Goal: Task Accomplishment & Management: Use online tool/utility

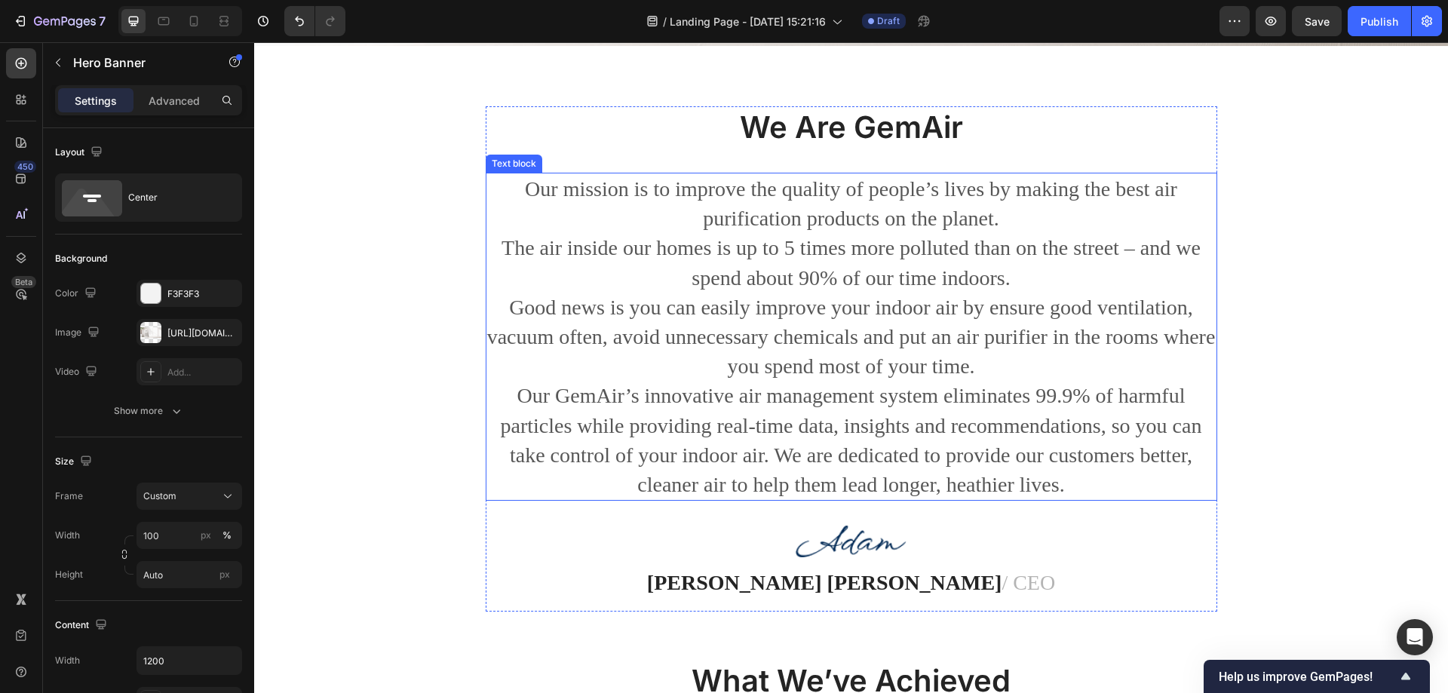
click at [792, 268] on p "Our mission is to improve the quality of people’s lives by making the best air …" at bounding box center [851, 336] width 729 height 325
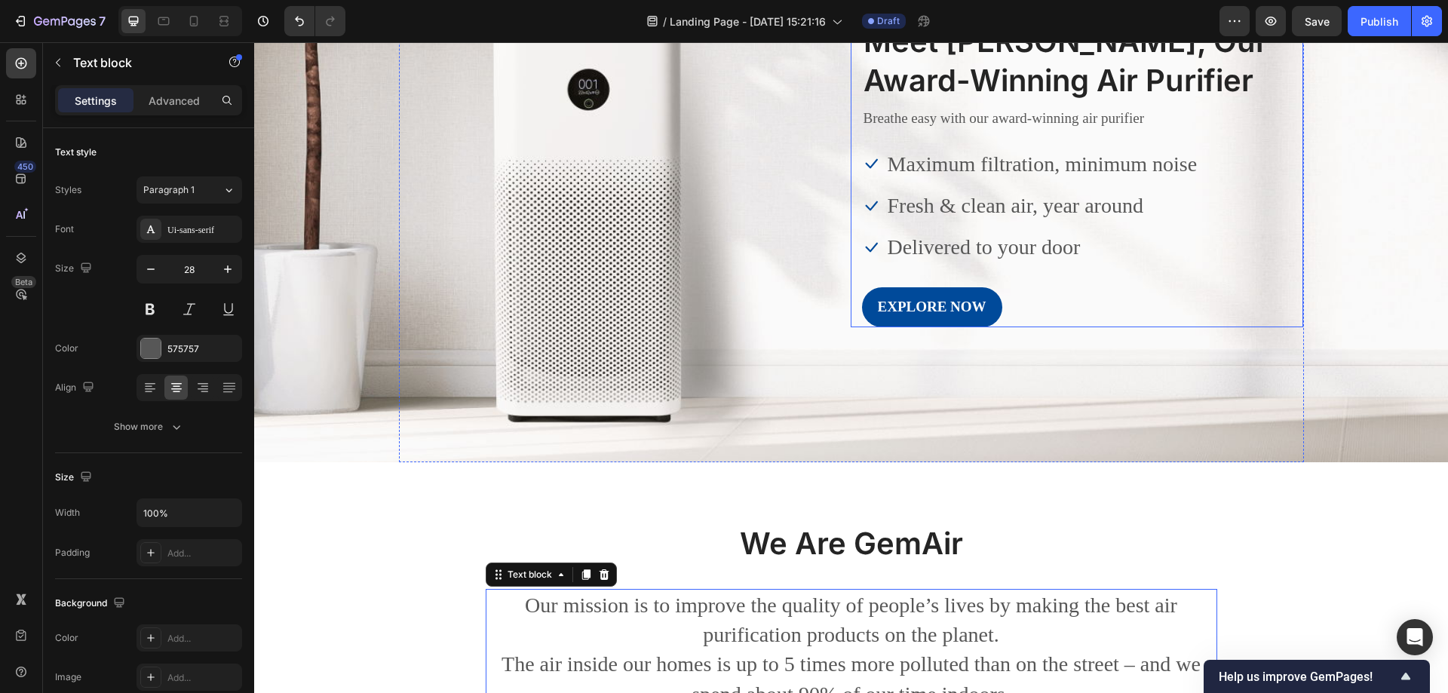
scroll to position [377, 0]
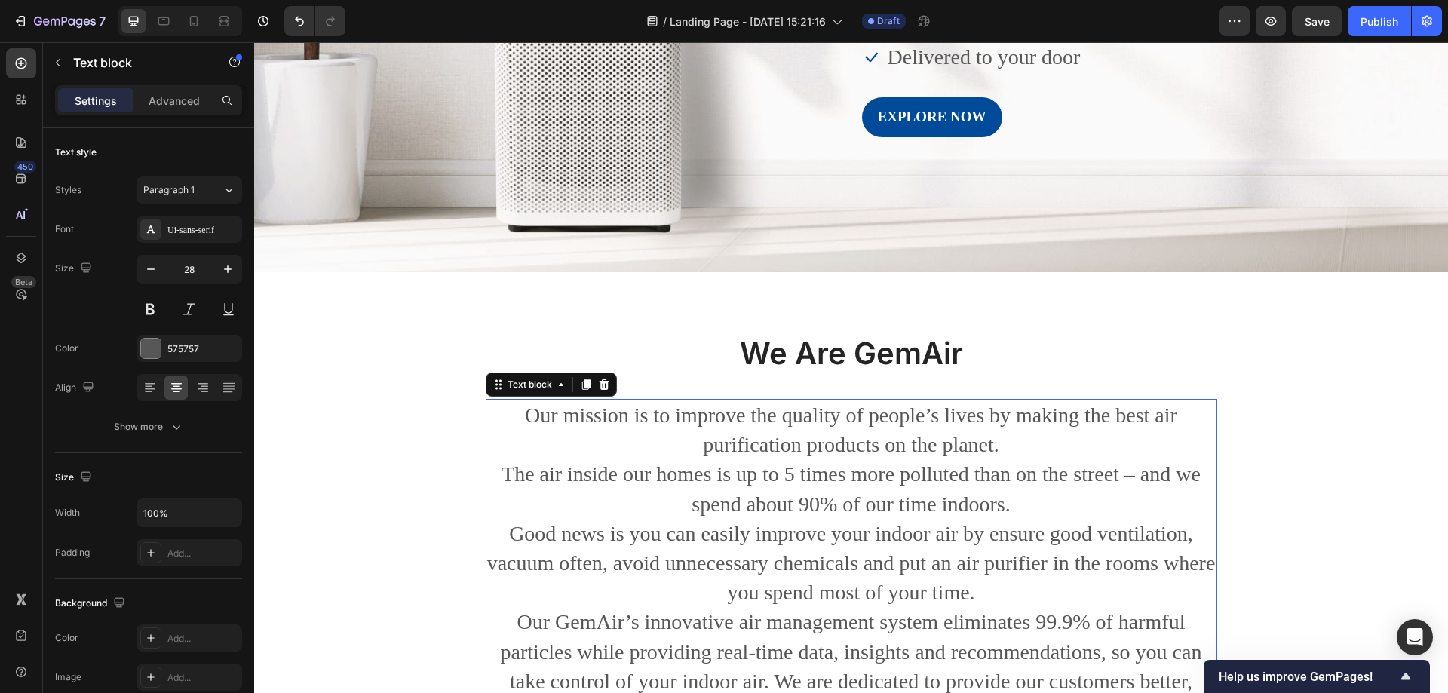
click at [861, 354] on p "We Are GemAir" at bounding box center [851, 353] width 729 height 39
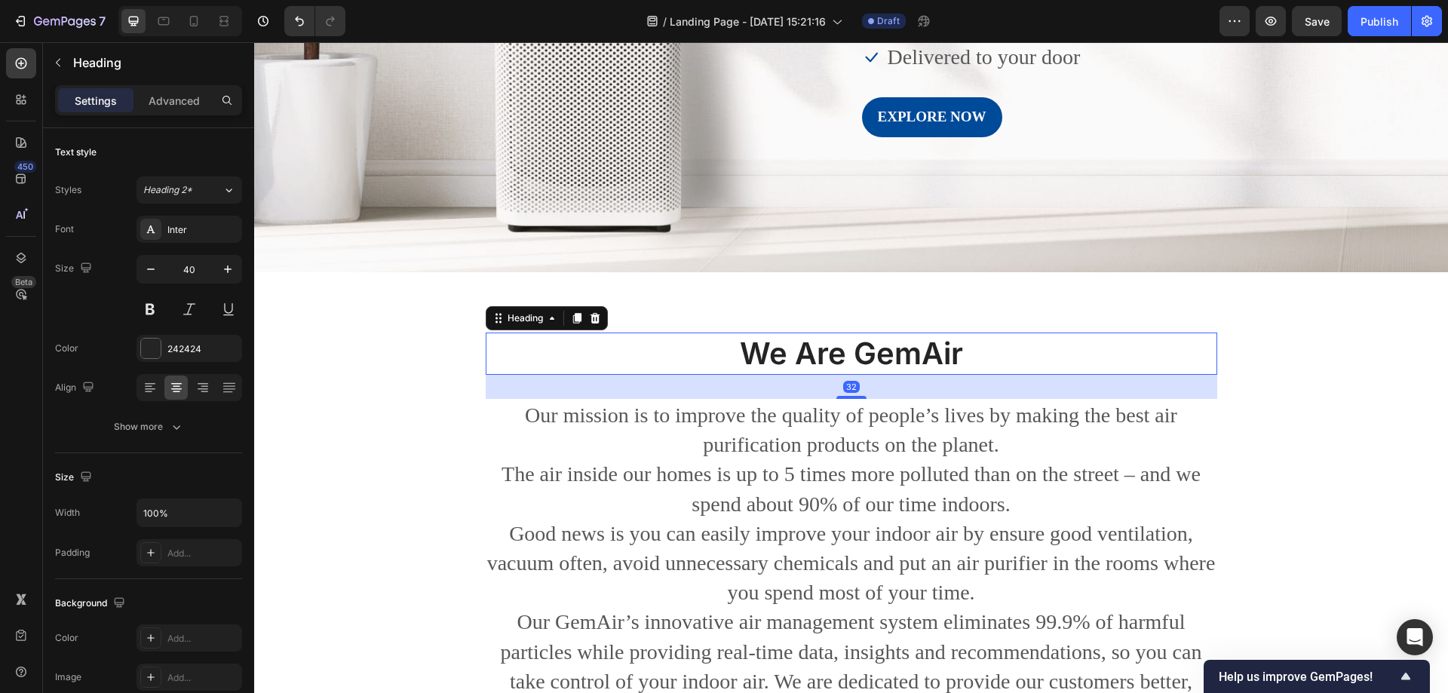
scroll to position [0, 0]
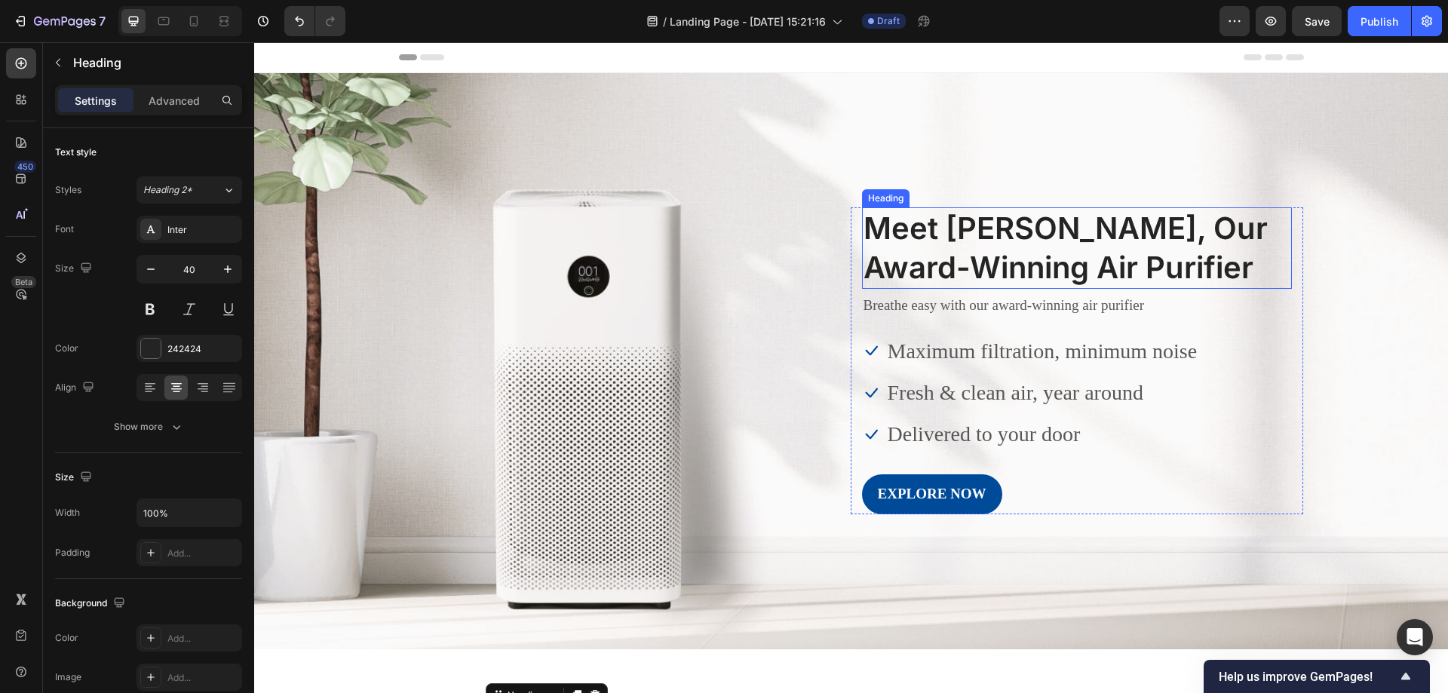
click at [949, 239] on p "Meet [PERSON_NAME], Our Award-Winning Air Purifier" at bounding box center [1077, 248] width 427 height 78
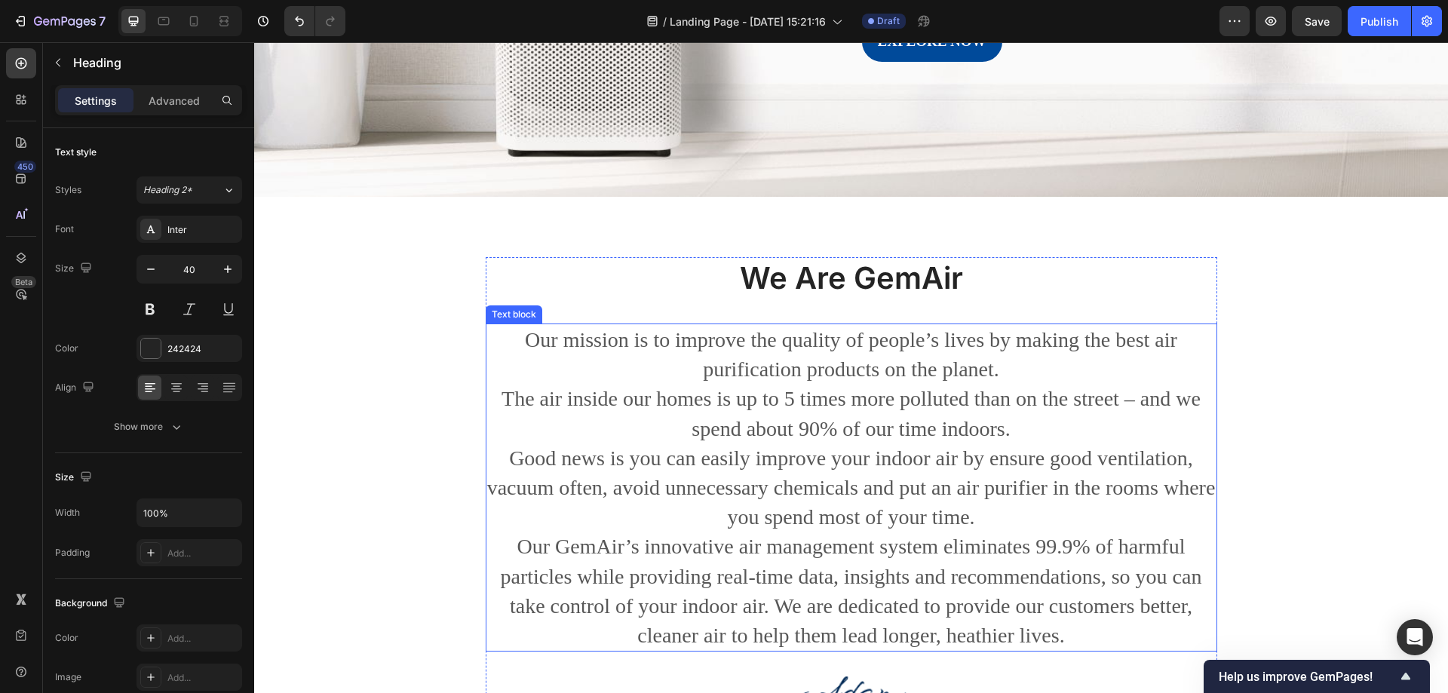
click at [804, 436] on p "Our mission is to improve the quality of people’s lives by making the best air …" at bounding box center [851, 487] width 729 height 325
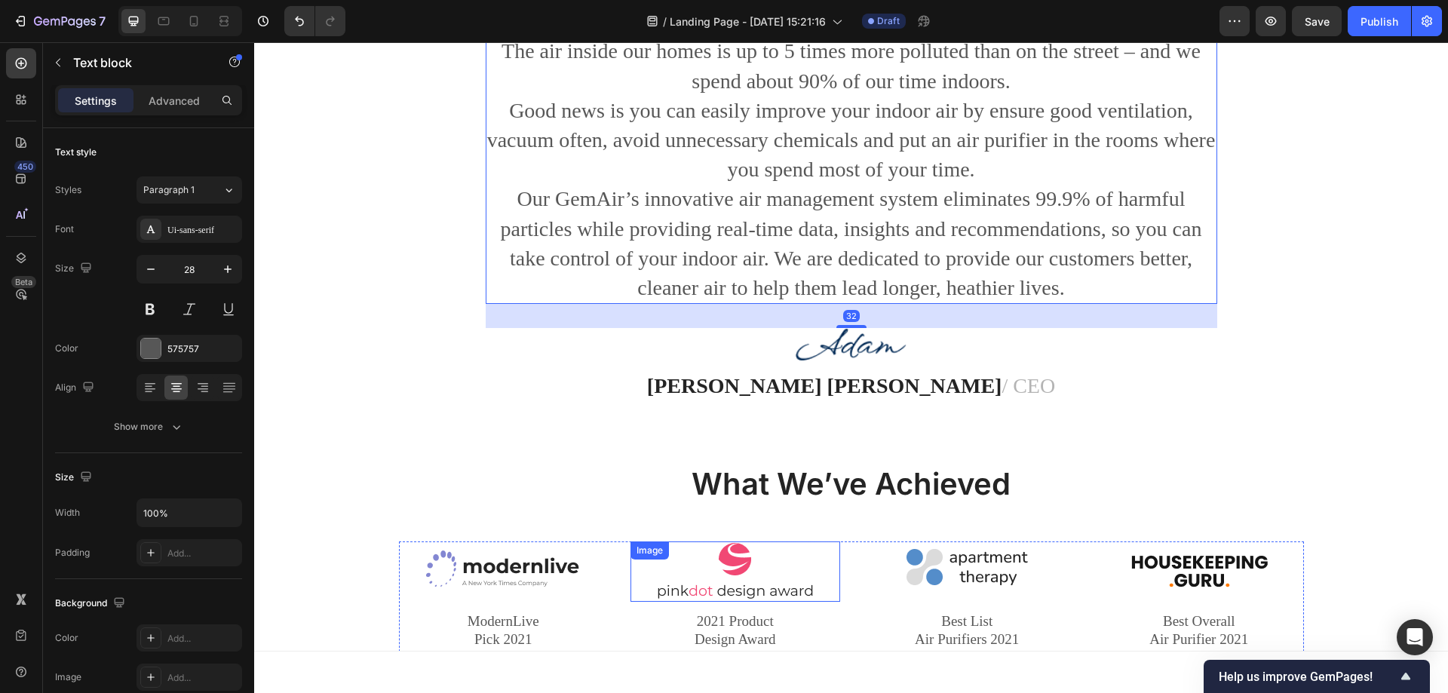
scroll to position [980, 0]
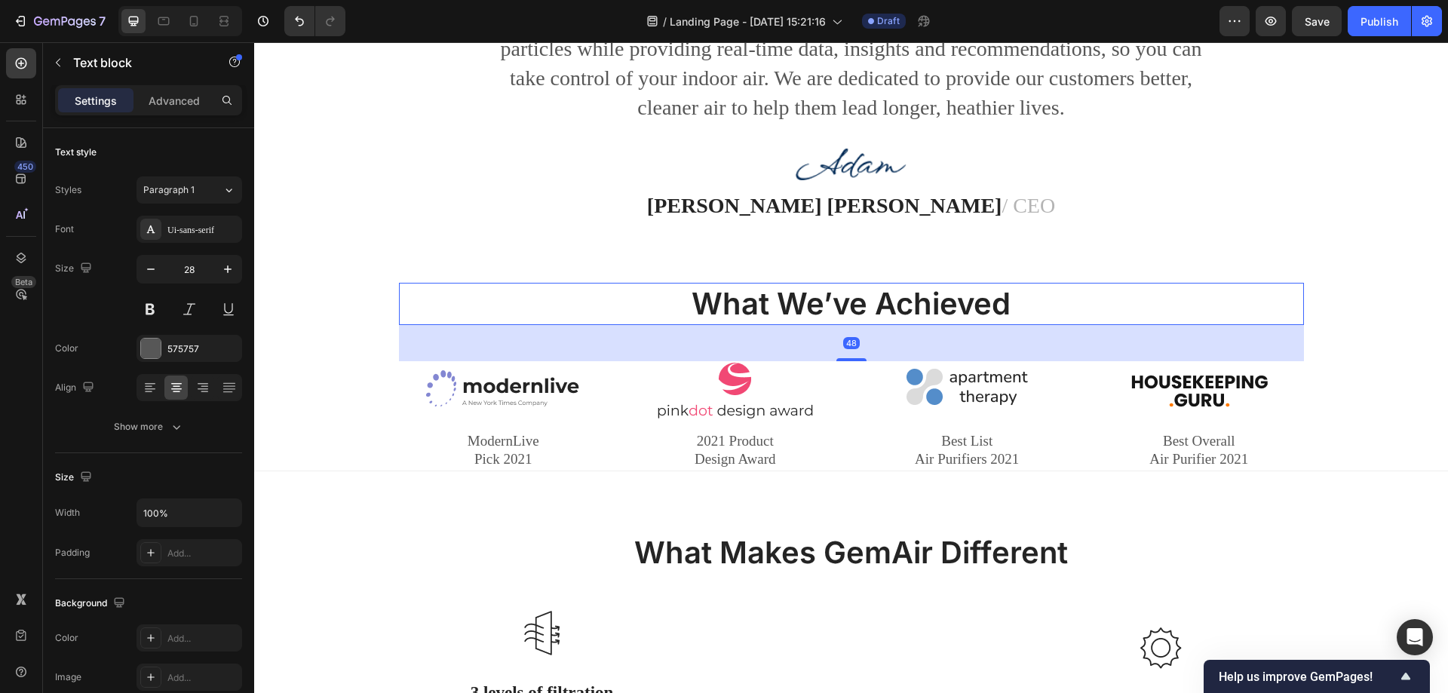
click at [898, 323] on p "What We’ve Achieved" at bounding box center [851, 303] width 902 height 39
click at [632, 460] on div "2021 Product Design Award" at bounding box center [735, 451] width 210 height 40
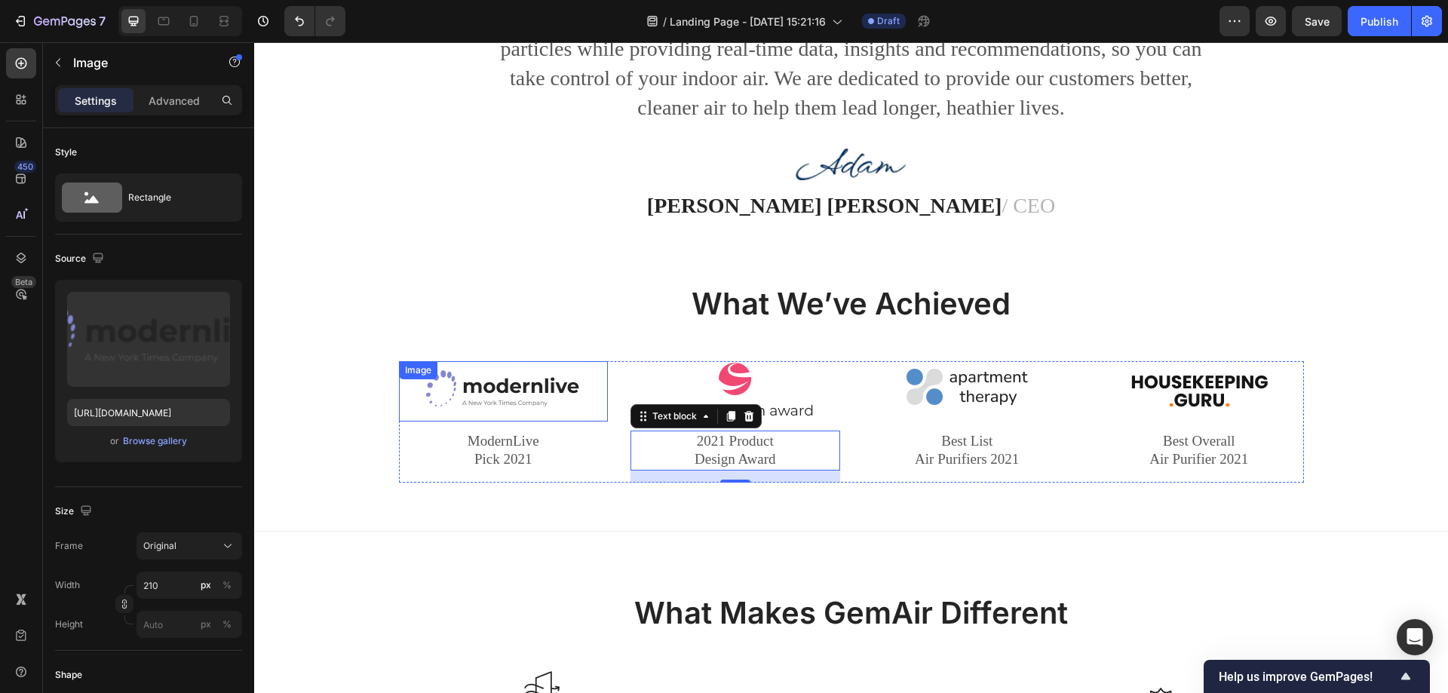
click at [410, 379] on div "Image" at bounding box center [418, 370] width 38 height 18
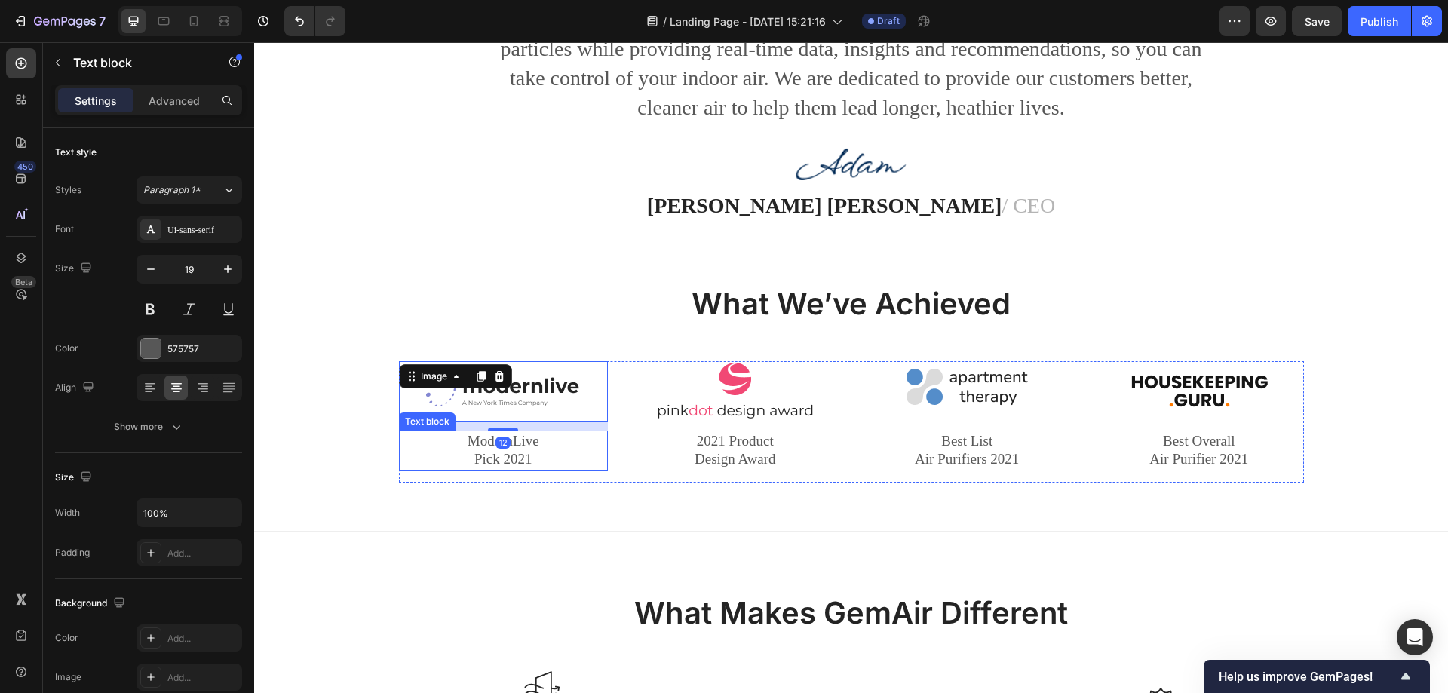
click at [637, 469] on p "2021 Product Design Award" at bounding box center [735, 450] width 207 height 37
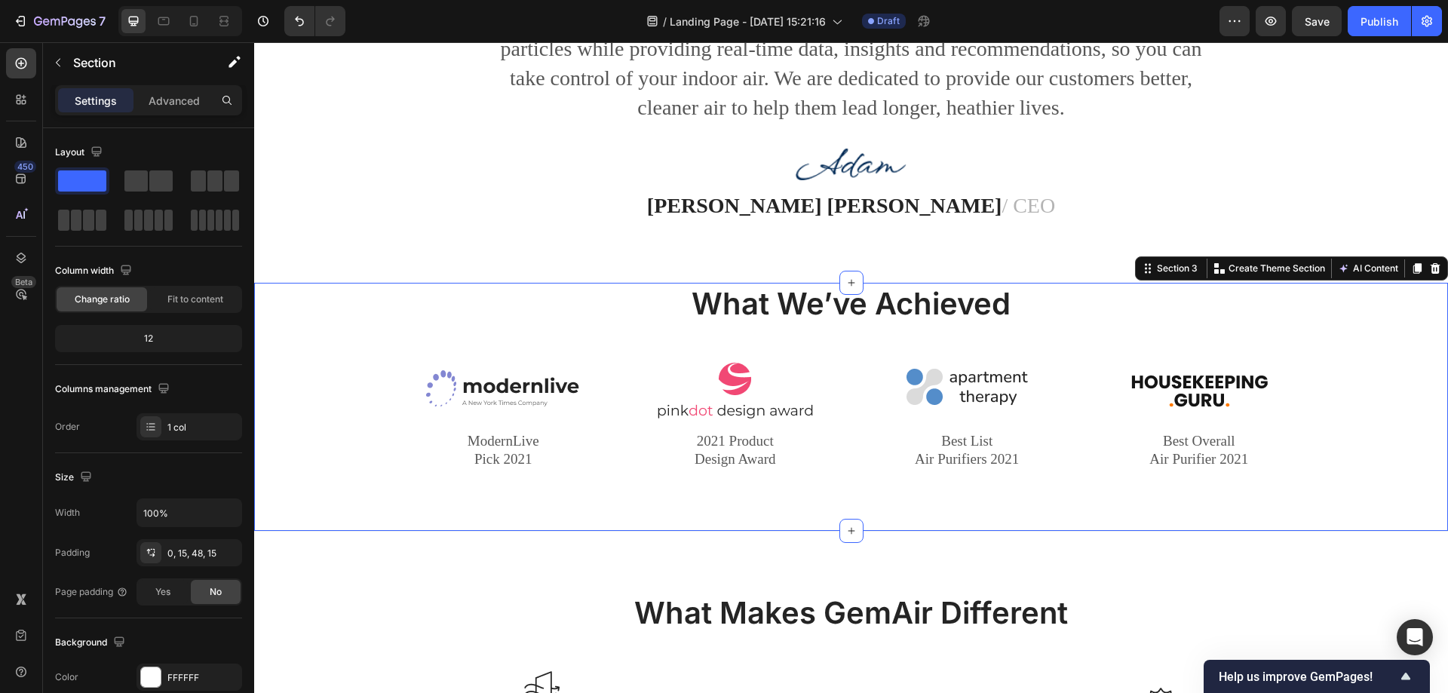
click at [292, 425] on div "What We’ve Achieved Heading Image ModernLive Pick 2021 Text block Image 2021 Pr…" at bounding box center [850, 389] width 1171 height 212
click at [946, 180] on div at bounding box center [852, 164] width 732 height 32
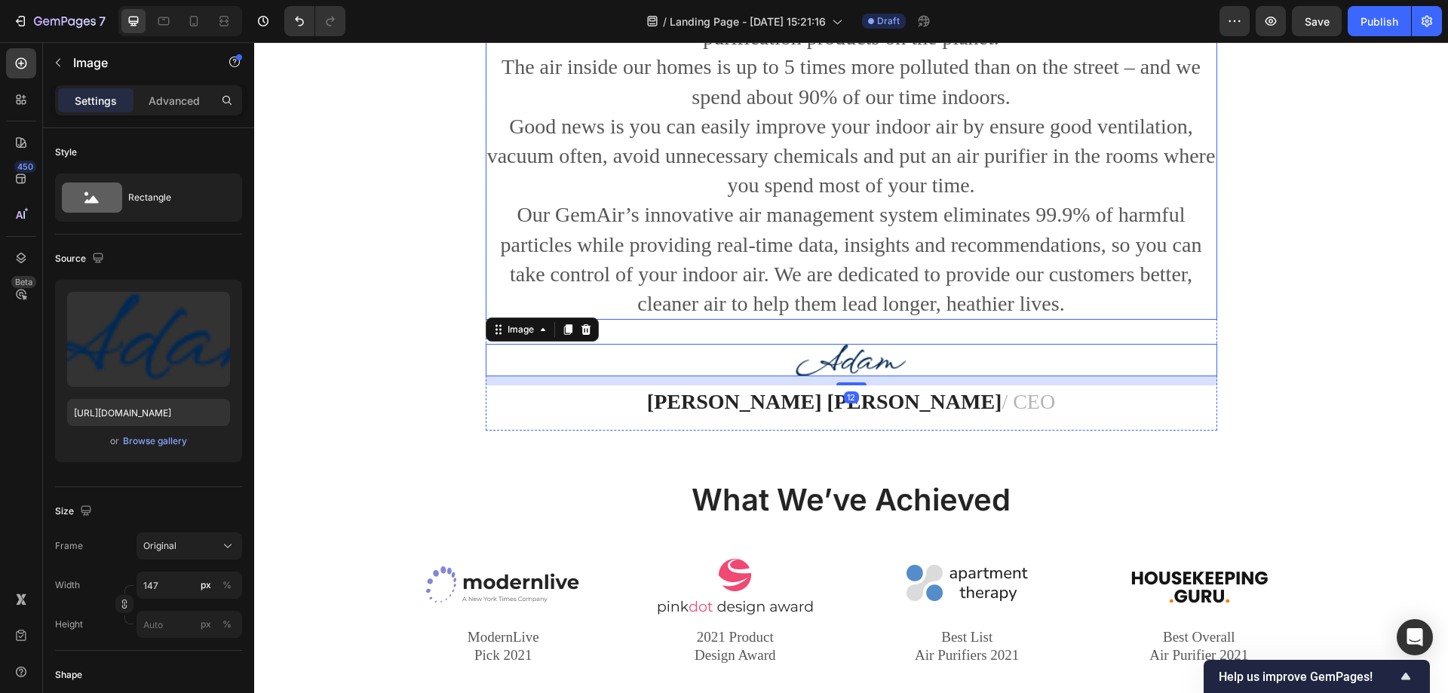
scroll to position [754, 0]
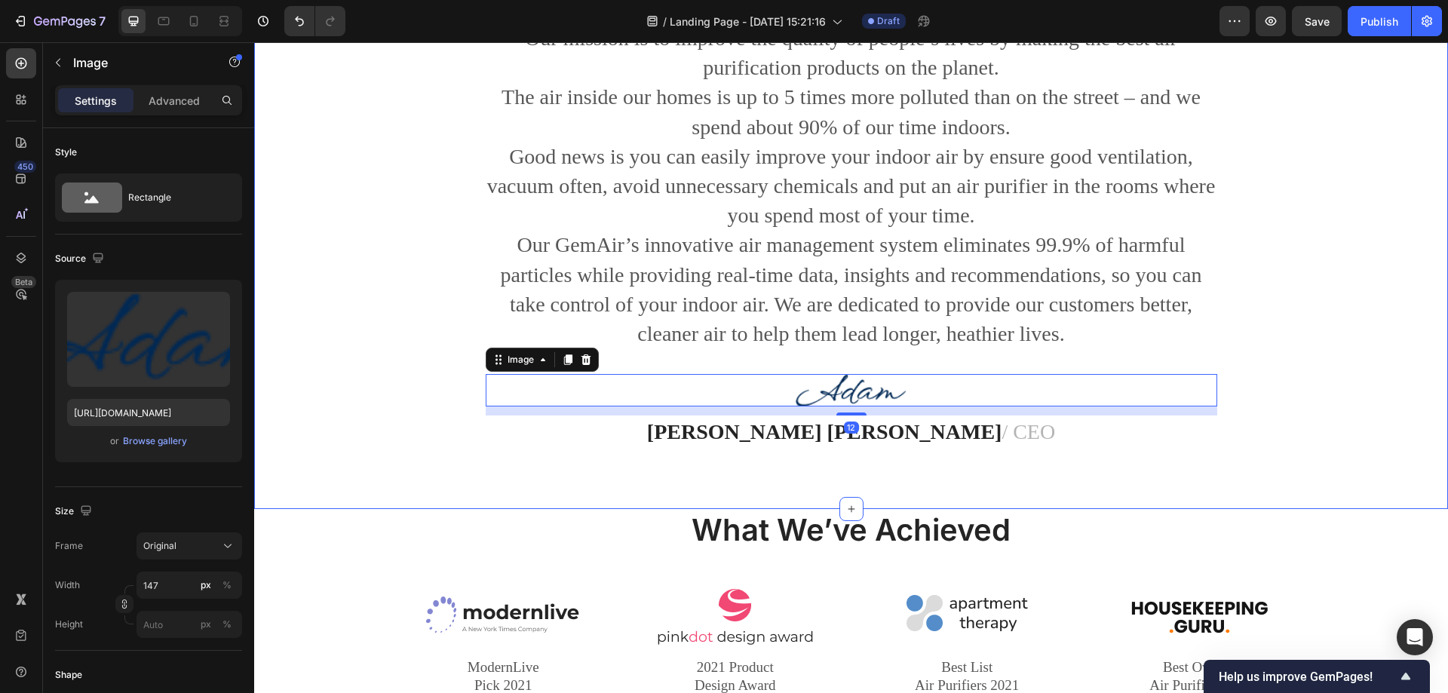
click at [1276, 426] on div "We Are GemAir Heading Our mission is to improve the quality of people’s lives b…" at bounding box center [850, 214] width 1171 height 517
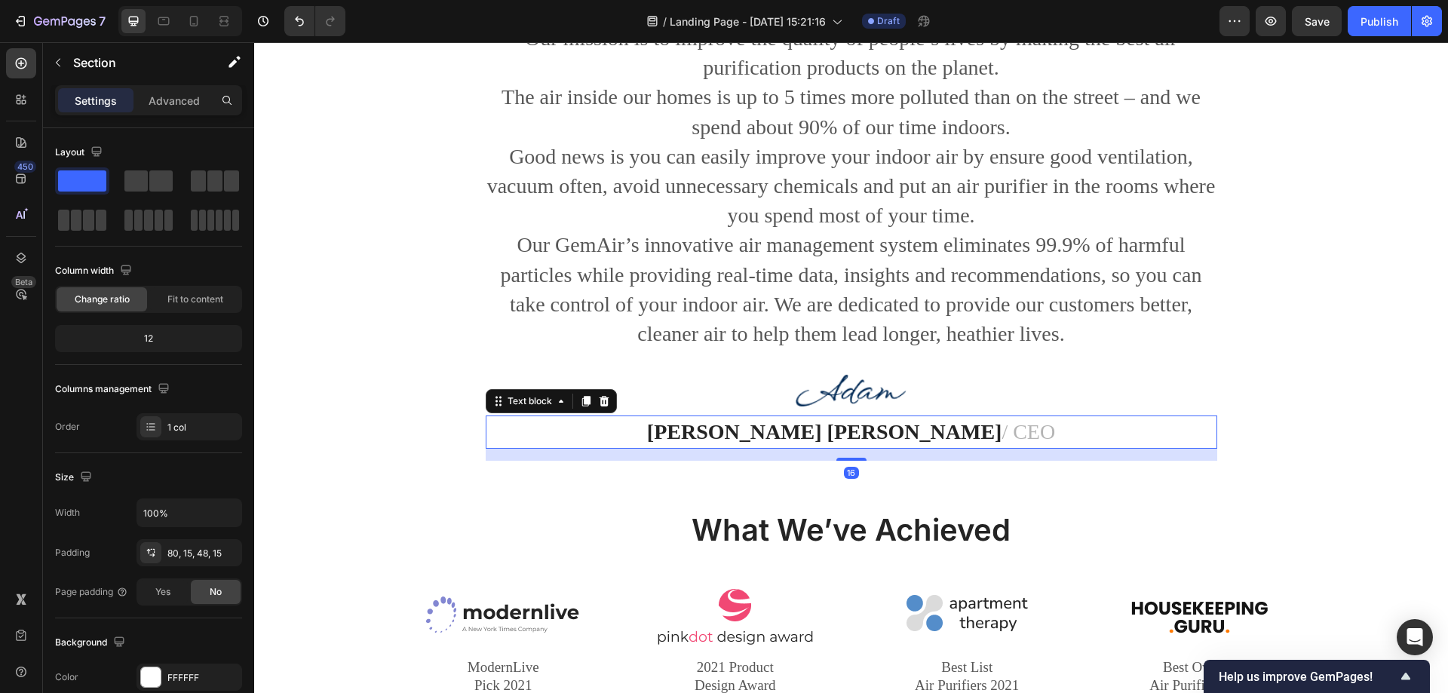
click at [908, 446] on p "[PERSON_NAME] [PERSON_NAME] / CEO" at bounding box center [851, 431] width 729 height 29
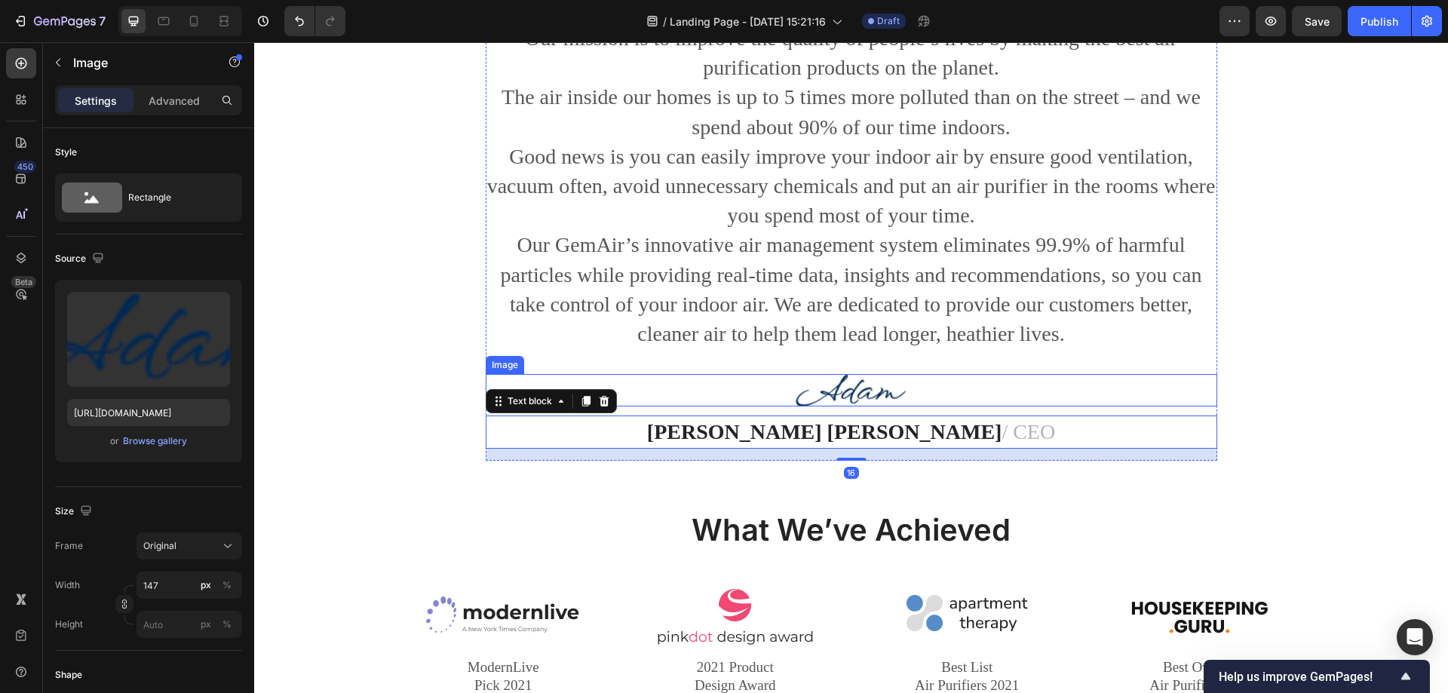
click at [992, 406] on div at bounding box center [852, 390] width 732 height 32
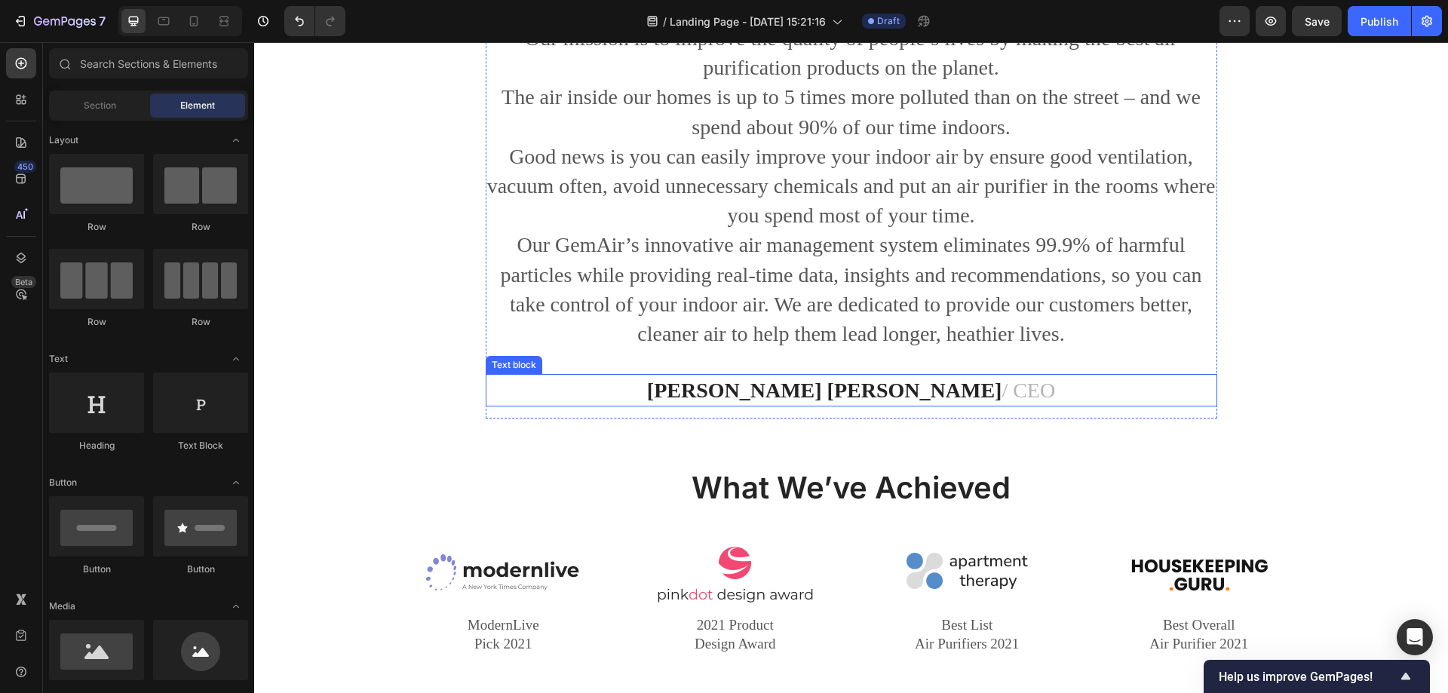
click at [921, 405] on p "[PERSON_NAME] [PERSON_NAME] / CEO" at bounding box center [851, 390] width 729 height 29
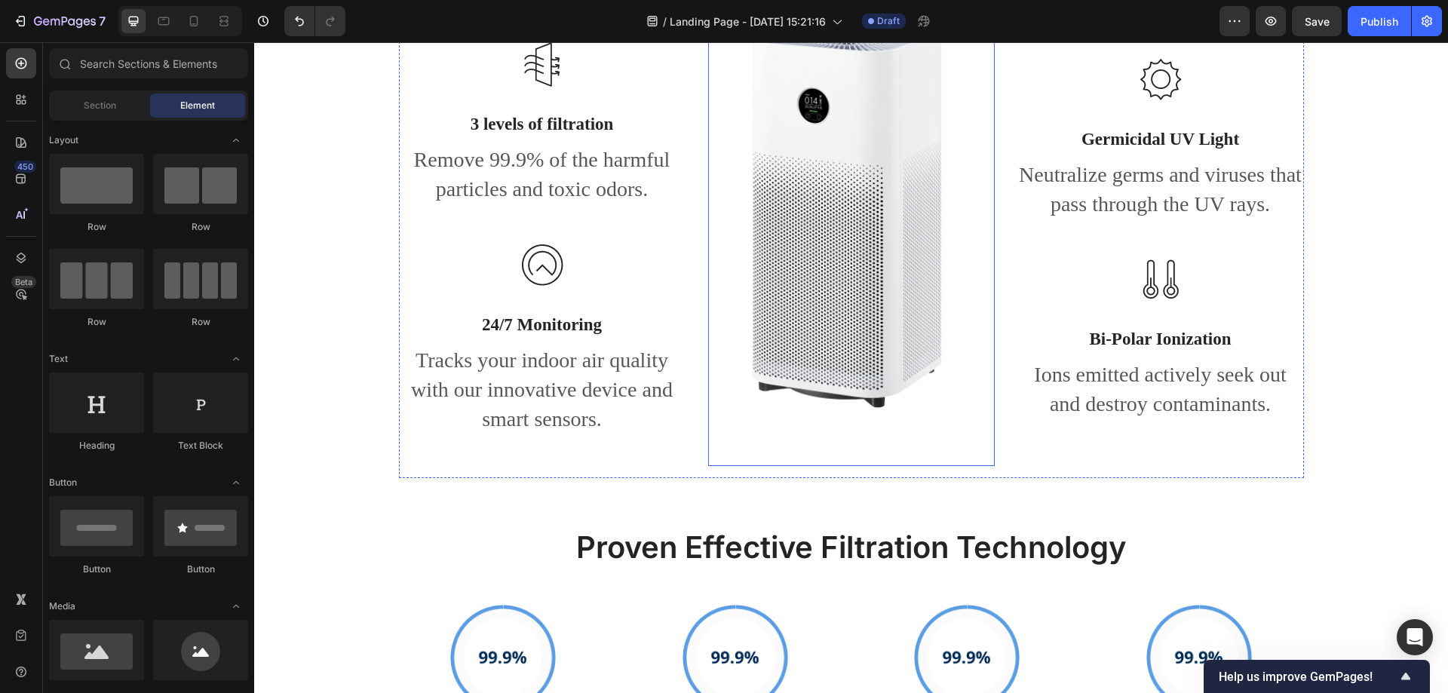
scroll to position [1357, 0]
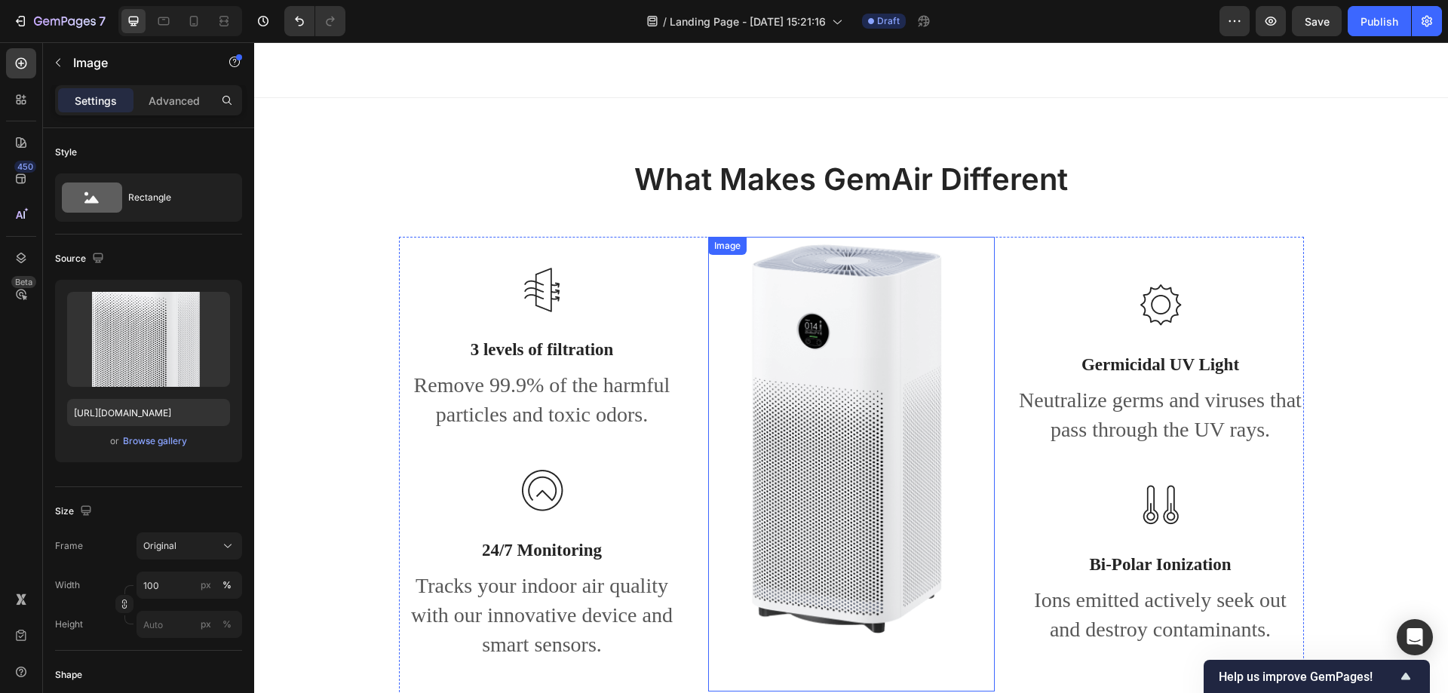
click at [842, 401] on img at bounding box center [851, 464] width 287 height 455
click at [514, 339] on p "3 levels of filtration" at bounding box center [542, 350] width 284 height 23
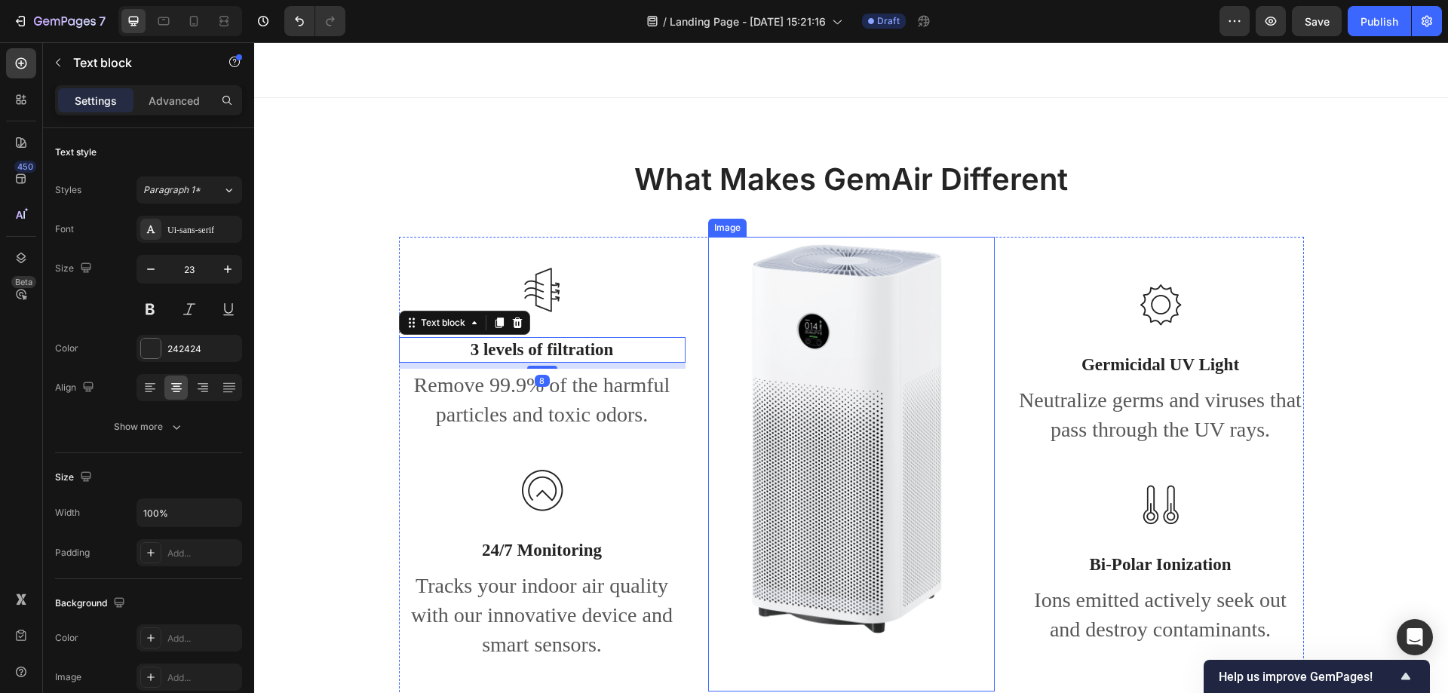
drag, startPoint x: 848, startPoint y: 335, endPoint x: 906, endPoint y: 192, distance: 154.6
click at [848, 334] on img at bounding box center [851, 464] width 287 height 455
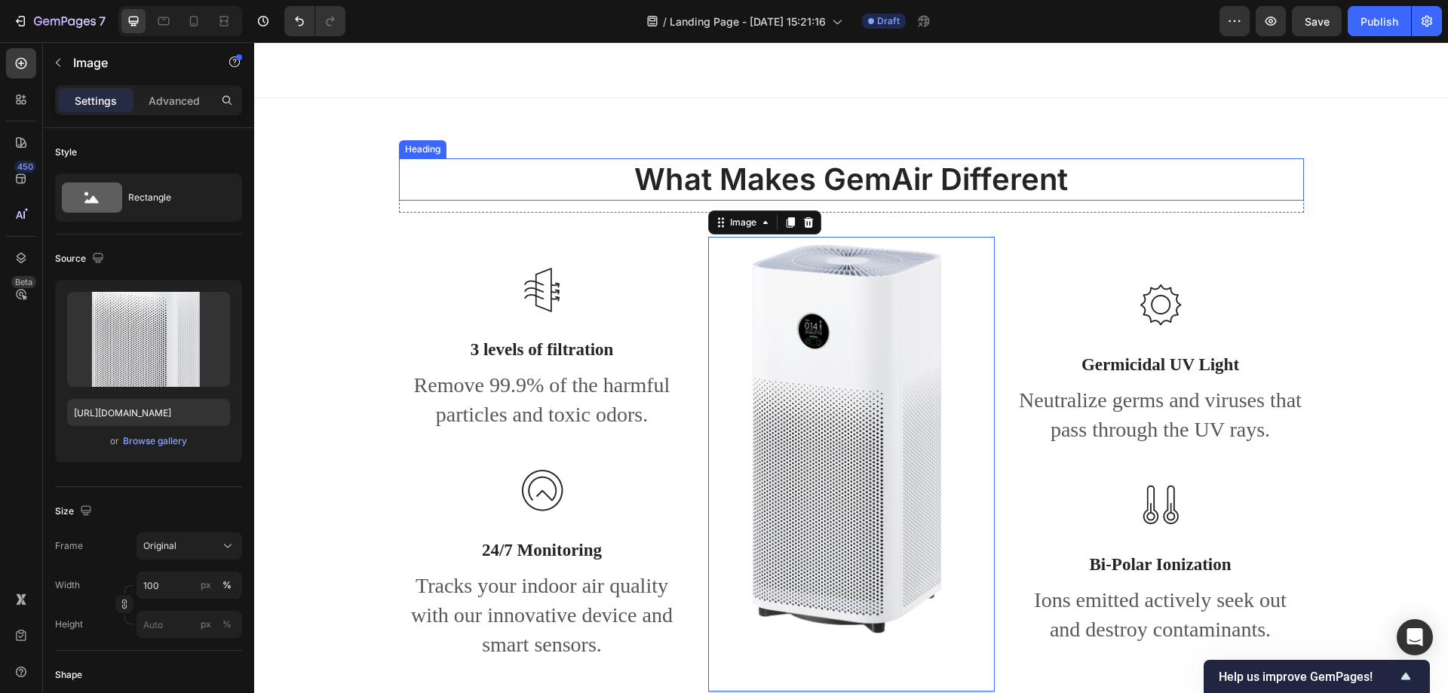
click at [924, 170] on p "What Makes GemAir Different" at bounding box center [851, 179] width 902 height 39
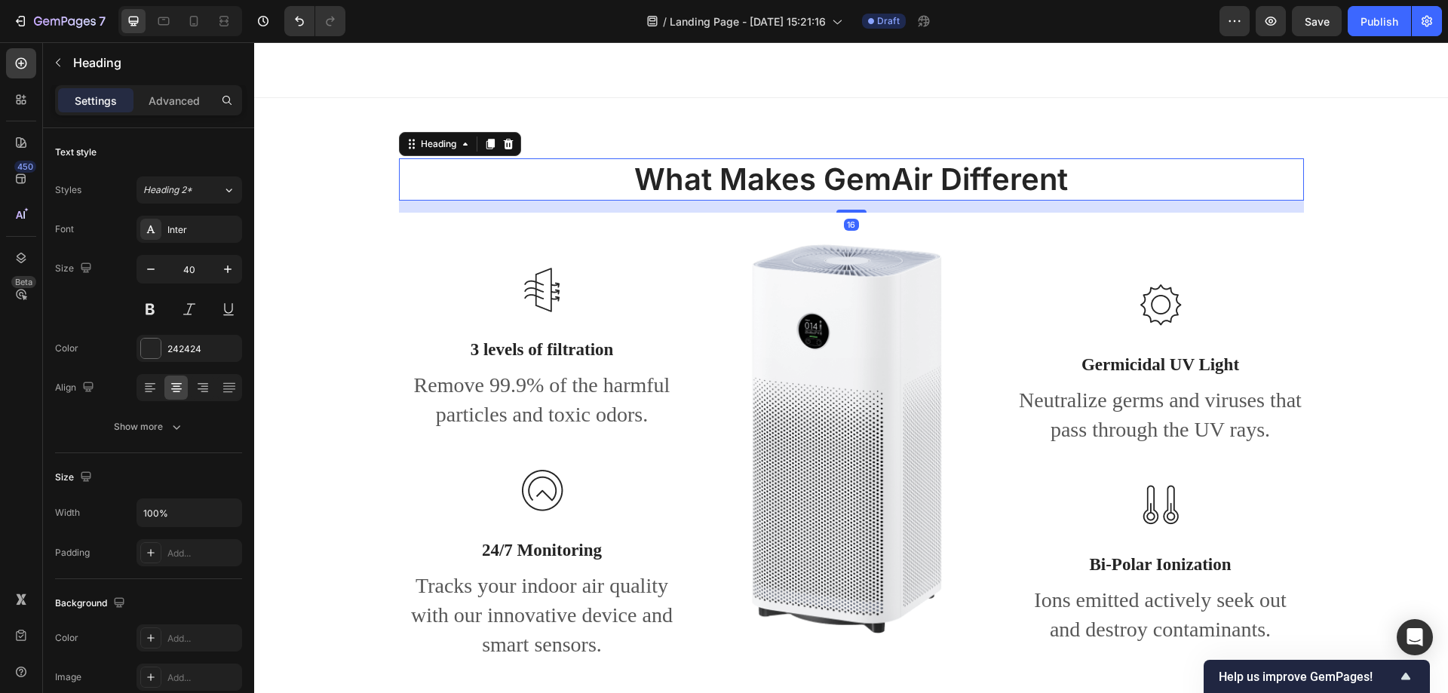
click at [1296, 185] on h2 "What Makes GemAir Different" at bounding box center [851, 179] width 905 height 42
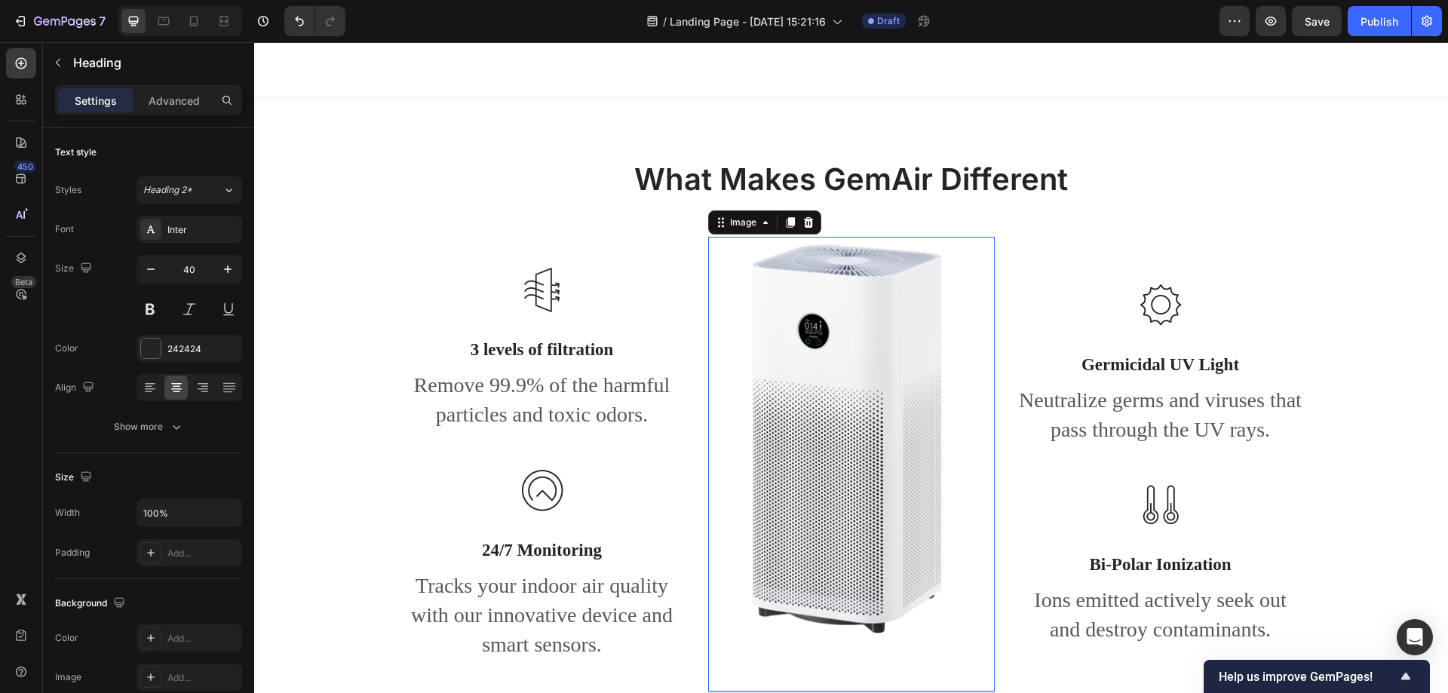
click at [898, 388] on img at bounding box center [851, 464] width 287 height 455
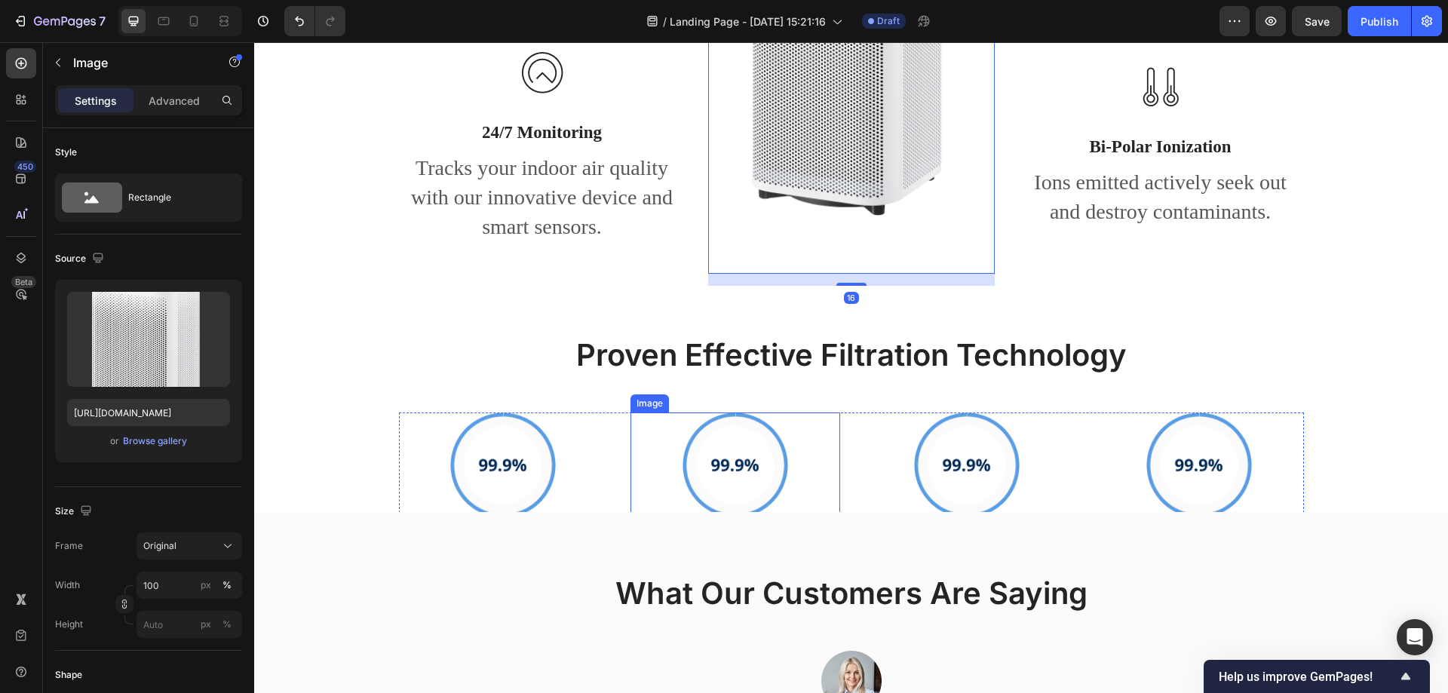
scroll to position [1810, 0]
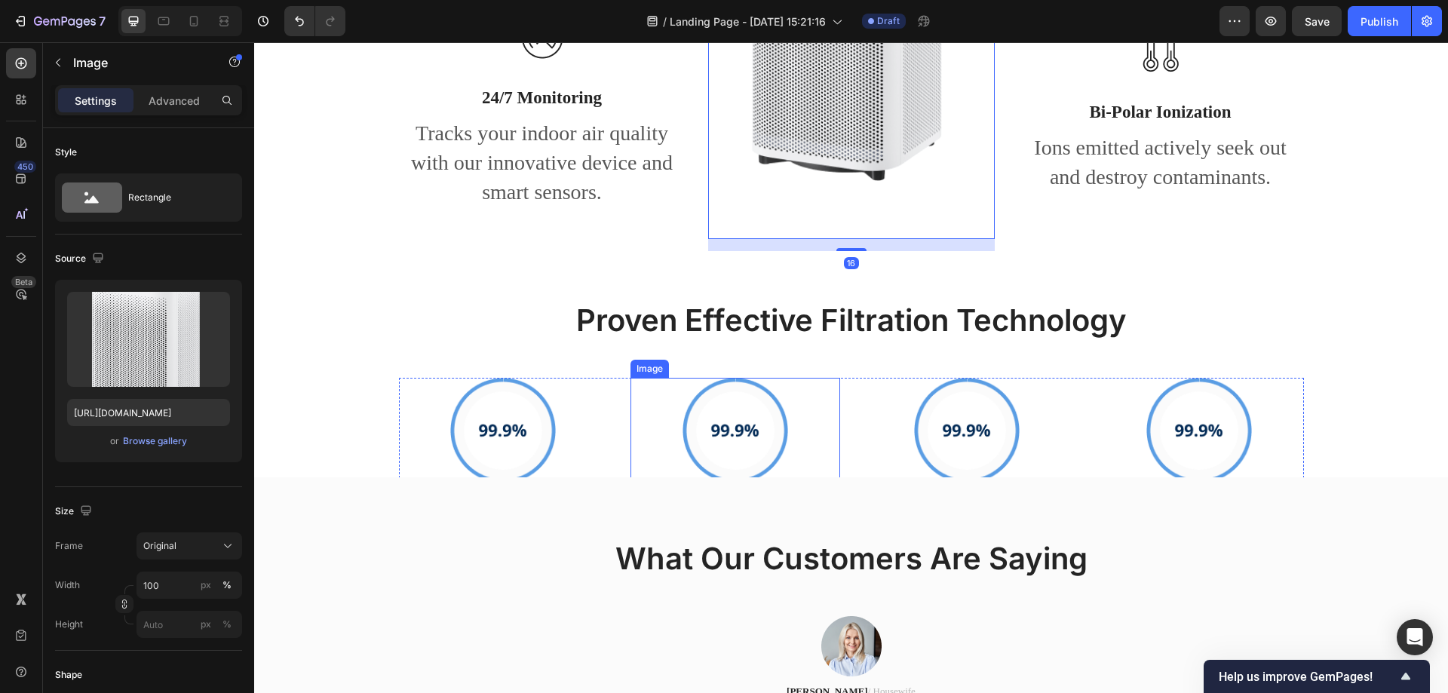
click at [736, 411] on img at bounding box center [736, 431] width 106 height 106
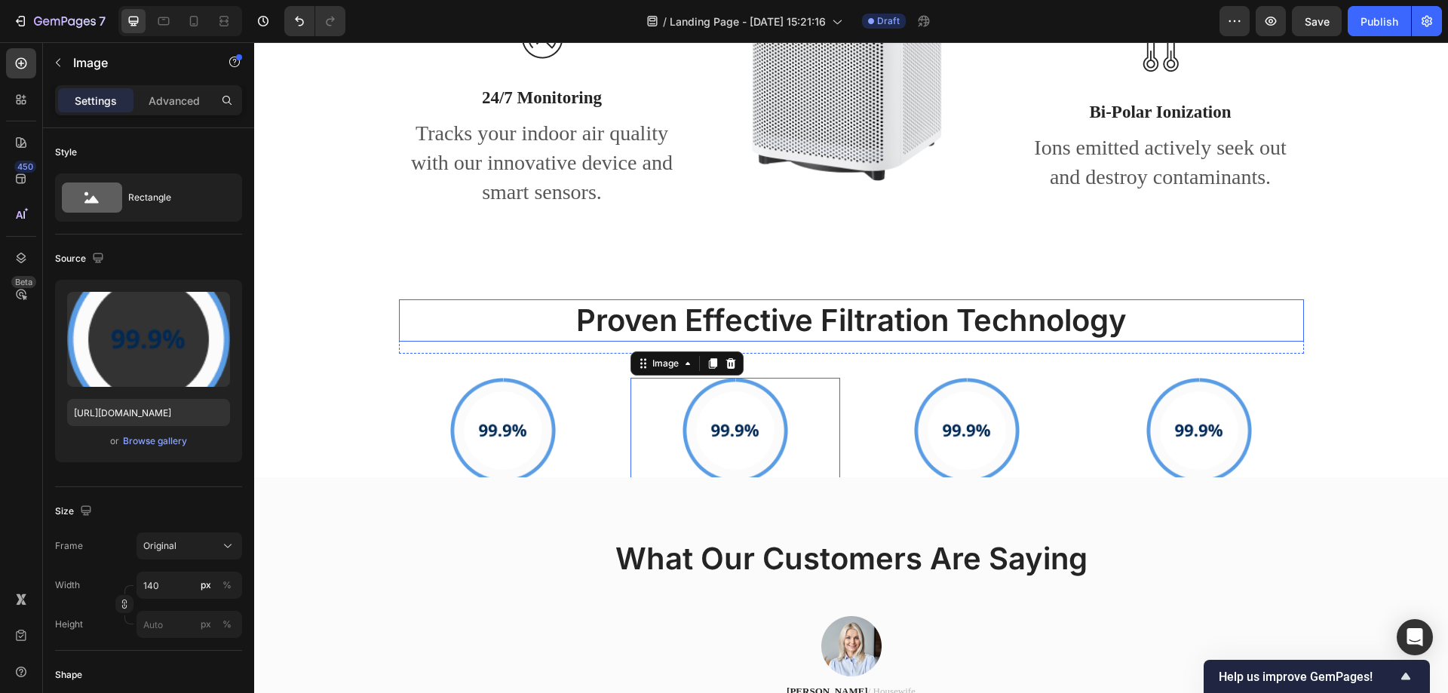
click at [864, 313] on p "Proven Effective Filtration Technology" at bounding box center [851, 320] width 902 height 39
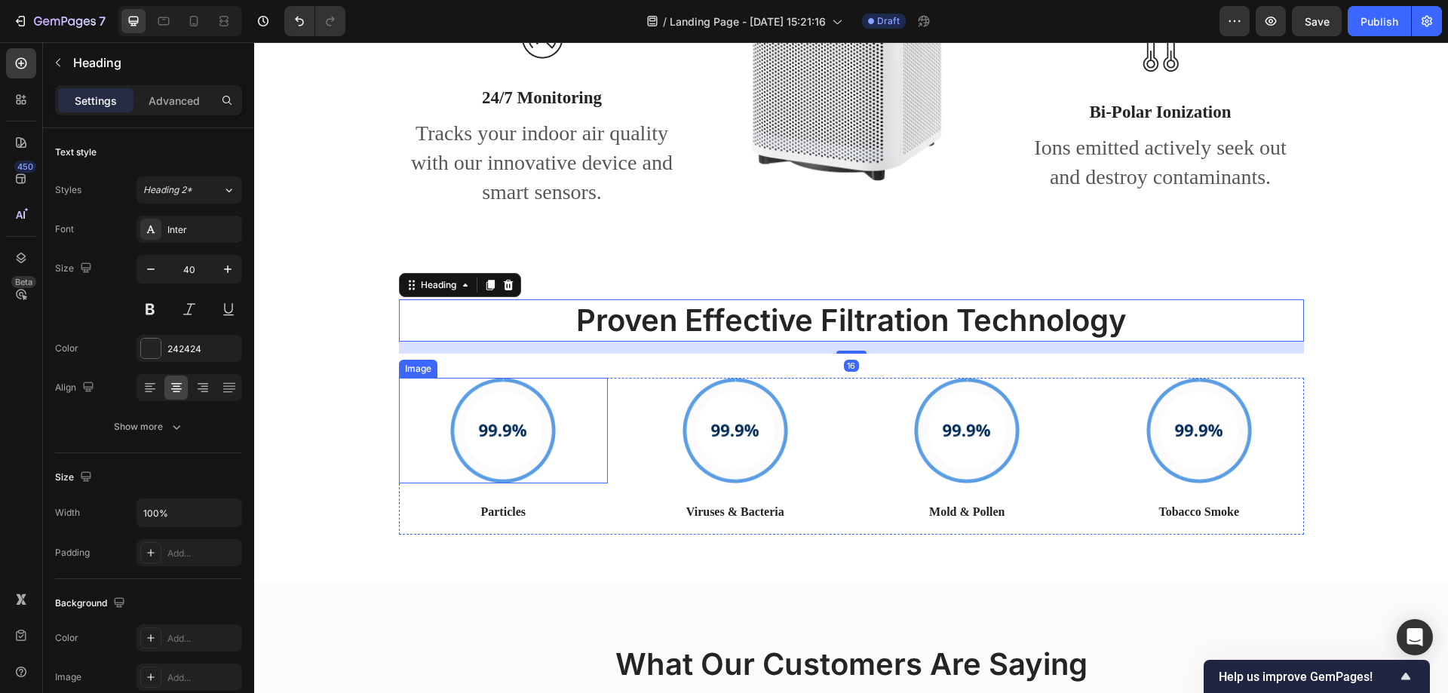
click at [481, 426] on img at bounding box center [503, 431] width 106 height 106
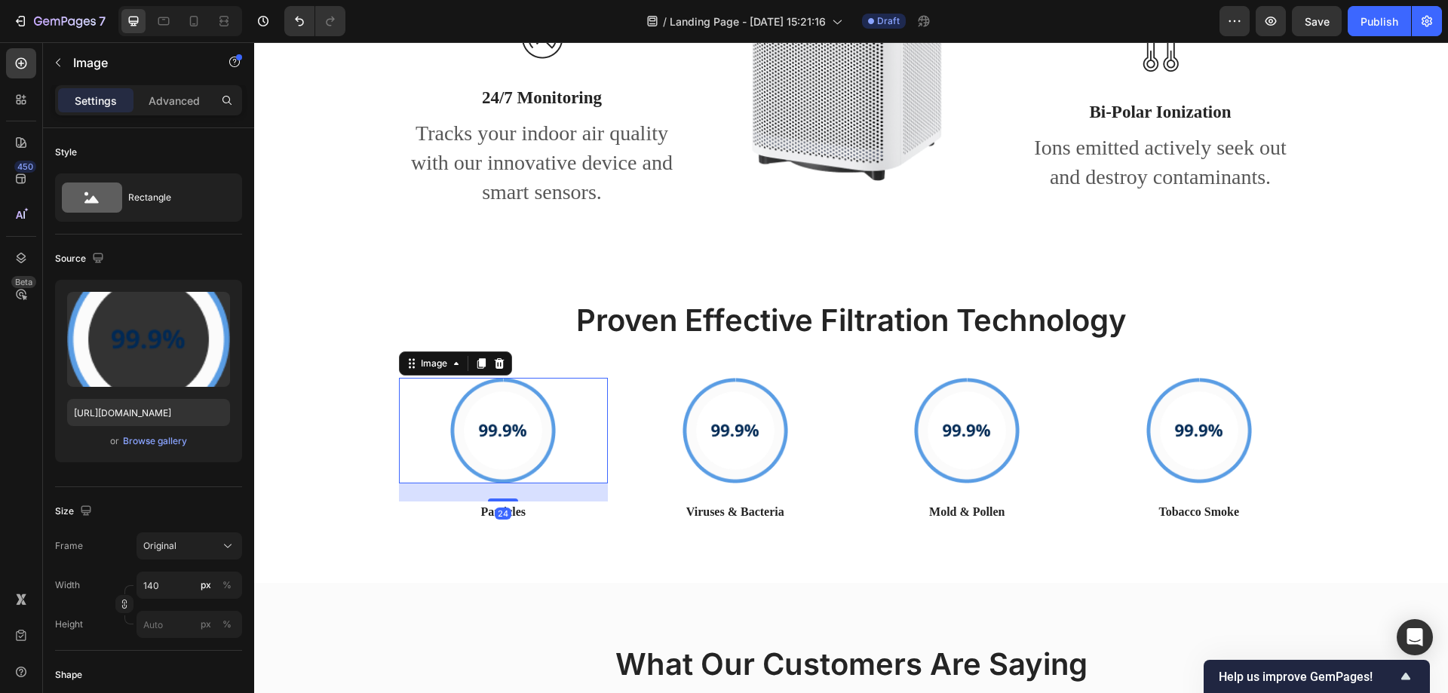
click at [775, 415] on img at bounding box center [736, 431] width 106 height 106
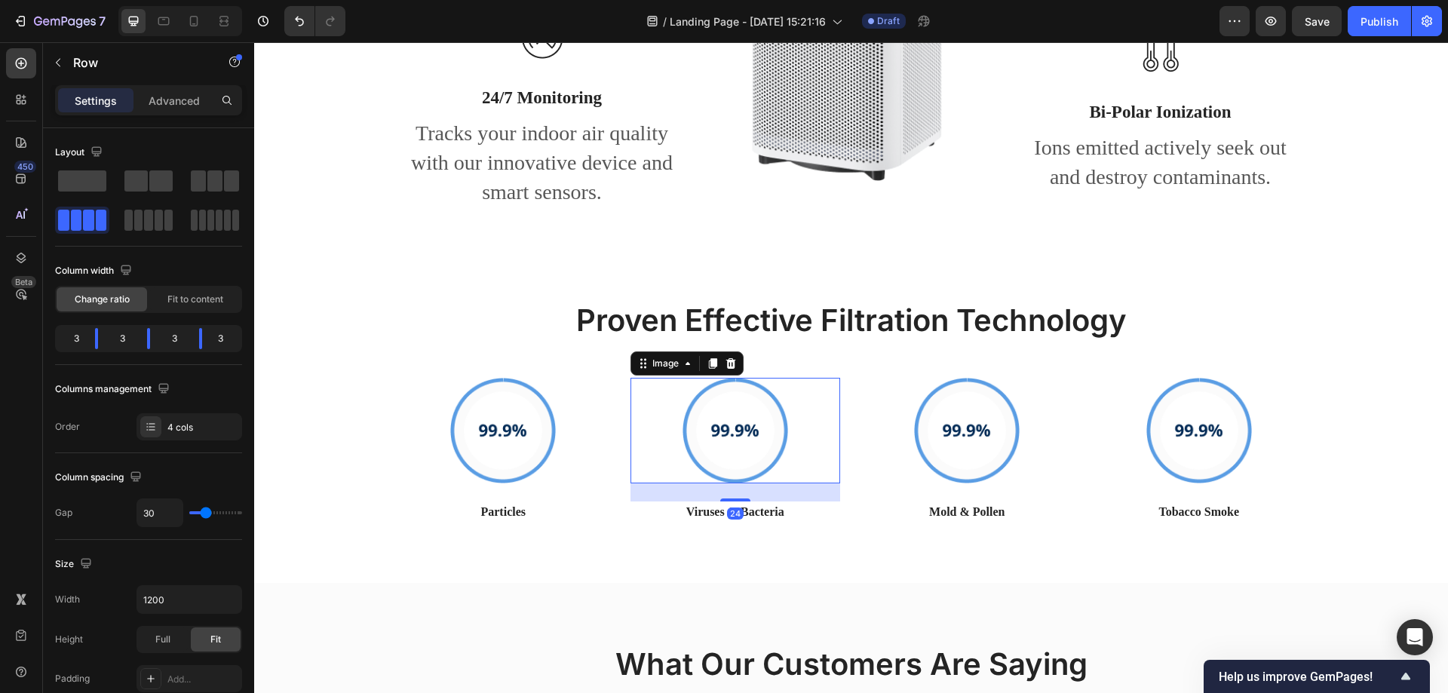
click at [1066, 434] on div "Image Particles Text block Image 24 Viruses & Bacteria Text block Image Mold & …" at bounding box center [851, 456] width 905 height 157
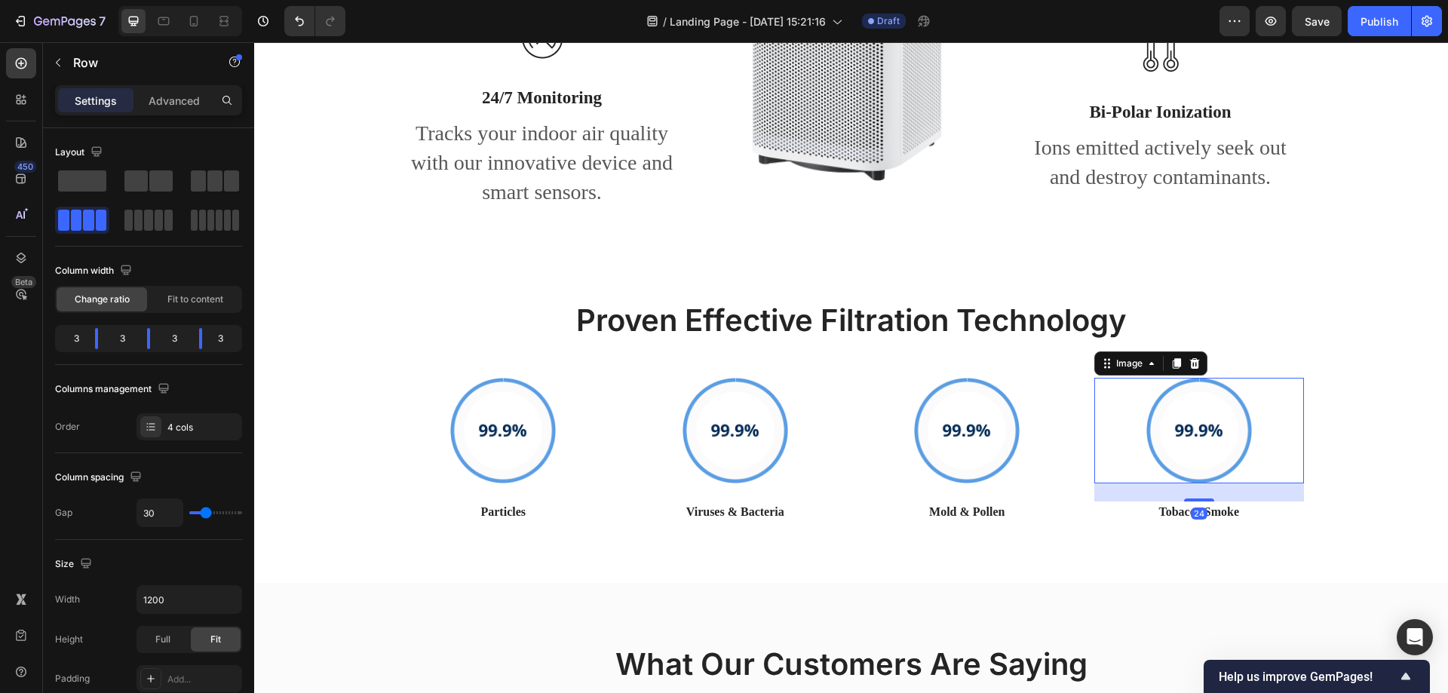
click at [1246, 434] on div at bounding box center [1199, 431] width 210 height 106
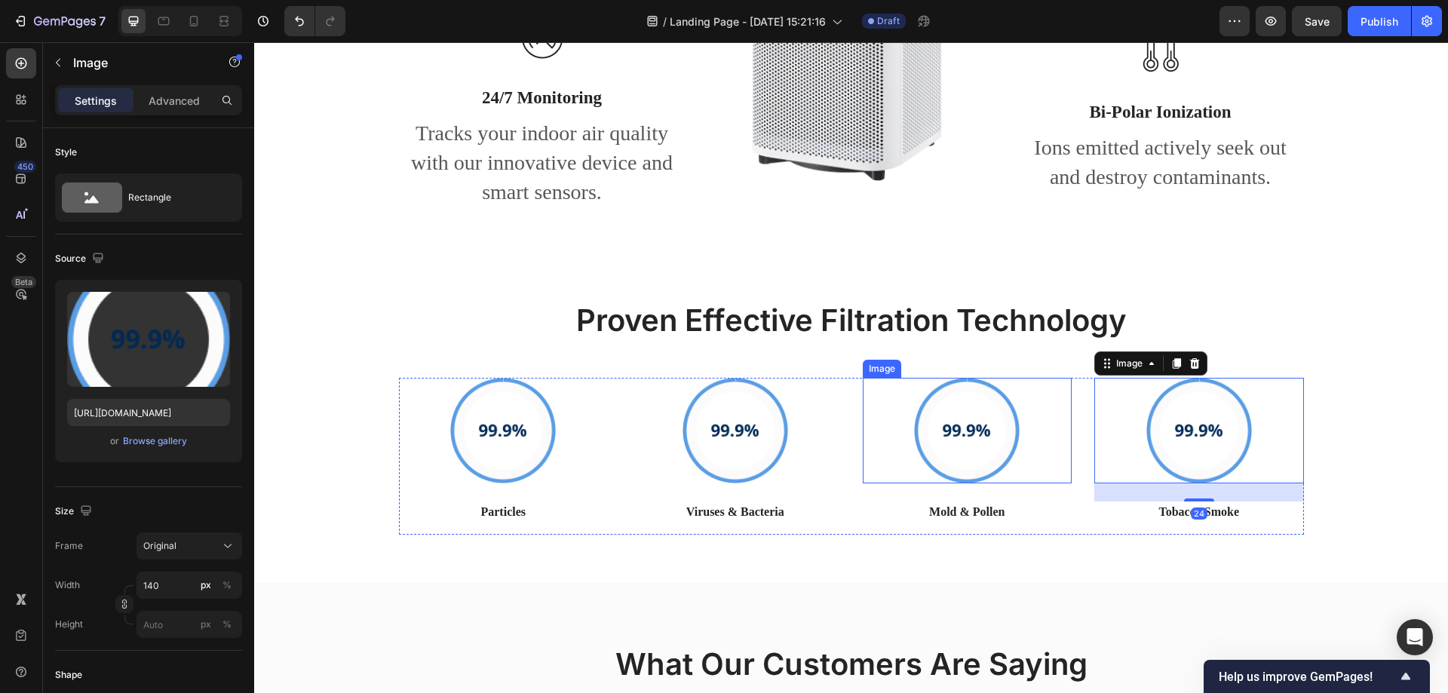
click at [879, 450] on div at bounding box center [968, 431] width 210 height 106
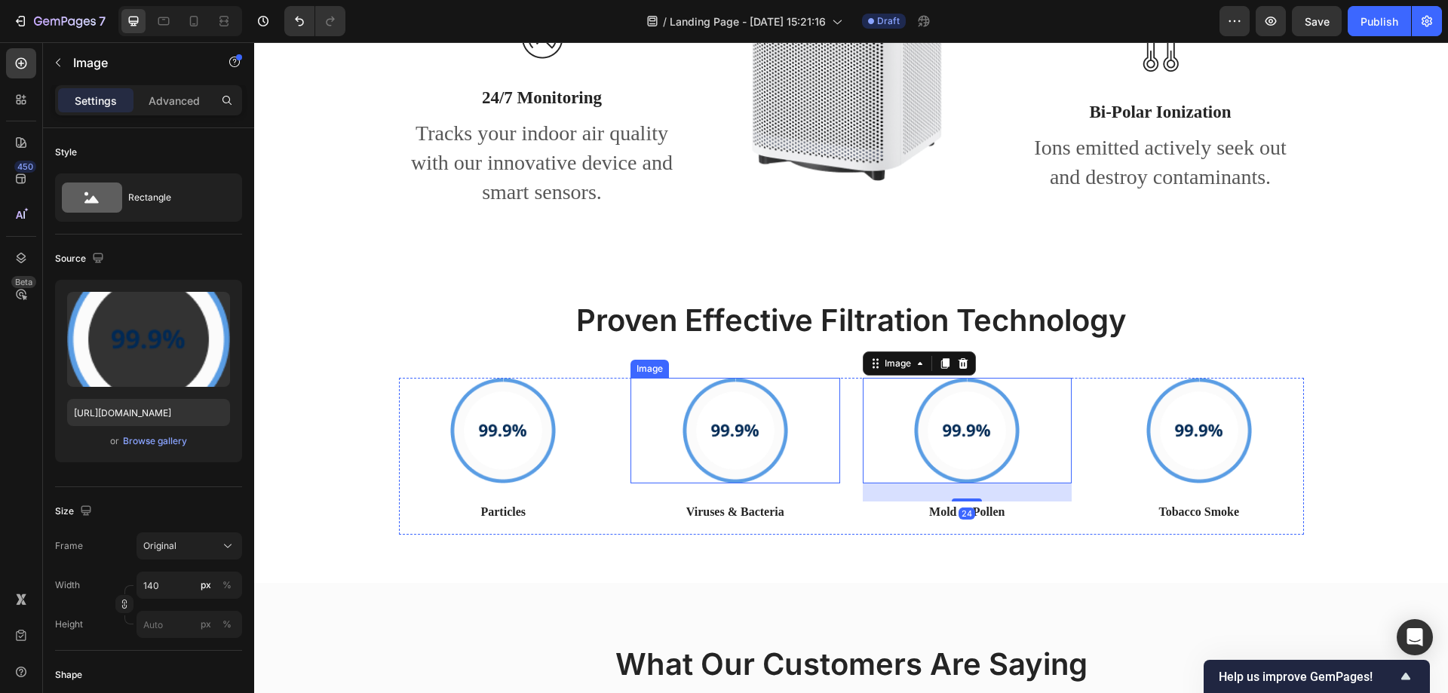
click at [725, 428] on img at bounding box center [736, 431] width 106 height 106
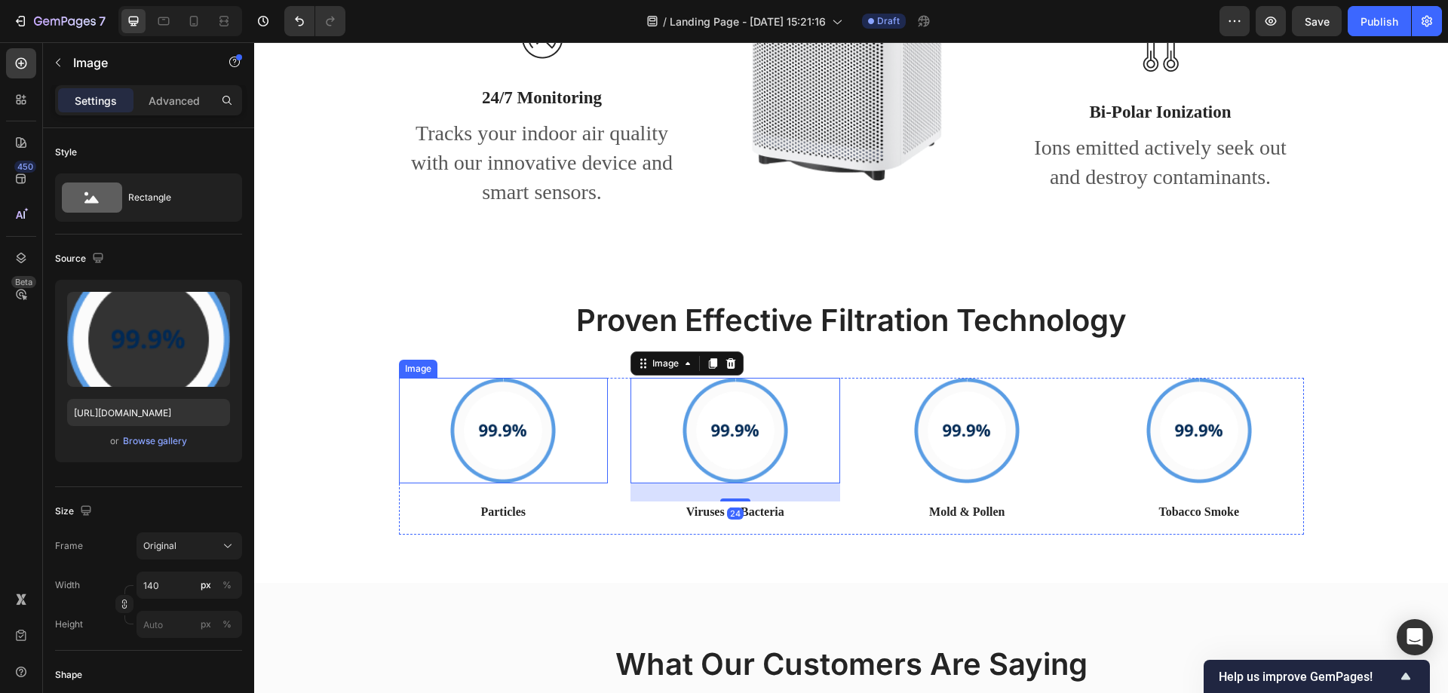
click at [507, 424] on img at bounding box center [503, 431] width 106 height 106
click at [716, 471] on img at bounding box center [736, 431] width 106 height 106
click at [999, 440] on img at bounding box center [967, 431] width 106 height 106
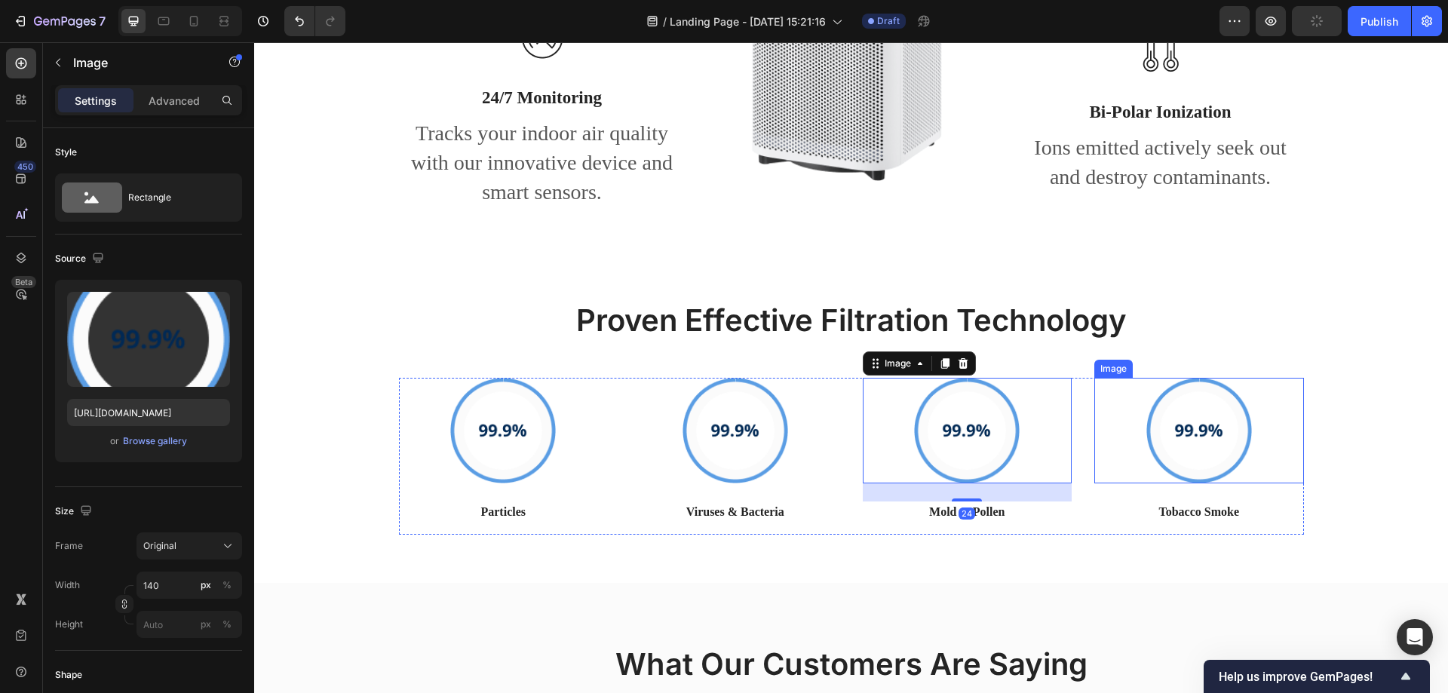
click at [1234, 431] on img at bounding box center [1199, 431] width 106 height 106
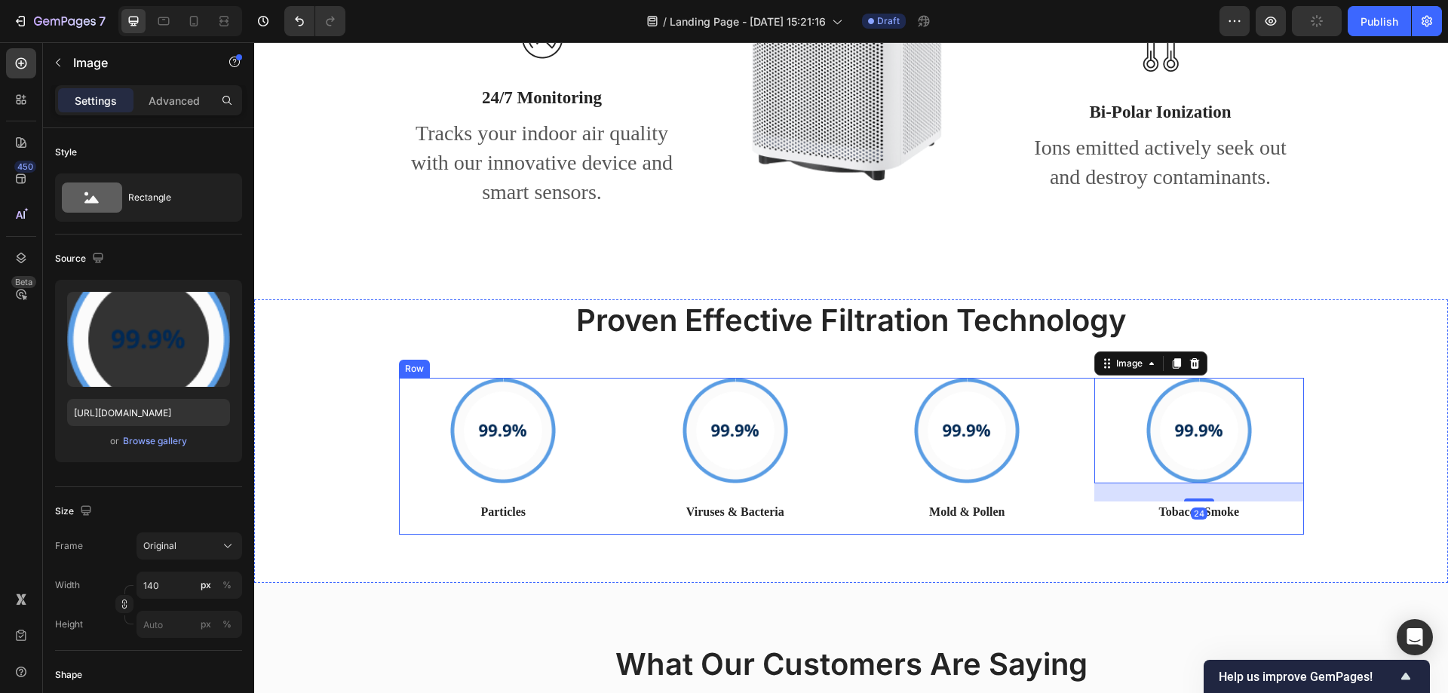
click at [986, 445] on img at bounding box center [967, 431] width 106 height 106
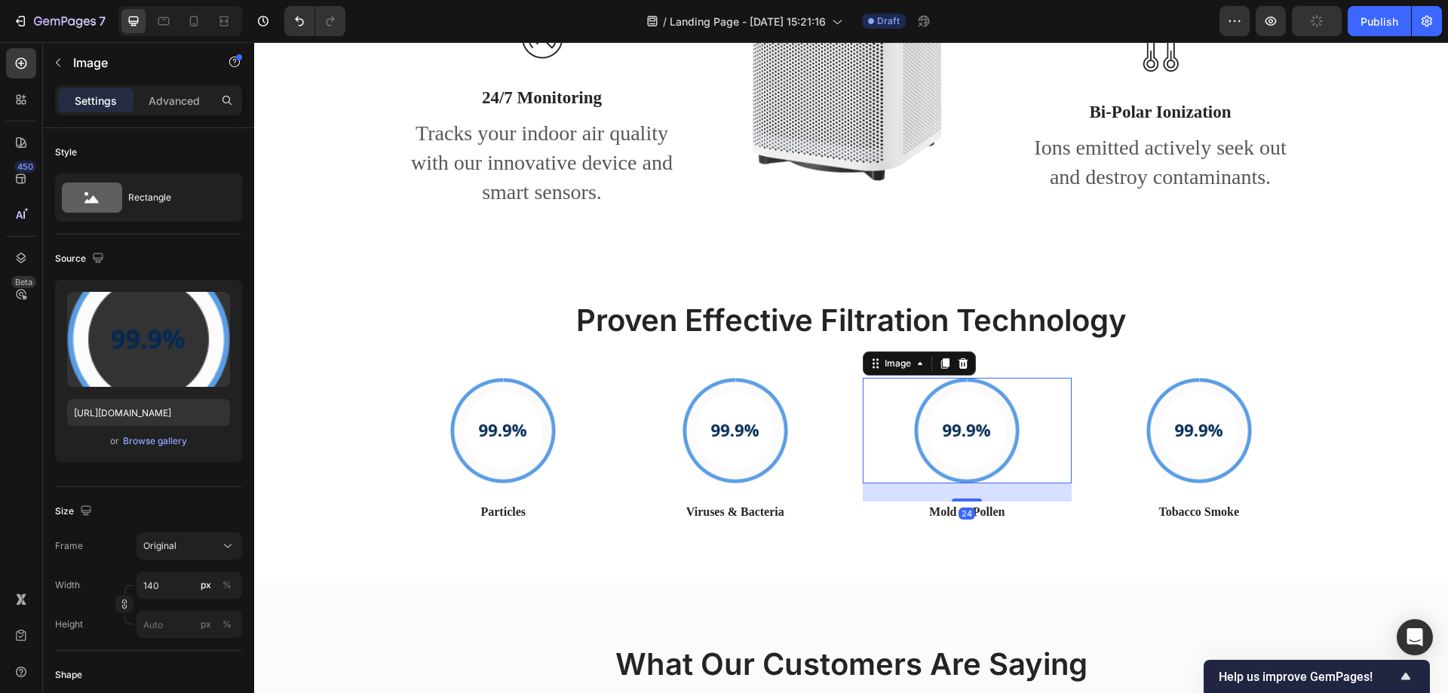
click at [768, 426] on img at bounding box center [736, 431] width 106 height 106
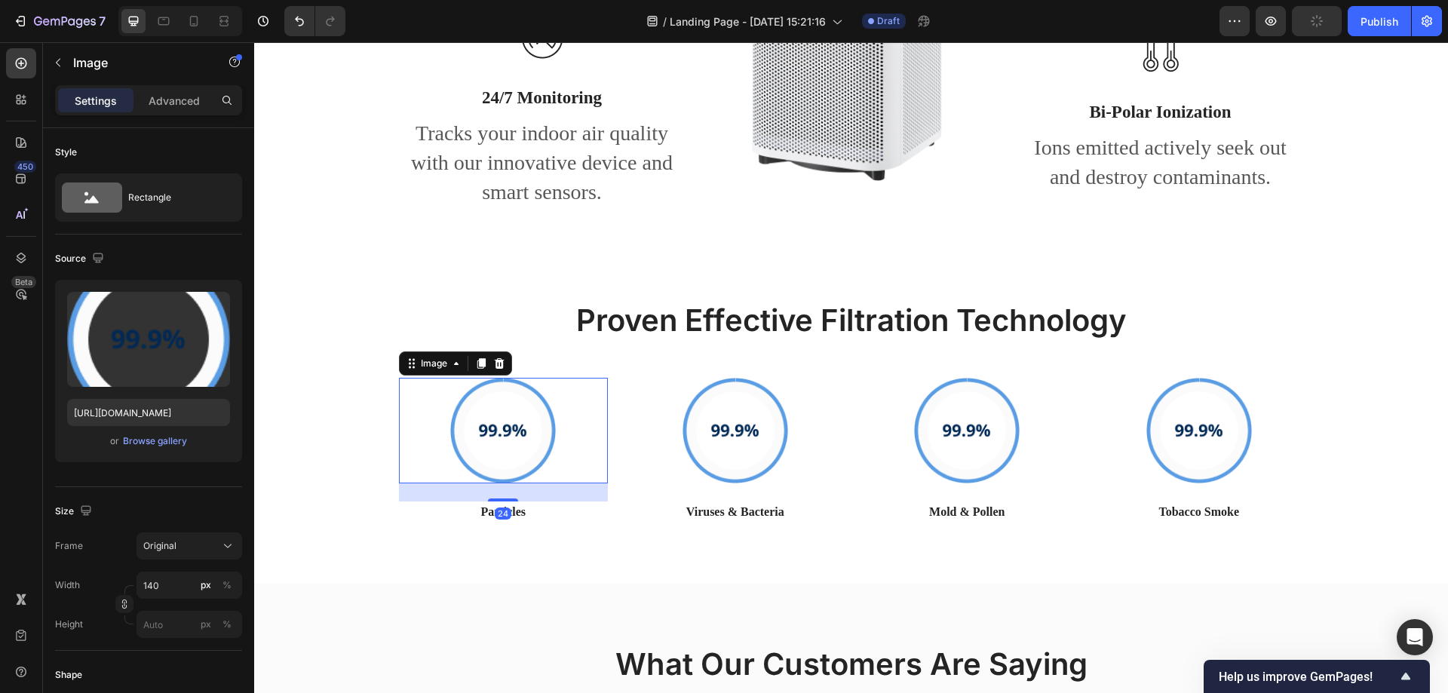
click at [537, 414] on img at bounding box center [503, 431] width 106 height 106
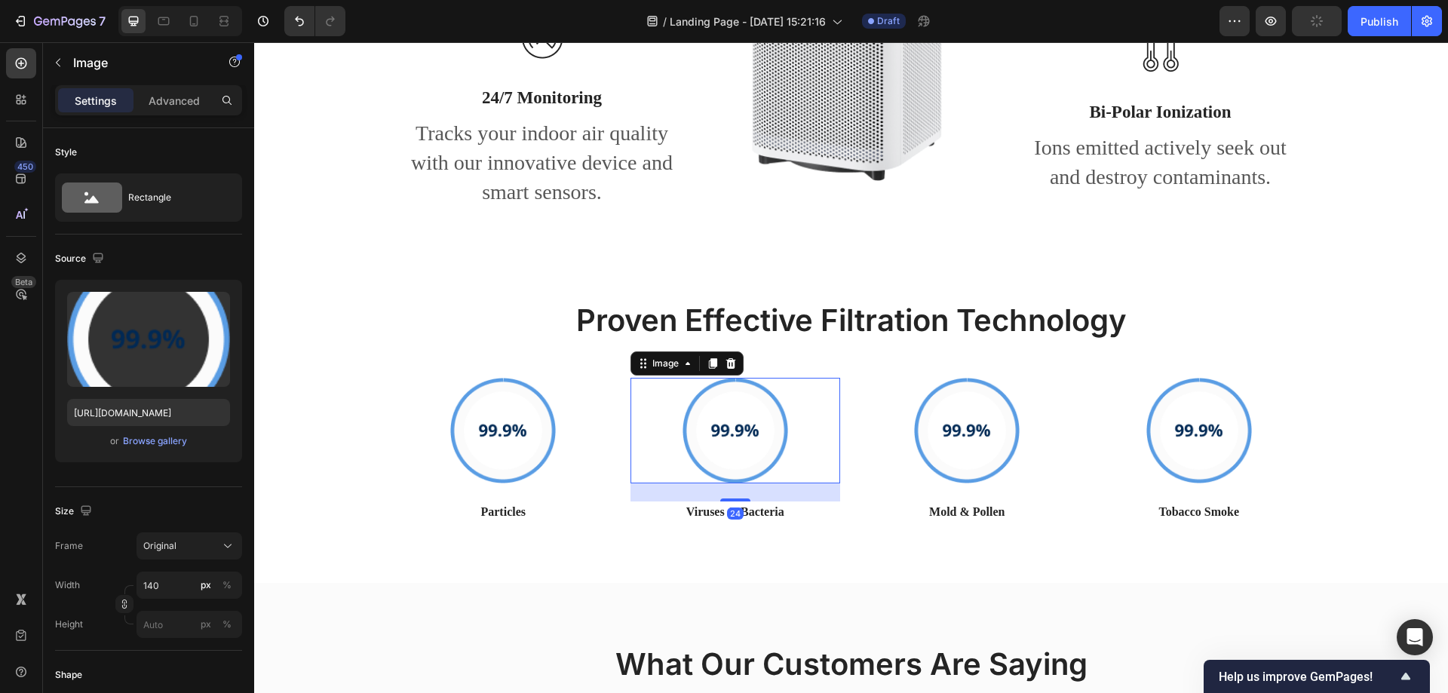
click at [768, 422] on img at bounding box center [736, 431] width 106 height 106
click at [926, 418] on img at bounding box center [967, 431] width 106 height 106
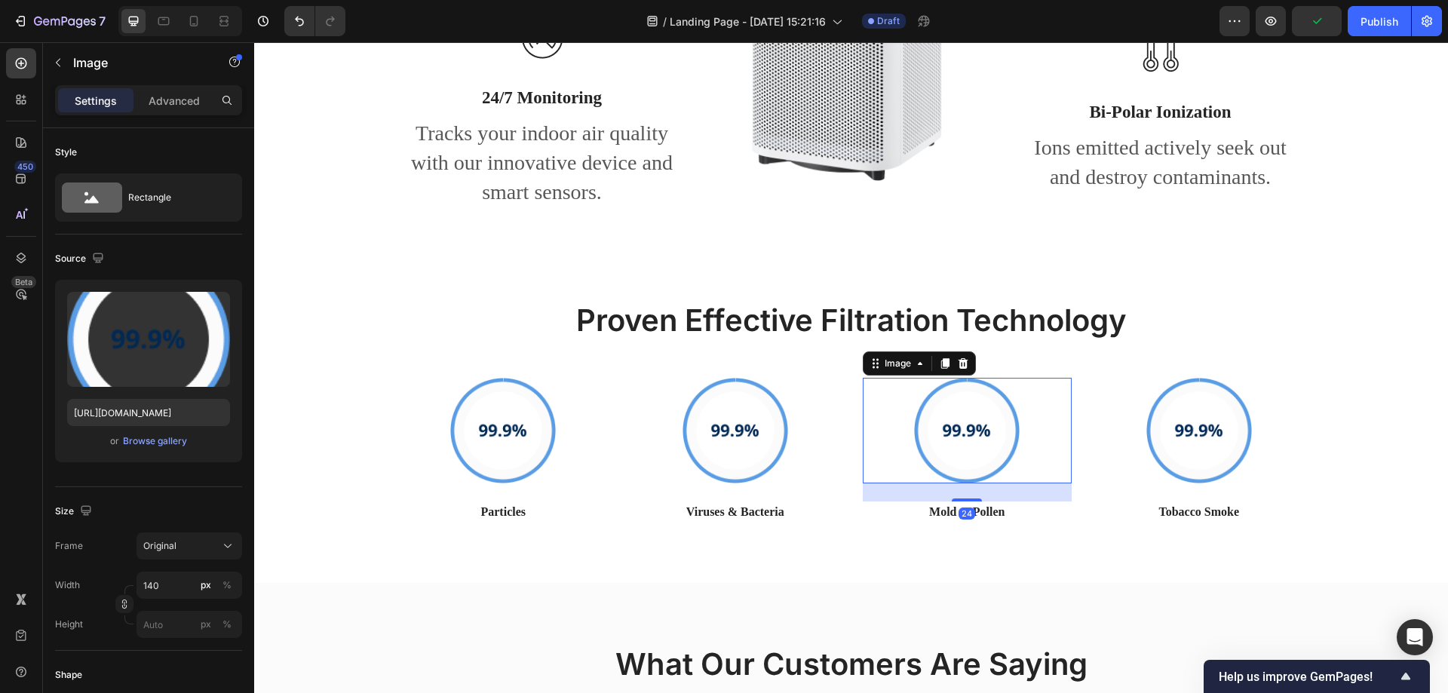
click at [1161, 426] on img at bounding box center [1199, 431] width 106 height 106
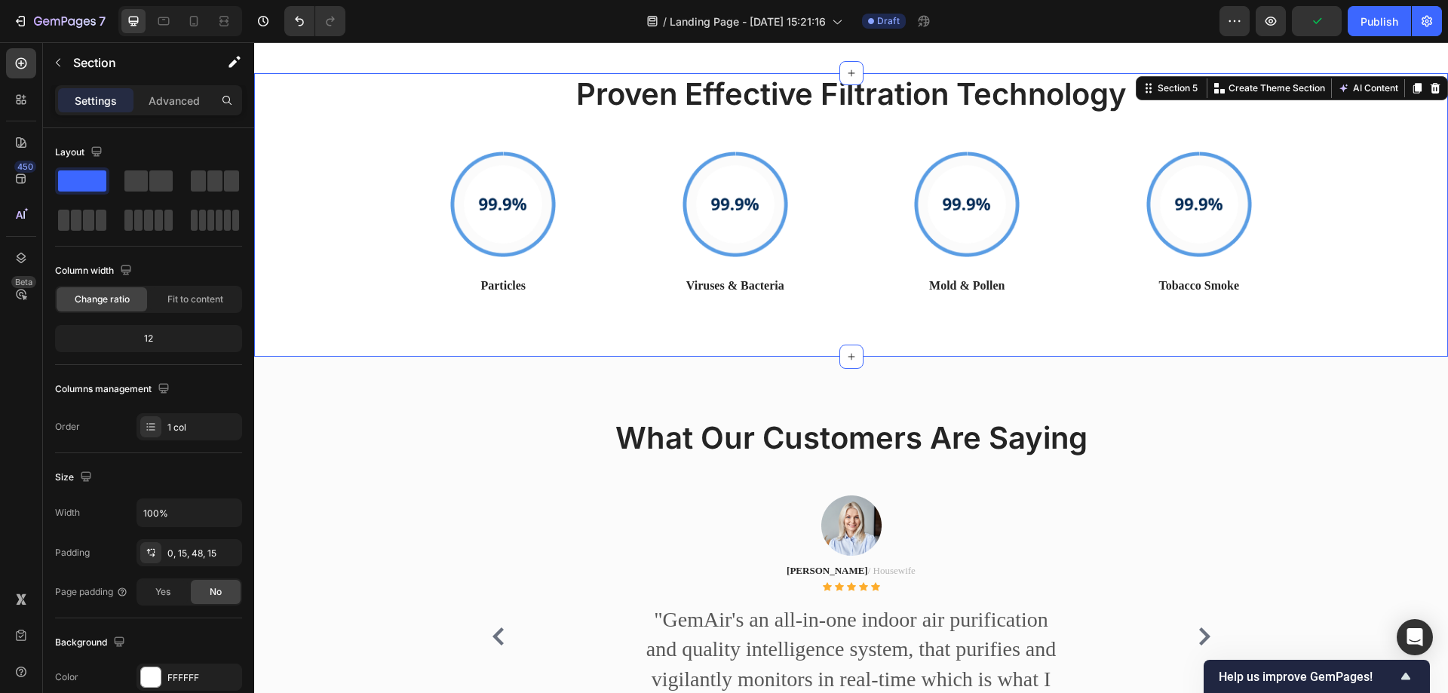
click at [1351, 322] on div "Proven Effective Filtration Technology Heading Row Image Particles Text block I…" at bounding box center [851, 215] width 1194 height 284
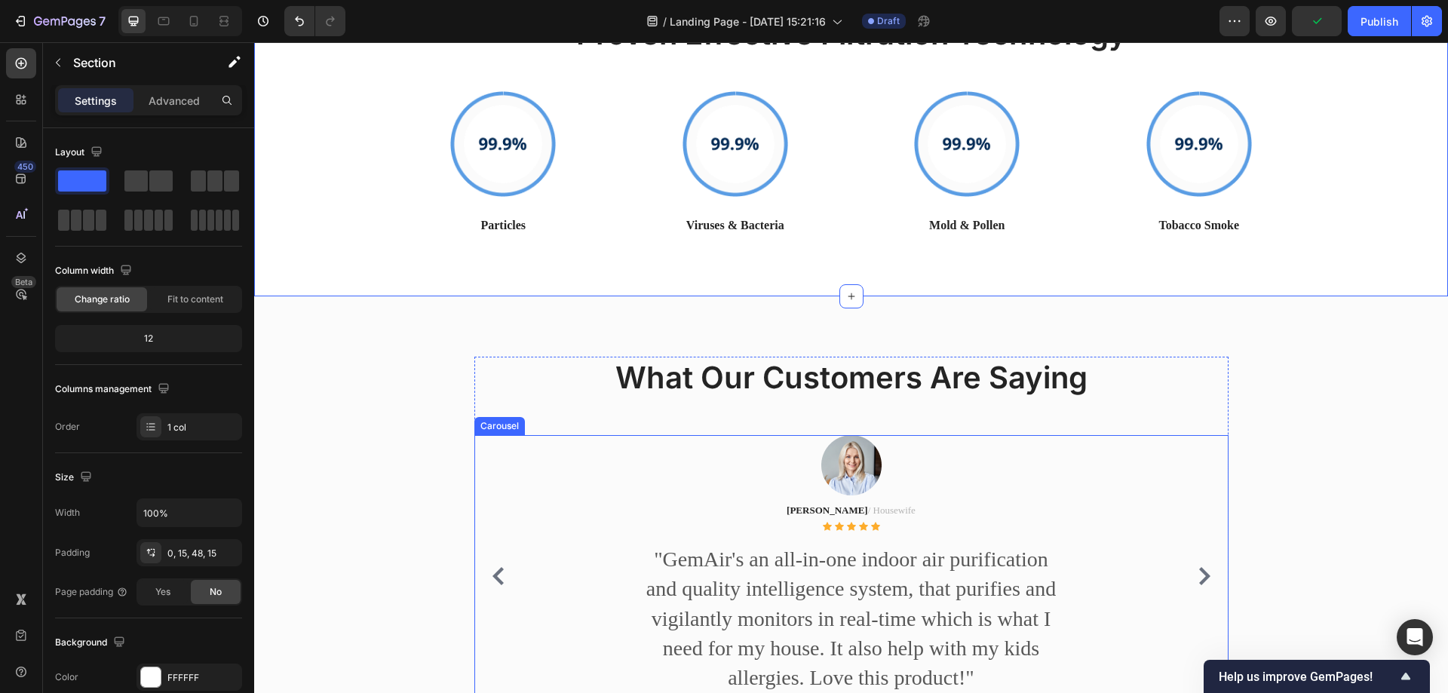
scroll to position [2262, 0]
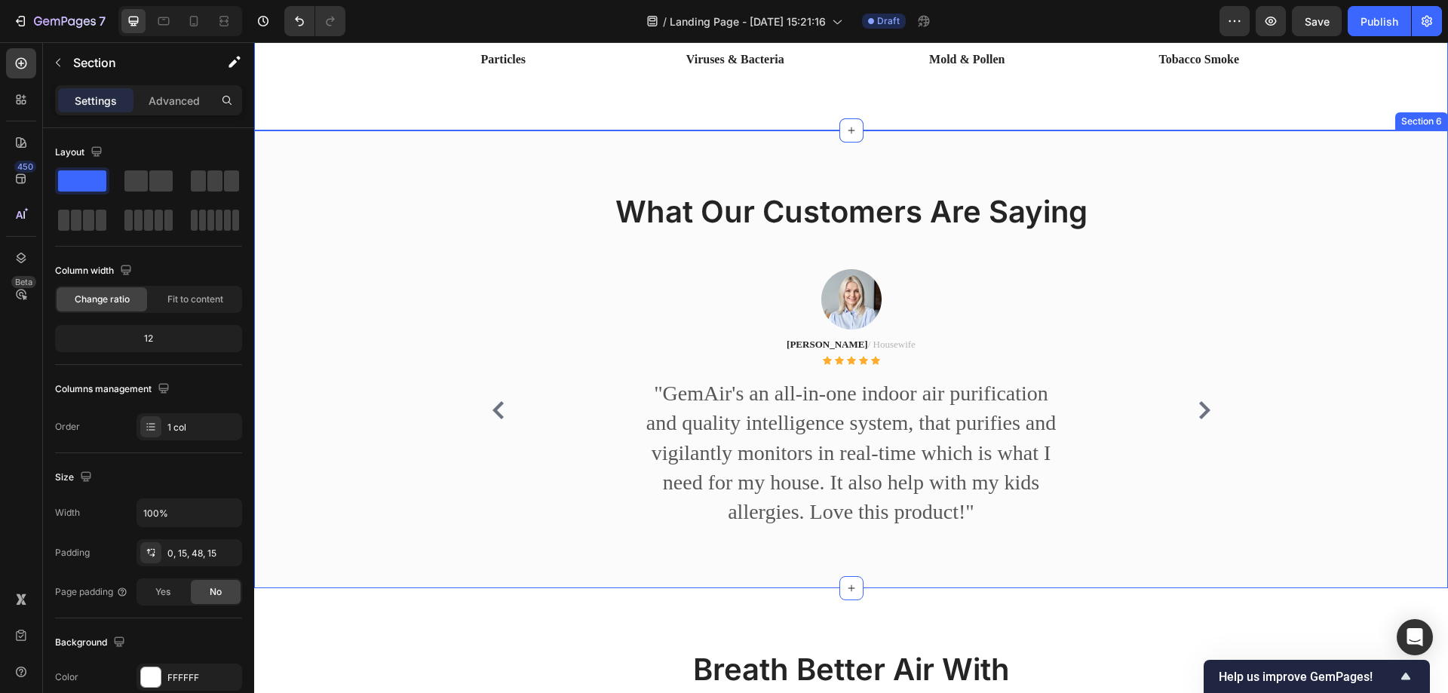
click at [407, 305] on div "What Our Customers Are Saying Heading Image [PERSON_NAME] / Housewife Text bloc…" at bounding box center [850, 384] width 1171 height 386
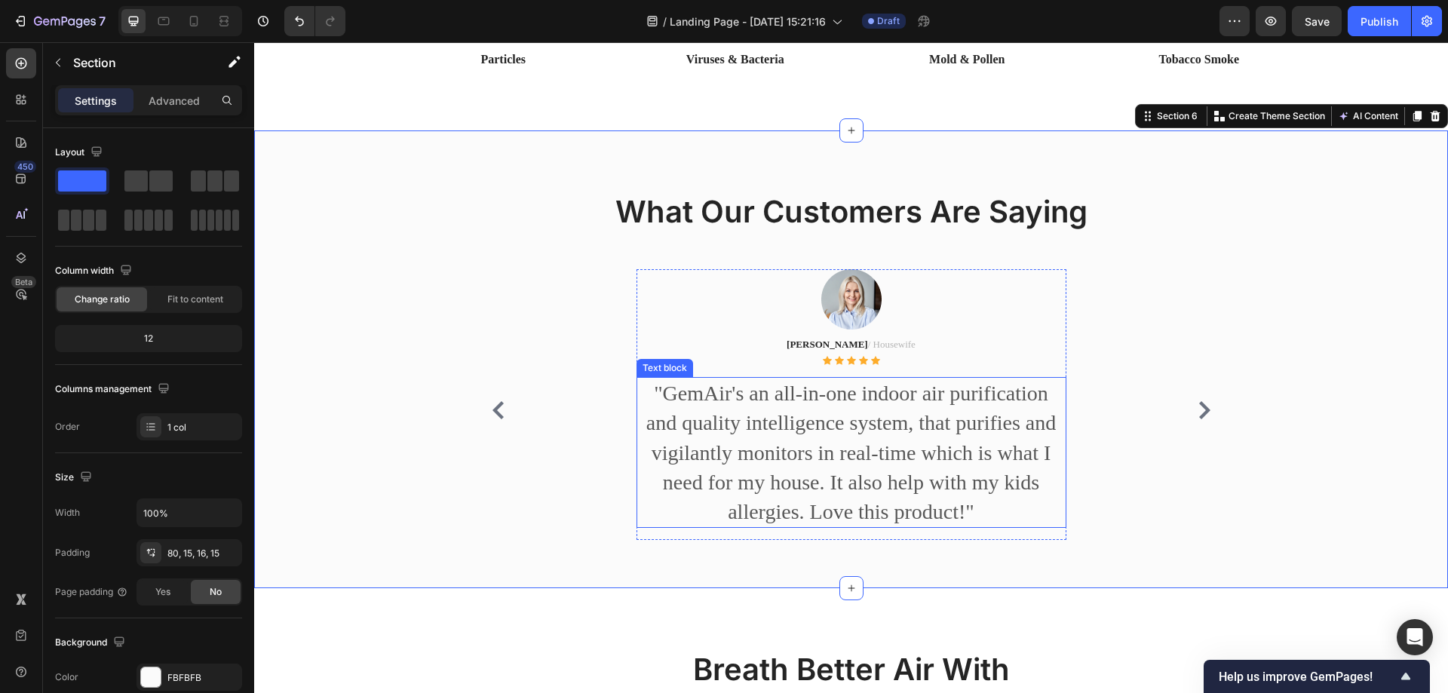
click at [958, 422] on p ""GemAir's an all-in-one indoor air purification and quality intelligence system…" at bounding box center [851, 453] width 427 height 148
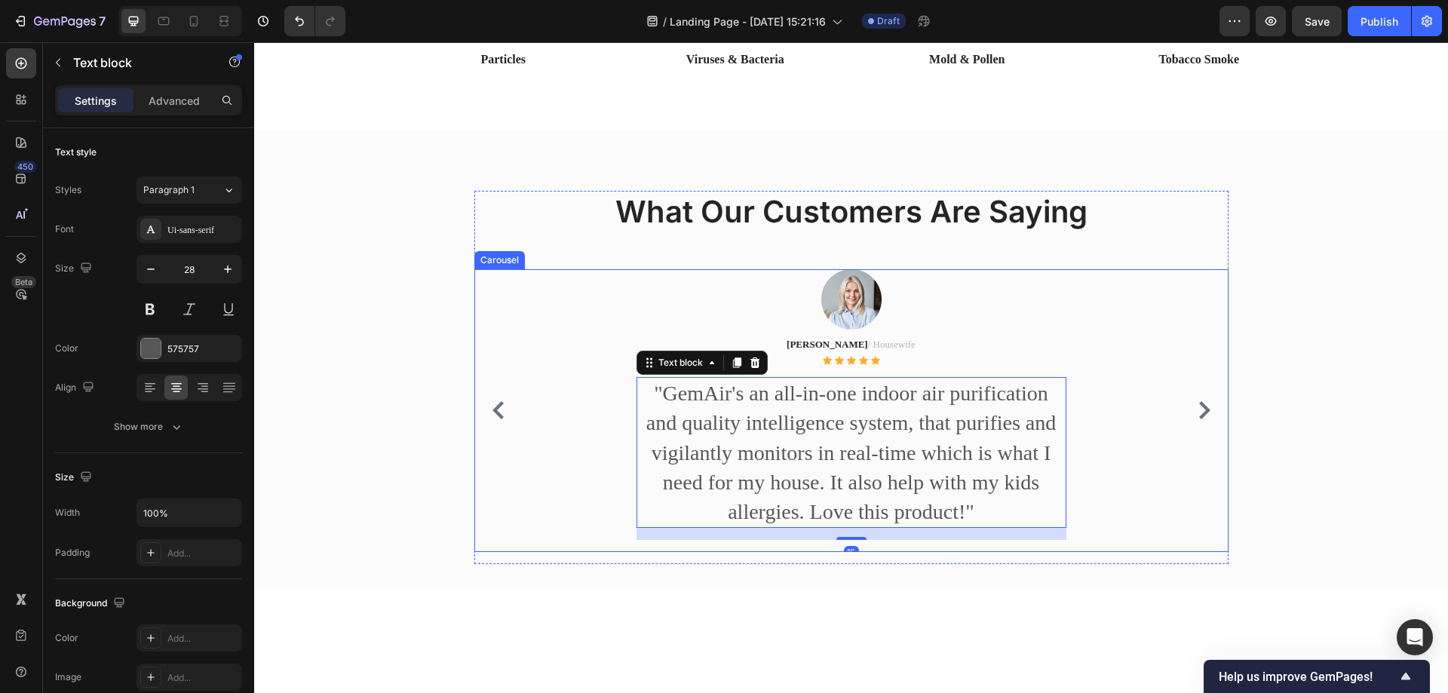
scroll to position [1885, 0]
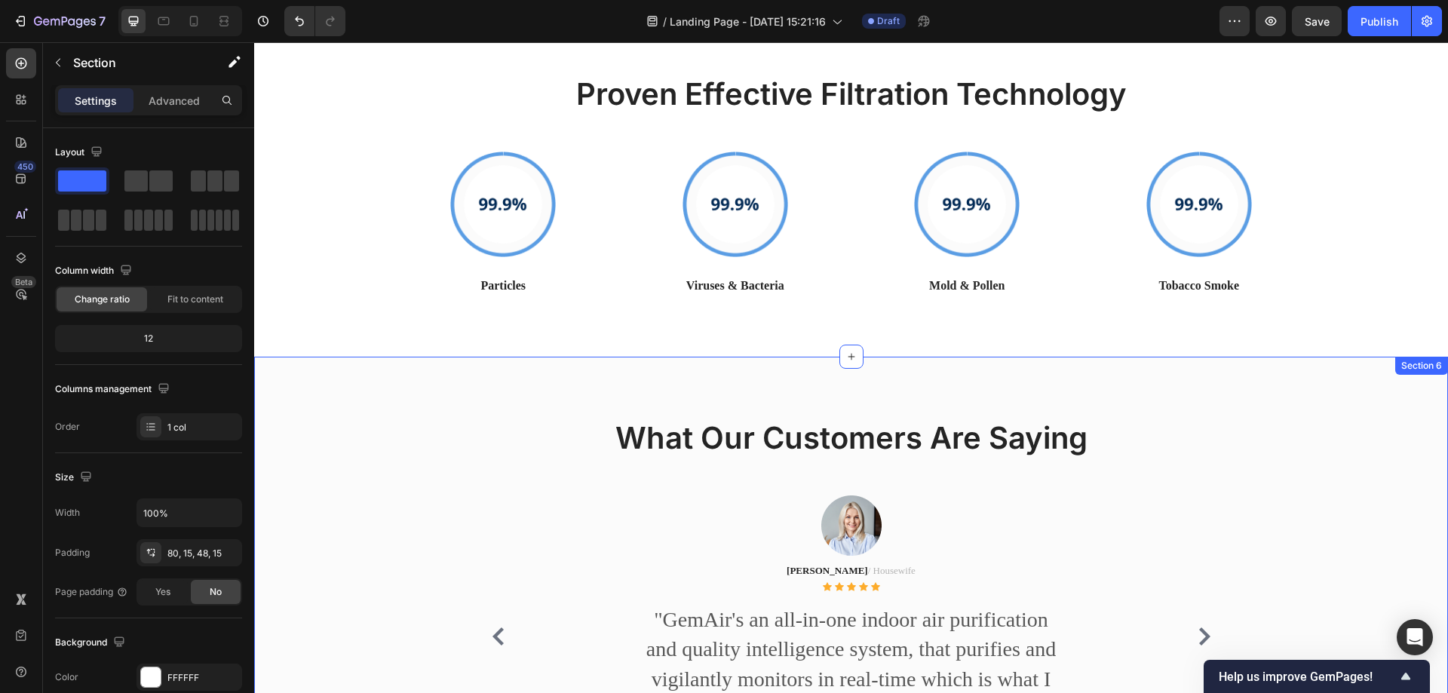
click at [322, 357] on div "What Our Customers Are Saying Heading Image Maria C. / Housewife Text block Ico…" at bounding box center [851, 586] width 1194 height 459
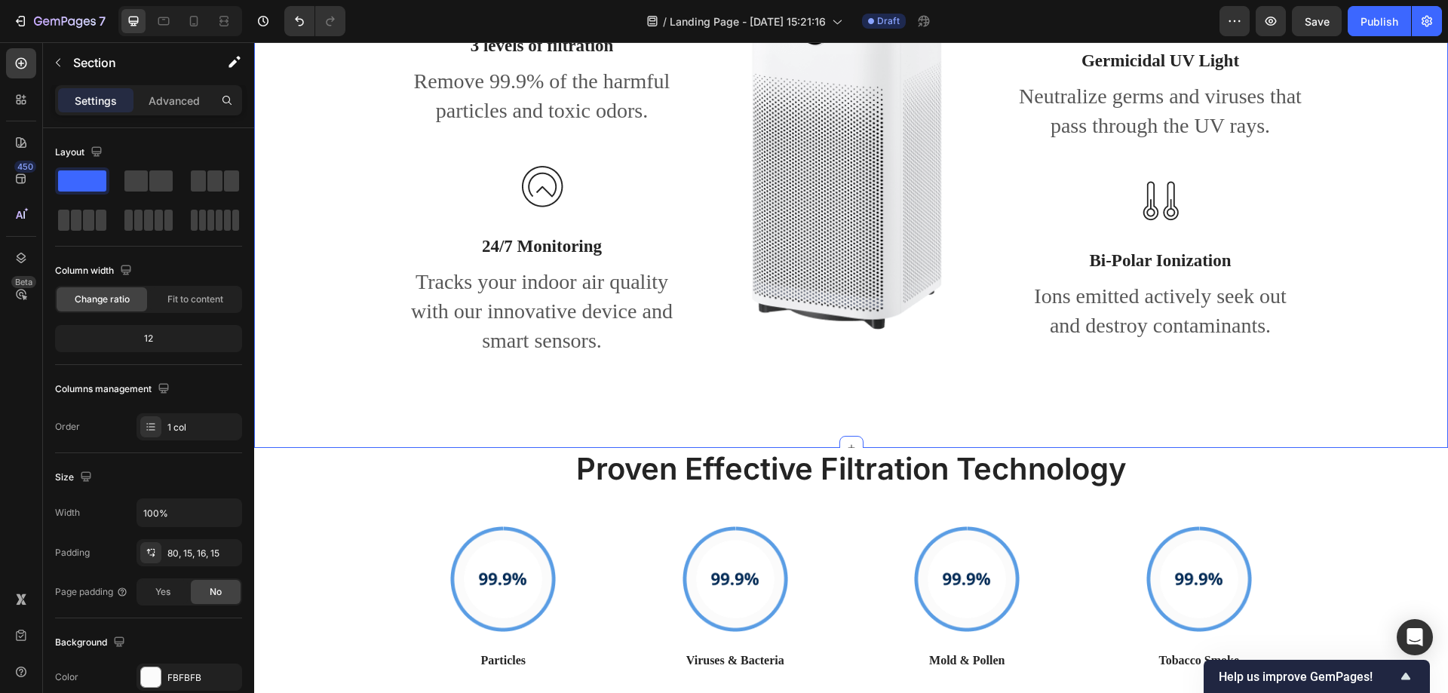
scroll to position [1659, 0]
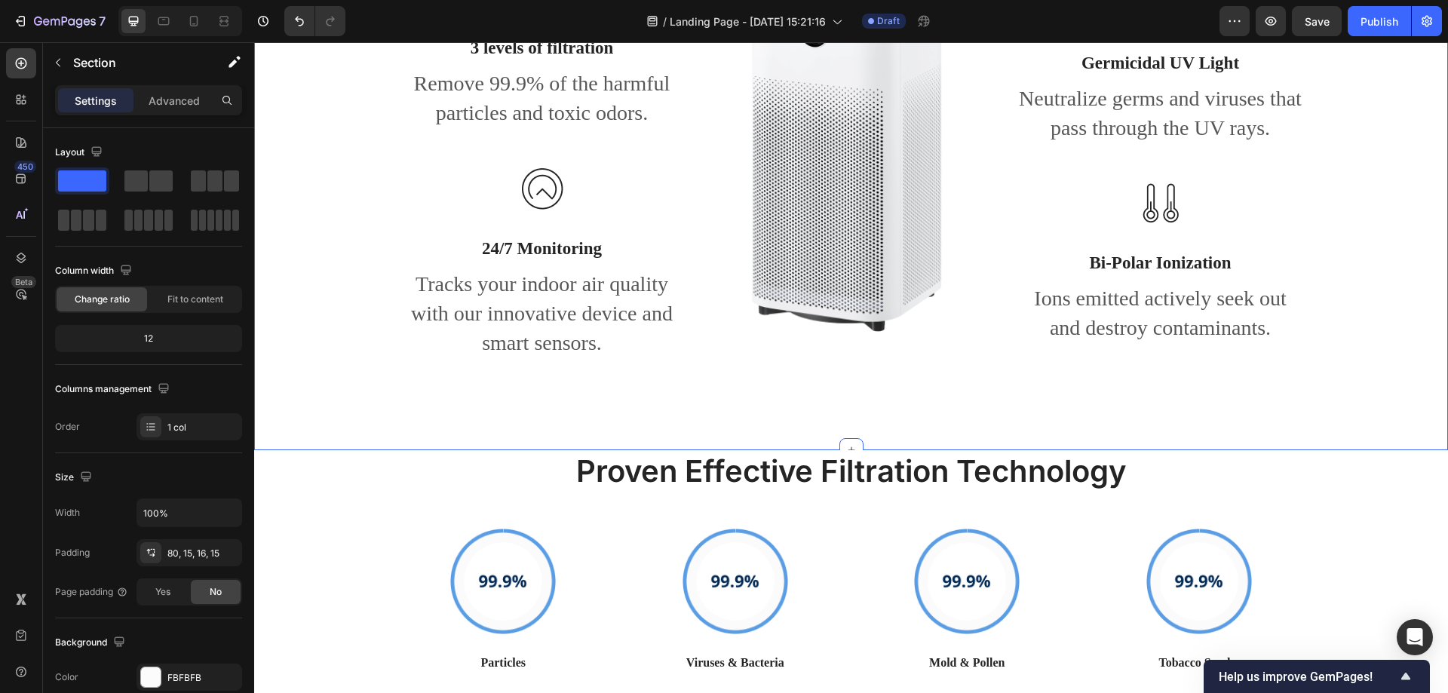
click at [304, 376] on div "What Makes GemAir Different Heading Row Image 3 levels of filtration Text block…" at bounding box center [850, 135] width 1171 height 557
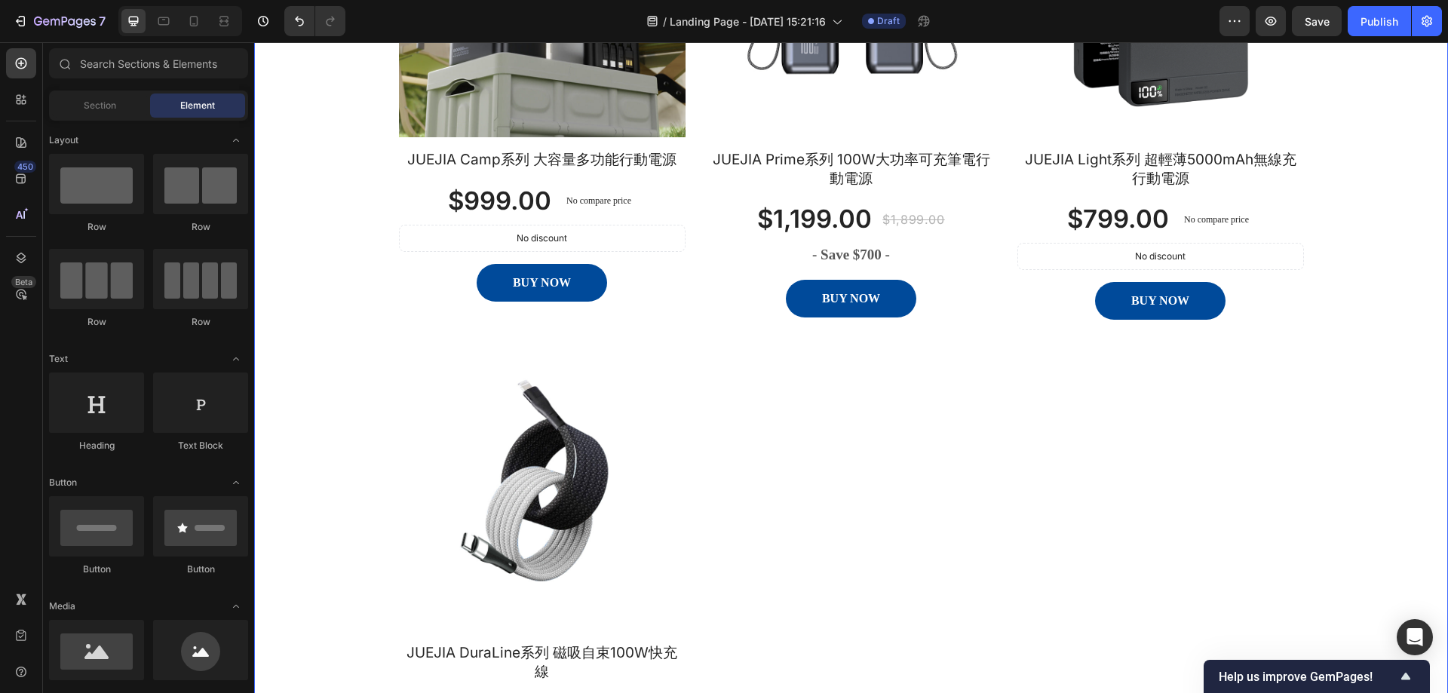
scroll to position [3318, 0]
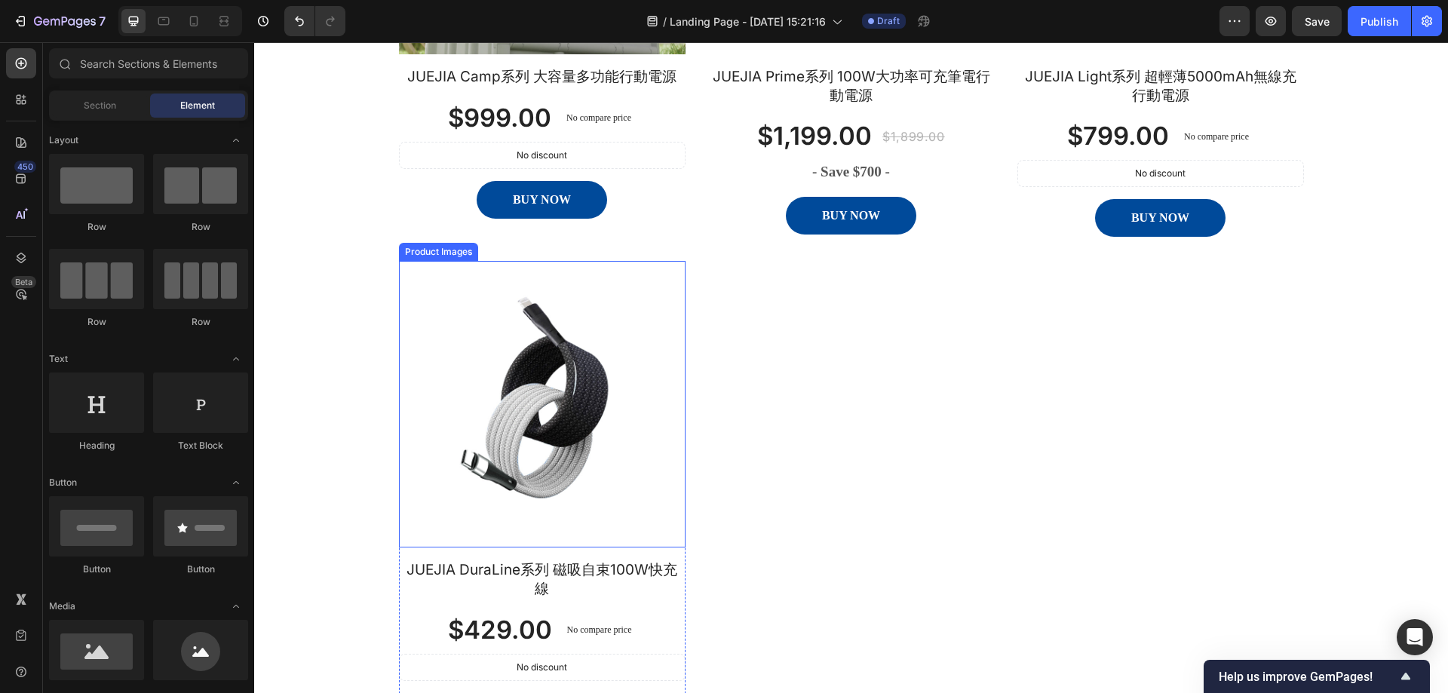
drag, startPoint x: 460, startPoint y: 395, endPoint x: 283, endPoint y: 355, distance: 181.7
click at [460, 395] on img at bounding box center [542, 404] width 287 height 287
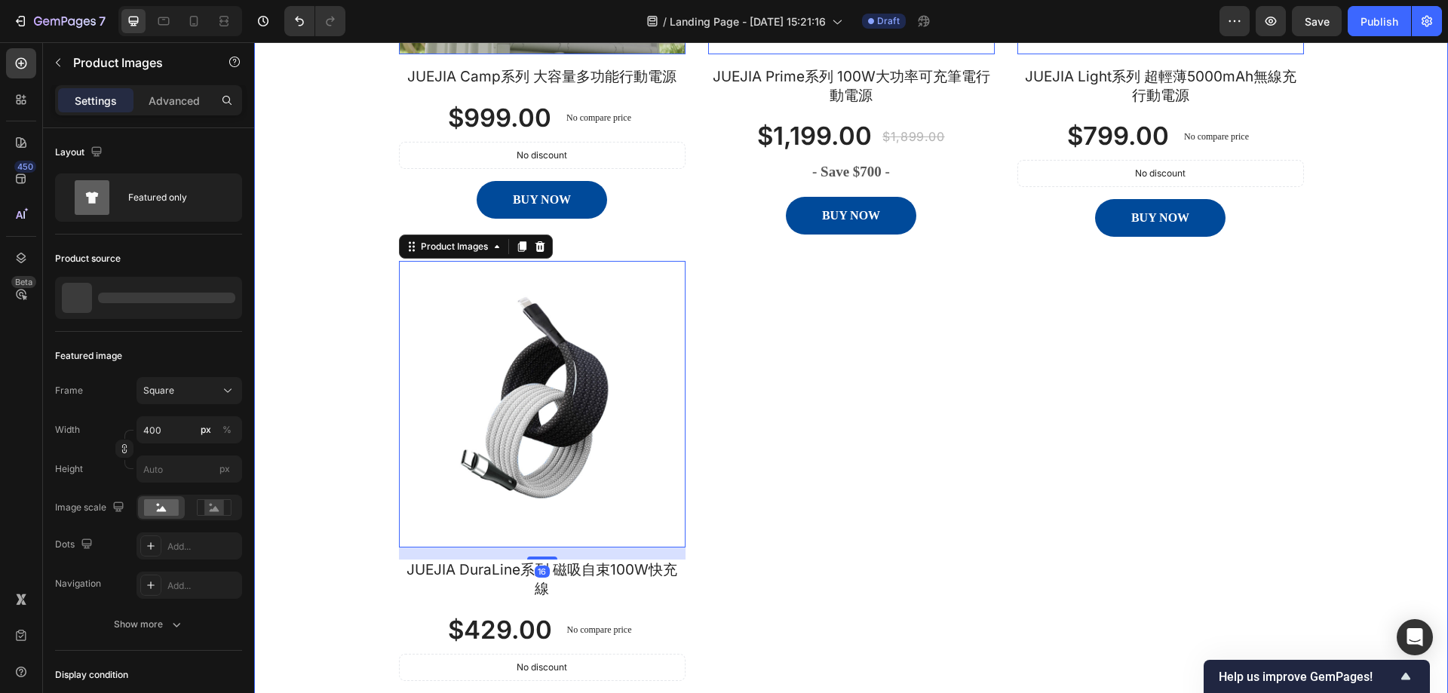
click at [288, 347] on div "Breath Better Air With GemAir Bundles Heading 1-year warranty, 30-day trial, 10…" at bounding box center [850, 188] width 1171 height 1132
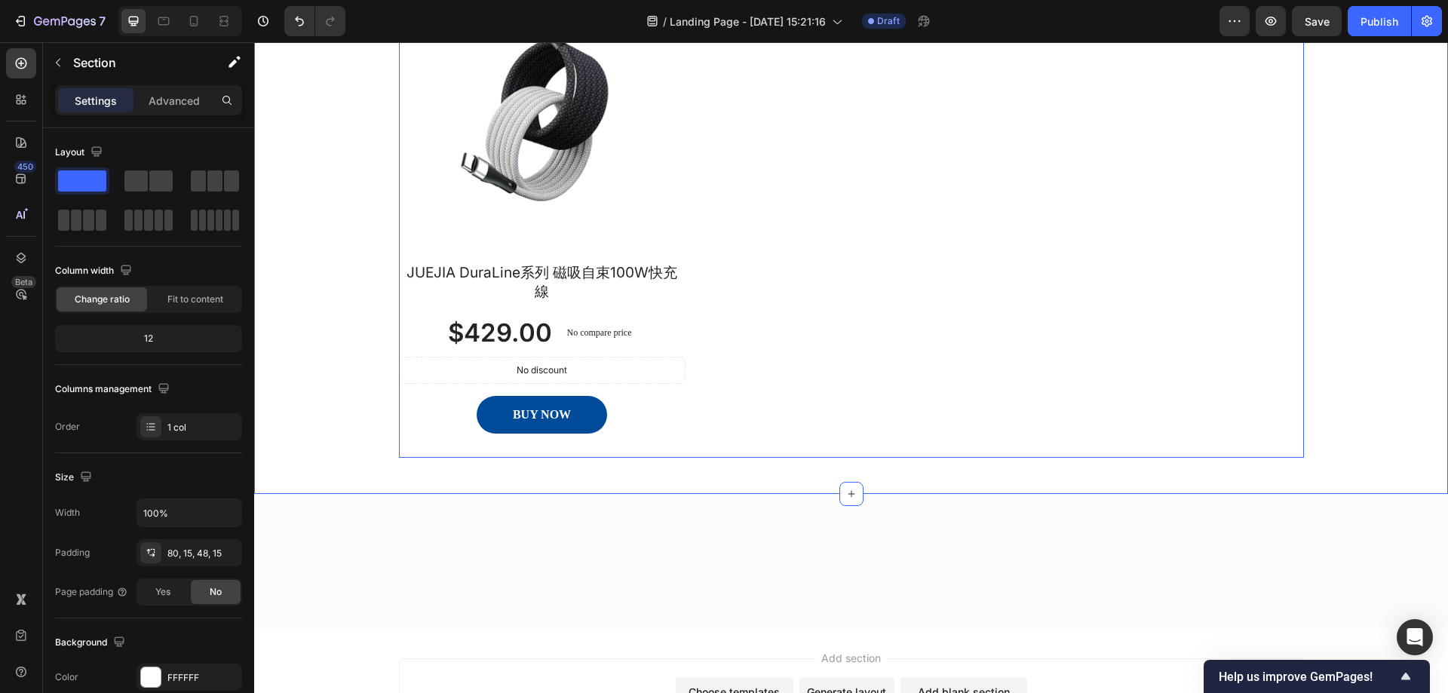
scroll to position [3768, 0]
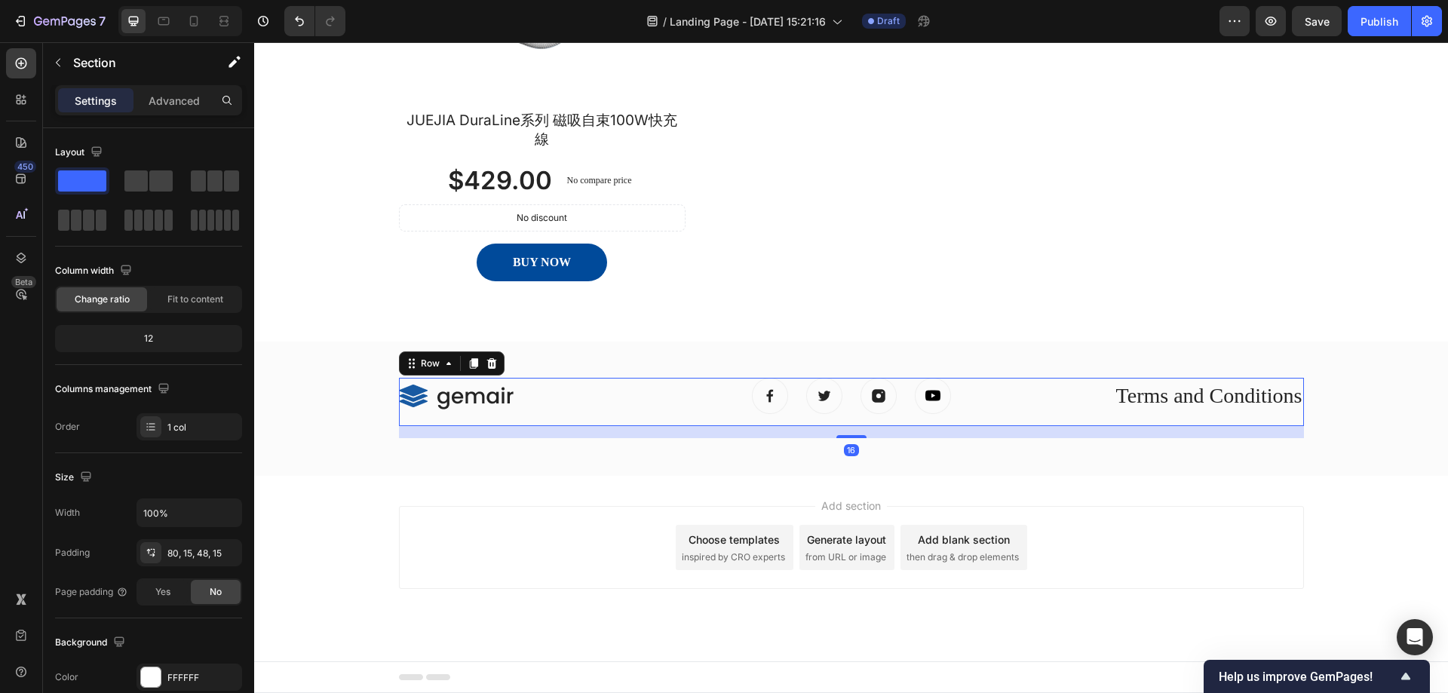
click at [1054, 379] on div "Image Image Image Image Icon List Hoz" at bounding box center [852, 402] width 430 height 48
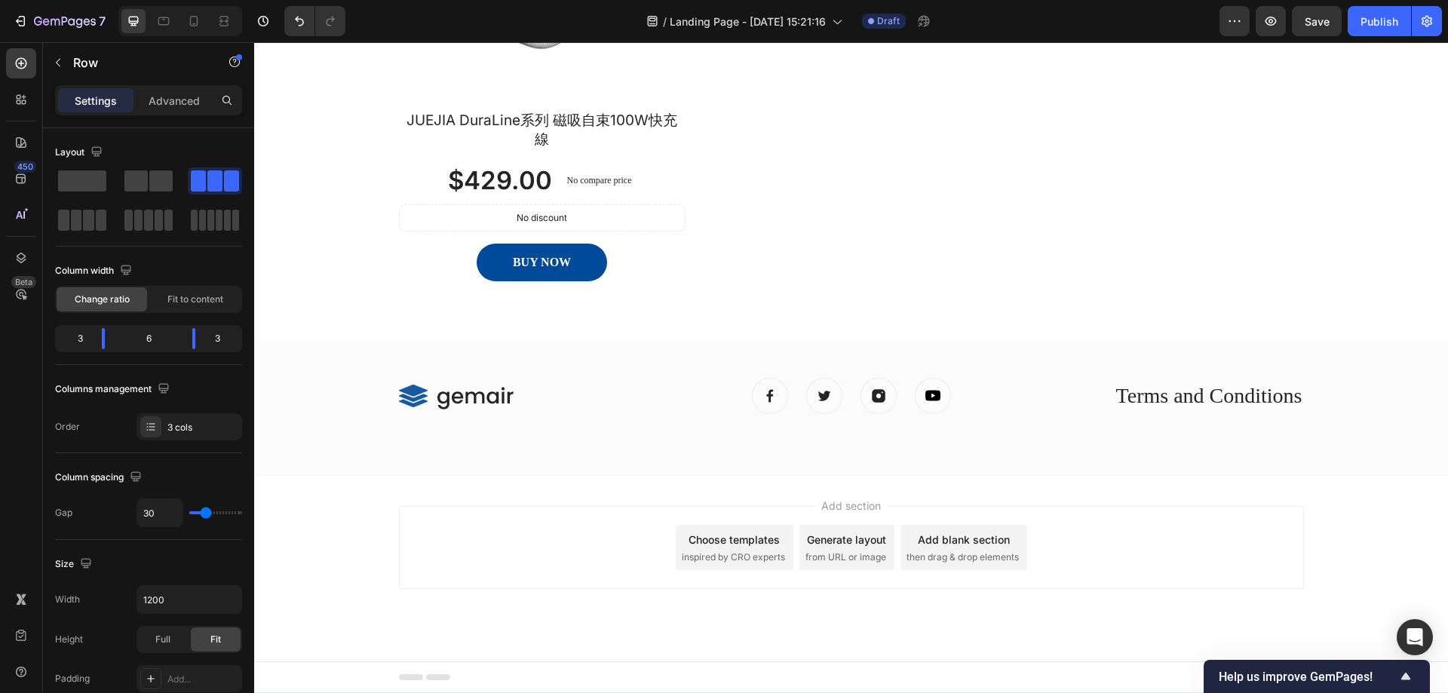
click at [545, 388] on div "Image" at bounding box center [506, 402] width 215 height 48
click at [416, 403] on img at bounding box center [456, 395] width 115 height 27
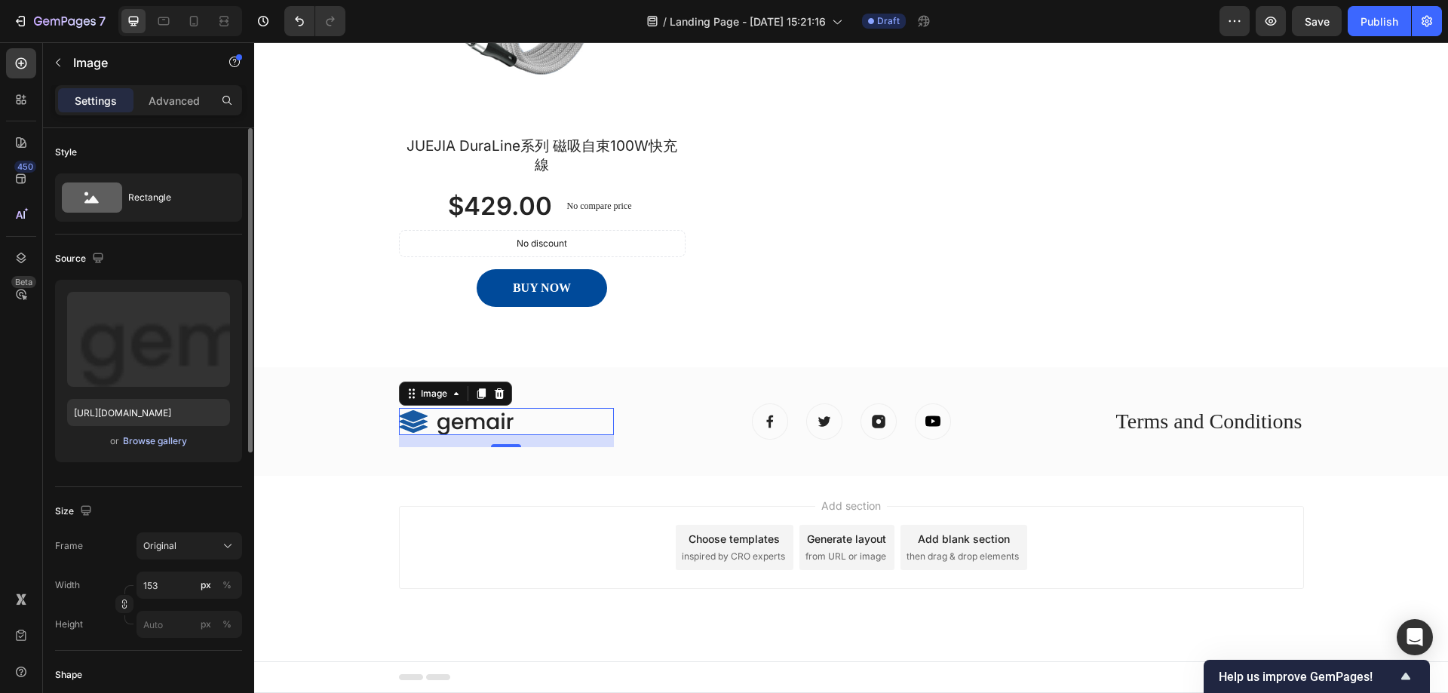
click at [135, 437] on div "Browse gallery" at bounding box center [155, 441] width 64 height 14
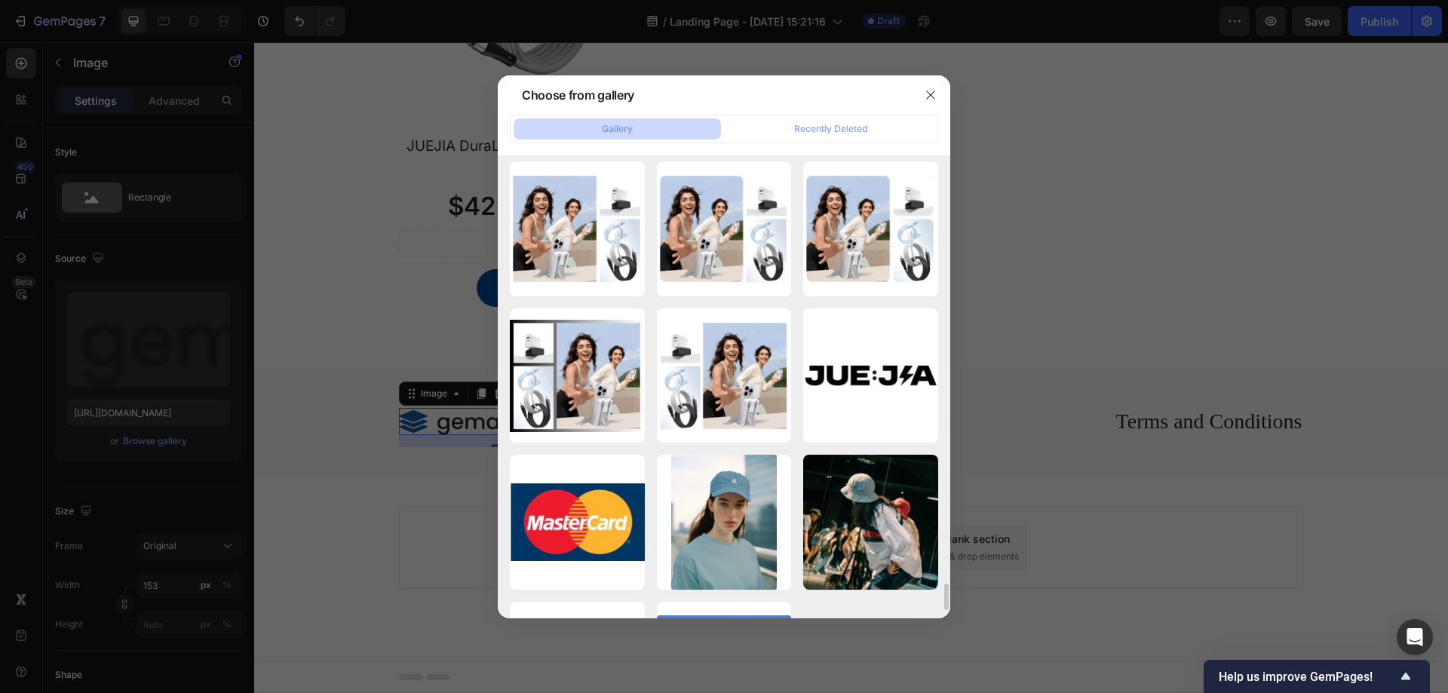
scroll to position [7477, 0]
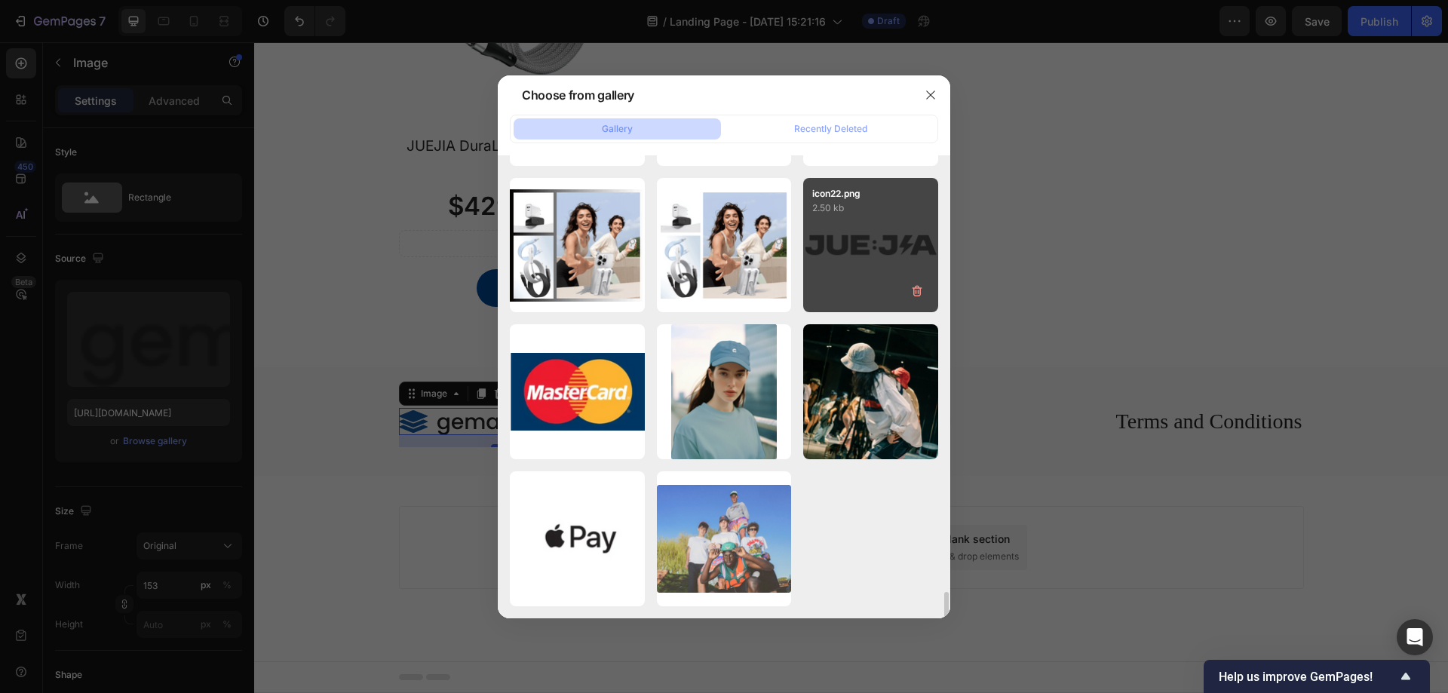
click at [854, 250] on div "icon22.png 2.50 kb" at bounding box center [870, 245] width 135 height 135
type input "https://cdn.shopify.com/s/files/1/0772/4485/8597/files/gempages_584237370715407…"
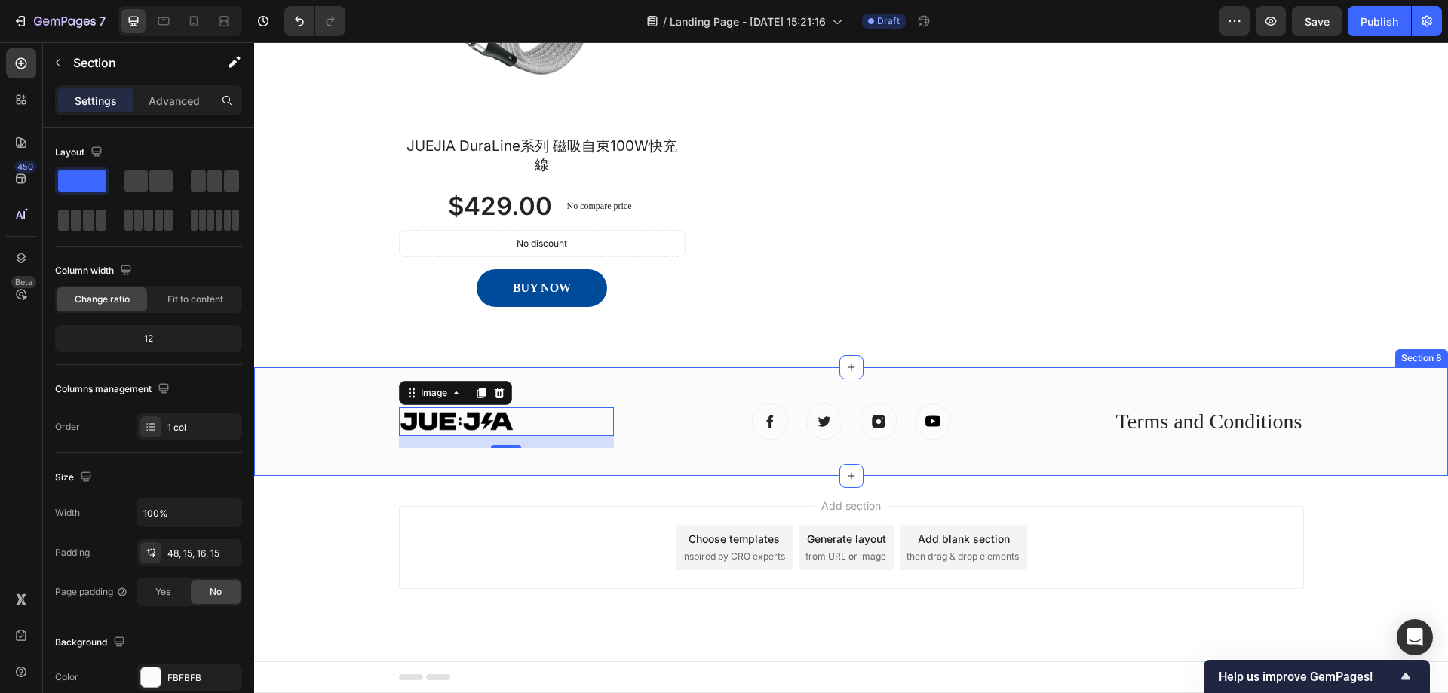
click at [334, 403] on div "Image 16 Image Image Image Image Icon List Hoz Terms and Conditions Text block …" at bounding box center [850, 433] width 1171 height 60
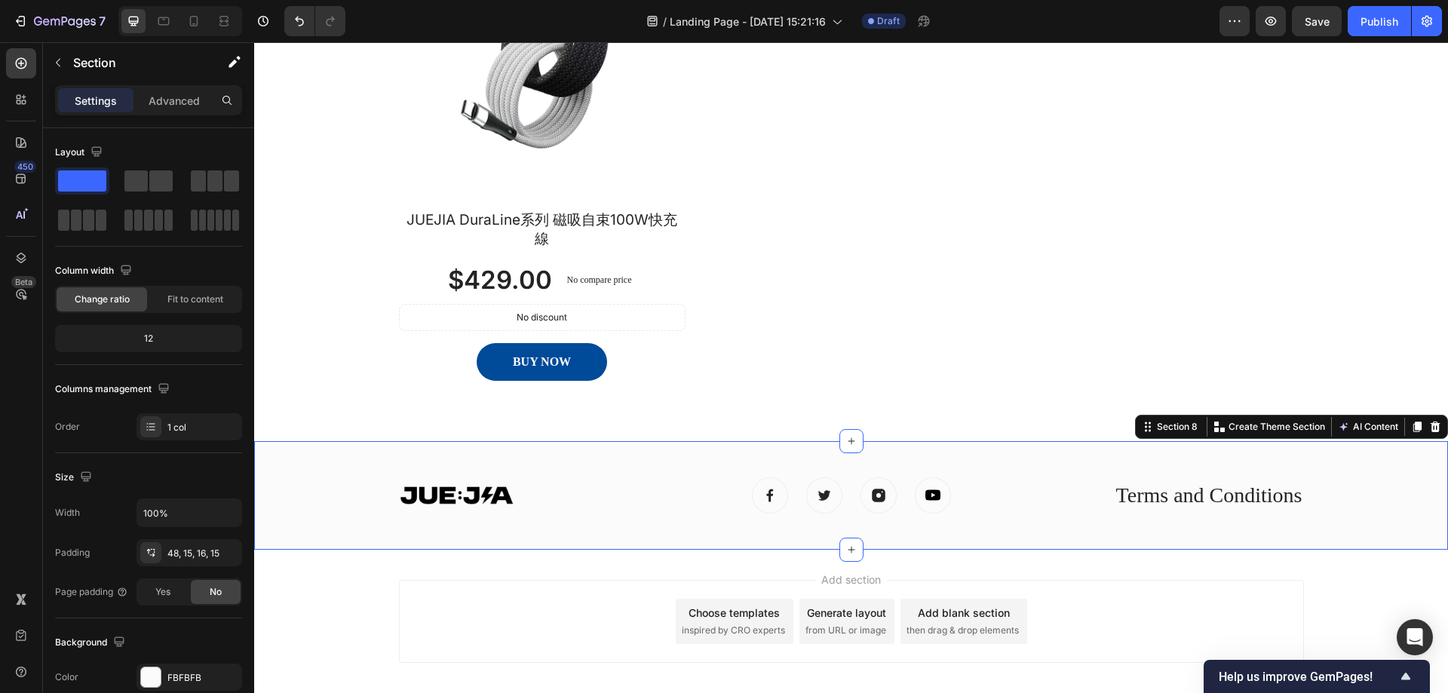
scroll to position [3542, 0]
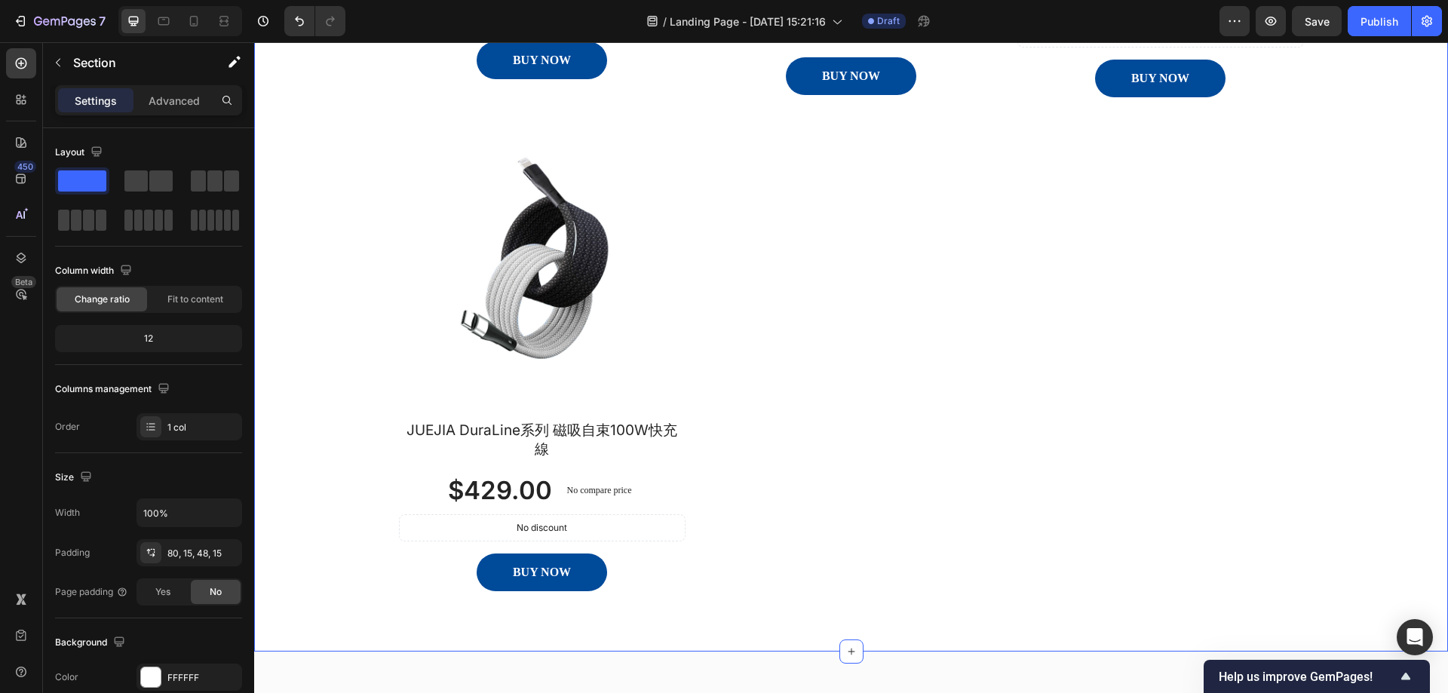
scroll to position [3677, 0]
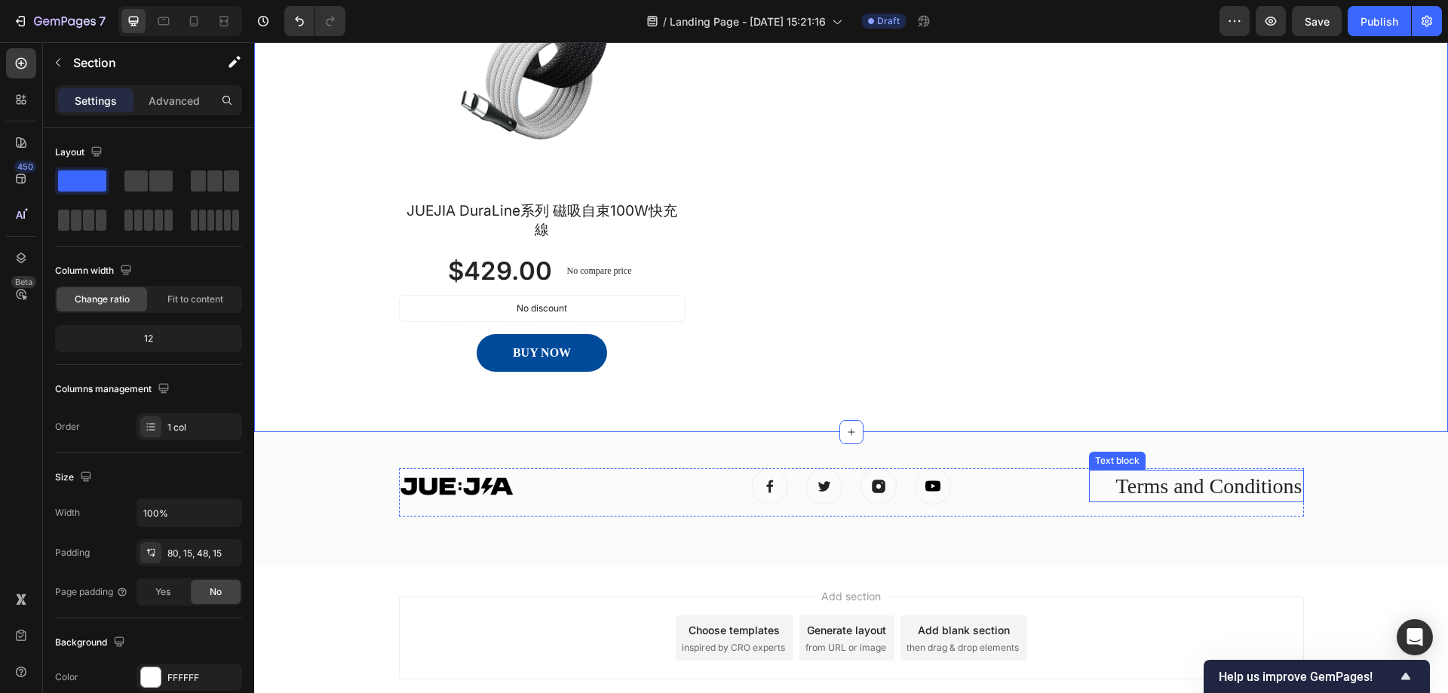
click at [1255, 480] on p "Terms and Conditions" at bounding box center [1197, 485] width 212 height 29
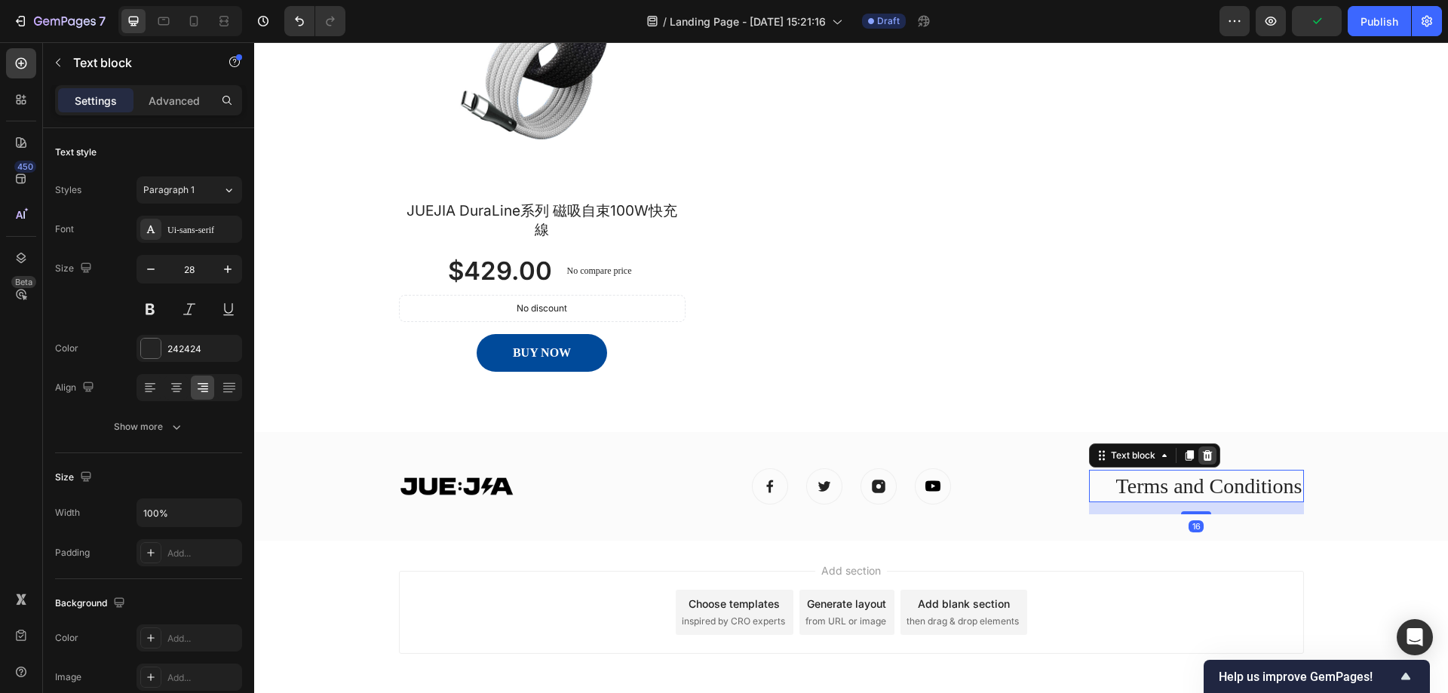
click at [1202, 450] on icon at bounding box center [1207, 455] width 10 height 11
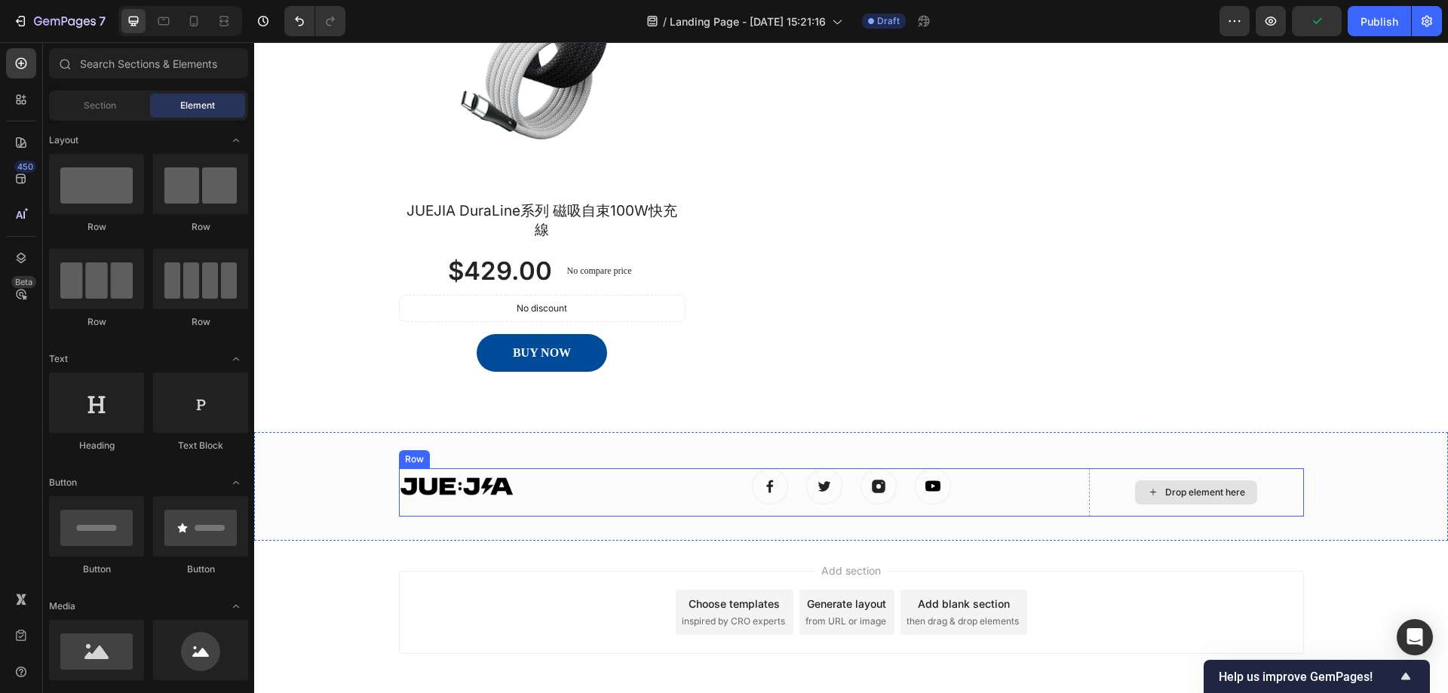
click at [1119, 489] on div "Drop element here" at bounding box center [1196, 492] width 215 height 48
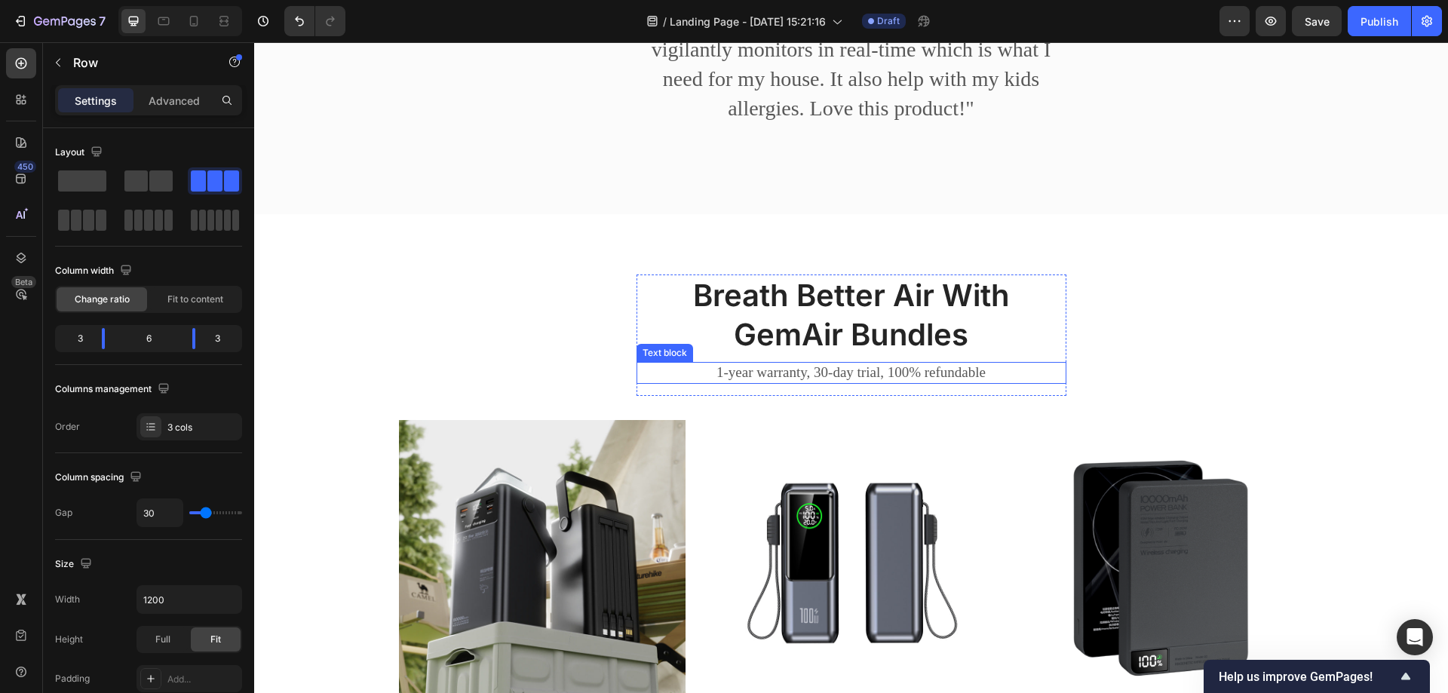
scroll to position [2999, 0]
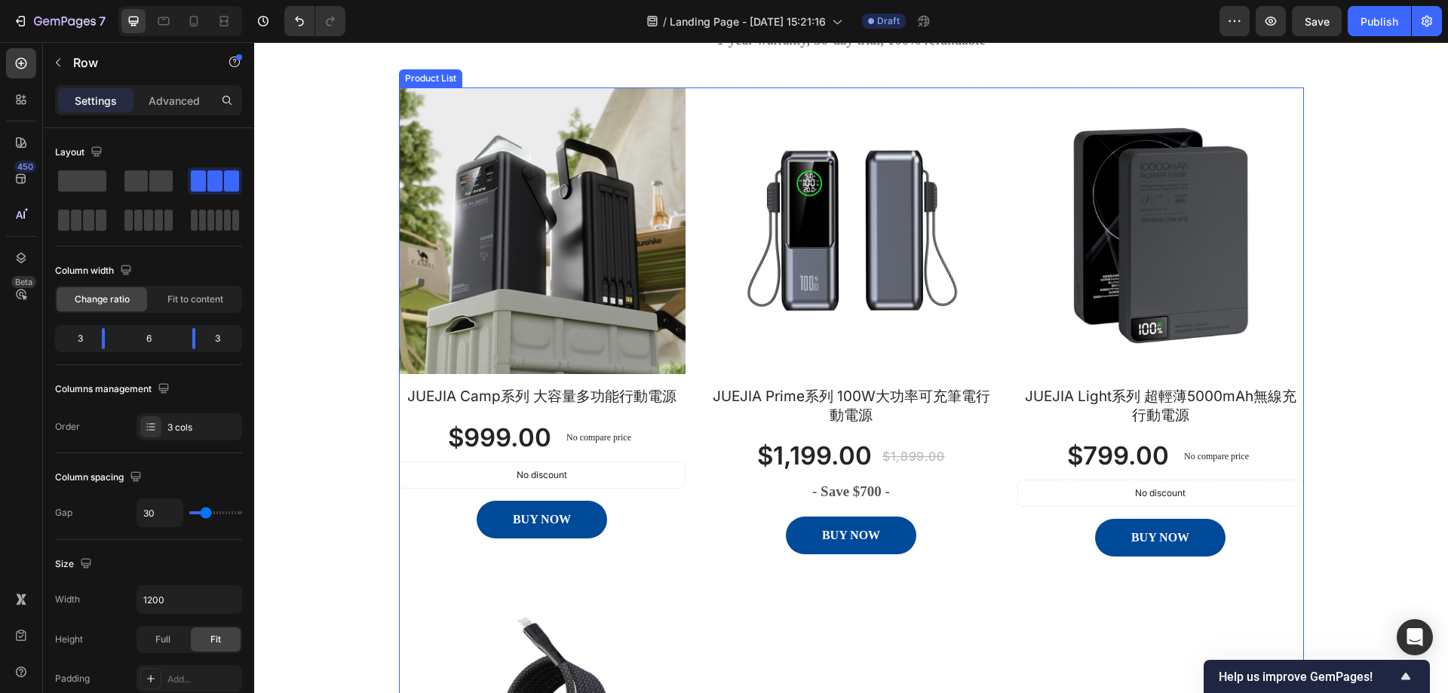
click at [951, 643] on div "Product Images JUEJIA Camp系列 大容量多功能行動電源 Product Title $999.00 Product Price Pro…" at bounding box center [851, 574] width 905 height 975
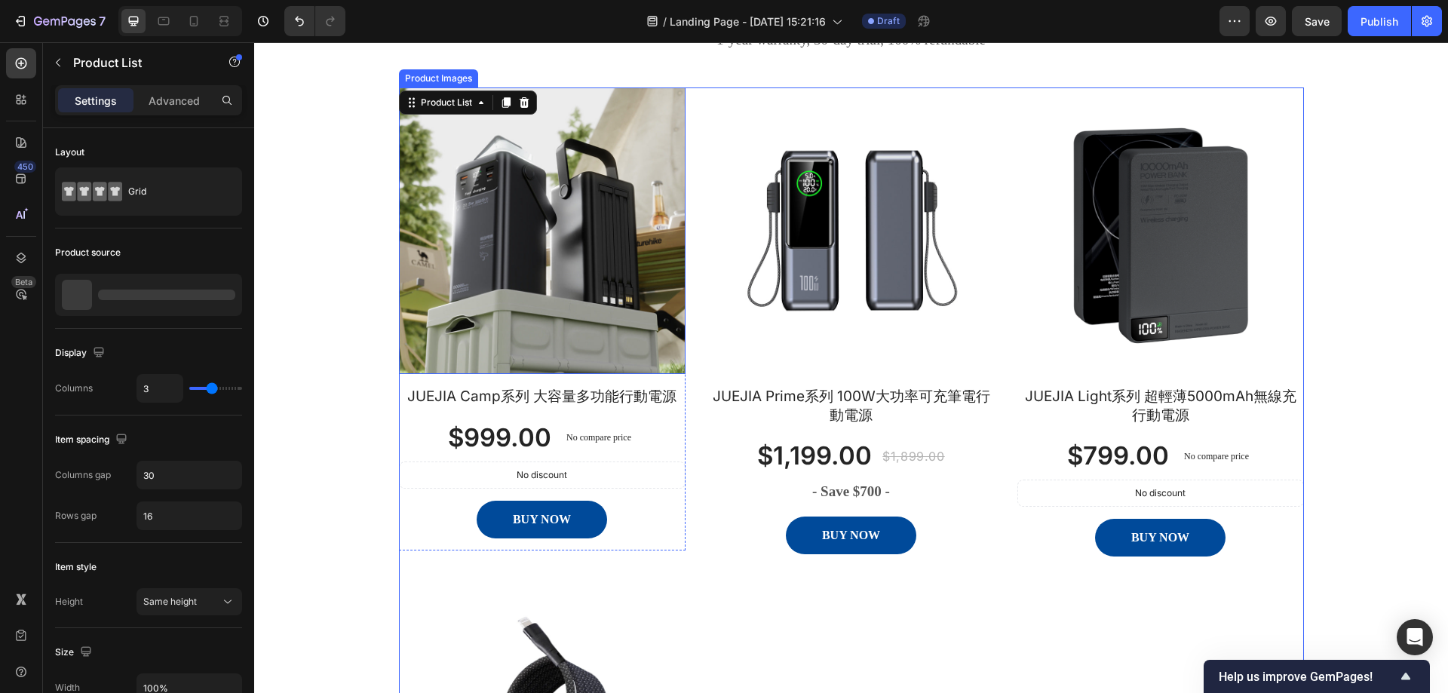
click at [603, 247] on img at bounding box center [542, 230] width 287 height 287
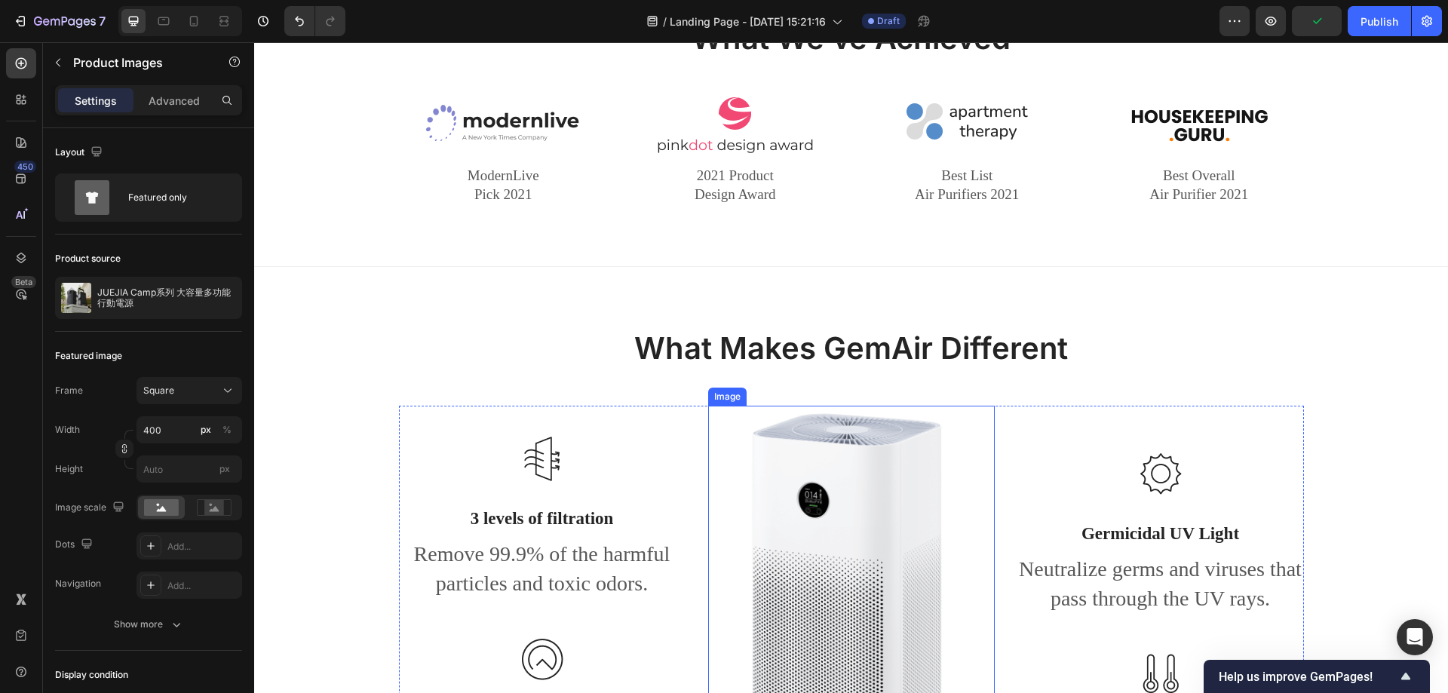
scroll to position [1415, 0]
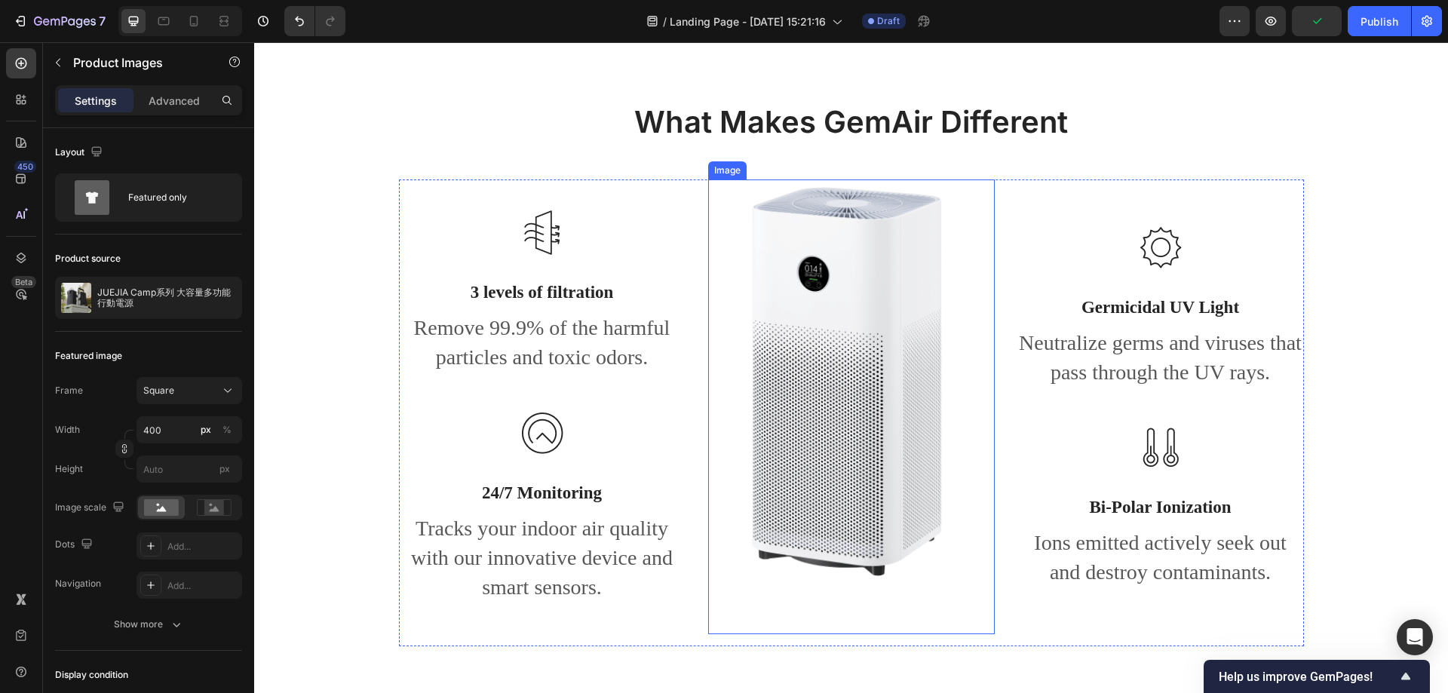
click at [867, 370] on img at bounding box center [851, 406] width 287 height 455
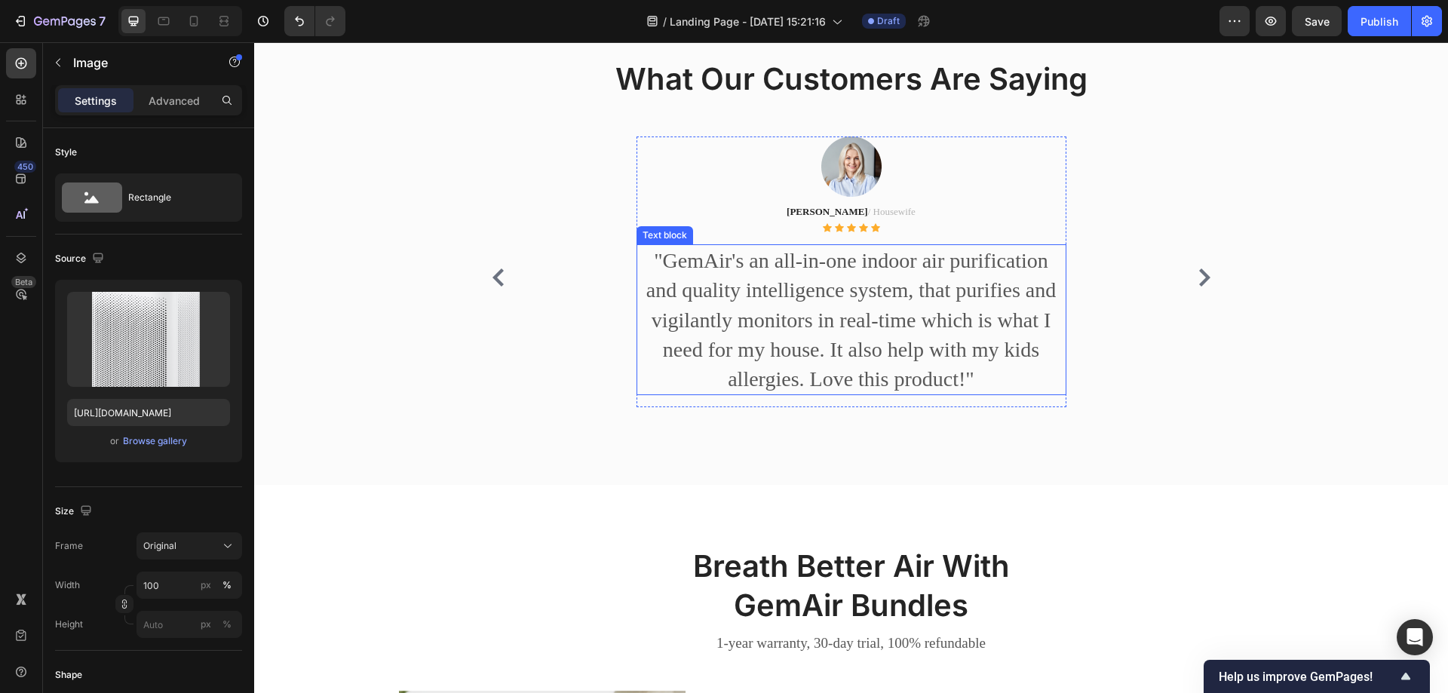
scroll to position [2018, 0]
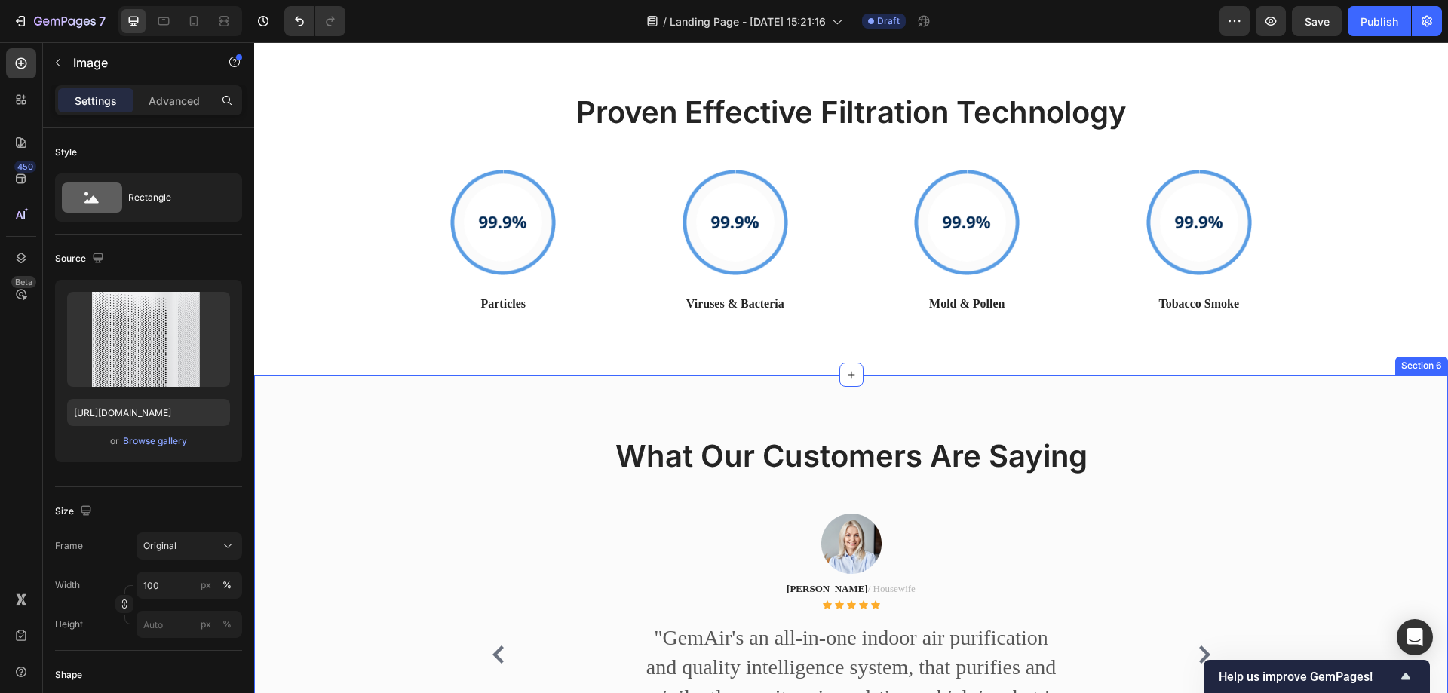
click at [1143, 423] on div "What Our Customers Are Saying Heading Image Maria C. / Housewife Text block Ico…" at bounding box center [851, 604] width 1194 height 459
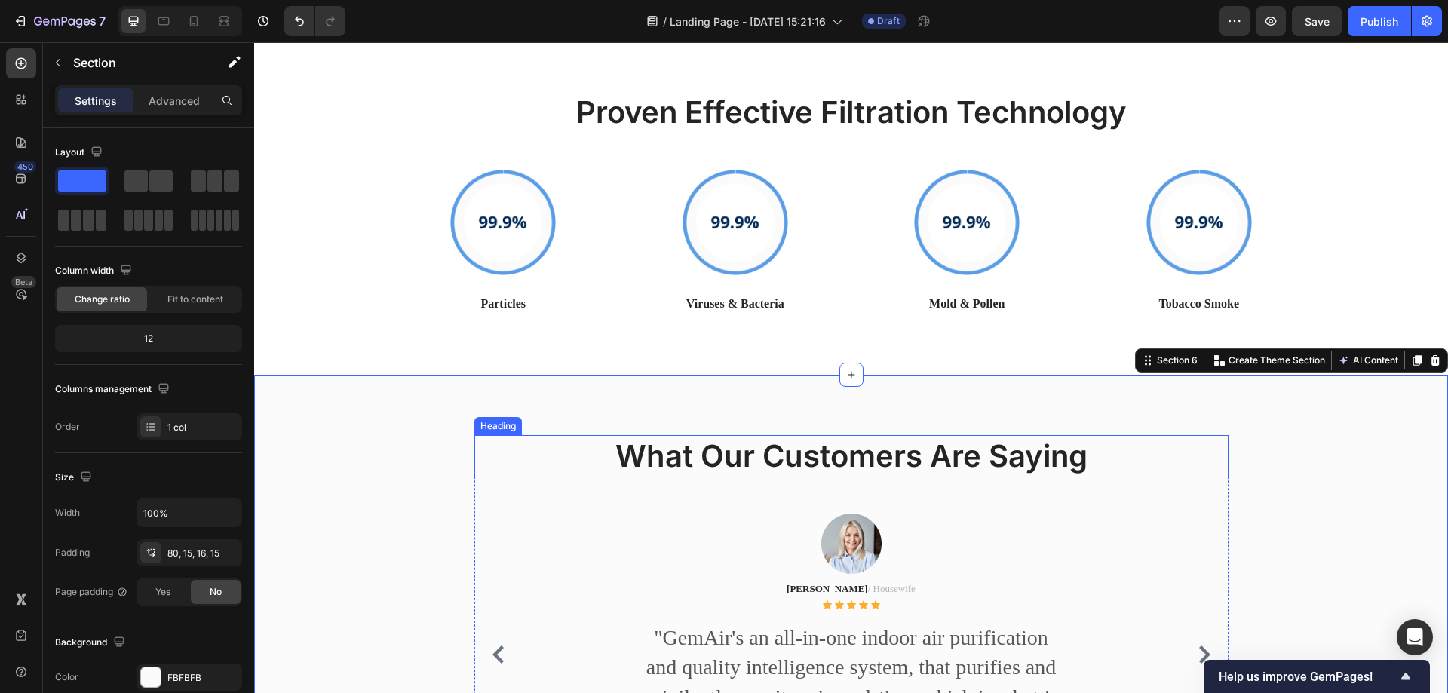
scroll to position [2320, 0]
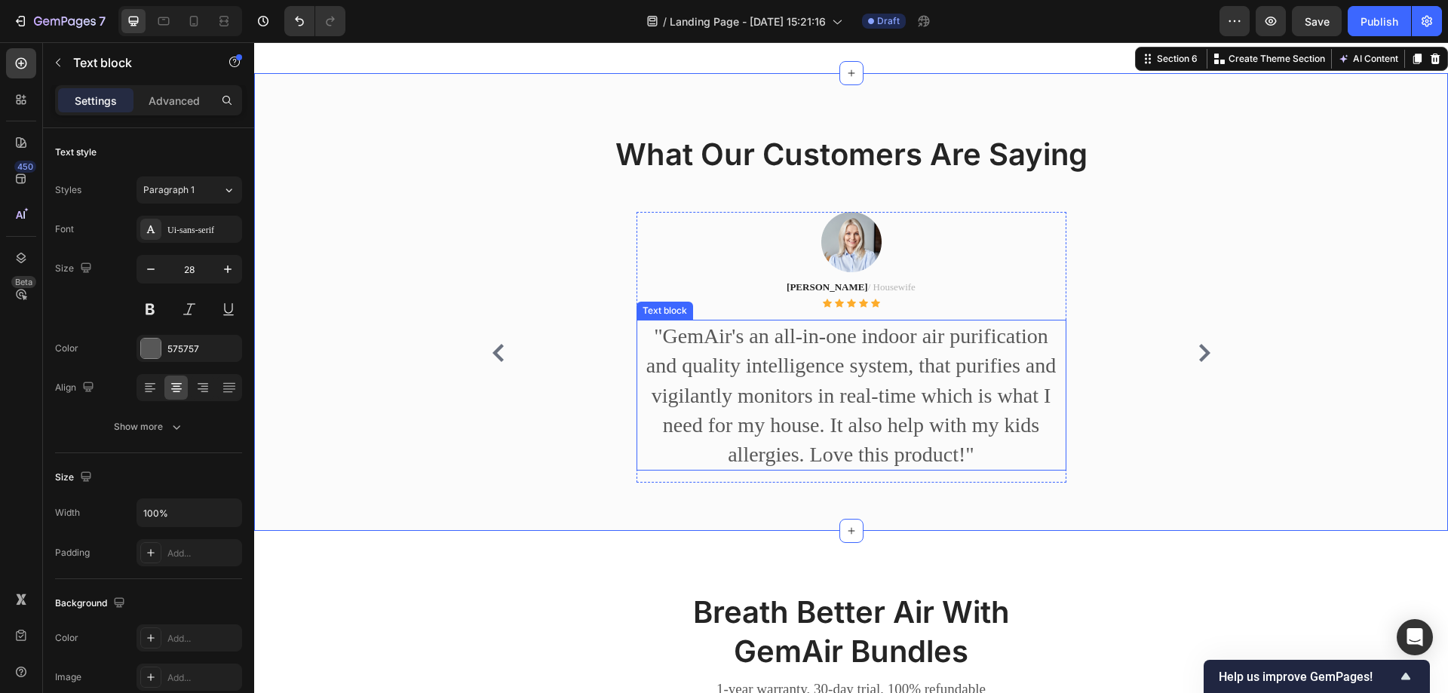
click at [817, 375] on p ""GemAir's an all-in-one indoor air purification and quality intelligence system…" at bounding box center [851, 395] width 427 height 148
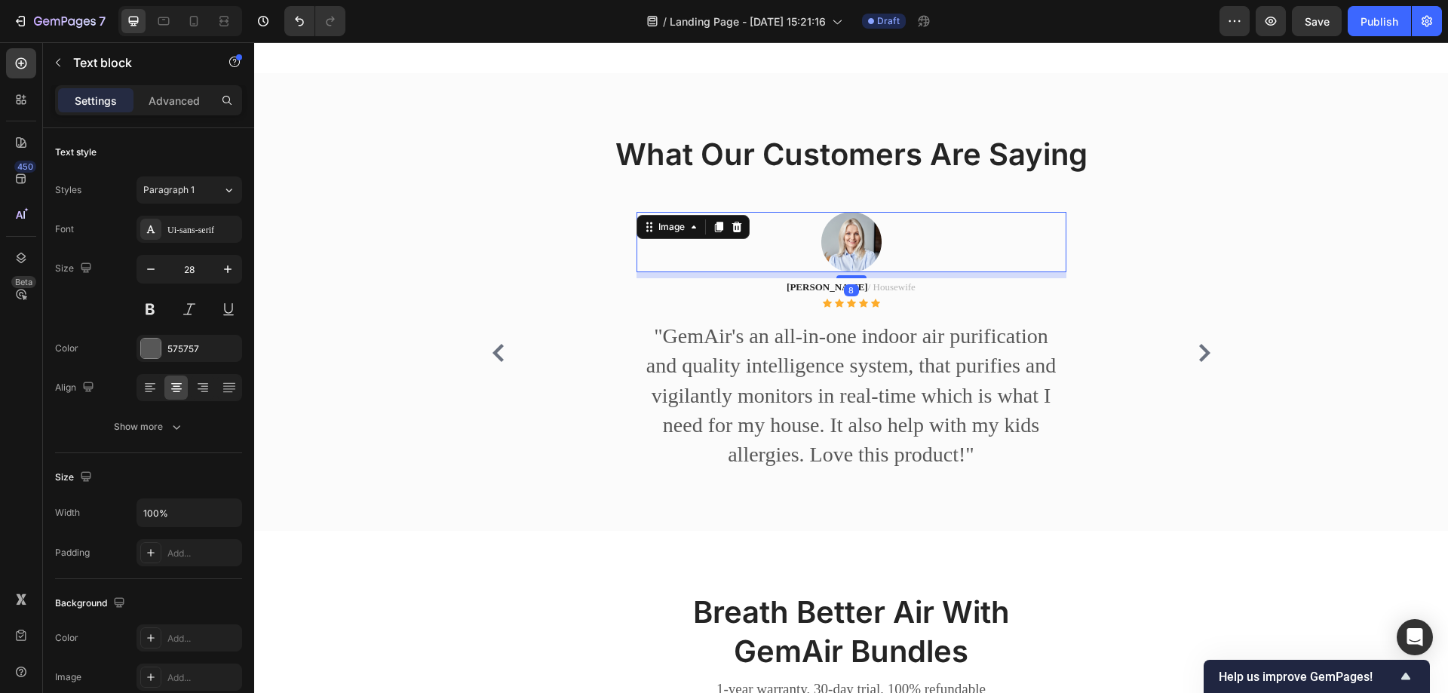
click at [842, 246] on img at bounding box center [851, 242] width 60 height 60
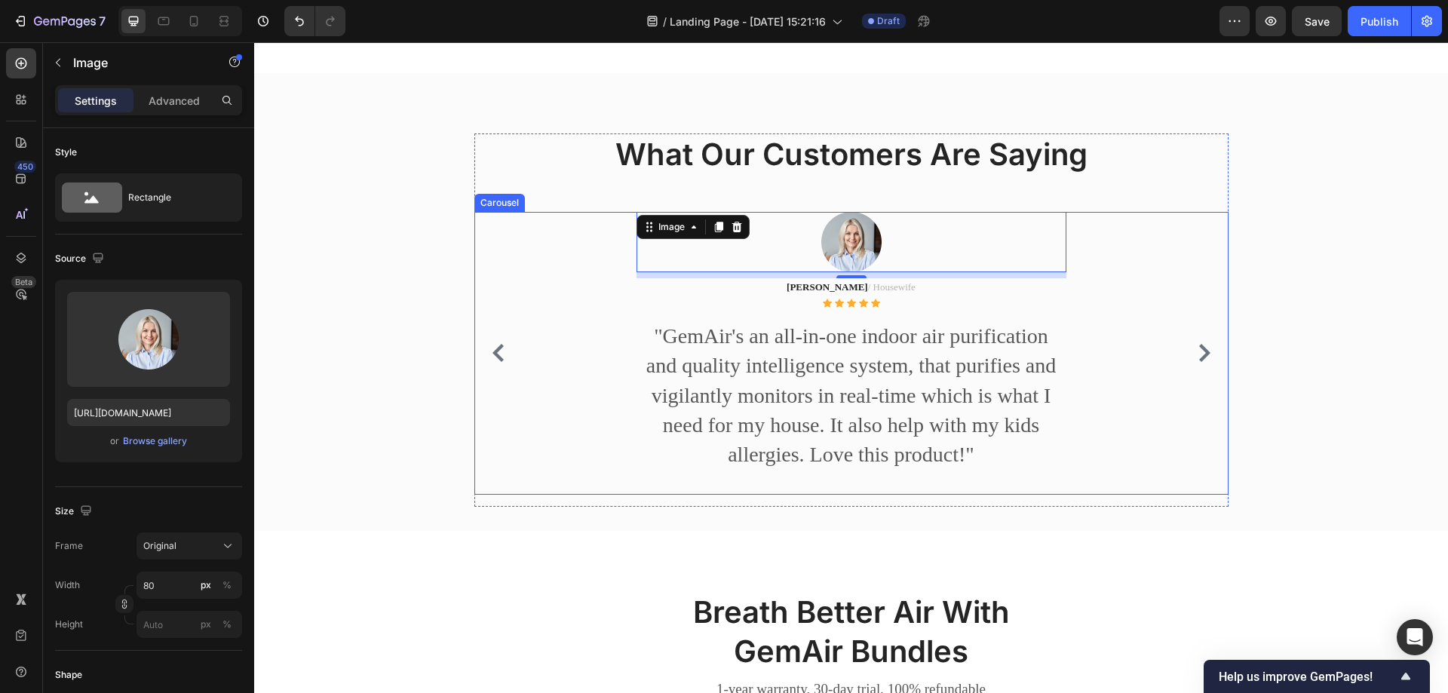
click at [1197, 362] on icon "Carousel Next Arrow" at bounding box center [1204, 353] width 18 height 18
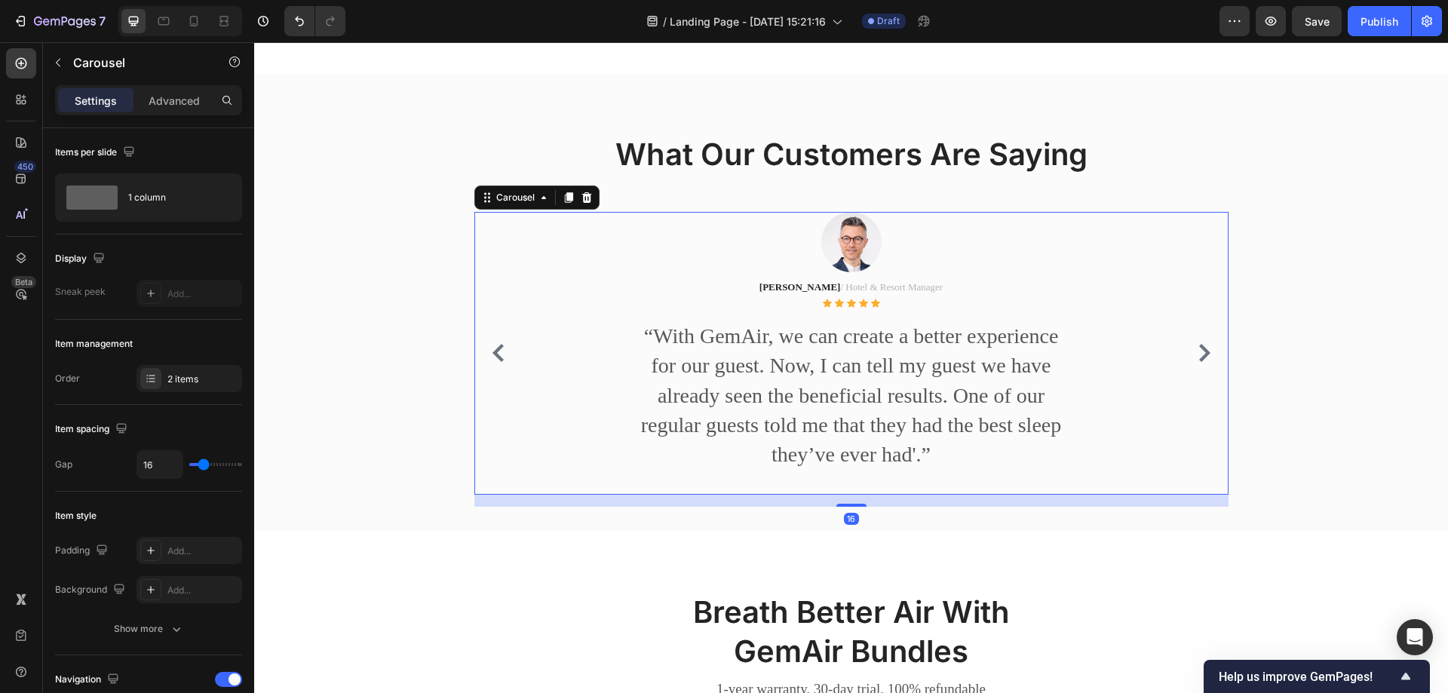
click at [1197, 362] on icon "Carousel Next Arrow" at bounding box center [1204, 353] width 18 height 18
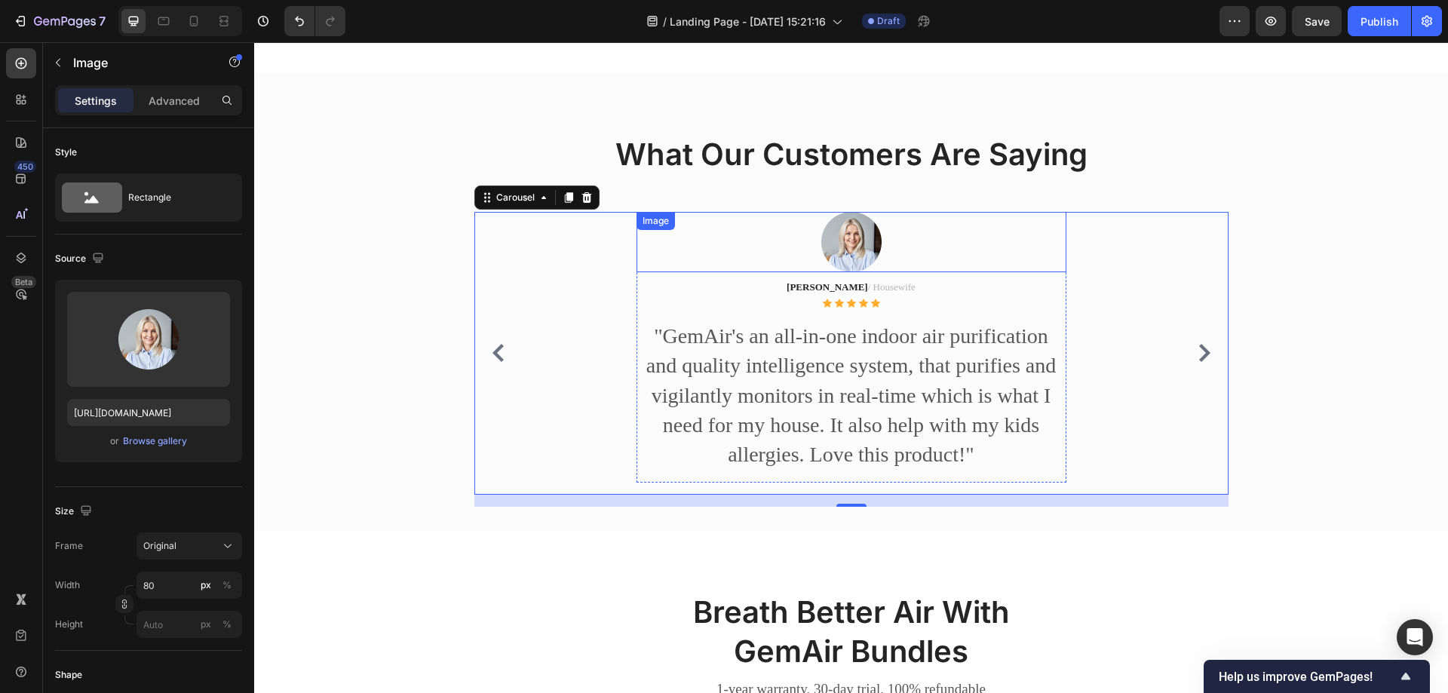
click at [844, 234] on img at bounding box center [851, 242] width 60 height 60
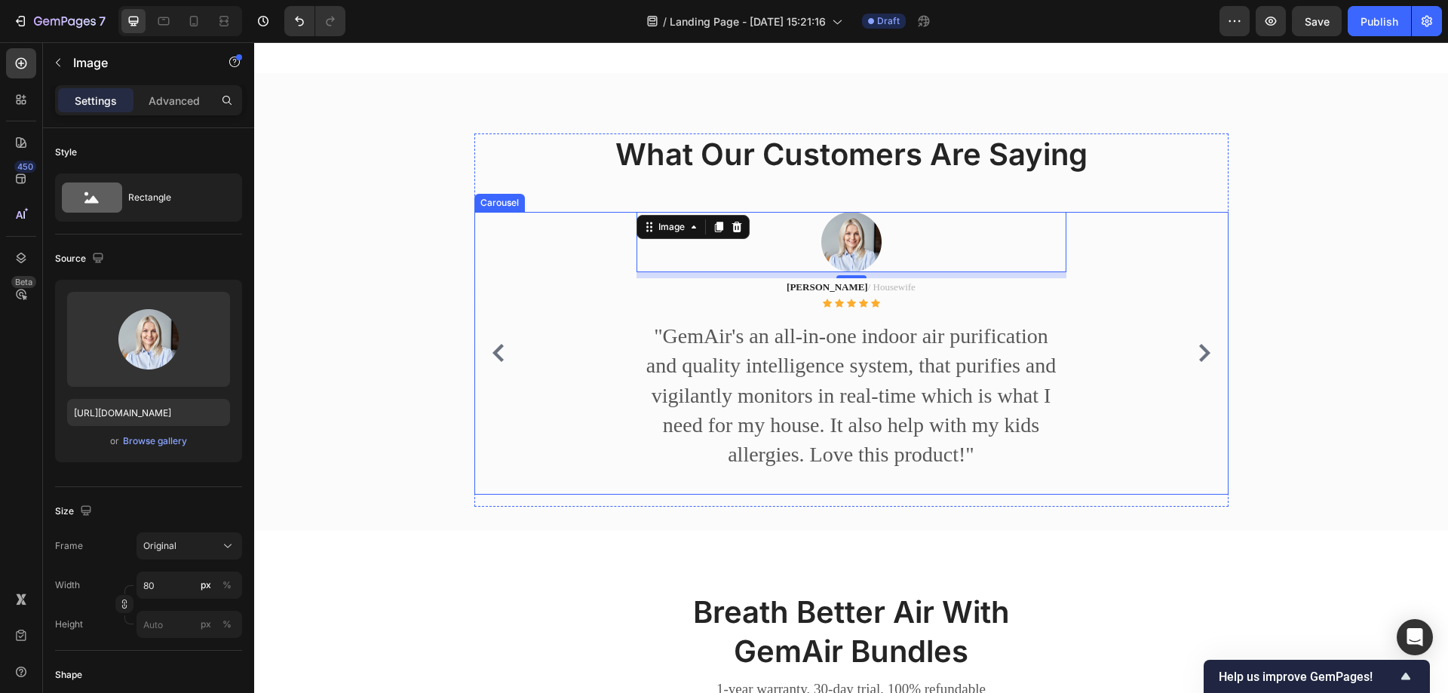
click at [1199, 362] on icon "Carousel Next Arrow" at bounding box center [1204, 353] width 11 height 18
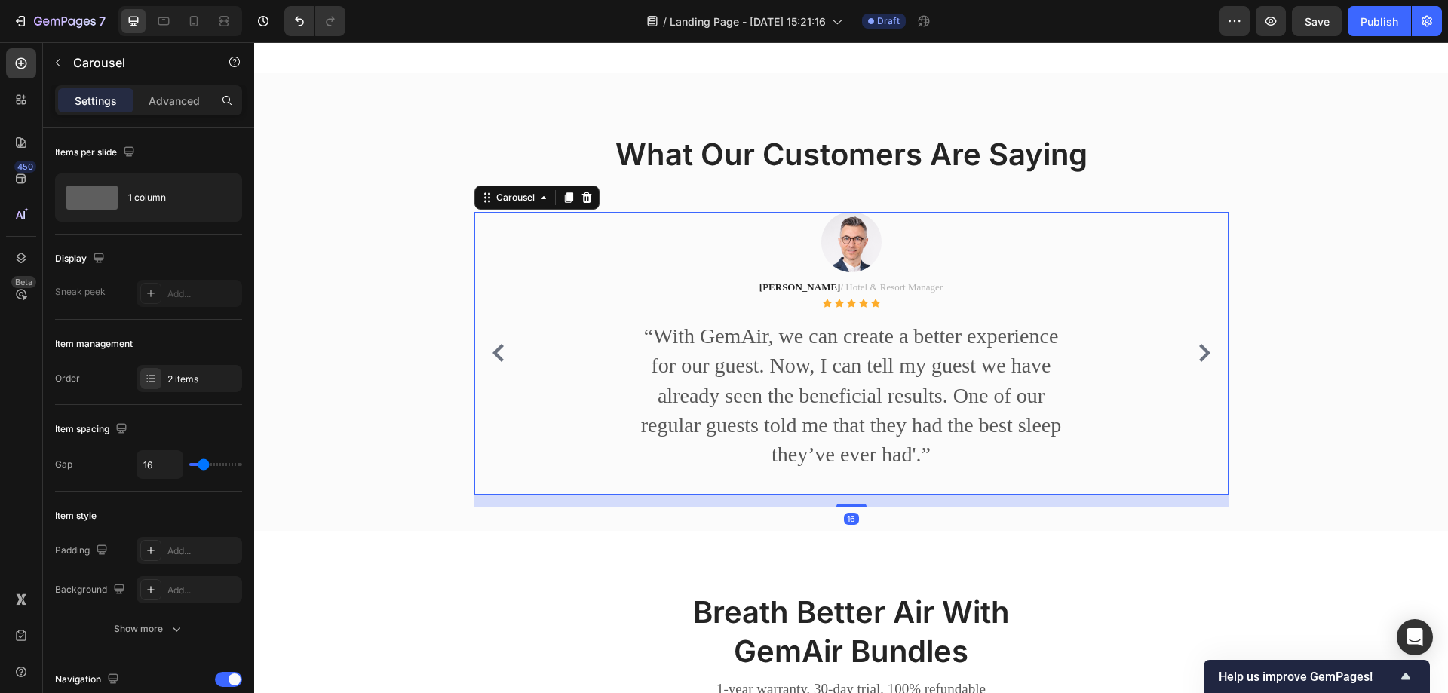
click at [1202, 362] on icon "Carousel Next Arrow" at bounding box center [1204, 353] width 11 height 18
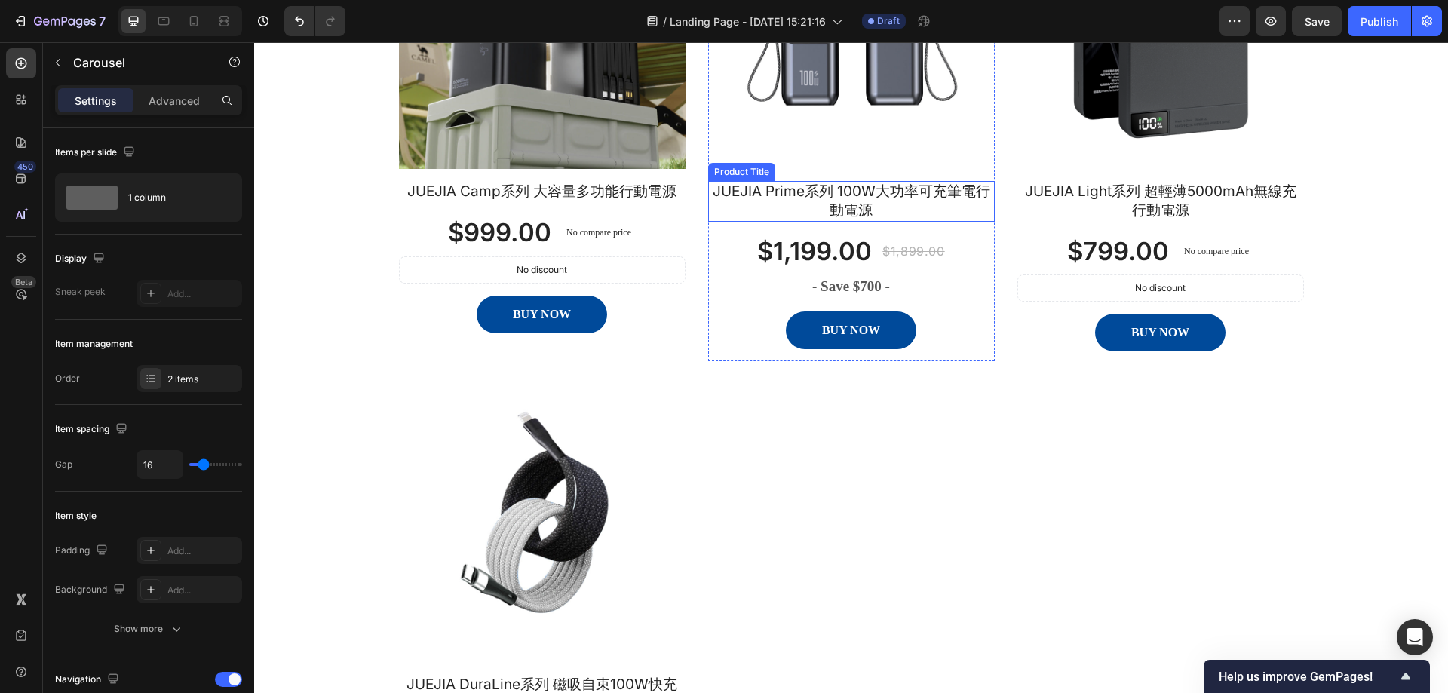
scroll to position [2923, 0]
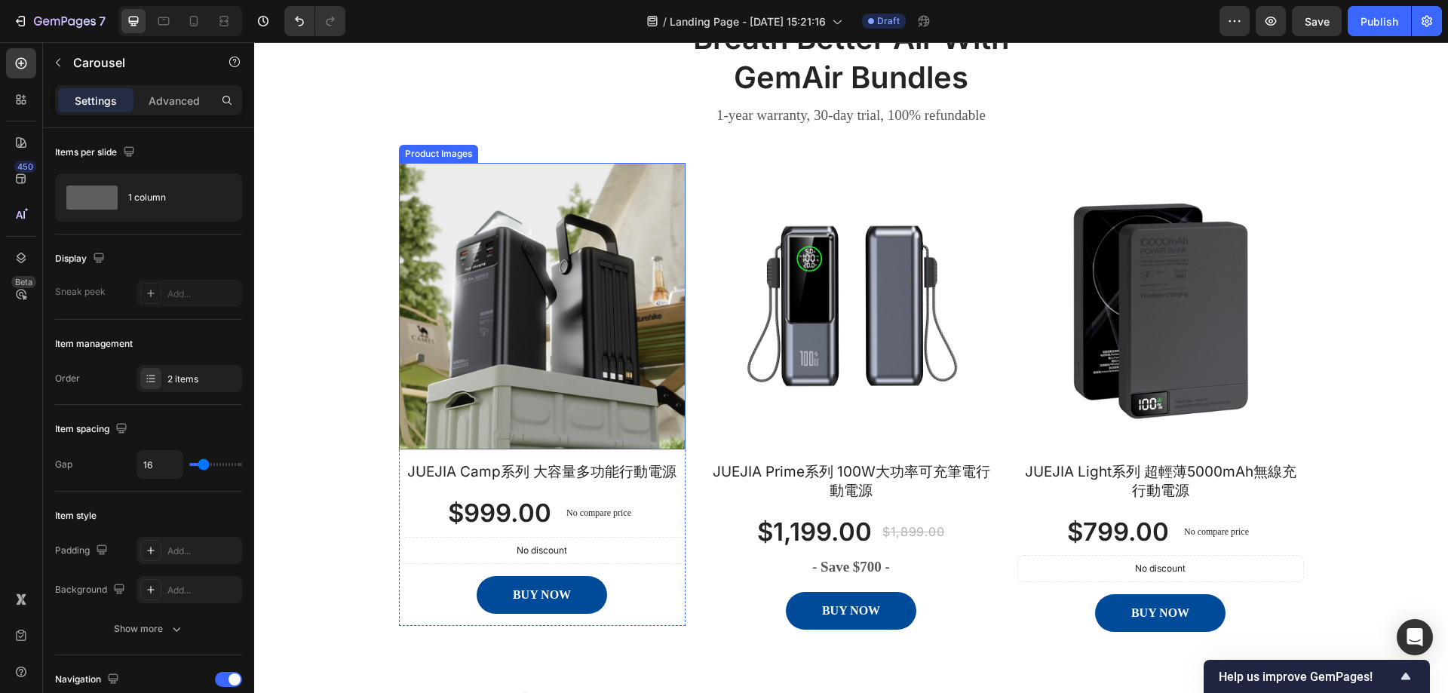
click at [529, 353] on img at bounding box center [542, 306] width 287 height 287
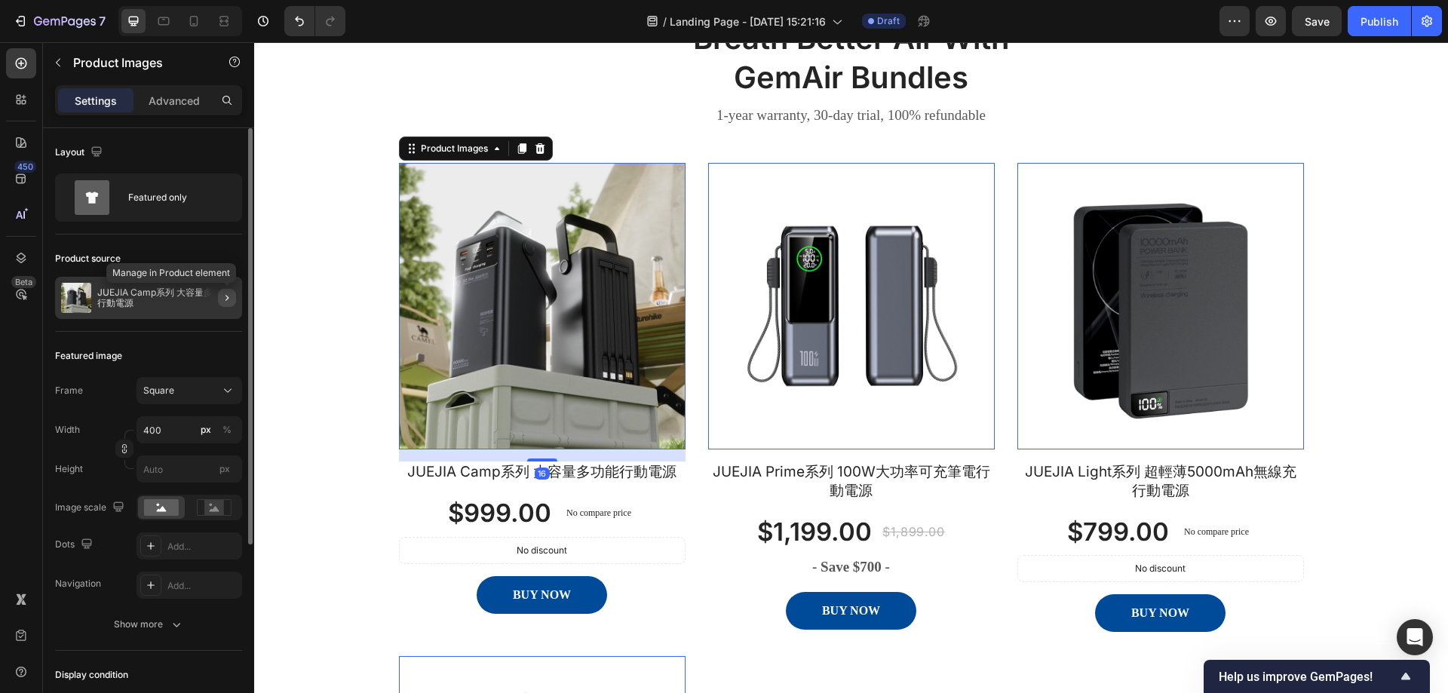
click at [225, 293] on icon "button" at bounding box center [227, 298] width 12 height 12
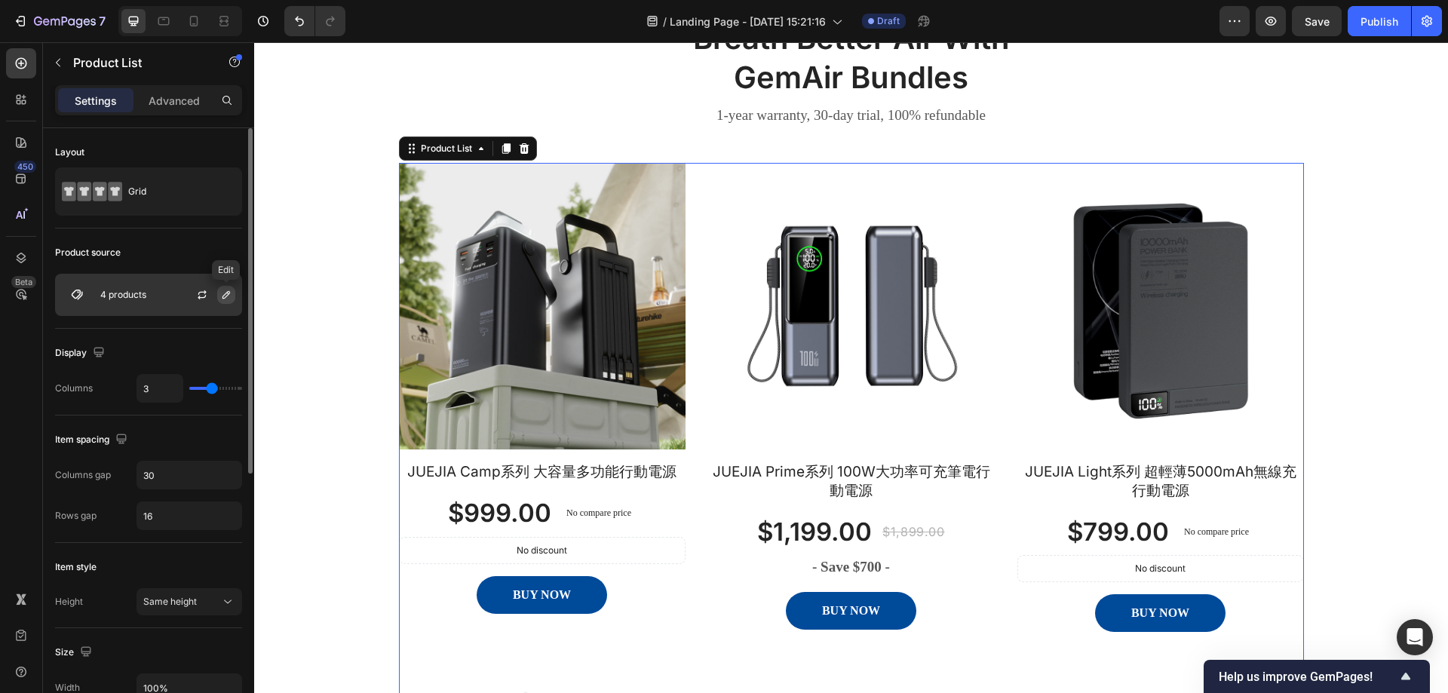
click at [224, 290] on icon "button" at bounding box center [226, 295] width 12 height 12
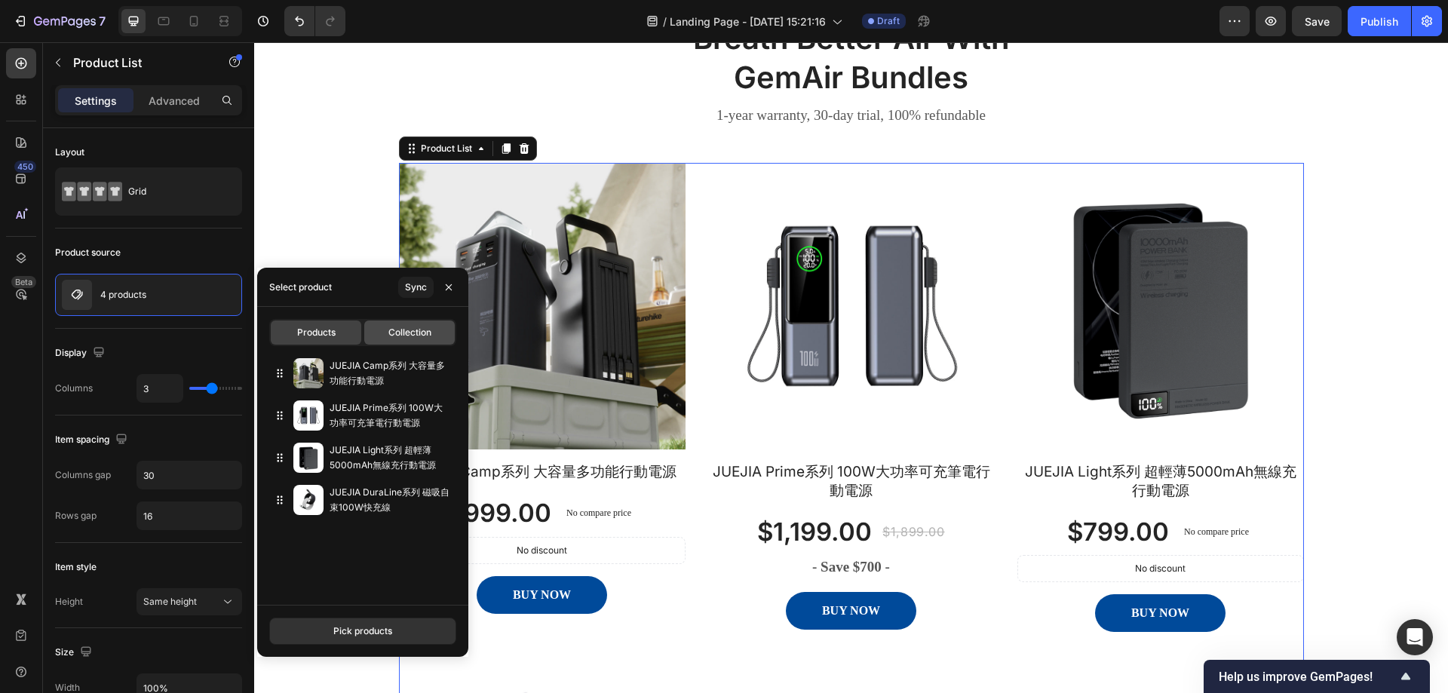
click at [406, 330] on span "Collection" at bounding box center [409, 333] width 43 height 14
type input "4"
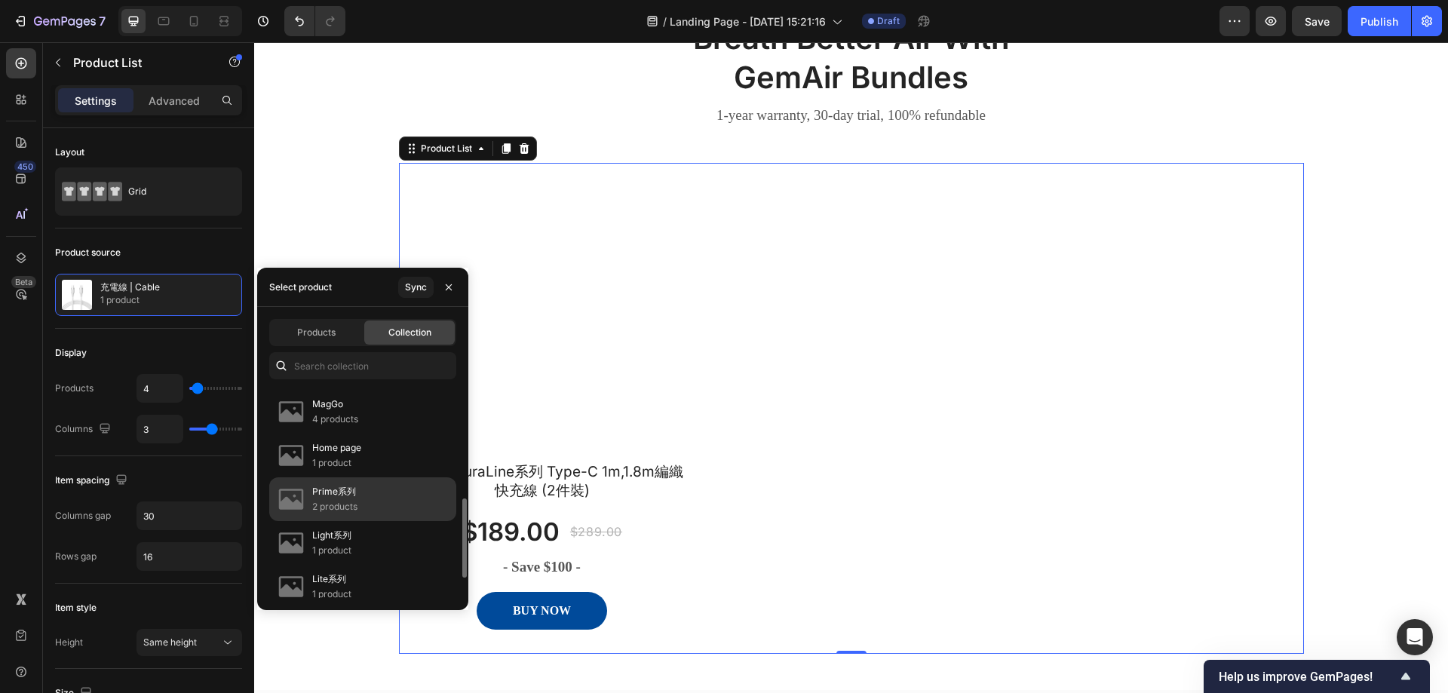
scroll to position [226, 0]
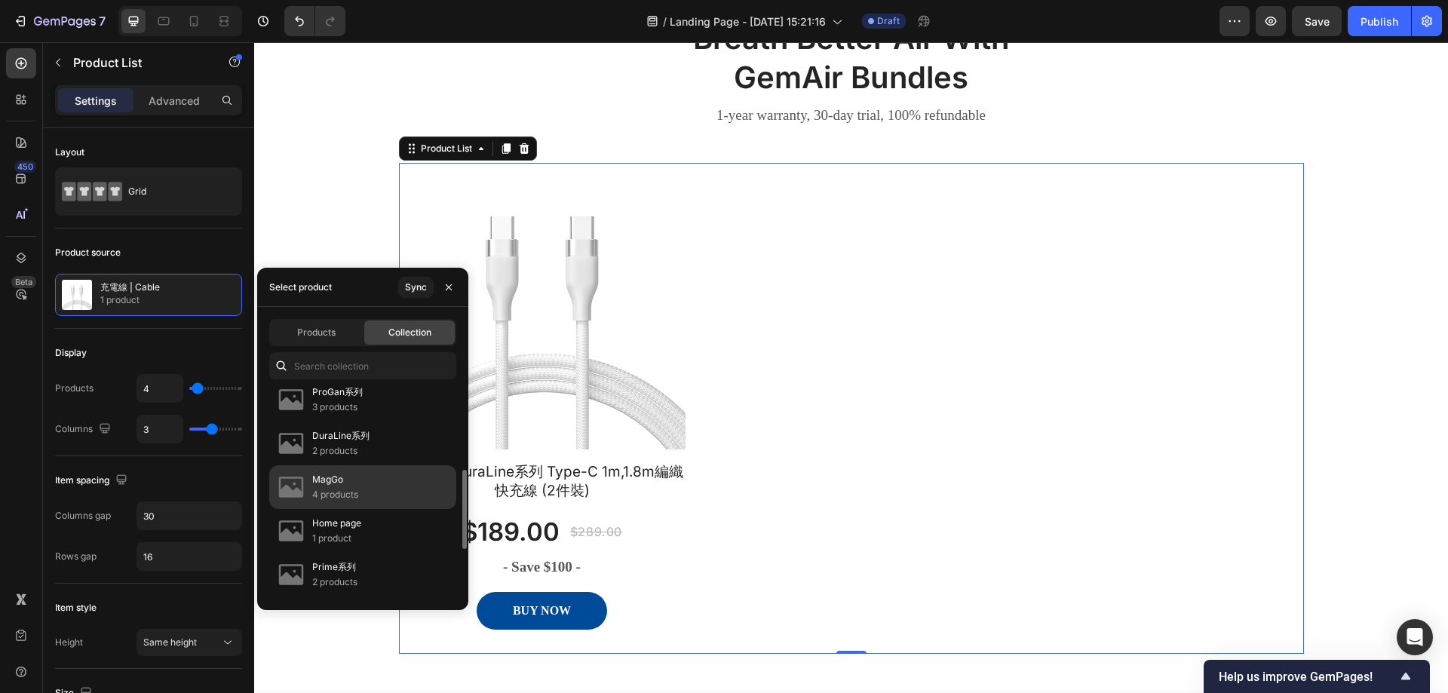
click at [349, 486] on p "MagGo" at bounding box center [335, 479] width 46 height 15
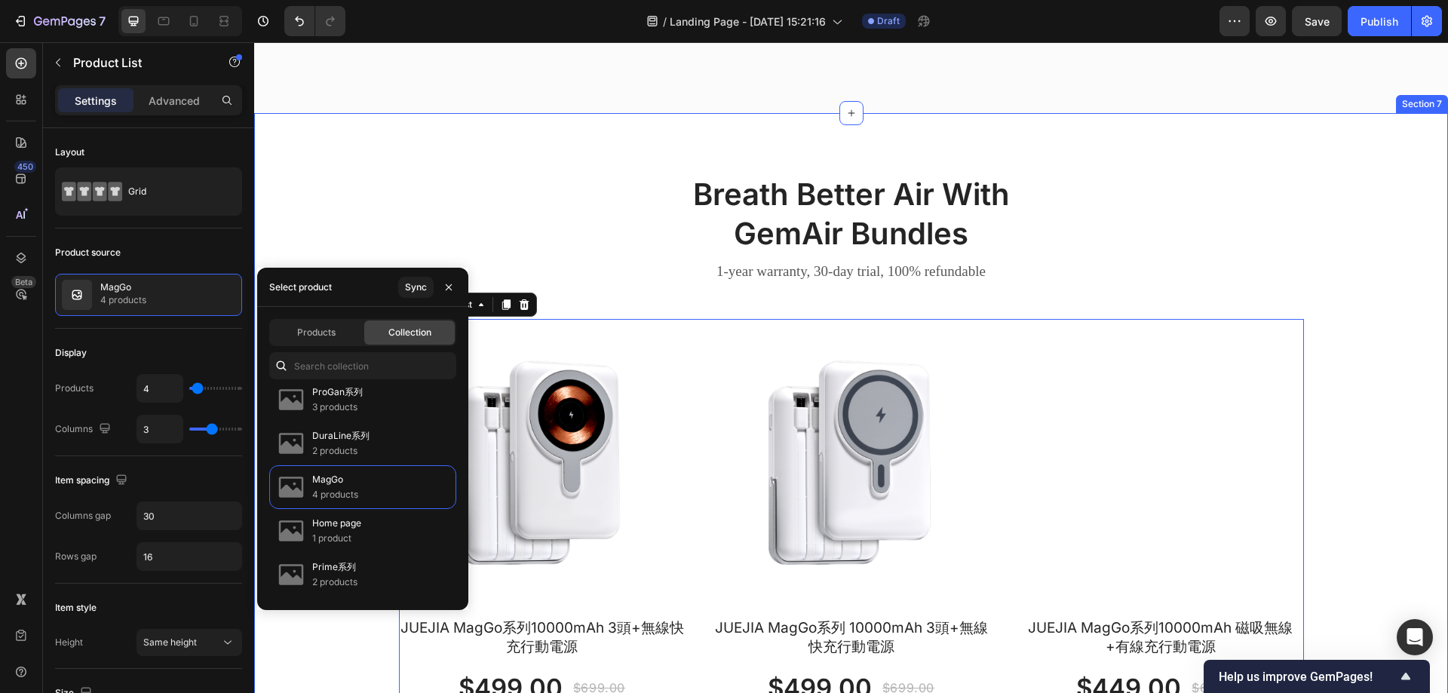
scroll to position [2923, 0]
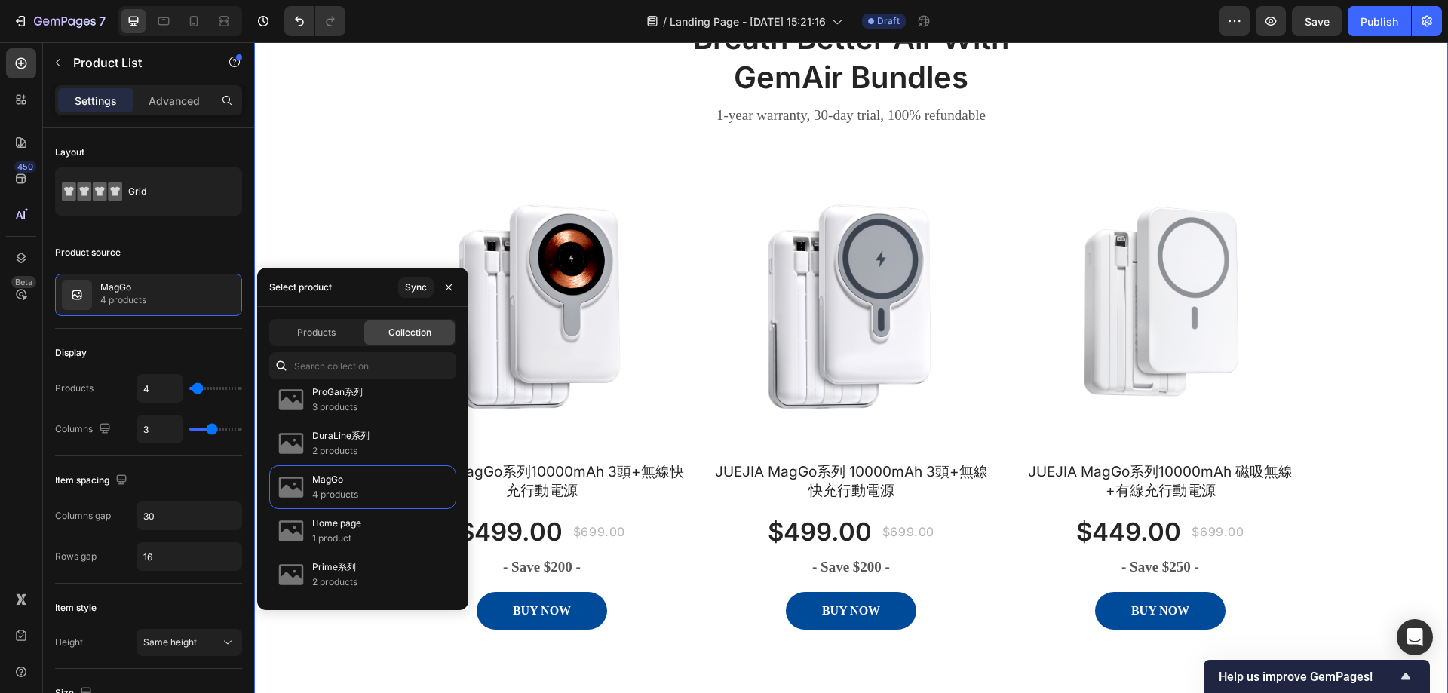
click at [285, 165] on div "Breath Better Air With GemAir Bundles Heading 1-year warranty, 30-day trial, 10…" at bounding box center [850, 580] width 1171 height 1127
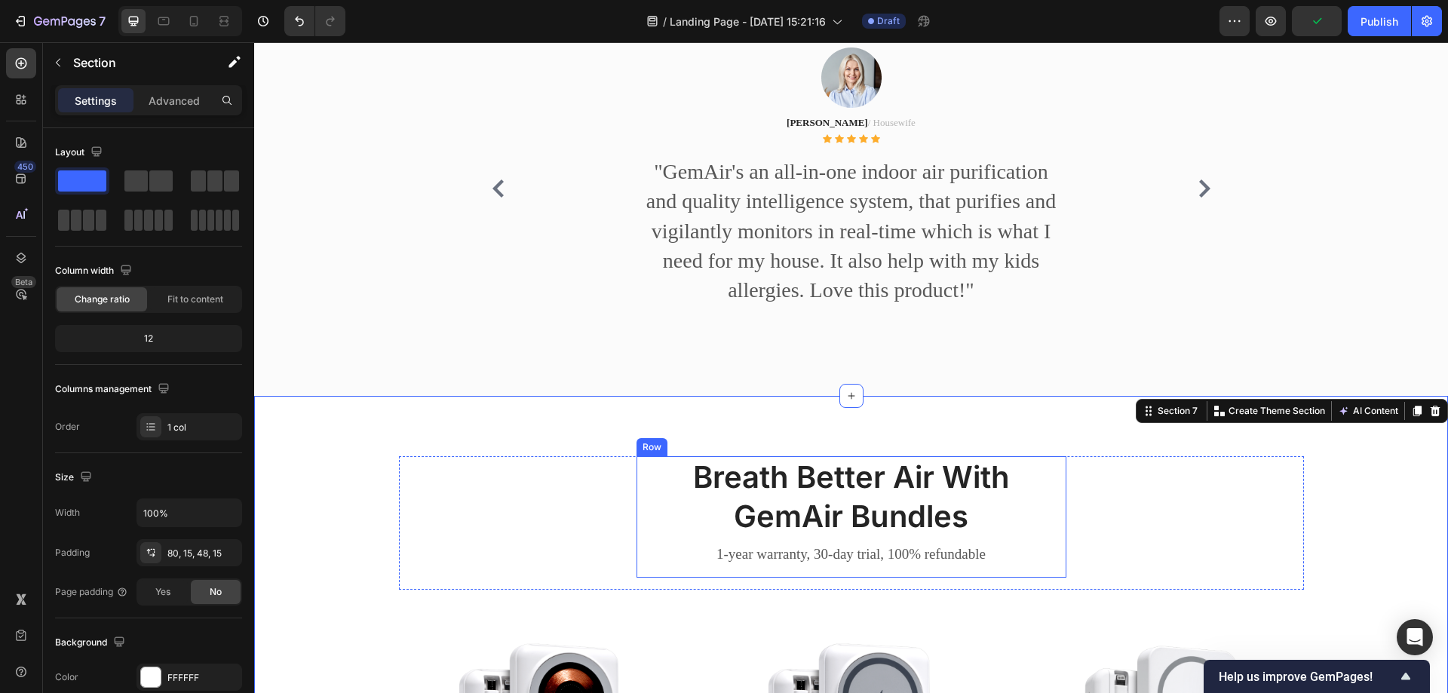
scroll to position [2621, 0]
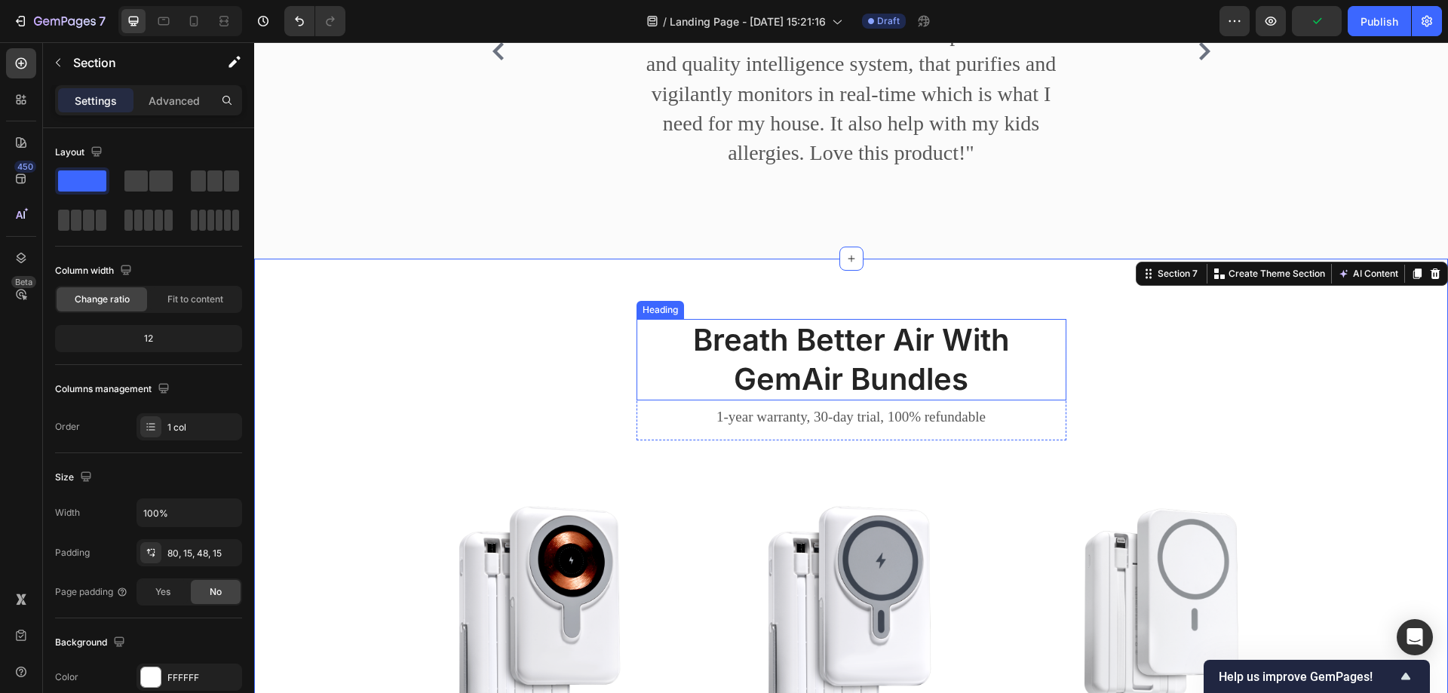
click at [825, 367] on p "Breath Better Air With GemAir Bundles" at bounding box center [851, 360] width 427 height 78
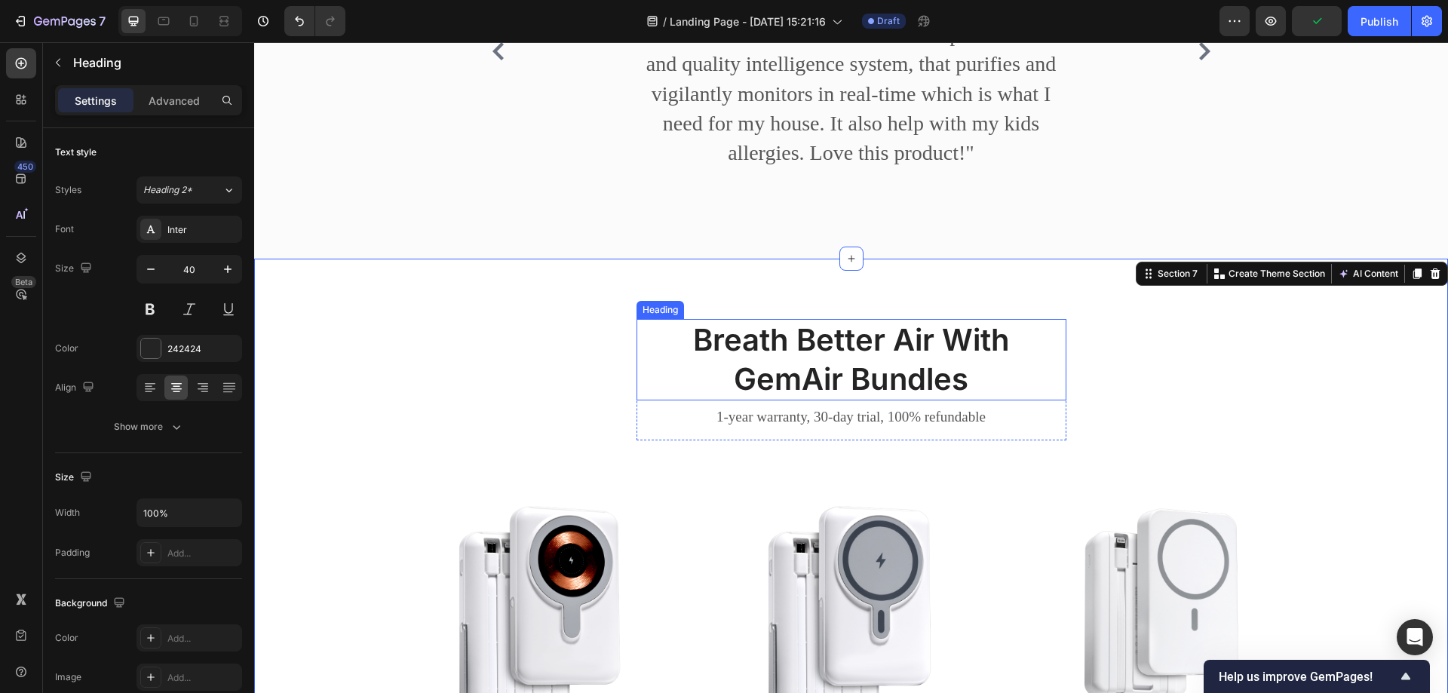
click at [825, 367] on p "Breath Better Air With GemAir Bundles" at bounding box center [851, 360] width 427 height 78
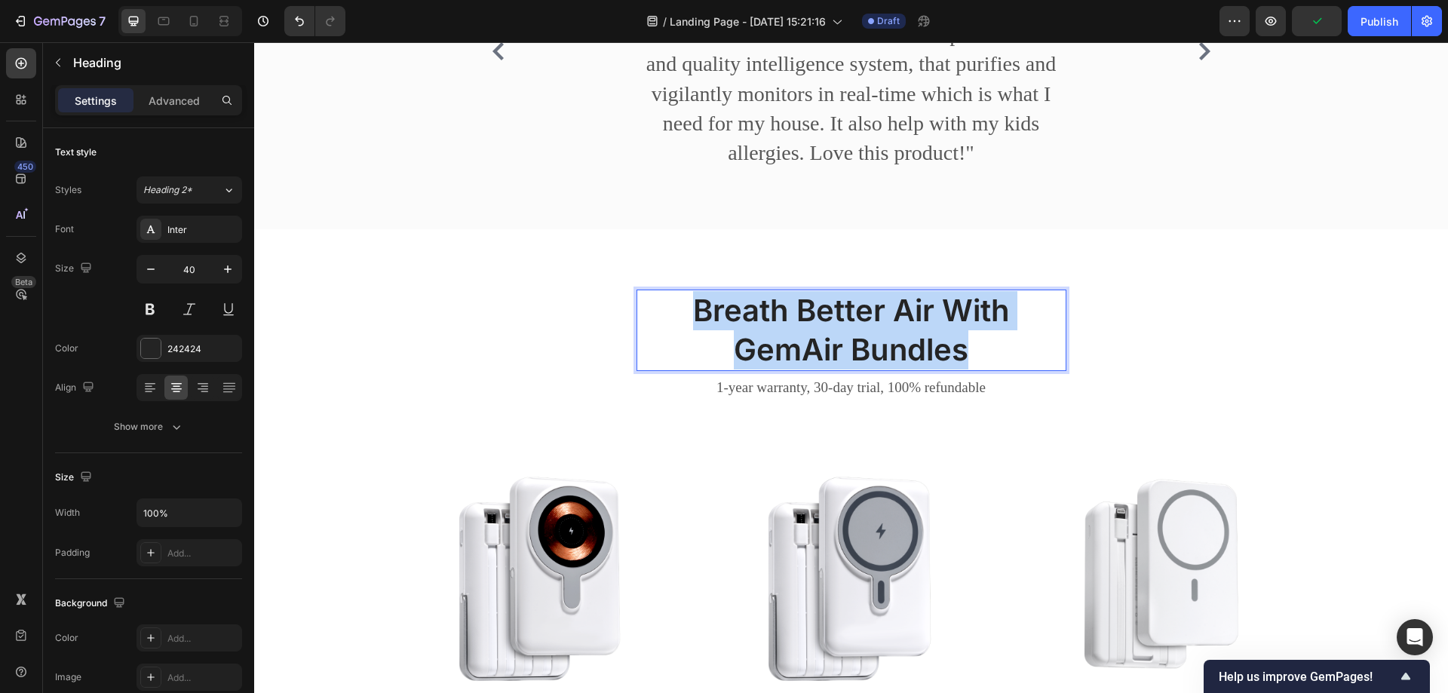
click at [825, 367] on p "Breath Better Air With GemAir Bundles" at bounding box center [851, 330] width 427 height 78
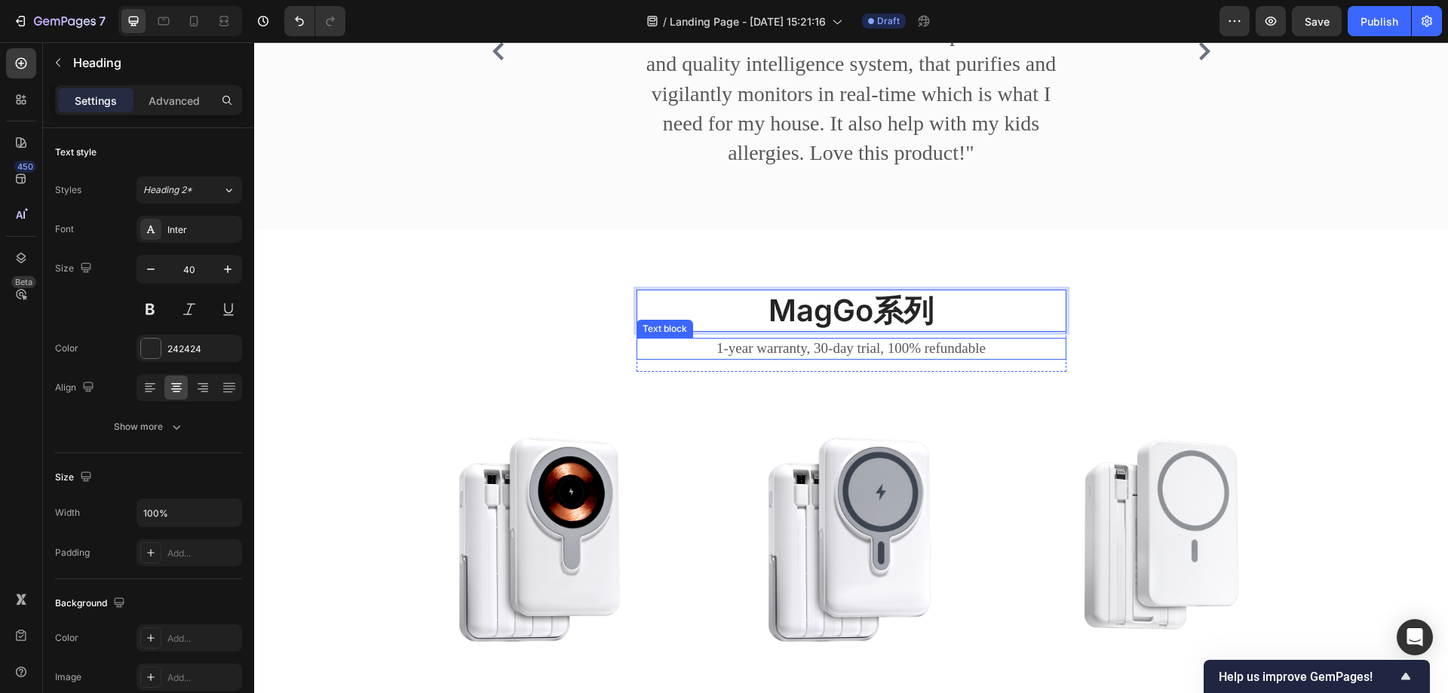
click at [863, 358] on p "1-year warranty, 30-day trial, 100% refundable" at bounding box center [851, 348] width 427 height 19
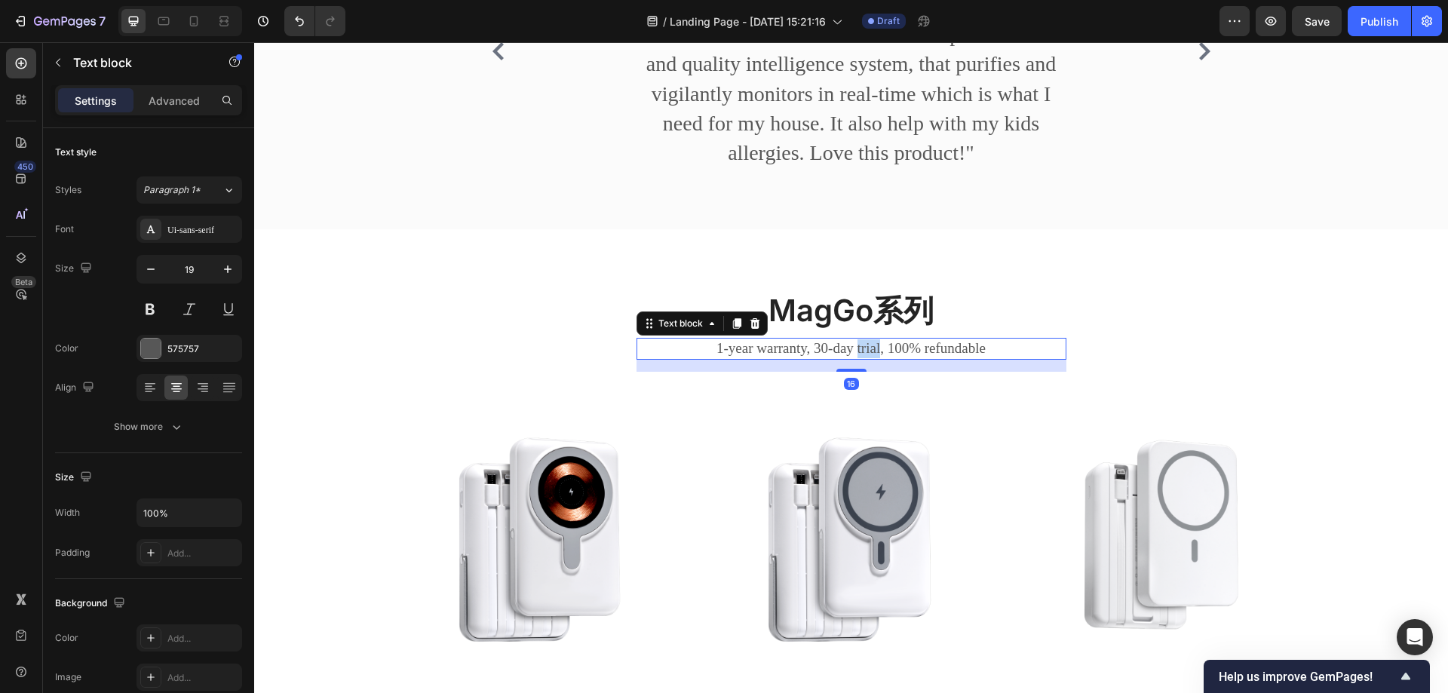
click at [863, 358] on p "1-year warranty, 30-day trial, 100% refundable" at bounding box center [851, 348] width 427 height 19
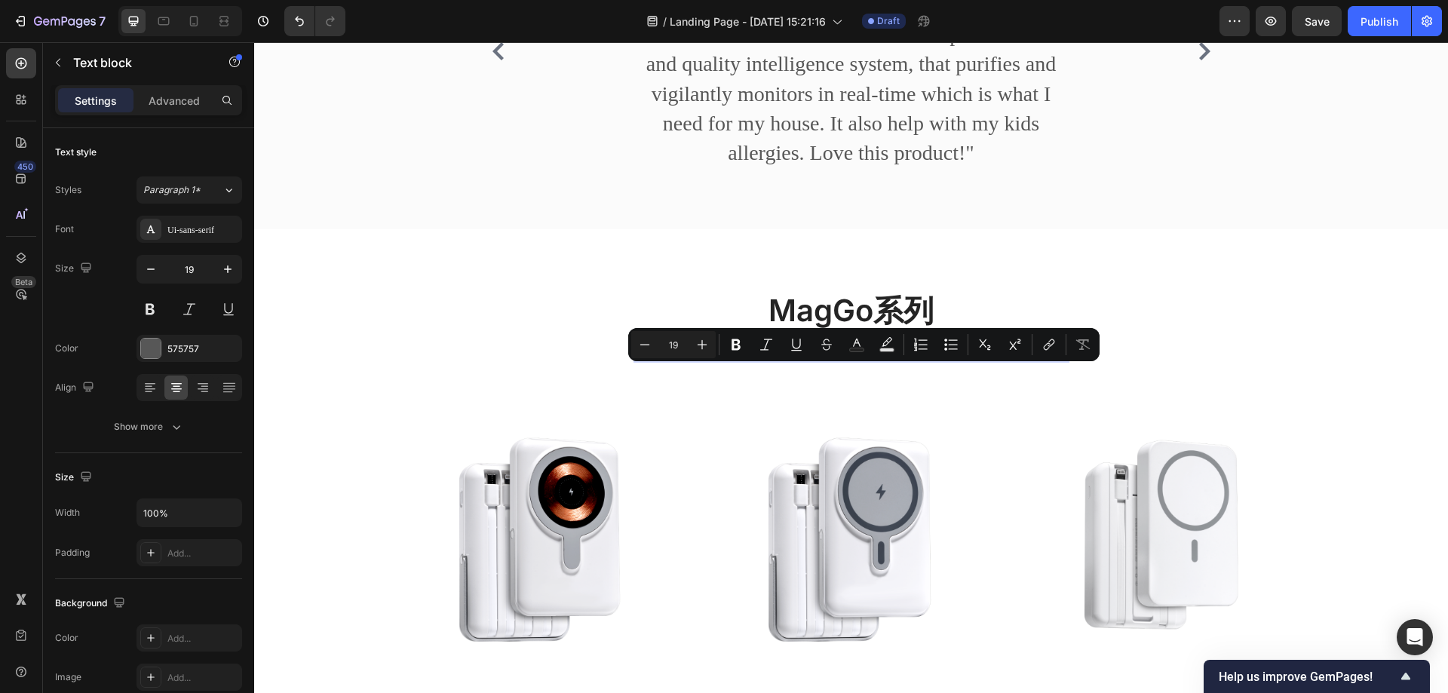
click at [712, 358] on p "1-year warranty, 30-day trial, 100% refundable" at bounding box center [851, 348] width 427 height 19
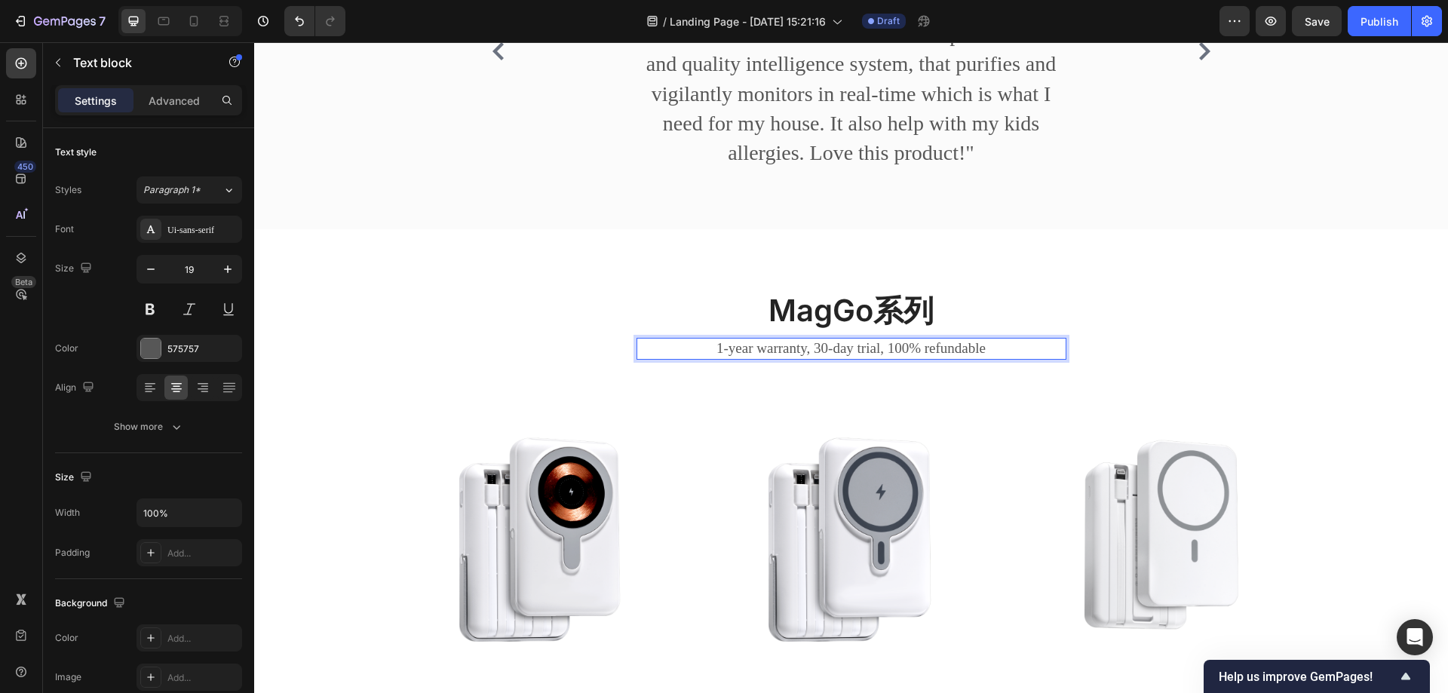
click at [750, 358] on p "1-year warranty, 30-day trial, 100% refundable" at bounding box center [851, 348] width 427 height 19
click at [793, 358] on p "1-year warranty, 30-day trial, 100% refundable" at bounding box center [851, 348] width 427 height 19
drag, startPoint x: 793, startPoint y: 381, endPoint x: 692, endPoint y: 385, distance: 101.9
click at [692, 358] on p "1-year warranty, 30-day trial, 100% refundable" at bounding box center [851, 348] width 427 height 19
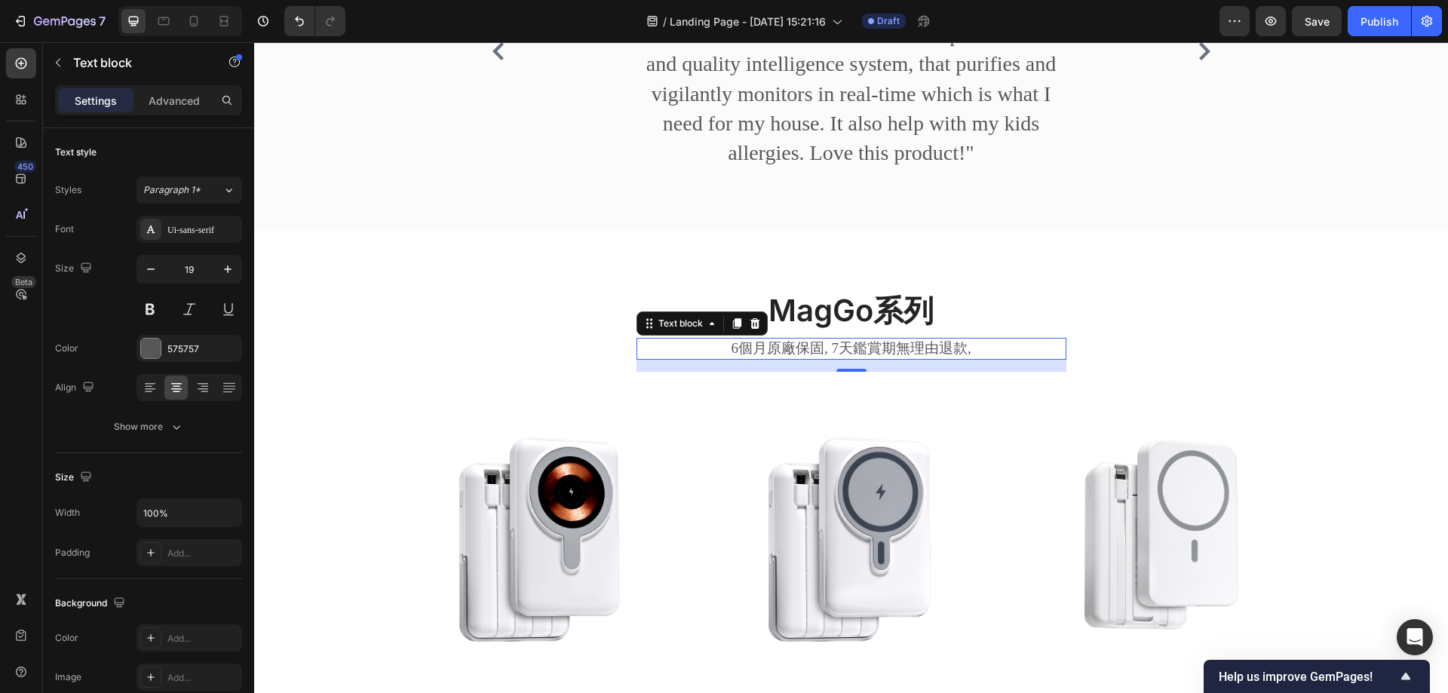
click at [973, 358] on p "6個月原廠保固, 7天鑑賞期無理由退款," at bounding box center [851, 348] width 427 height 19
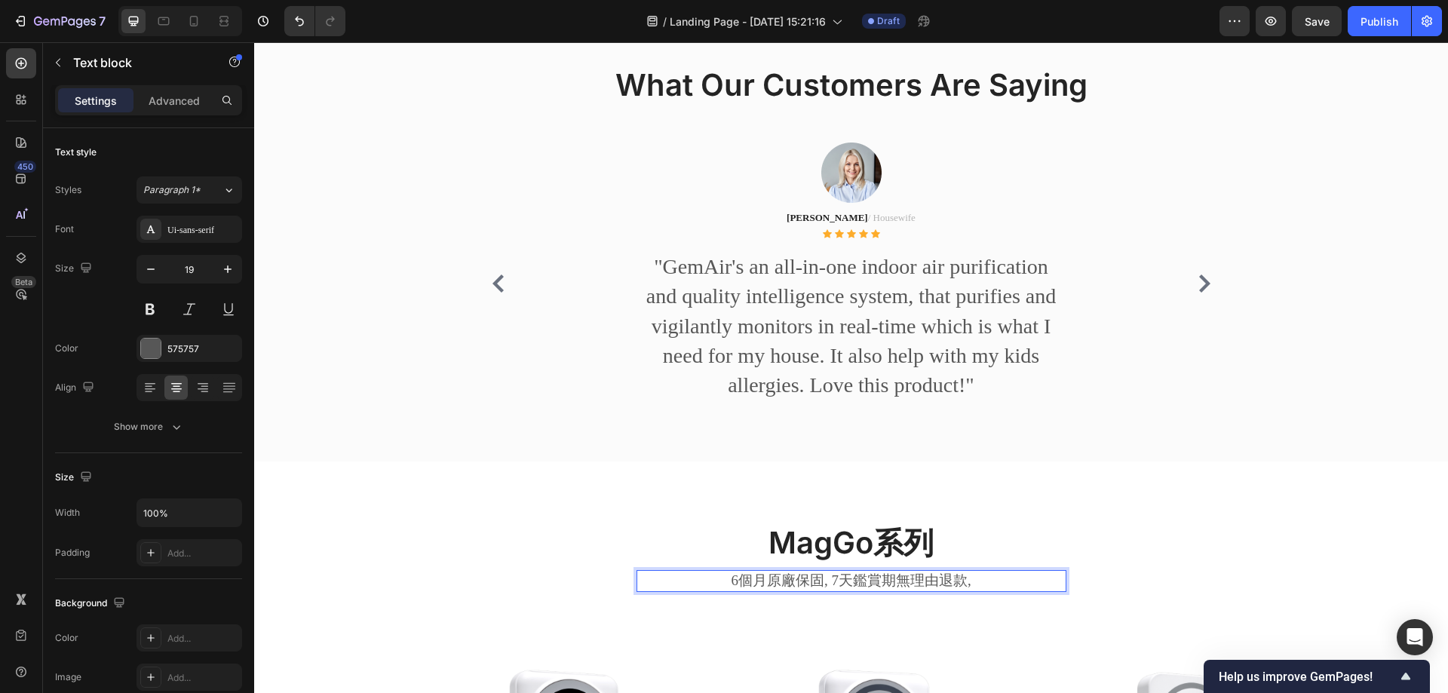
scroll to position [2169, 0]
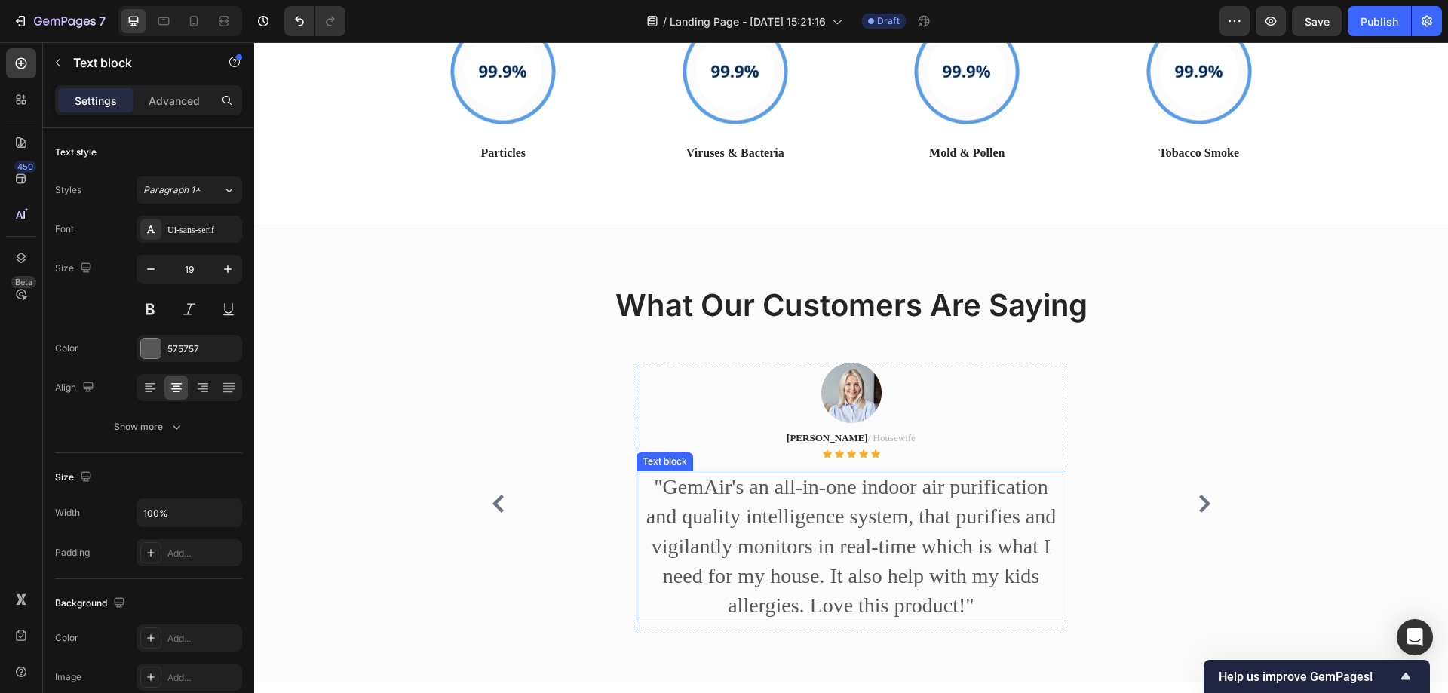
click at [992, 516] on p ""GemAir's an all-in-one indoor air purification and quality intelligence system…" at bounding box center [851, 546] width 427 height 148
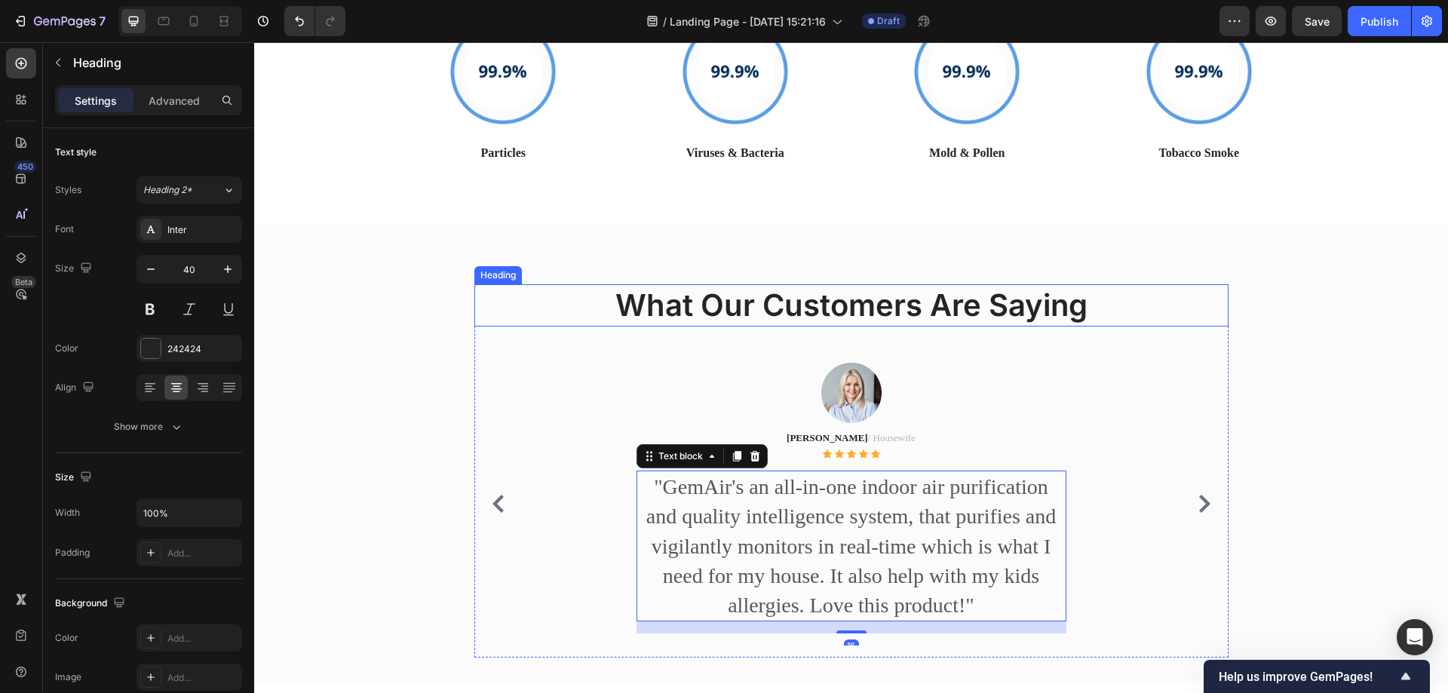
click at [863, 312] on p "What Our Customers Are Saying" at bounding box center [851, 305] width 751 height 39
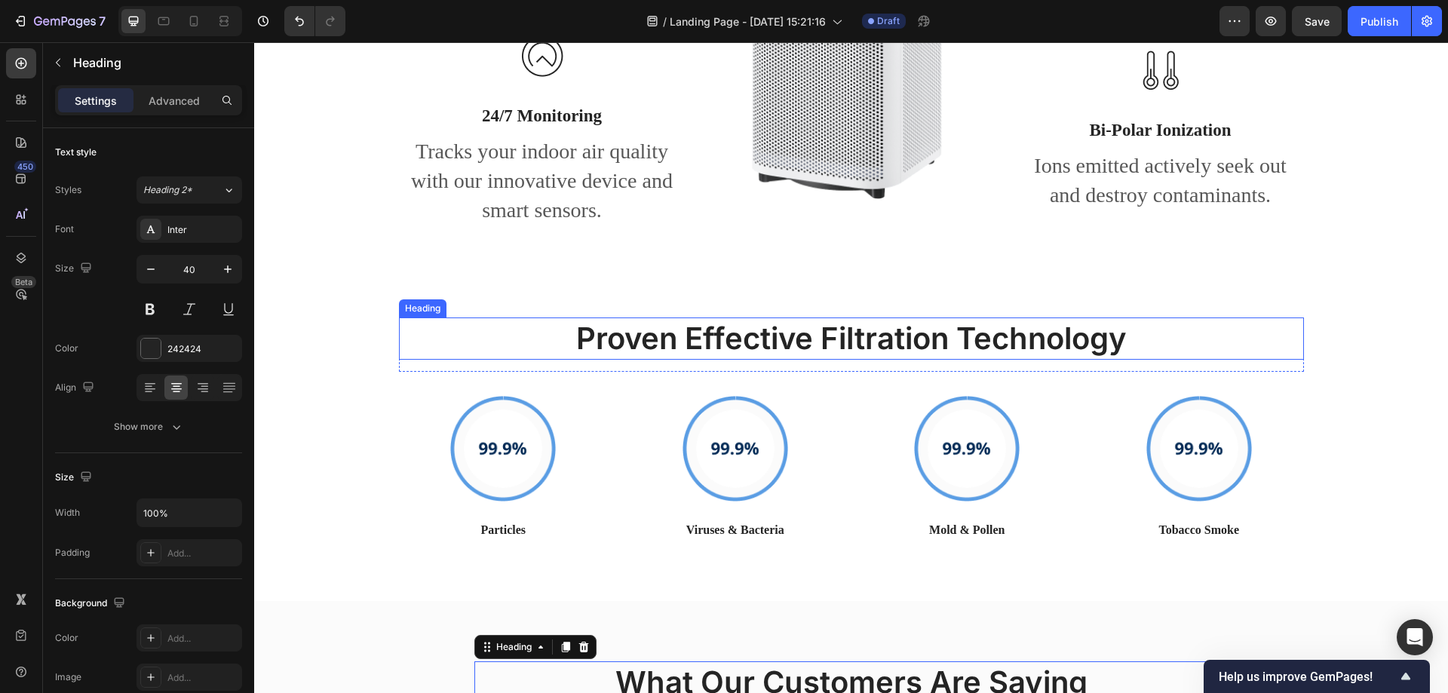
click at [753, 341] on p "Proven Effective Filtration Technology" at bounding box center [851, 338] width 902 height 39
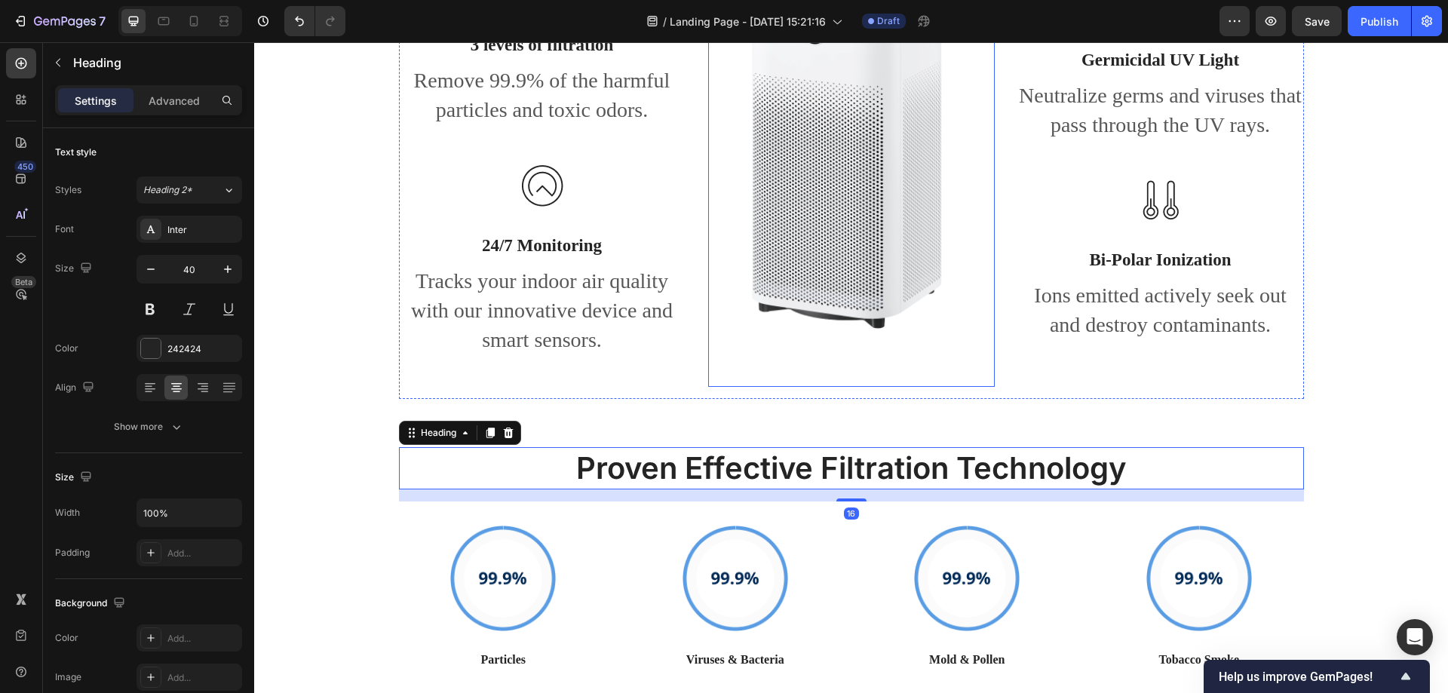
scroll to position [1415, 0]
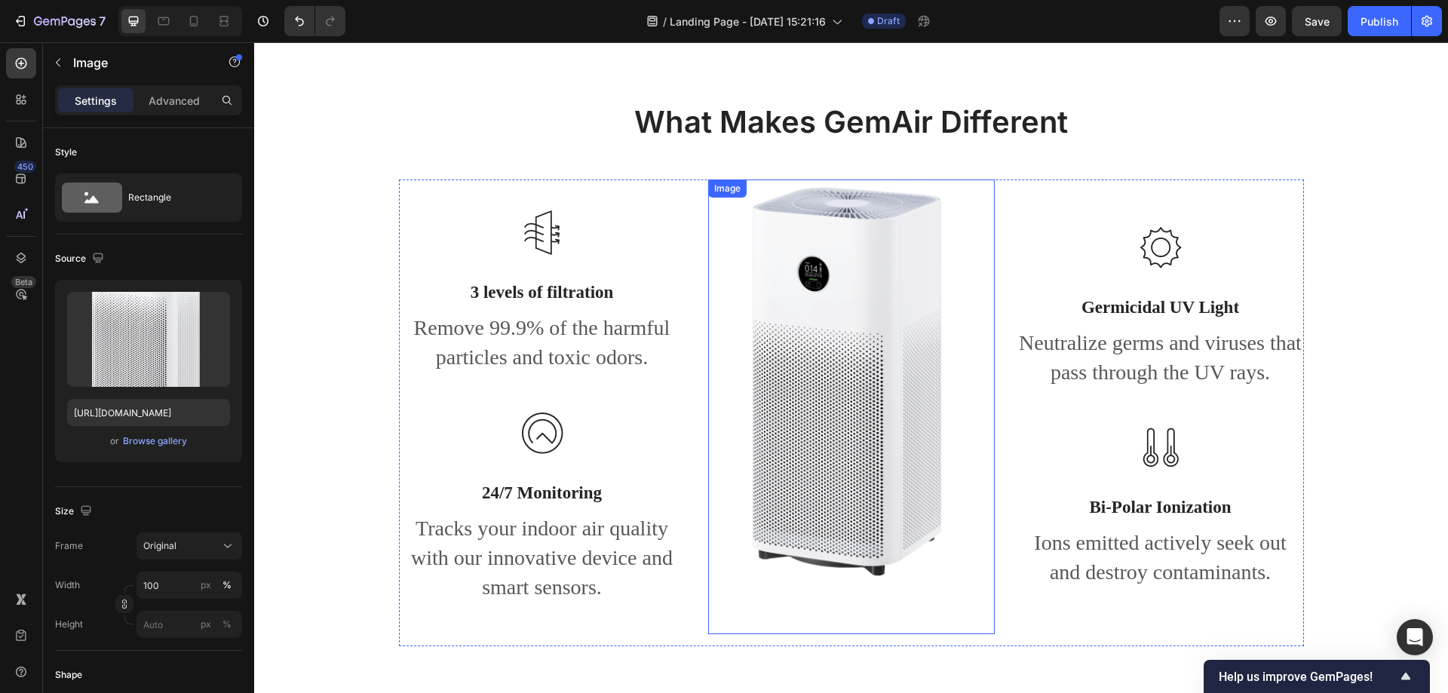
click at [871, 385] on img at bounding box center [851, 406] width 287 height 455
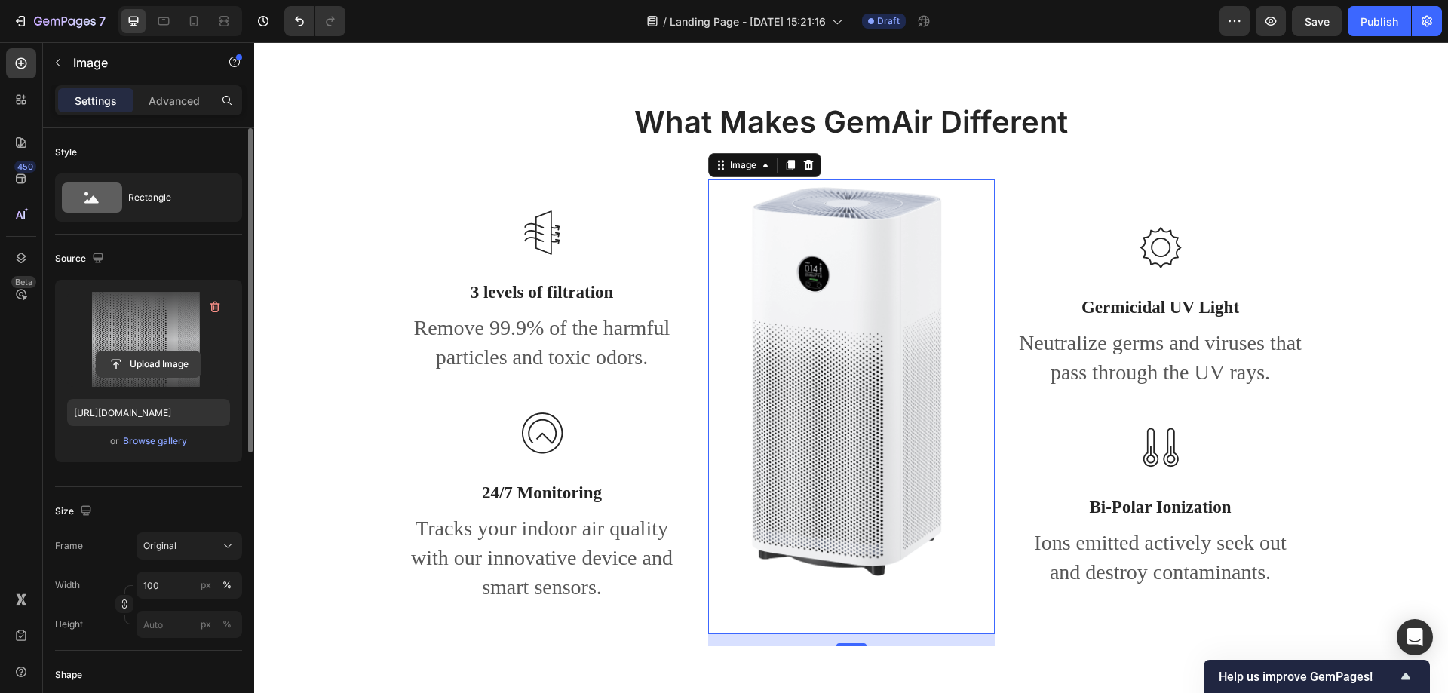
click at [161, 366] on input "file" at bounding box center [149, 364] width 104 height 26
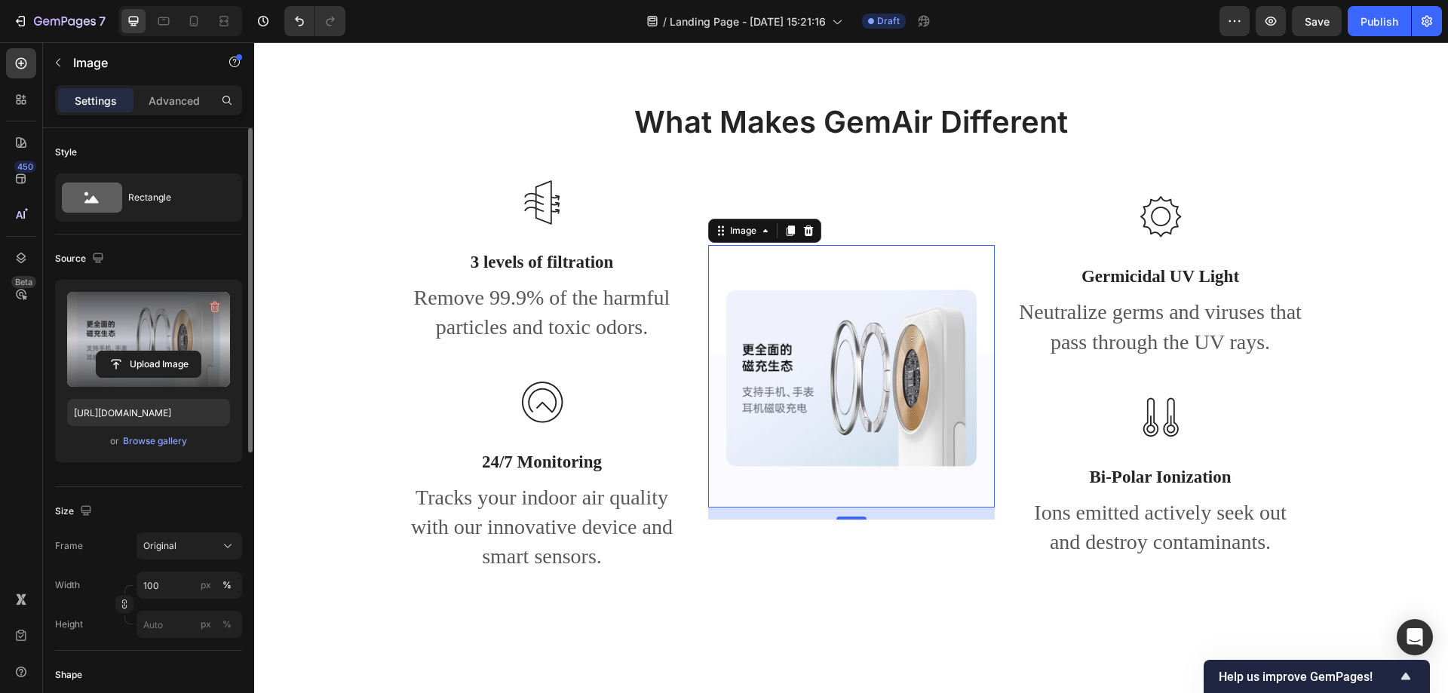
click at [851, 341] on img at bounding box center [851, 376] width 287 height 262
click at [867, 444] on img at bounding box center [851, 376] width 287 height 262
click at [802, 373] on img at bounding box center [851, 376] width 287 height 262
click at [870, 433] on img at bounding box center [851, 376] width 287 height 262
click at [164, 368] on input "file" at bounding box center [149, 364] width 104 height 26
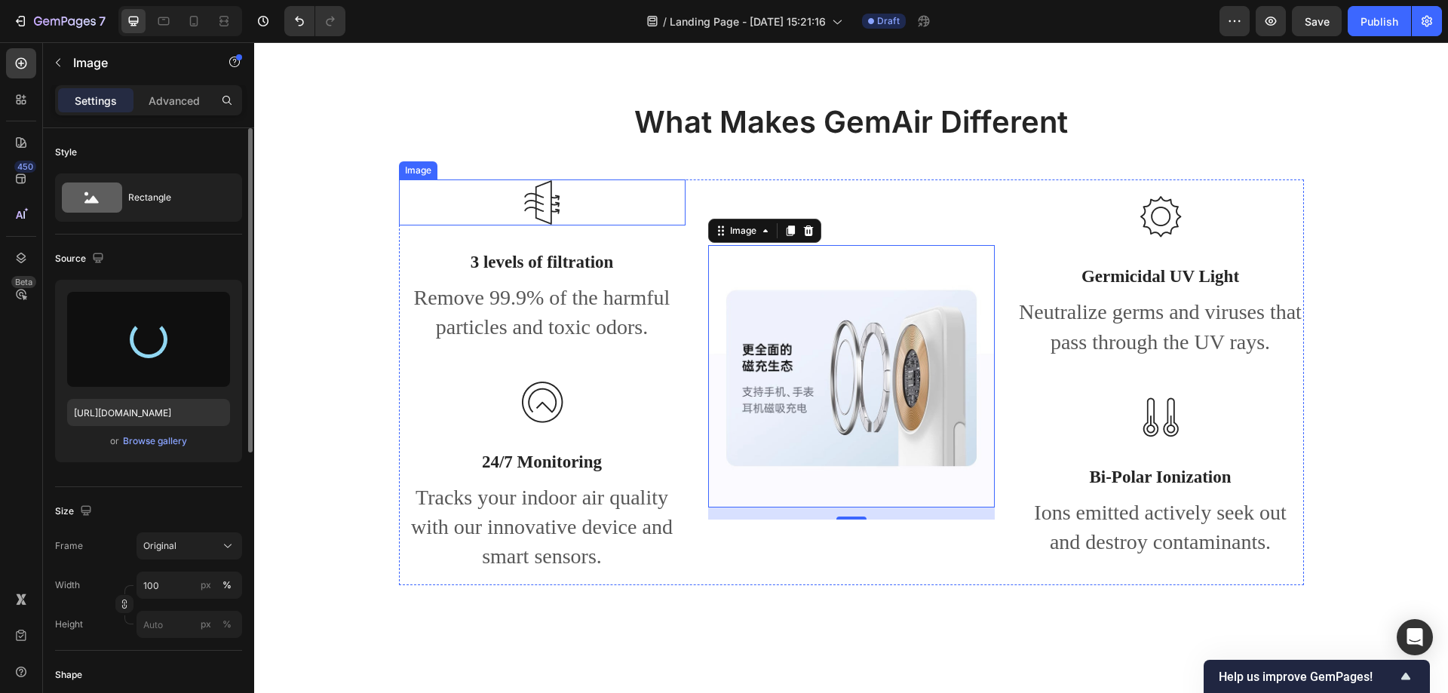
type input "https://cdn.shopify.com/s/files/1/0772/4485/8597/files/gempages_584237370715407…"
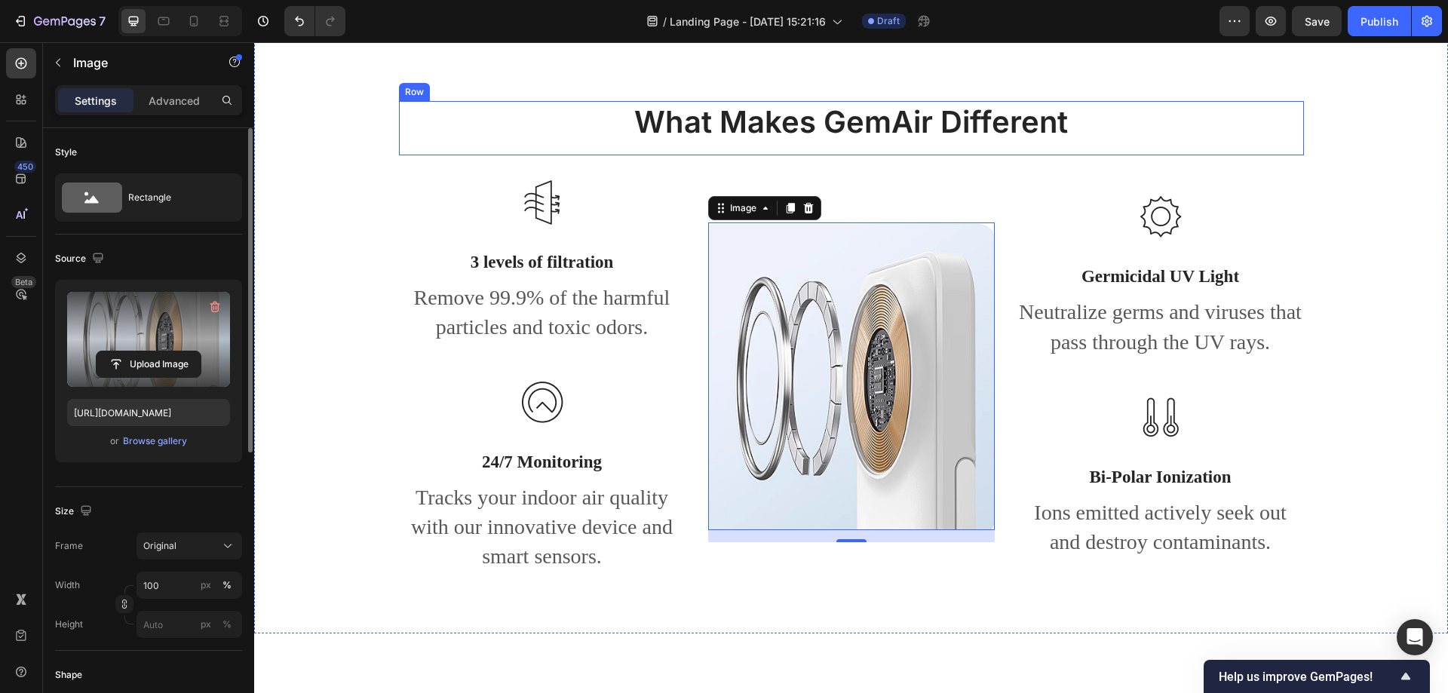
click at [1281, 151] on div "What Makes GemAir Different Heading" at bounding box center [851, 128] width 905 height 54
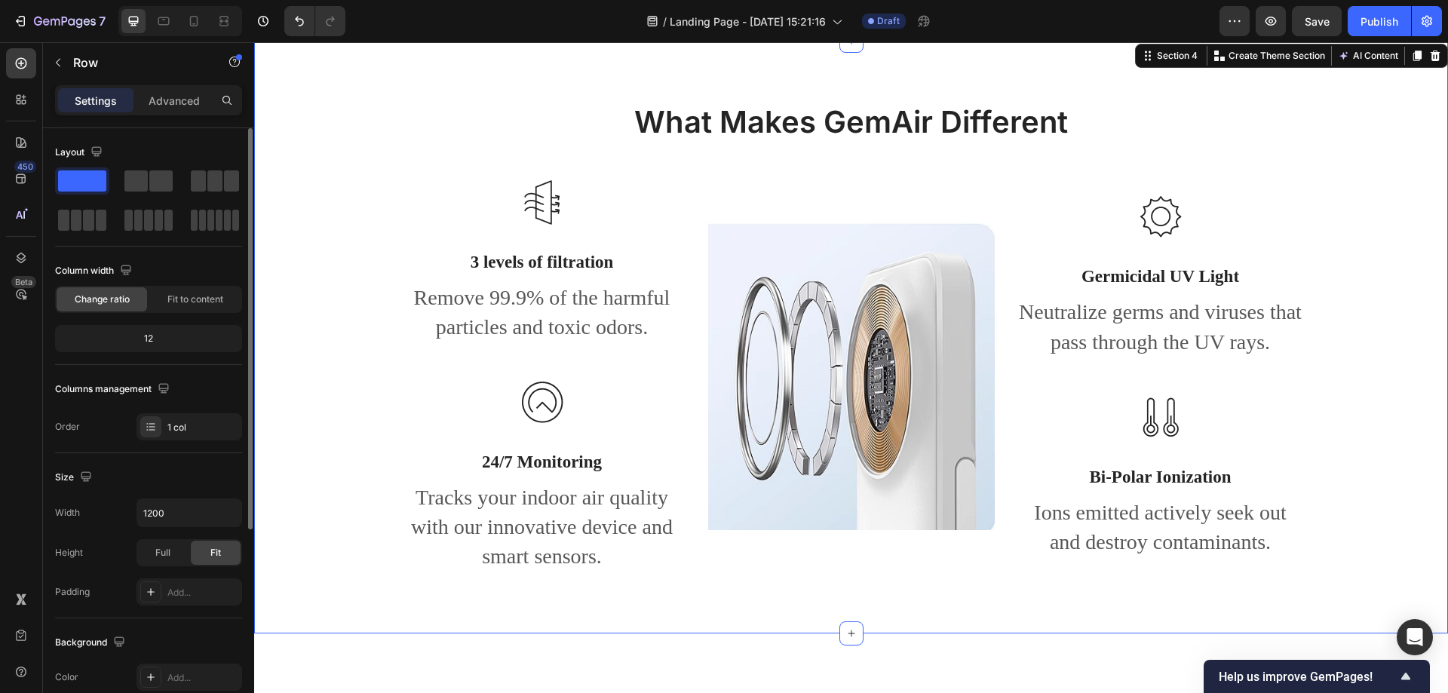
click at [1357, 330] on div "What Makes GemAir Different Heading Row Image 3 levels of filtration Text block…" at bounding box center [850, 349] width 1171 height 496
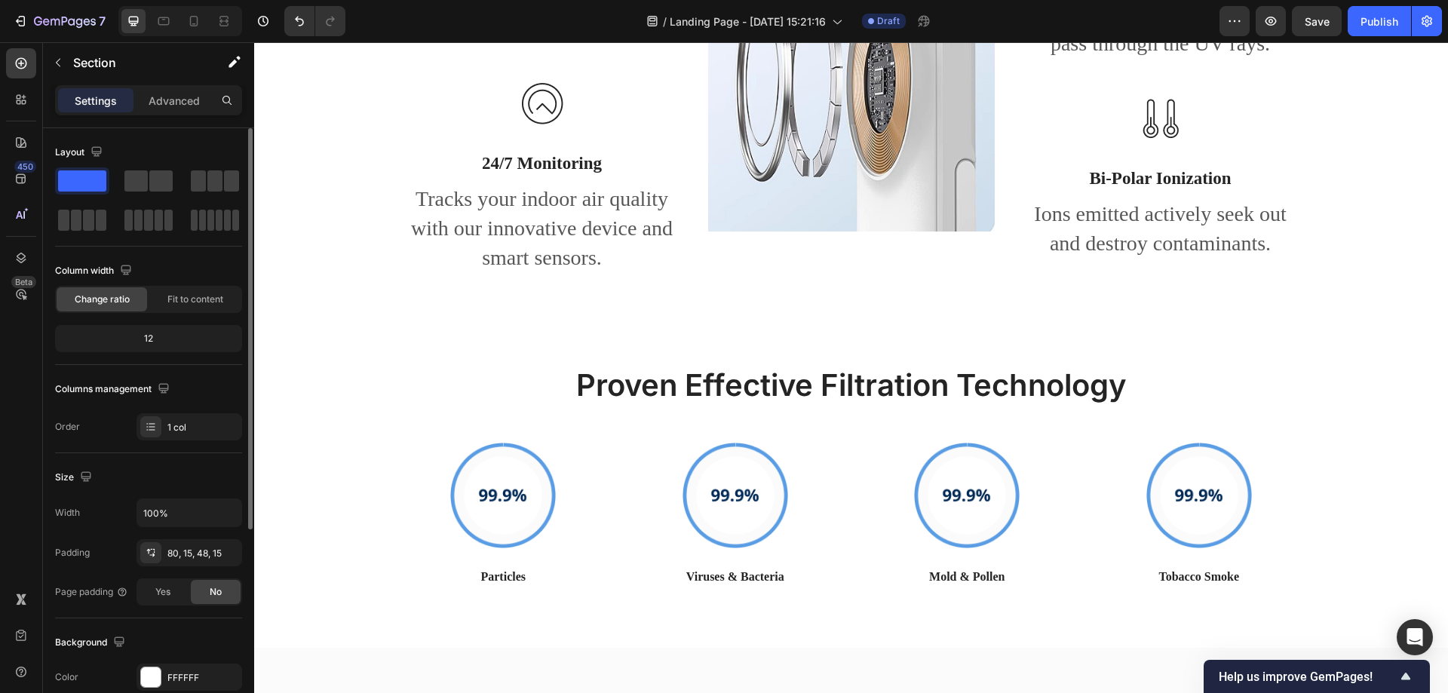
scroll to position [1490, 0]
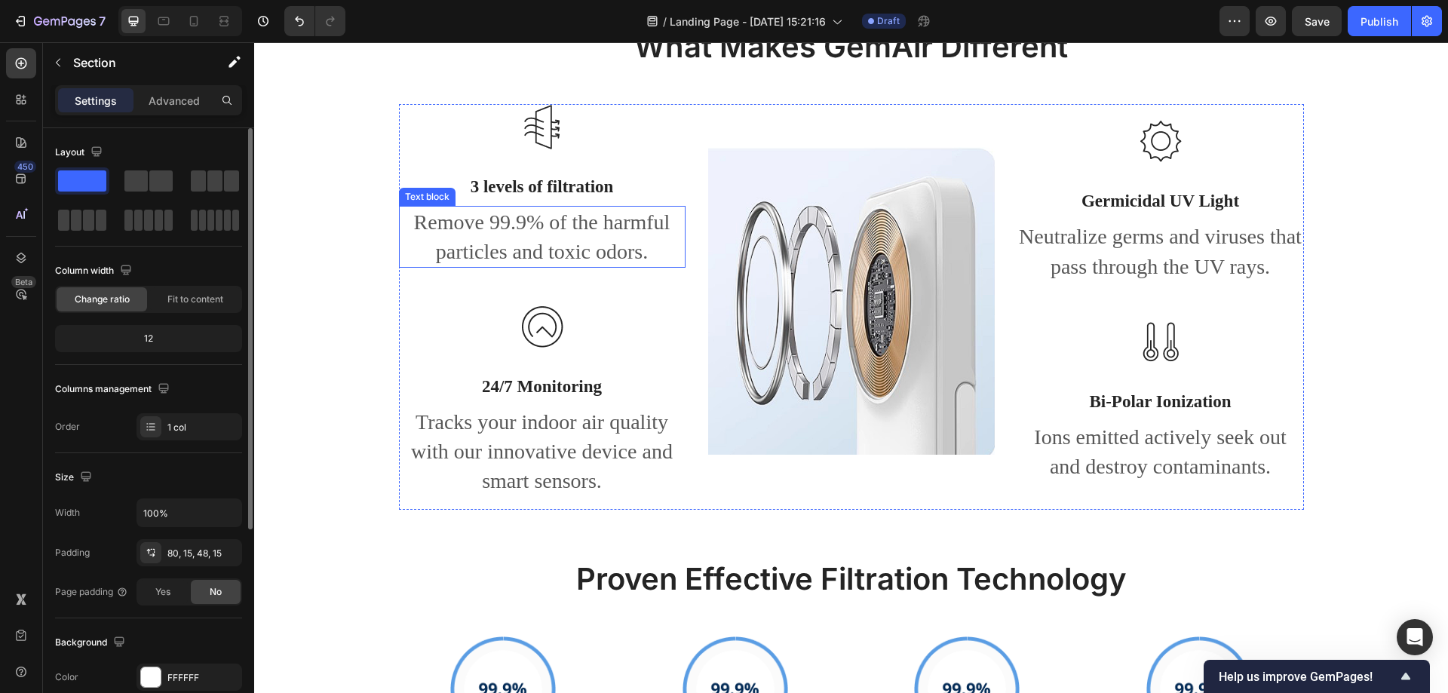
click at [496, 195] on p "3 levels of filtration" at bounding box center [542, 187] width 284 height 23
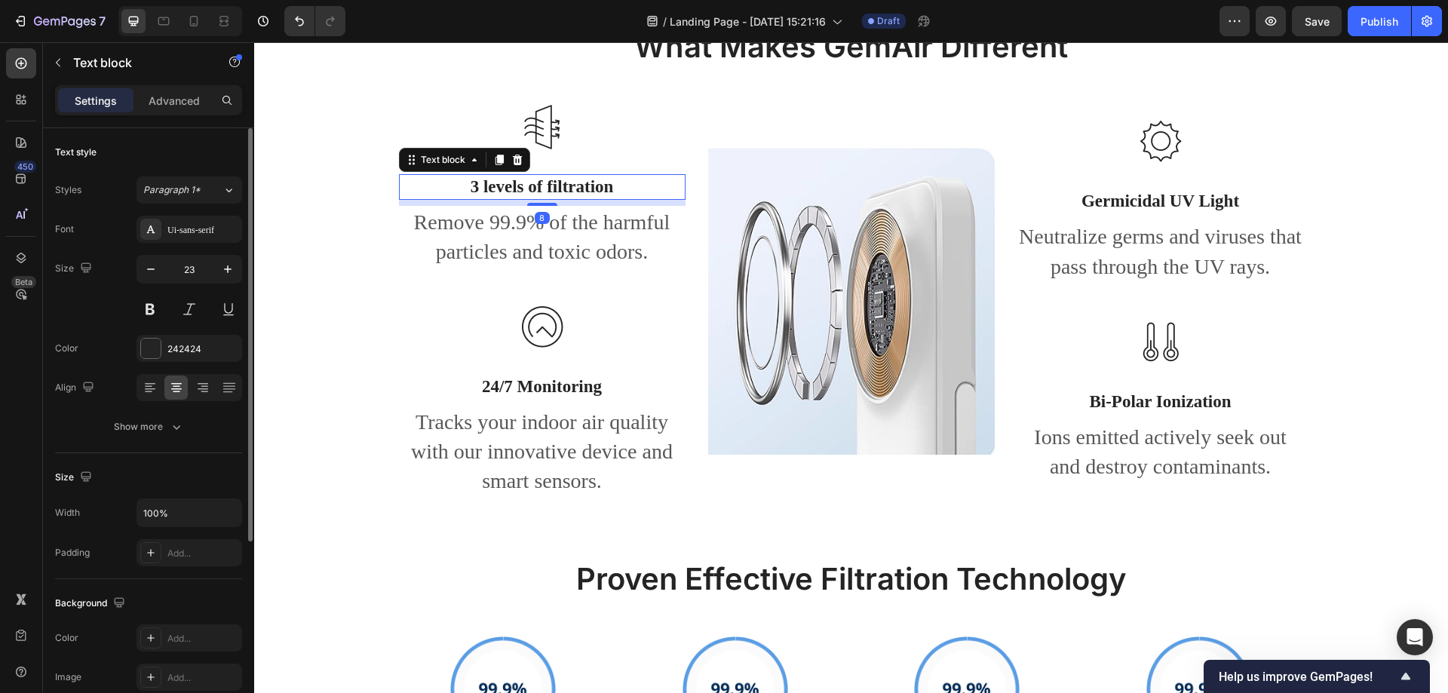
click at [550, 186] on p "3 levels of filtration" at bounding box center [542, 187] width 284 height 23
click at [542, 197] on div "Image 強力磁吸 Text block 8 Remove 99.9% of the harmful particles and toxic odors. …" at bounding box center [542, 307] width 287 height 406
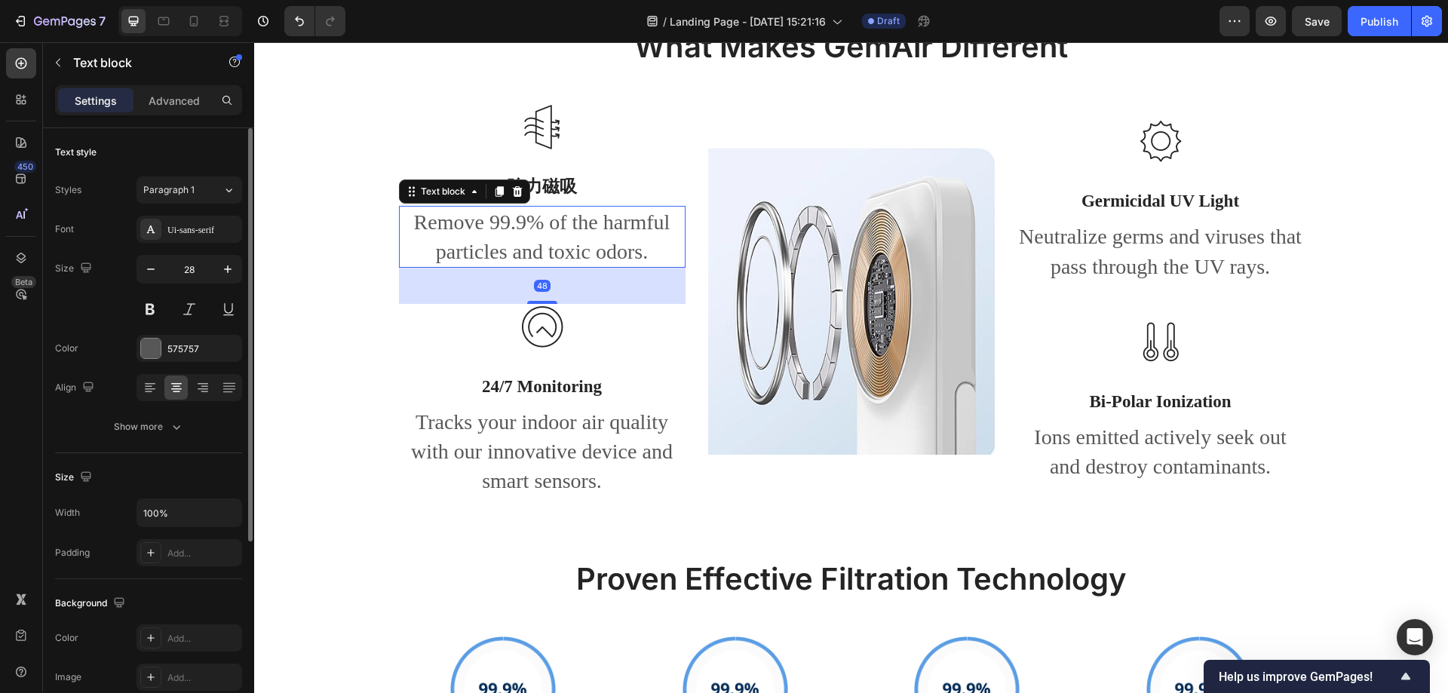
click at [572, 244] on p "Remove 99.9% of the harmful particles and toxic odors." at bounding box center [542, 236] width 284 height 59
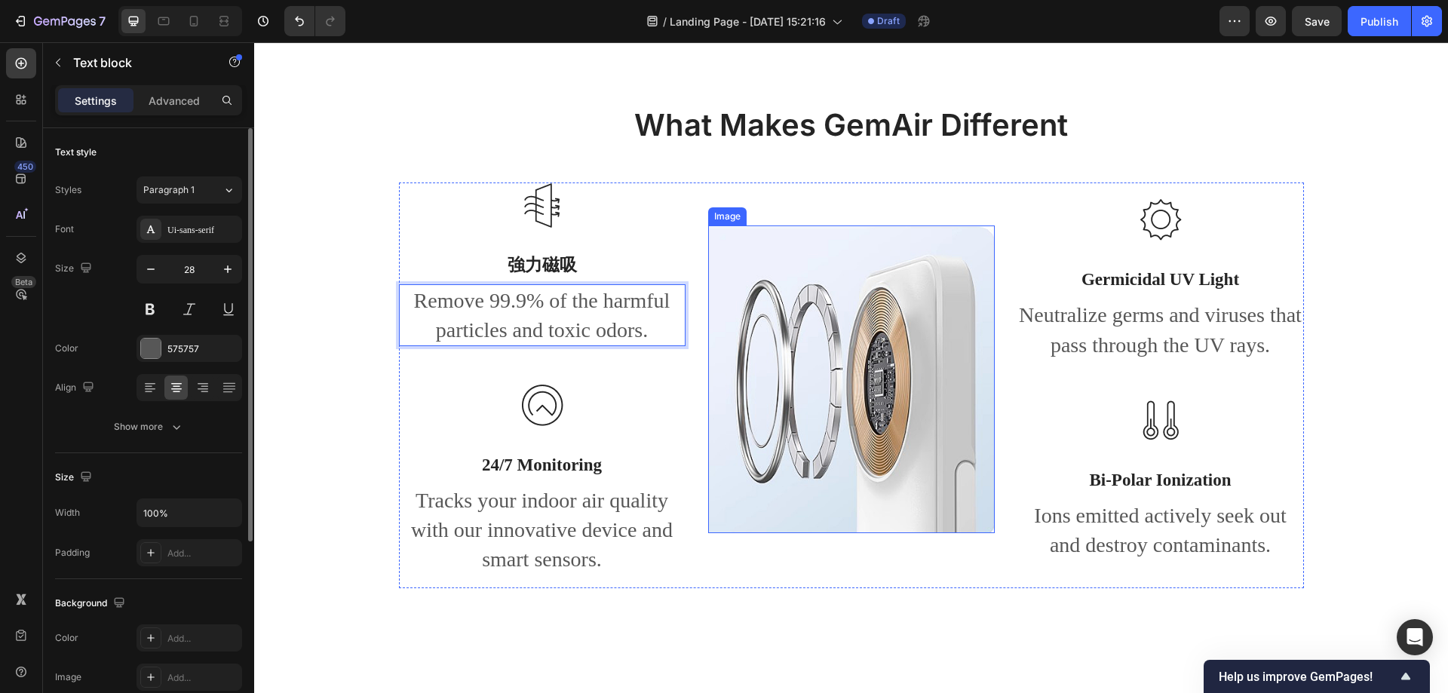
scroll to position [1264, 0]
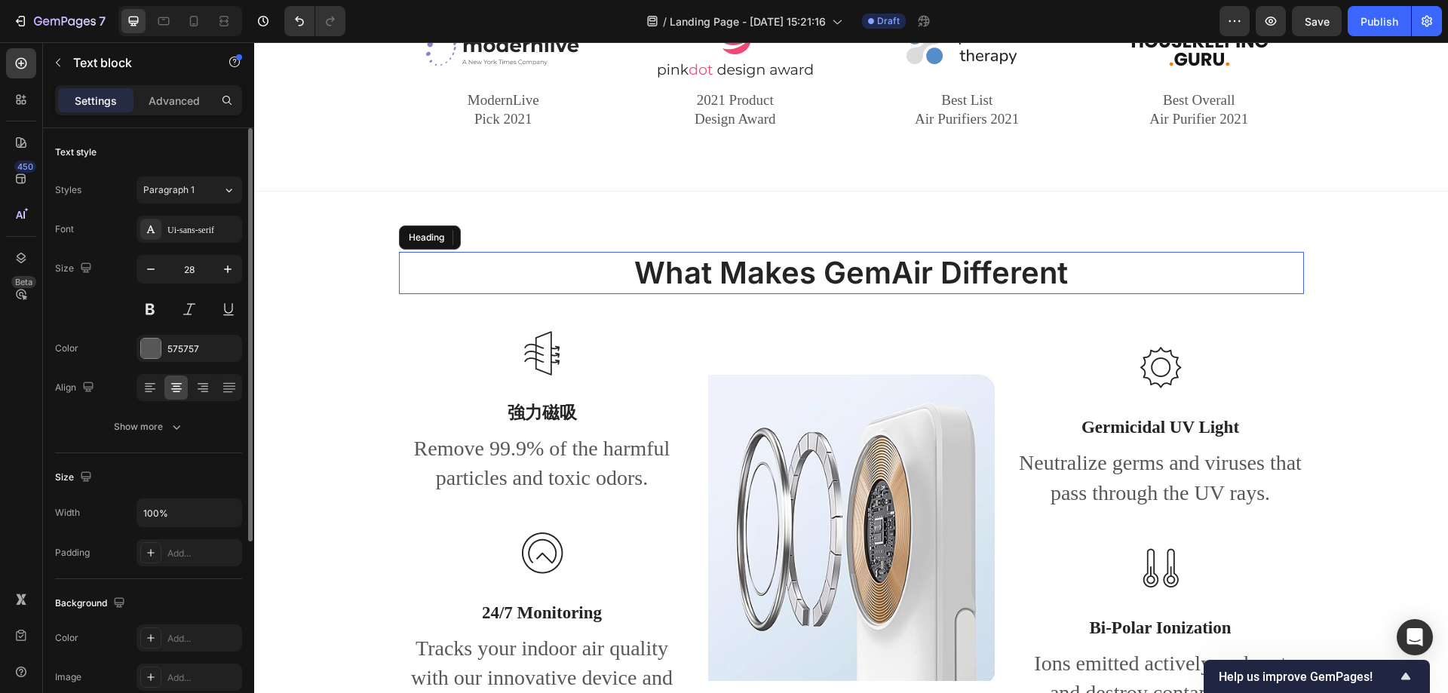
click at [847, 273] on p "What Makes GemAir Different" at bounding box center [851, 272] width 902 height 39
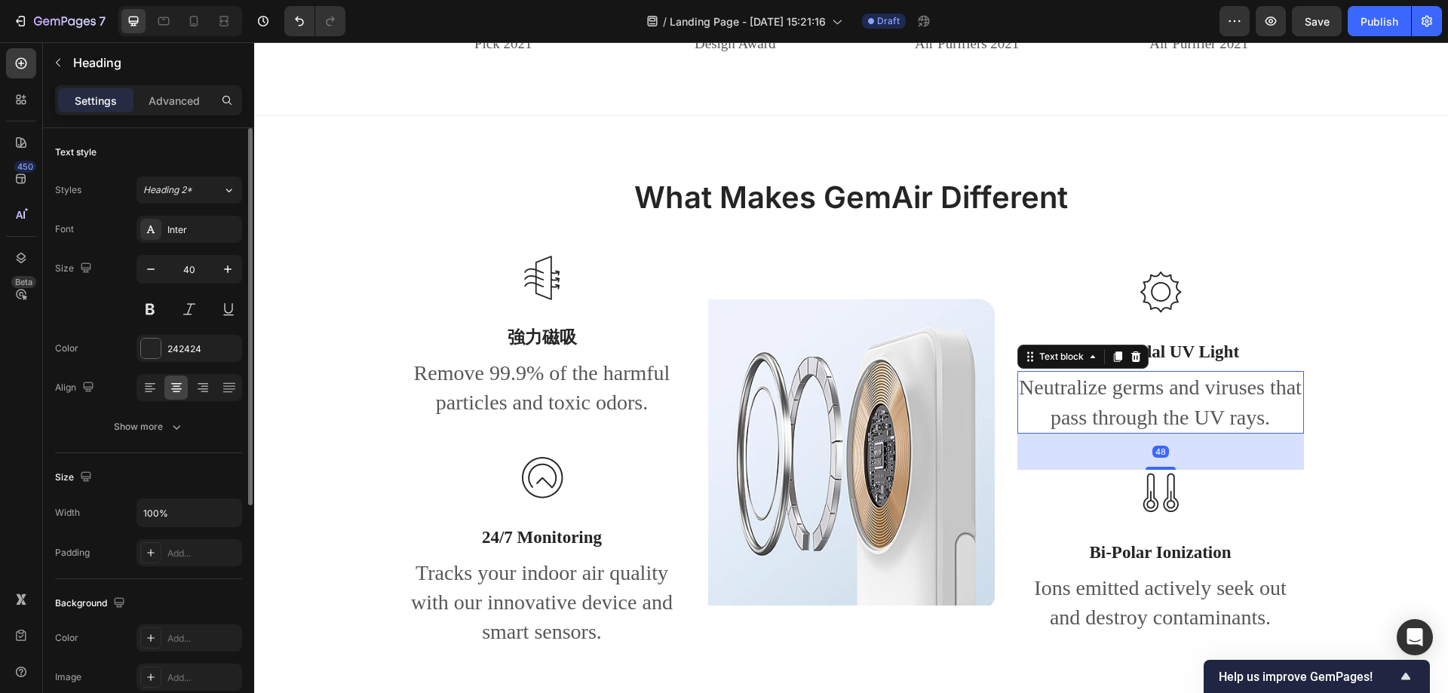
click at [1155, 400] on p "Neutralize germs and viruses that pass through the UV rays." at bounding box center [1161, 402] width 284 height 59
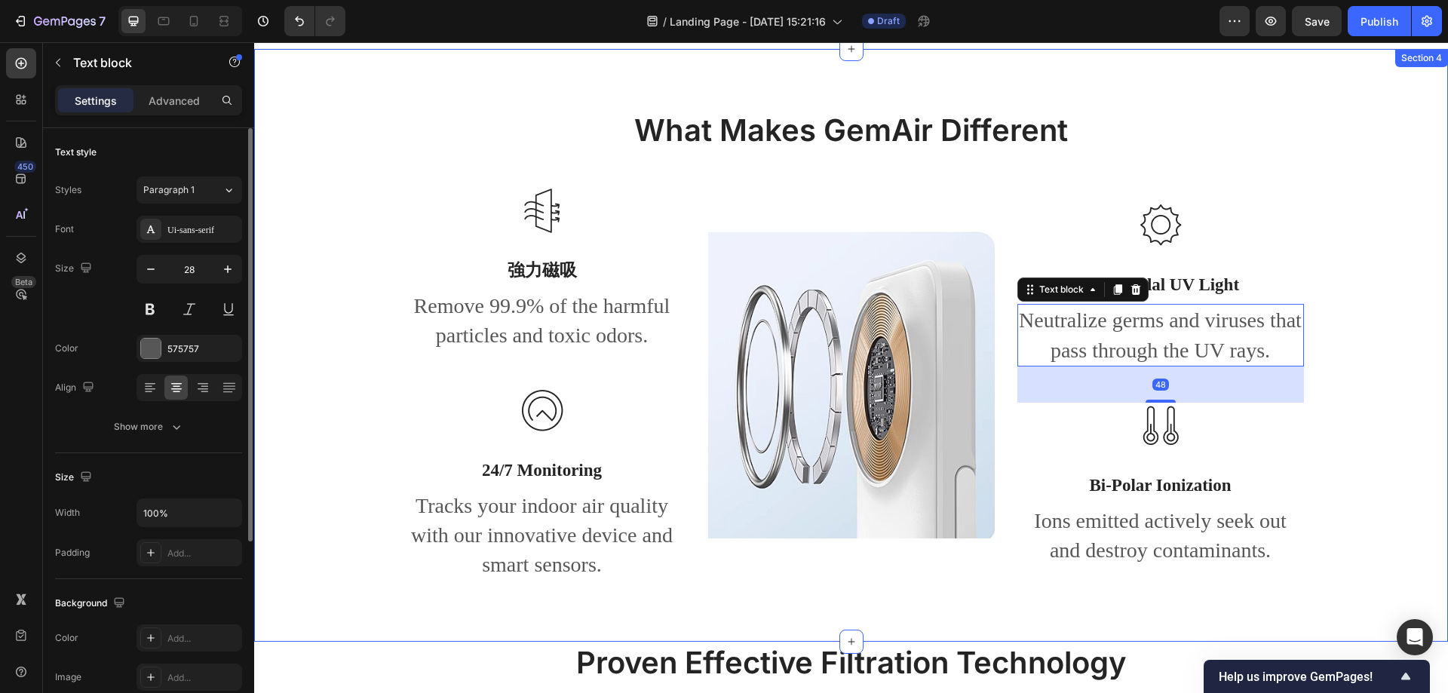
scroll to position [1490, 0]
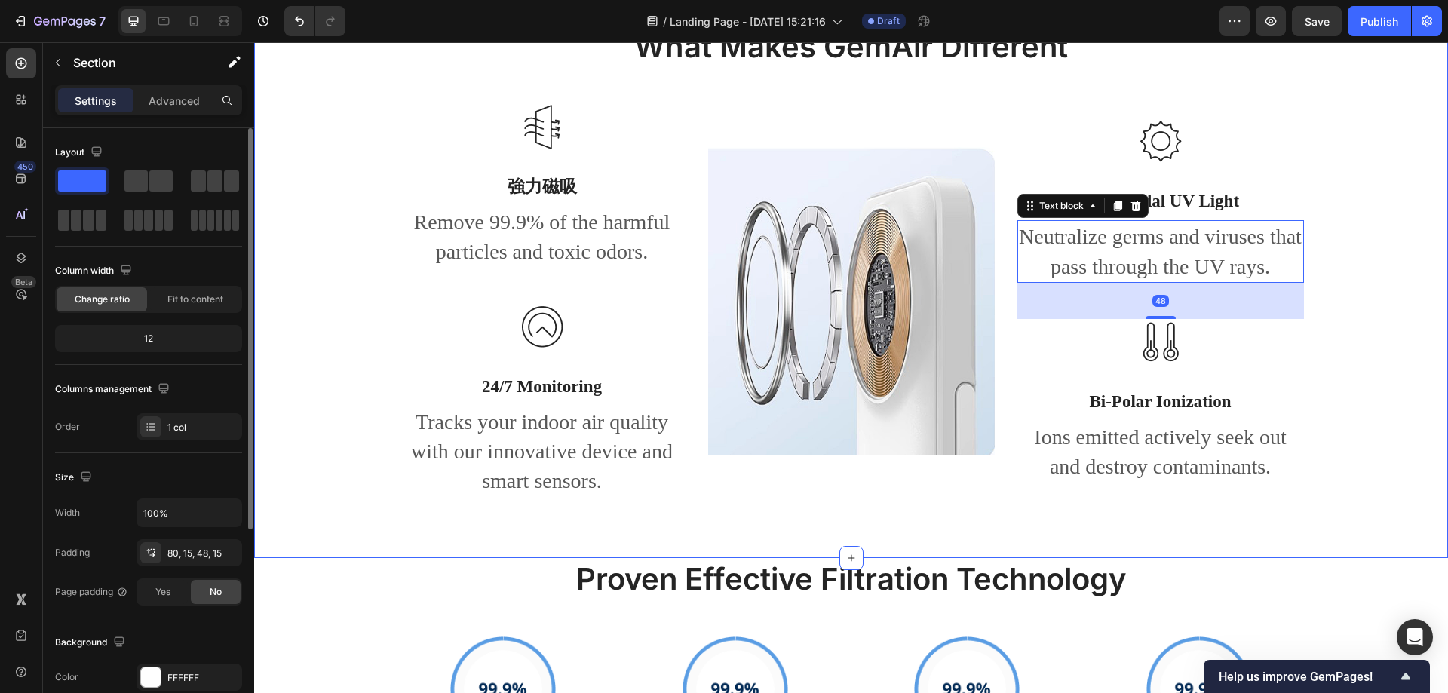
click at [1375, 375] on div "What Makes GemAir Different Heading Row Image 強力磁吸 Text block Remove 99.9% of t…" at bounding box center [850, 274] width 1171 height 496
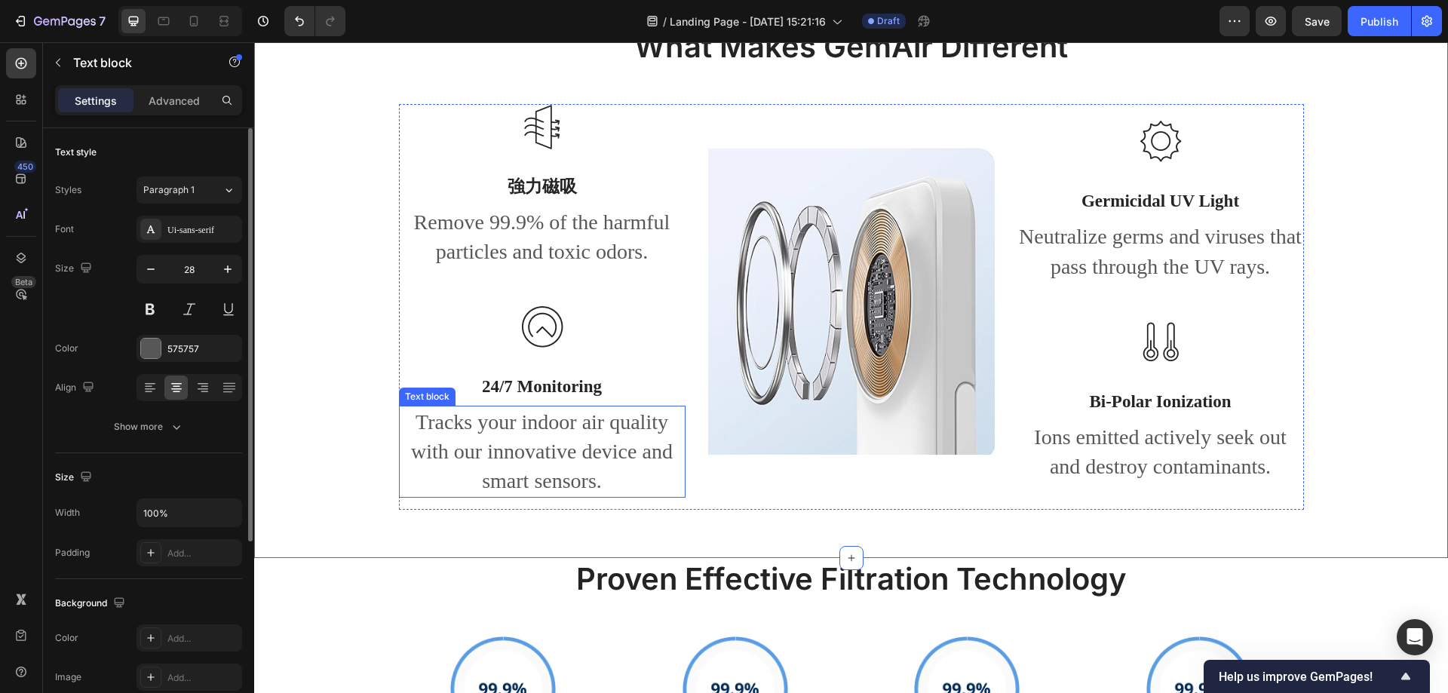
click at [579, 496] on p "Tracks your indoor air quality with our innovative device and smart sensors." at bounding box center [542, 451] width 284 height 89
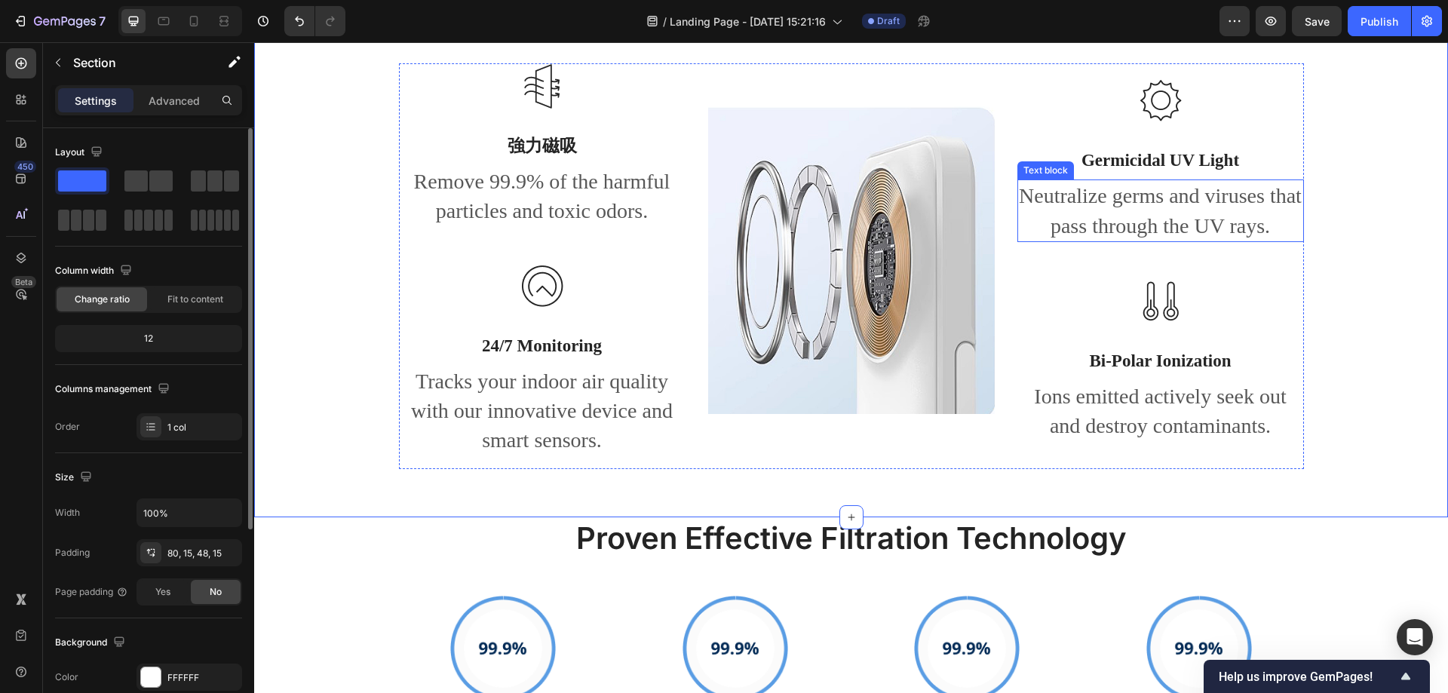
scroll to position [1415, 0]
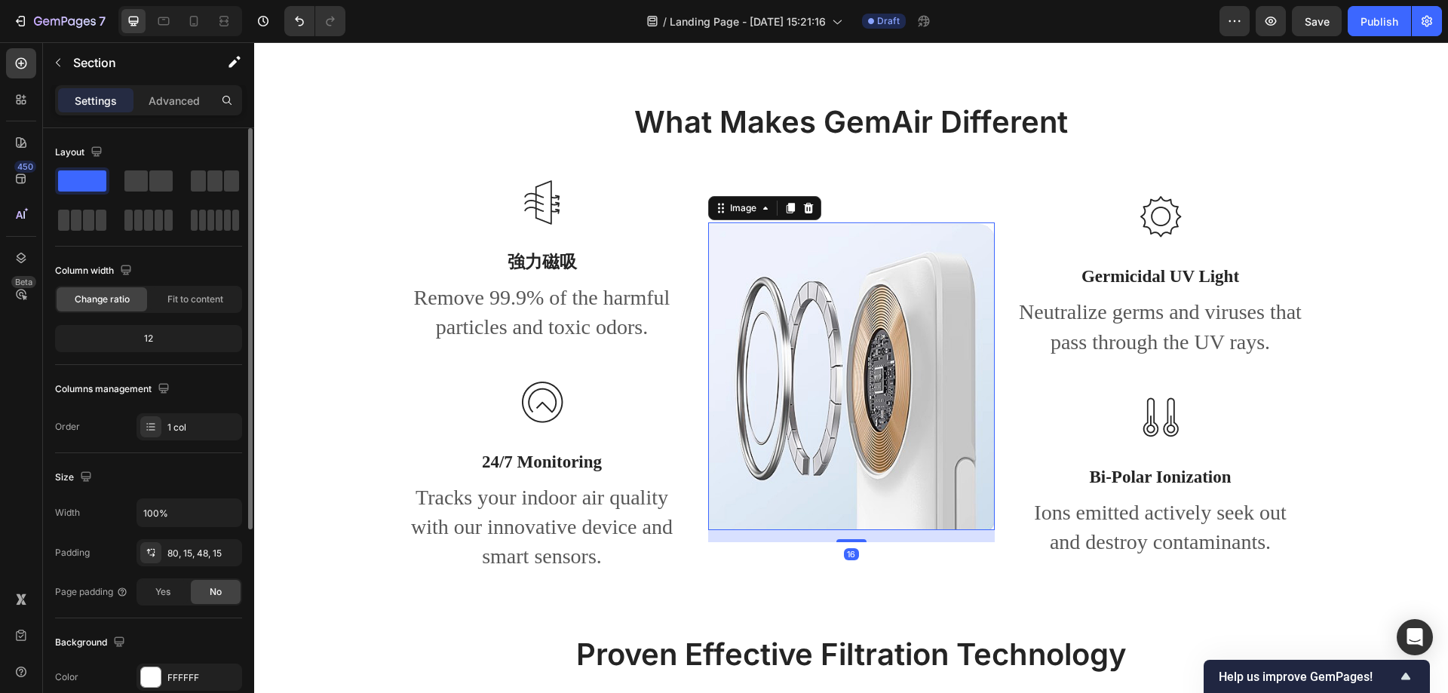
click at [892, 386] on img at bounding box center [851, 376] width 287 height 308
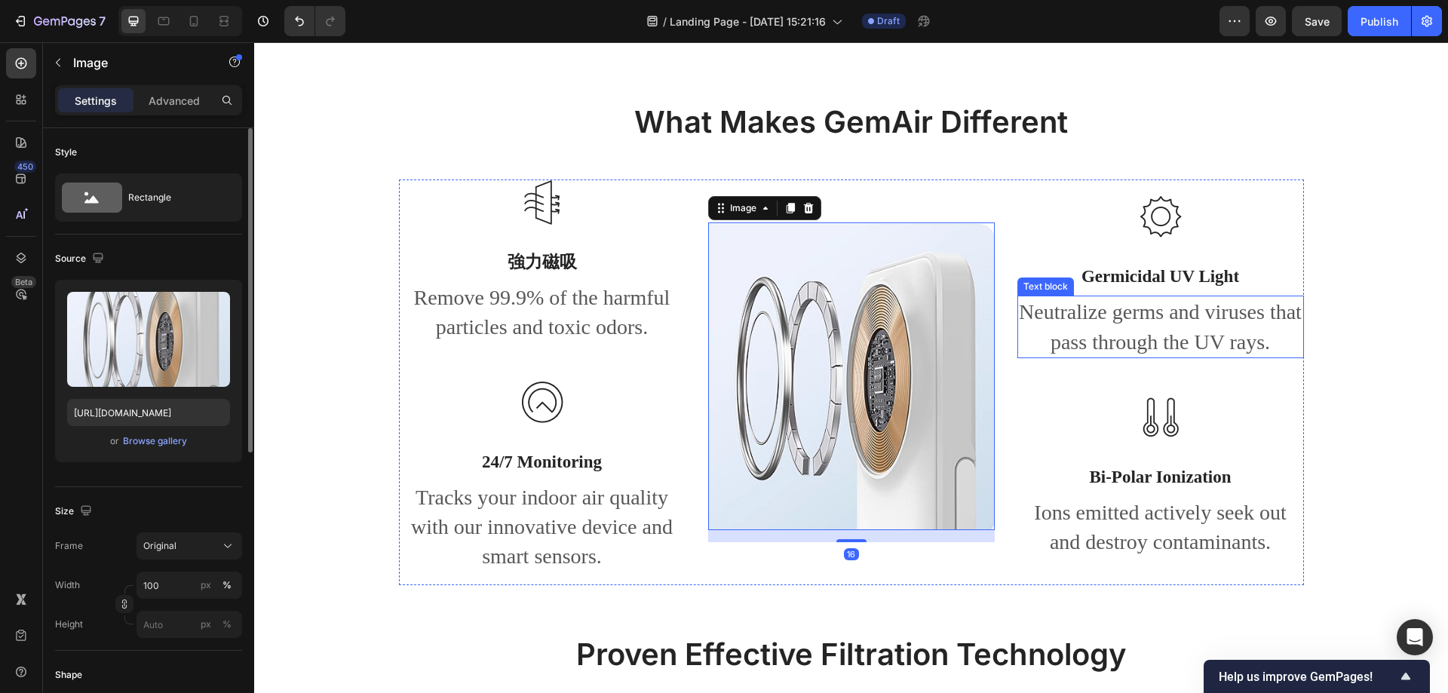
click at [1287, 266] on p "Germicidal UV Light" at bounding box center [1161, 276] width 284 height 23
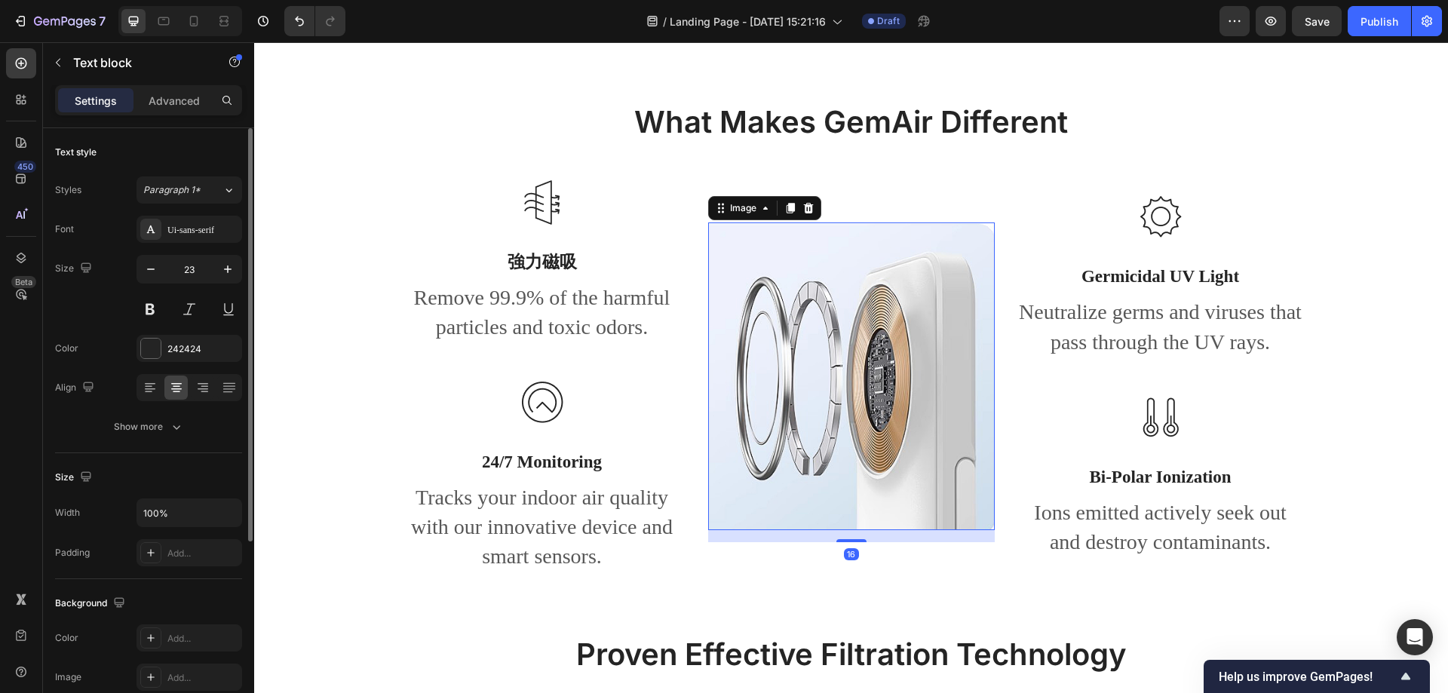
click at [913, 342] on img at bounding box center [851, 376] width 287 height 308
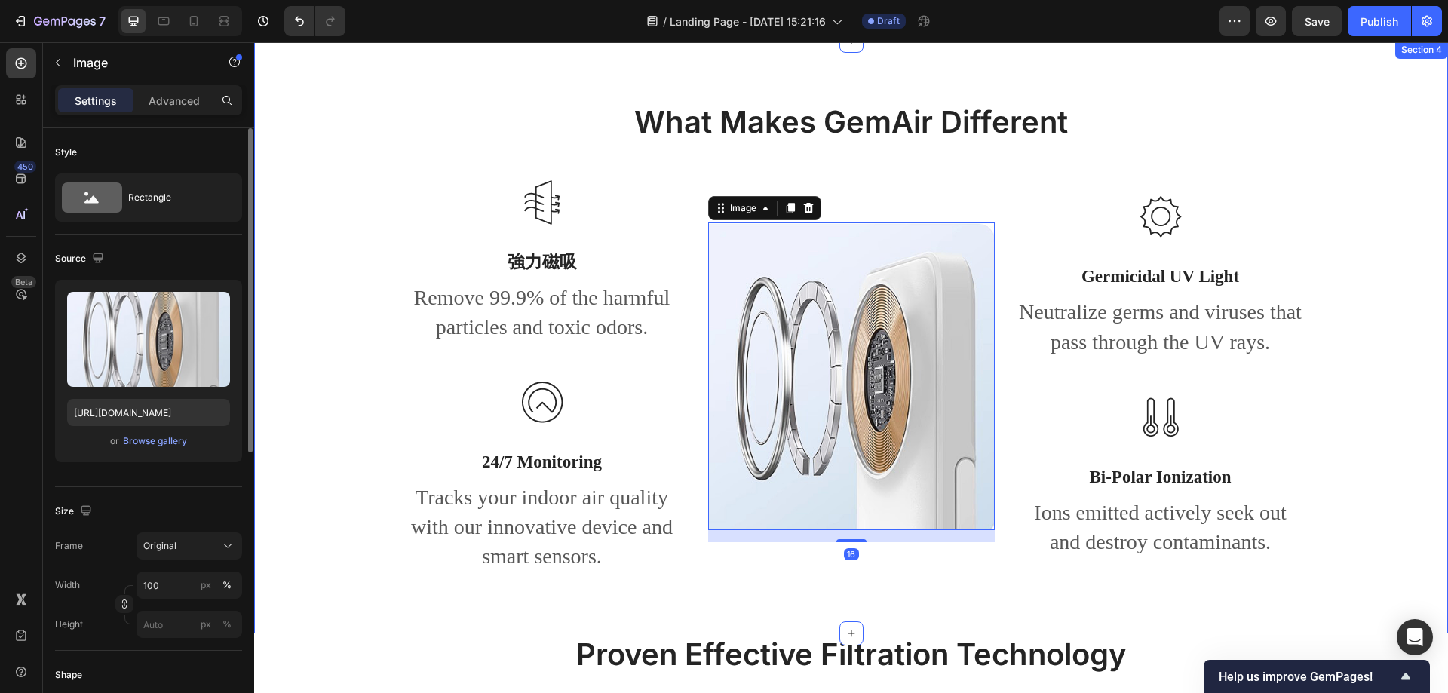
click at [1357, 231] on div "What Makes GemAir Different Heading Row Image 強力磁吸 Text block Remove 99.9% of t…" at bounding box center [850, 349] width 1171 height 496
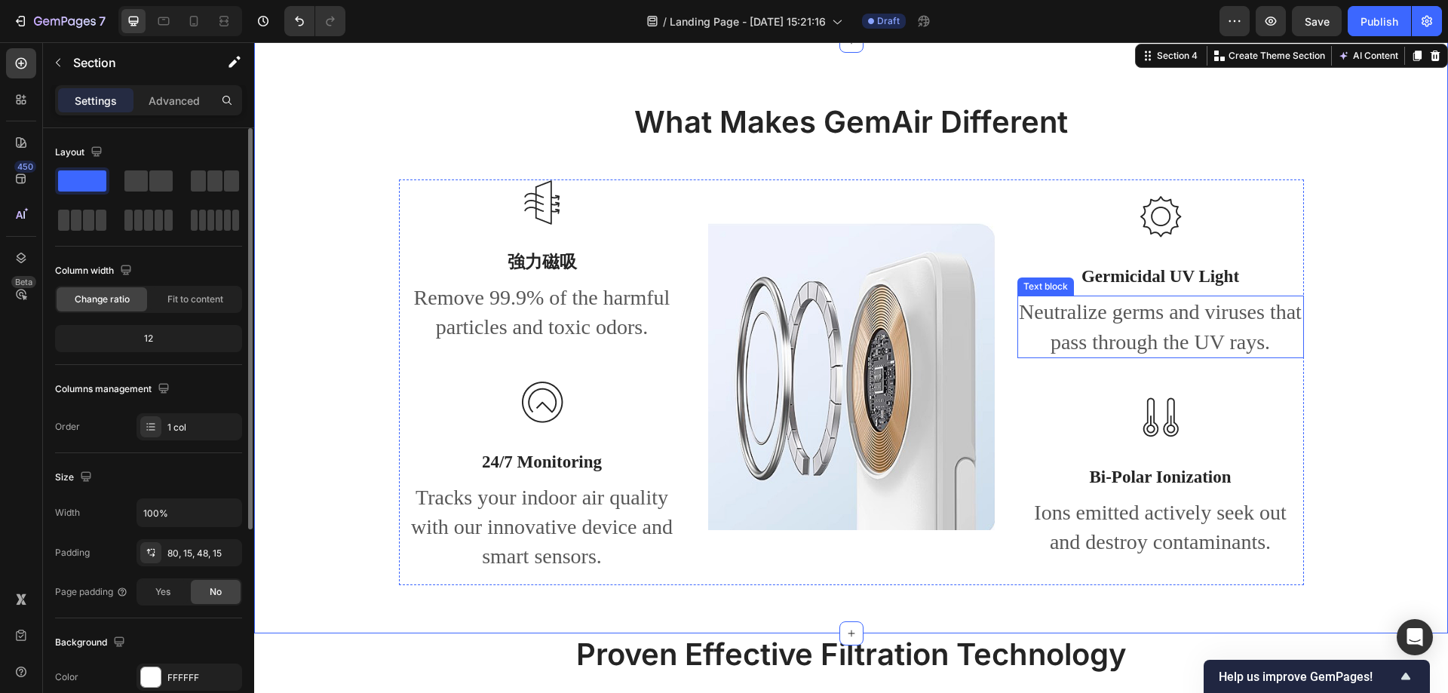
click at [1092, 301] on p "Neutralize germs and viruses that pass through the UV rays." at bounding box center [1161, 326] width 284 height 59
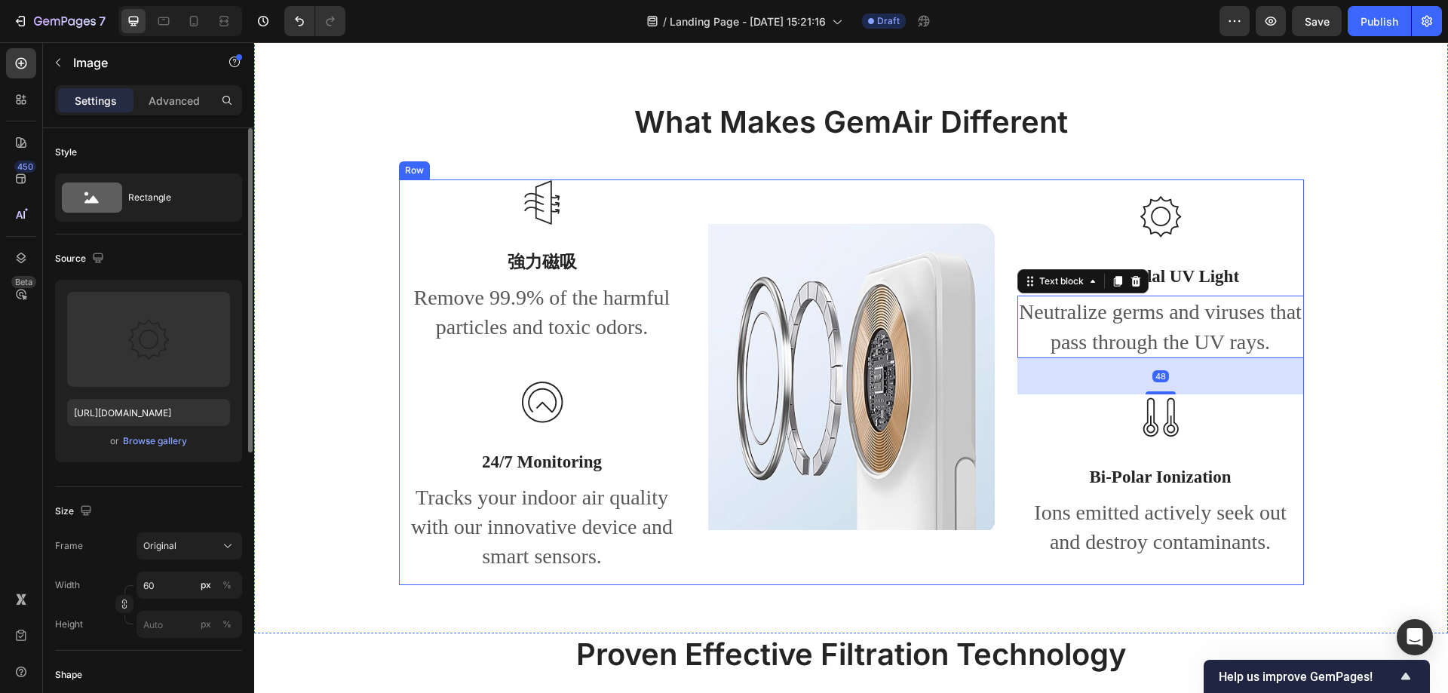
click at [1178, 210] on div at bounding box center [1160, 217] width 287 height 46
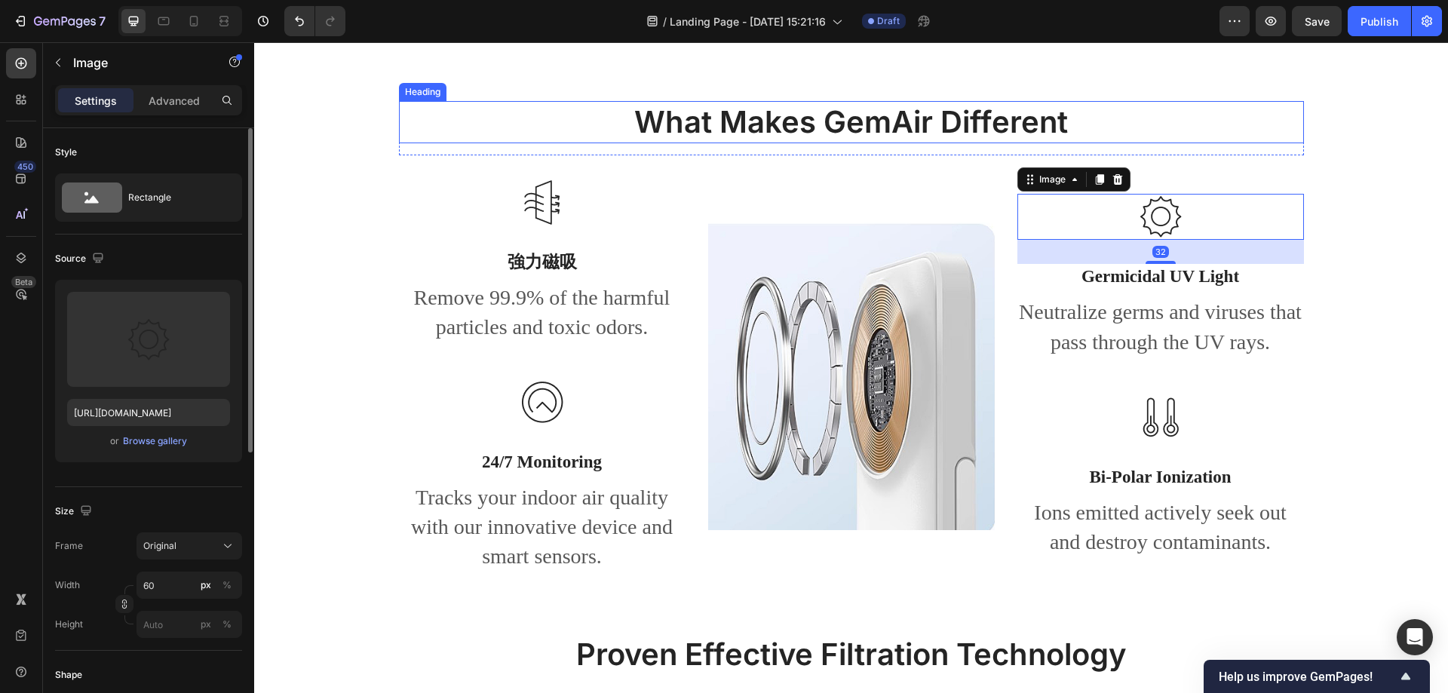
click at [786, 130] on p "What Makes GemAir Different" at bounding box center [851, 122] width 902 height 39
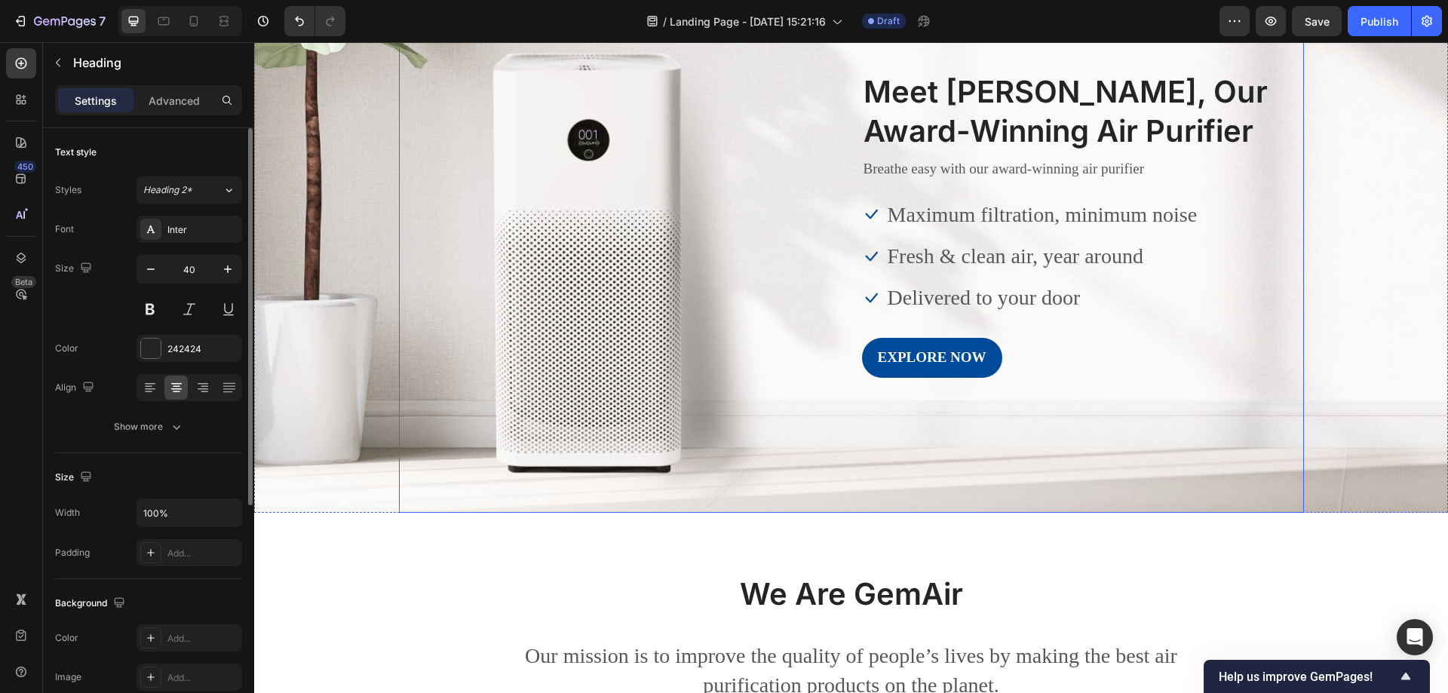
scroll to position [0, 0]
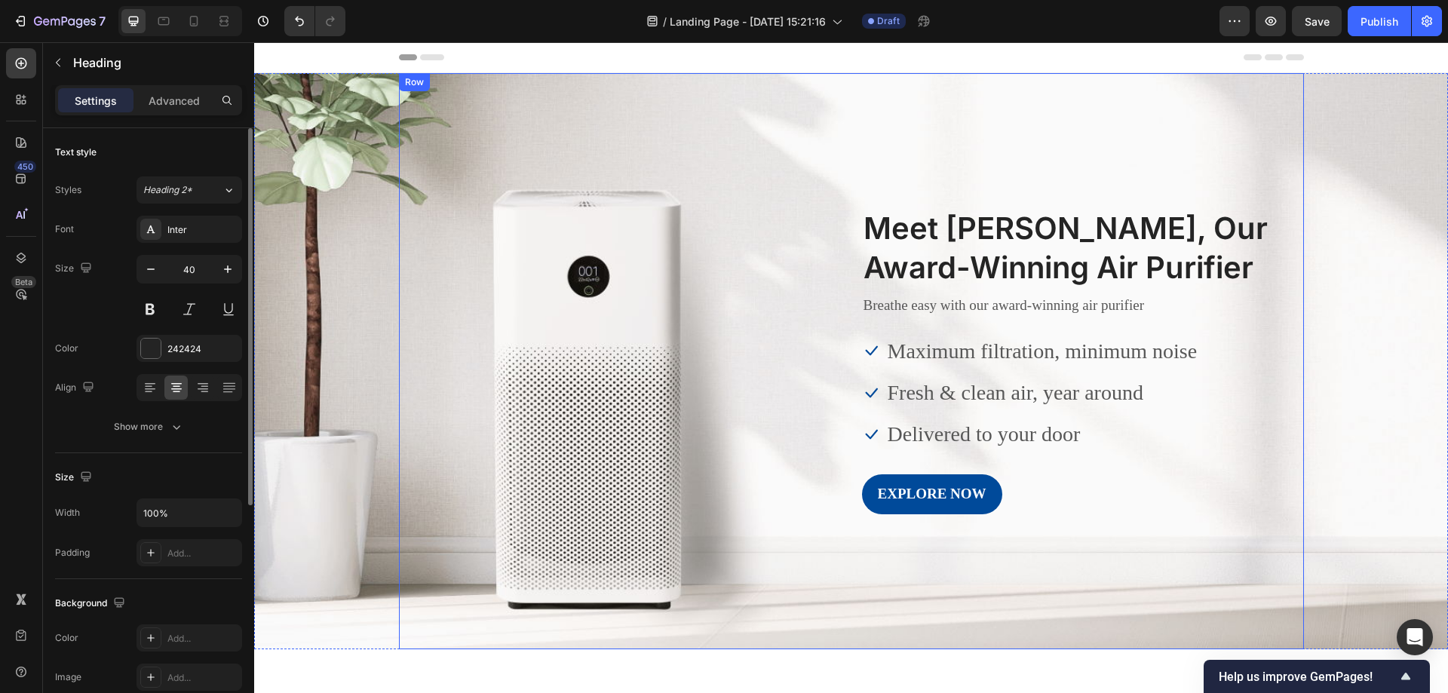
click at [599, 291] on div "Image Meet GemAir, Our Award-Winning Air Purifier Heading Breathe easy with our…" at bounding box center [851, 360] width 905 height 307
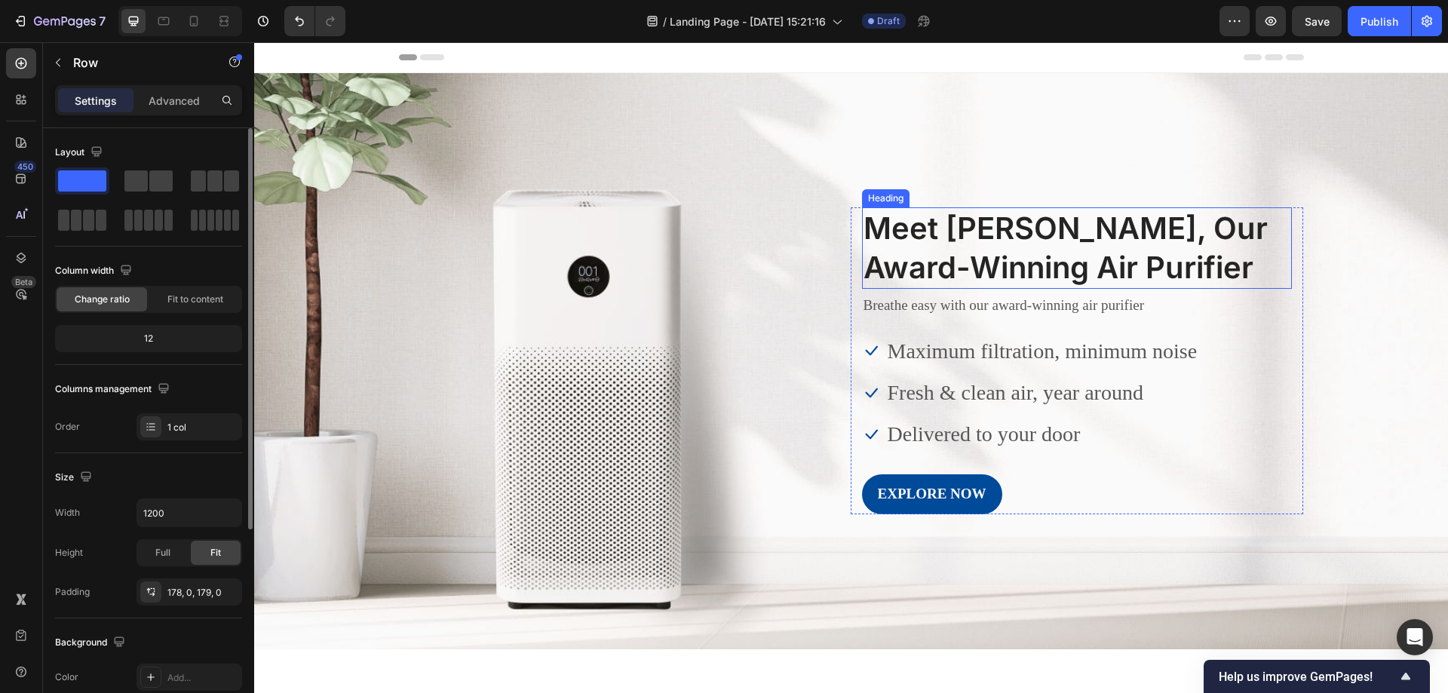
click at [933, 262] on p "Meet GemAir, Our Award-Winning Air Purifier" at bounding box center [1077, 248] width 427 height 78
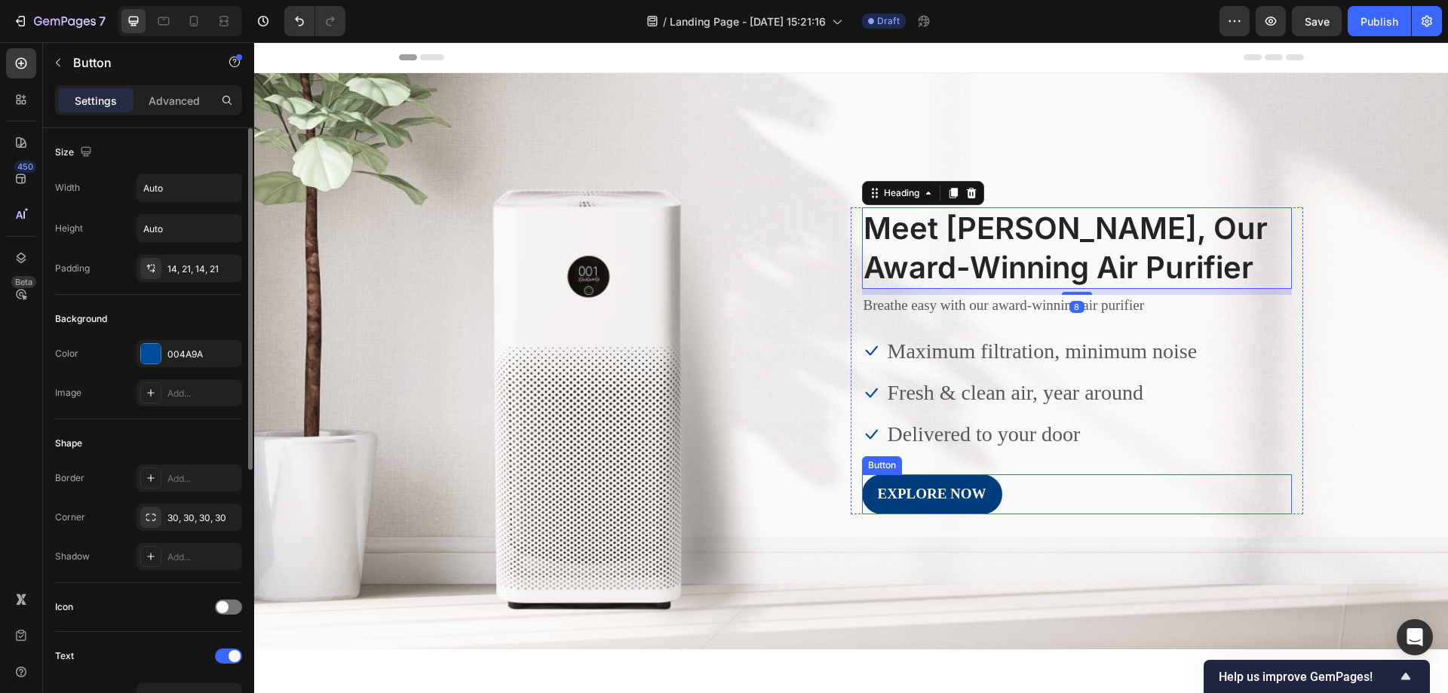
click at [977, 486] on button "EXPLORE NOW" at bounding box center [932, 494] width 140 height 40
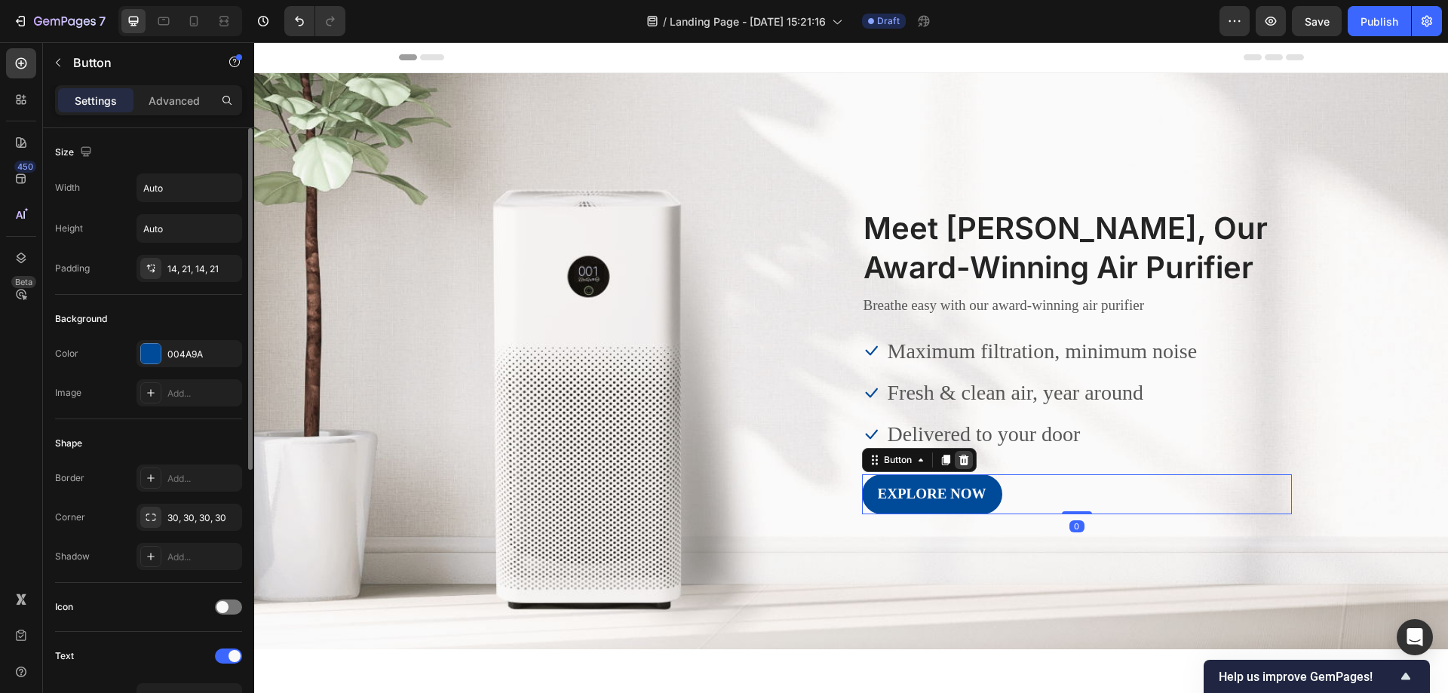
click at [963, 459] on icon at bounding box center [964, 460] width 12 height 12
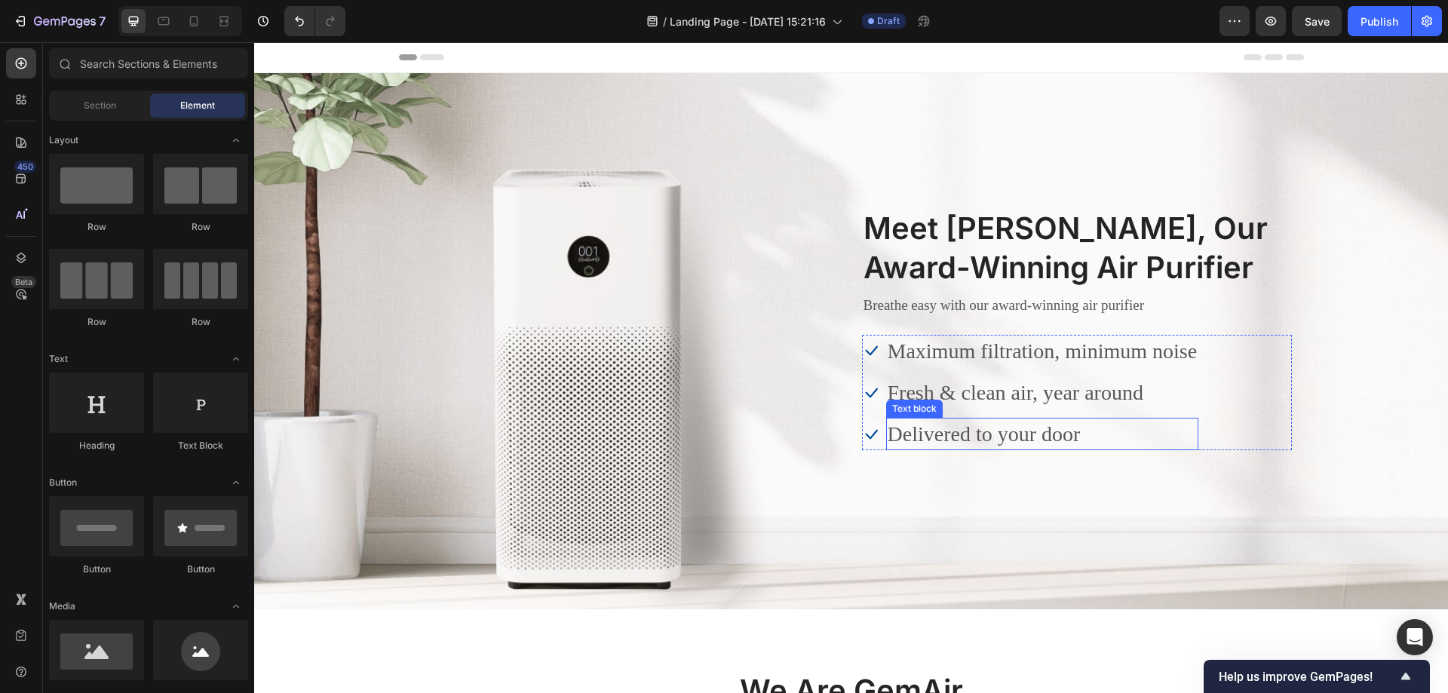
click at [1066, 442] on p "Delivered to your door" at bounding box center [1043, 433] width 310 height 29
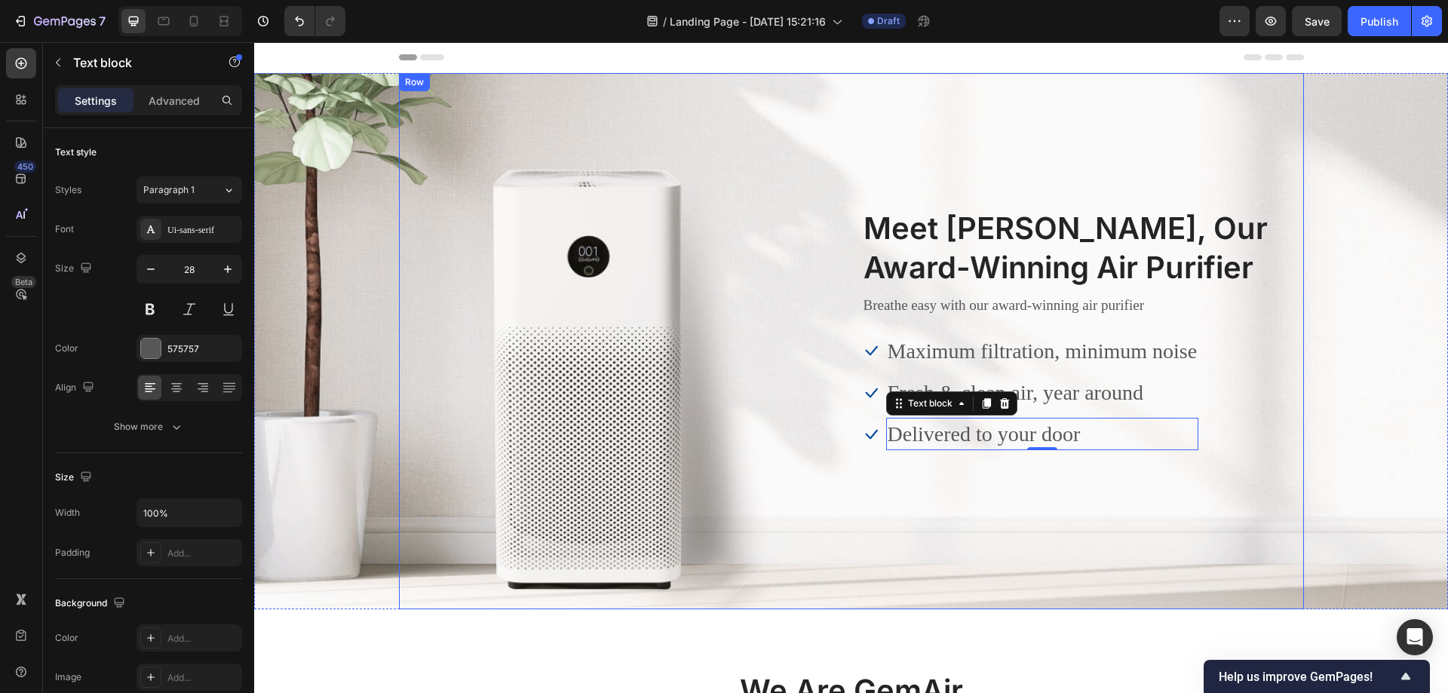
click at [827, 139] on div "Image Meet GemAir, Our Award-Winning Air Purifier Heading Breathe easy with our…" at bounding box center [851, 341] width 905 height 536
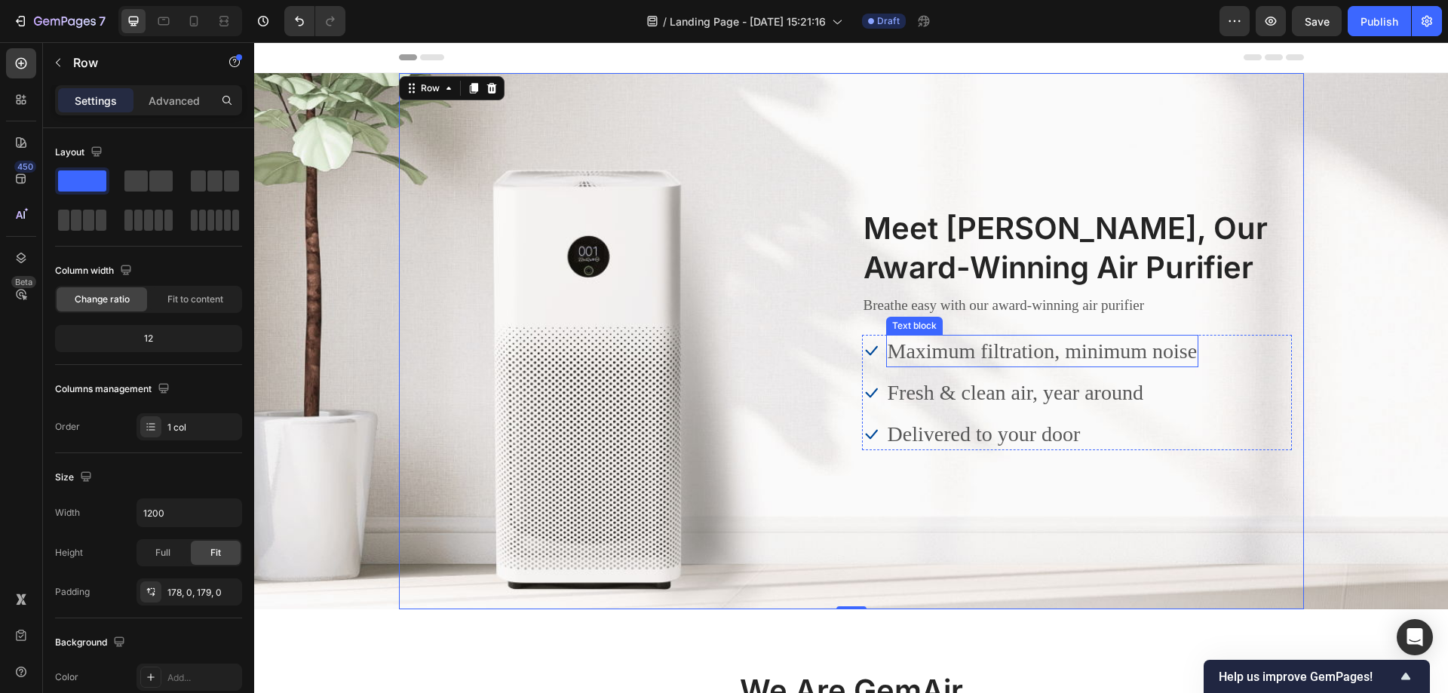
click at [888, 353] on p "Maximum filtration, minimum noise" at bounding box center [1043, 350] width 310 height 29
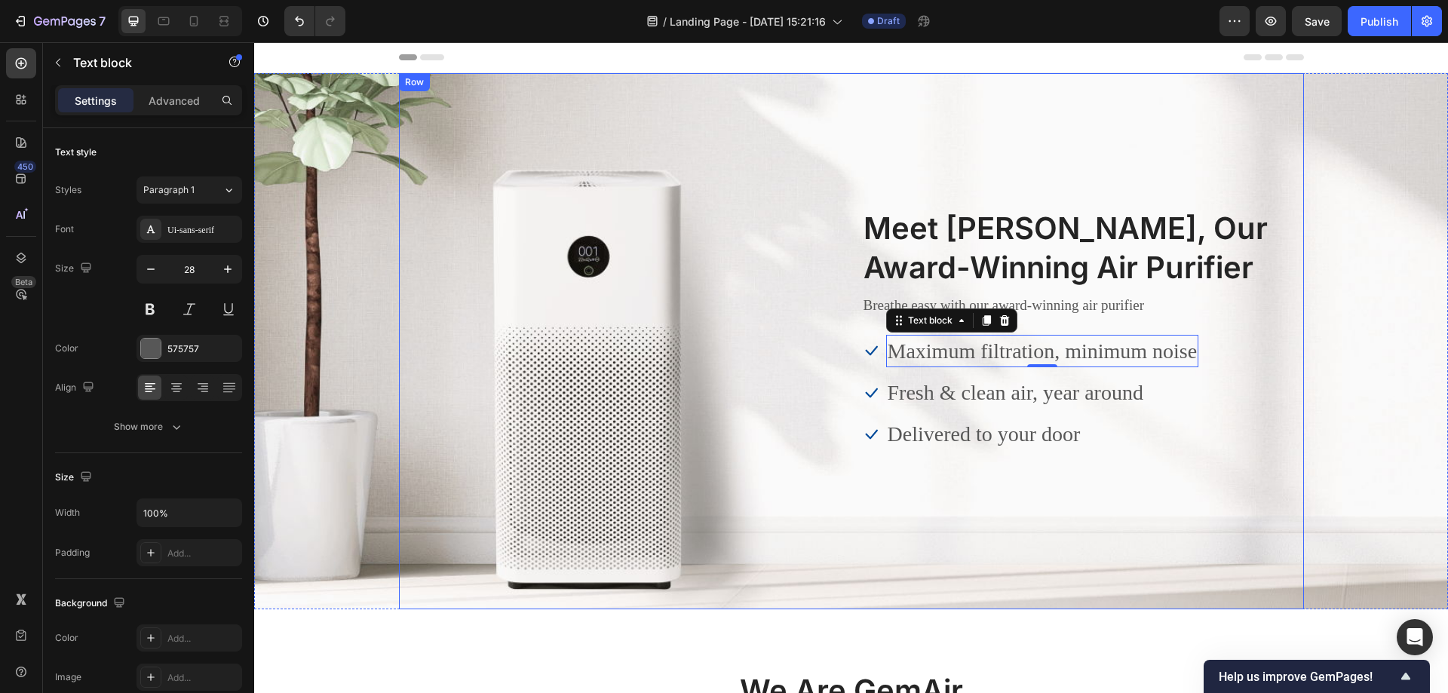
click at [557, 282] on div "Image Meet GemAir, Our Award-Winning Air Purifier Heading Breathe easy with our…" at bounding box center [851, 340] width 905 height 267
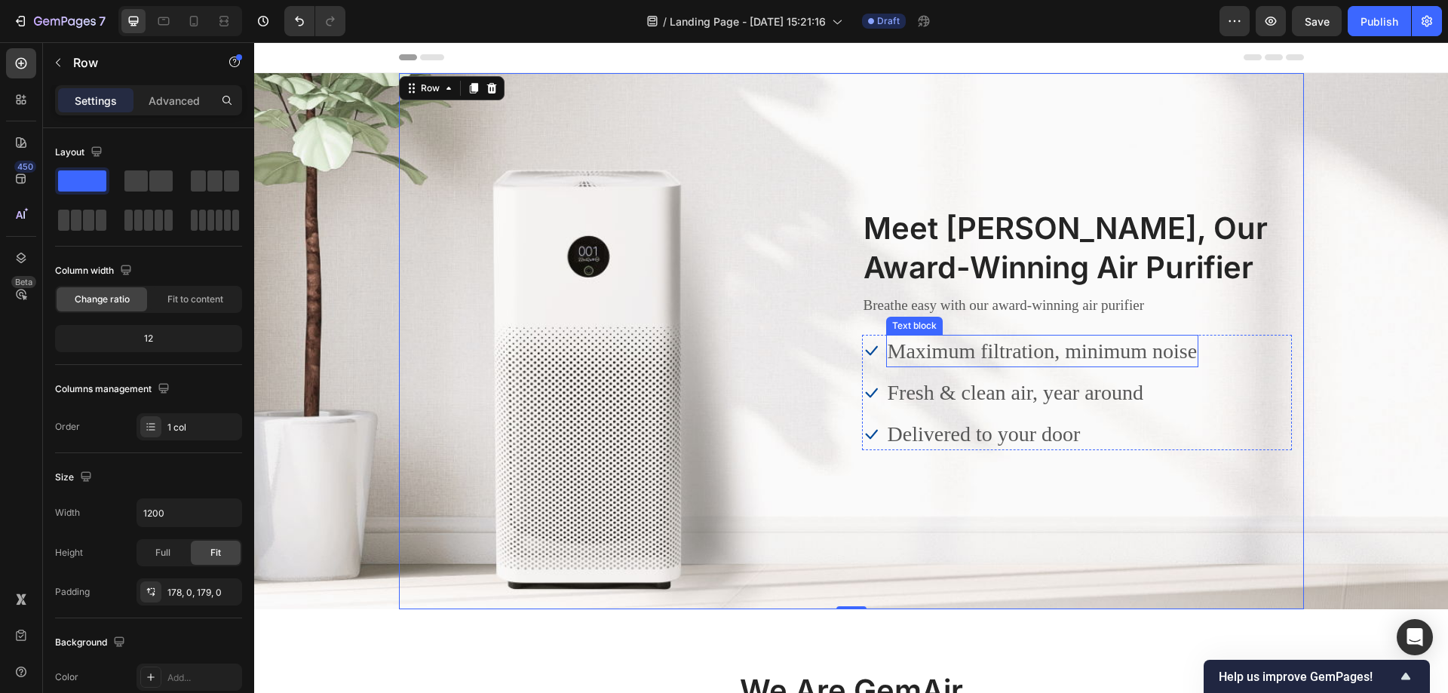
click at [1043, 351] on p "Maximum filtration, minimum noise" at bounding box center [1043, 350] width 310 height 29
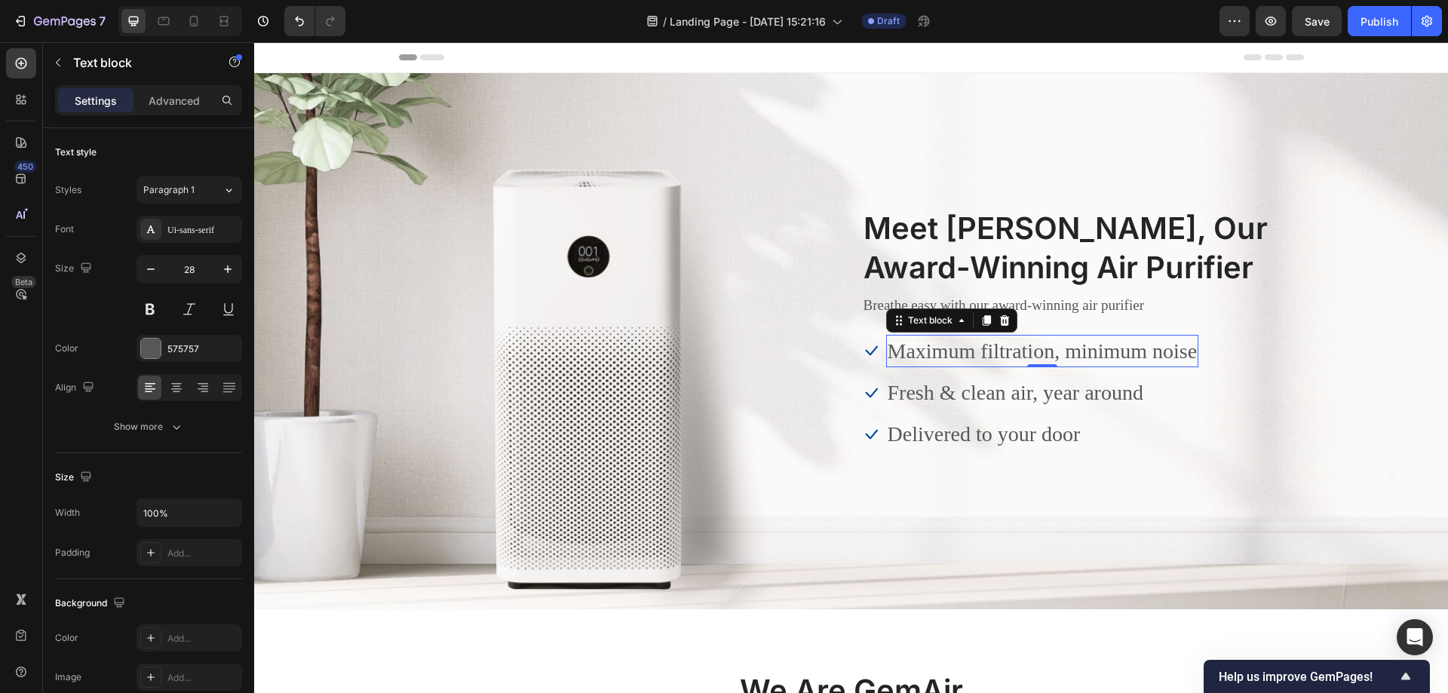
click at [1029, 343] on p "Maximum filtration, minimum noise" at bounding box center [1043, 350] width 310 height 29
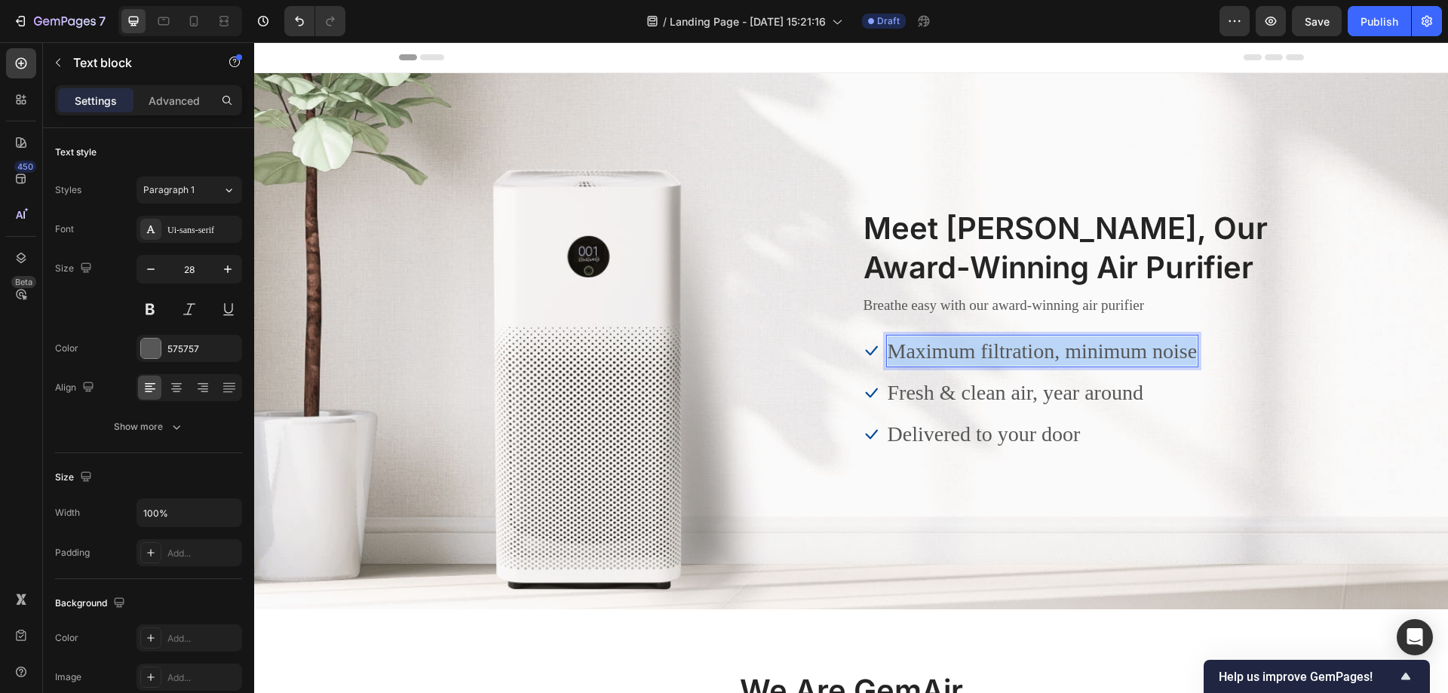
click at [1029, 343] on p "Maximum filtration, minimum noise" at bounding box center [1043, 350] width 310 height 29
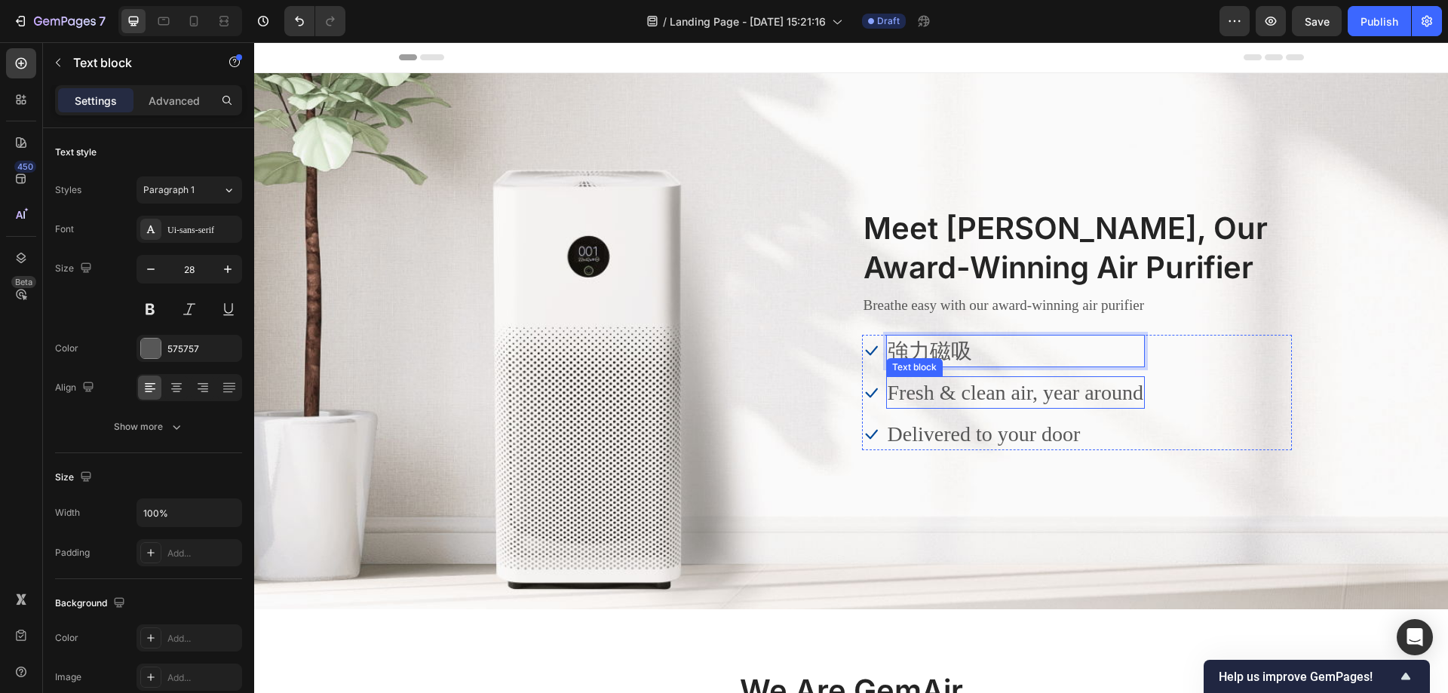
click at [984, 383] on p "Fresh & clean air, year around" at bounding box center [1016, 392] width 256 height 29
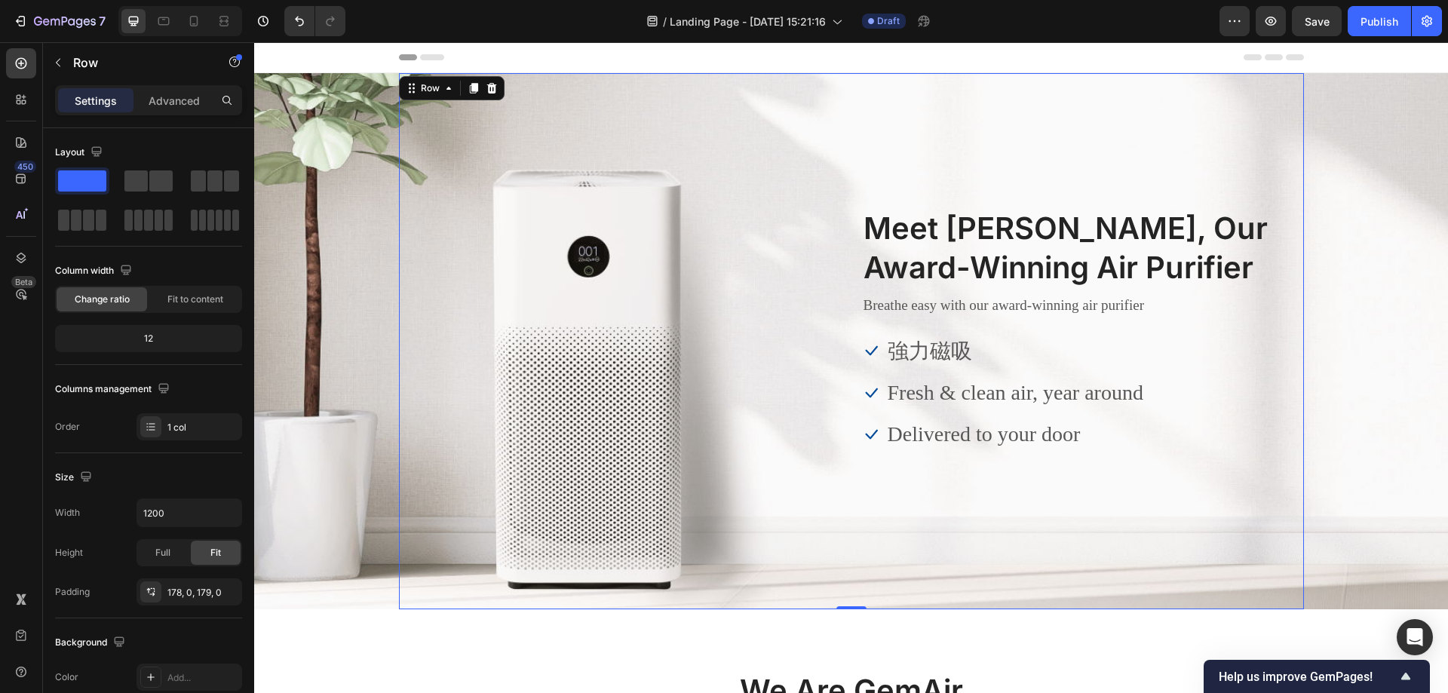
click at [568, 333] on div "Image Meet GemAir, Our Award-Winning Air Purifier Heading Breathe easy with our…" at bounding box center [851, 340] width 905 height 267
click at [1018, 207] on h2 "Meet GemAir, Our Award-Winning Air Purifier" at bounding box center [1077, 247] width 430 height 81
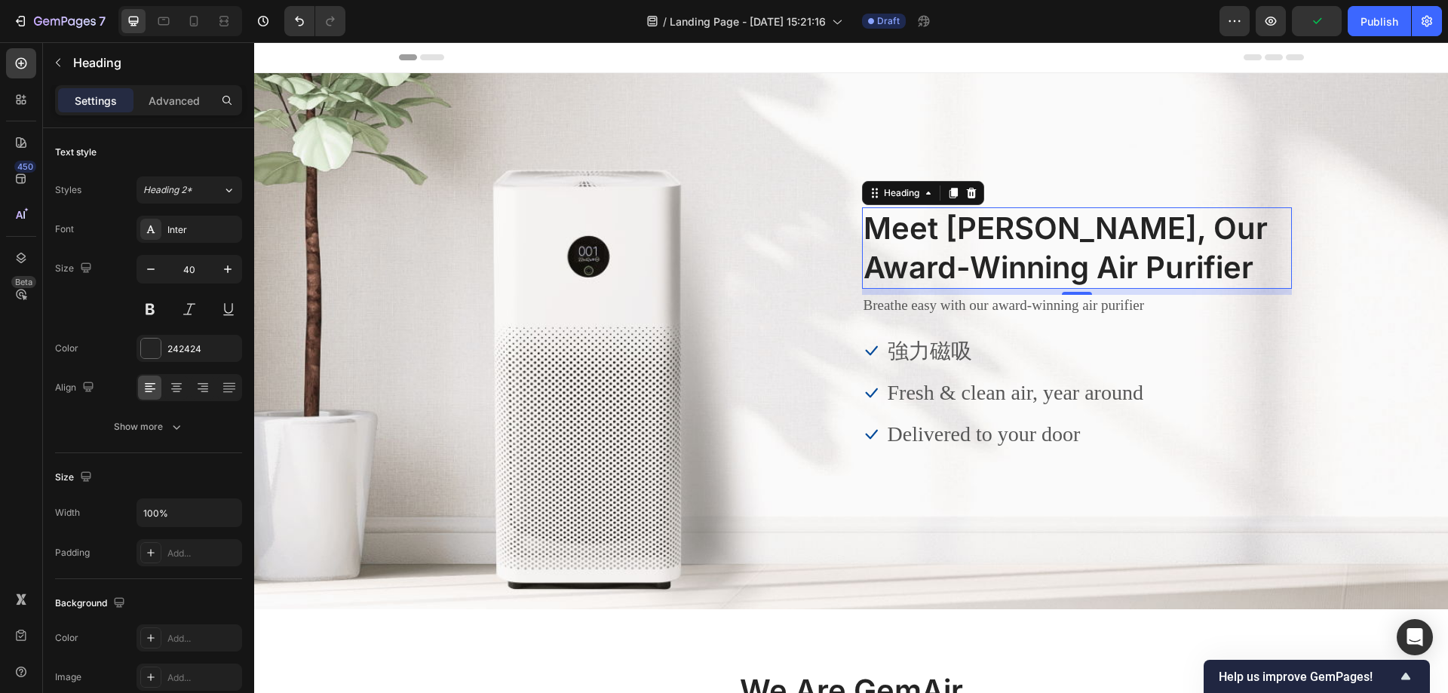
click at [1017, 235] on p "Meet GemAir, Our Award-Winning Air Purifier" at bounding box center [1077, 248] width 427 height 78
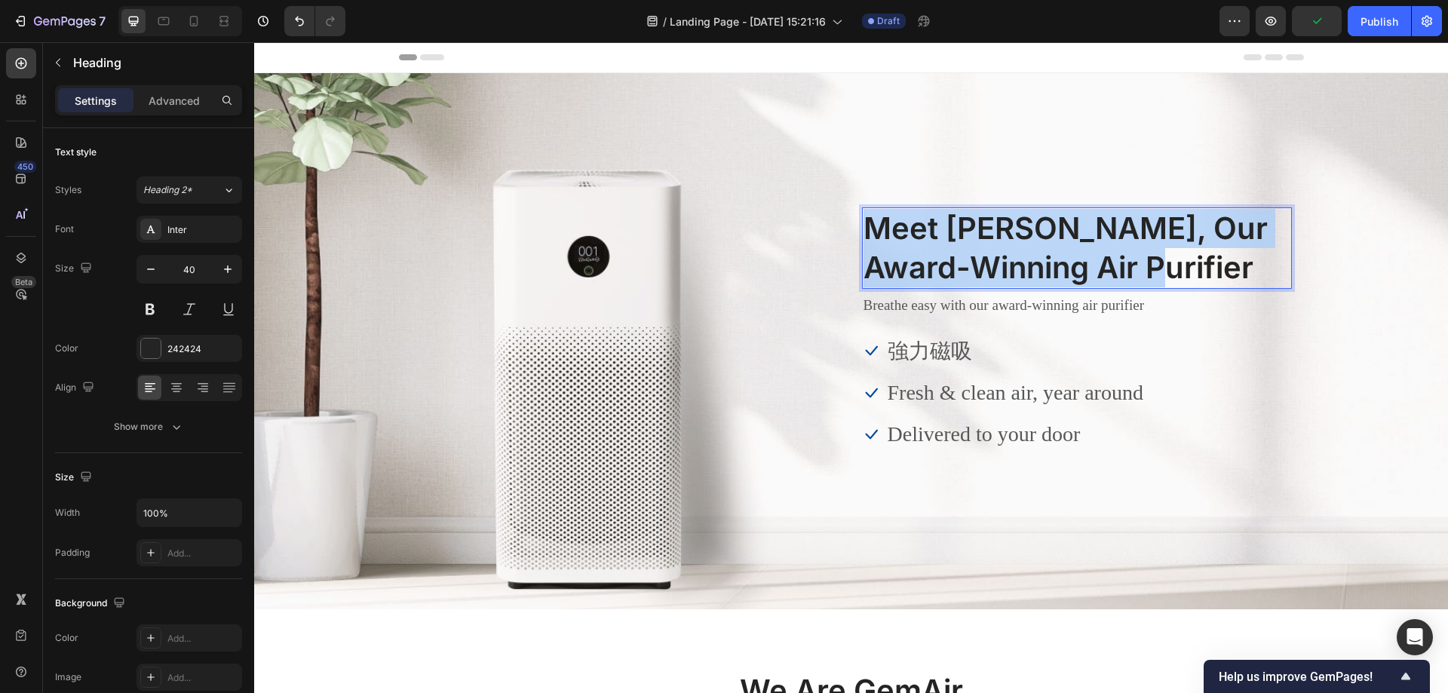
click at [1017, 235] on p "Meet GemAir, Our Award-Winning Air Purifier" at bounding box center [1077, 248] width 427 height 78
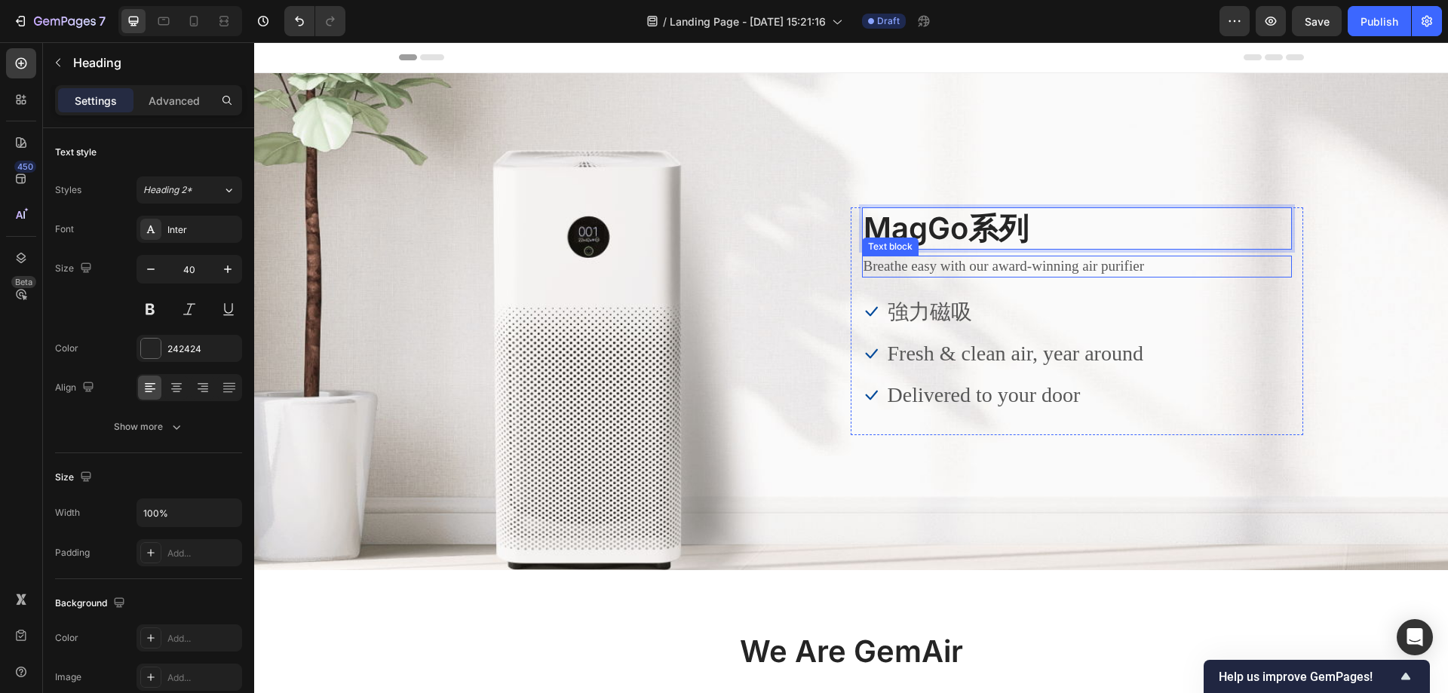
click at [972, 265] on p "Breathe easy with our award-winning air purifier" at bounding box center [1077, 266] width 427 height 19
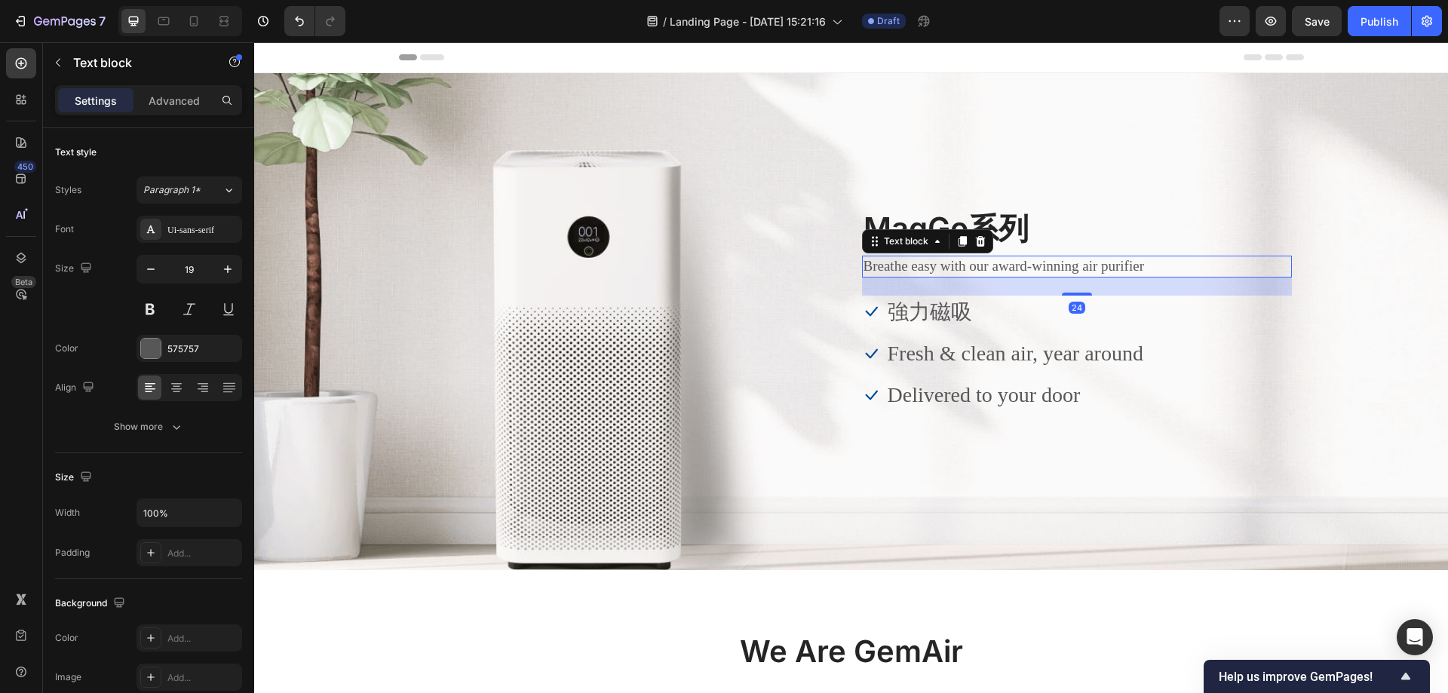
click at [975, 265] on p "Breathe easy with our award-winning air purifier" at bounding box center [1077, 266] width 427 height 19
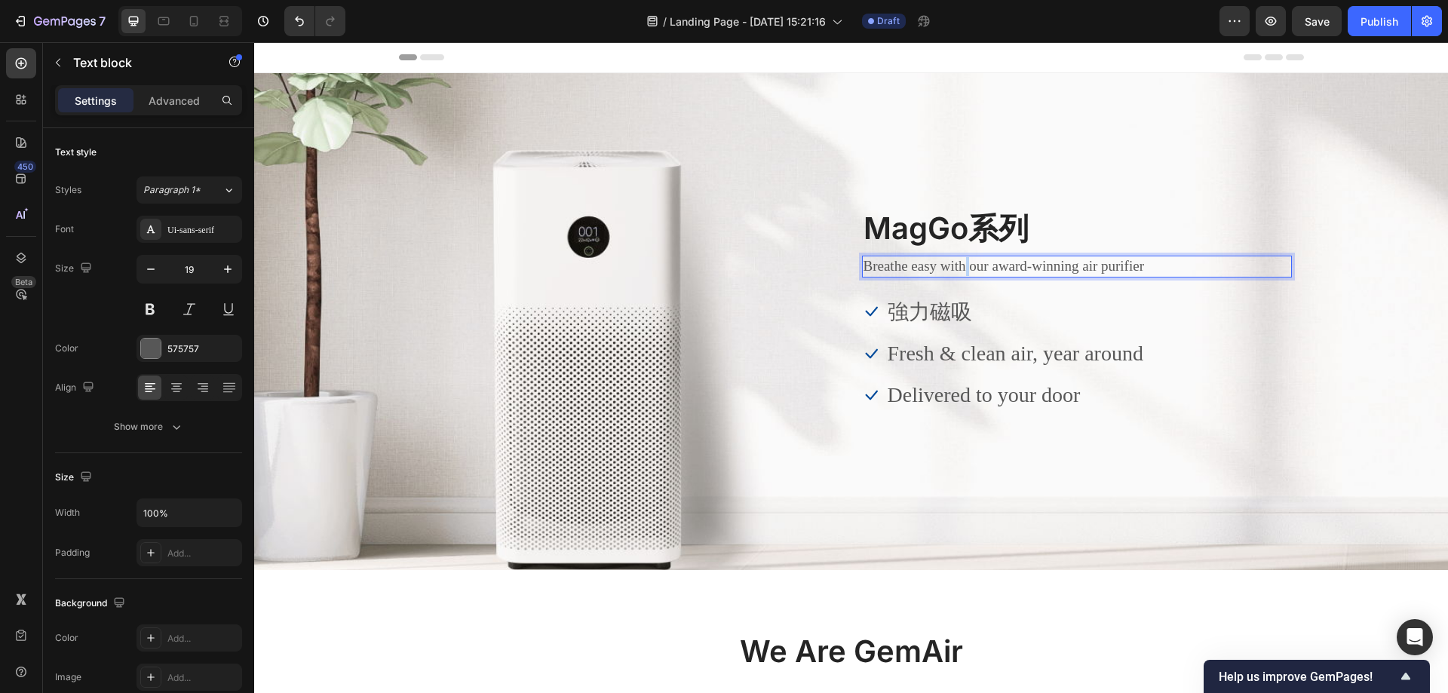
click at [975, 265] on p "Breathe easy with our award-winning air purifier" at bounding box center [1077, 266] width 427 height 19
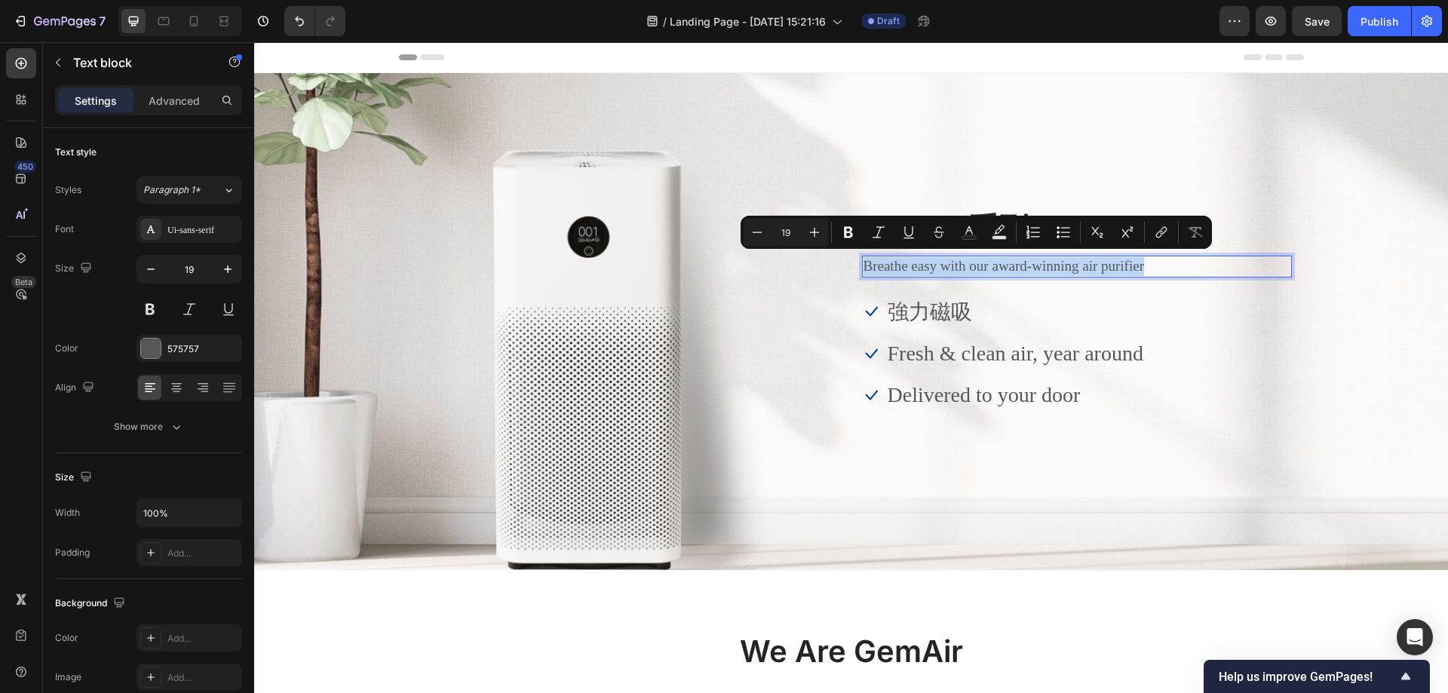
click at [975, 265] on p "Breathe easy with our award-winning air purifier" at bounding box center [1077, 266] width 427 height 19
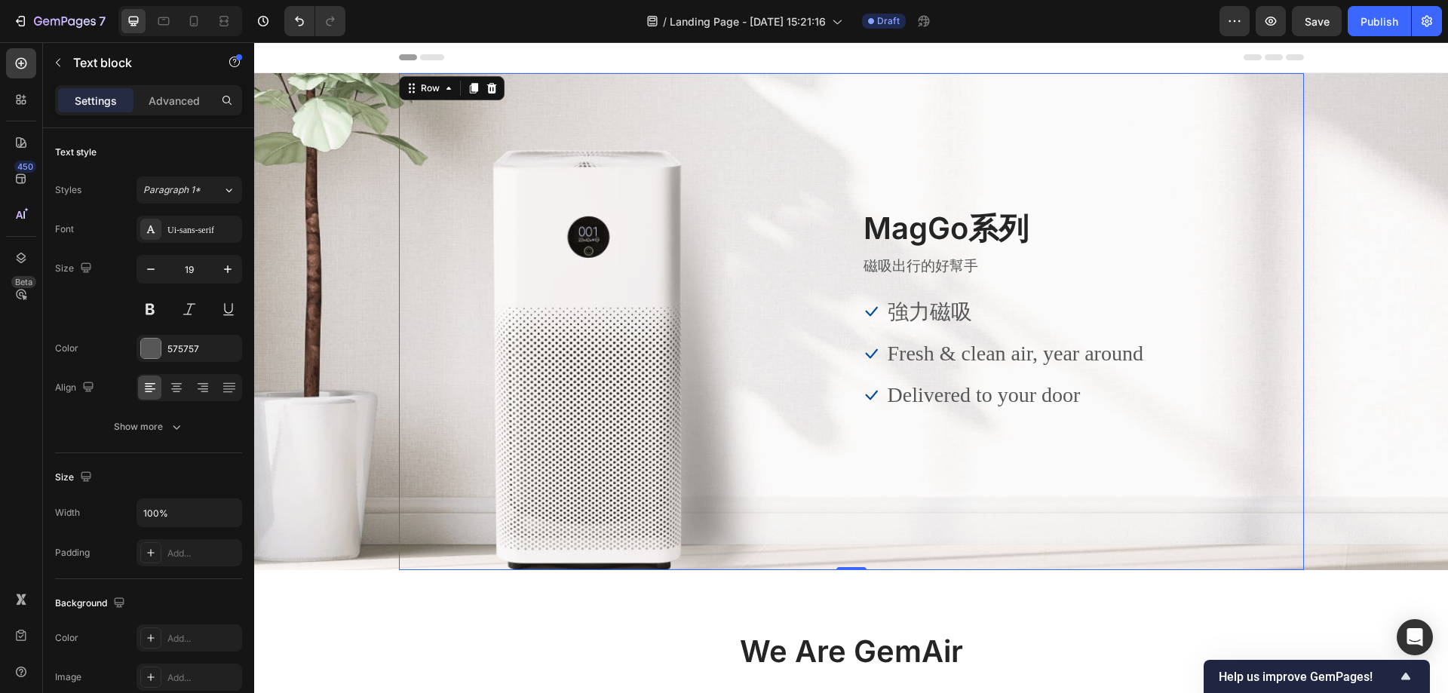
click at [899, 167] on div "Image MagGo系列 Heading 磁吸出行的好幫手 Text block Icon 強力磁吸 Text block Icon Fresh & cle…" at bounding box center [851, 321] width 905 height 497
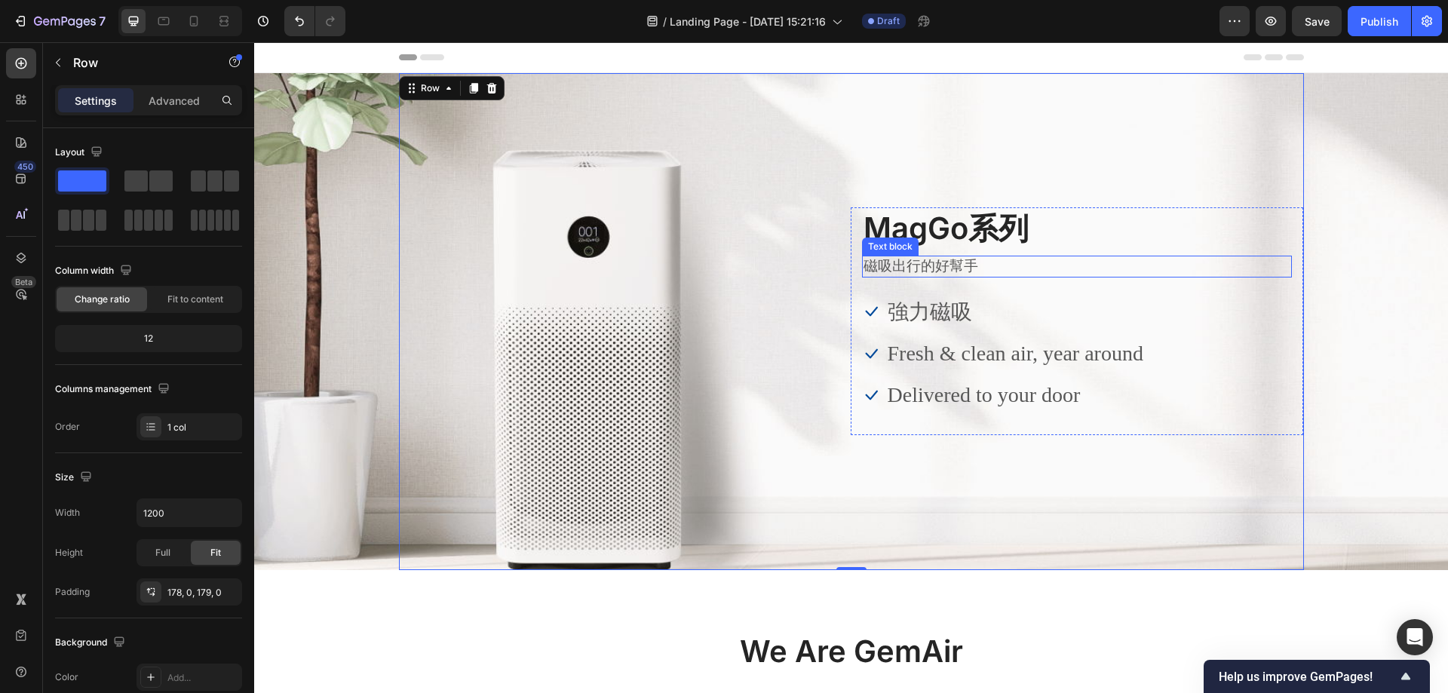
click at [923, 271] on p "磁吸出行的好幫手" at bounding box center [1077, 266] width 427 height 19
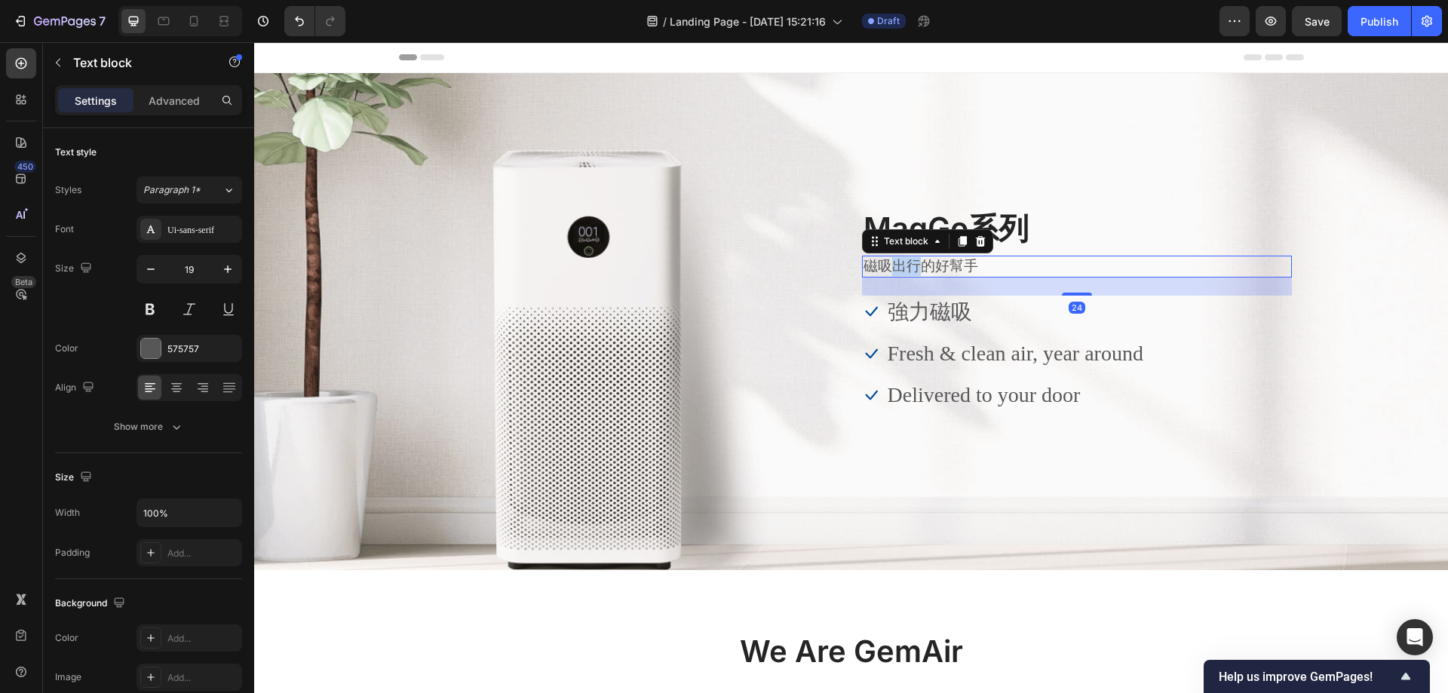
click at [882, 268] on p "磁吸出行的好幫手" at bounding box center [1077, 266] width 427 height 19
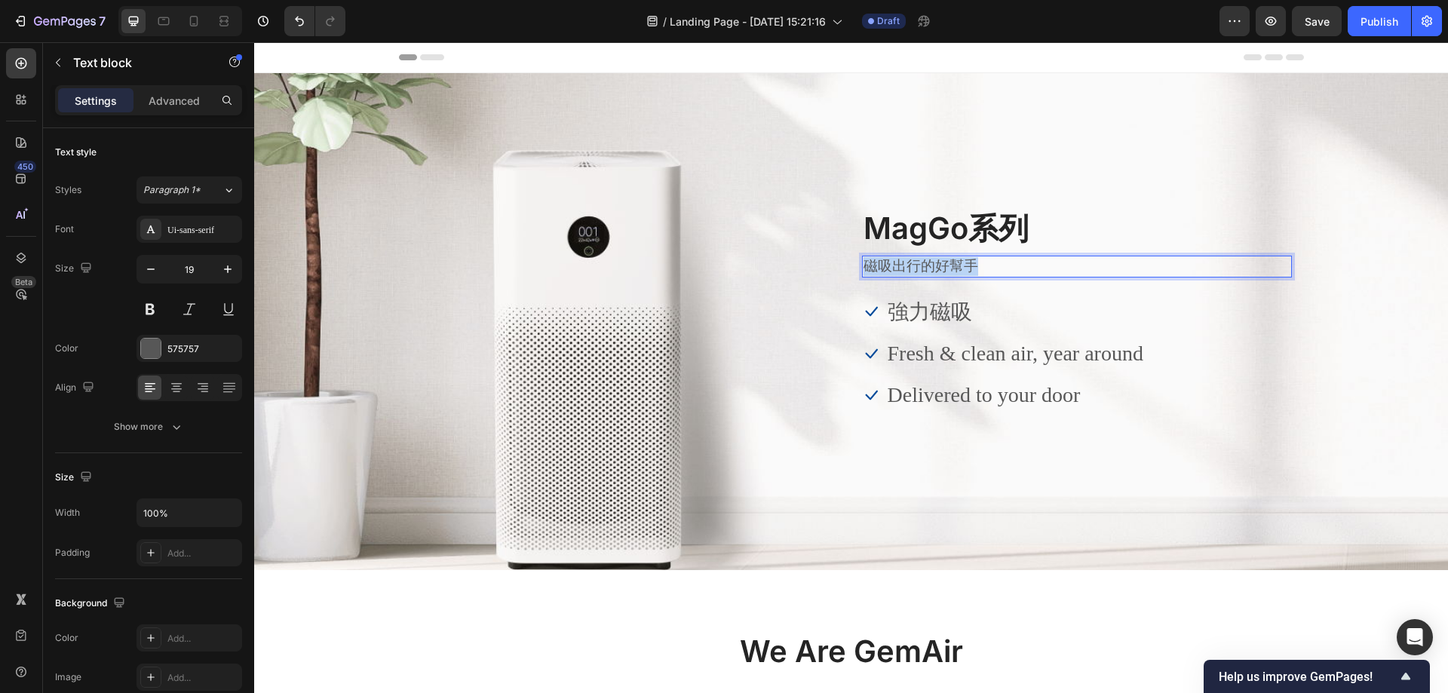
click at [882, 268] on p "磁吸出行的好幫手" at bounding box center [1077, 266] width 427 height 19
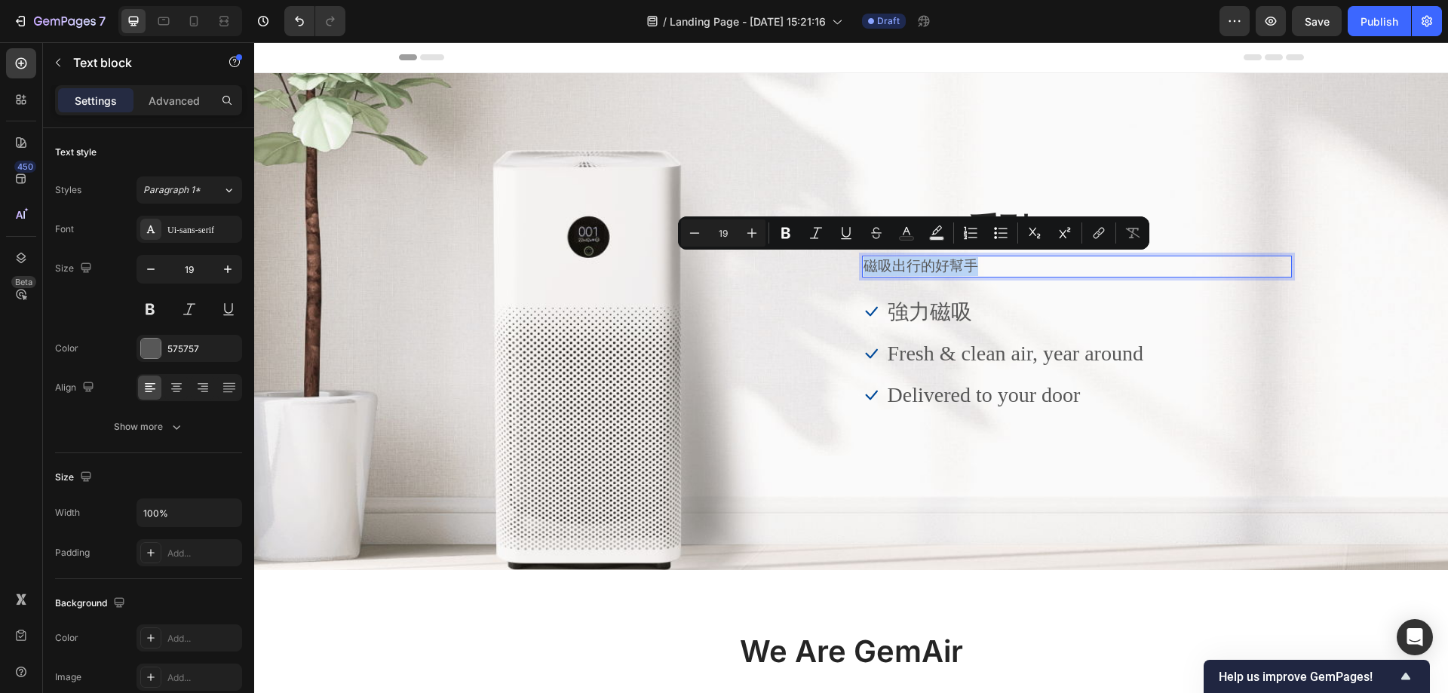
click at [870, 268] on p "磁吸出行的好幫手" at bounding box center [1077, 266] width 427 height 19
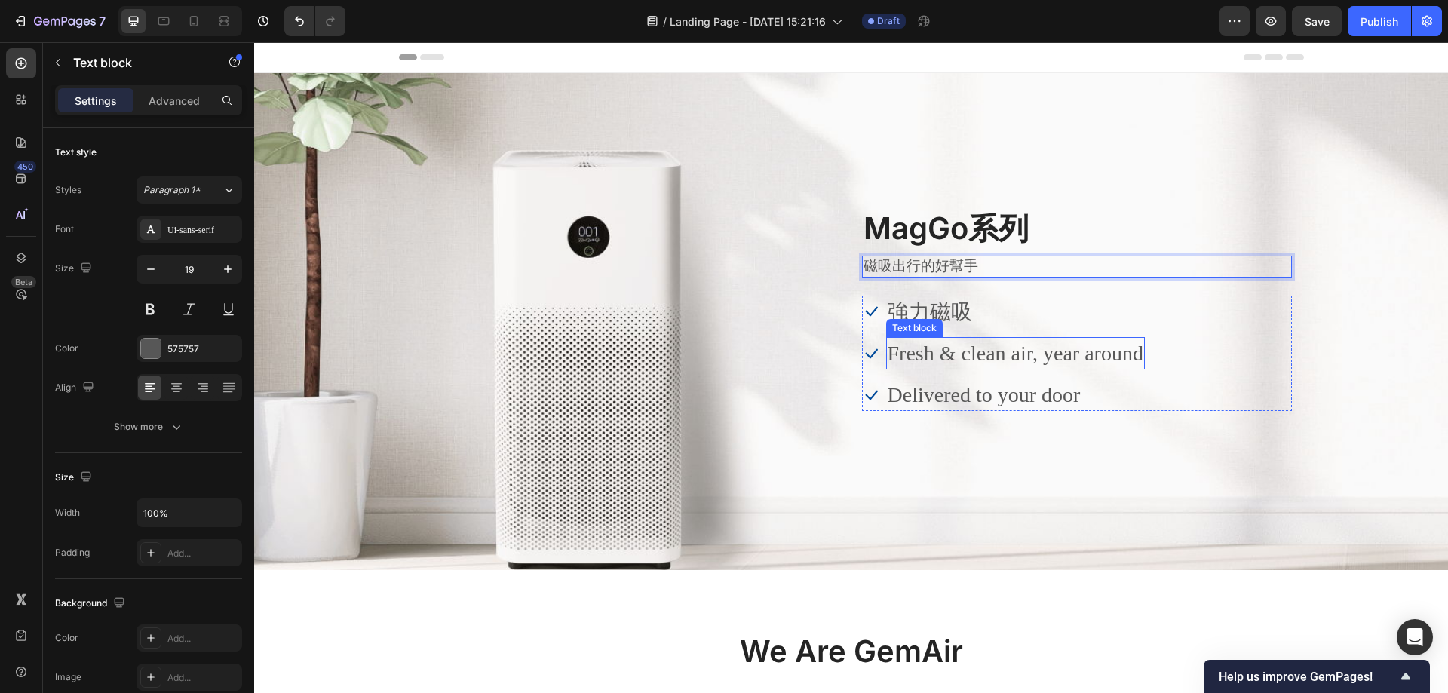
click at [922, 290] on div "Text block" at bounding box center [915, 287] width 58 height 18
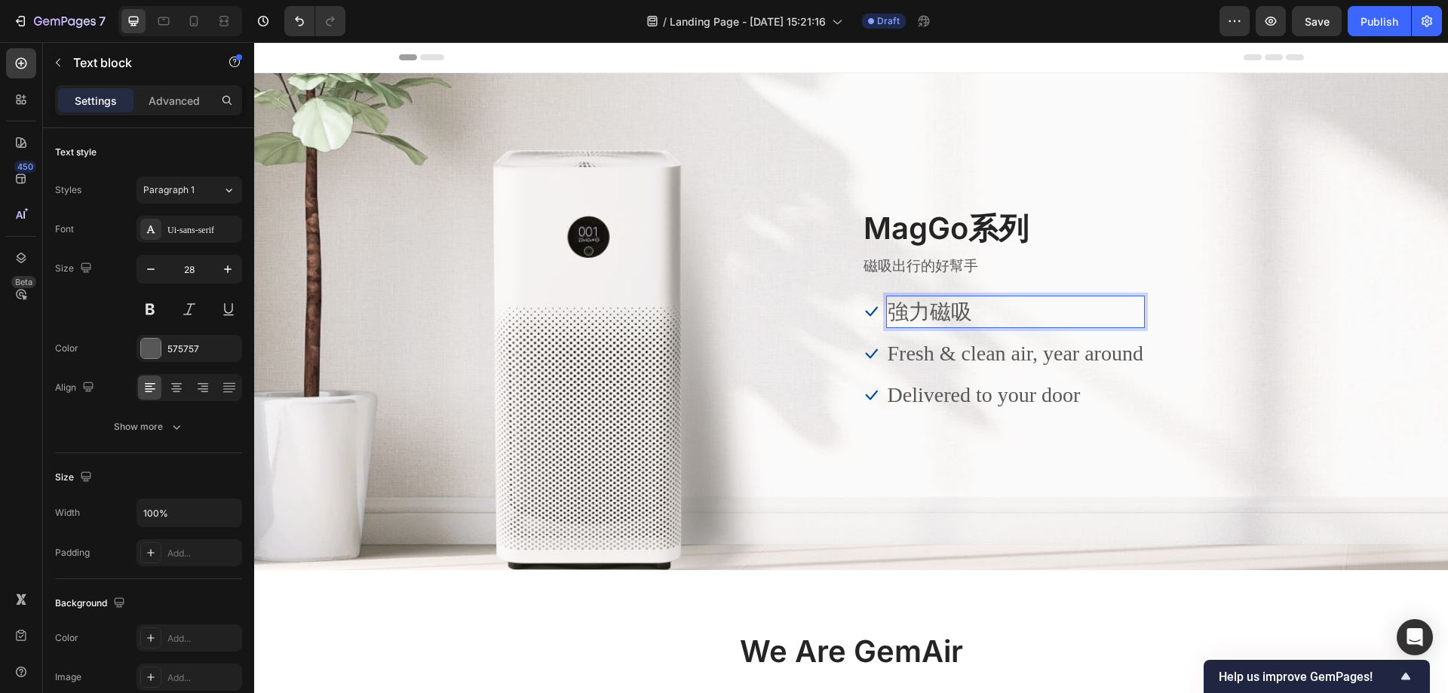
click at [965, 319] on p "強力磁吸" at bounding box center [1016, 311] width 256 height 29
click at [1268, 268] on p "磁吸出行的好幫手" at bounding box center [1077, 266] width 427 height 19
click at [931, 311] on p "強力磁吸" at bounding box center [1016, 311] width 256 height 29
click at [946, 221] on p "MagGo系列" at bounding box center [1077, 228] width 427 height 39
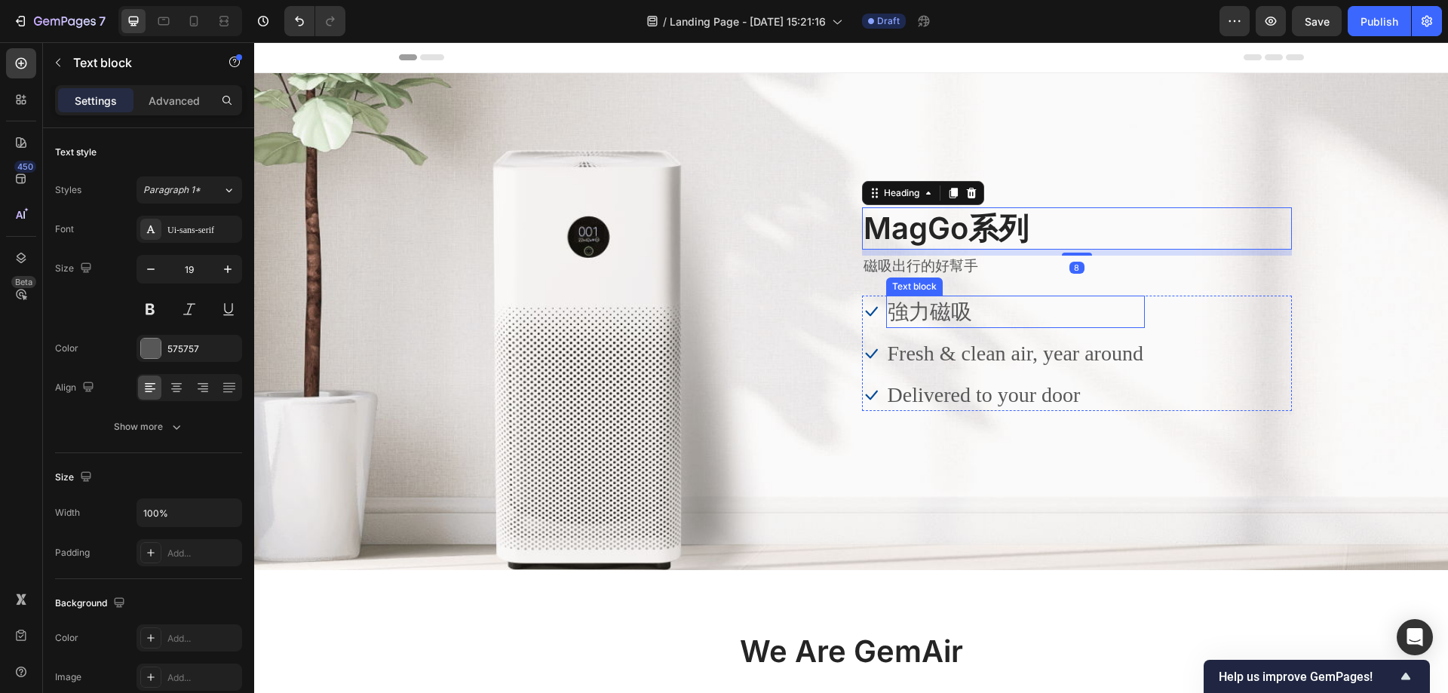
click at [910, 272] on p "磁吸出行的好幫手" at bounding box center [1077, 266] width 427 height 19
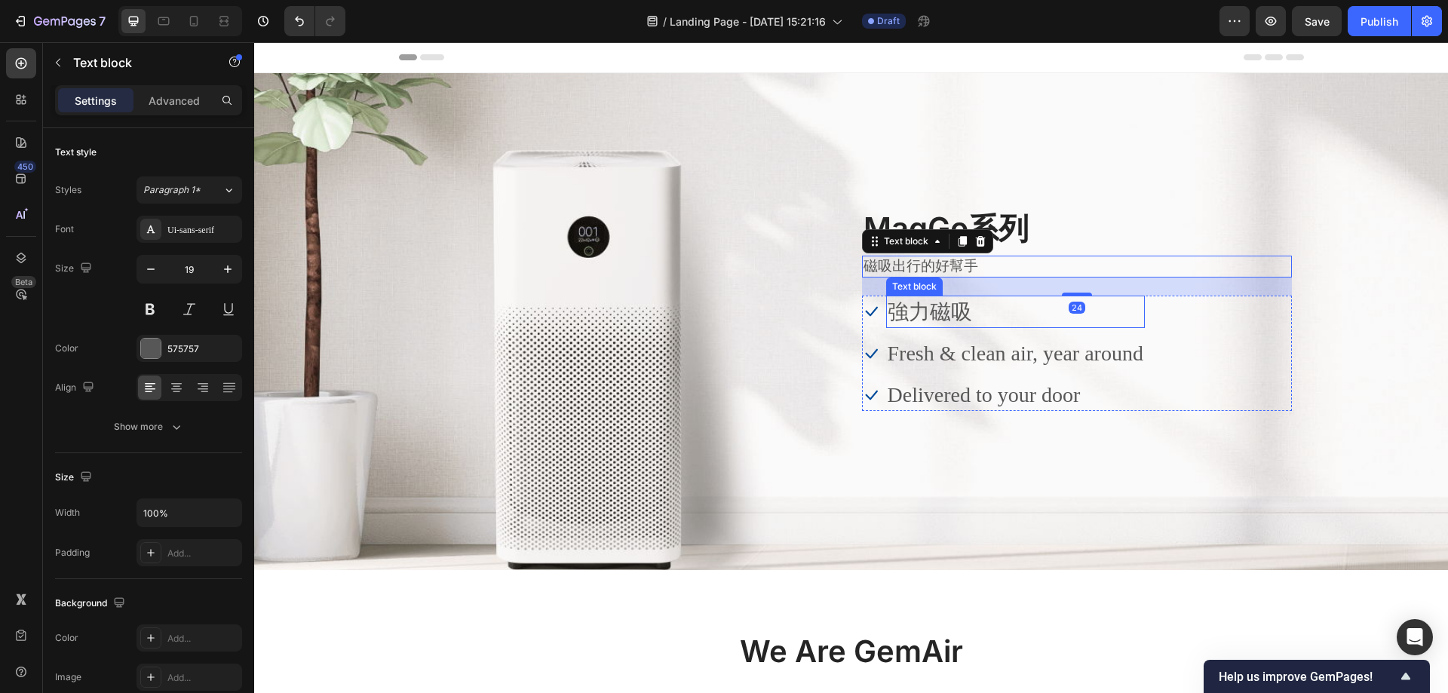
click at [931, 320] on p "強力磁吸" at bounding box center [1016, 311] width 256 height 29
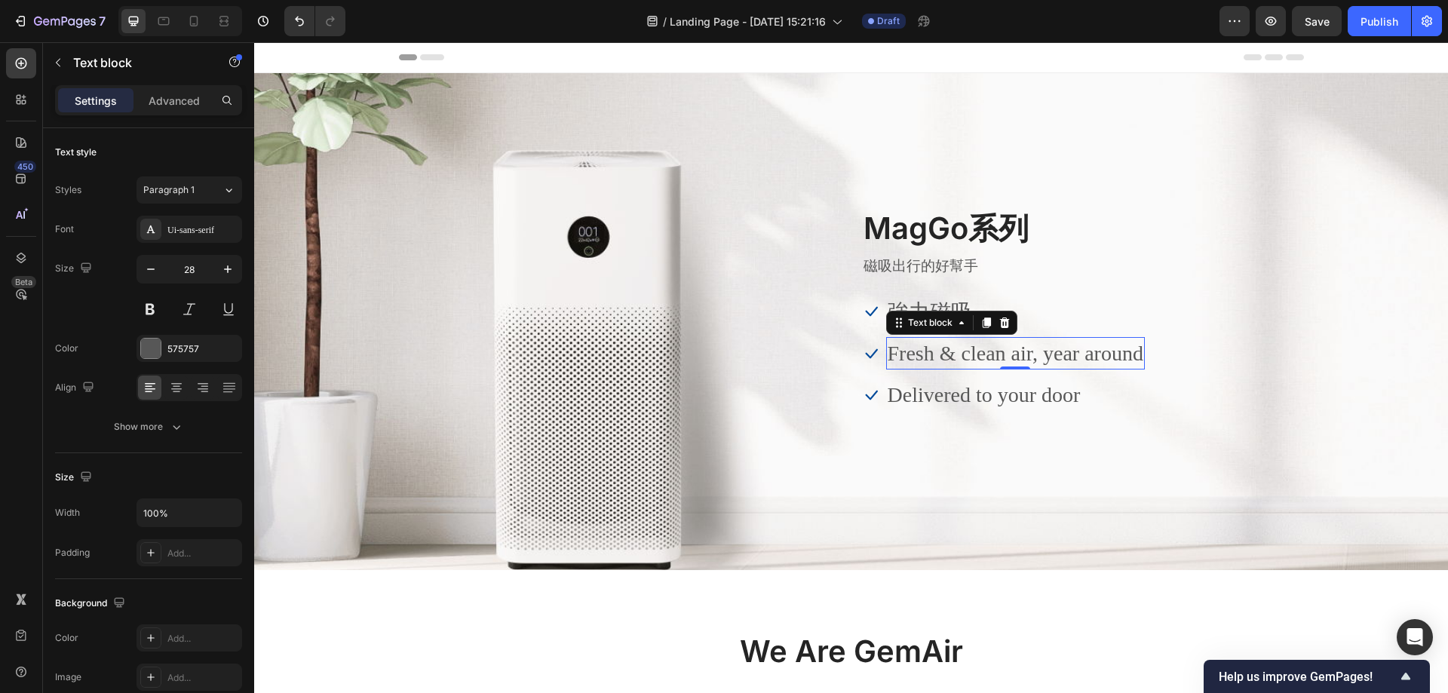
click at [938, 351] on p "Fresh & clean air, year around" at bounding box center [1016, 353] width 256 height 29
click at [945, 296] on div "強力磁吸" at bounding box center [1015, 312] width 259 height 32
click at [937, 340] on p "Fresh & clean air, year around" at bounding box center [1016, 353] width 256 height 29
click at [949, 304] on p "強力磁吸" at bounding box center [1016, 311] width 256 height 29
click at [898, 322] on p "強力磁吸" at bounding box center [1016, 311] width 256 height 29
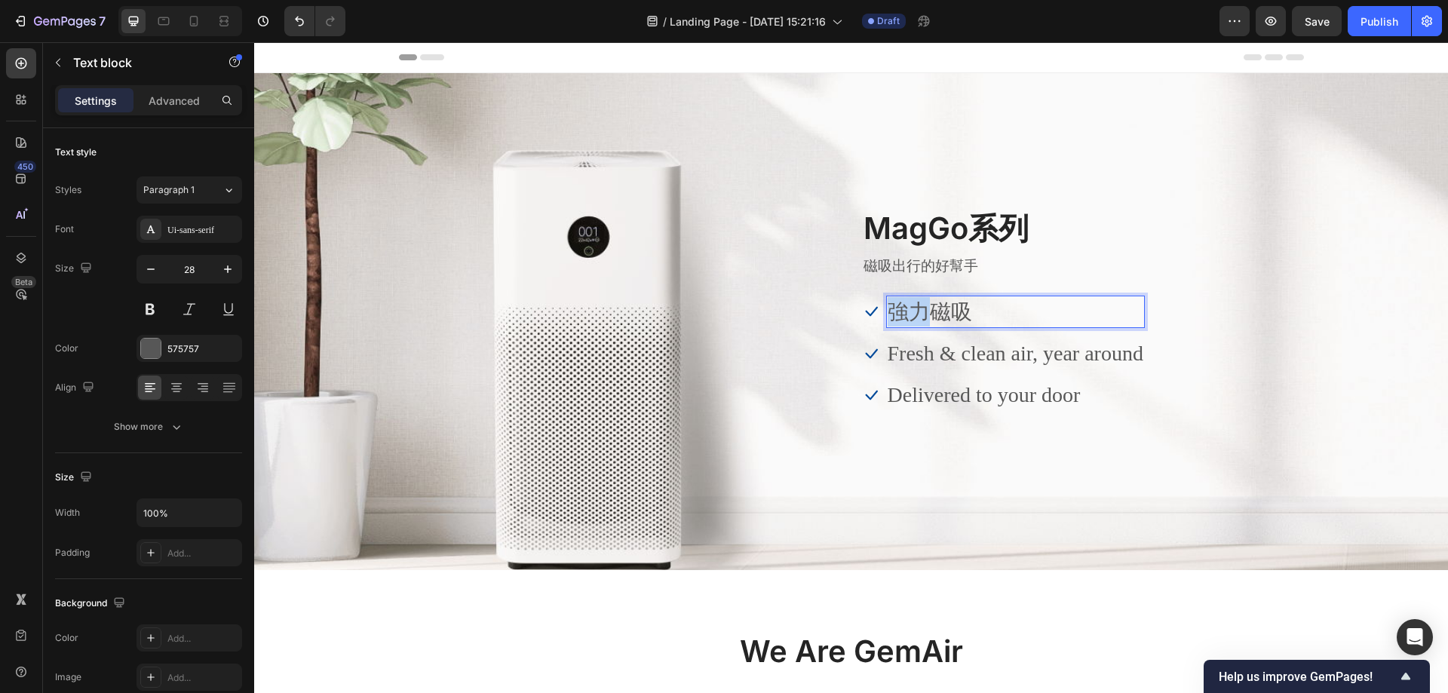
click at [898, 322] on p "強力磁吸" at bounding box center [1016, 311] width 256 height 29
click at [888, 311] on p "強力磁吸" at bounding box center [1016, 311] width 256 height 29
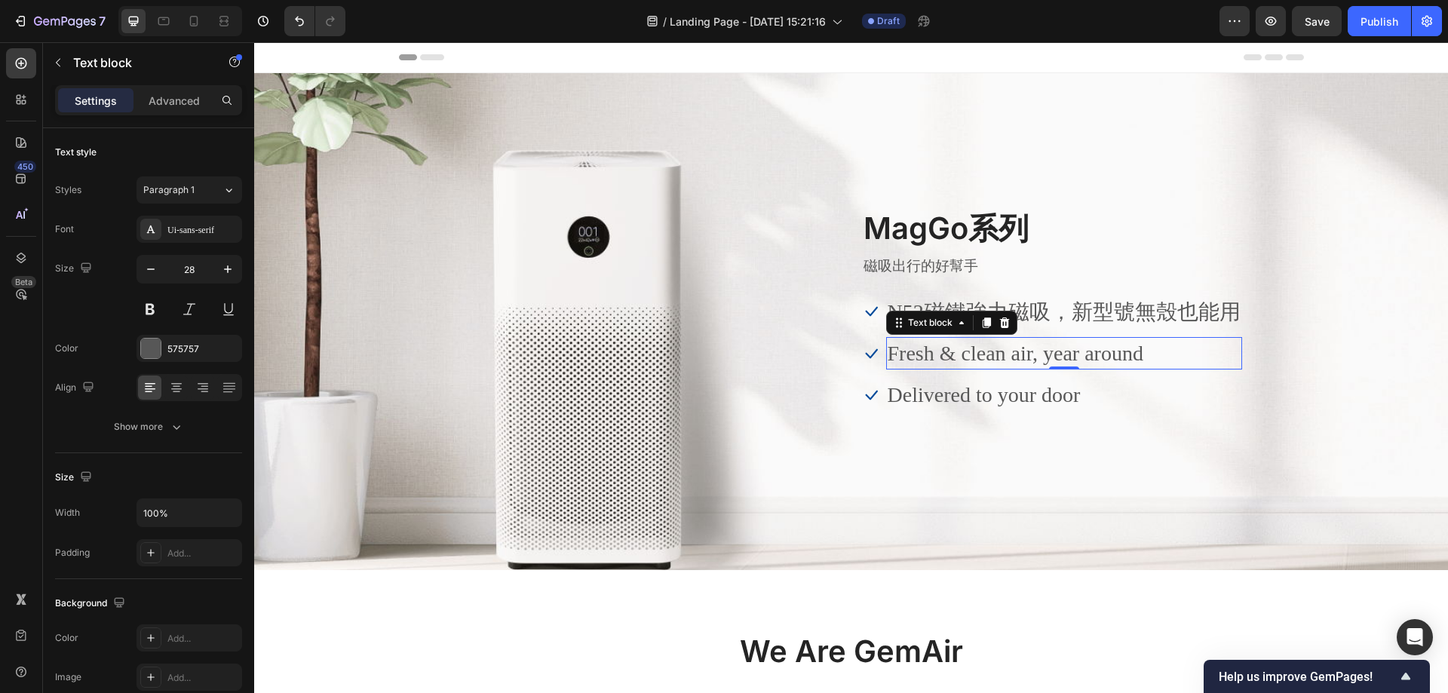
click at [1099, 353] on p "Fresh & clean air, year around" at bounding box center [1064, 353] width 353 height 29
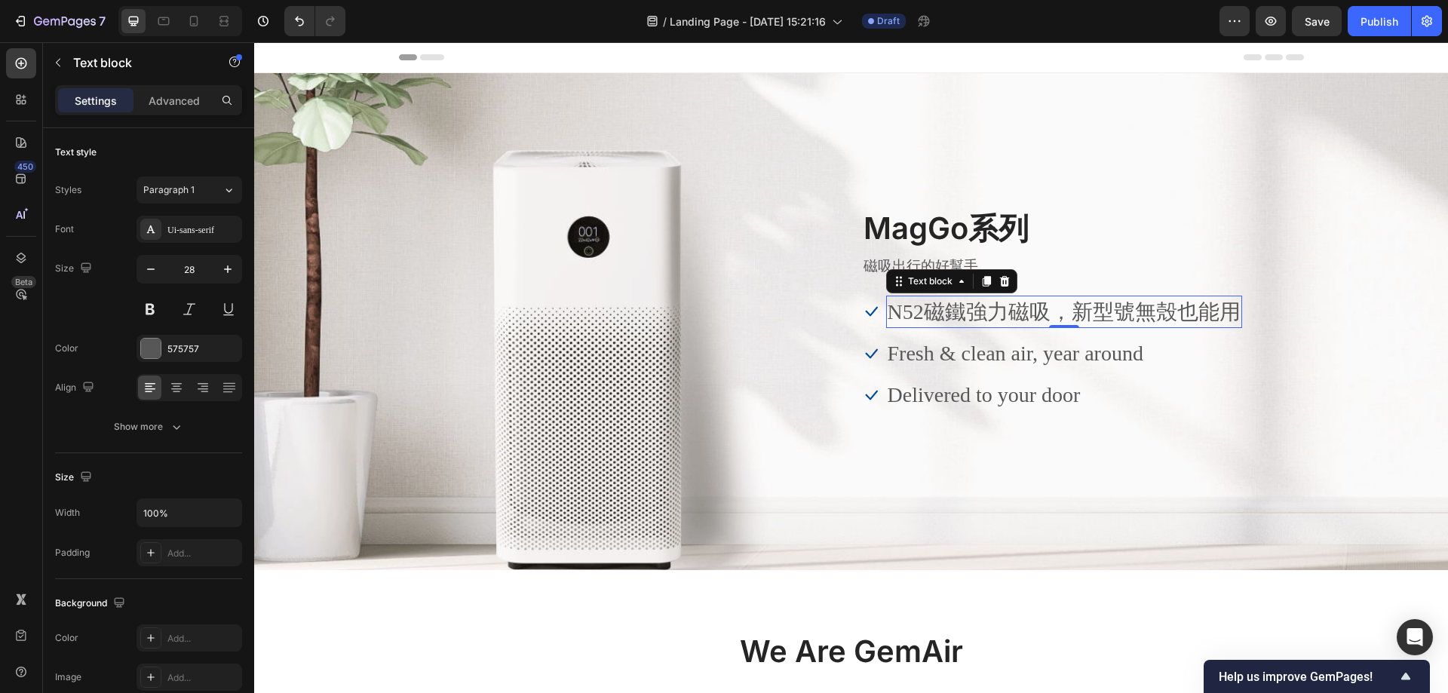
click at [1147, 315] on p "N52磁鐵強力磁吸，新型號無殼也能用" at bounding box center [1064, 311] width 353 height 29
click at [1140, 348] on p "Fresh & clean air, year around" at bounding box center [1064, 353] width 353 height 29
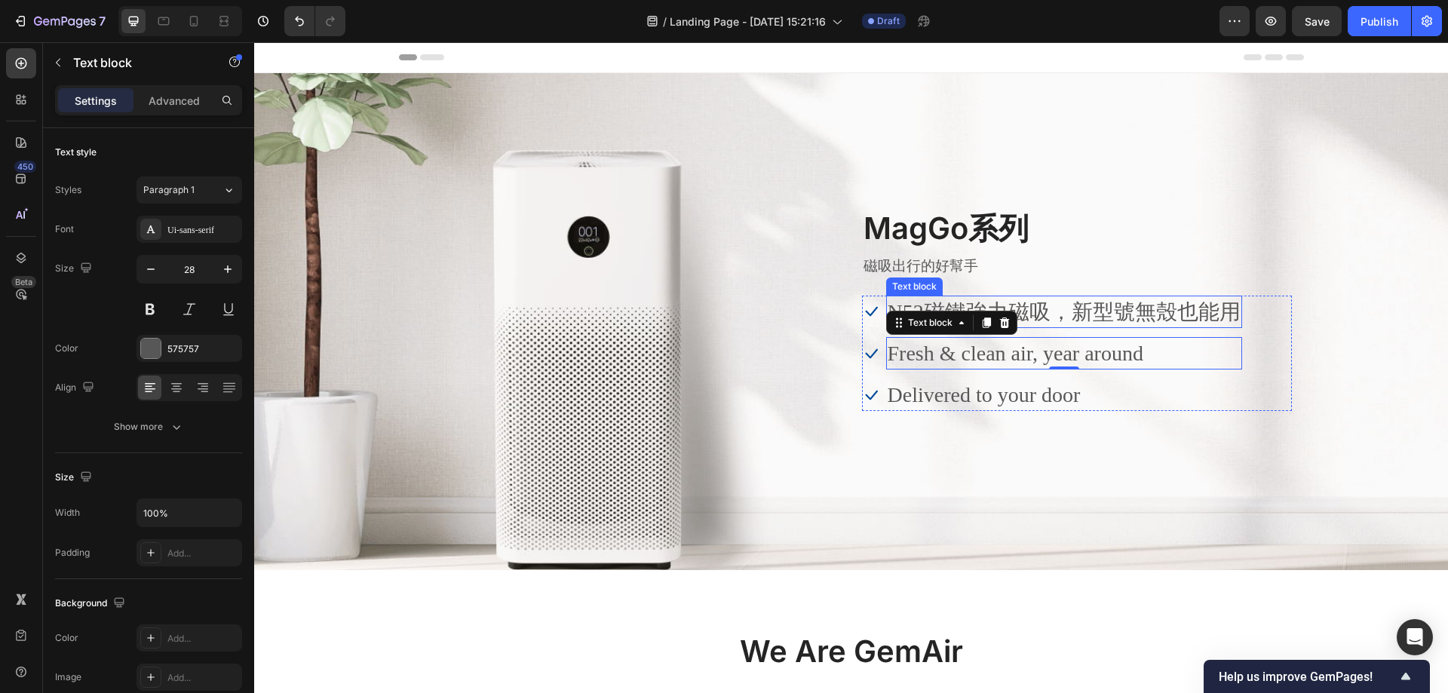
click at [1170, 318] on p "N52磁鐵強力磁吸，新型號無殼也能用" at bounding box center [1064, 311] width 353 height 29
click at [1112, 357] on p "Fresh & clean air, year around" at bounding box center [1064, 353] width 353 height 29
click at [1080, 346] on p "Fresh & clean air, year around" at bounding box center [1064, 353] width 353 height 29
click at [943, 354] on p "Fresh & clean air, year around" at bounding box center [1064, 353] width 353 height 29
click at [1108, 349] on p "Fresh & clean air, year around" at bounding box center [1064, 353] width 353 height 29
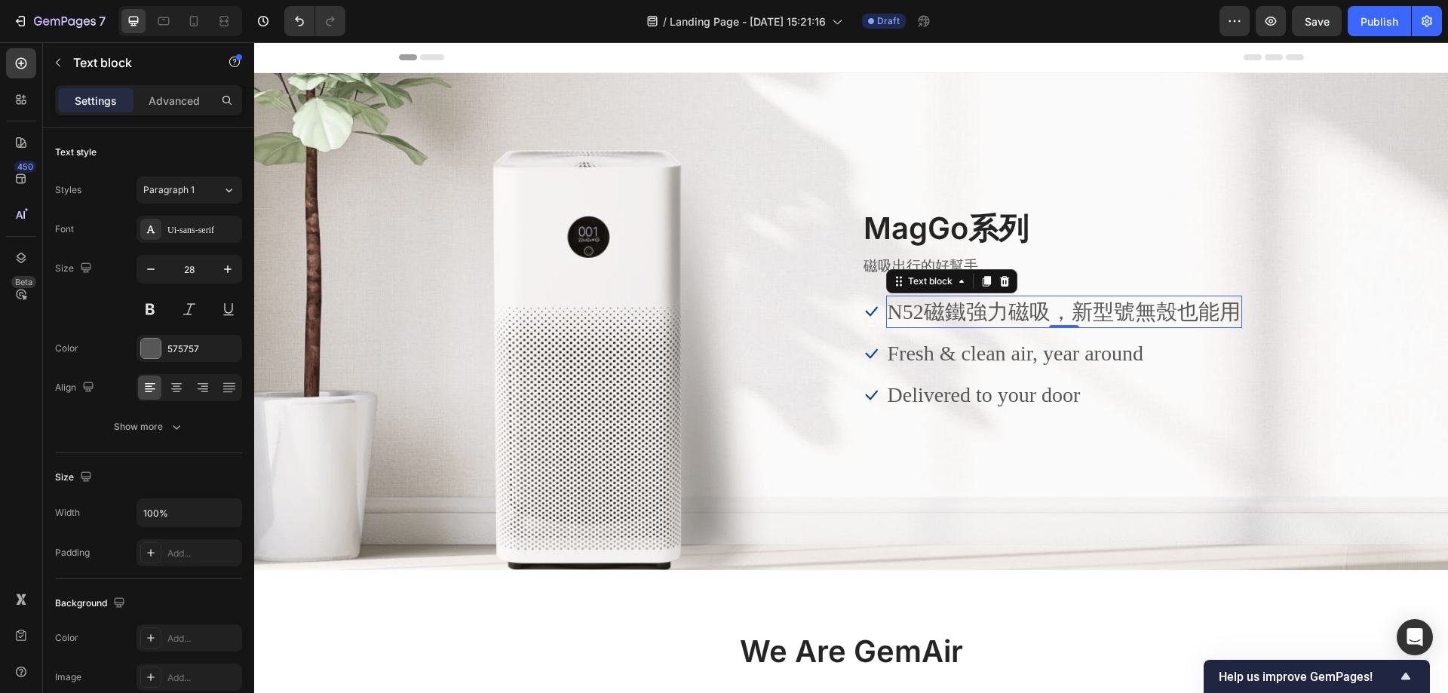
click at [1118, 320] on p "N52磁鐵強力磁吸，新型號無殼也能用" at bounding box center [1064, 311] width 353 height 29
click at [1017, 367] on p "Fresh & clean air, year around" at bounding box center [1064, 353] width 353 height 29
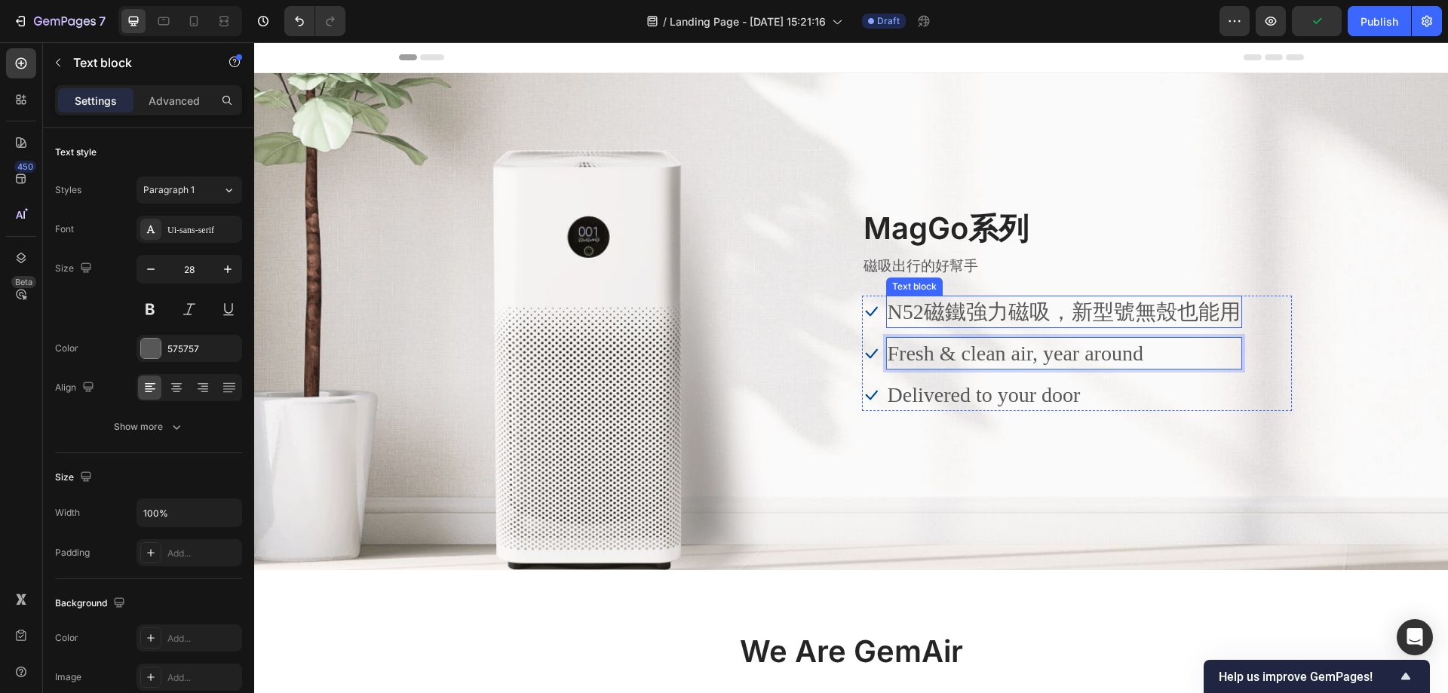
click at [1099, 308] on p "N52磁鐵強力磁吸，新型號無殼也能用" at bounding box center [1064, 311] width 353 height 29
click at [1124, 364] on p "Fresh & clean air, year around" at bounding box center [1064, 353] width 353 height 29
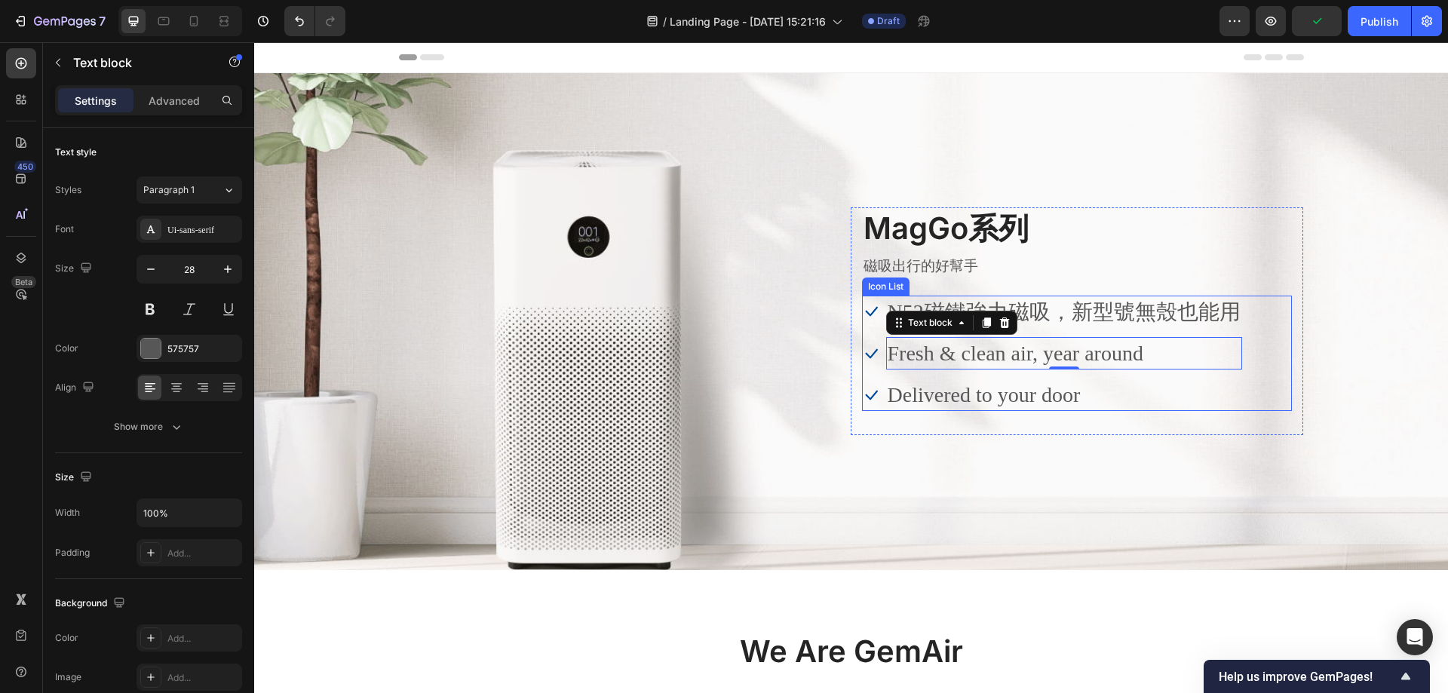
click at [1111, 308] on p "N52磁鐵強力磁吸，新型號無殼也能用" at bounding box center [1064, 311] width 353 height 29
click at [1070, 354] on p "Fresh & clean air, year around" at bounding box center [1064, 353] width 353 height 29
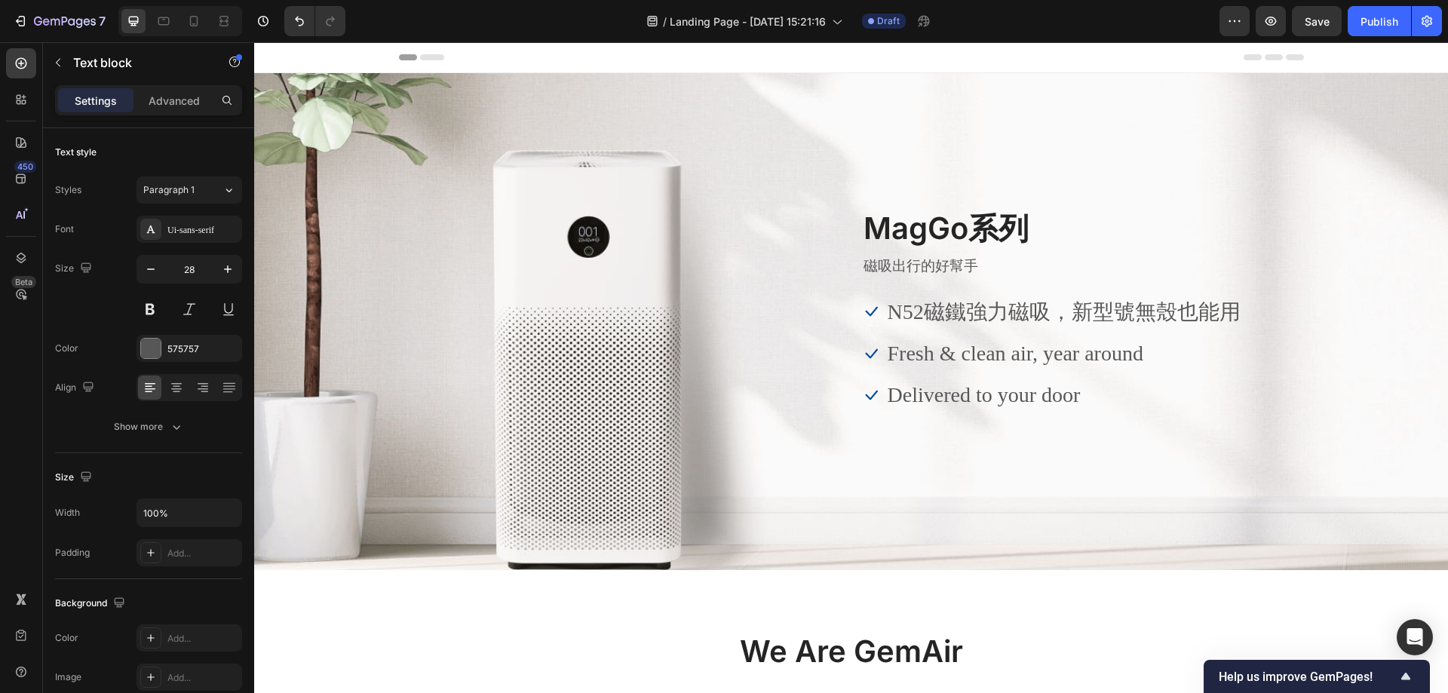
click at [980, 69] on div "Header" at bounding box center [851, 57] width 905 height 30
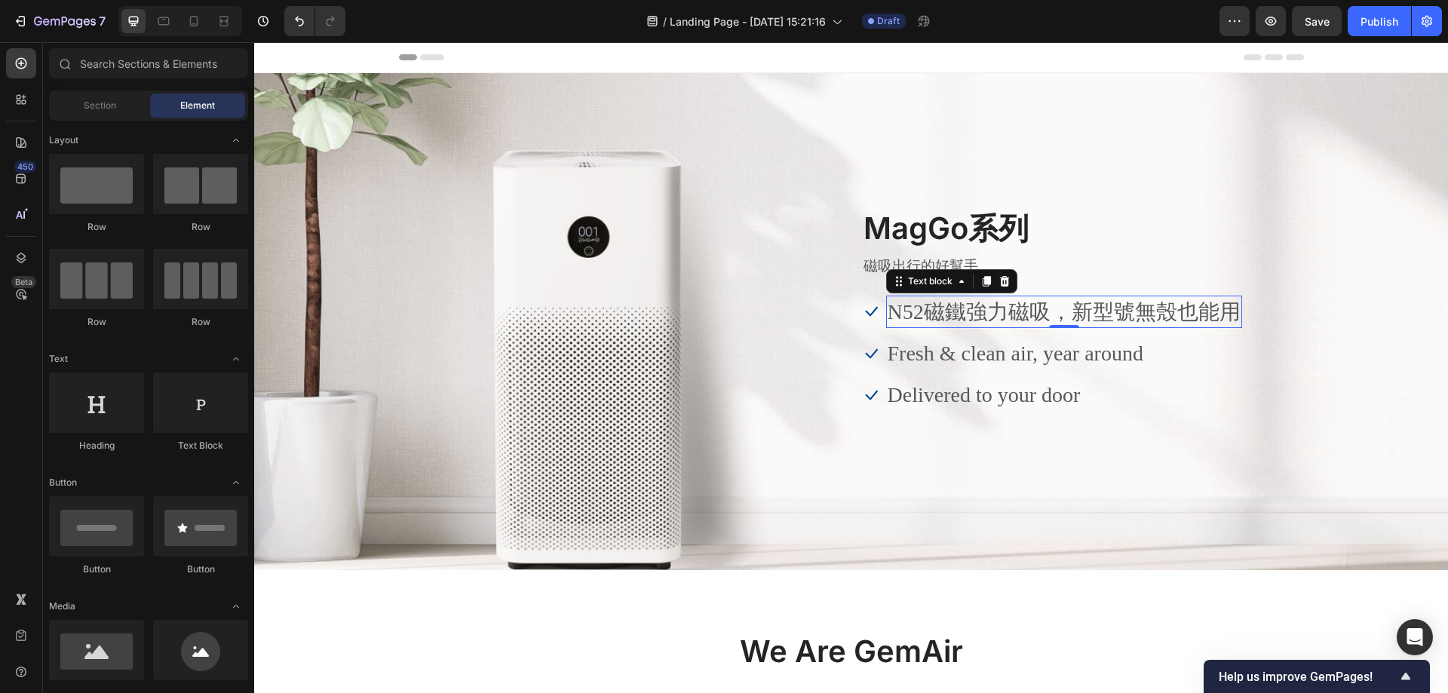
click at [1041, 326] on p "N52磁鐵強力磁吸，新型號無殼也能用" at bounding box center [1064, 311] width 353 height 29
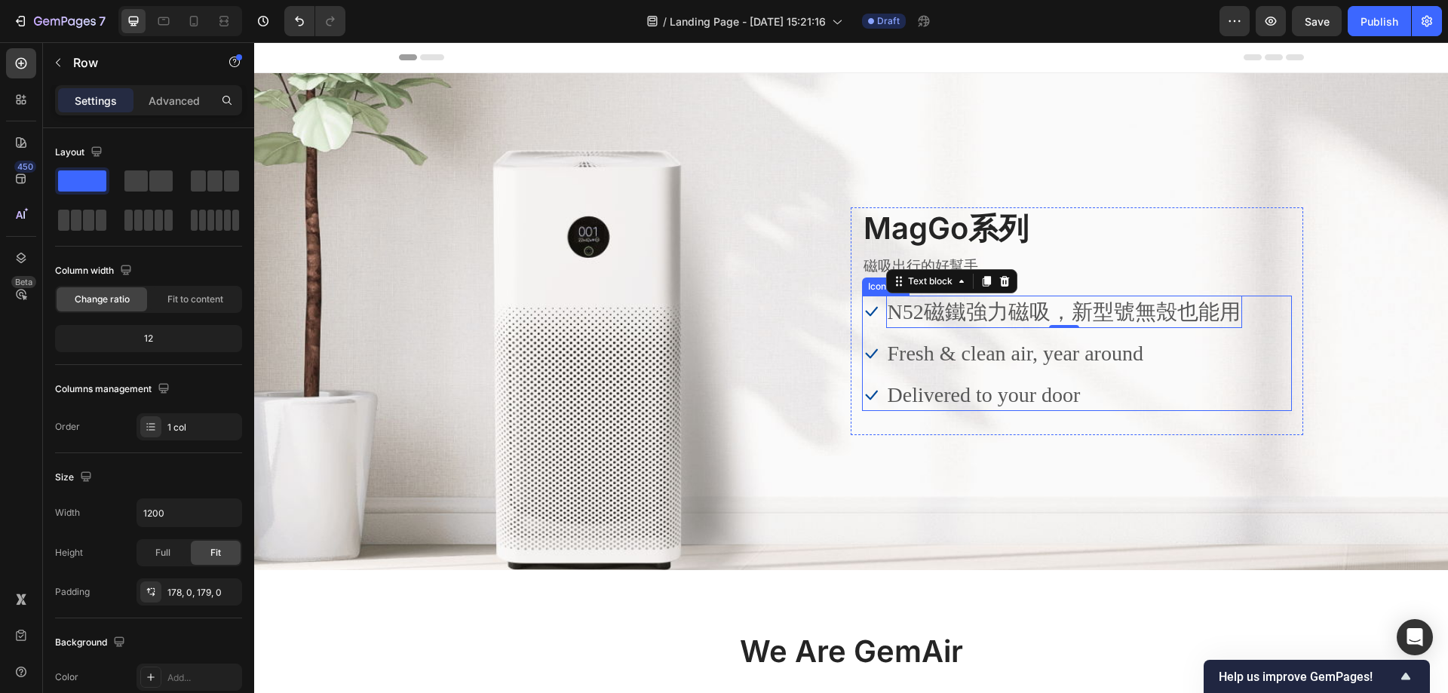
click at [497, 301] on div "Image MagGo系列 Heading 磁吸出行的好幫手 Text block Icon N52磁鐵強力磁吸，新型號無殼也能用 Text block 0 …" at bounding box center [851, 321] width 905 height 228
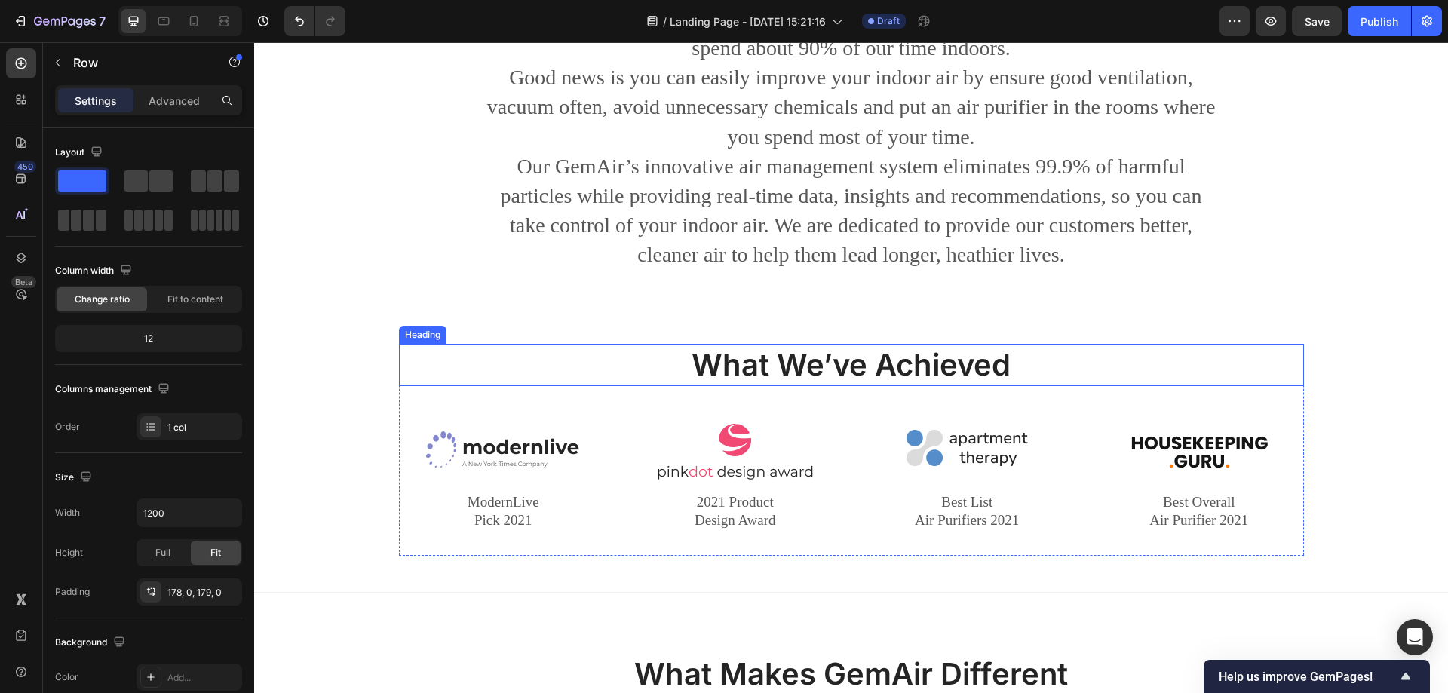
scroll to position [830, 0]
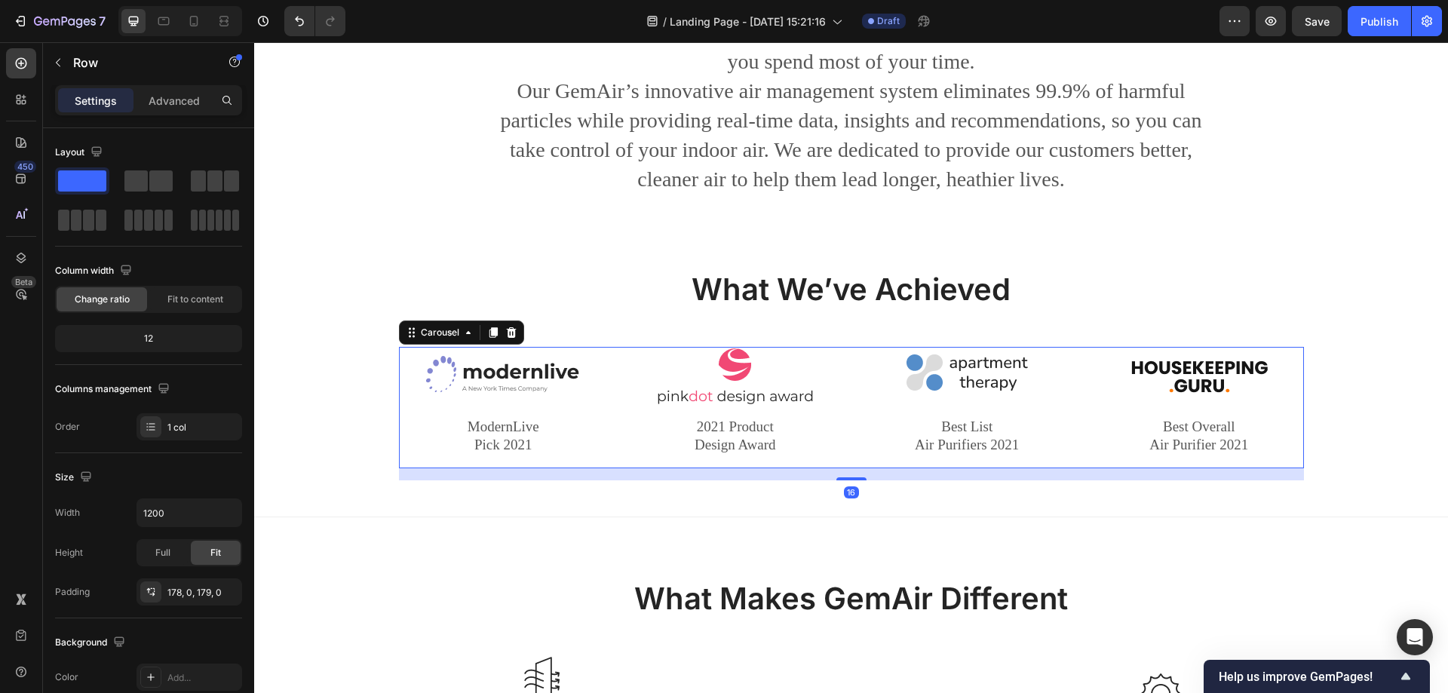
click at [612, 423] on div "Image ModernLive Pick 2021 Text block Image 2021 Product Design Award Text bloc…" at bounding box center [851, 407] width 905 height 121
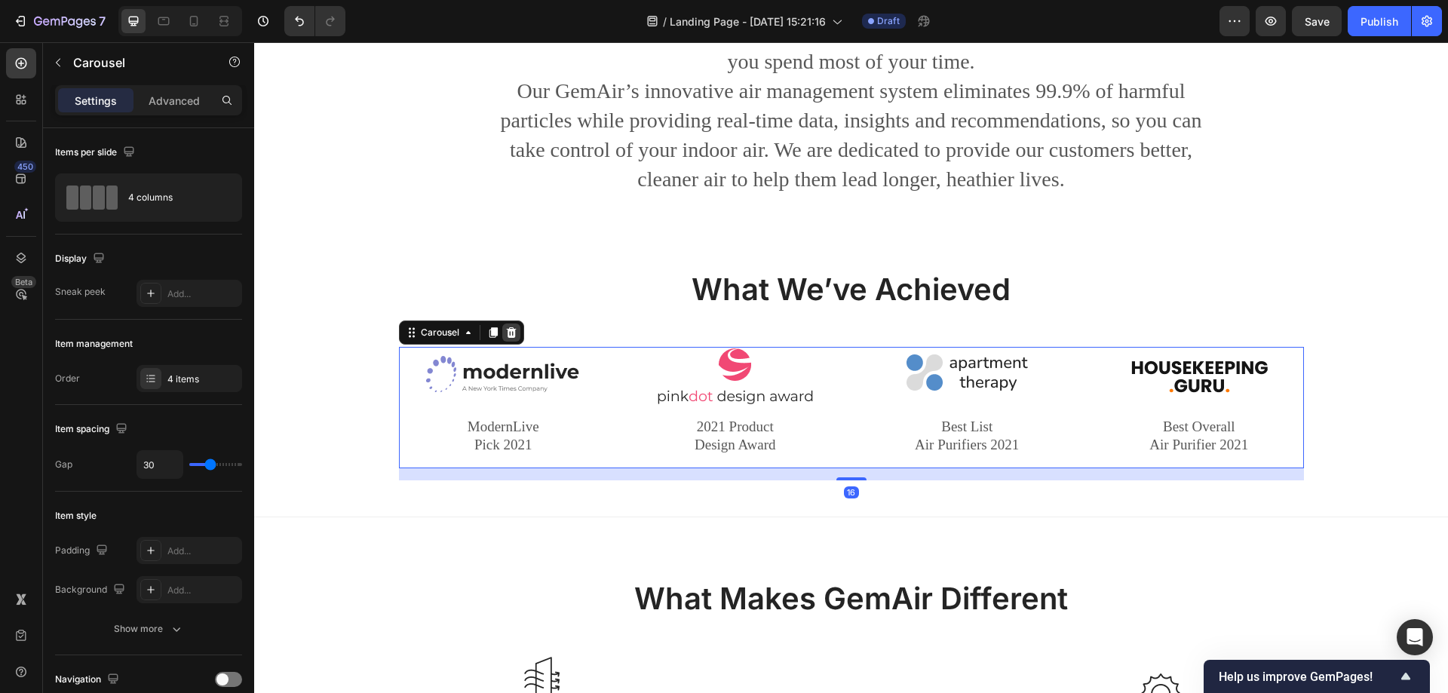
click at [508, 337] on icon at bounding box center [511, 332] width 10 height 11
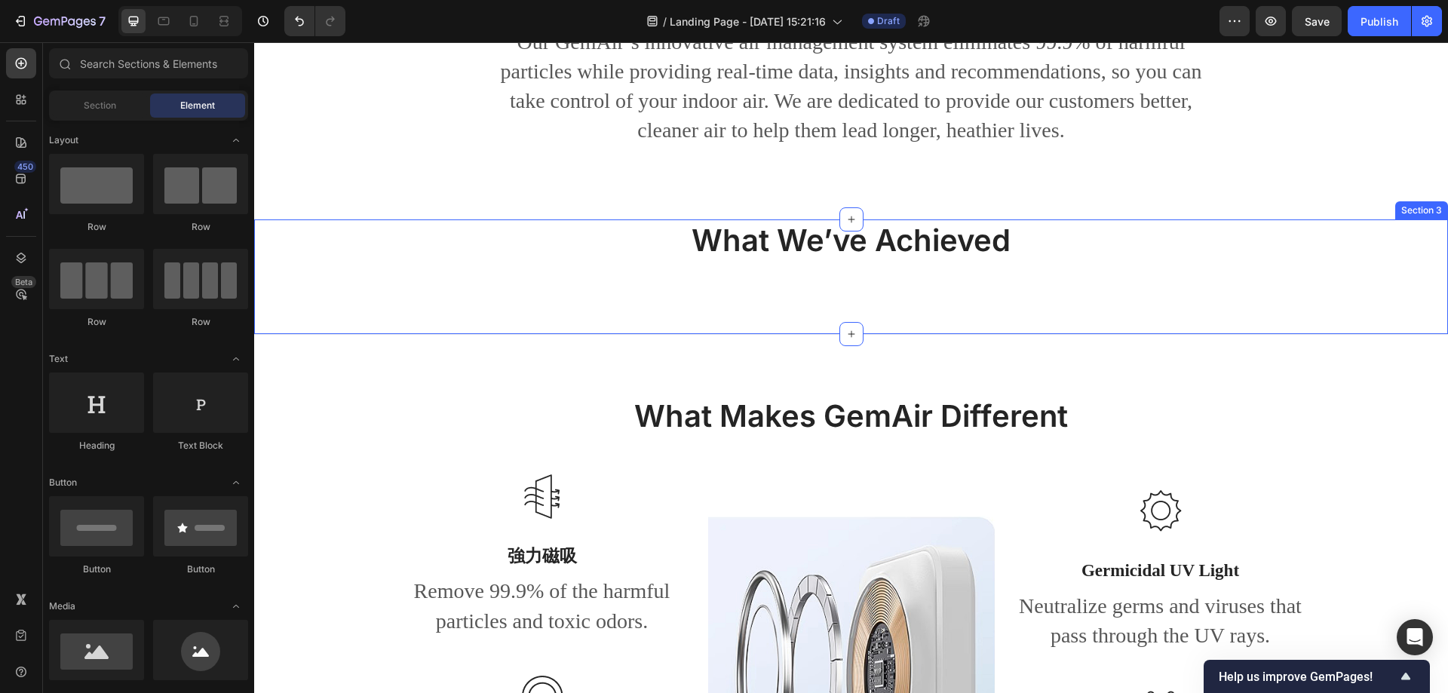
scroll to position [905, 0]
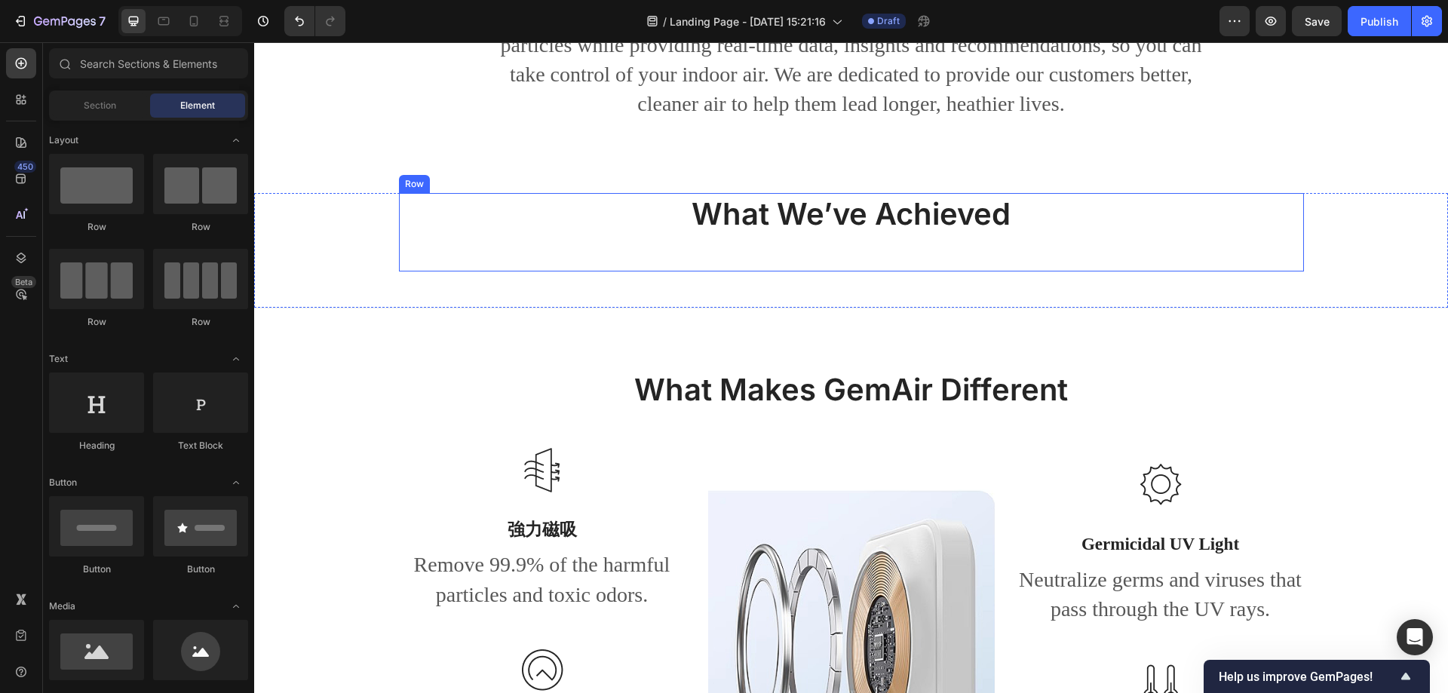
click at [936, 271] on div "What We’ve Achieved Heading" at bounding box center [851, 232] width 905 height 78
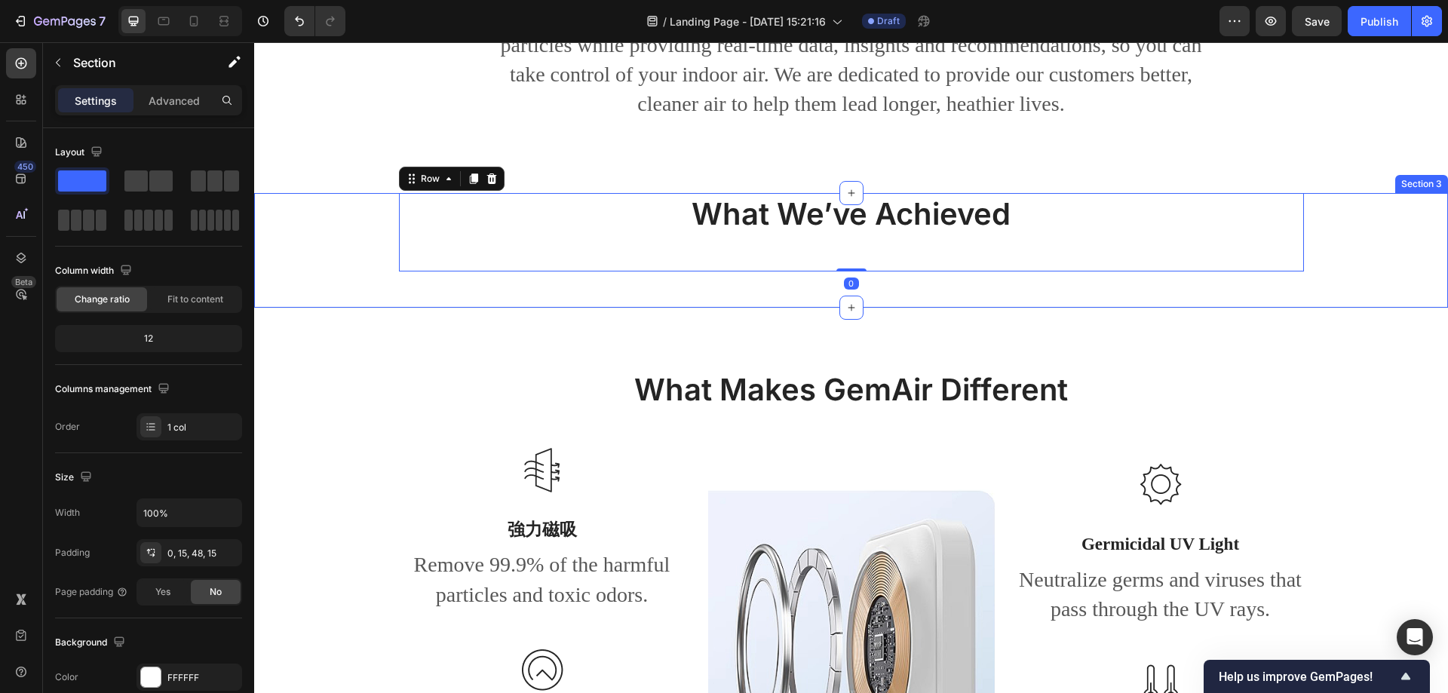
click at [310, 270] on div "What We’ve Achieved Heading Row 0" at bounding box center [850, 232] width 1171 height 78
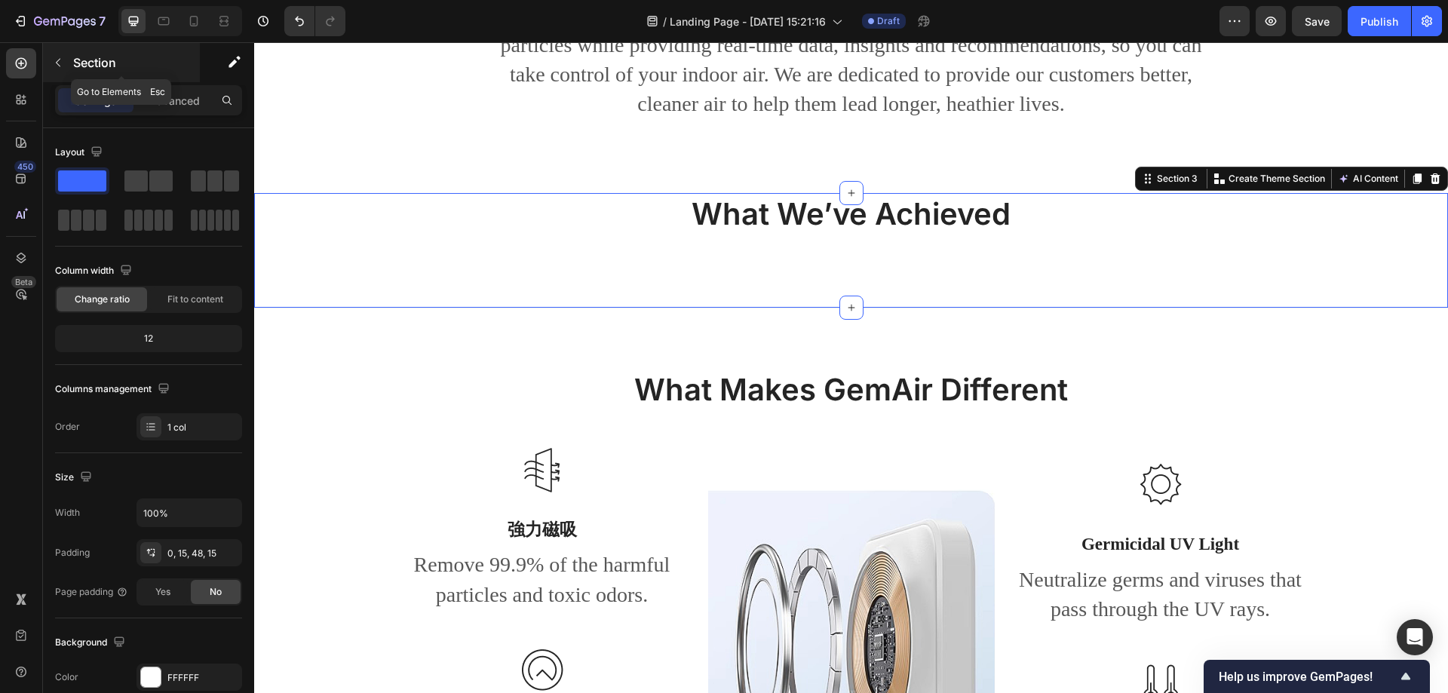
click at [45, 57] on div "Section" at bounding box center [121, 62] width 157 height 39
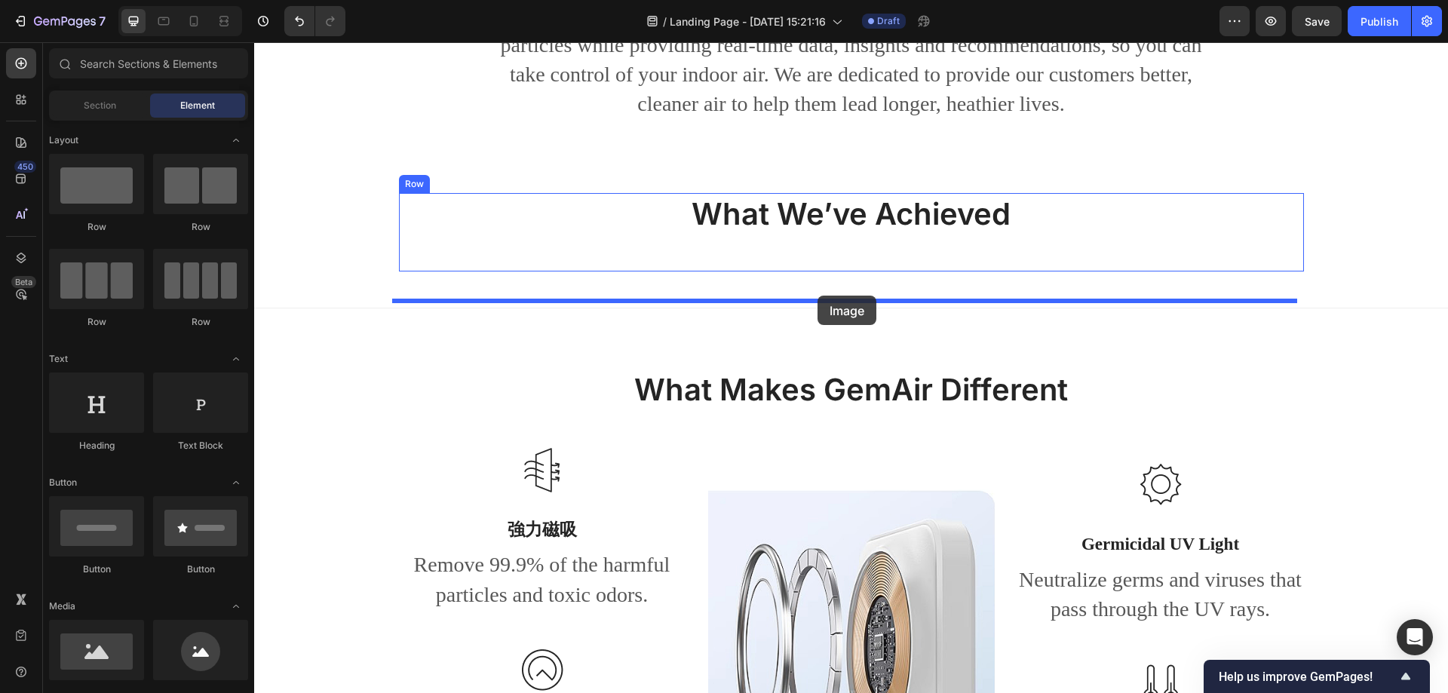
drag, startPoint x: 411, startPoint y: 664, endPoint x: 818, endPoint y: 296, distance: 548.8
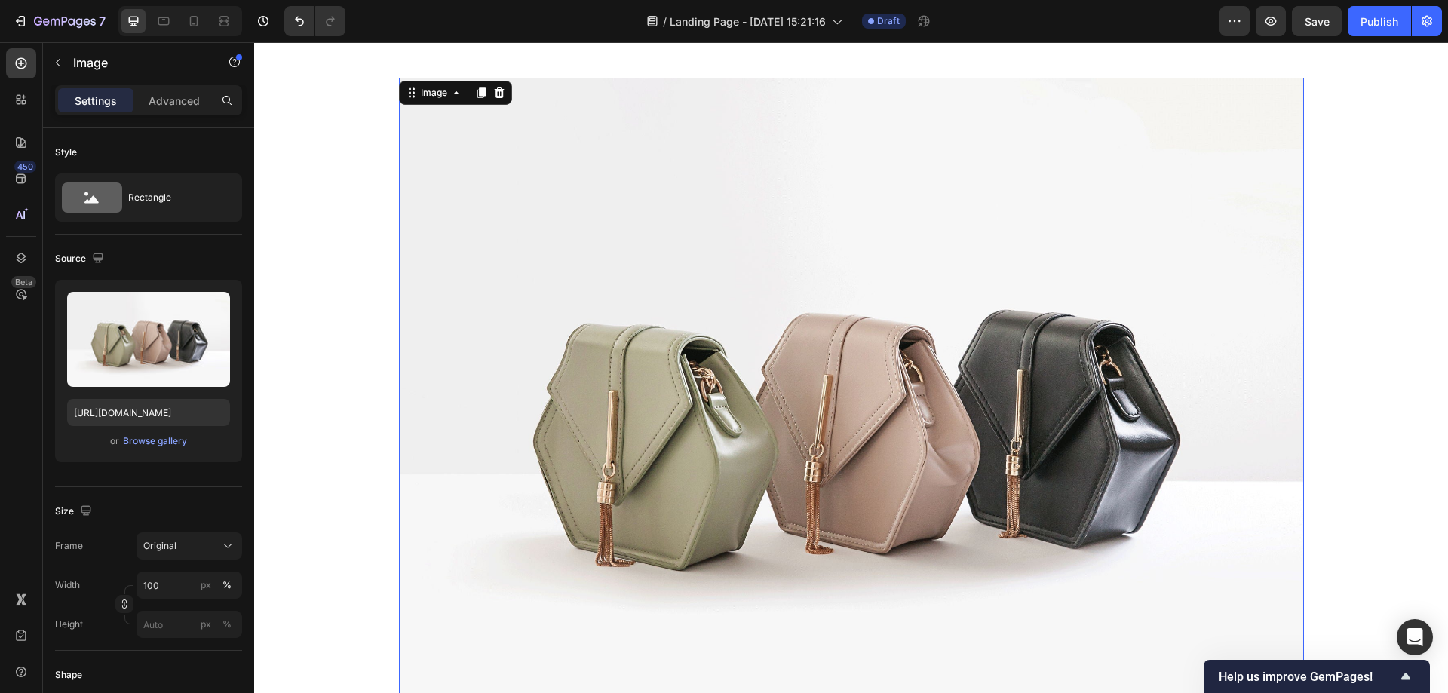
scroll to position [1131, 0]
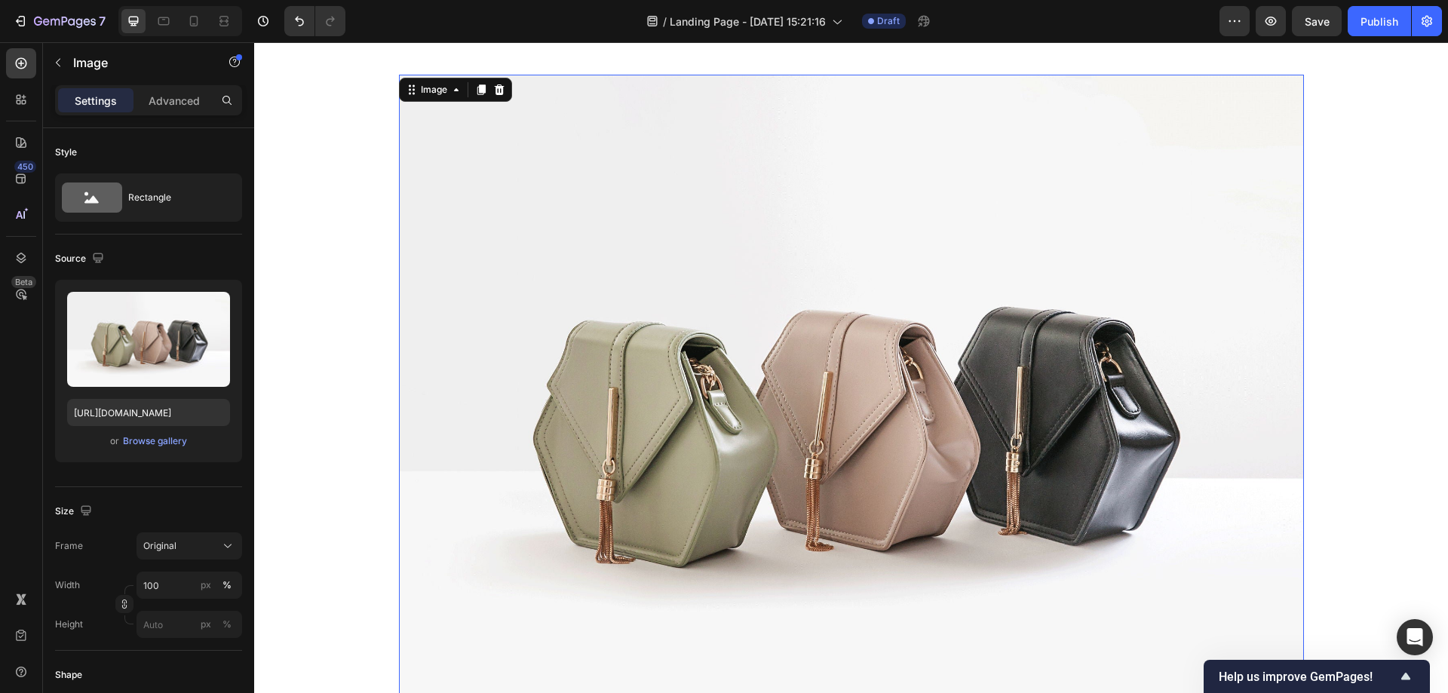
click at [790, 274] on img at bounding box center [851, 414] width 905 height 679
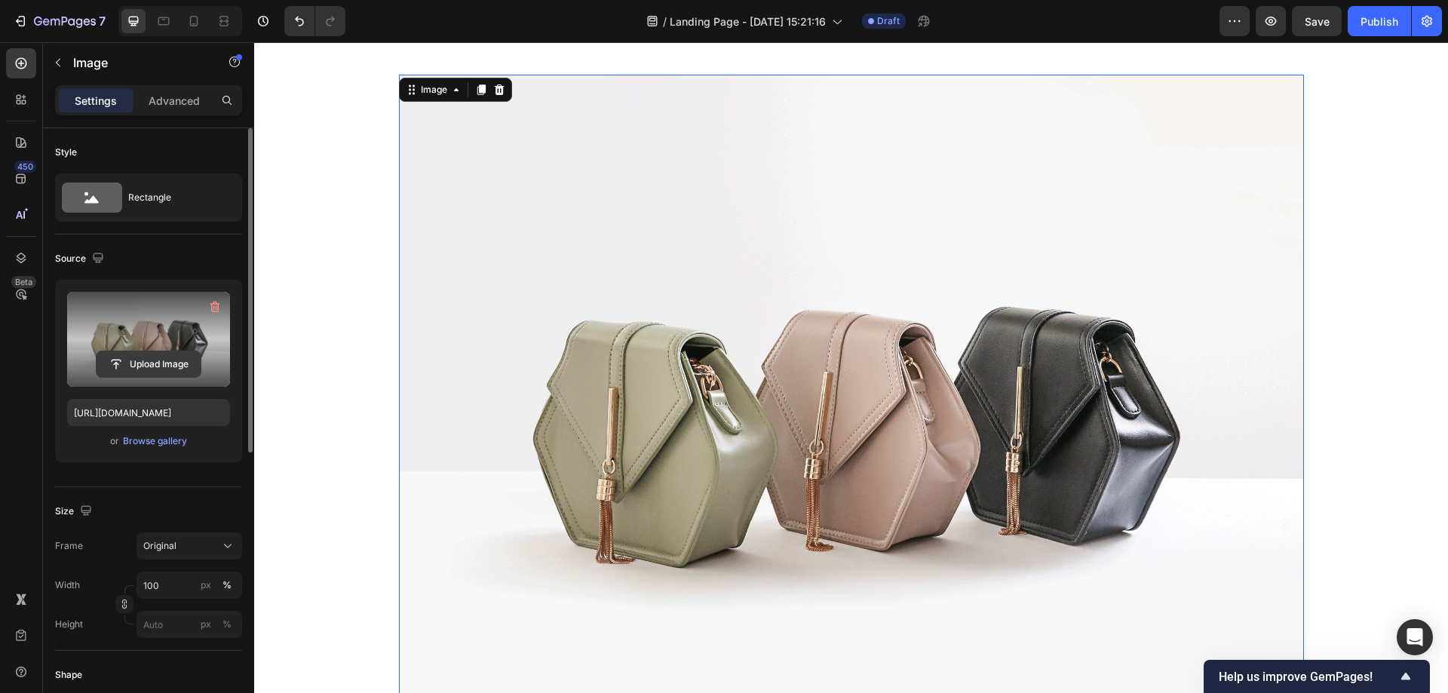
click at [141, 360] on input "file" at bounding box center [149, 364] width 104 height 26
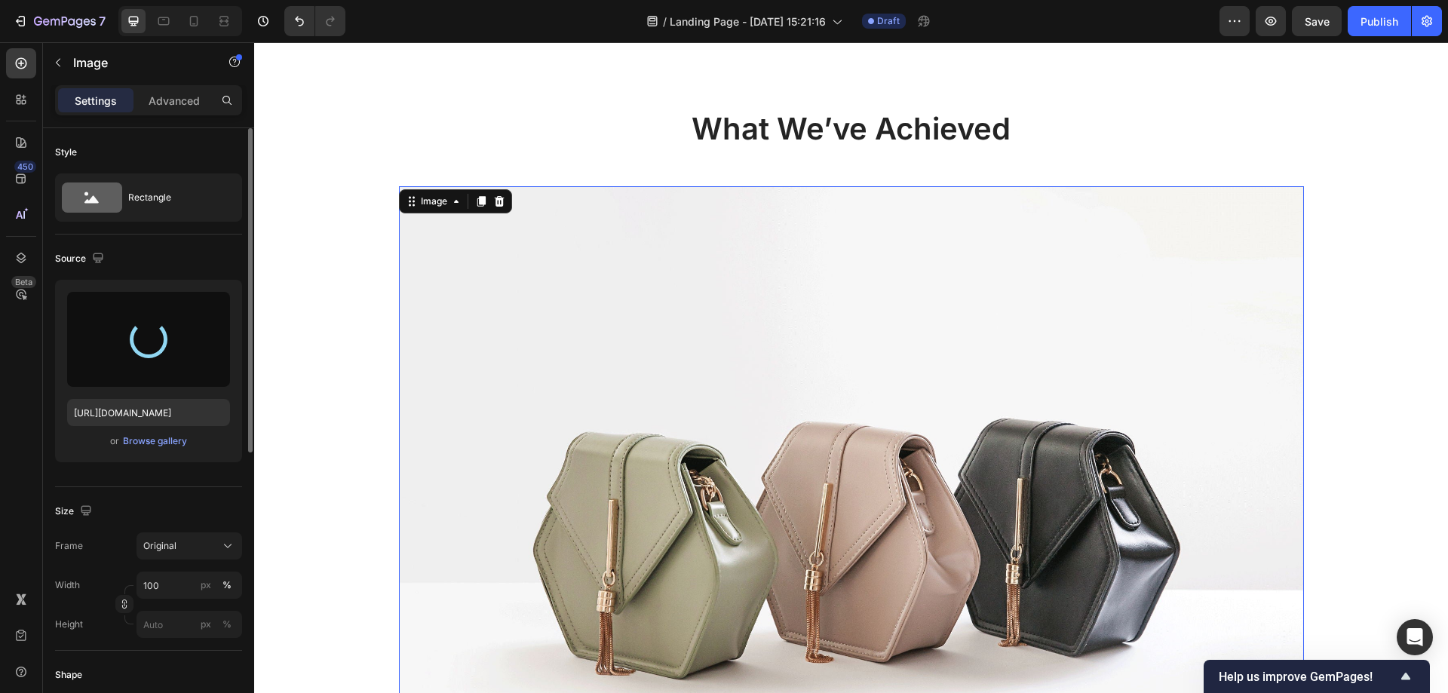
scroll to position [980, 0]
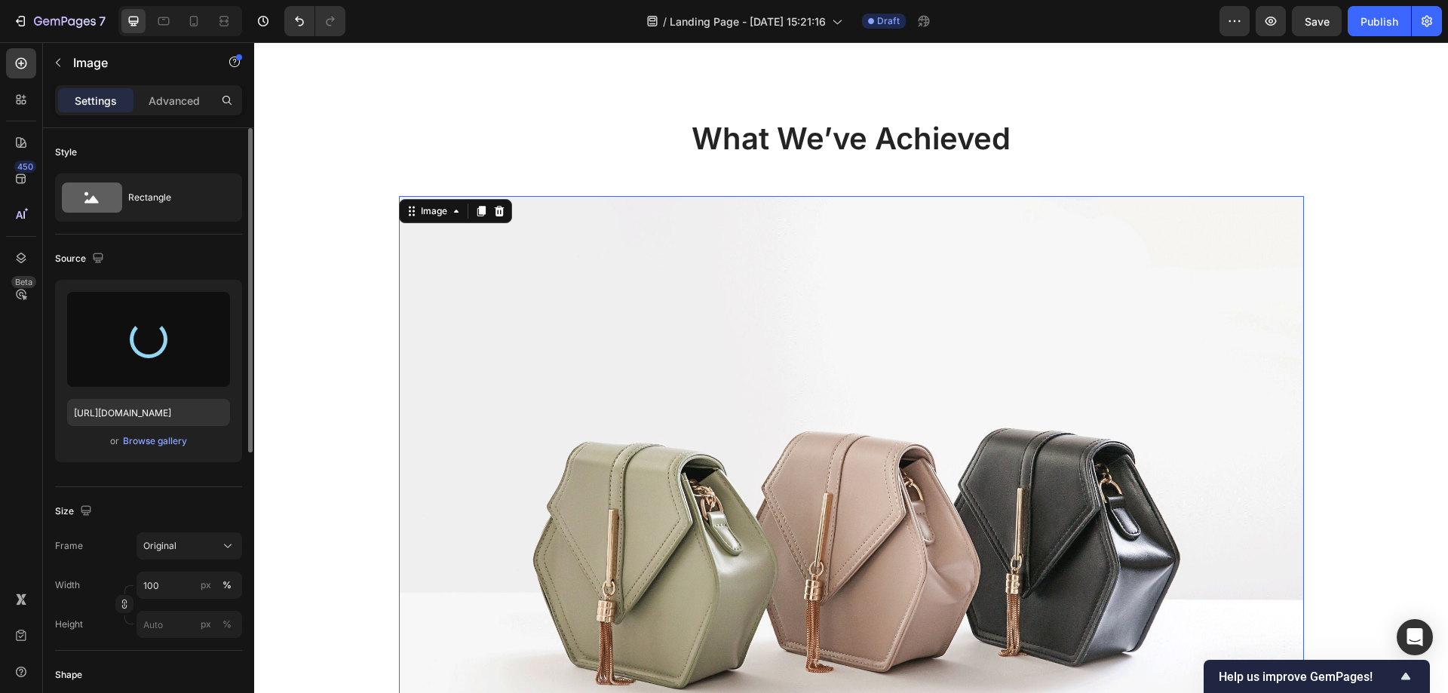
type input "https://cdn.shopify.com/s/files/1/0772/4485/8597/files/gempages_584237370715407…"
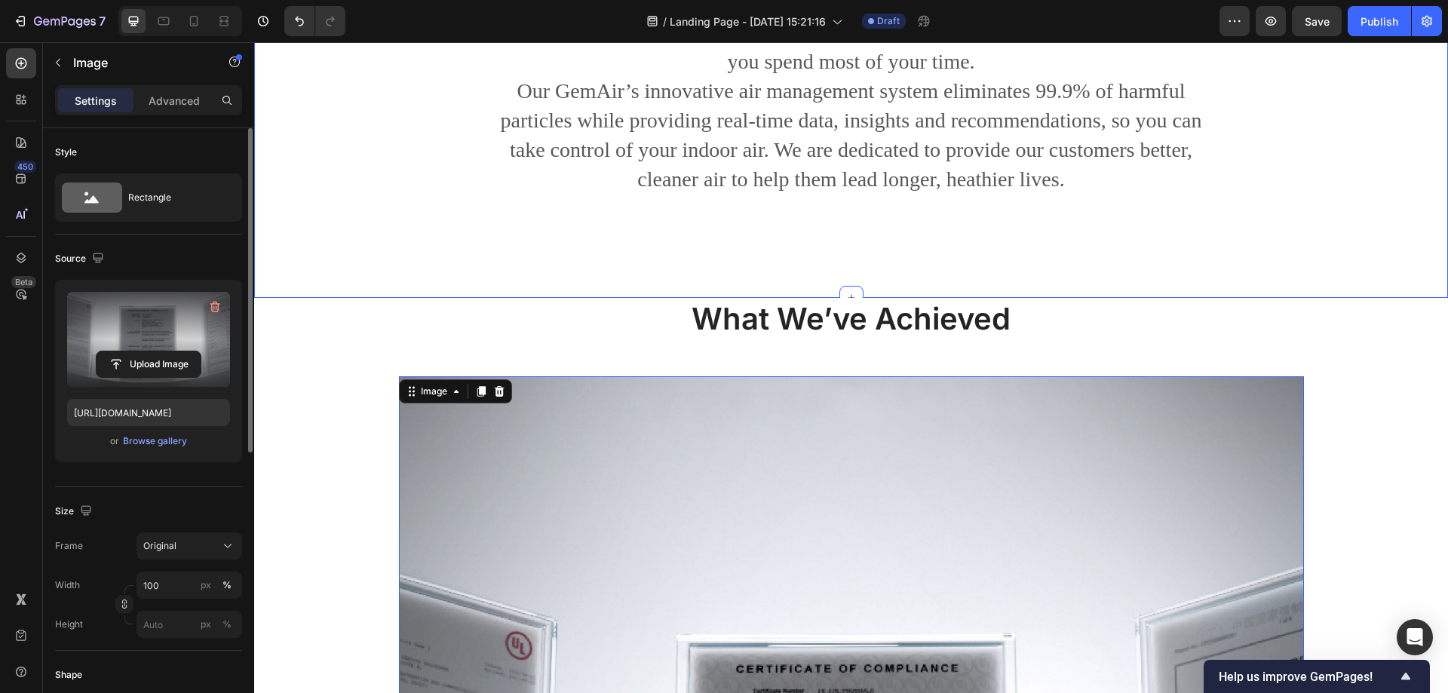
scroll to position [452, 0]
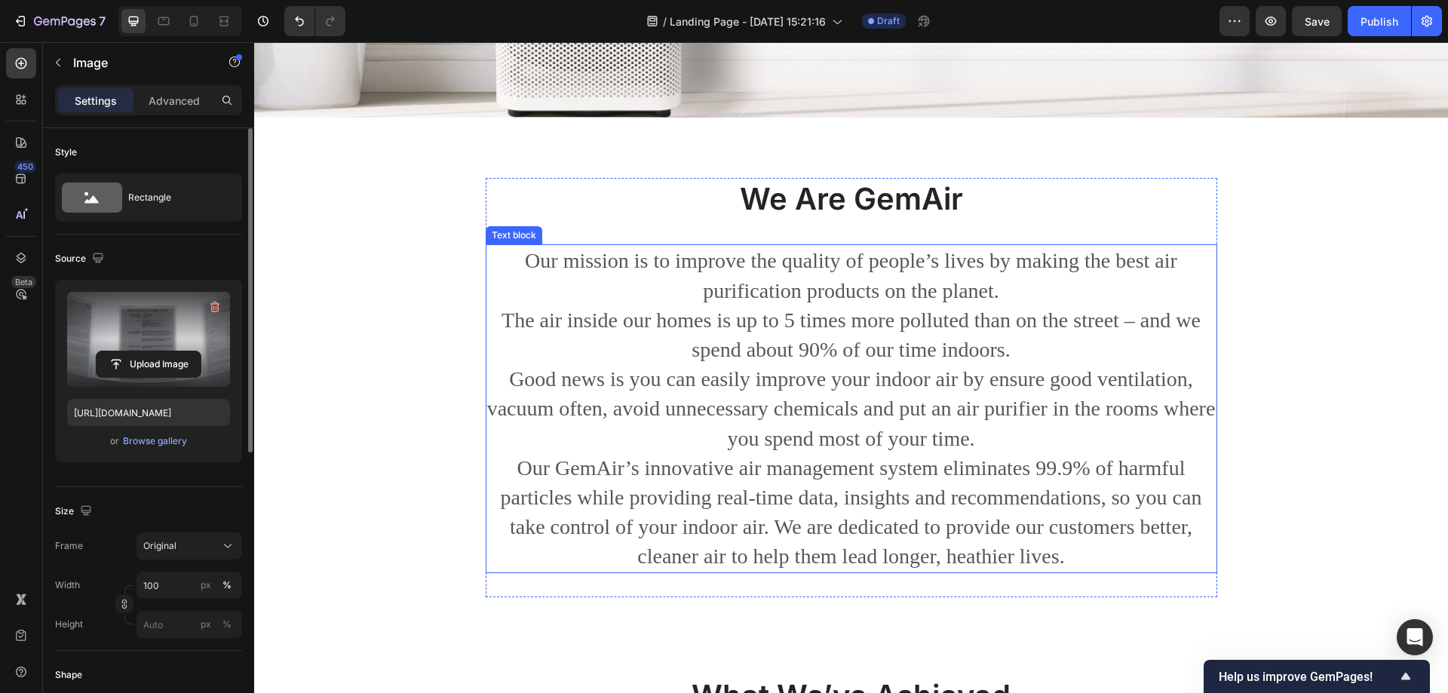
click at [786, 354] on p "Our mission is to improve the quality of people’s lives by making the best air …" at bounding box center [851, 408] width 729 height 325
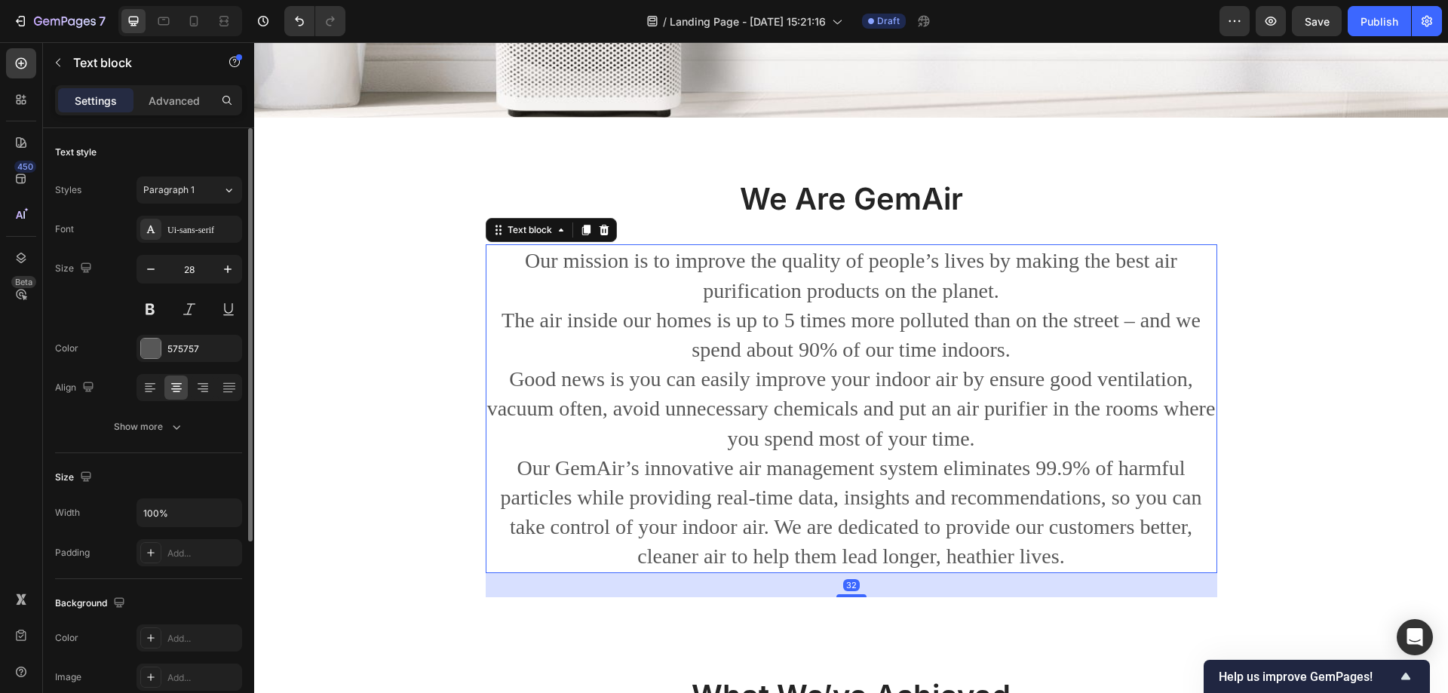
click at [786, 354] on p "Our mission is to improve the quality of people’s lives by making the best air …" at bounding box center [851, 408] width 729 height 325
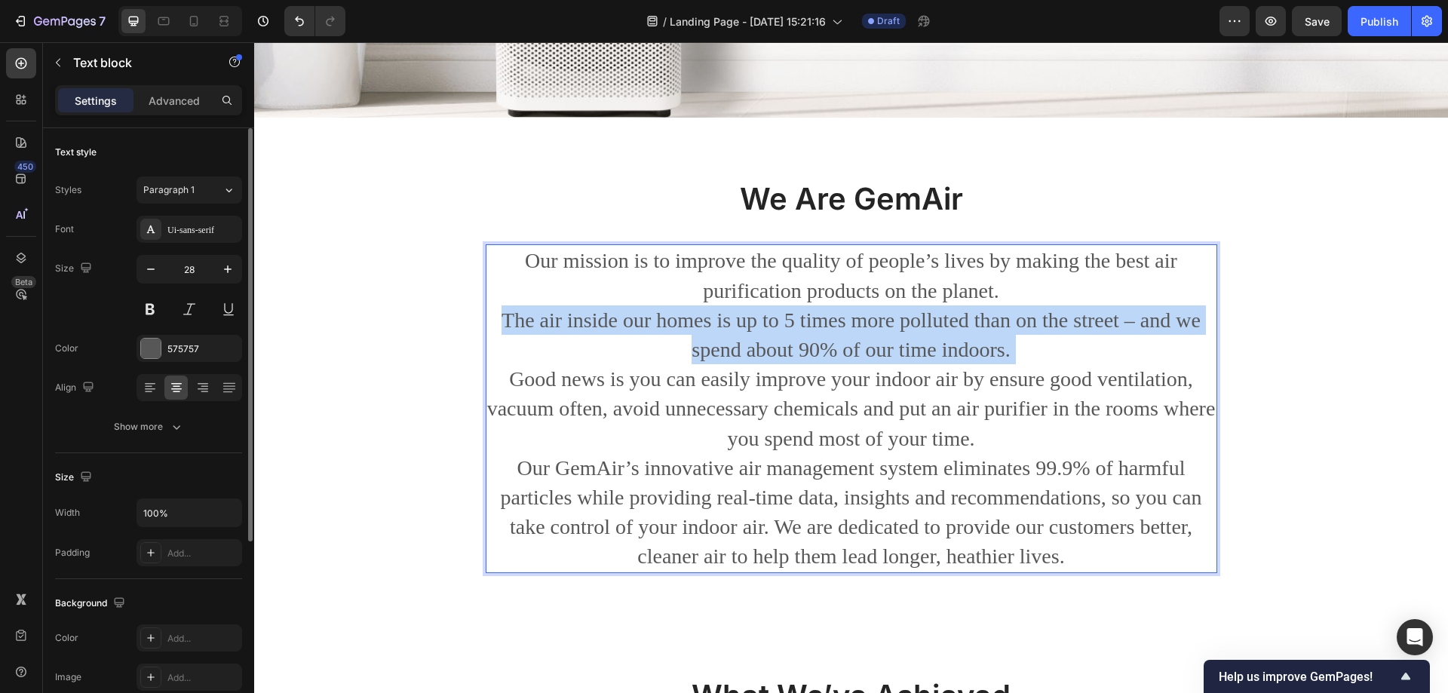
click at [786, 354] on p "Our mission is to improve the quality of people’s lives by making the best air …" at bounding box center [851, 408] width 729 height 325
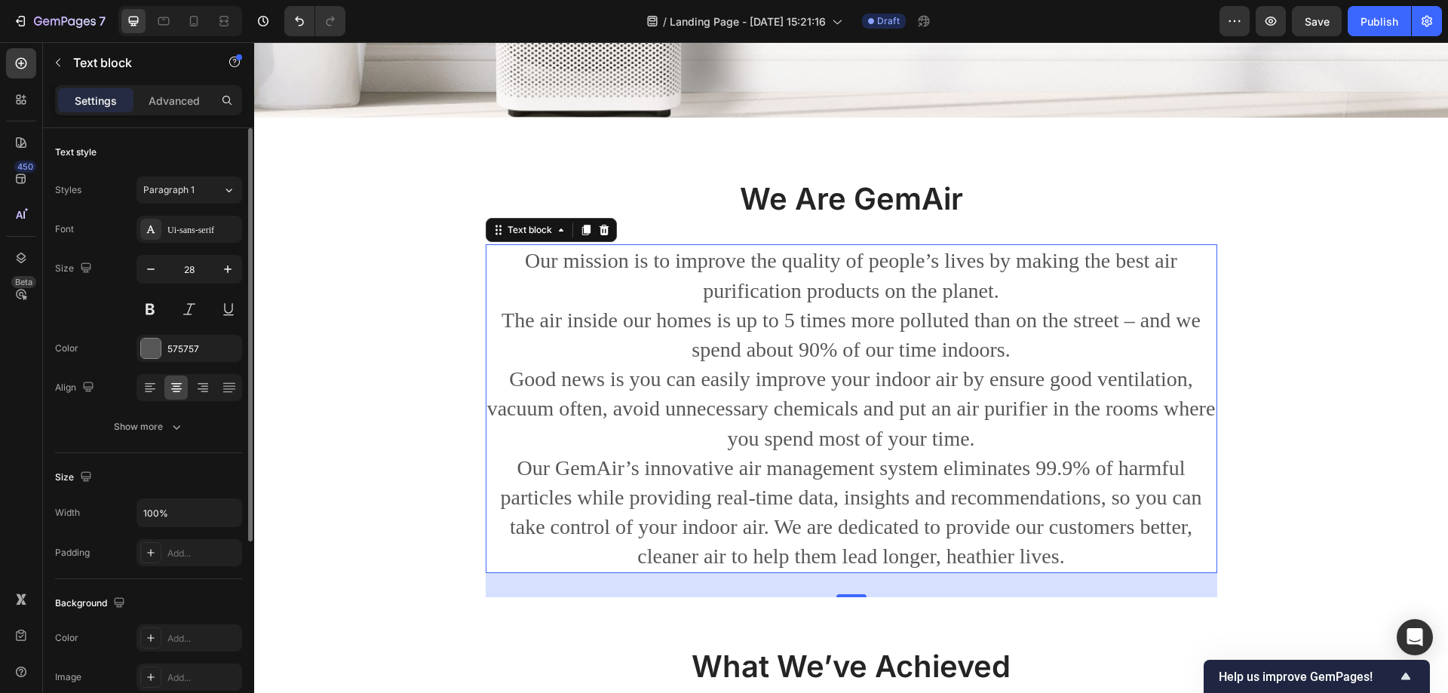
click at [811, 340] on p "Our mission is to improve the quality of people’s lives by making the best air …" at bounding box center [851, 408] width 729 height 325
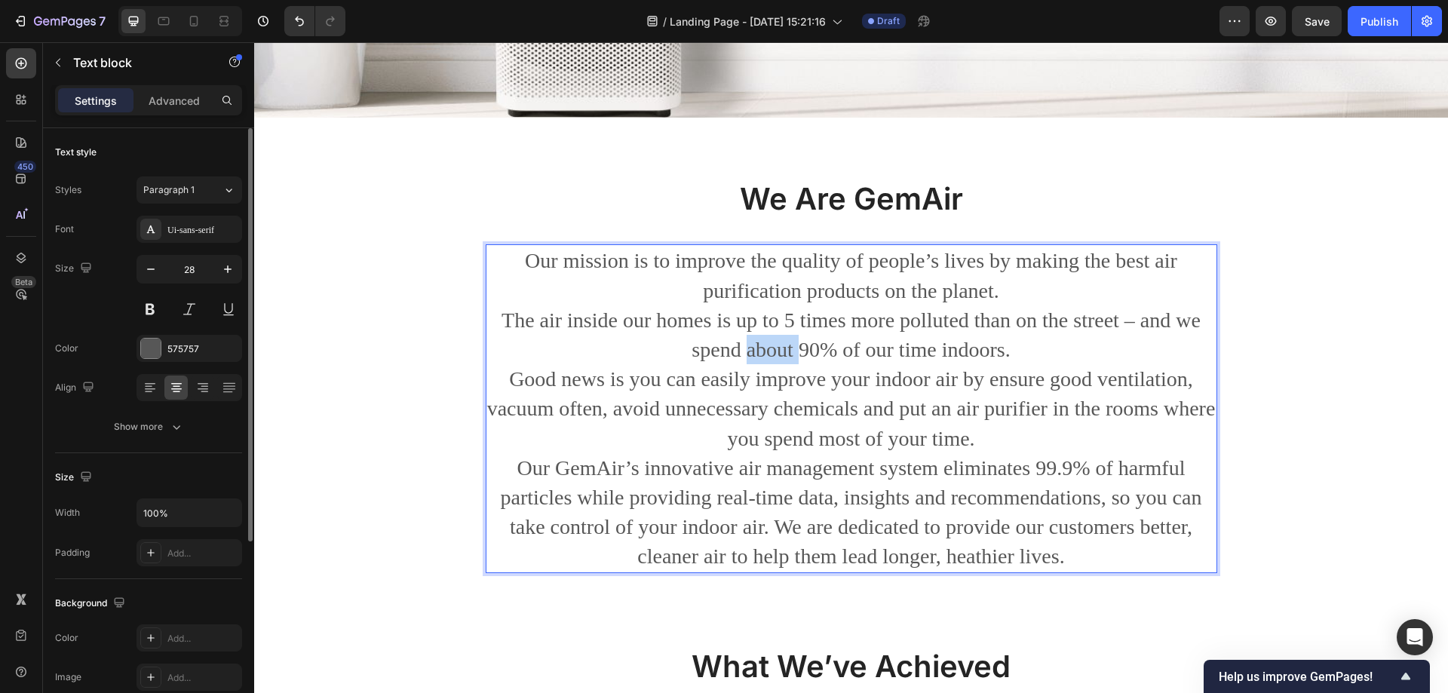
click at [811, 340] on p "Our mission is to improve the quality of people’s lives by making the best air …" at bounding box center [851, 408] width 729 height 325
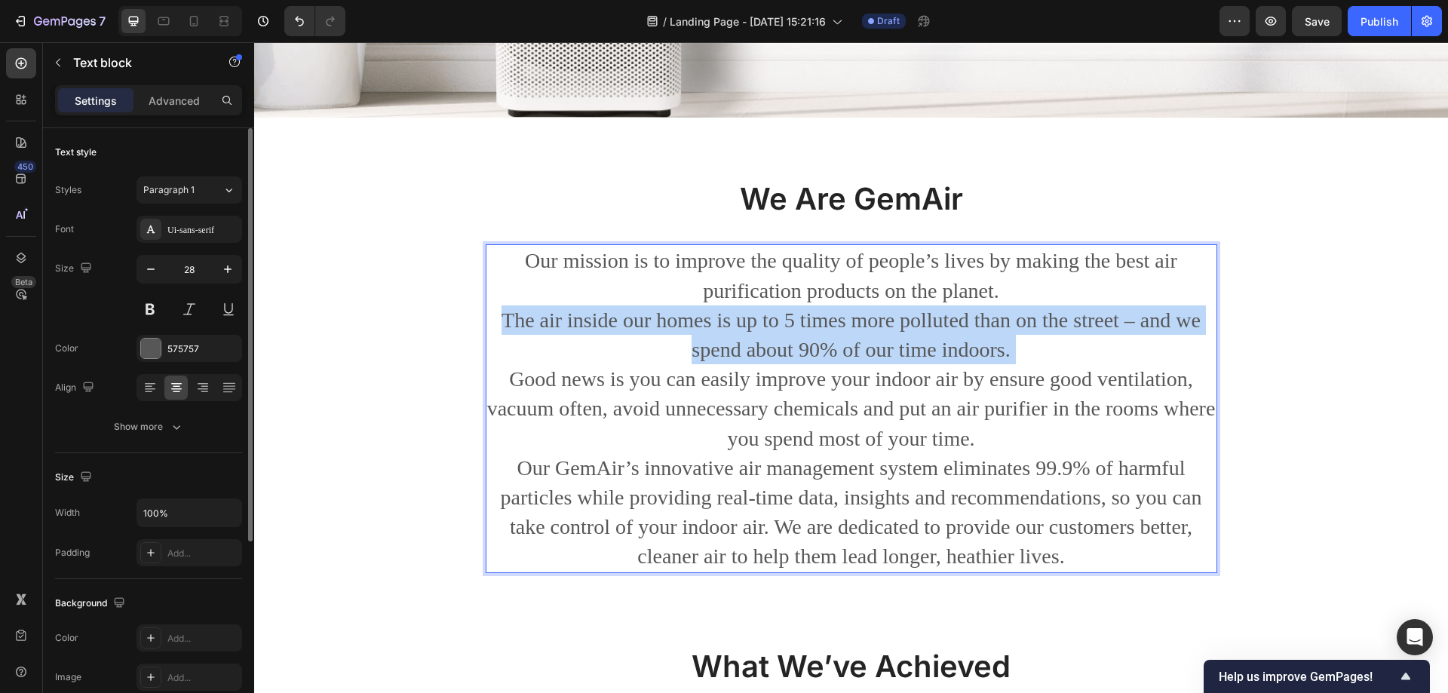
click at [811, 340] on p "Our mission is to improve the quality of people’s lives by making the best air …" at bounding box center [851, 408] width 729 height 325
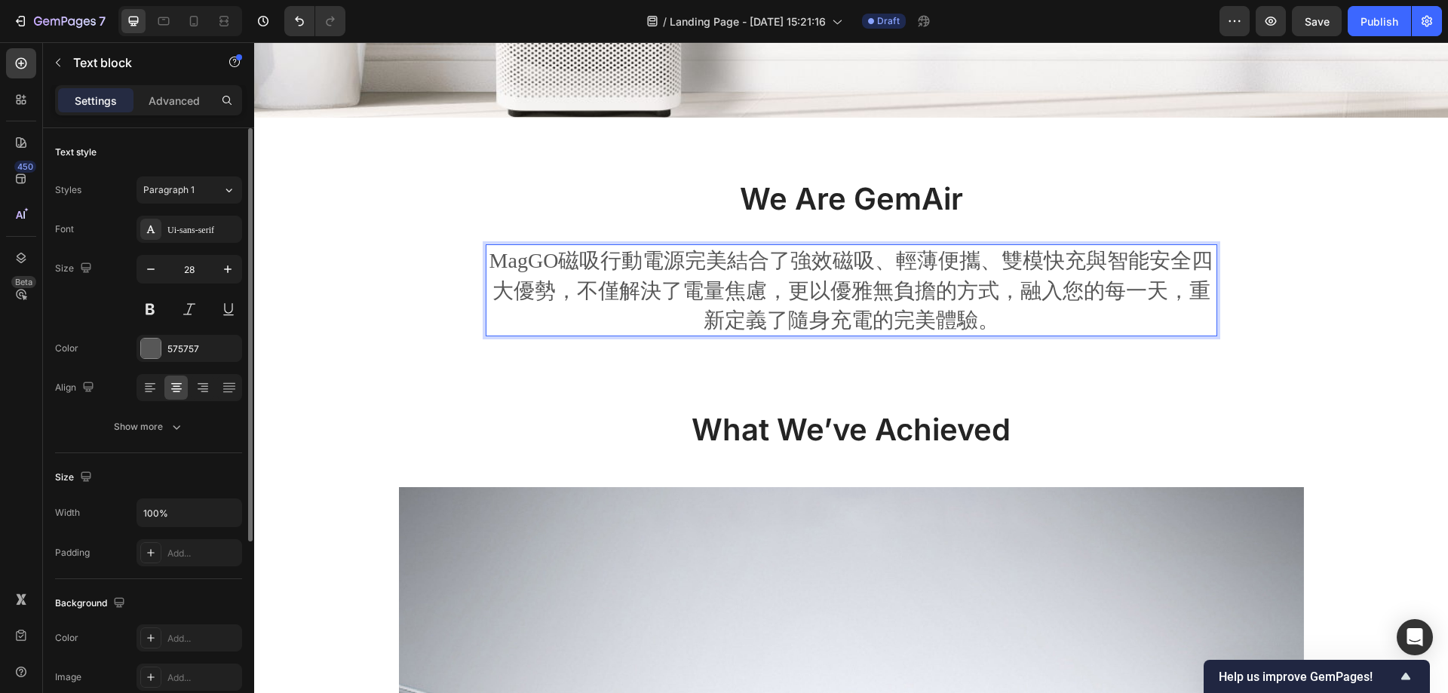
click at [942, 294] on p "MagGO磁吸行動電源完美結合了強效磁吸、輕薄便攜、雙模快充與智能安全四大優勢，不僅解決了電量焦慮，更以優雅無負擔的方式，融入您的每一天，重新定義了隨身充電的…" at bounding box center [851, 290] width 729 height 89
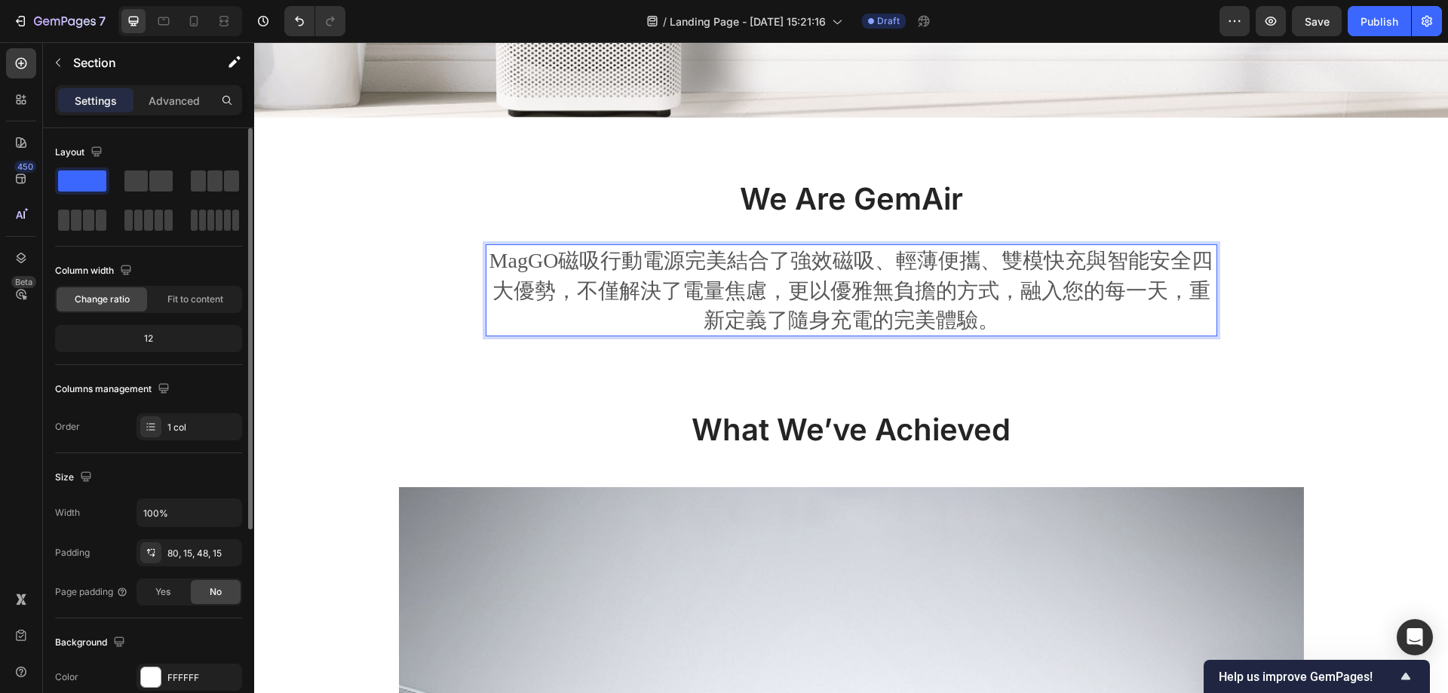
click at [1251, 197] on div "We Are GemAir Heading MagGO磁吸行動電源完美結合了強效磁吸、輕薄便攜、雙模快充與智能安全四大優勢，不僅解決了電量焦慮，更以優雅無負擔…" at bounding box center [850, 275] width 1171 height 195
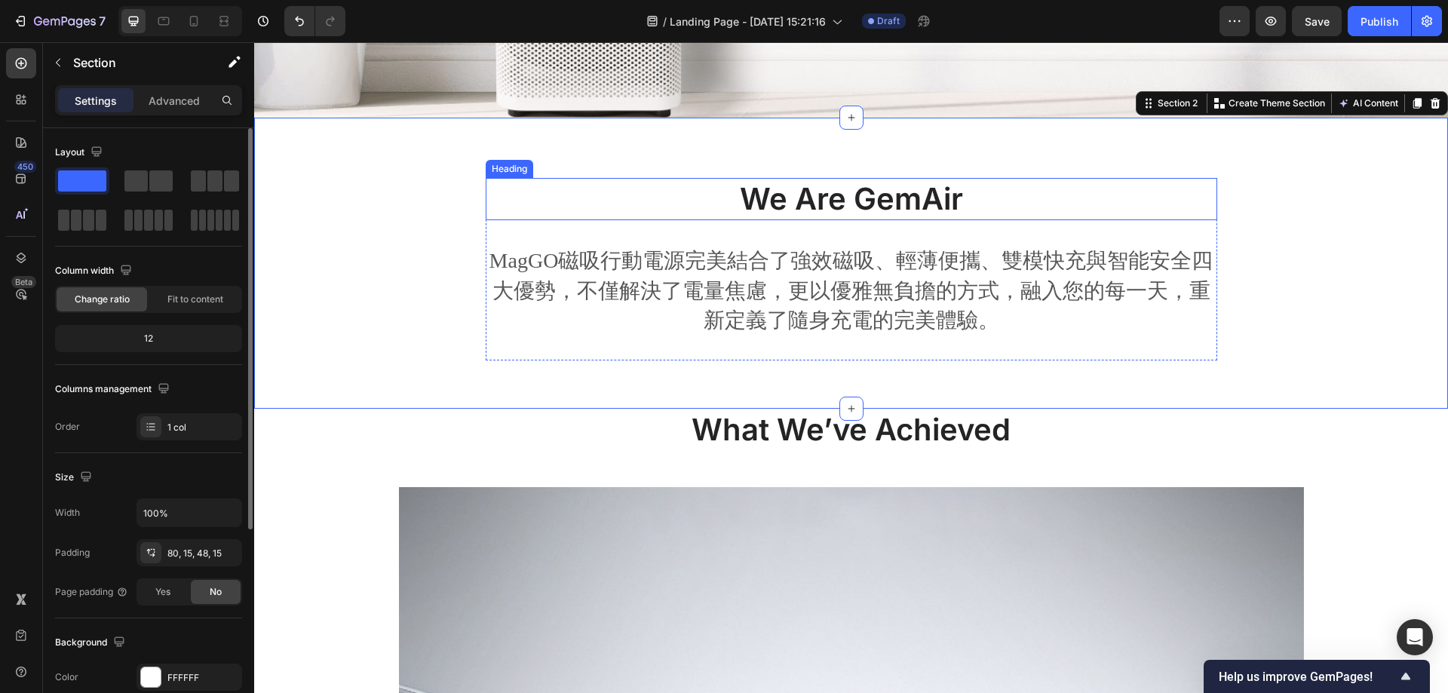
click at [876, 207] on p "We Are GemAir" at bounding box center [851, 198] width 729 height 39
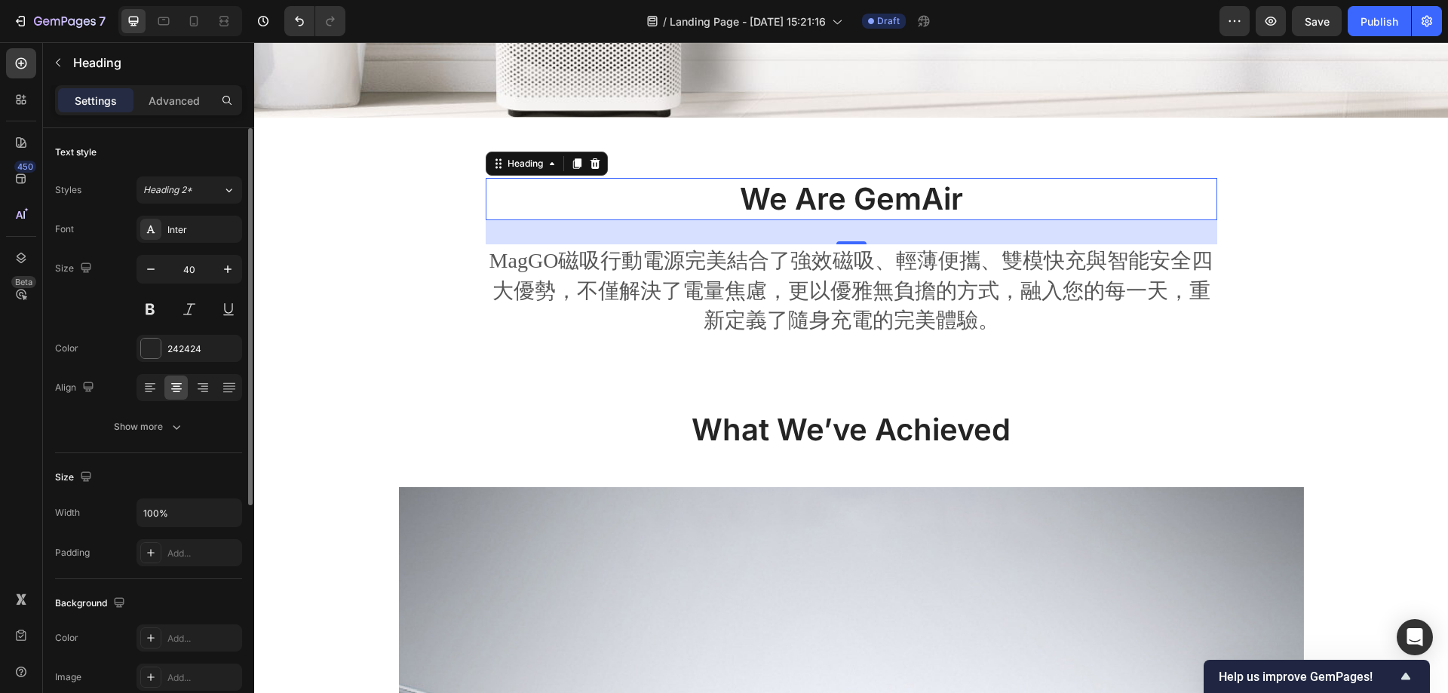
click at [846, 204] on p "We Are GemAir" at bounding box center [851, 198] width 729 height 39
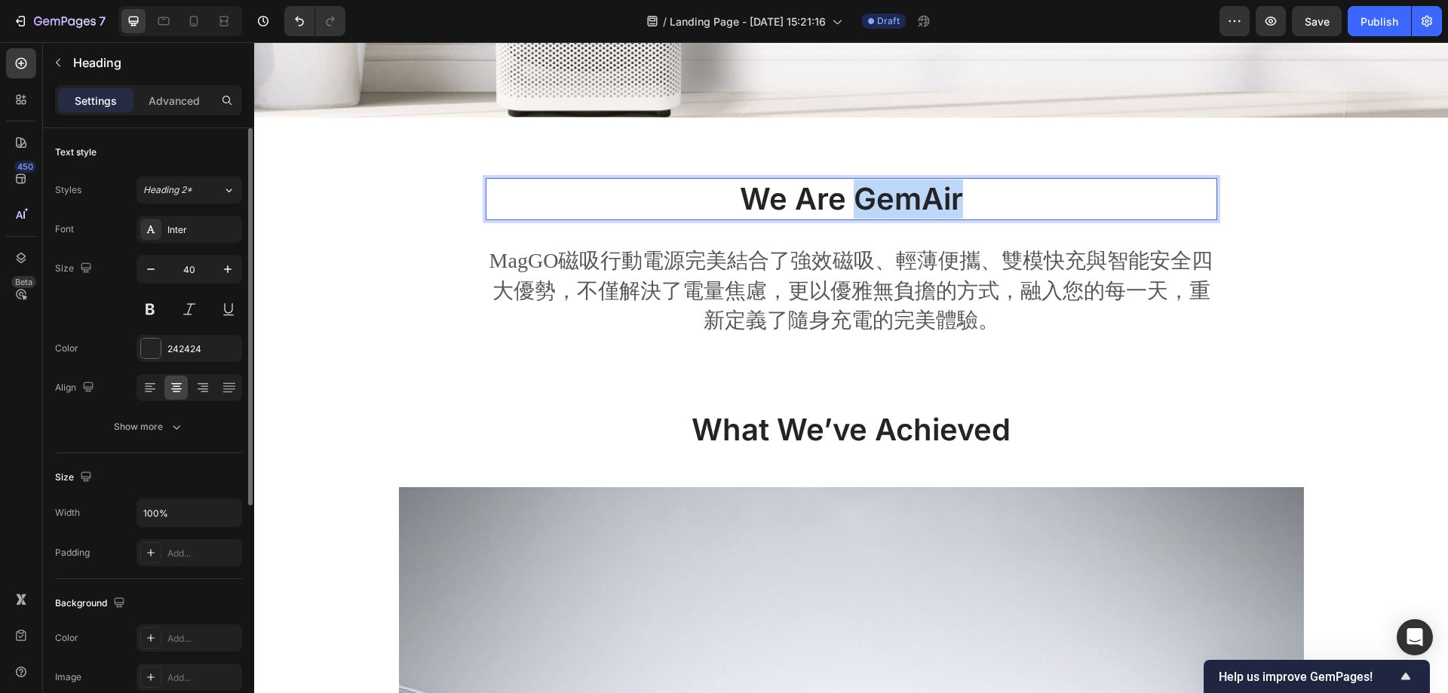
click at [846, 204] on p "We Are GemAir" at bounding box center [851, 198] width 729 height 39
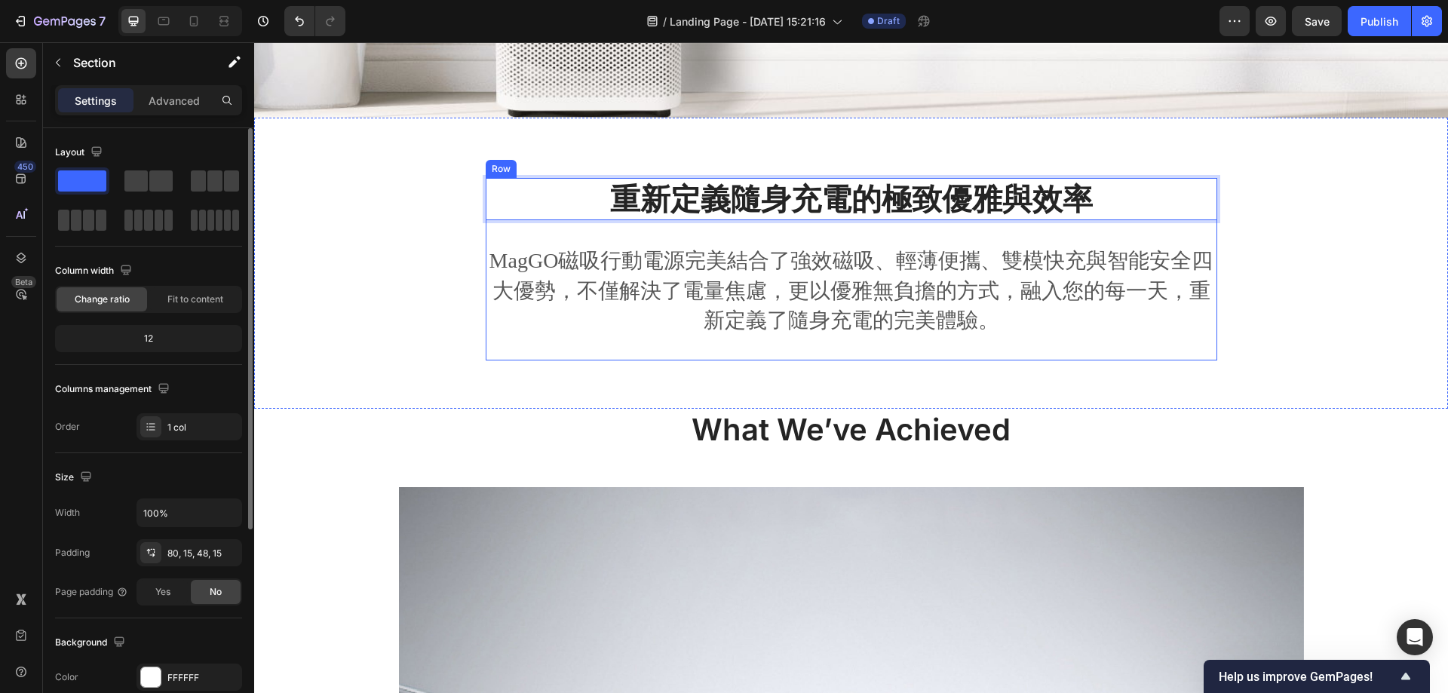
click at [1327, 248] on div "重新定義隨身充電的極致優雅與效率 Heading 32 MagGO磁吸行動電源完美結合了強效磁吸、輕薄便攜、雙模快充與智能安全四大優勢，不僅解決了電量焦慮，更…" at bounding box center [850, 275] width 1171 height 195
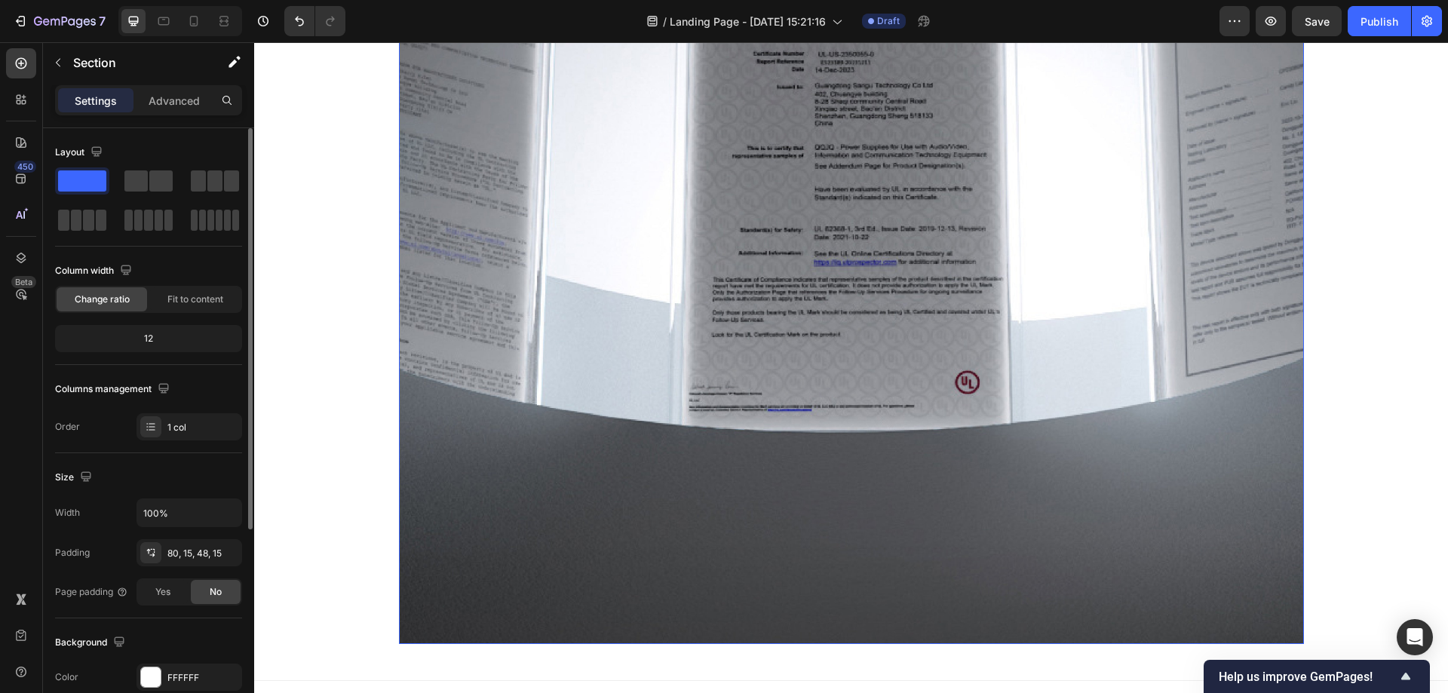
scroll to position [980, 0]
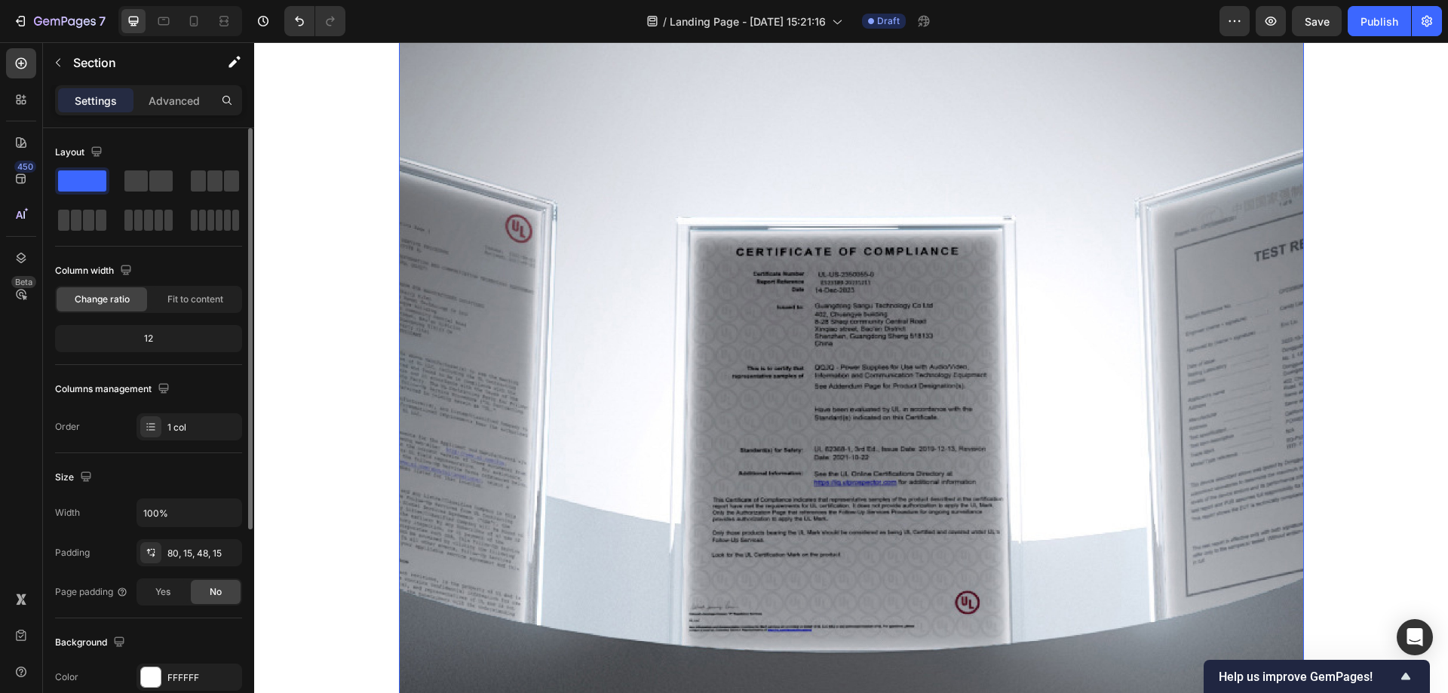
click at [730, 275] on img at bounding box center [851, 411] width 905 height 905
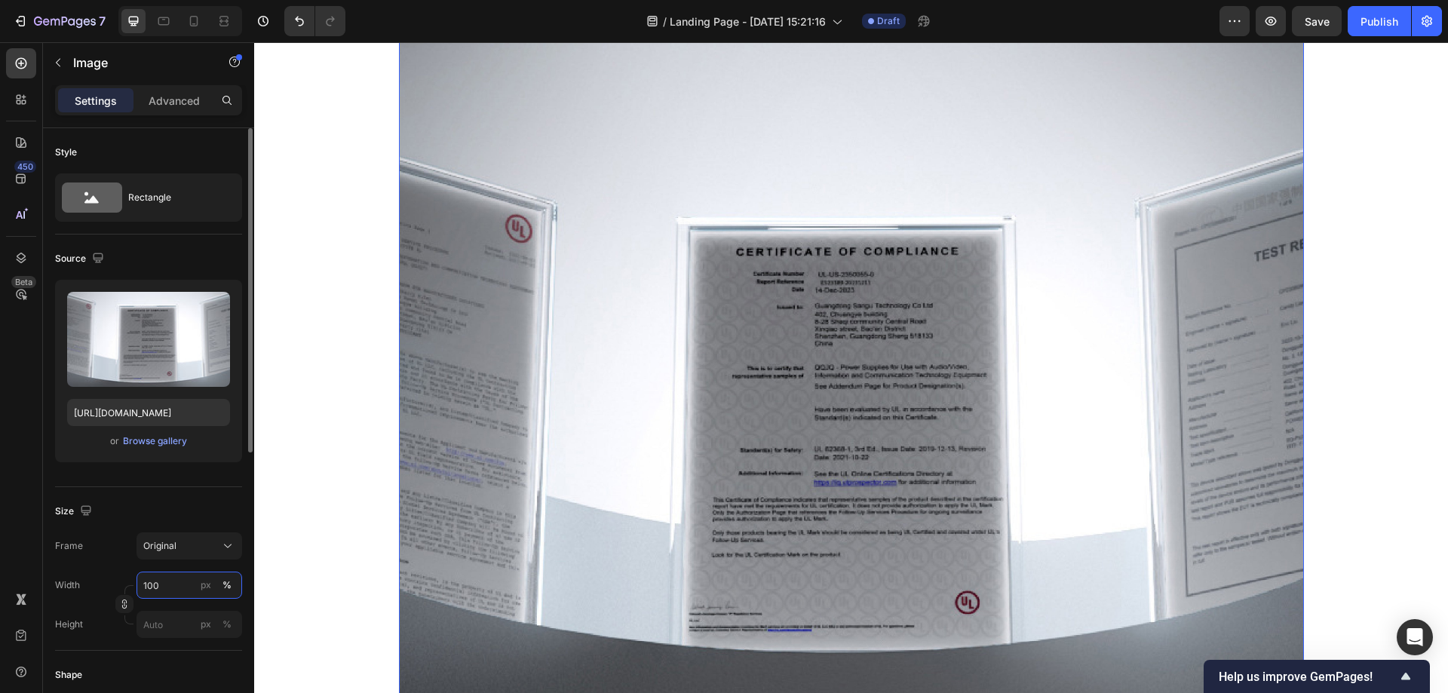
click at [160, 581] on input "100" at bounding box center [190, 585] width 106 height 27
type input "50"
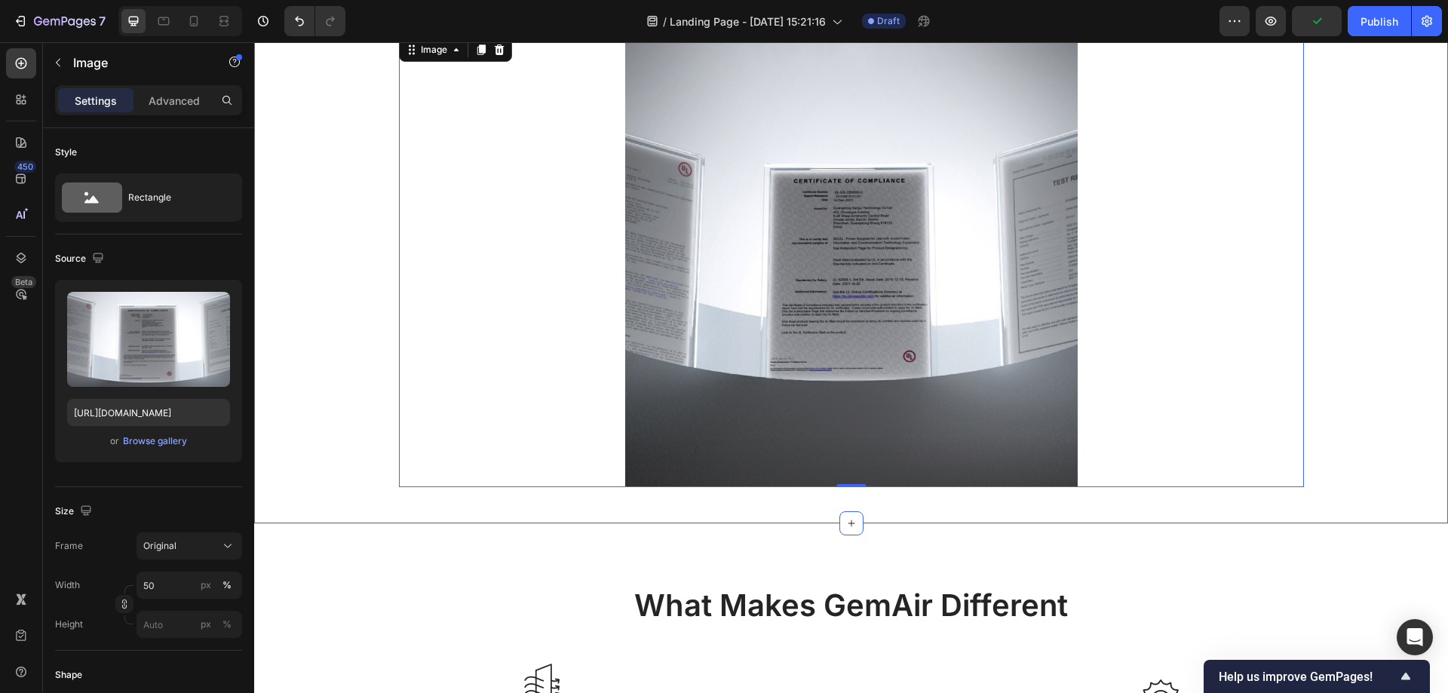
click at [291, 274] on div "What We’ve Achieved Heading Image 0 Row" at bounding box center [850, 221] width 1171 height 531
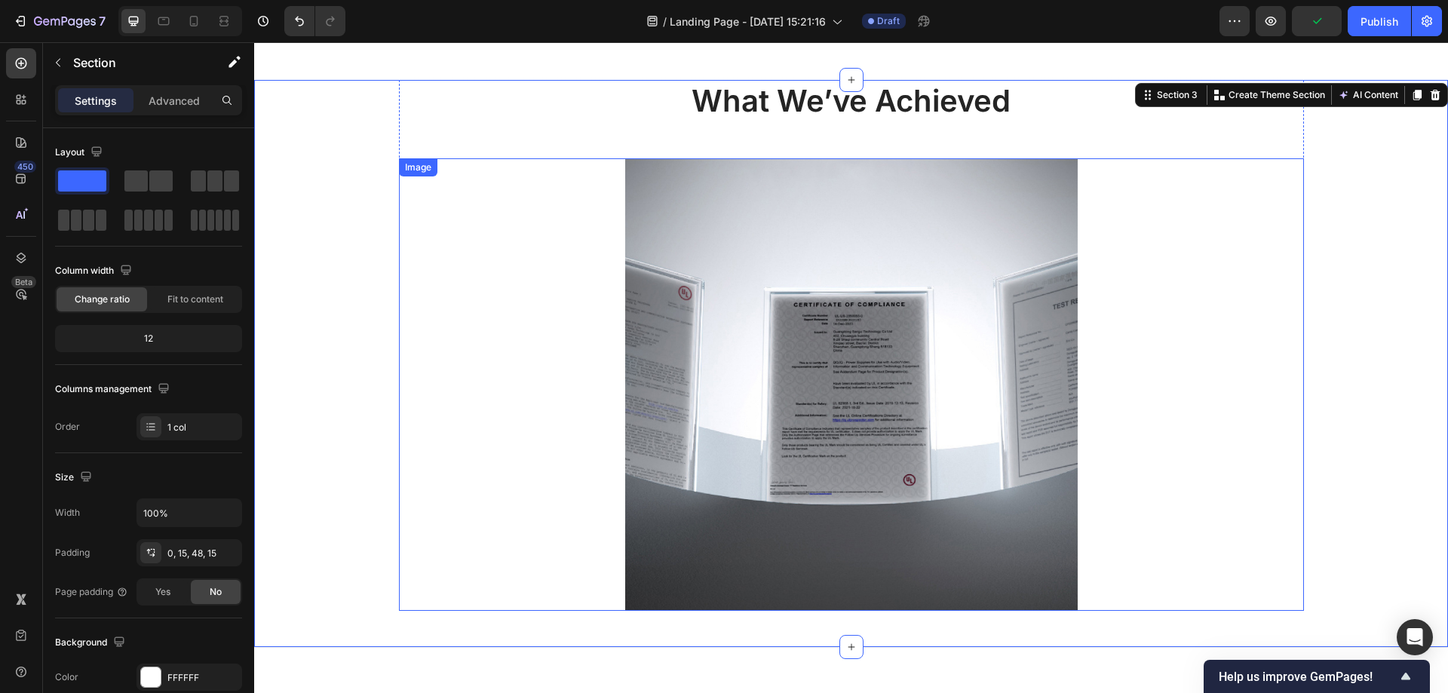
scroll to position [603, 0]
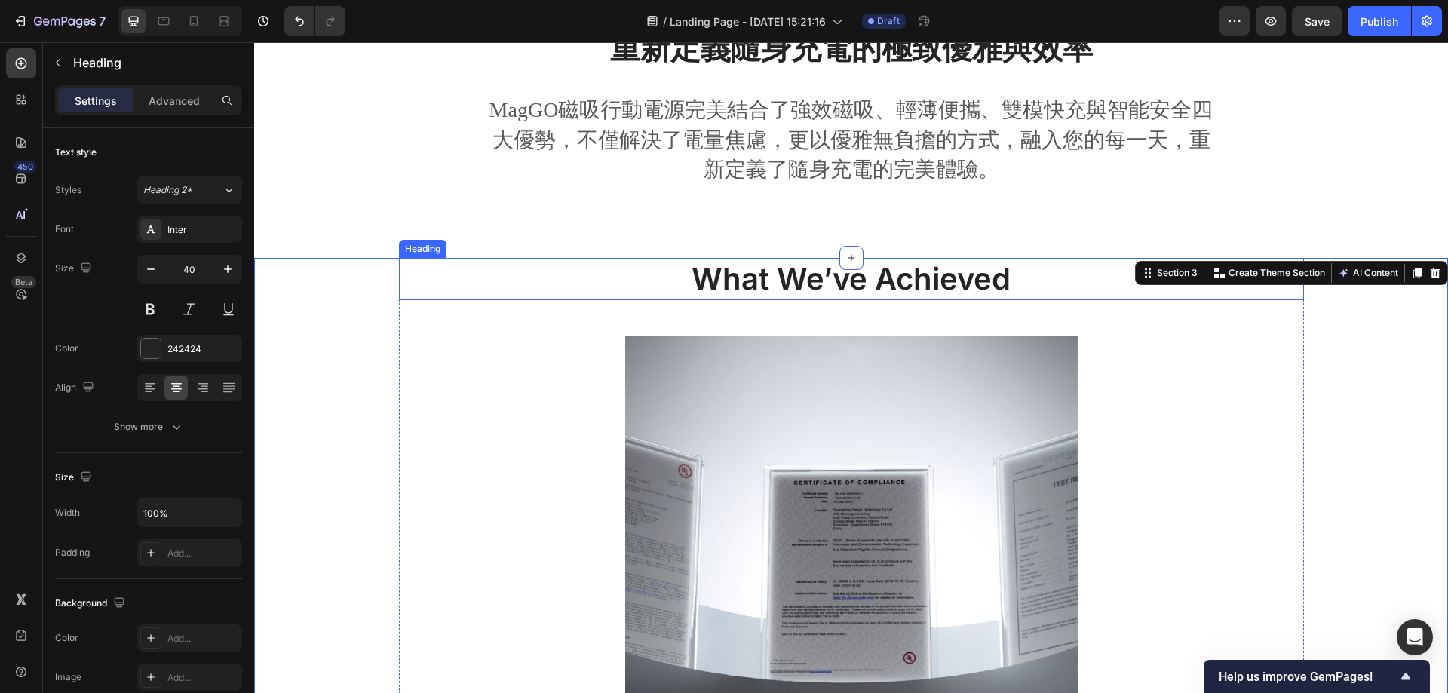
click at [584, 285] on p "What We’ve Achieved" at bounding box center [851, 278] width 902 height 39
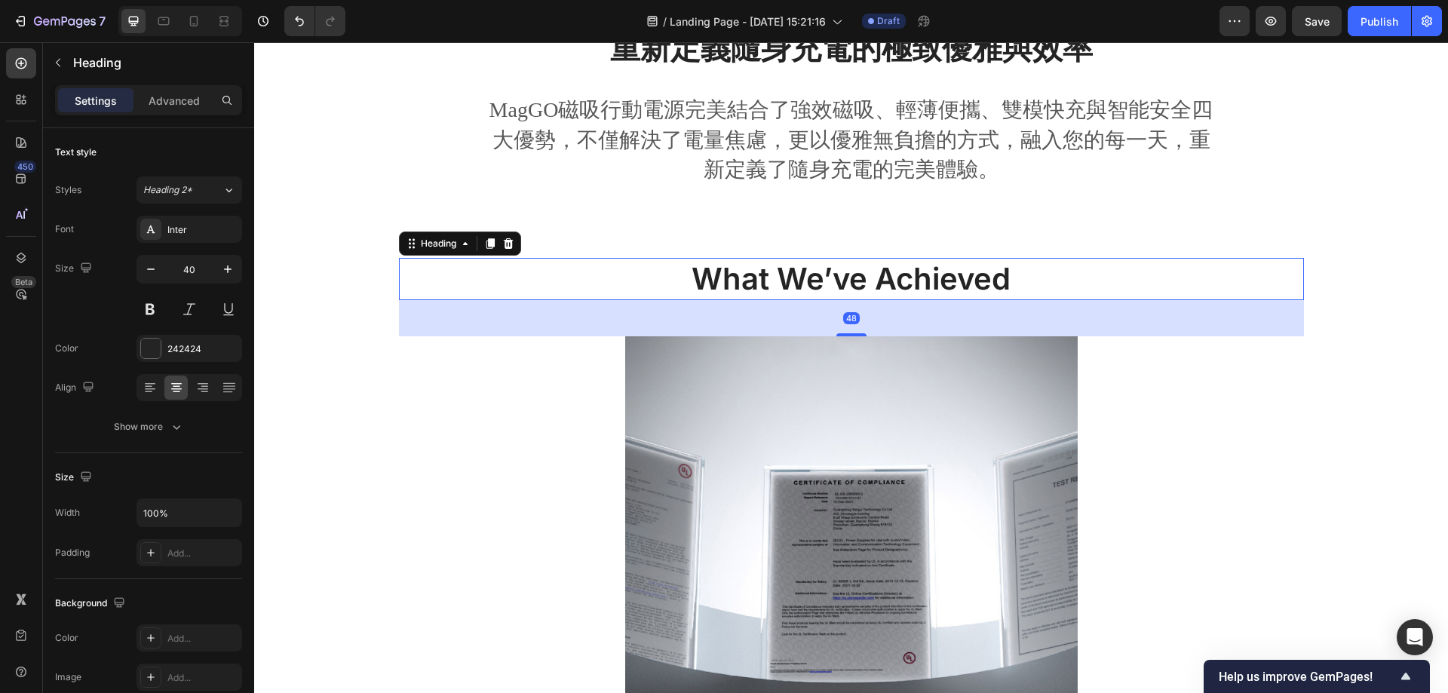
click at [1020, 281] on p "What We’ve Achieved" at bounding box center [851, 278] width 902 height 39
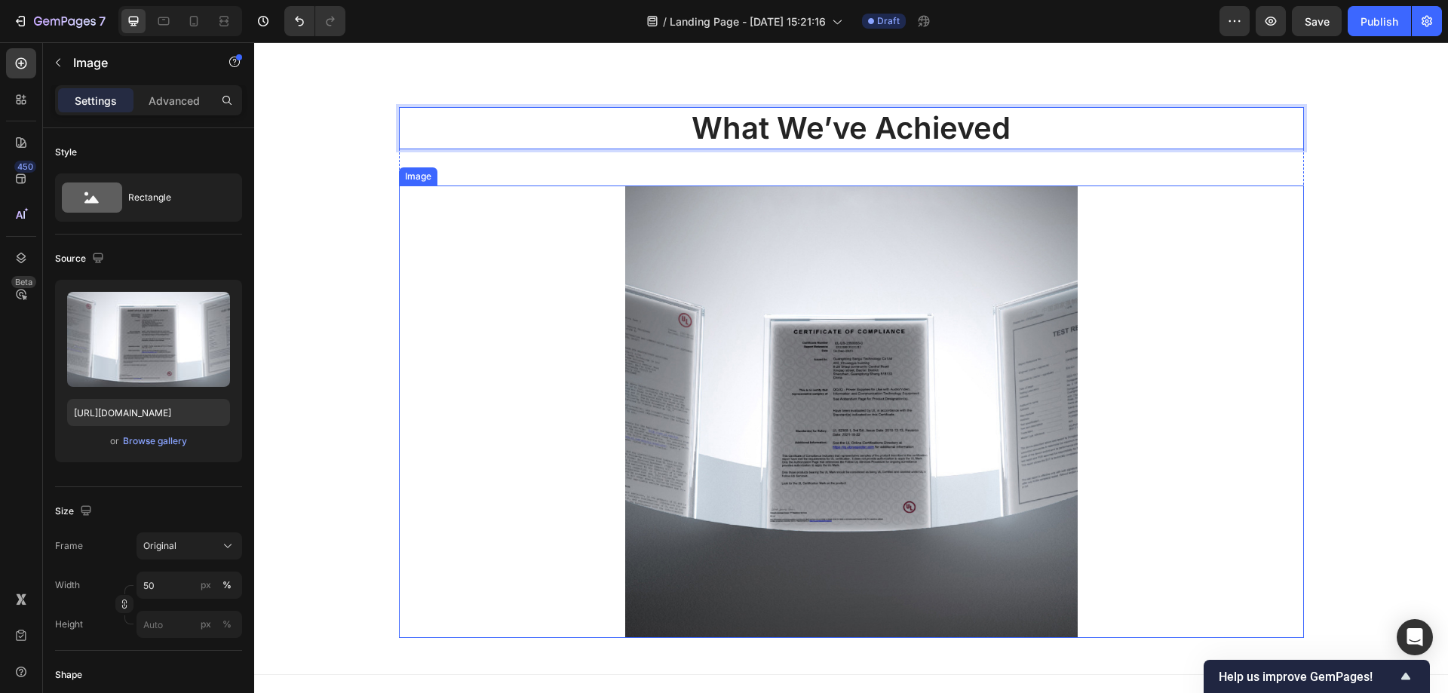
click at [872, 330] on img at bounding box center [851, 412] width 452 height 452
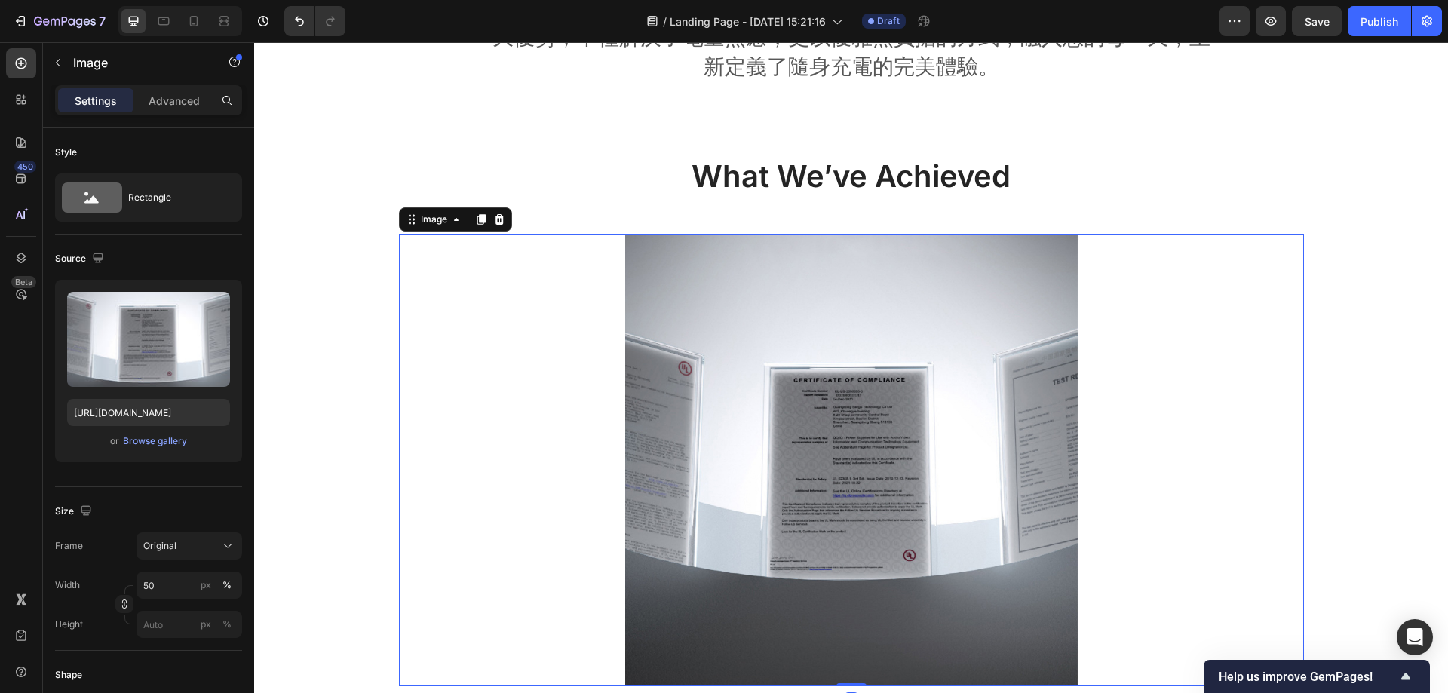
scroll to position [679, 0]
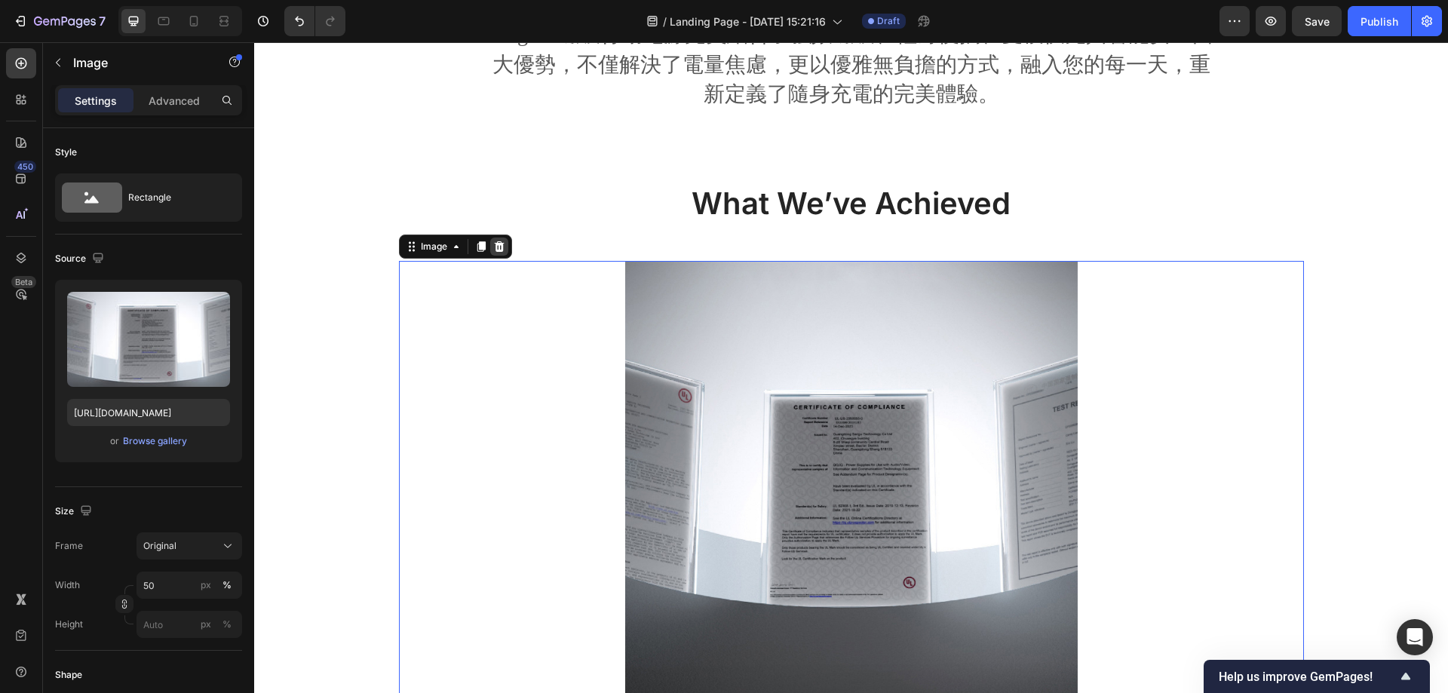
click at [495, 248] on icon at bounding box center [499, 246] width 10 height 11
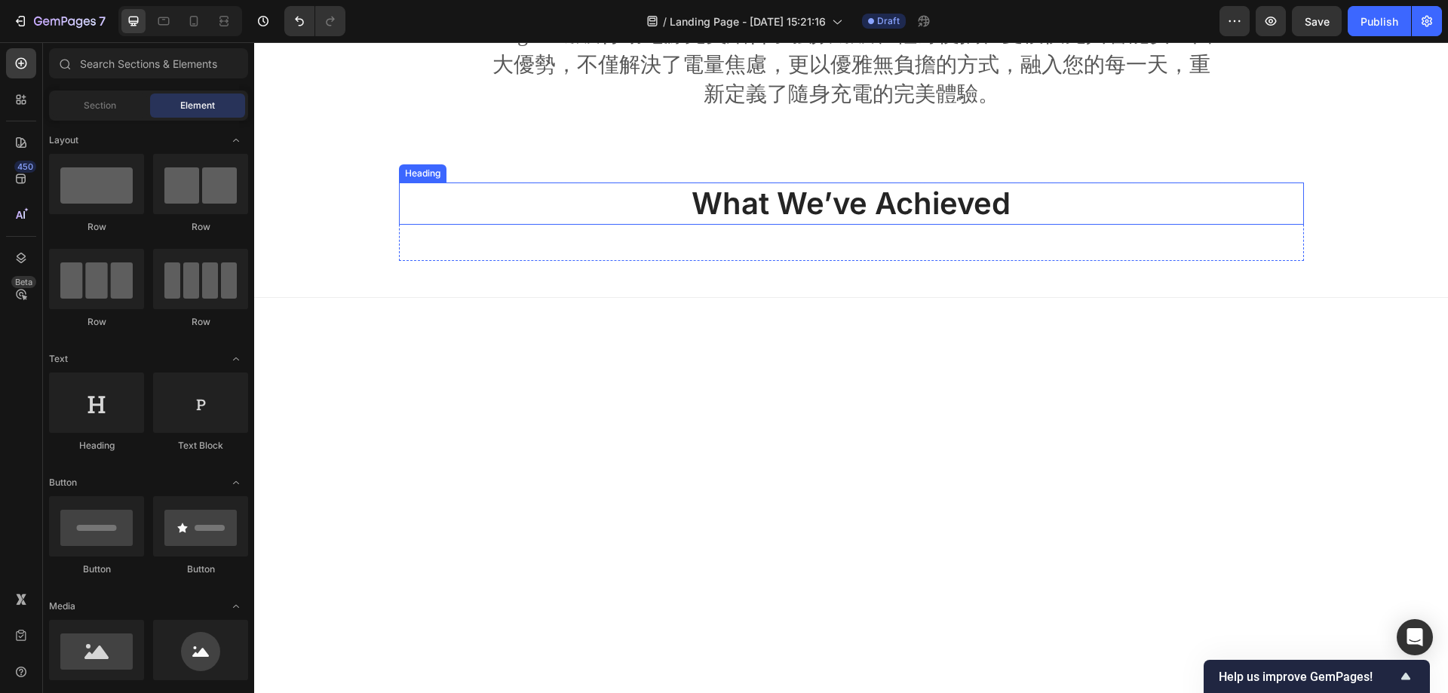
click at [550, 197] on p "What We’ve Achieved" at bounding box center [851, 203] width 902 height 39
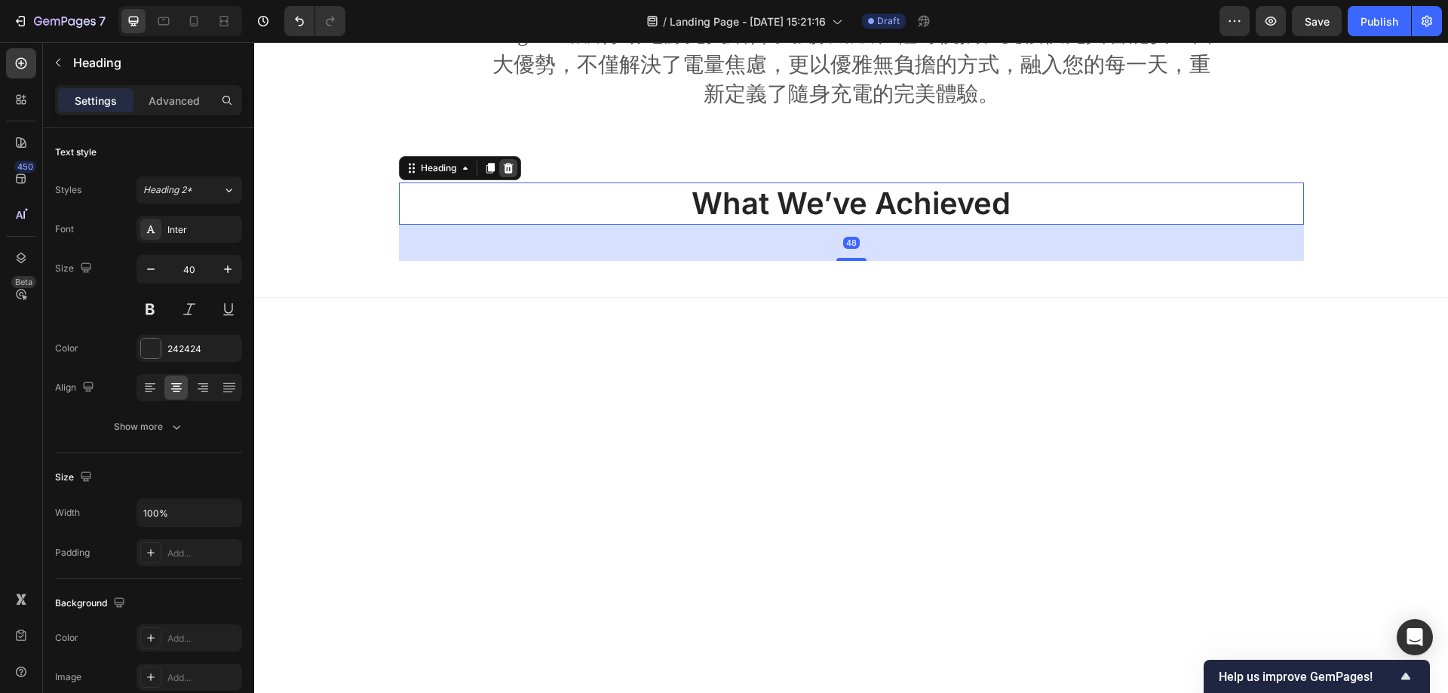
click at [503, 168] on icon at bounding box center [508, 168] width 10 height 11
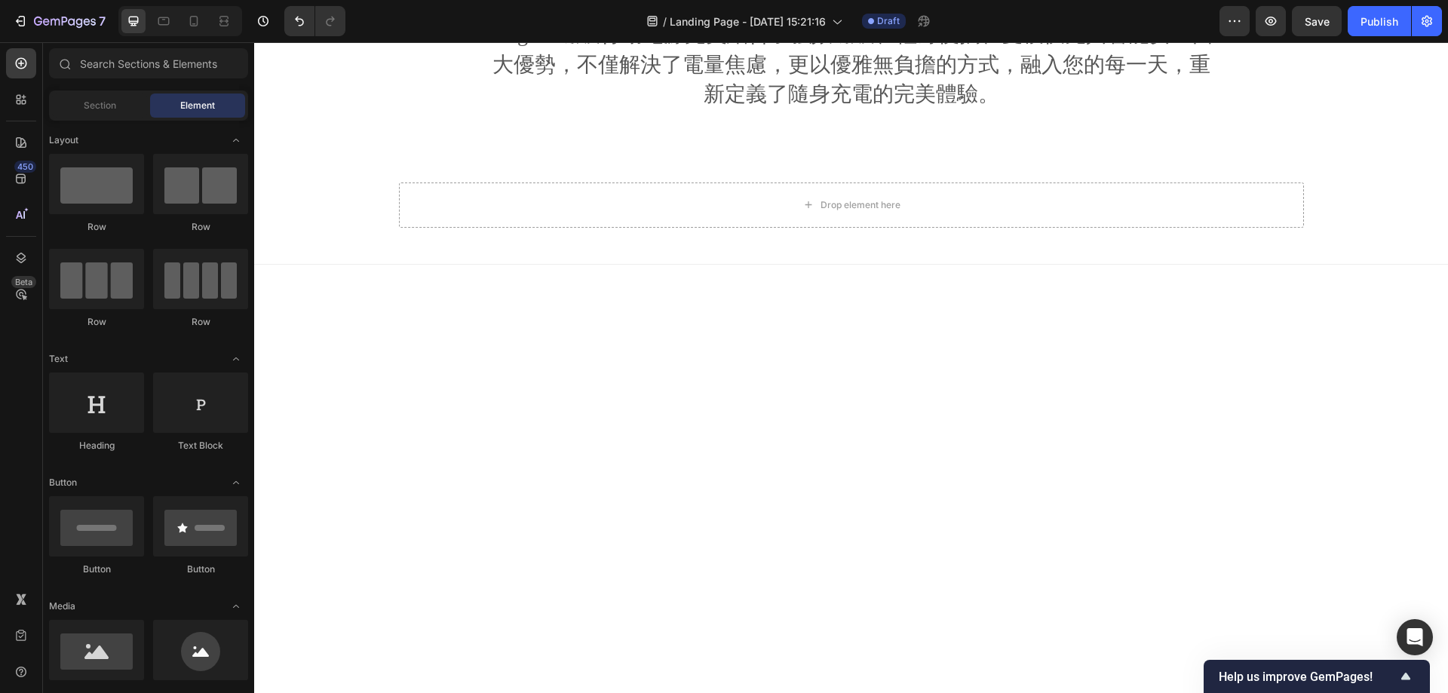
click at [725, 251] on div "Drop element here Row Section 3" at bounding box center [851, 224] width 1194 height 82
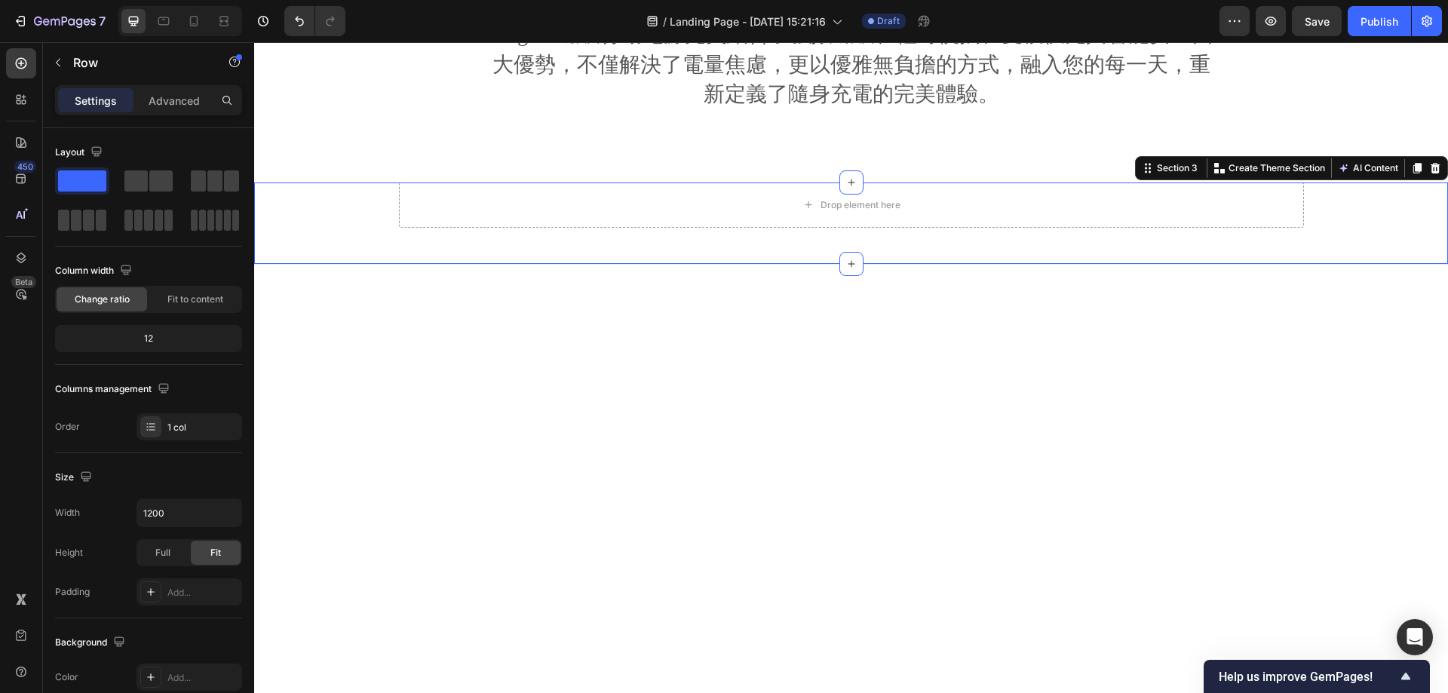
click at [613, 199] on div "Drop element here" at bounding box center [851, 205] width 905 height 45
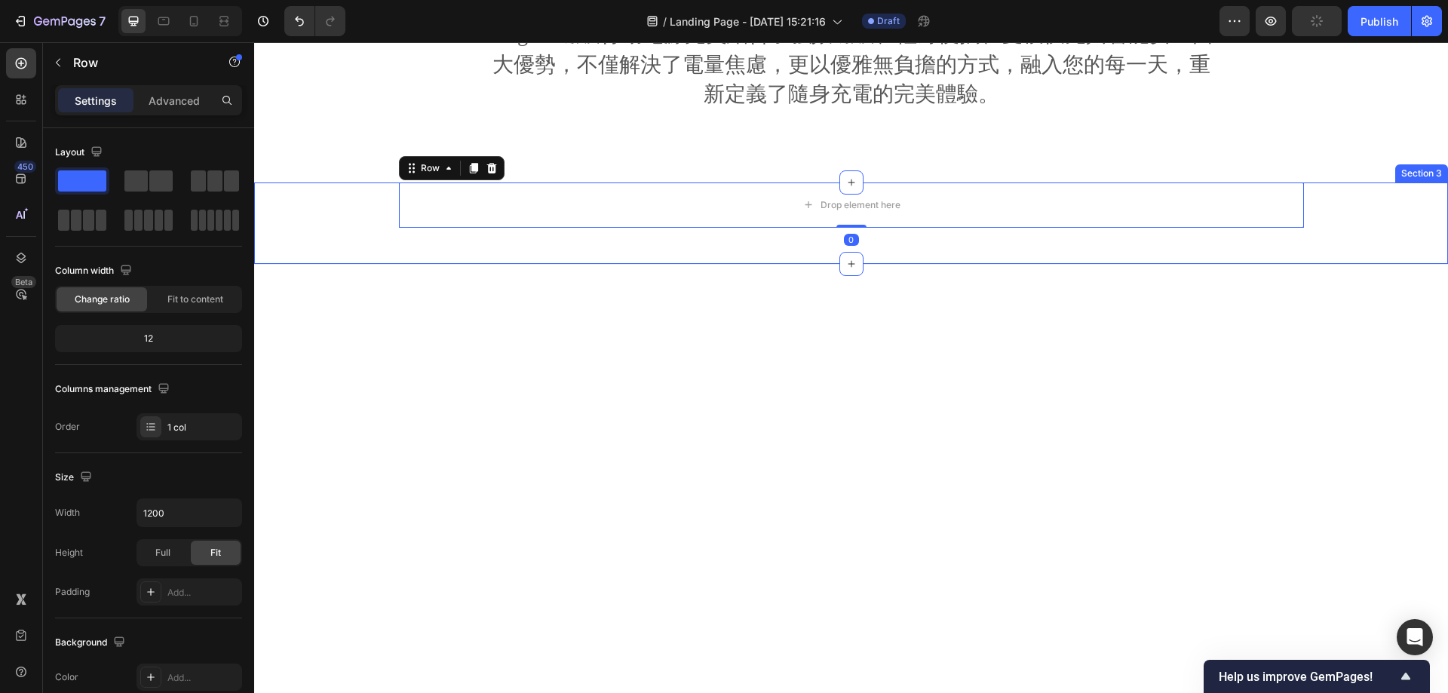
click at [554, 236] on div "Drop element here Row 0 Section 3" at bounding box center [851, 224] width 1194 height 82
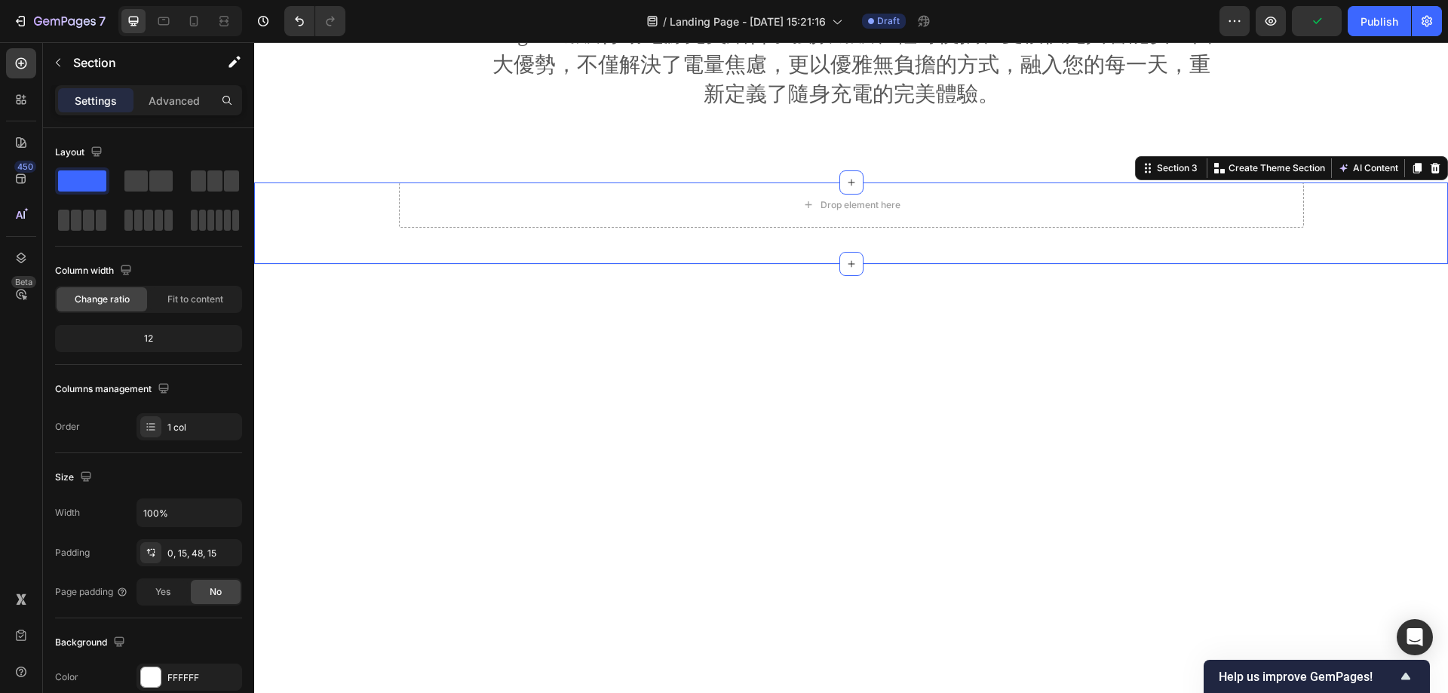
drag, startPoint x: 1429, startPoint y: 167, endPoint x: 1363, endPoint y: 181, distance: 67.9
click at [1428, 167] on div at bounding box center [1435, 168] width 18 height 18
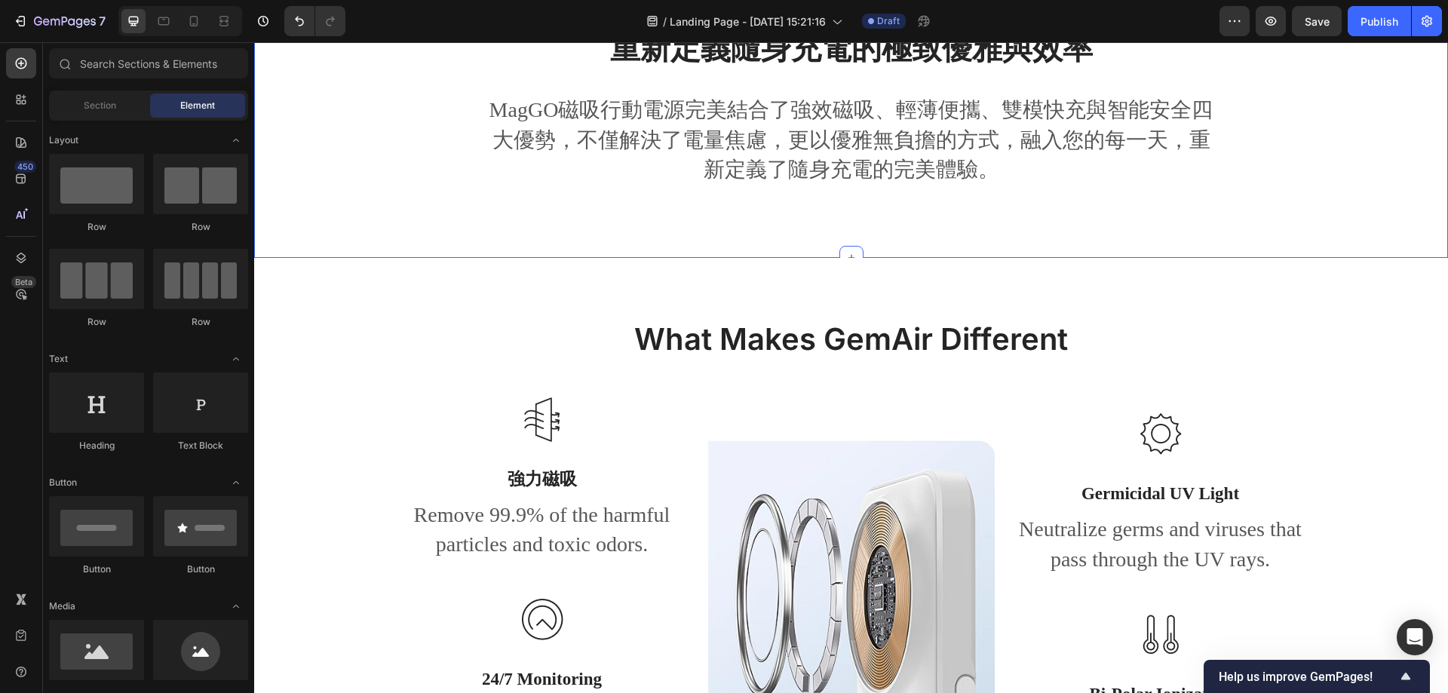
click at [932, 229] on div "重新定義隨身充電的極致優雅與效率 Heading MagGO磁吸行動電源完美結合了強效磁吸、輕薄便攜、雙模快充與智能安全四大優勢，不僅解決了電量焦慮，更以優雅…" at bounding box center [851, 112] width 1194 height 291
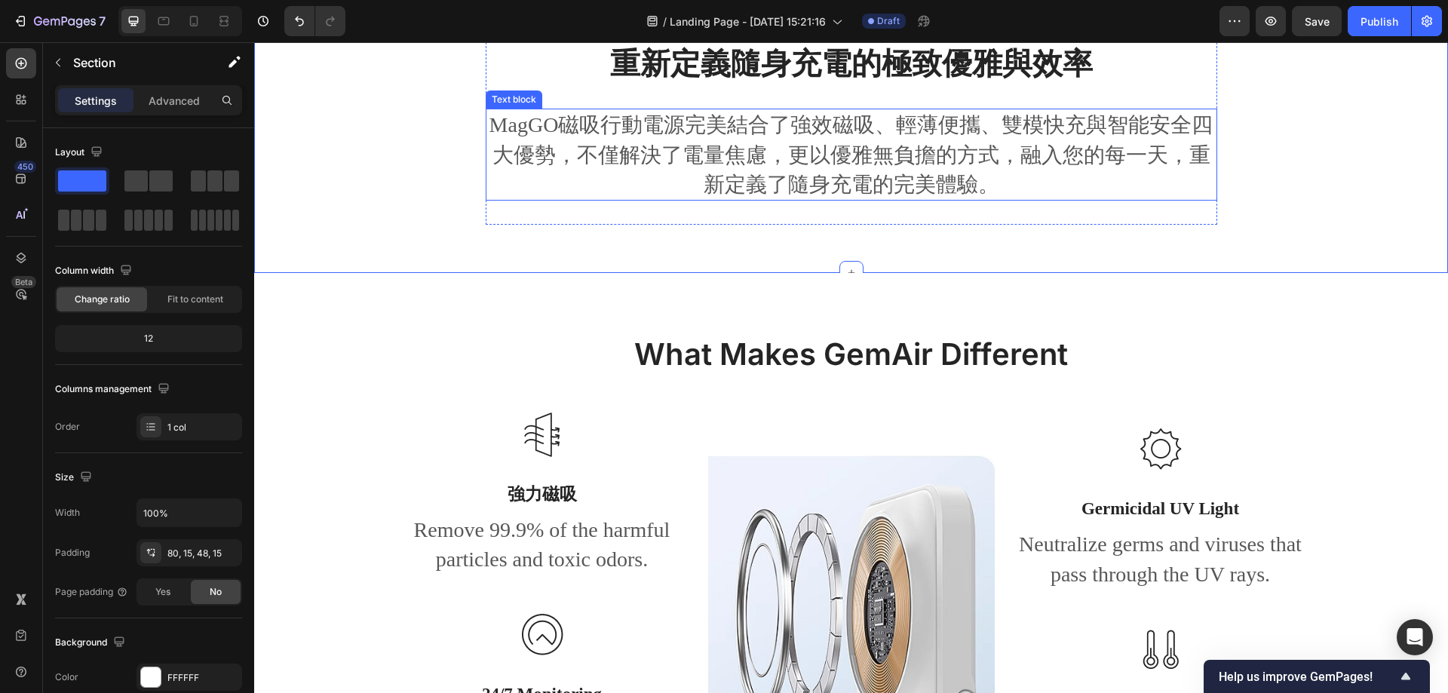
scroll to position [830, 0]
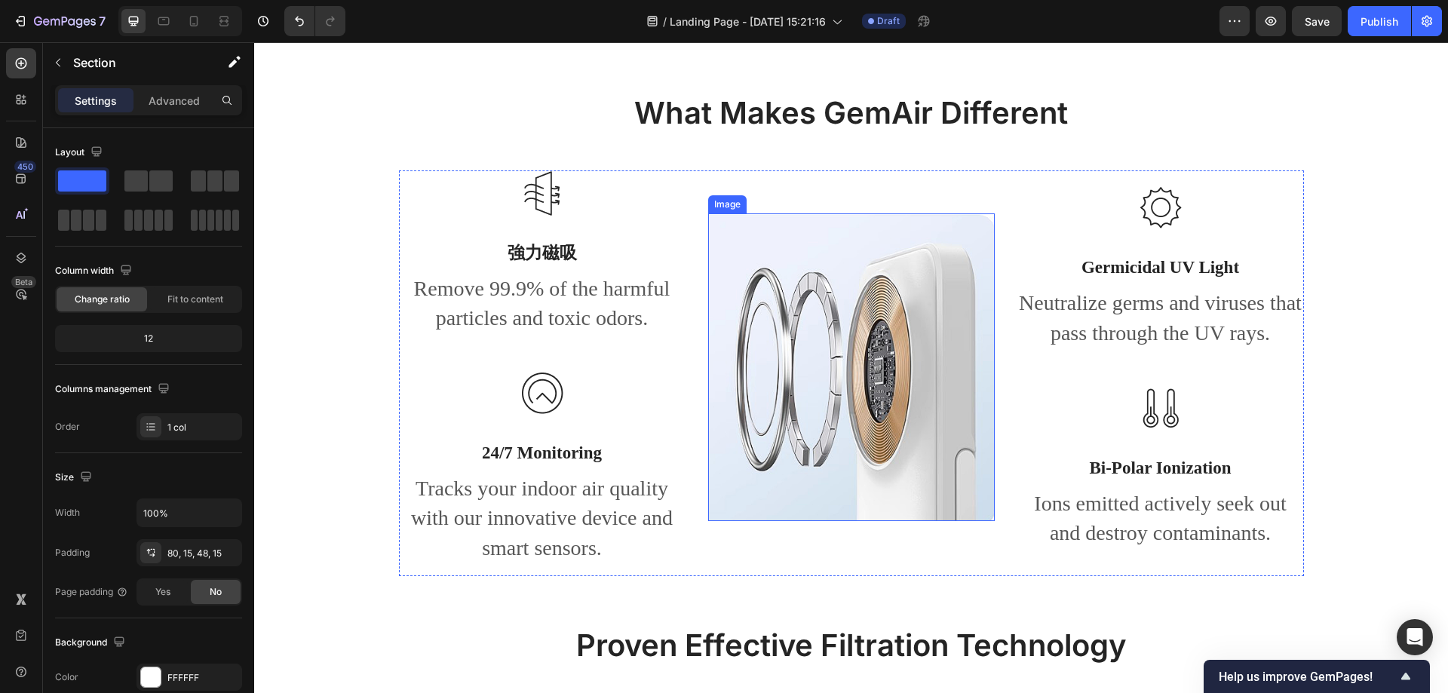
click at [796, 377] on img at bounding box center [851, 367] width 287 height 308
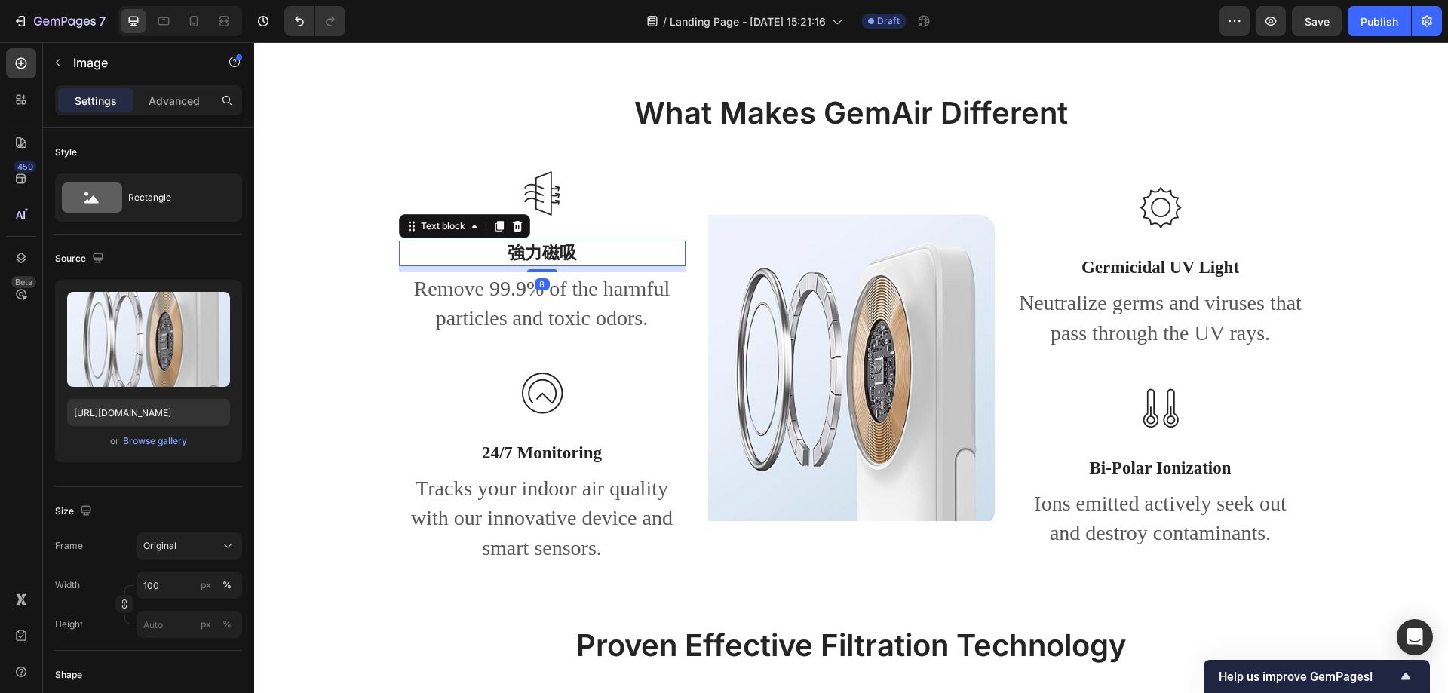
click at [536, 244] on p "強力磁吸" at bounding box center [542, 253] width 284 height 23
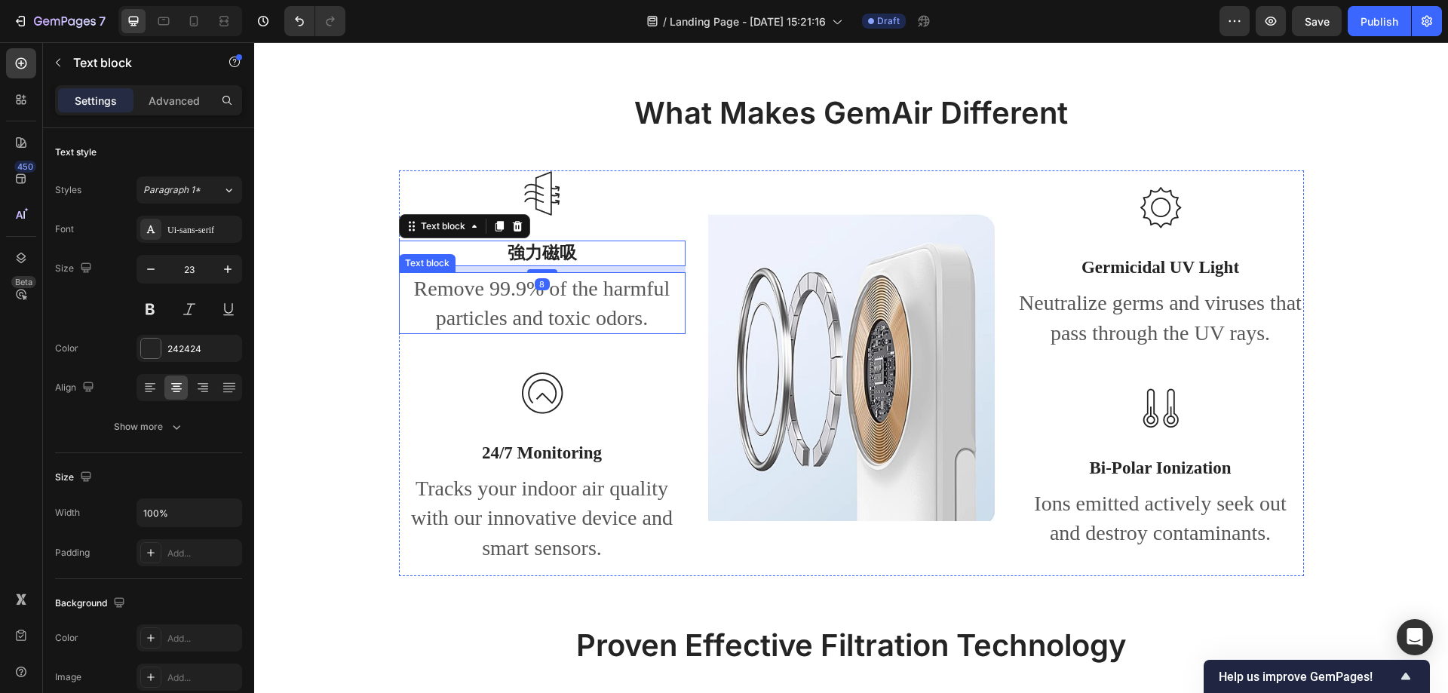
click at [535, 289] on div "8" at bounding box center [542, 284] width 15 height 12
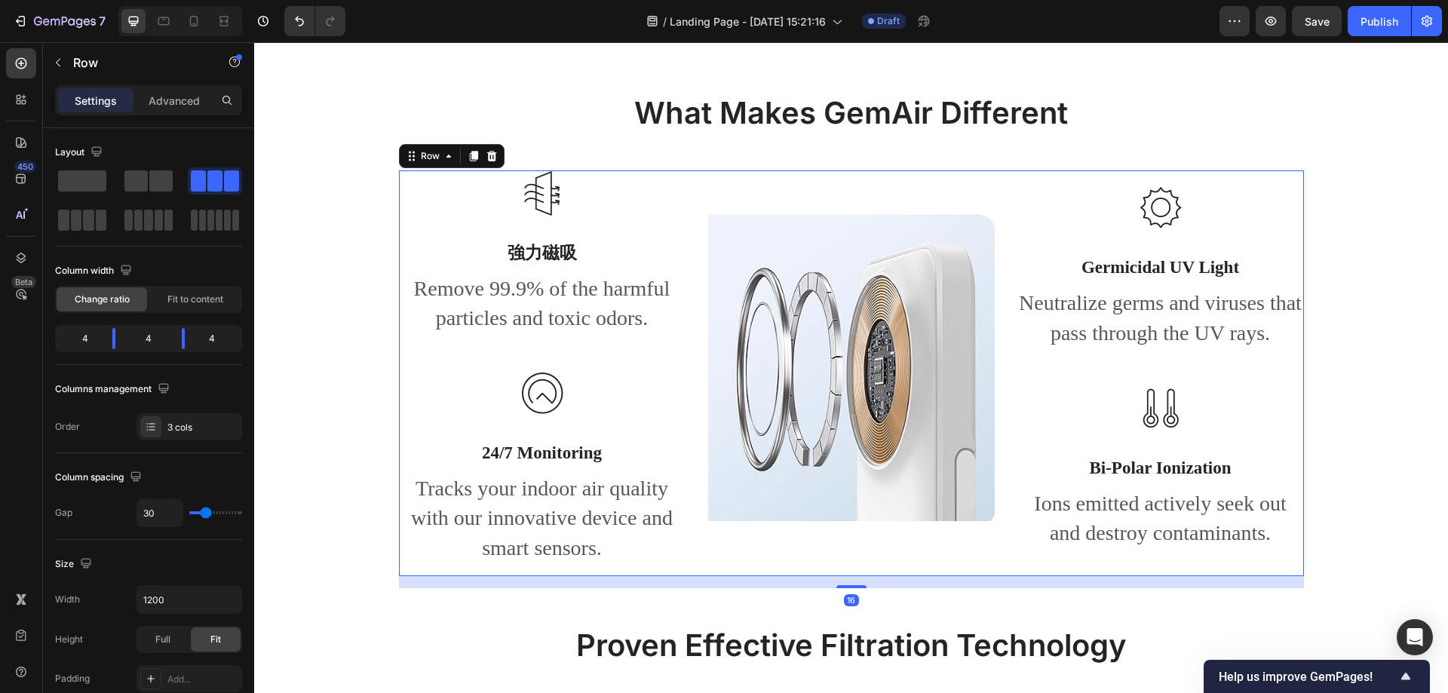
click at [1271, 269] on div "Image Germicidal UV Light Text block Neutralize germs and viruses that pass thr…" at bounding box center [1160, 373] width 287 height 406
click at [529, 255] on p "強力磁吸" at bounding box center [542, 253] width 284 height 23
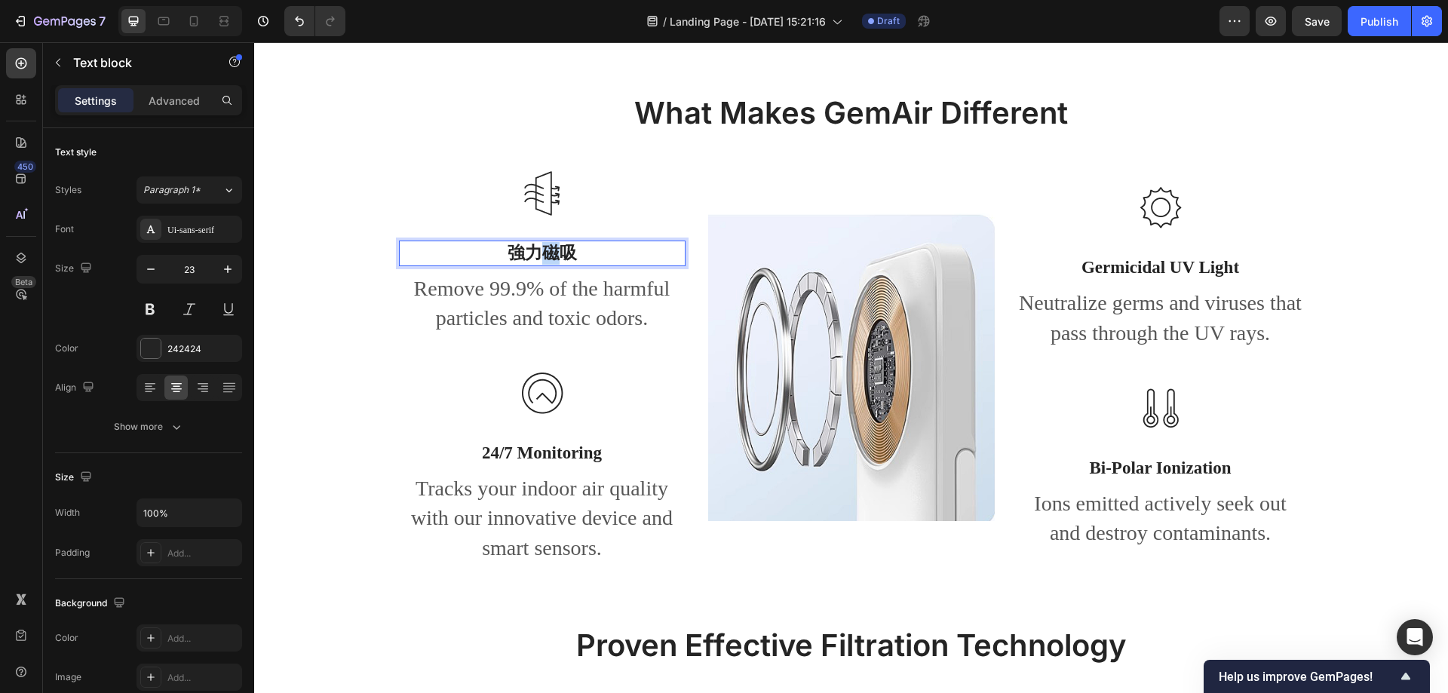
click at [529, 255] on p "強力磁吸" at bounding box center [542, 253] width 284 height 23
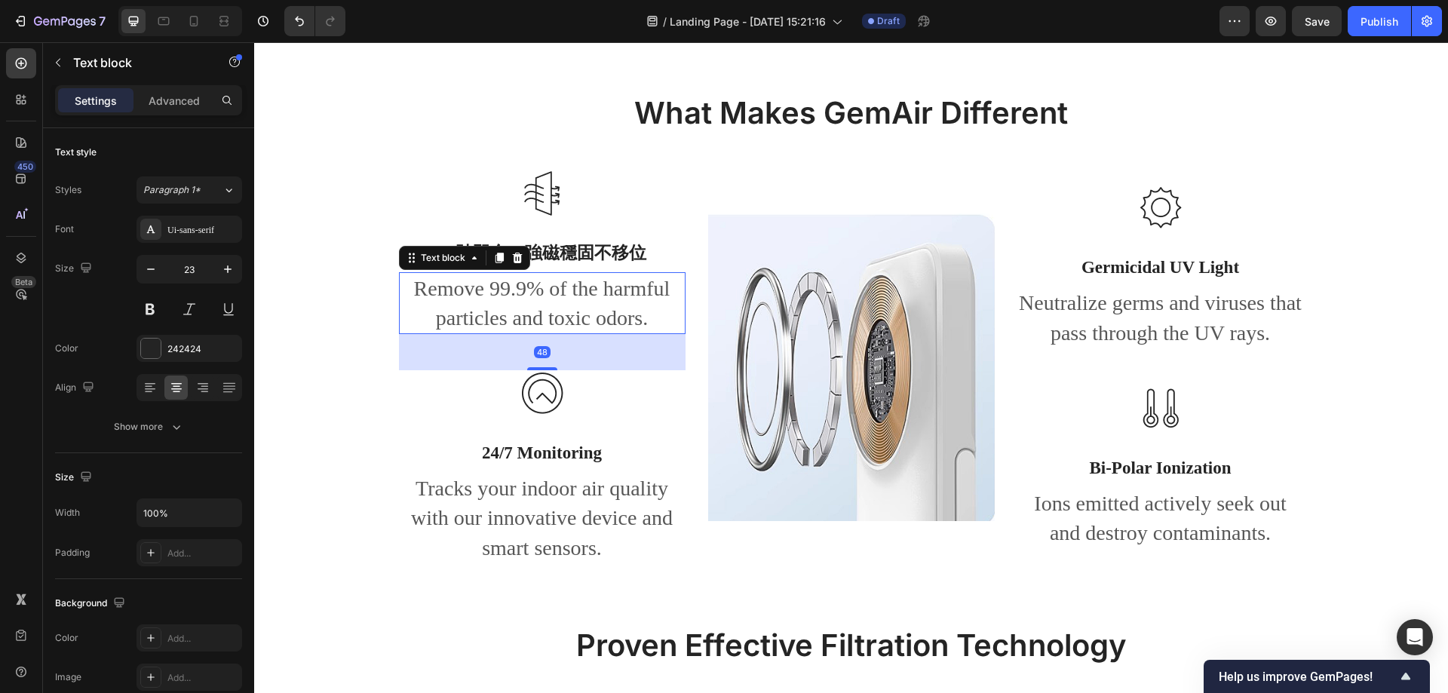
click at [556, 306] on p "Remove 99.9% of the harmful particles and toxic odors." at bounding box center [542, 303] width 284 height 59
click at [477, 281] on p "Remove 99.9% of the harmful particles and toxic odors." at bounding box center [542, 303] width 284 height 59
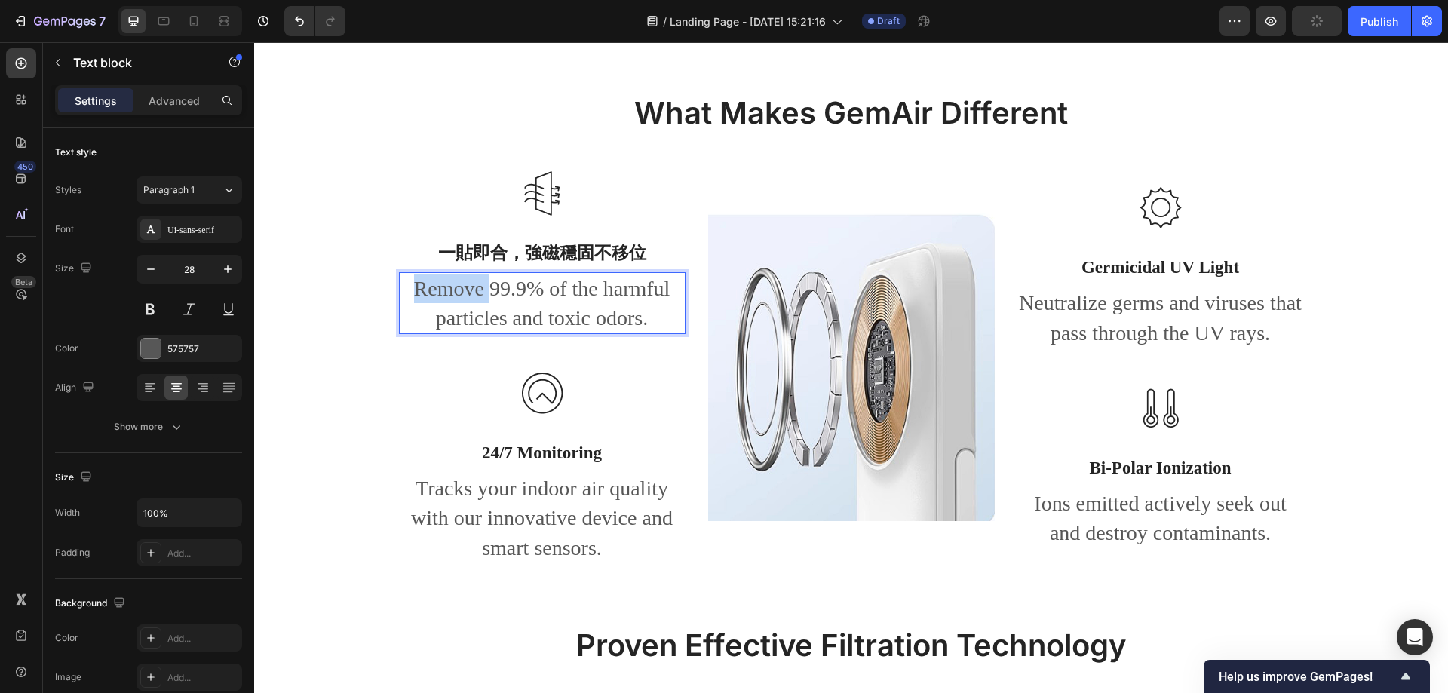
click at [477, 281] on p "Remove 99.9% of the harmful particles and toxic odors." at bounding box center [542, 303] width 284 height 59
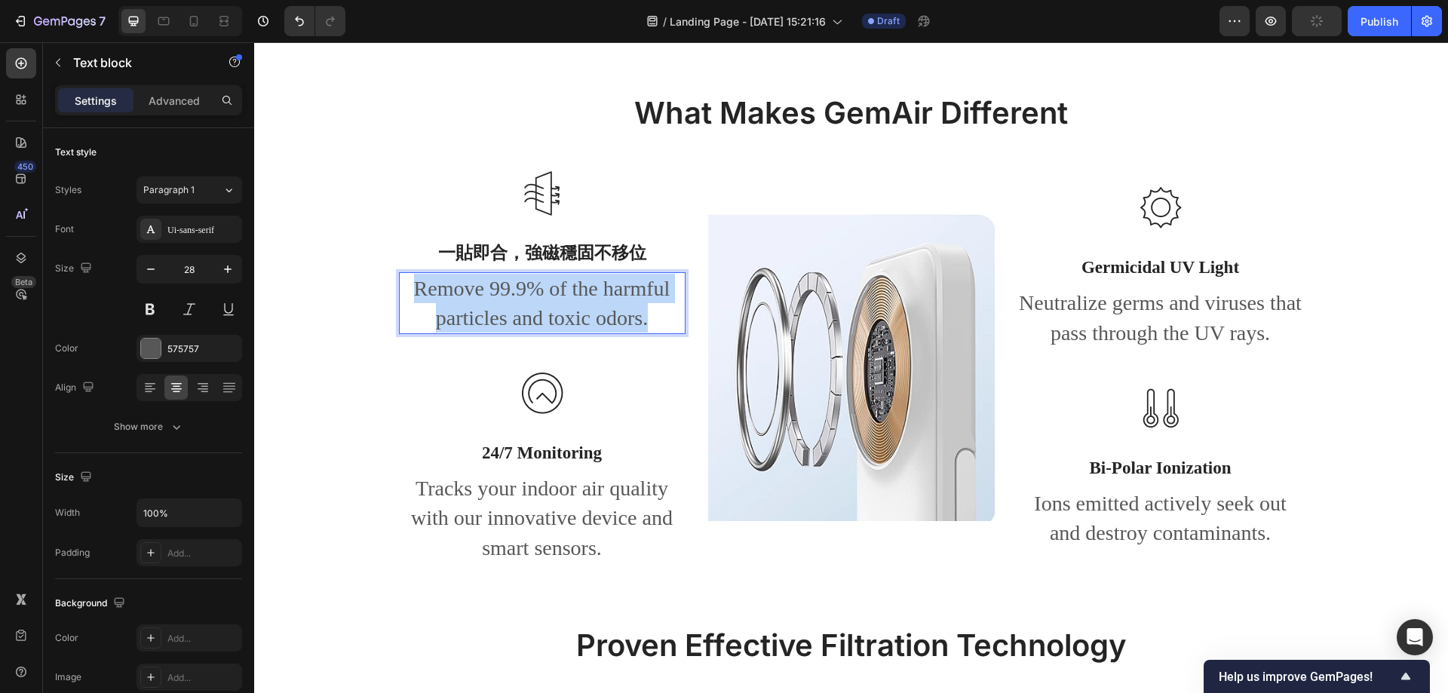
click at [477, 281] on p "Remove 99.9% of the harmful particles and toxic odors." at bounding box center [542, 303] width 284 height 59
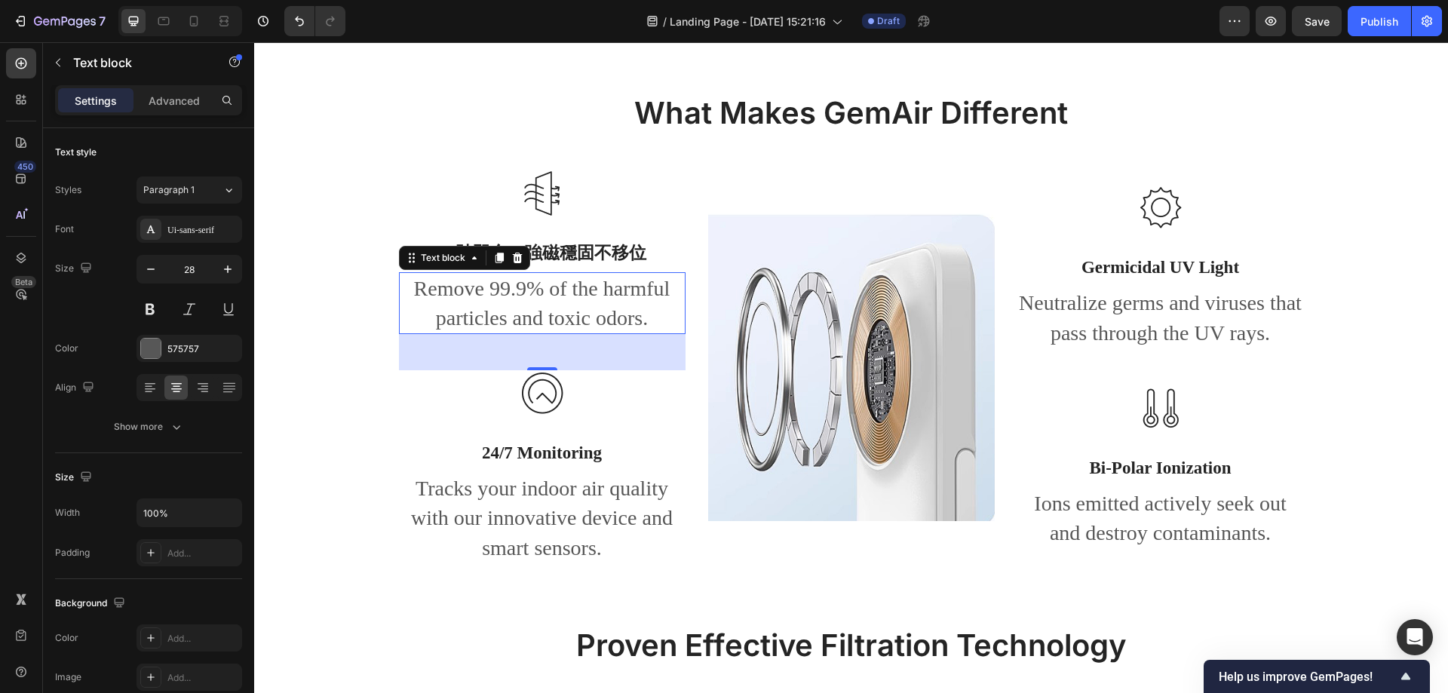
click at [520, 305] on p "Remove 99.9% of the harmful particles and toxic odors." at bounding box center [542, 303] width 284 height 59
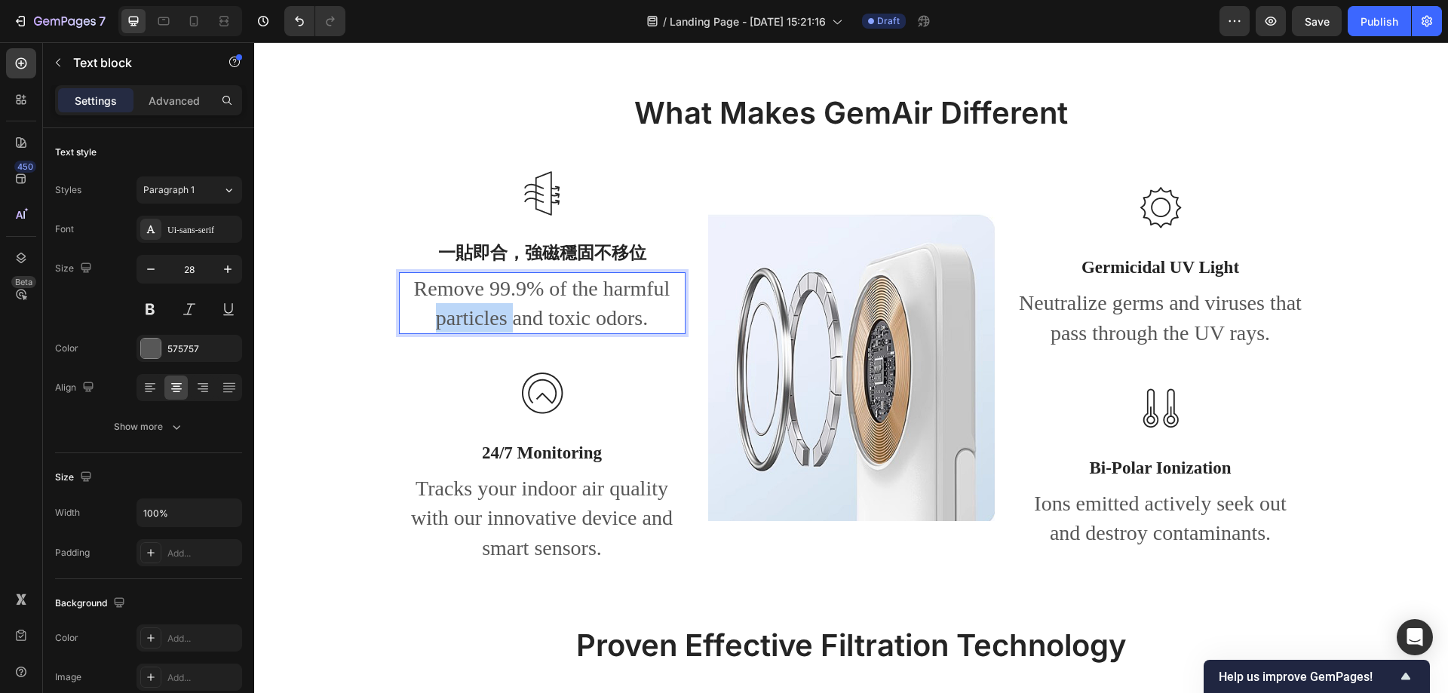
click at [520, 305] on p "Remove 99.9% of the harmful particles and toxic odors." at bounding box center [542, 303] width 284 height 59
click at [519, 305] on p "Remove 99.9% of the harmful particles and toxic odors." at bounding box center [542, 303] width 284 height 59
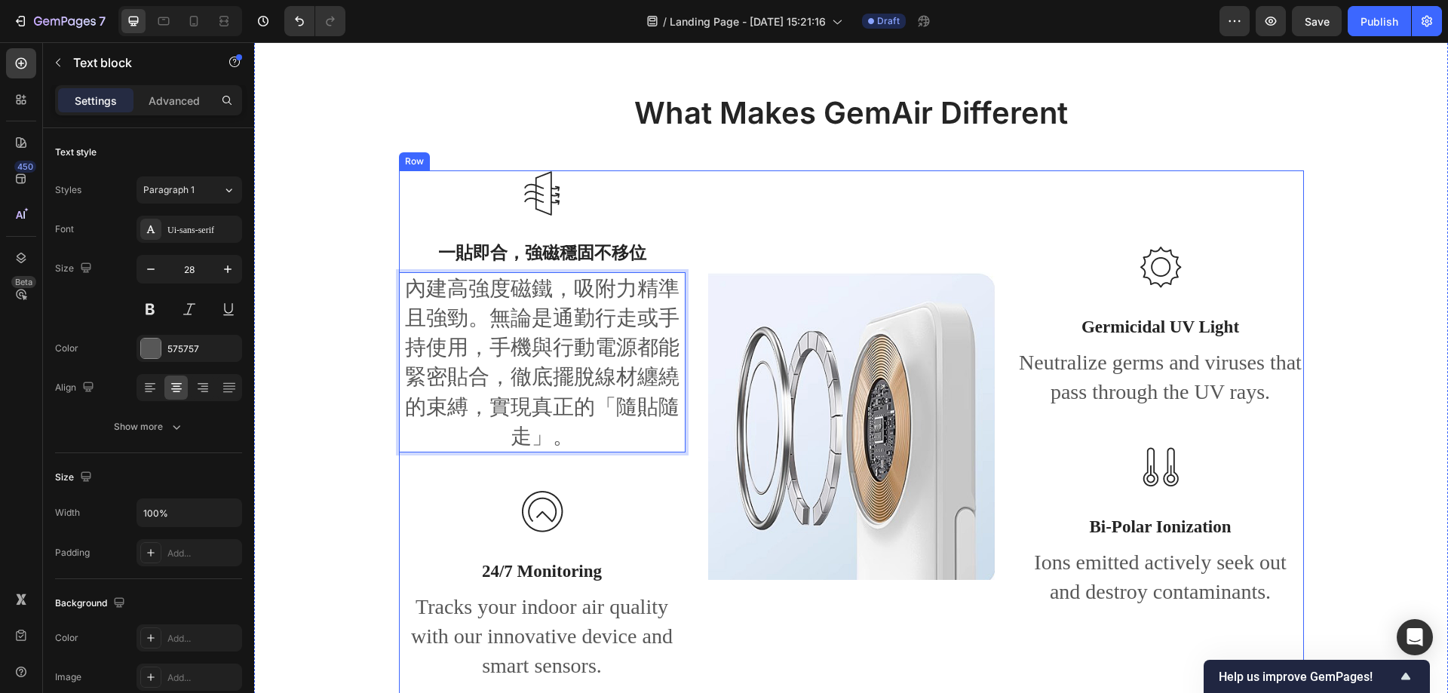
click at [971, 234] on div "Image" at bounding box center [851, 432] width 287 height 524
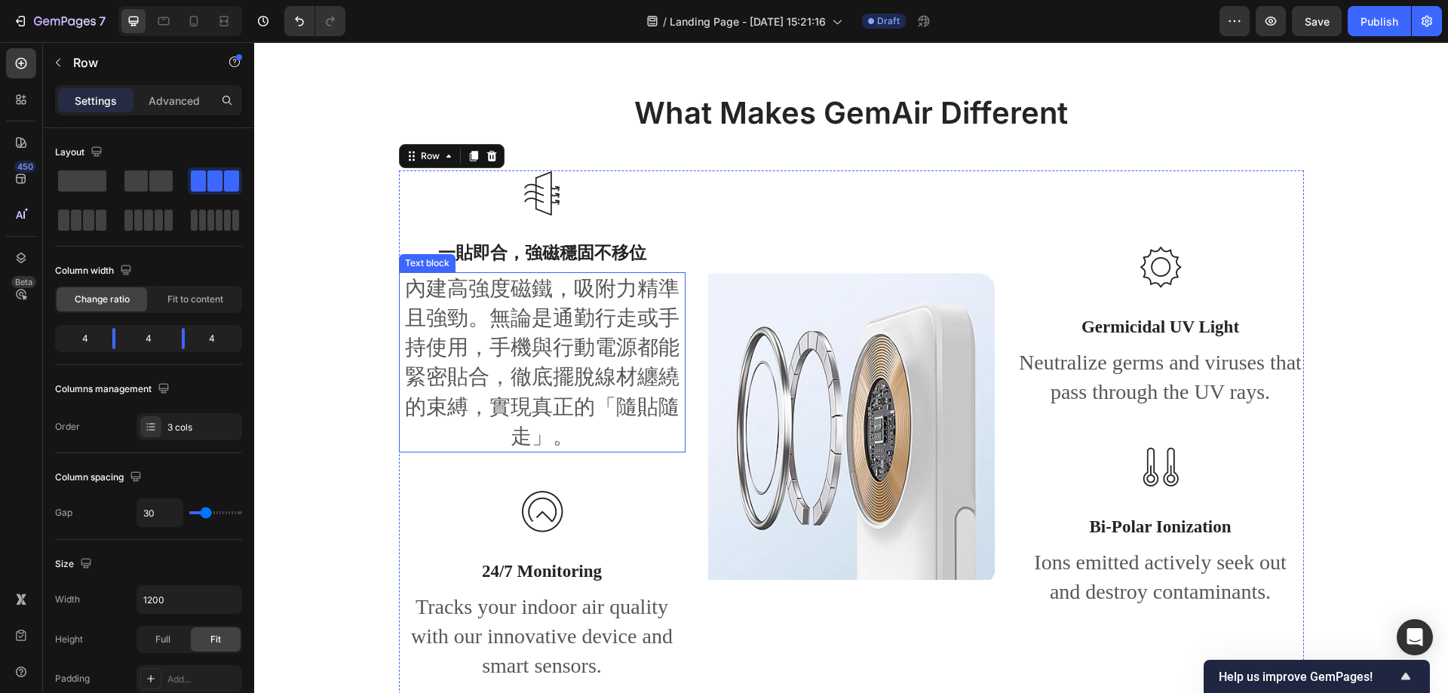
click at [548, 368] on p "內建高強度磁鐵，吸附力精準且強勁。無論是通勤行走或手持使用，手機與行動電源都能緊密貼合，徹底擺脫線材纏繞的束縛，實現真正的「隨貼隨走」。" at bounding box center [542, 362] width 284 height 177
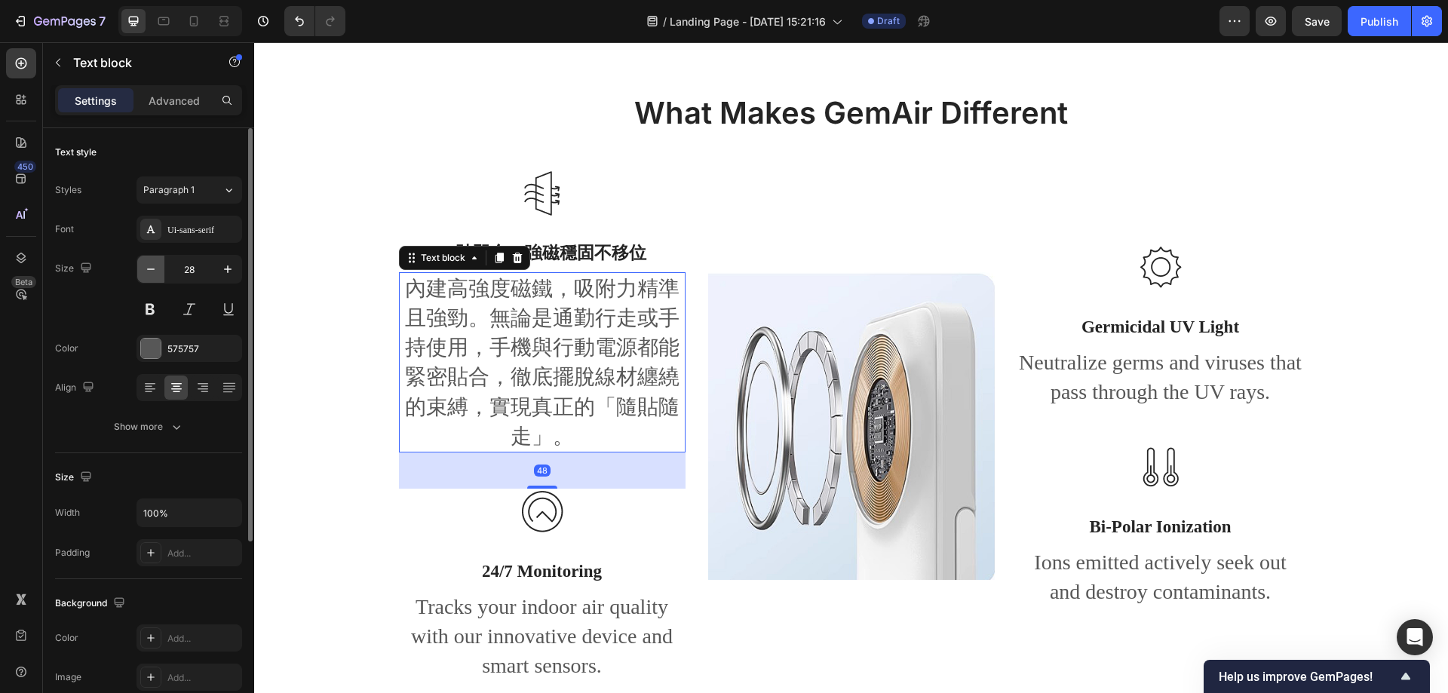
click at [158, 271] on button "button" at bounding box center [150, 269] width 27 height 27
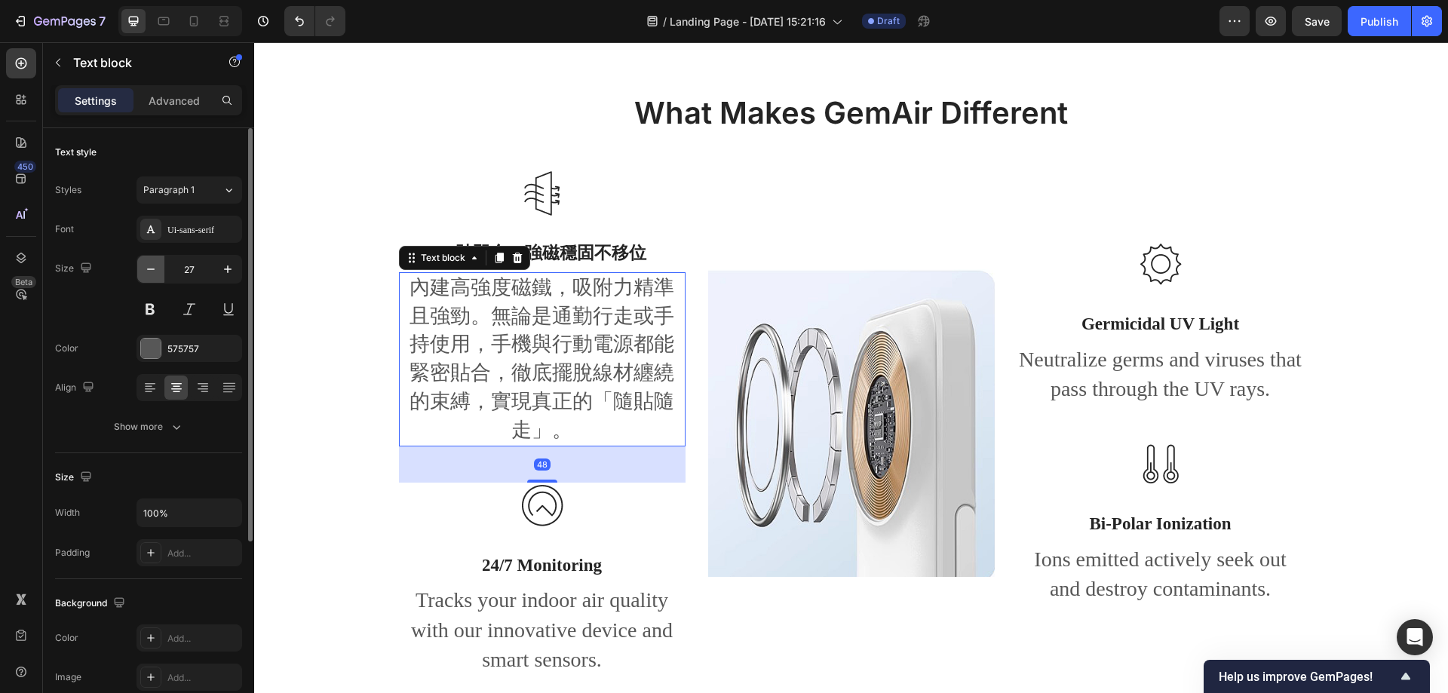
click at [158, 271] on button "button" at bounding box center [150, 269] width 27 height 27
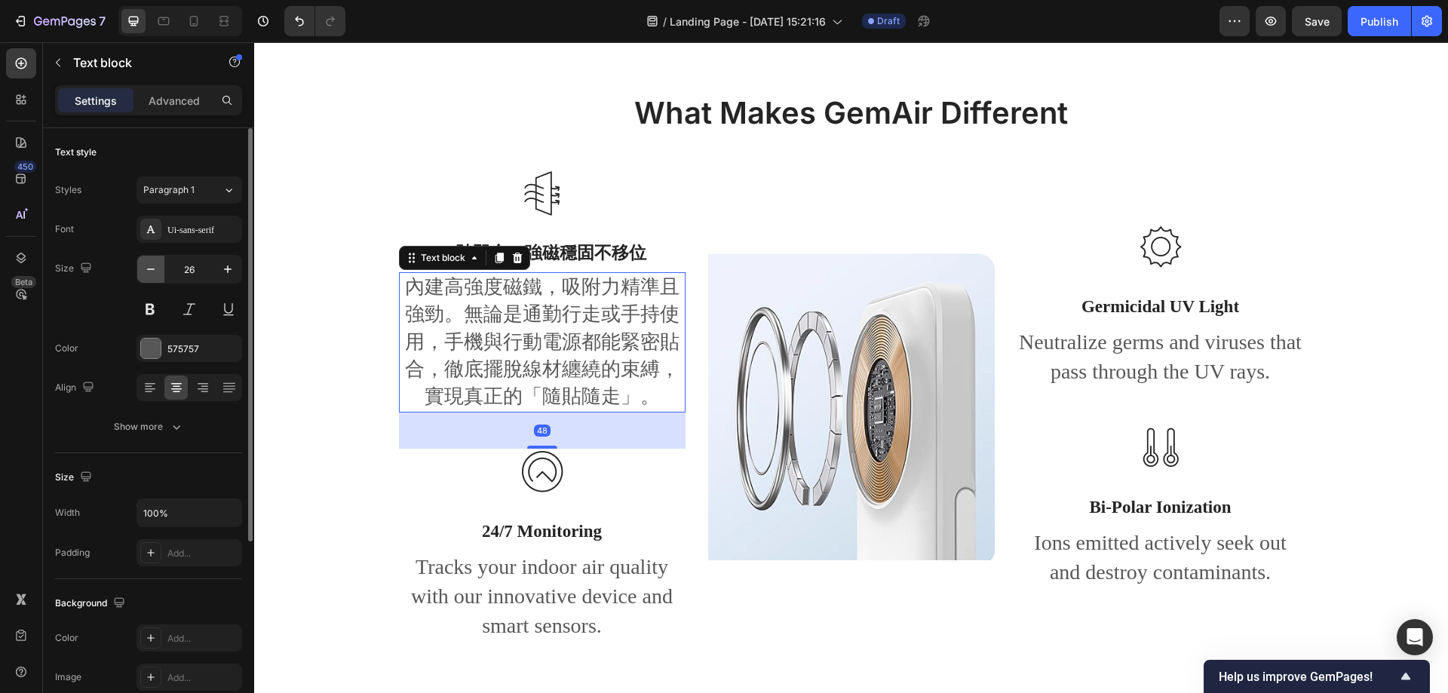
click at [158, 271] on button "button" at bounding box center [150, 269] width 27 height 27
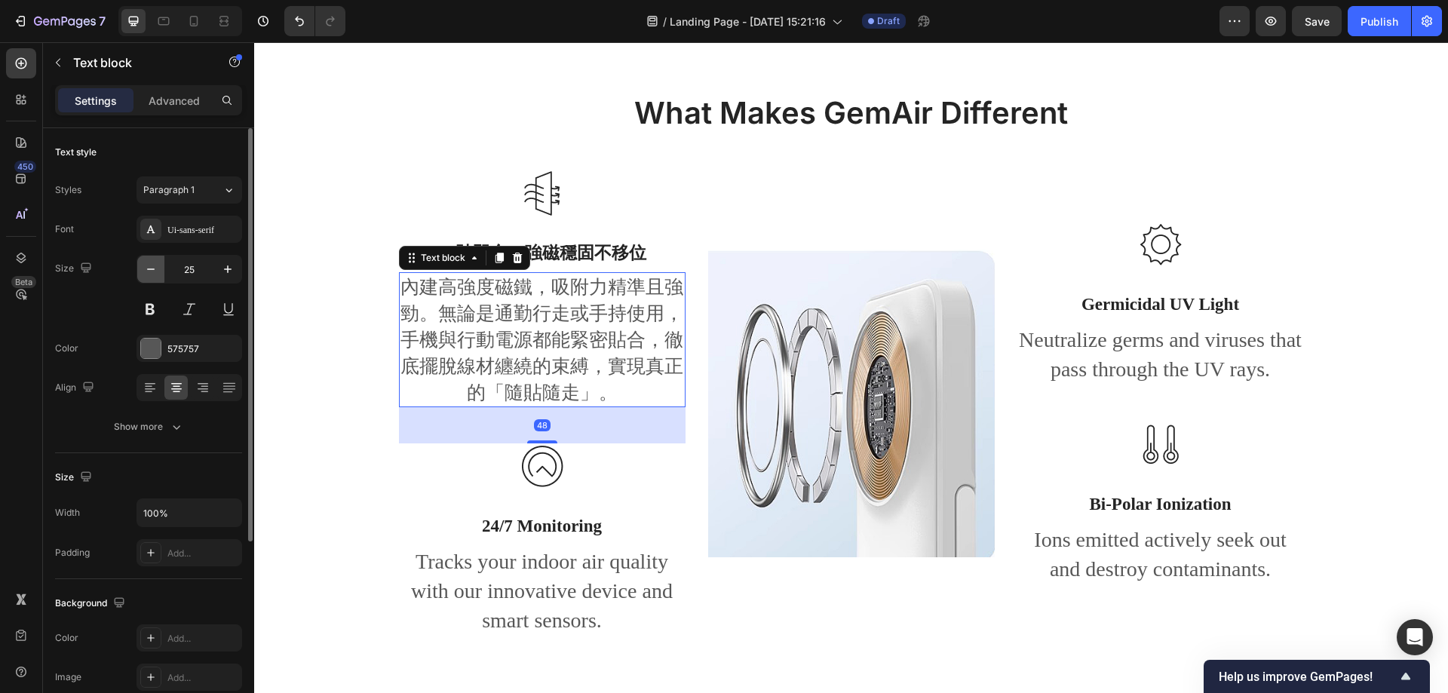
click at [158, 271] on button "button" at bounding box center [150, 269] width 27 height 27
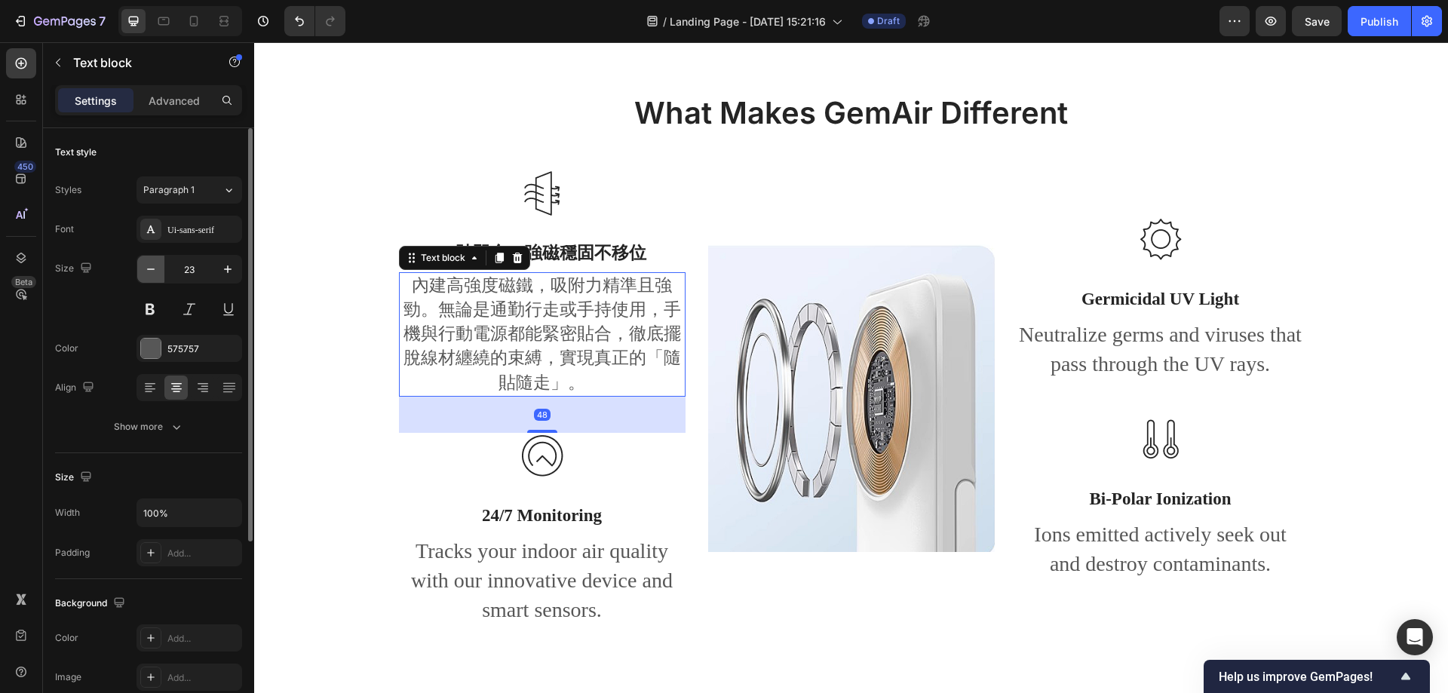
click at [158, 271] on button "button" at bounding box center [150, 269] width 27 height 27
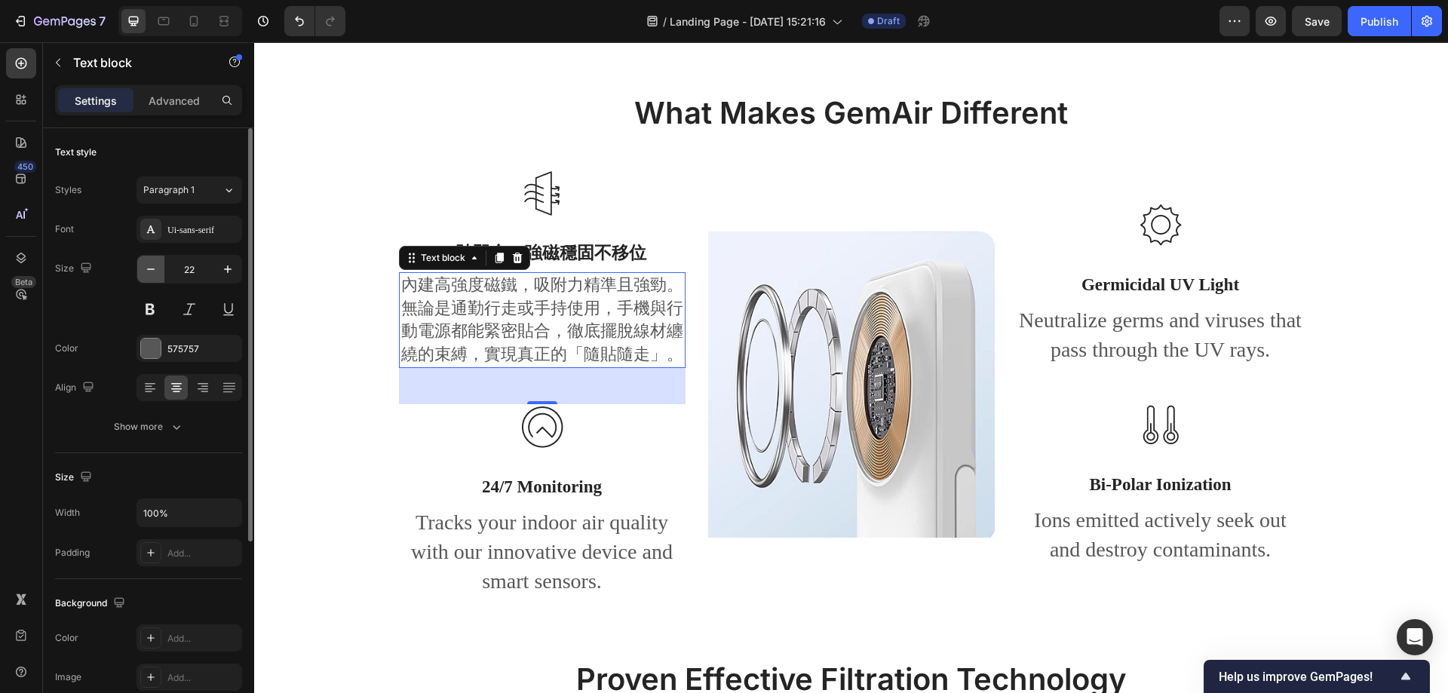
click at [158, 271] on icon "button" at bounding box center [150, 269] width 15 height 15
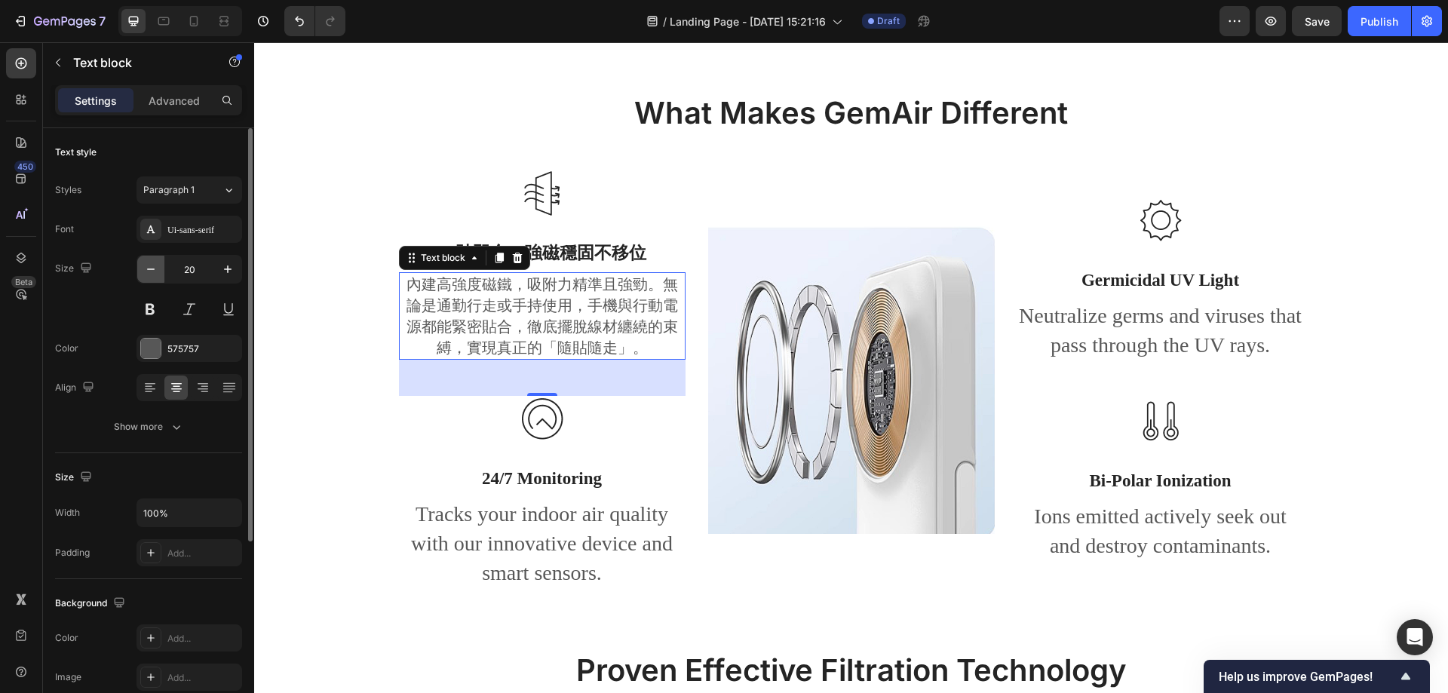
click at [157, 270] on icon "button" at bounding box center [150, 269] width 15 height 15
type input "19"
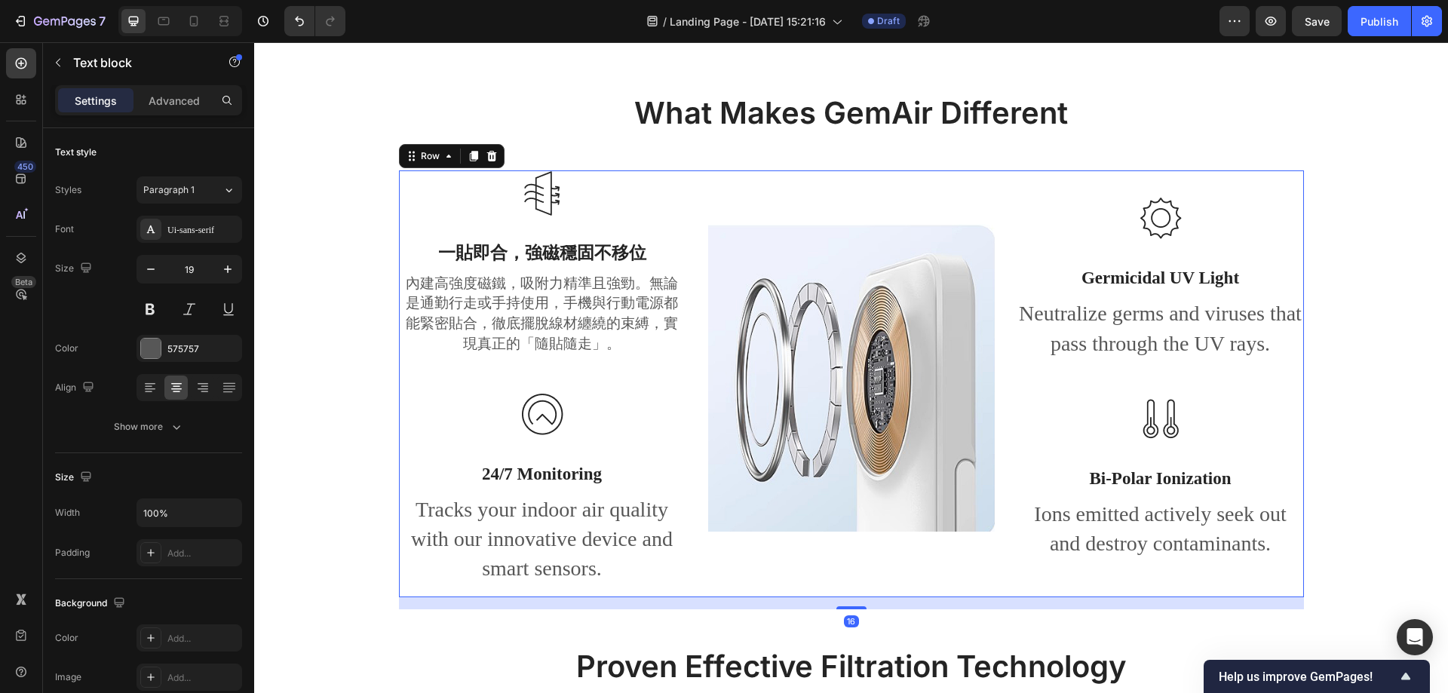
click at [836, 192] on div "Image" at bounding box center [851, 383] width 287 height 427
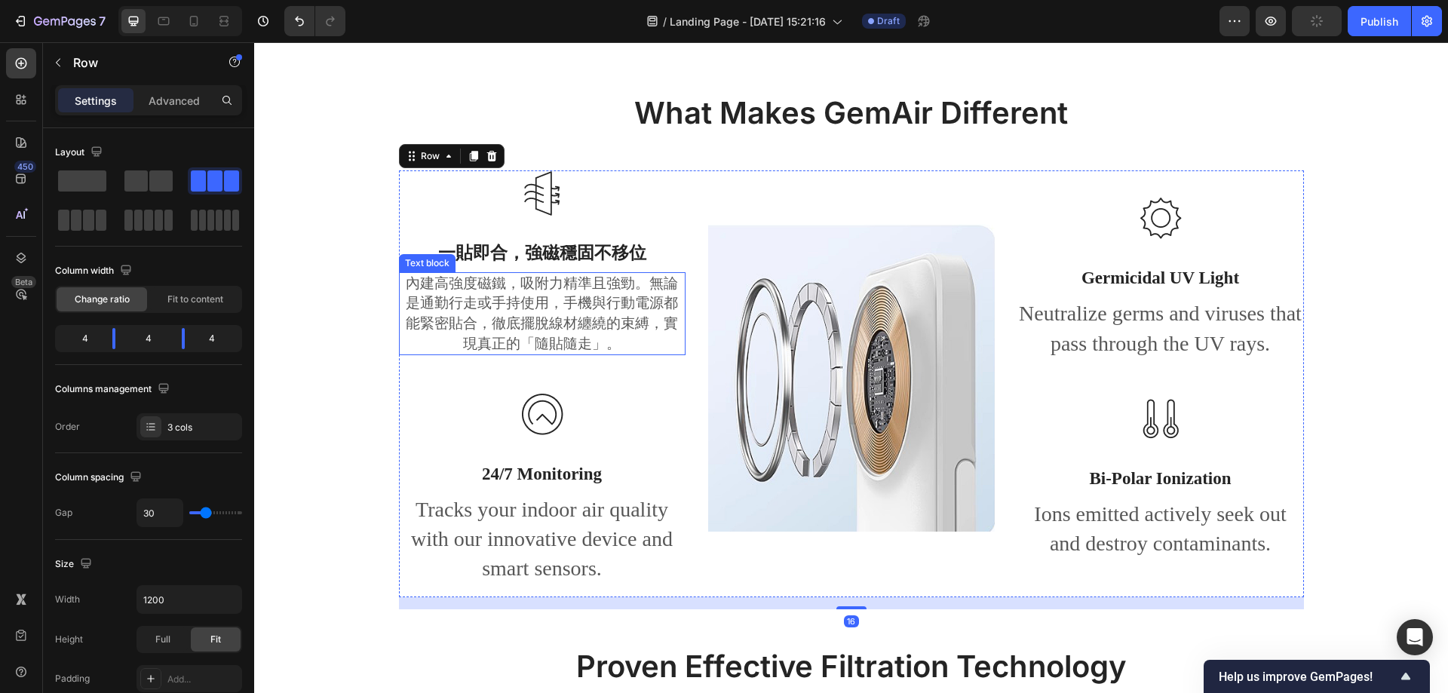
click at [434, 311] on p "內建高強度磁鐵，吸附力精準且強勁。無論是通勤行走或手持使用，手機與行動電源都能緊密貼合，徹底擺脫線材纏繞的束縛，實現真正的「隨貼隨走」。" at bounding box center [542, 314] width 284 height 80
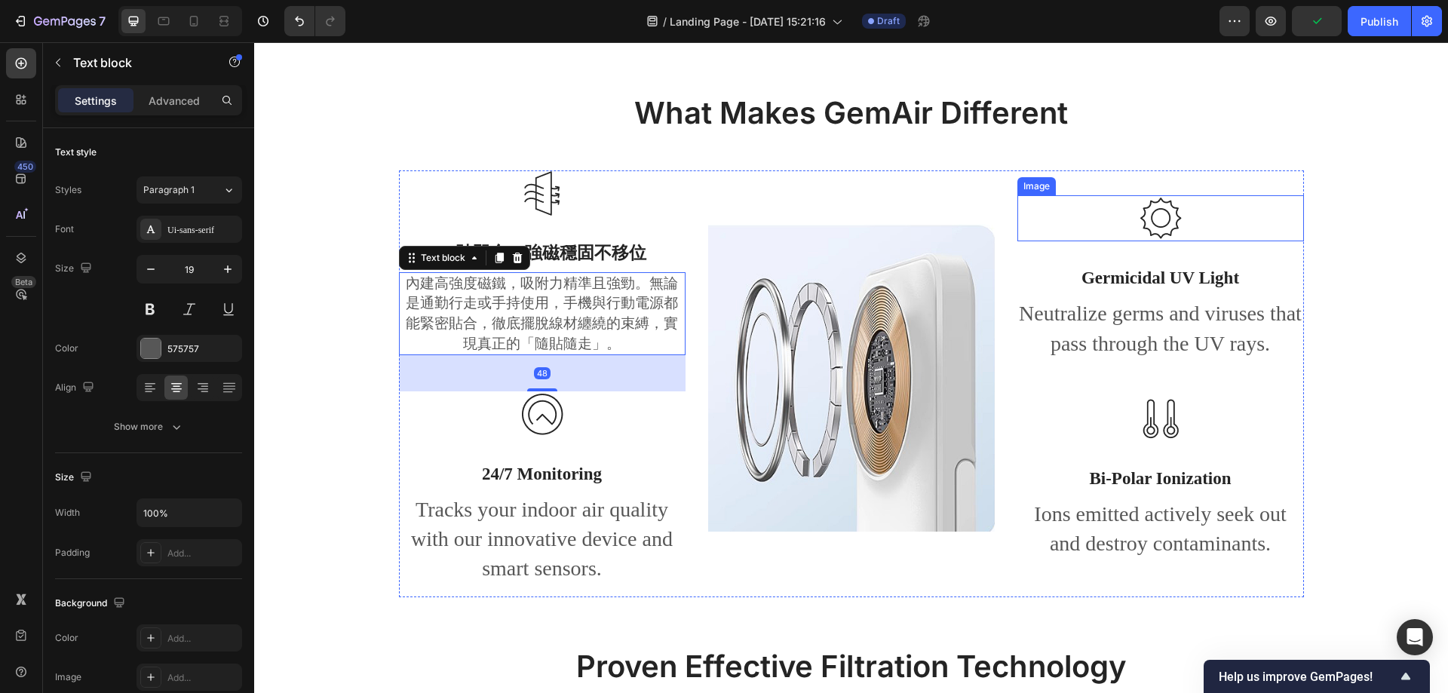
click at [1038, 195] on div at bounding box center [1160, 218] width 287 height 46
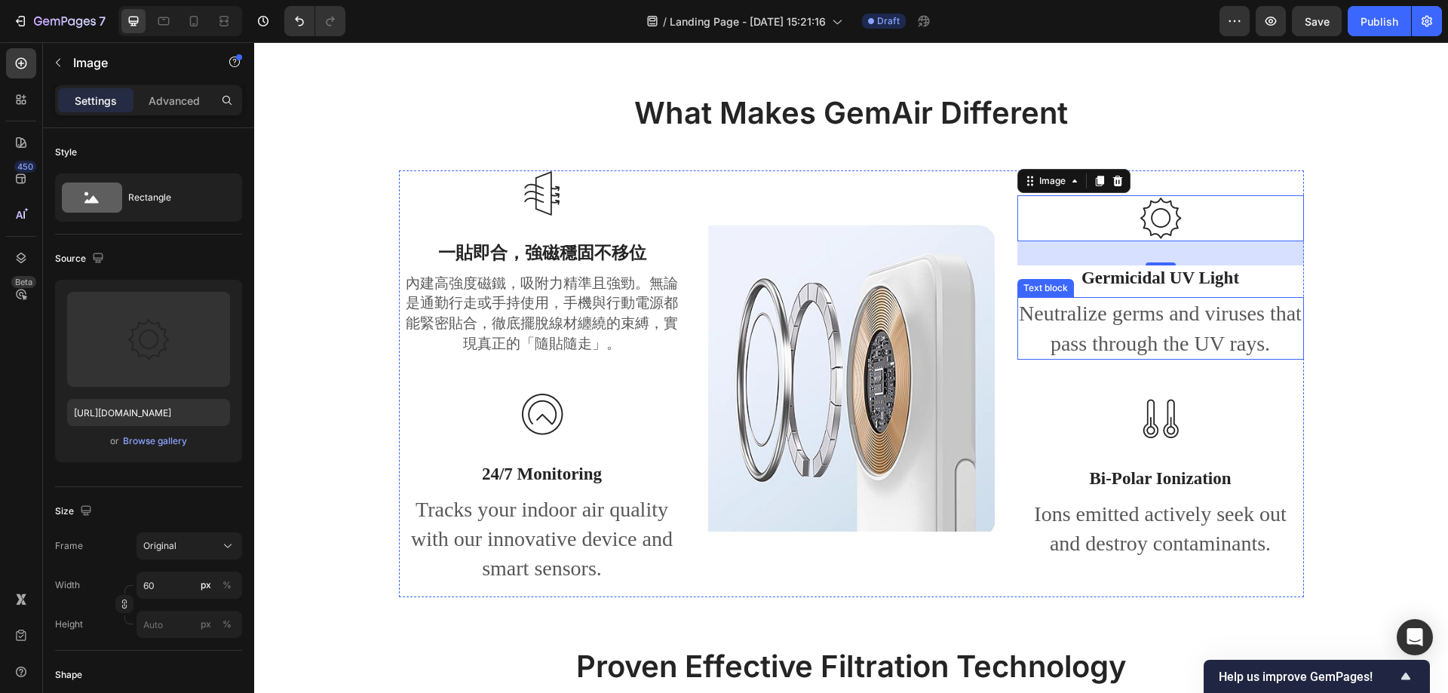
click at [1089, 300] on p "Neutralize germs and viruses that pass through the UV rays." at bounding box center [1161, 328] width 284 height 59
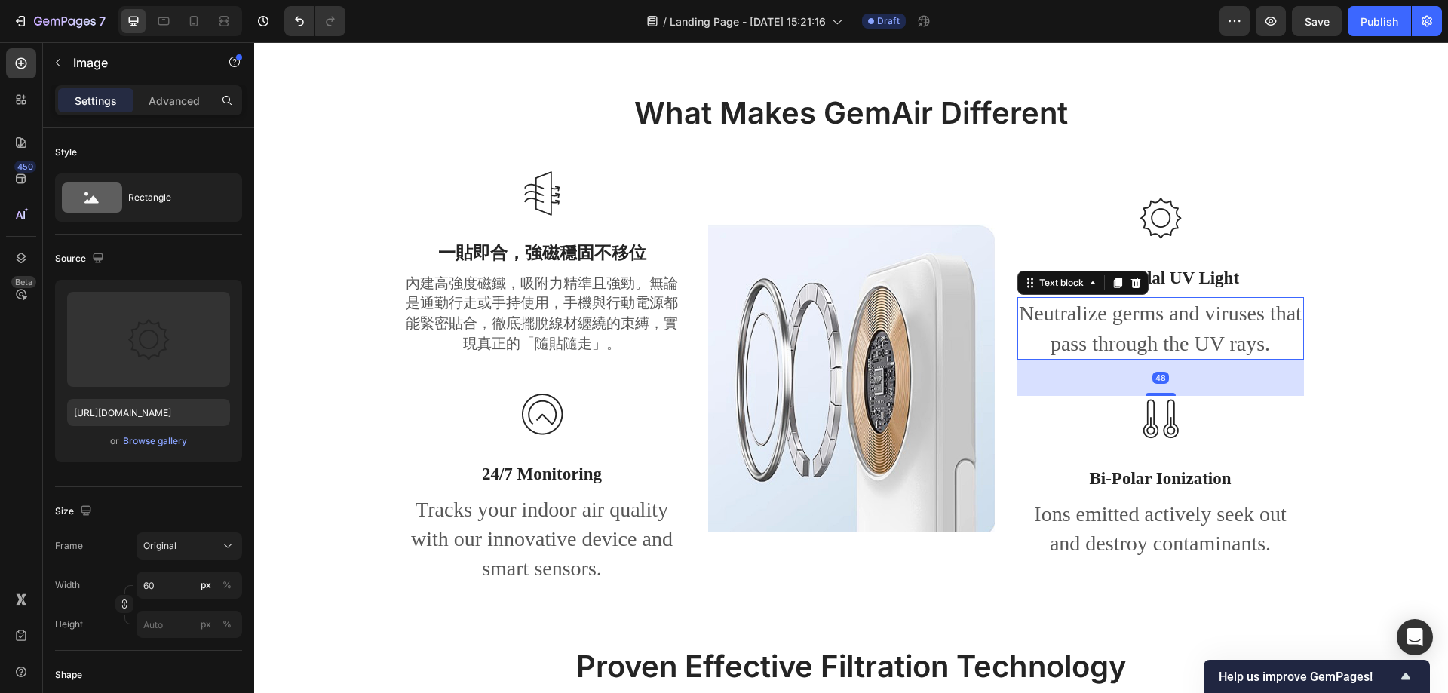
click at [1089, 300] on p "Neutralize germs and viruses that pass through the UV rays." at bounding box center [1161, 328] width 284 height 59
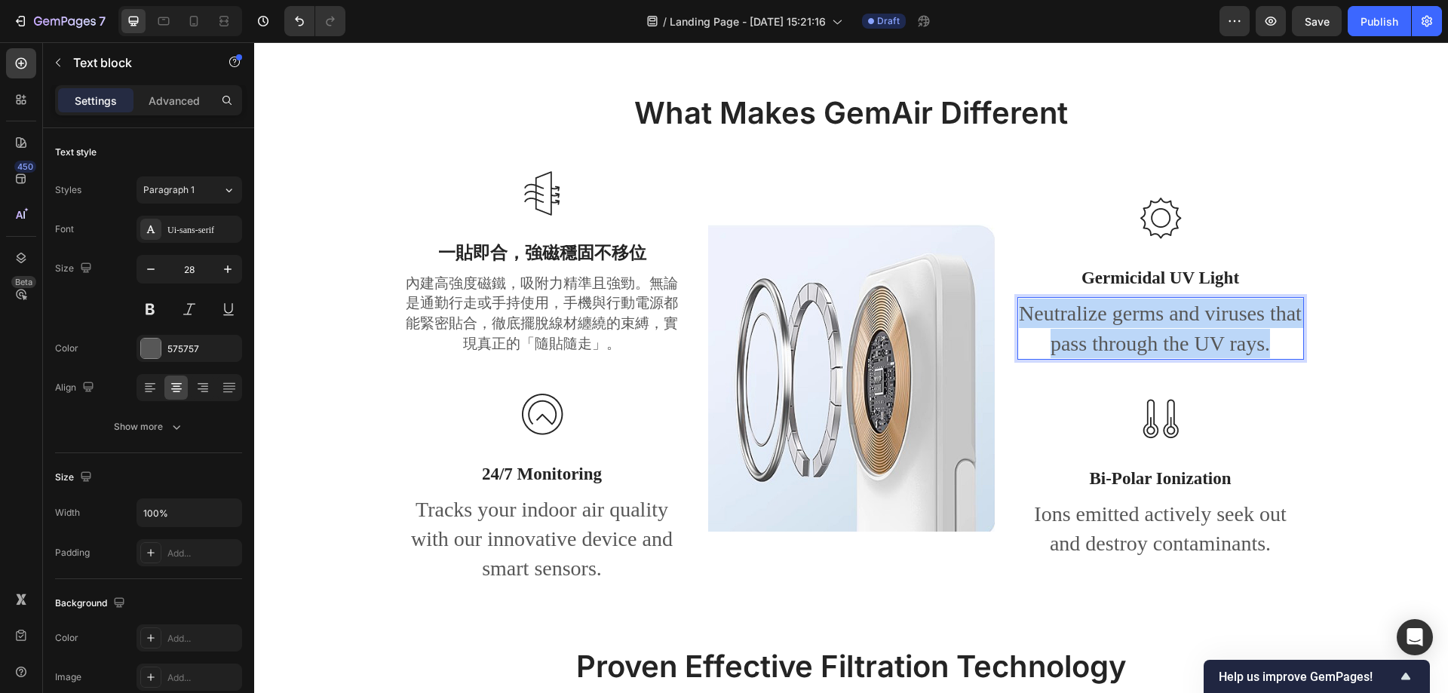
click at [1089, 300] on p "Neutralize germs and viruses that pass through the UV rays." at bounding box center [1161, 328] width 284 height 59
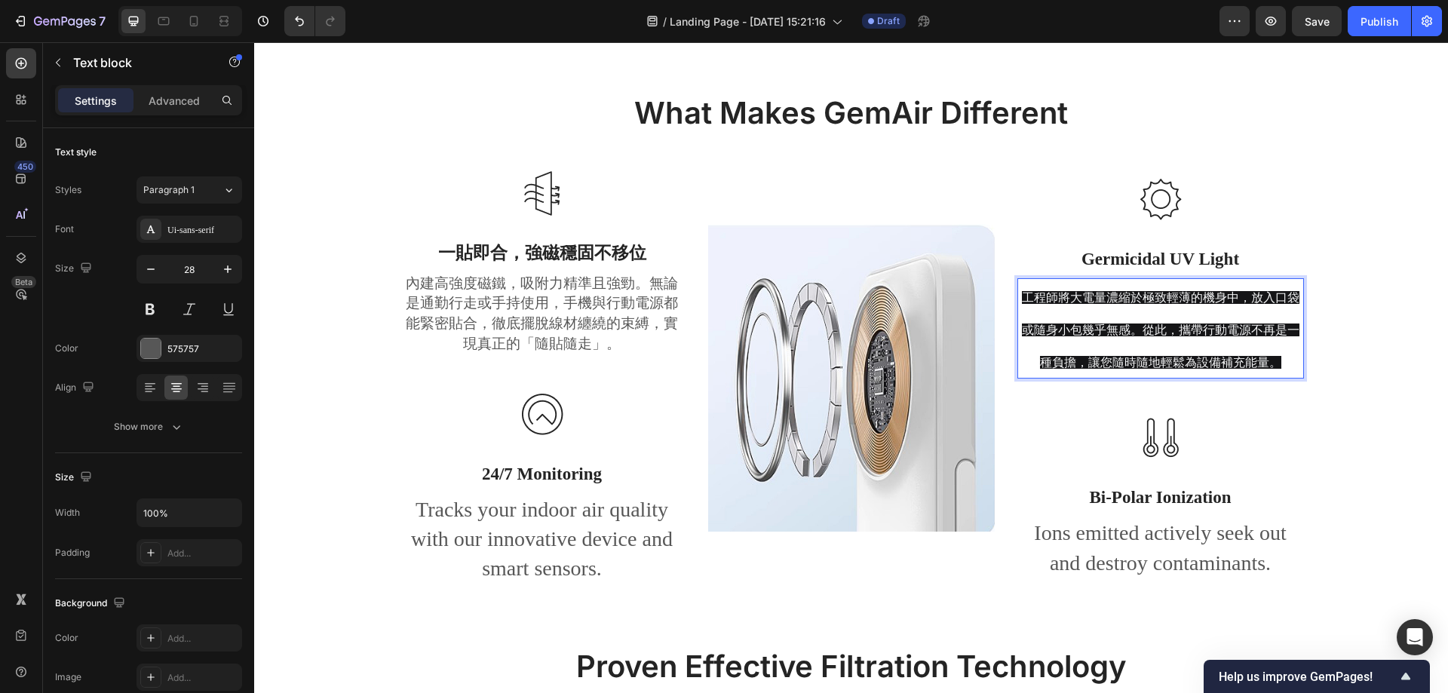
click at [1210, 337] on p "工程師將大電量濃縮於極致輕薄的機身中，放入口袋或隨身小包幾乎無感。從此，攜帶行動電源不再是一種負擔，讓您隨時隨地輕鬆為設備補充能量。" at bounding box center [1161, 329] width 284 height 98
click at [1262, 333] on span "工程師將大電量濃縮於極致輕薄的機身中，放入口袋或隨身小包幾乎無感。從此，攜帶行動電源不再是一種負擔，讓您隨時隨地輕鬆為設備補充能量。" at bounding box center [1161, 330] width 278 height 78
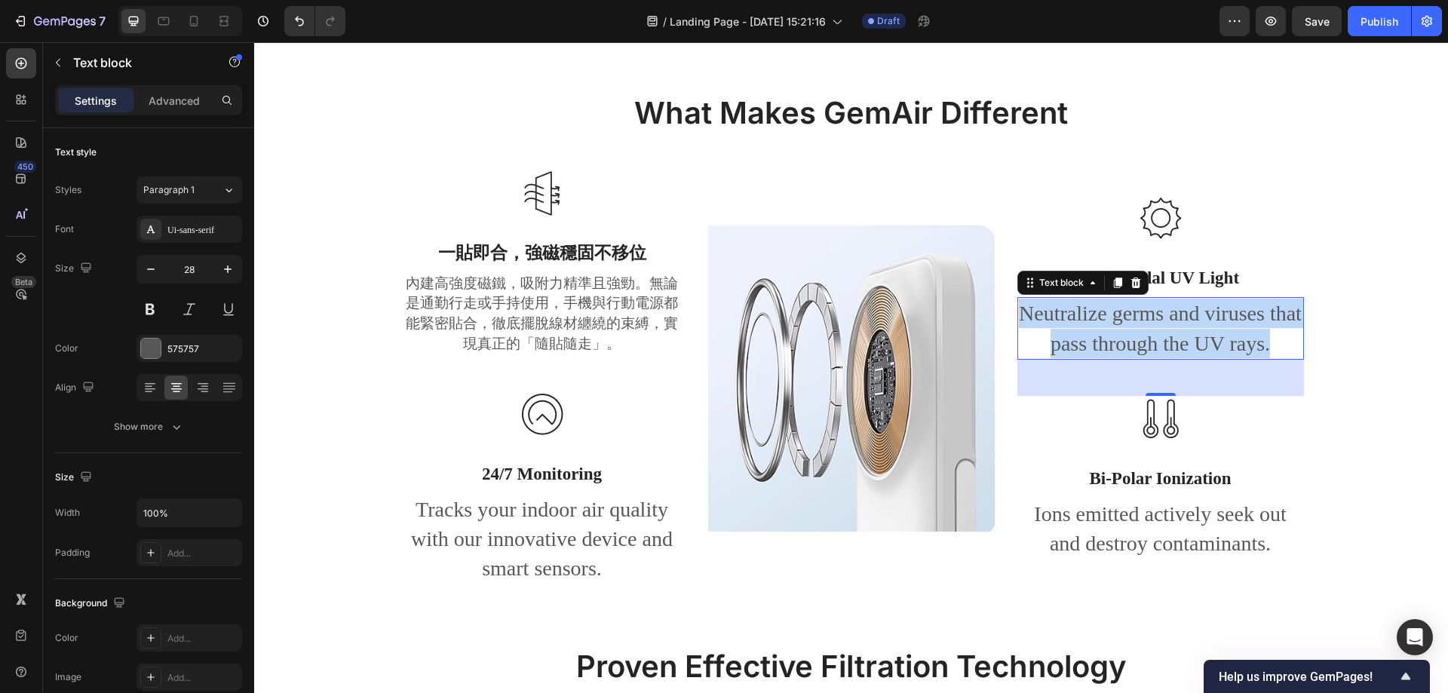
click at [1146, 299] on p "Neutralize germs and viruses that pass through the UV rays." at bounding box center [1161, 328] width 284 height 59
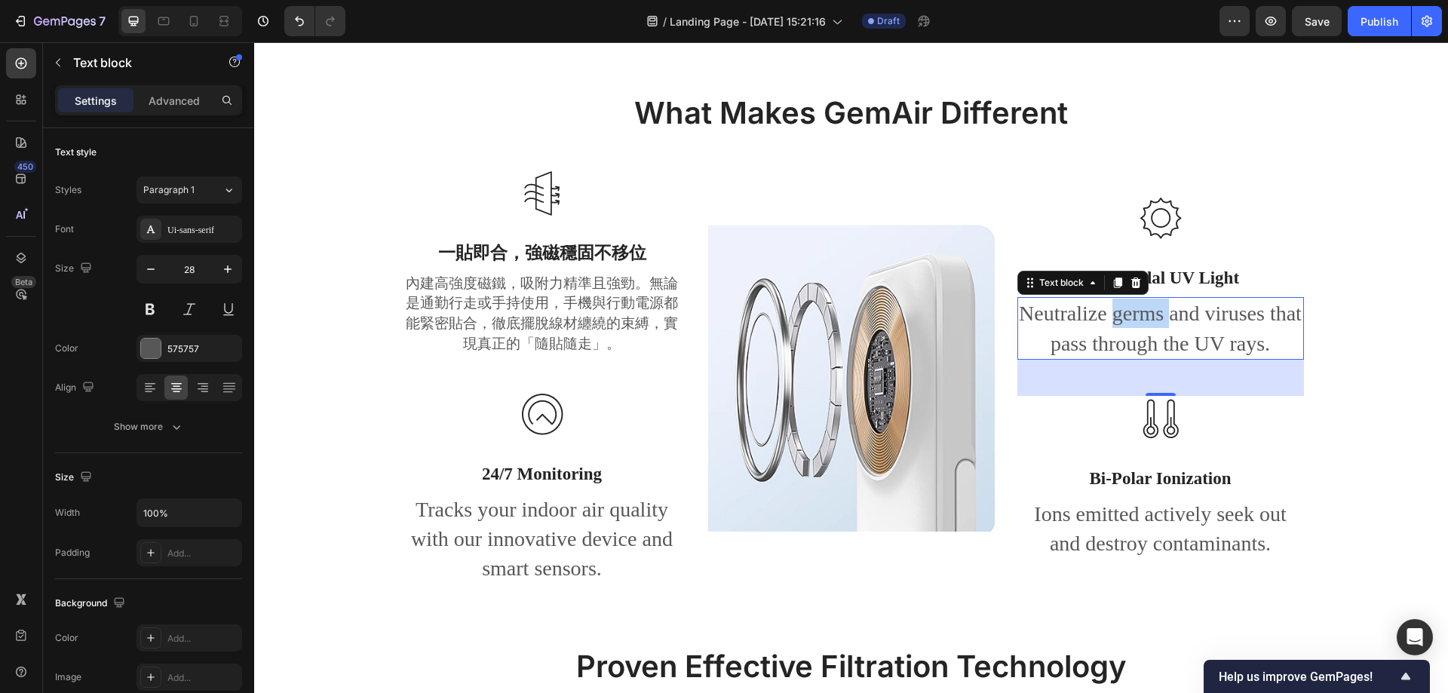
click at [1146, 299] on p "Neutralize germs and viruses that pass through the UV rays." at bounding box center [1161, 328] width 284 height 59
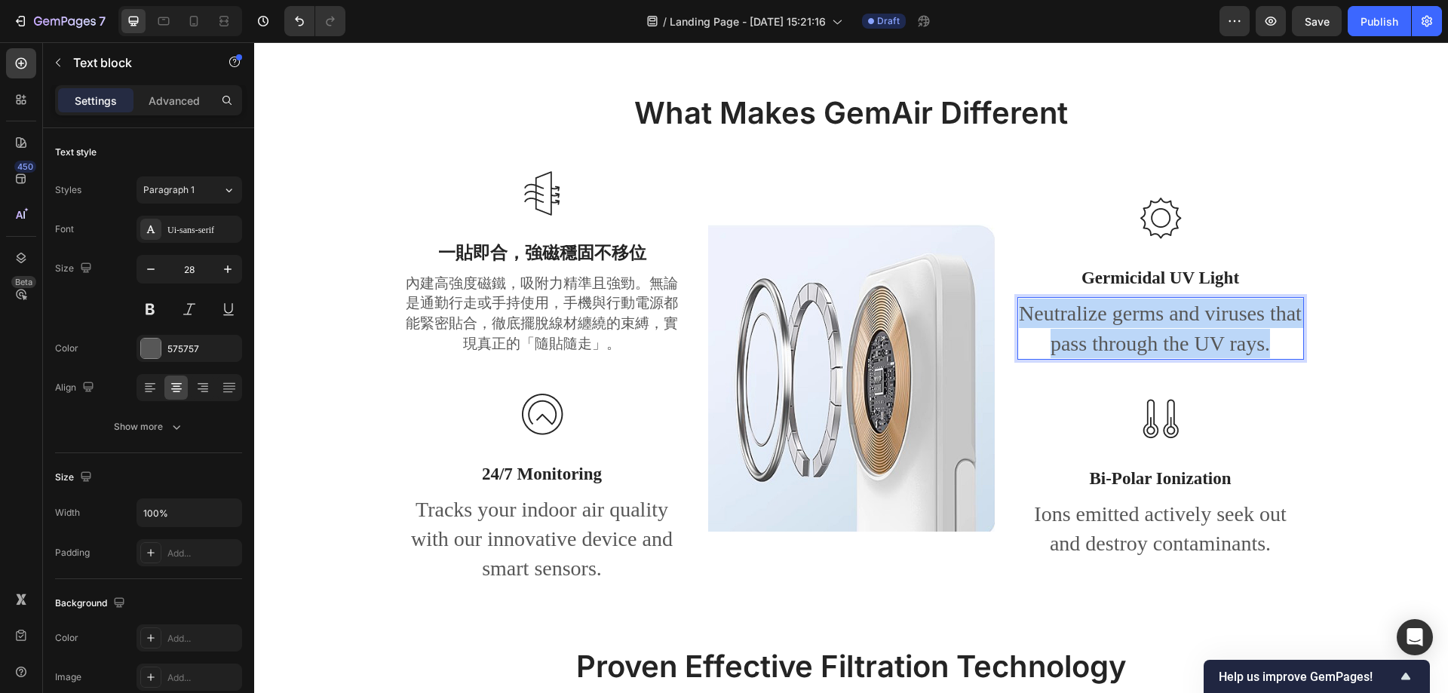
click at [1146, 299] on p "Neutralize germs and viruses that pass through the UV rays." at bounding box center [1161, 328] width 284 height 59
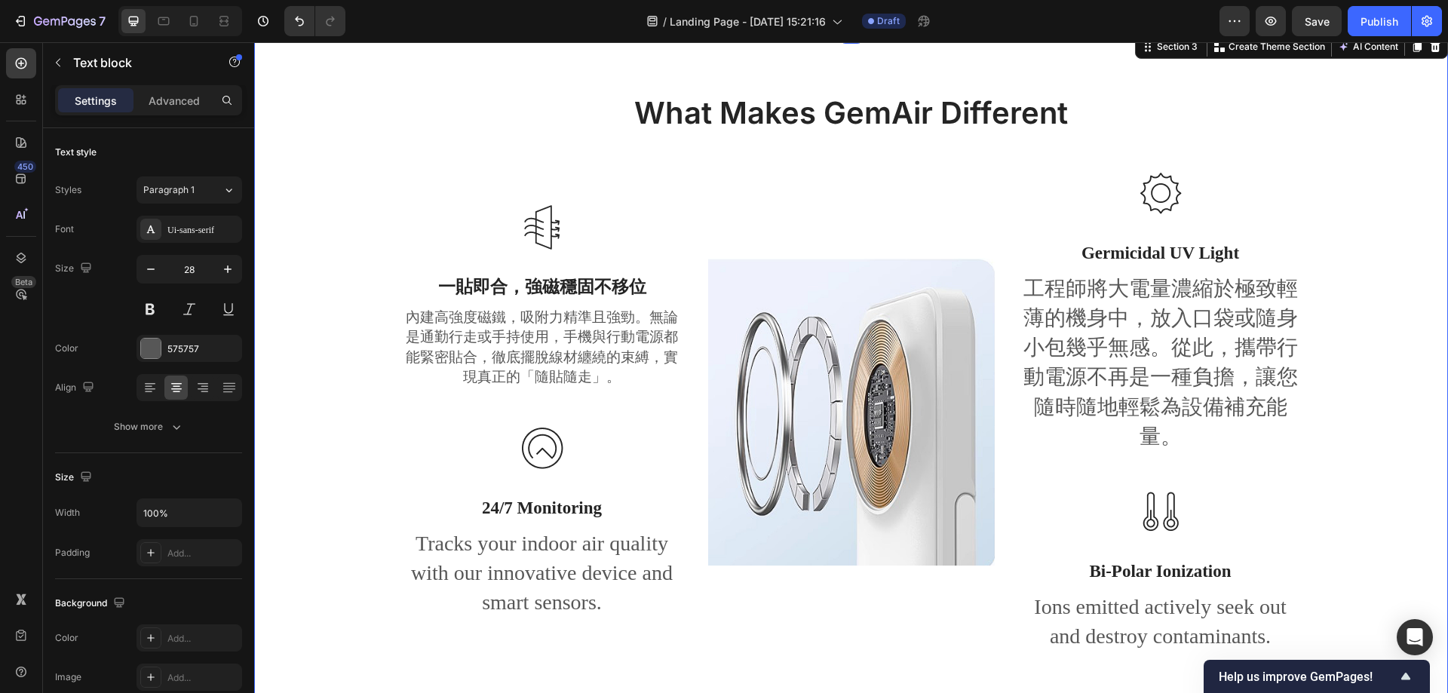
drag, startPoint x: 1434, startPoint y: 319, endPoint x: 1414, endPoint y: 319, distance: 20.4
click at [1431, 319] on div "What Makes GemAir Different Heading Row Image 一貼即合，強磁穩固不移位 Text block 內建高強度磁鐵，吸…" at bounding box center [851, 372] width 1194 height 681
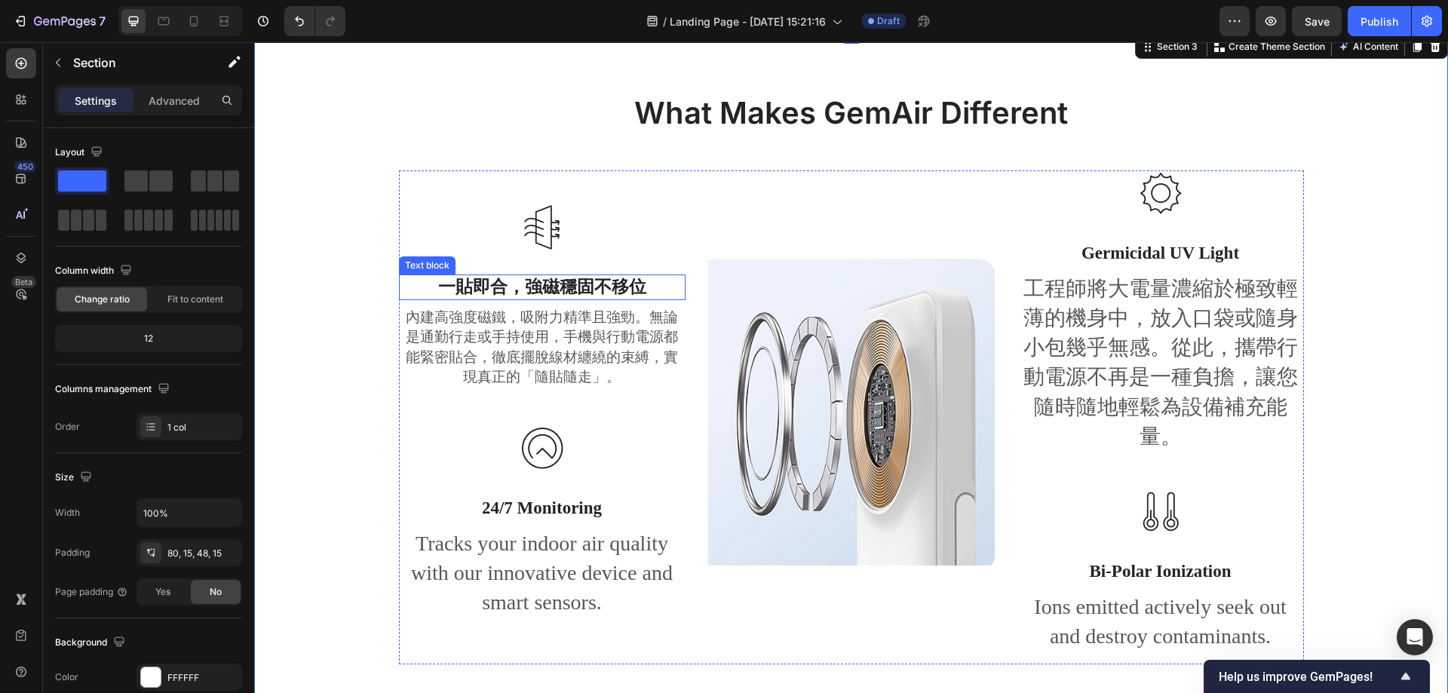
click at [630, 292] on strong "一貼即合，強磁穩固不移位" at bounding box center [542, 287] width 208 height 19
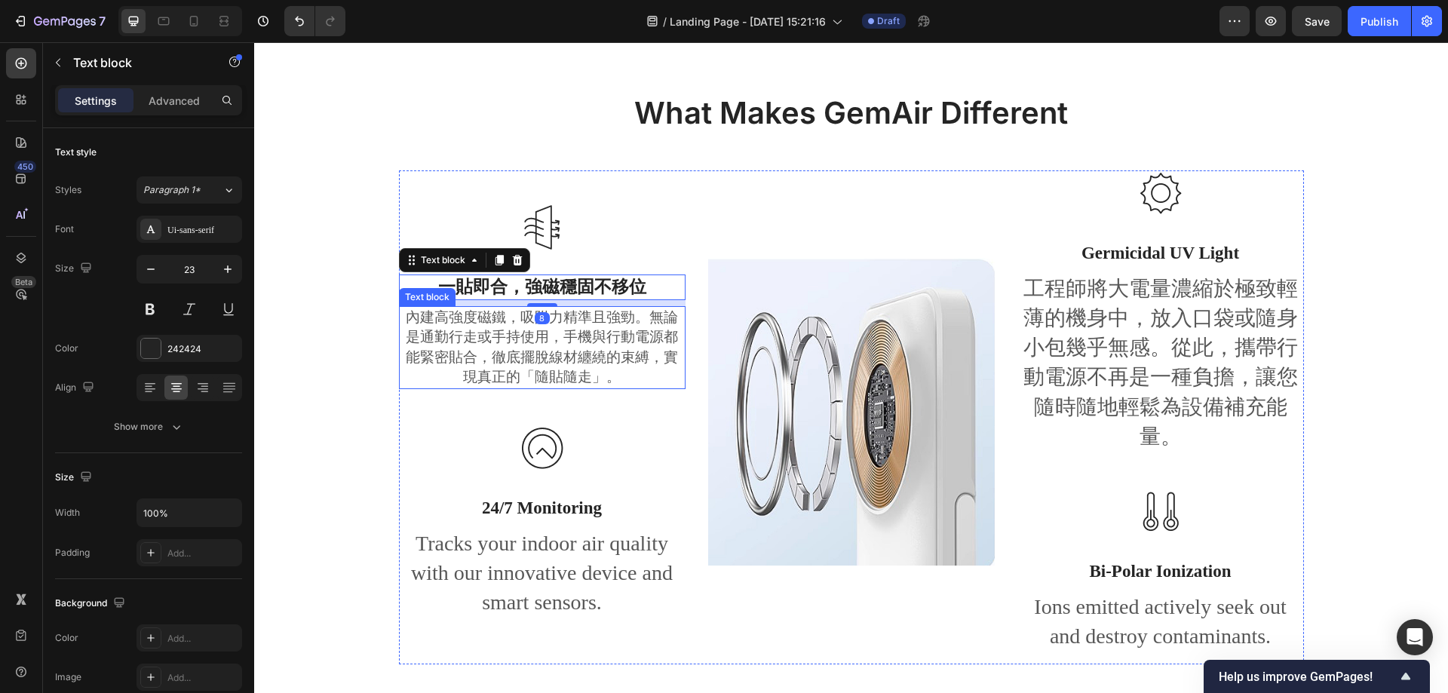
click at [597, 356] on p "內建高強度磁鐵，吸附力精準且強勁。無論是通勤行走或手持使用，手機與行動電源都能緊密貼合，徹底擺脫線材纏繞的束縛，實現真正的「隨貼隨走」。" at bounding box center [542, 348] width 284 height 80
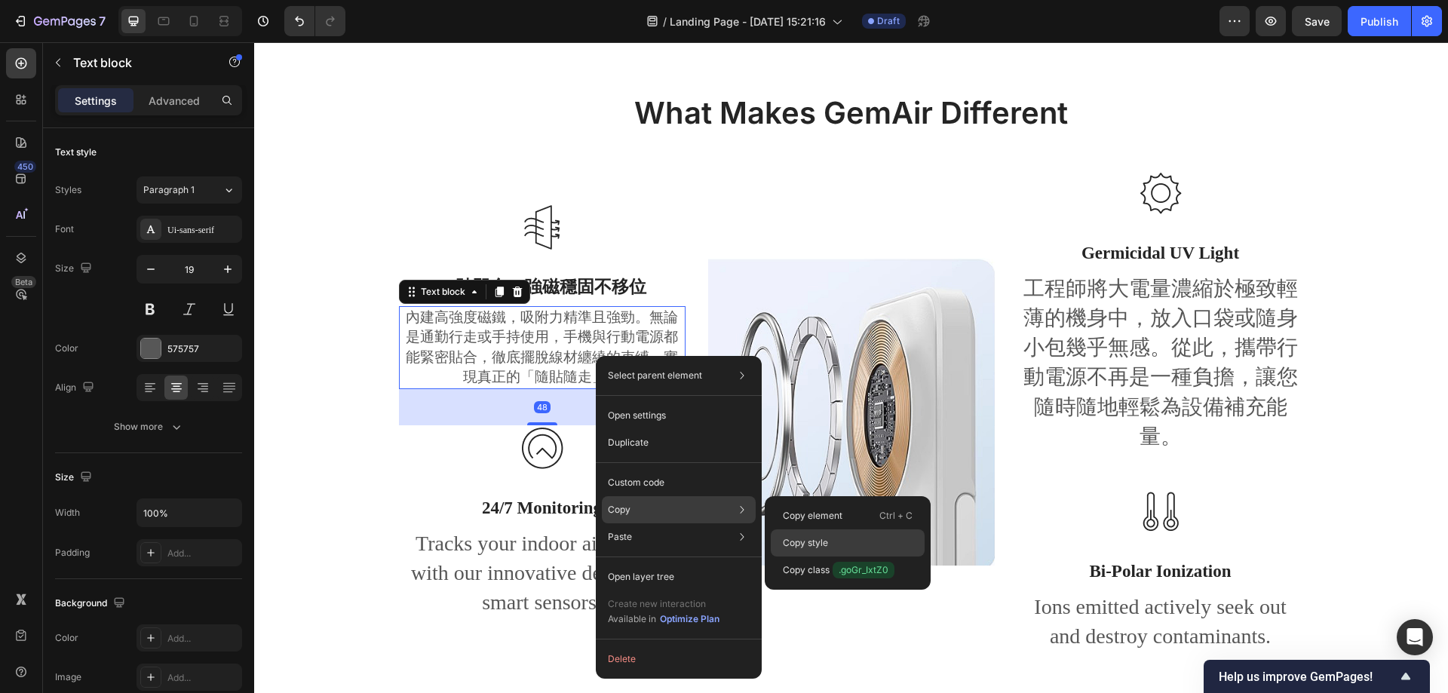
click at [846, 550] on div "Copy style" at bounding box center [848, 542] width 154 height 27
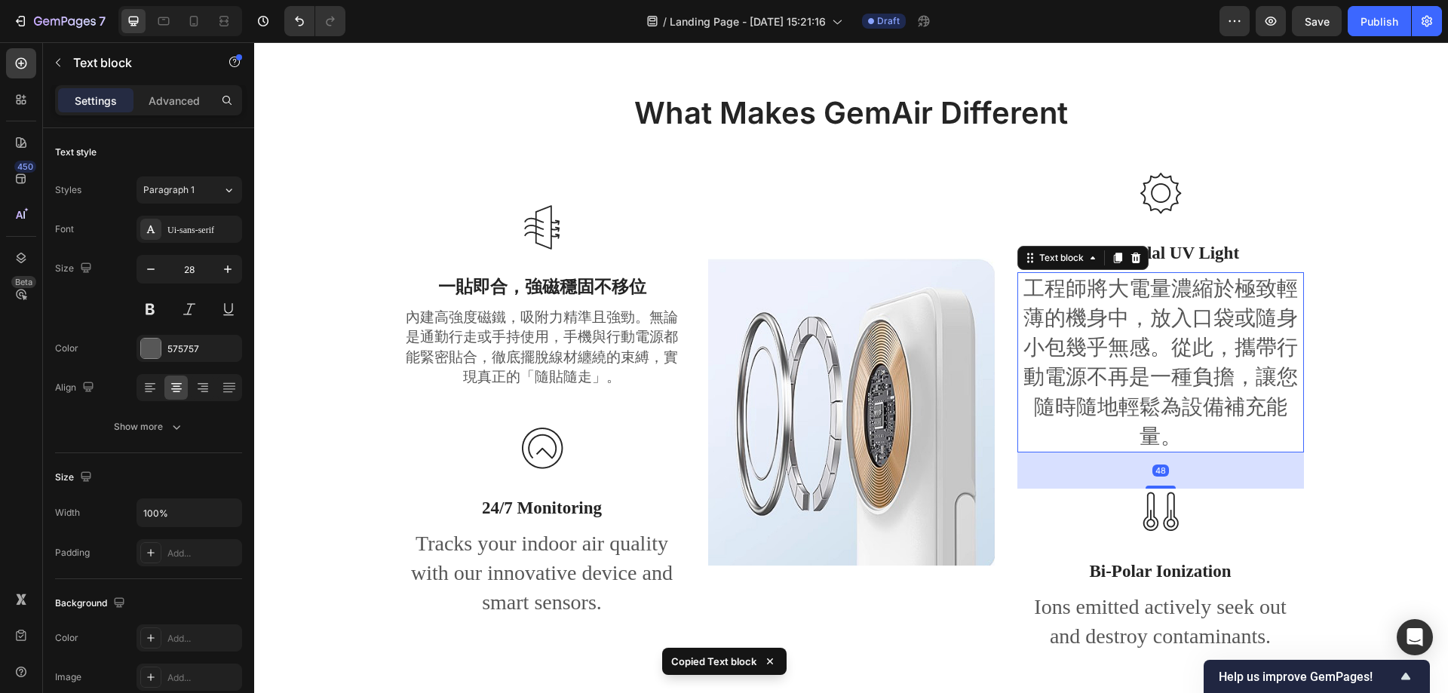
click at [1176, 331] on p "工程師將大電量濃縮於極致輕薄的機身中，放入口袋或隨身小包幾乎無感。從此，攜帶行動電源不再是一種負擔，讓您隨時隨地輕鬆為設備補充能量。" at bounding box center [1161, 362] width 284 height 177
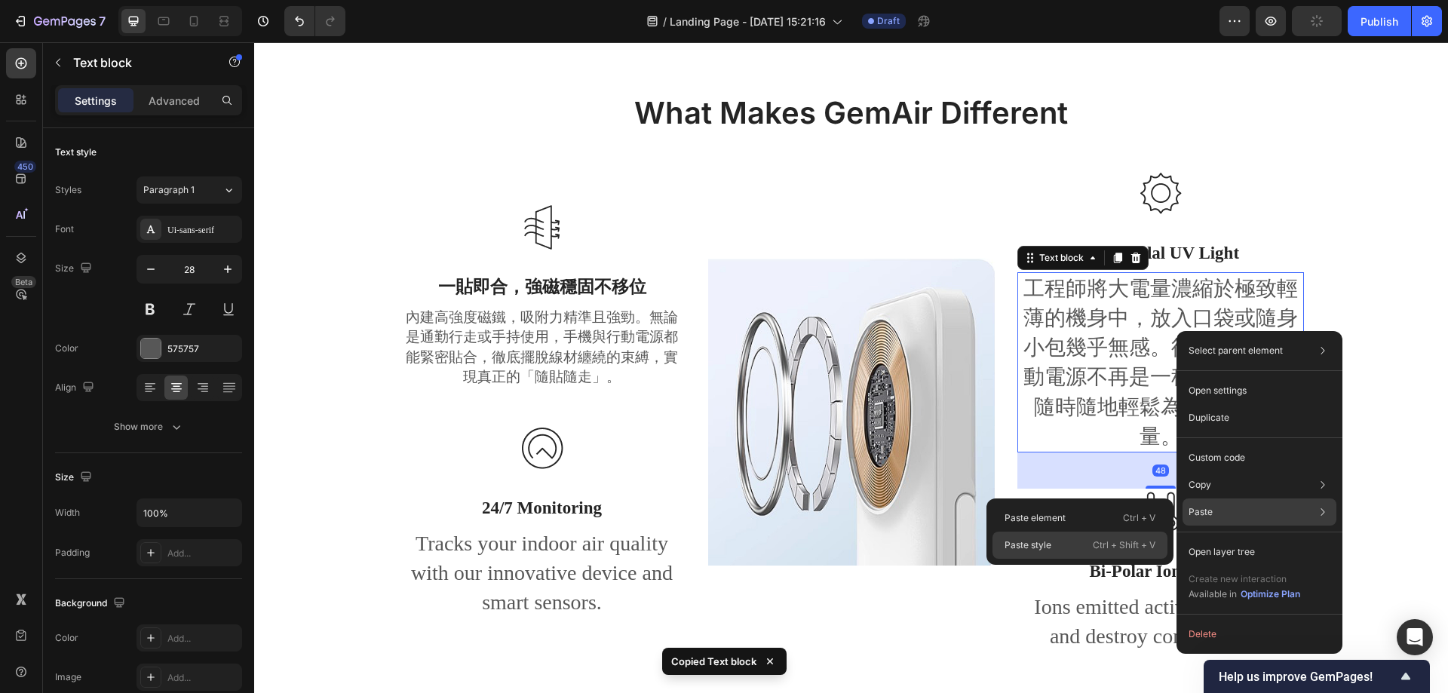
drag, startPoint x: 1097, startPoint y: 551, endPoint x: 1051, endPoint y: 398, distance: 159.9
click at [1097, 551] on p "Ctrl + Shift + V" at bounding box center [1124, 545] width 63 height 15
type input "19"
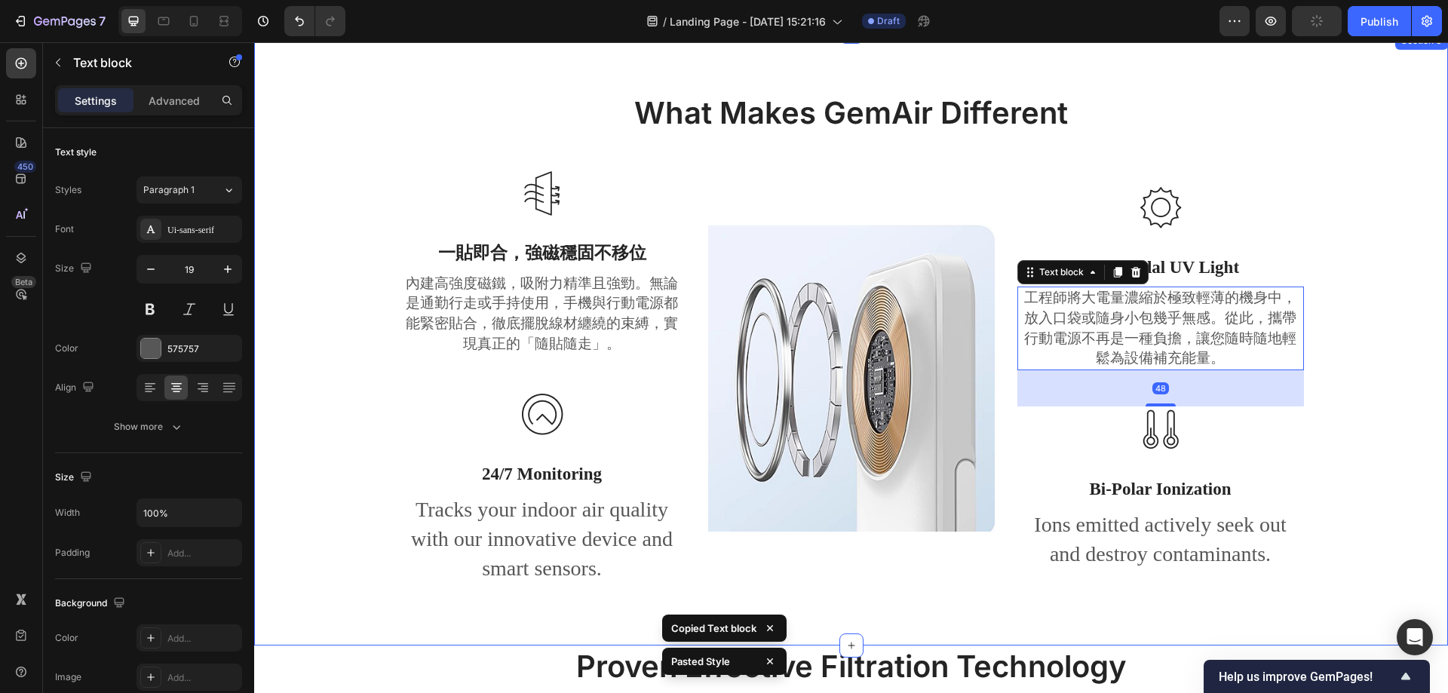
click at [1346, 340] on div "What Makes GemAir Different Heading Row Image 一貼即合，強磁穩固不移位 Text block 內建高強度磁鐵，吸…" at bounding box center [850, 350] width 1171 height 517
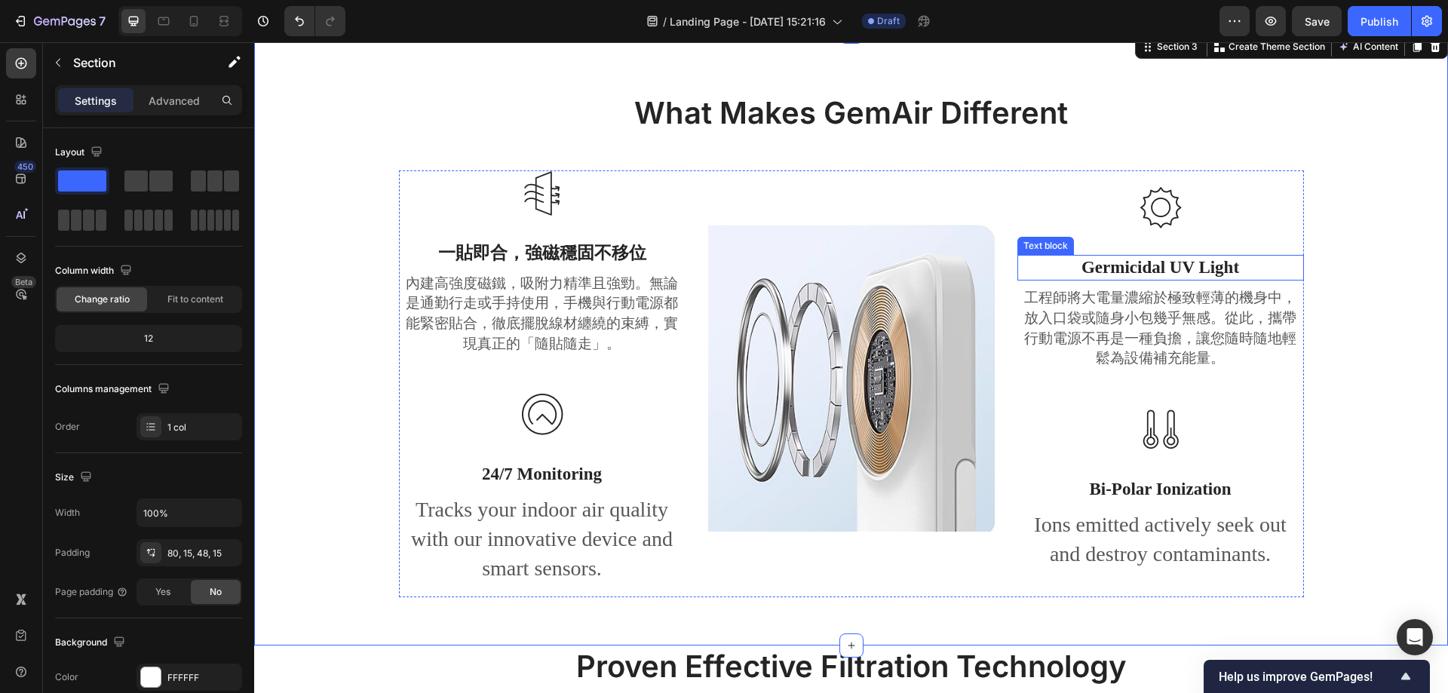
click at [1176, 256] on p "Germicidal UV Light" at bounding box center [1161, 267] width 284 height 23
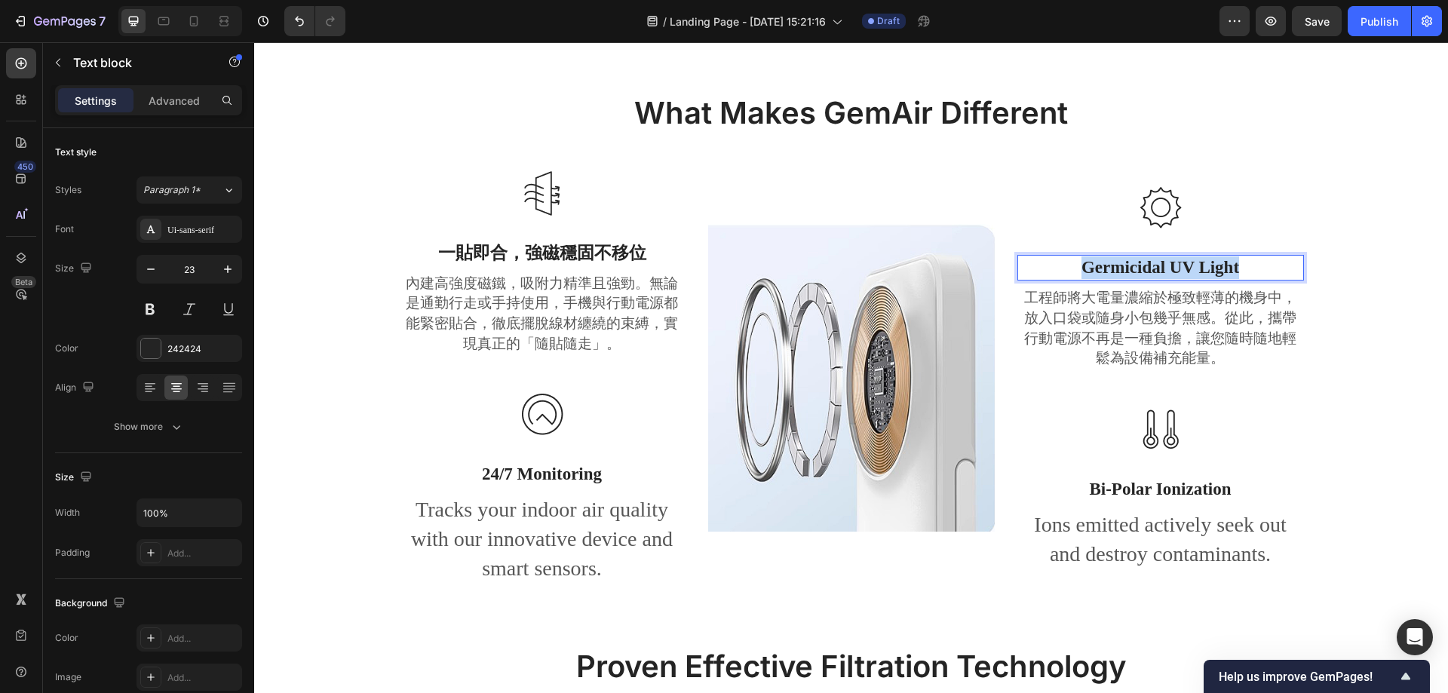
click at [1176, 256] on p "Germicidal UV Light" at bounding box center [1161, 267] width 284 height 23
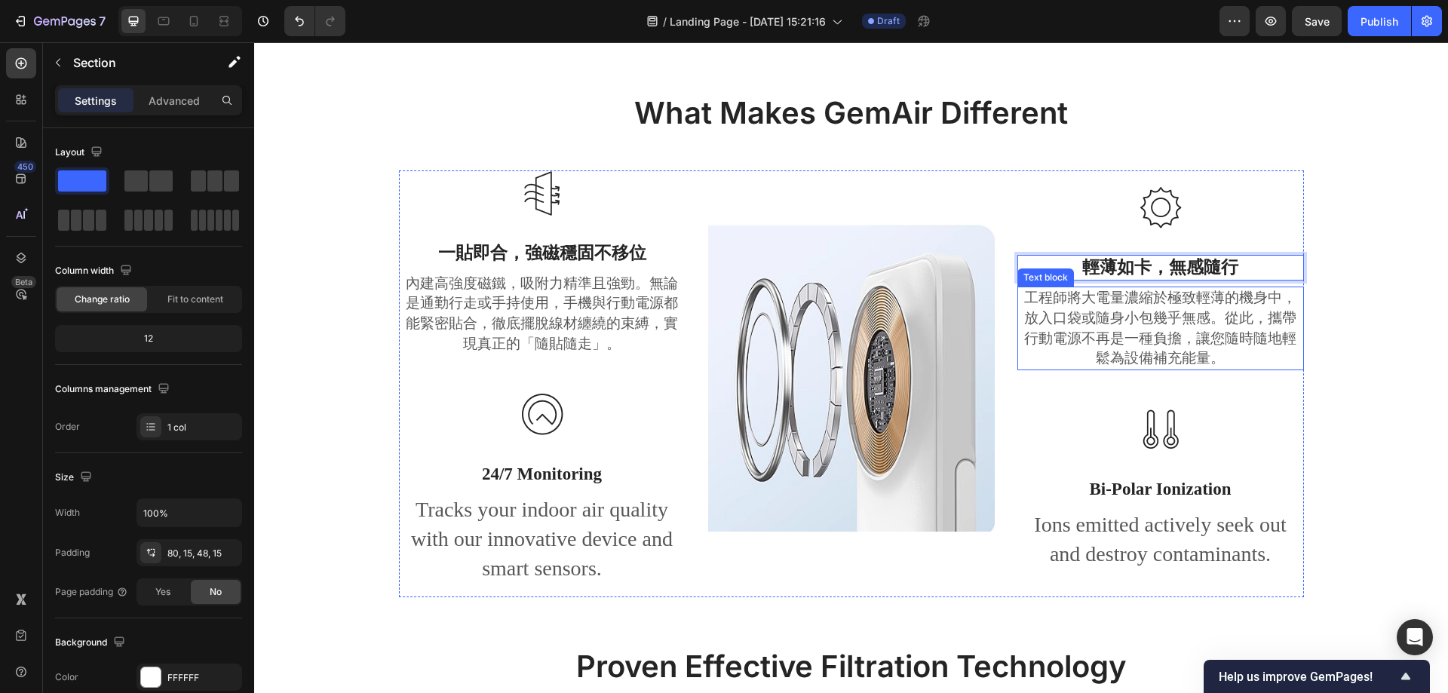
click at [1309, 315] on div "What Makes GemAir Different Heading Row Image 一貼即合，強磁穩固不移位 Text block 內建高強度磁鐵，吸…" at bounding box center [850, 350] width 1171 height 517
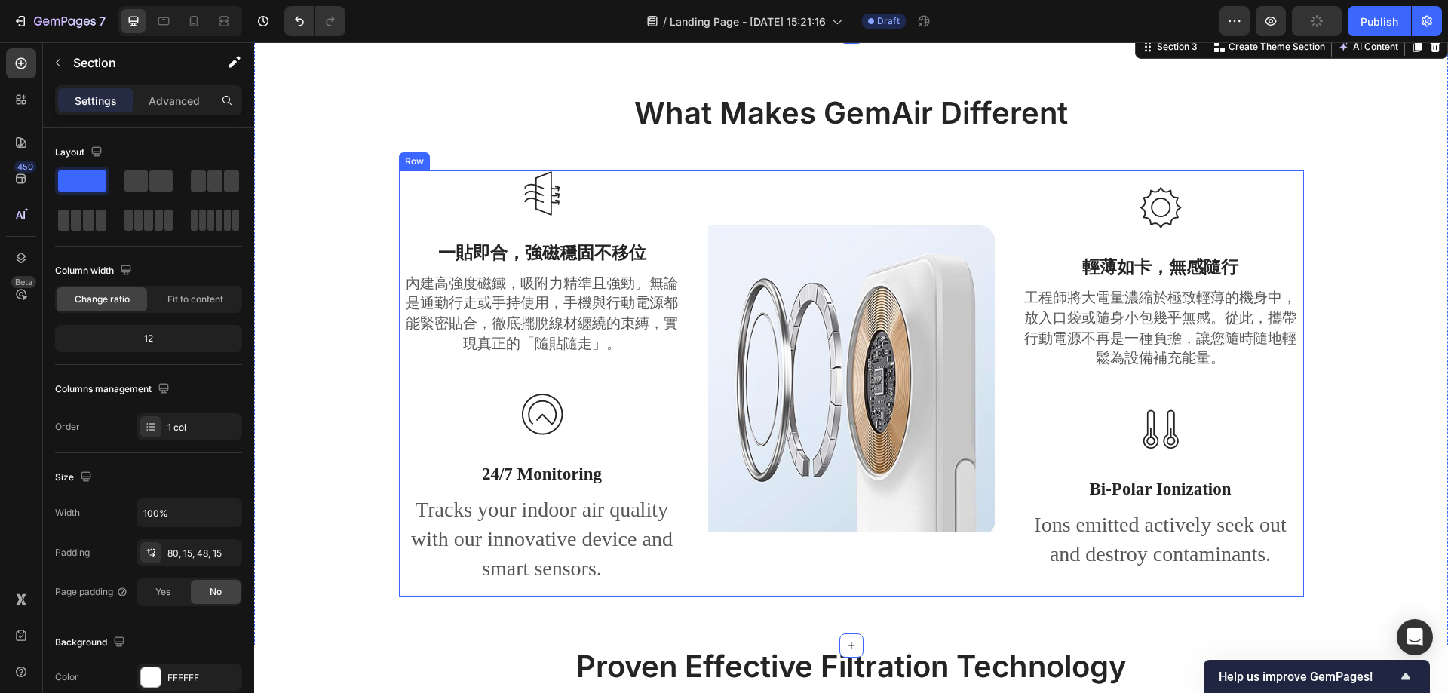
click at [526, 480] on p "24/7 Monitoring" at bounding box center [542, 474] width 284 height 23
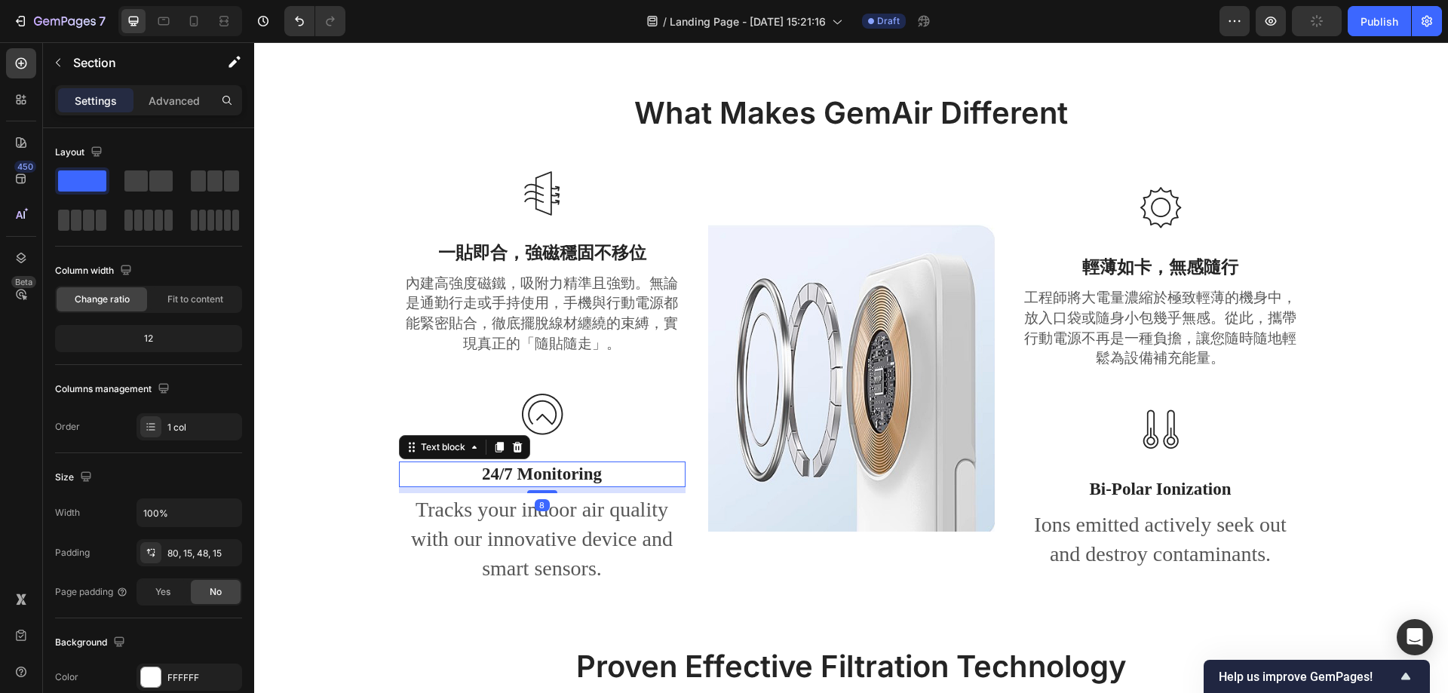
click at [526, 480] on p "24/7 Monitoring" at bounding box center [542, 474] width 284 height 23
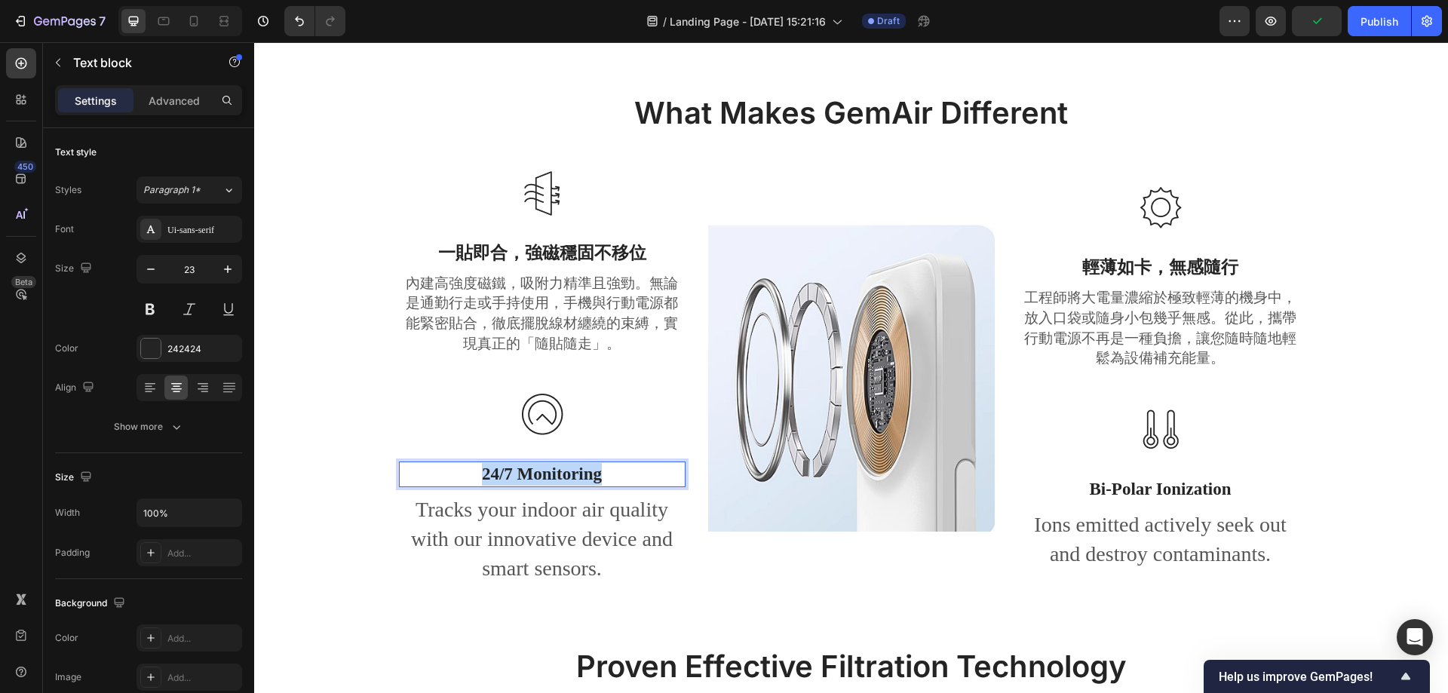
click at [526, 480] on p "24/7 Monitoring" at bounding box center [542, 474] width 284 height 23
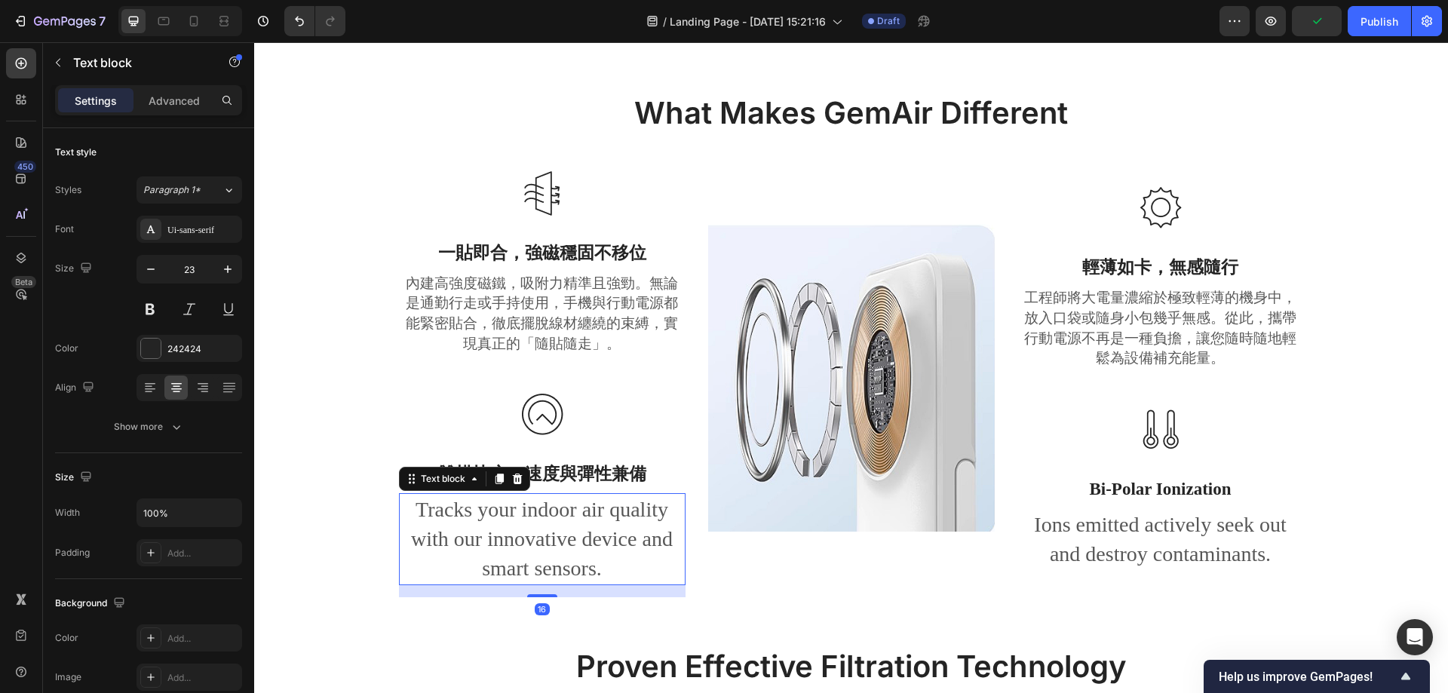
click at [520, 534] on p "Tracks your indoor air quality with our innovative device and smart sensors." at bounding box center [542, 539] width 284 height 89
click at [594, 471] on strong "雙模快充，速度與彈性兼備" at bounding box center [542, 474] width 208 height 19
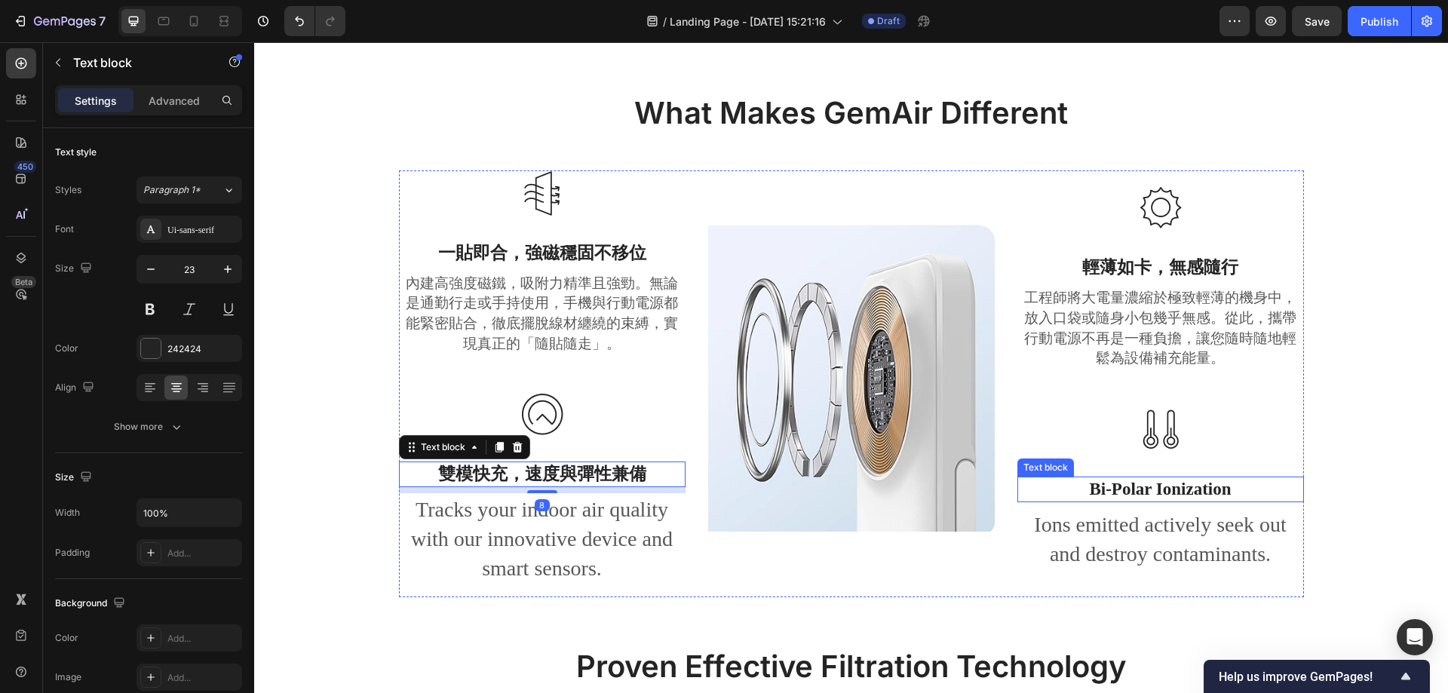
click at [1209, 478] on p "Bi-Polar Ionization" at bounding box center [1161, 489] width 284 height 23
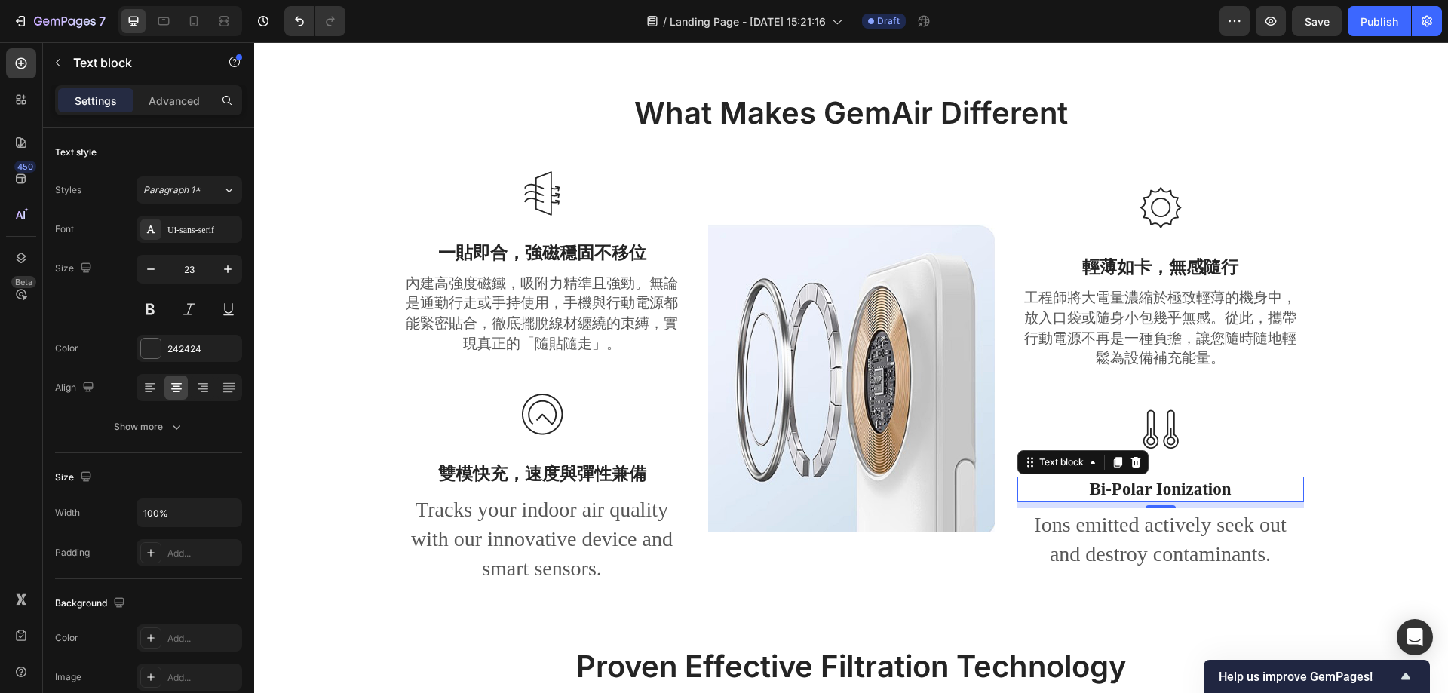
click at [1146, 478] on p "Bi-Polar Ionization" at bounding box center [1161, 489] width 284 height 23
click at [1156, 521] on p "Ions emitted actively seek out and destroy contaminants." at bounding box center [1161, 539] width 284 height 59
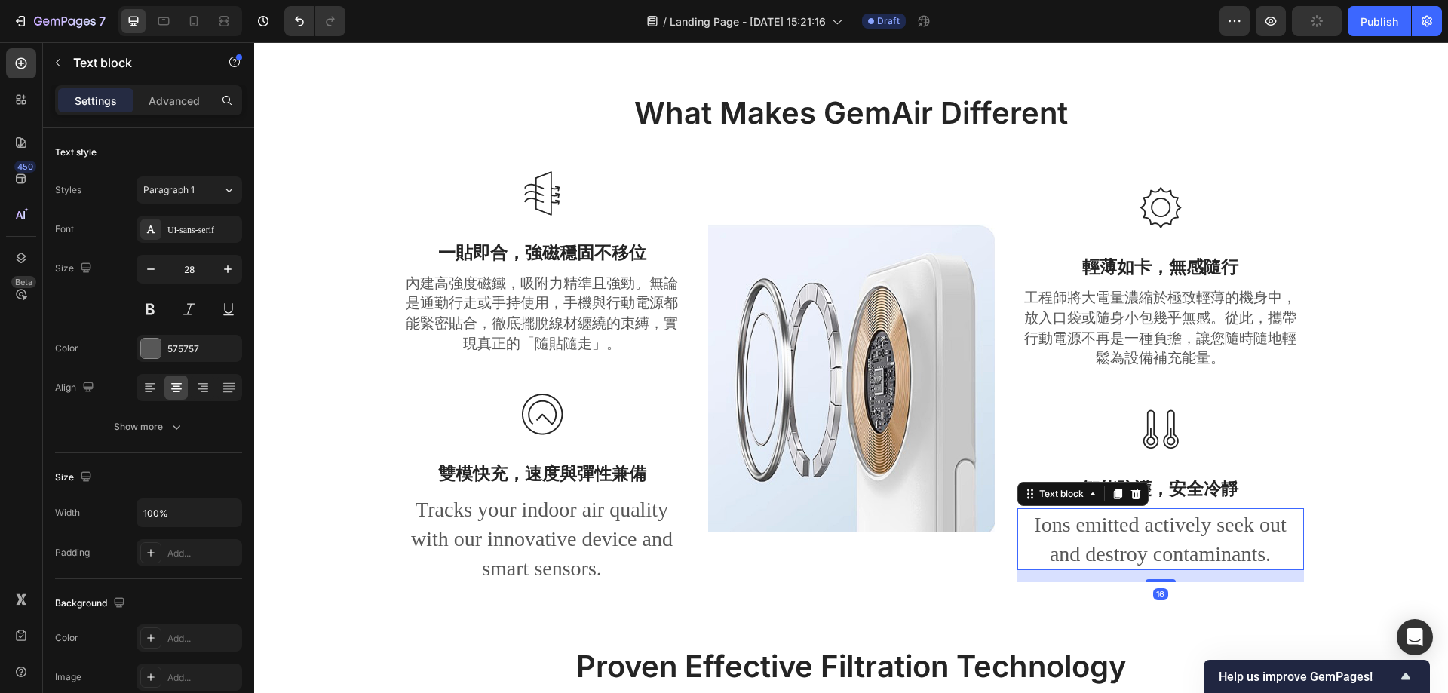
click at [1156, 521] on p "Ions emitted actively seek out and destroy contaminants." at bounding box center [1161, 539] width 284 height 59
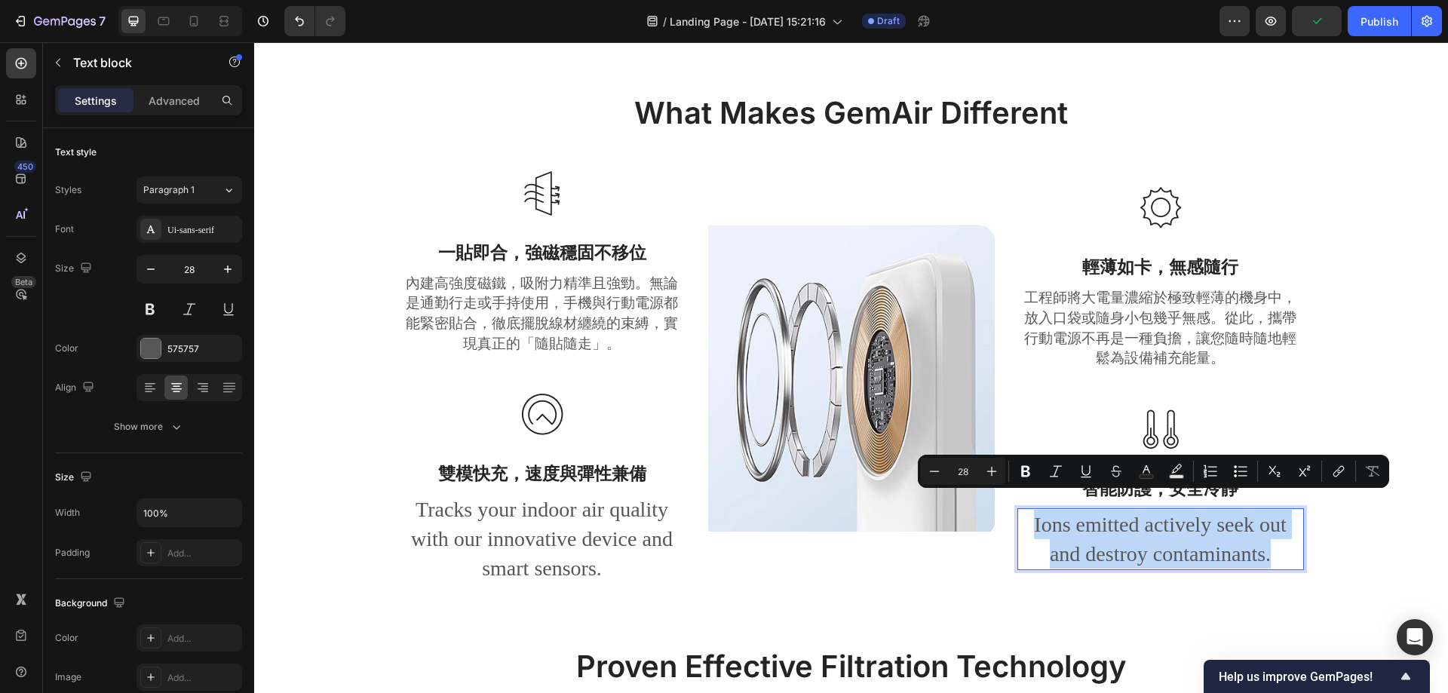
type input "16"
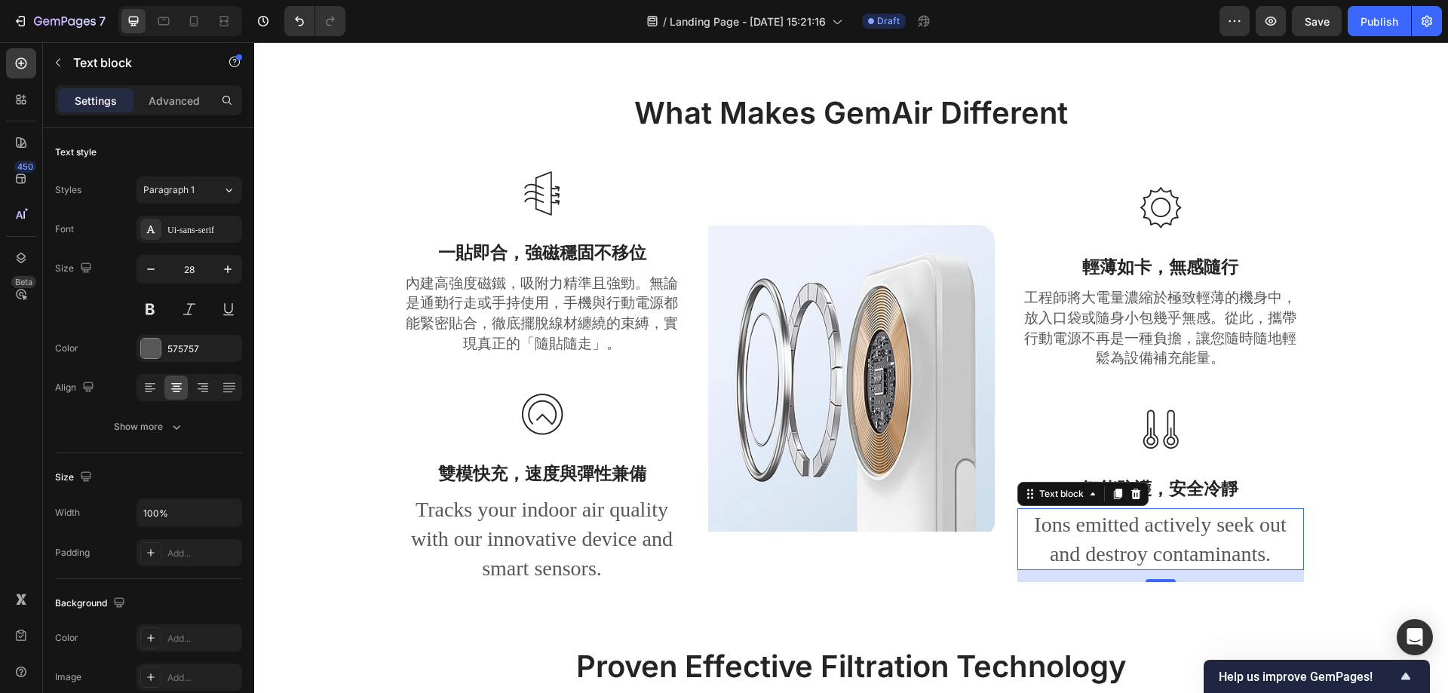
click at [1127, 516] on p "Ions emitted actively seek out and destroy contaminants." at bounding box center [1161, 539] width 284 height 59
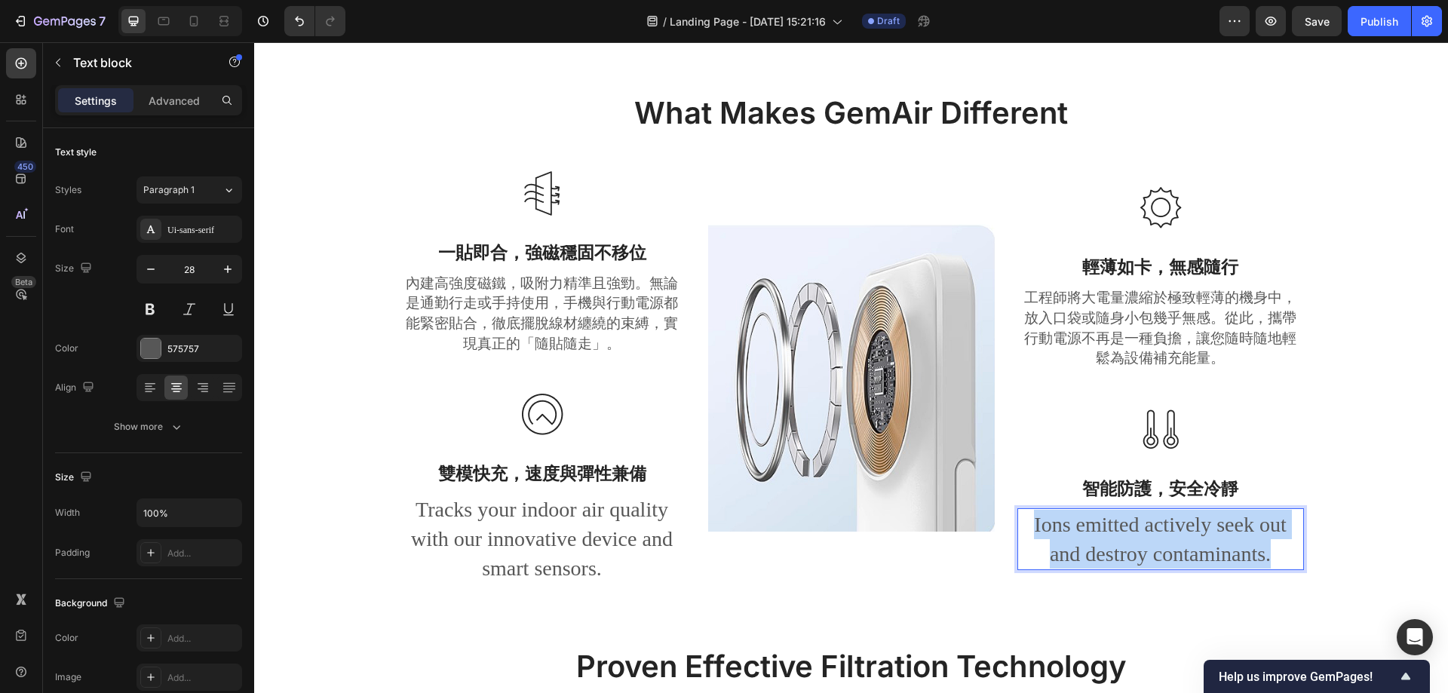
click at [1127, 516] on p "Ions emitted actively seek out and destroy contaminants." at bounding box center [1161, 539] width 284 height 59
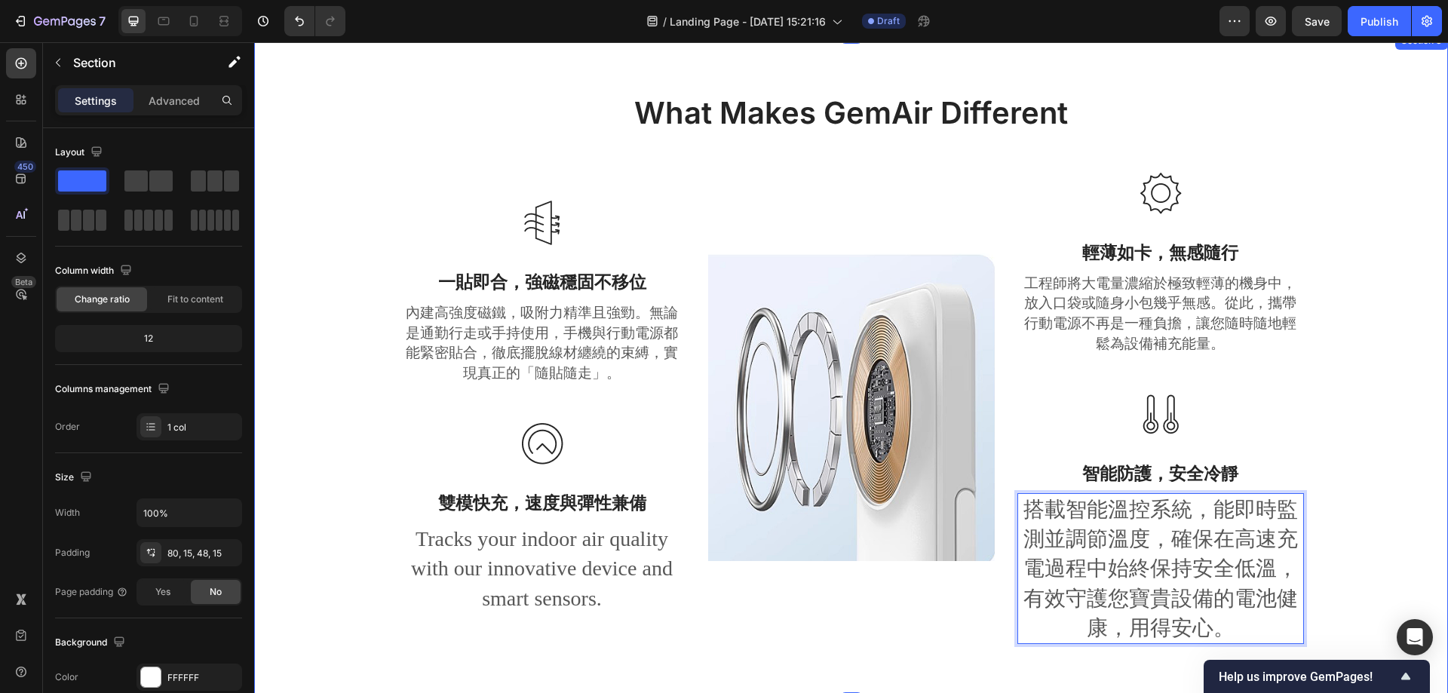
click at [1403, 401] on div "What Makes GemAir Different Heading Row Image 一貼即合，強磁穩固不移位 Text block 內建高強度磁鐵，吸…" at bounding box center [850, 380] width 1171 height 576
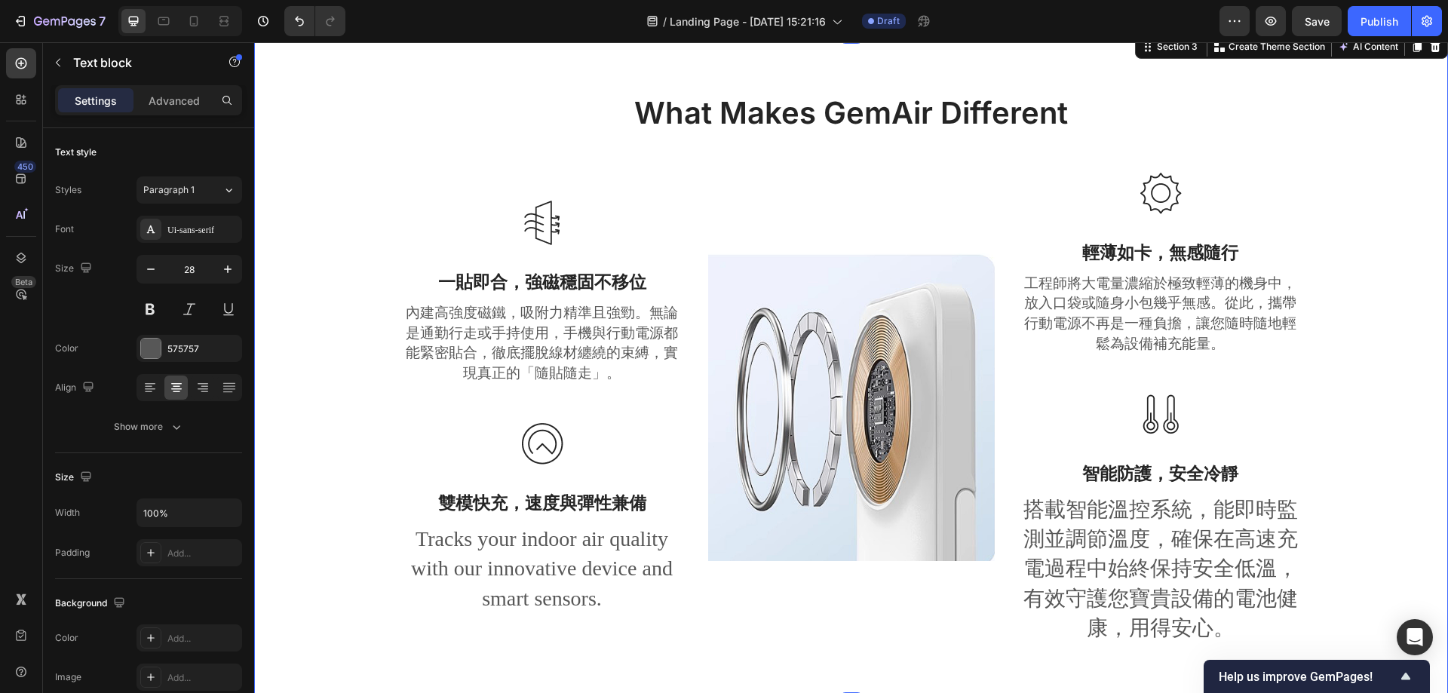
click at [1144, 561] on p "搭載智能溫控系統，能即時監測並調節溫度，確保在高速充電過程中始終保持安全低溫，有效守護您寶貴設備的電池健康，用得安心。" at bounding box center [1161, 569] width 284 height 148
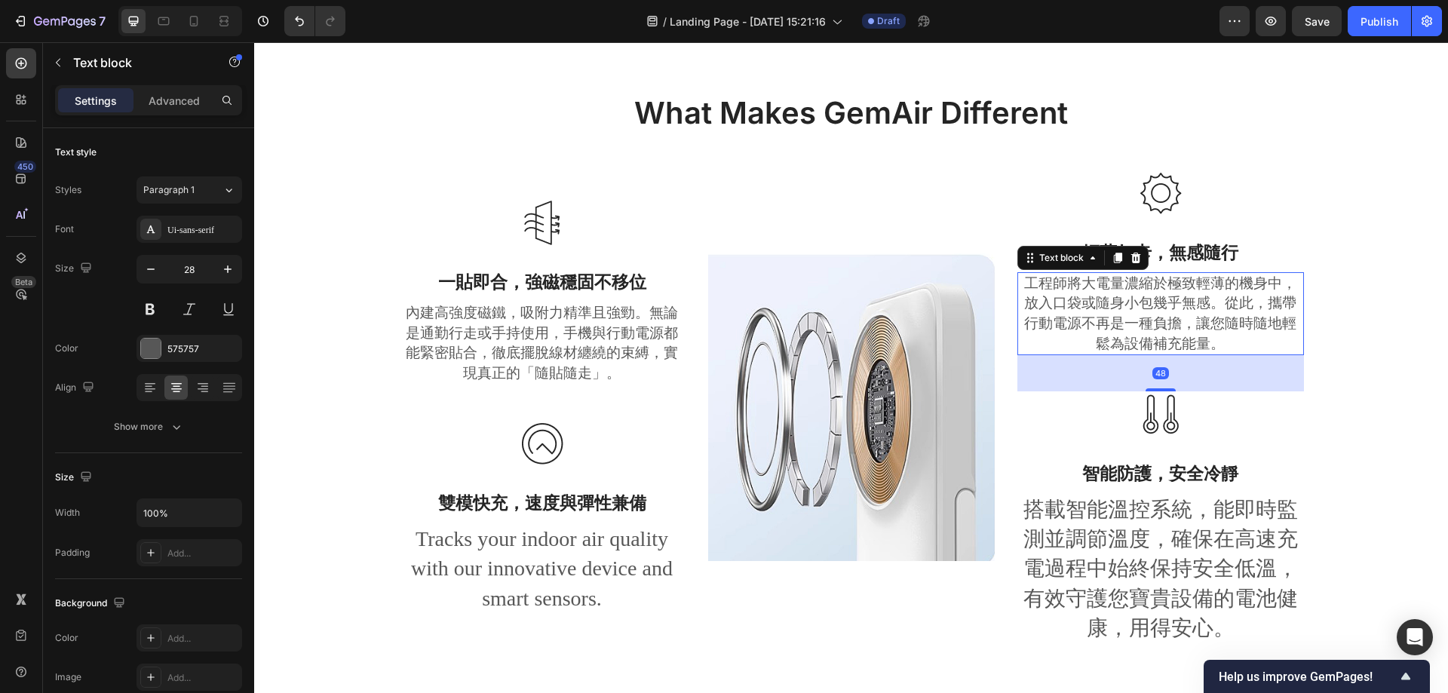
click at [1144, 295] on p "工程師將大電量濃縮於極致輕薄的機身中，放入口袋或隨身小包幾乎無感。從此，攜帶行動電源不再是一種負擔，讓您隨時隨地輕鬆為設備補充能量。" at bounding box center [1161, 314] width 284 height 80
click at [1156, 582] on p "搭載智能溫控系統，能即時監測並調節溫度，確保在高速充電過程中始終保持安全低溫，有效守護您寶貴設備的電池健康，用得安心。" at bounding box center [1161, 569] width 284 height 148
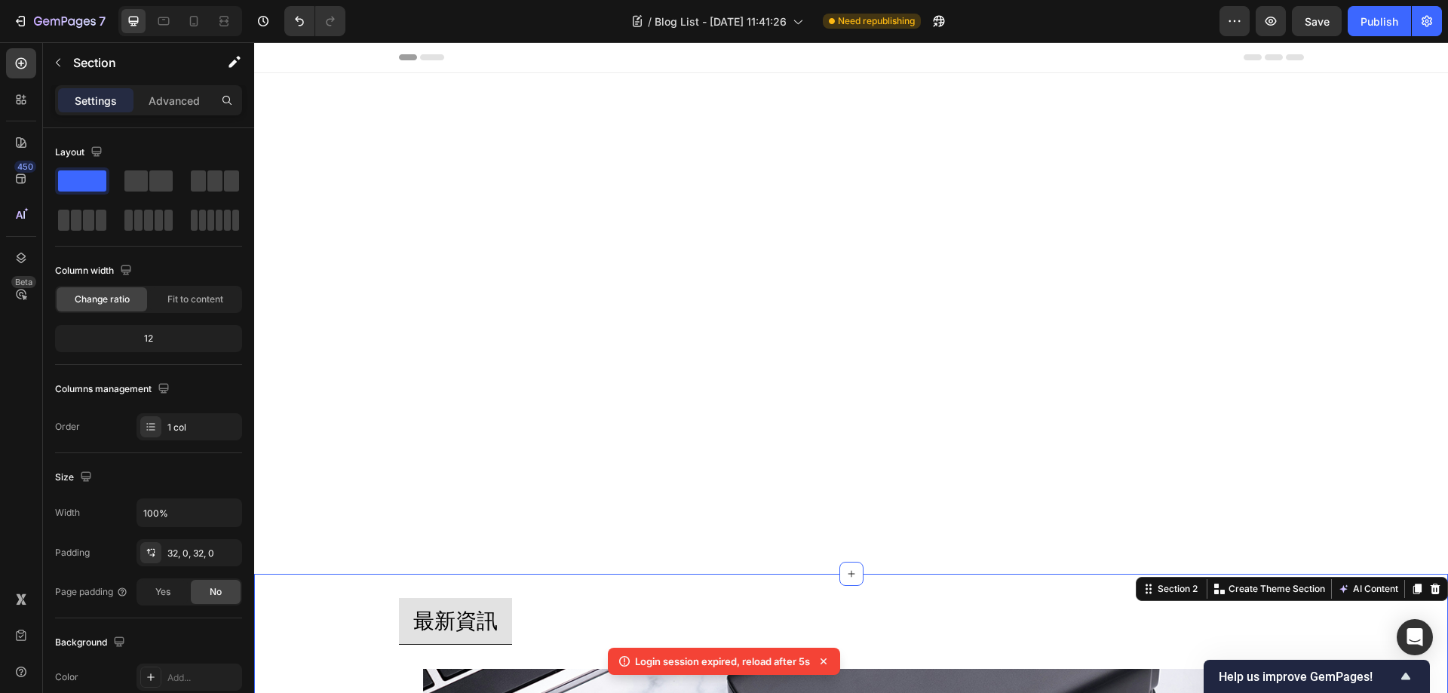
scroll to position [2434, 0]
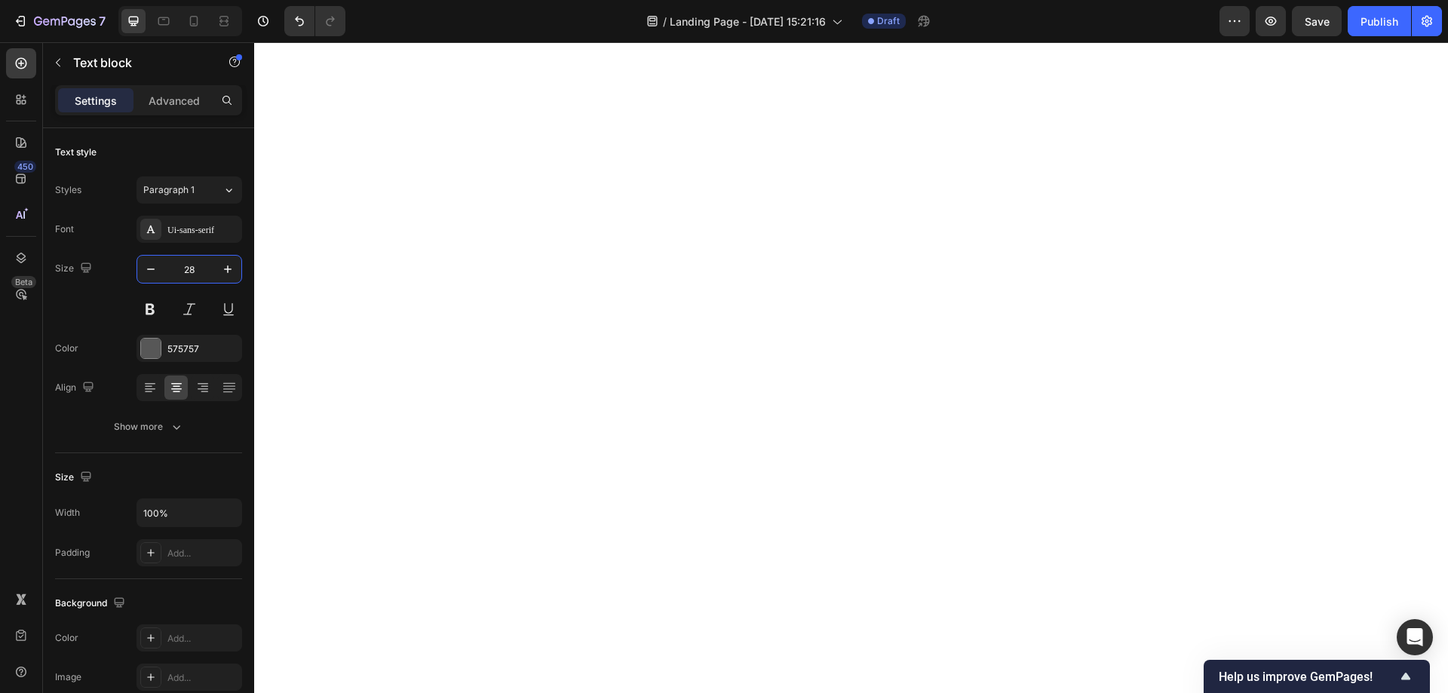
click at [195, 260] on input "28" at bounding box center [189, 269] width 50 height 27
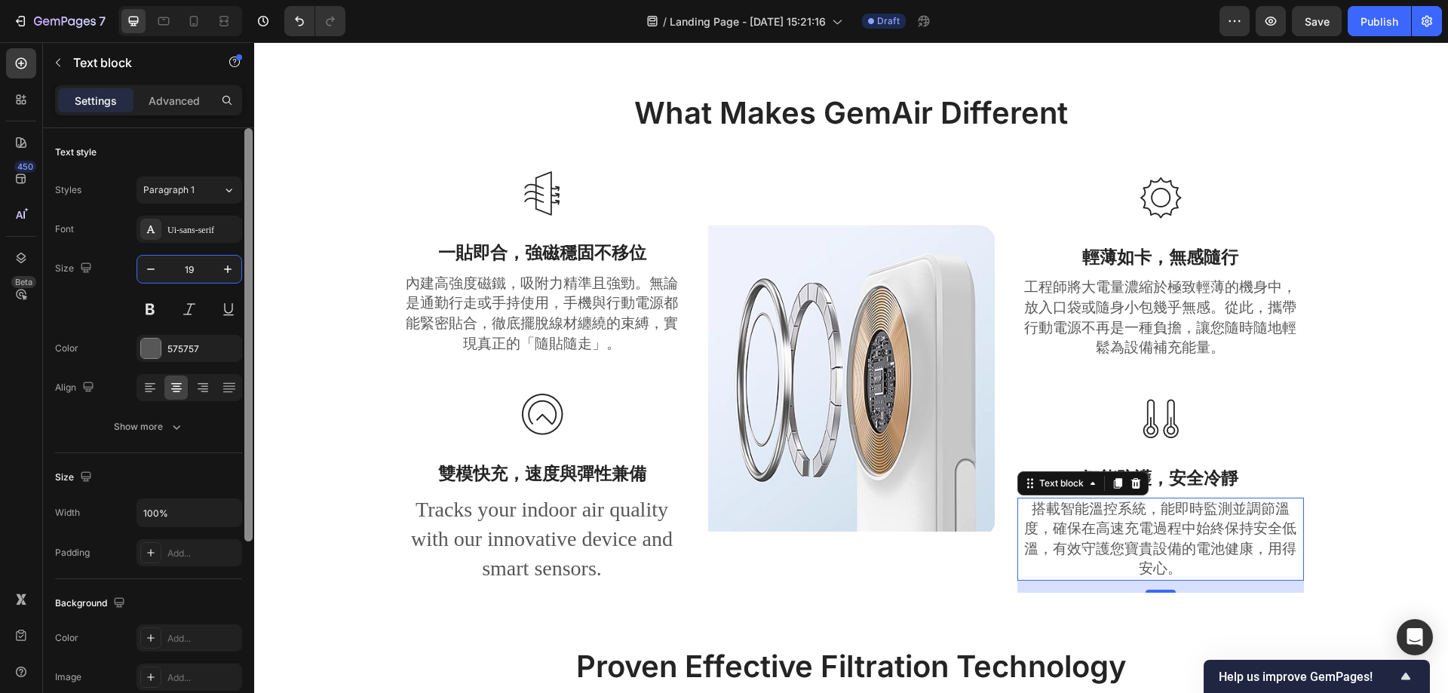
type input "19"
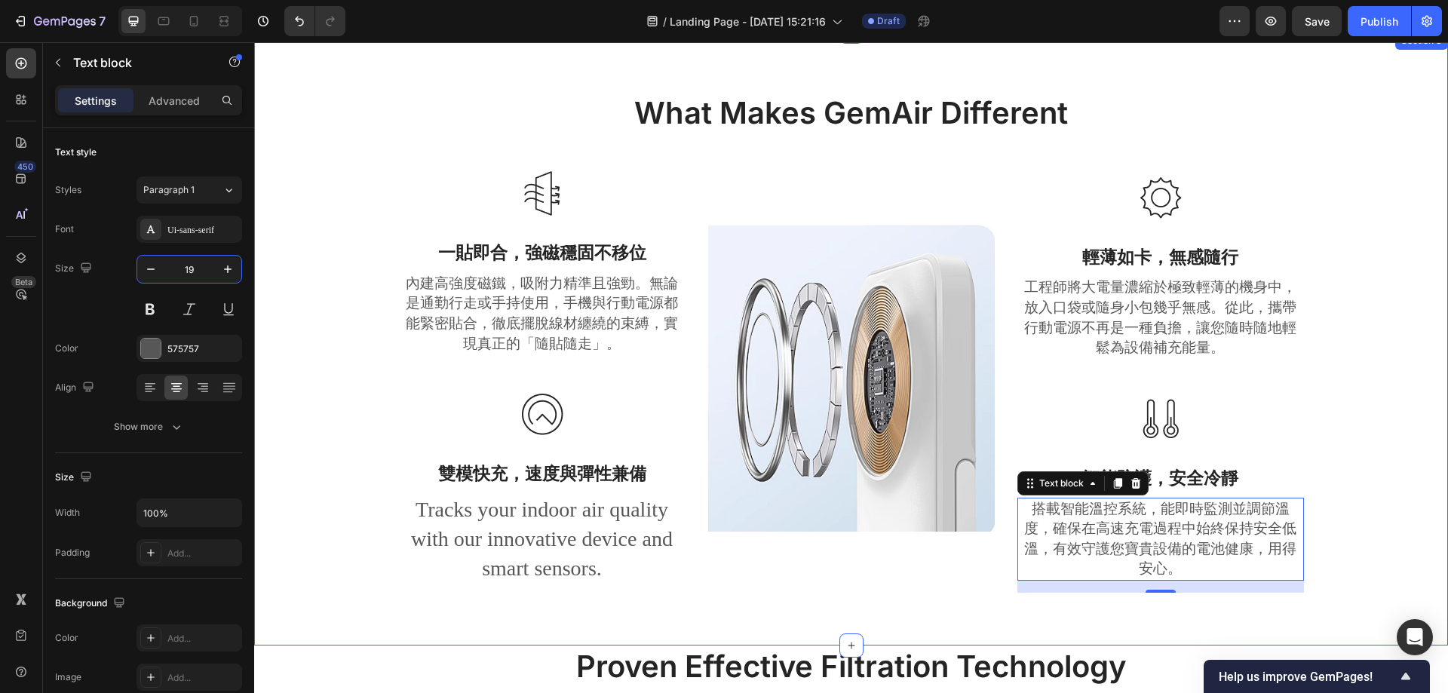
click at [494, 597] on div "What Makes GemAir Different Heading Row Image 一貼即合，強磁穩固不移位 Text block 內建高強度磁鐵，吸…" at bounding box center [850, 350] width 1171 height 517
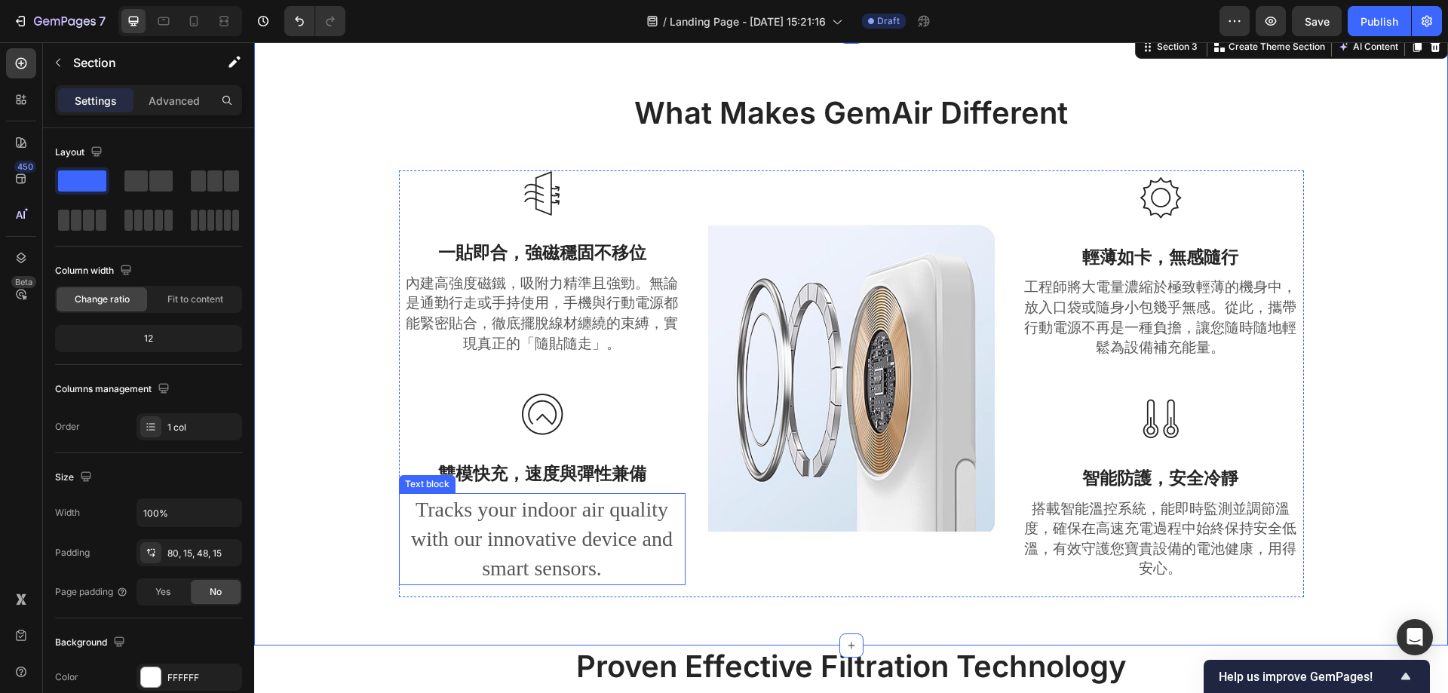
click at [554, 532] on p "Tracks your indoor air quality with our innovative device and smart sensors." at bounding box center [542, 539] width 284 height 89
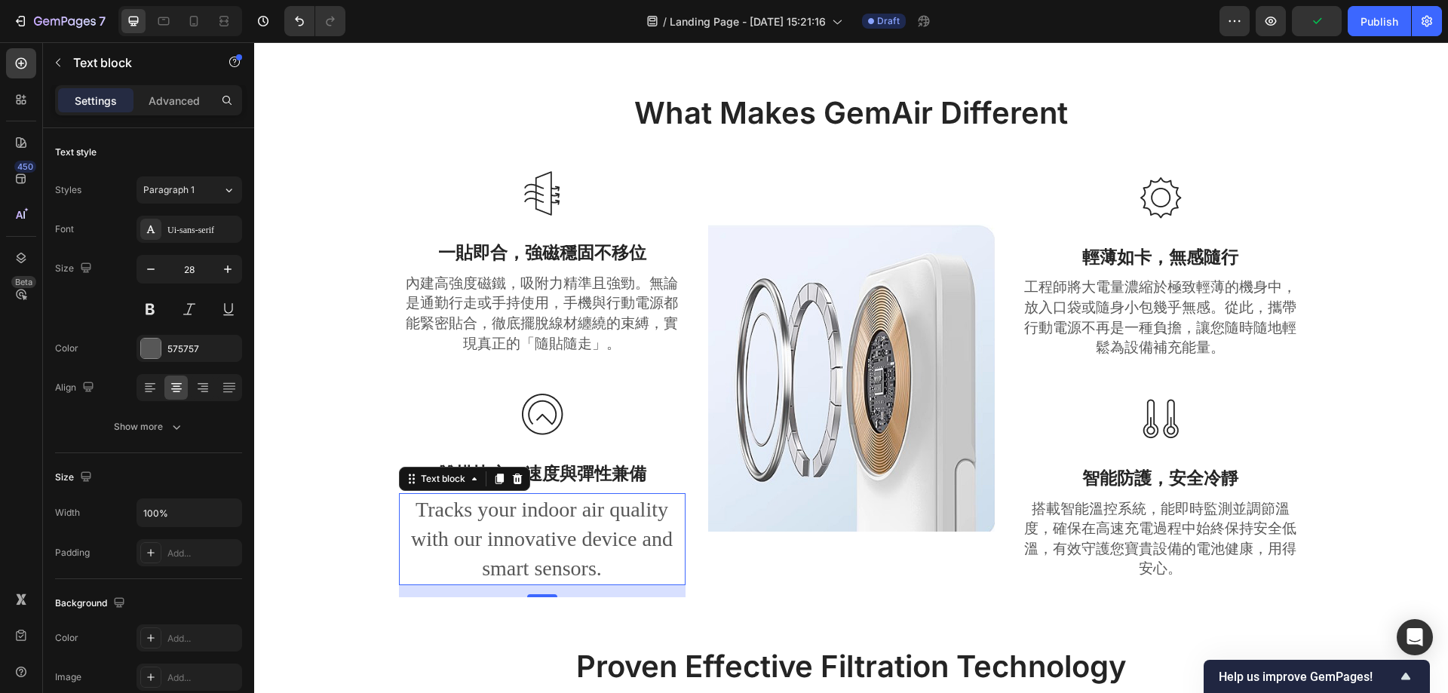
click at [521, 538] on p "Tracks your indoor air quality with our innovative device and smart sensors." at bounding box center [542, 539] width 284 height 89
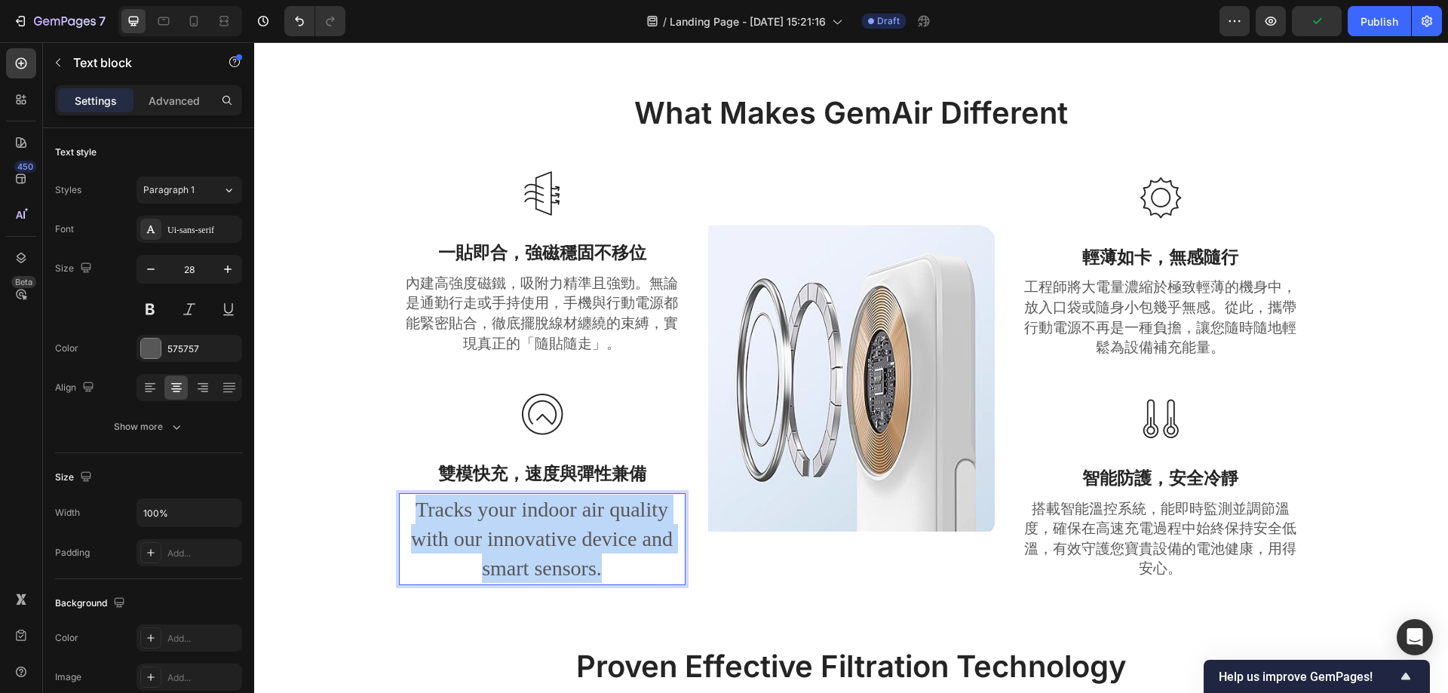
click at [521, 538] on p "Tracks your indoor air quality with our innovative device and smart sensors." at bounding box center [542, 539] width 284 height 89
click at [535, 545] on p "Tracks your indoor air quality with our innovative device and smart sensors." at bounding box center [542, 539] width 284 height 89
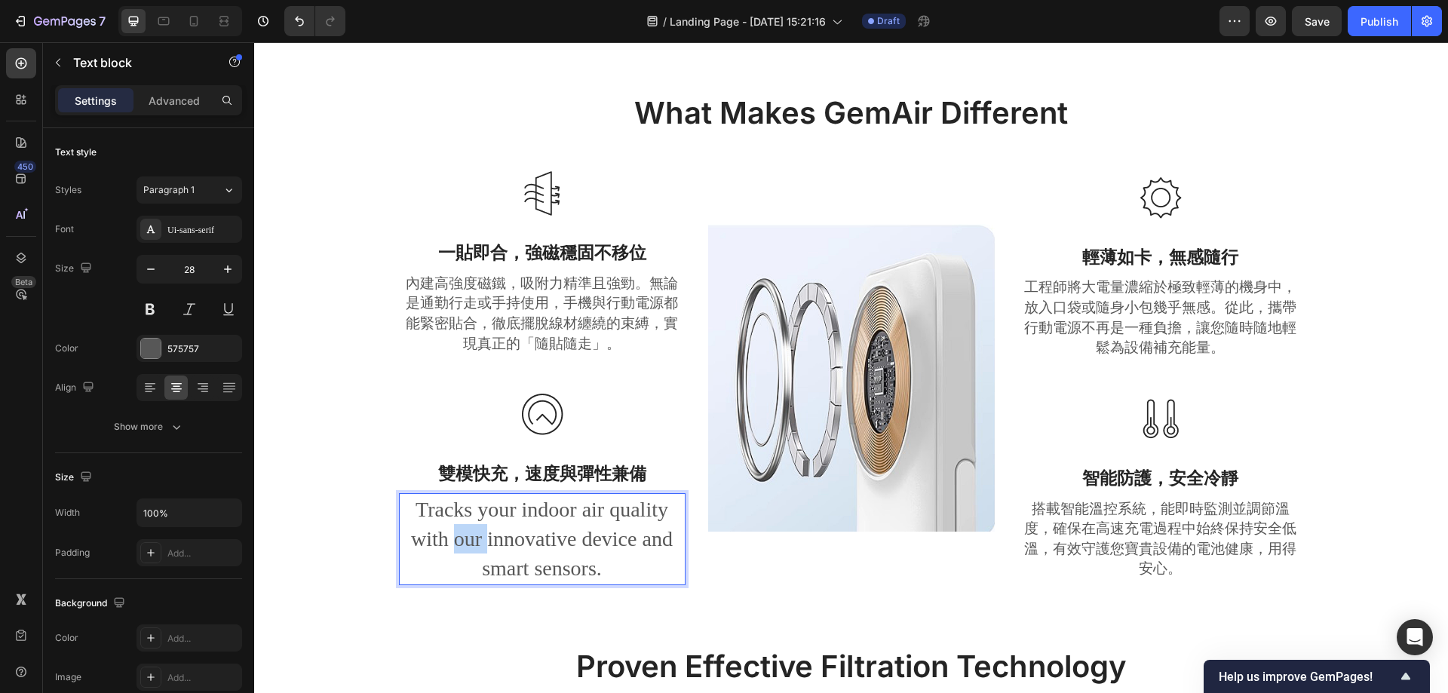
click at [535, 545] on p "Tracks your indoor air quality with our innovative device and smart sensors." at bounding box center [542, 539] width 284 height 89
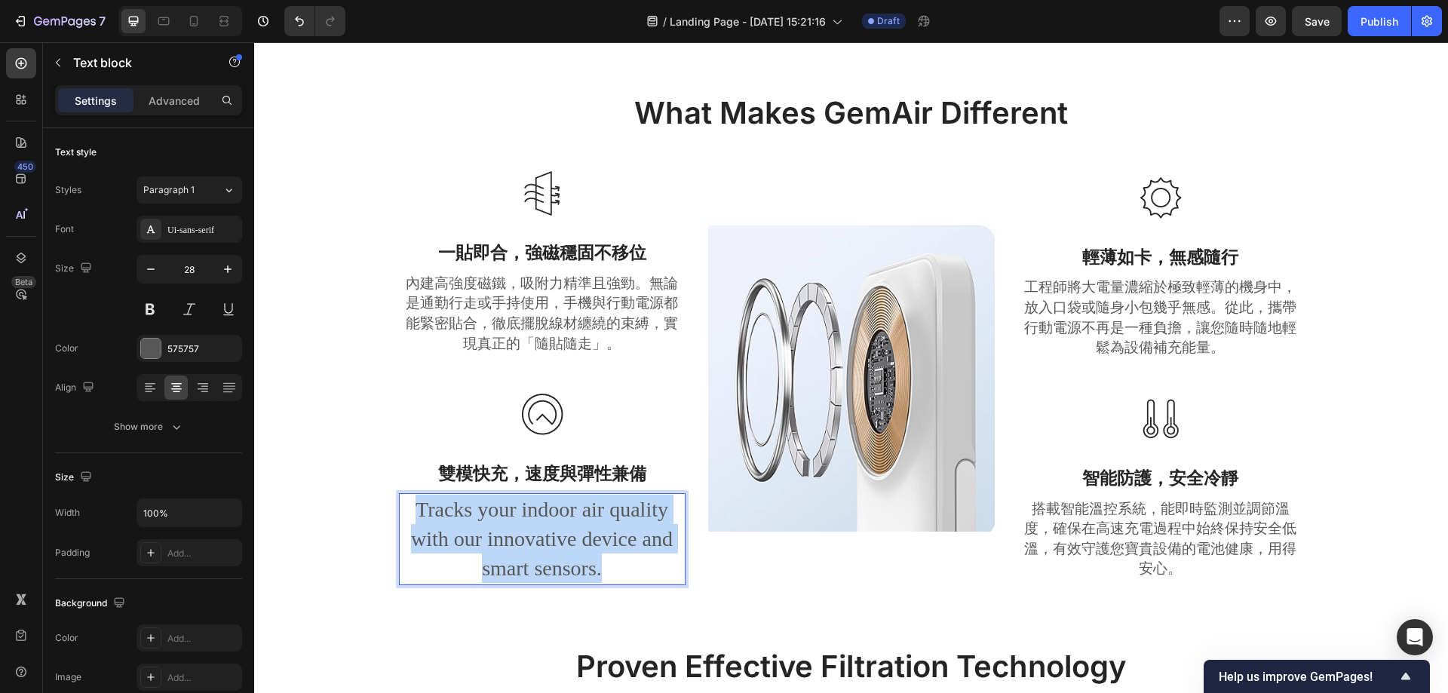
click at [535, 545] on p "Tracks your indoor air quality with our innovative device and smart sensors." at bounding box center [542, 539] width 284 height 89
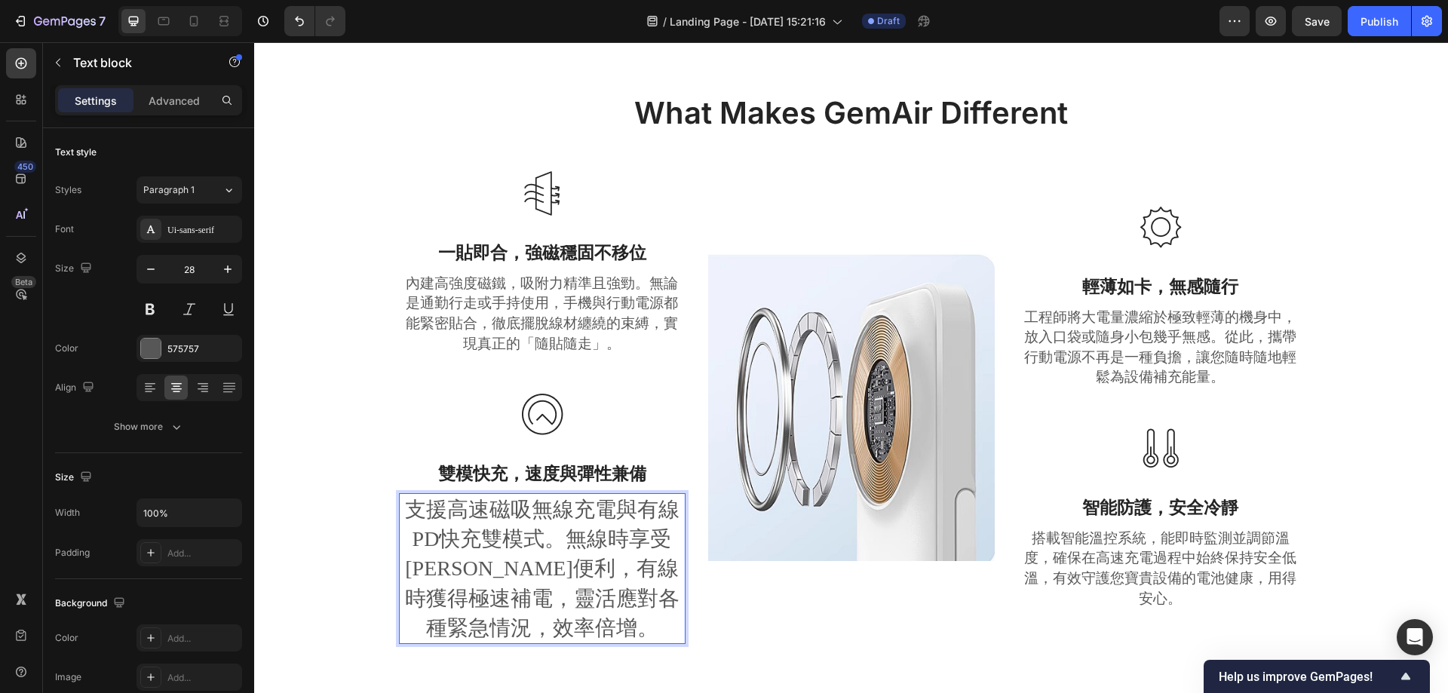
click at [546, 545] on p "支援高速磁吸無線充電與有線PD快充雙模式。無線時享受[PERSON_NAME]便利，有線時獲得極速補電，靈活應對各種緊急情況，效率倍增。" at bounding box center [542, 569] width 284 height 148
click at [334, 465] on div "What Makes GemAir Different Heading Row Image 一貼即合，強磁穩固不移位 Text block 內建高強度磁鐵，吸…" at bounding box center [850, 380] width 1171 height 576
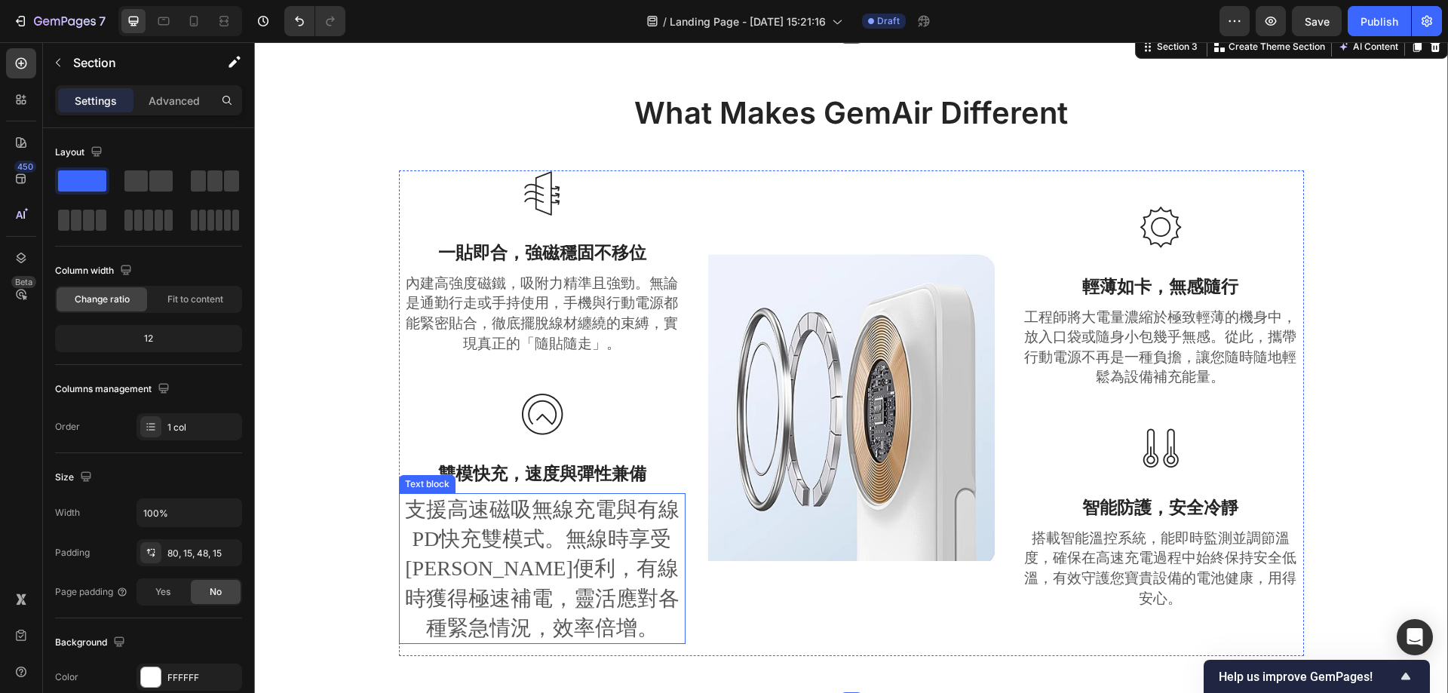
click at [532, 579] on p "支援高速磁吸無線充電與有線PD快充雙模式。無線時享受[PERSON_NAME]便利，有線時獲得極速補電，靈活應對各種緊急情況，效率倍增。" at bounding box center [542, 569] width 284 height 148
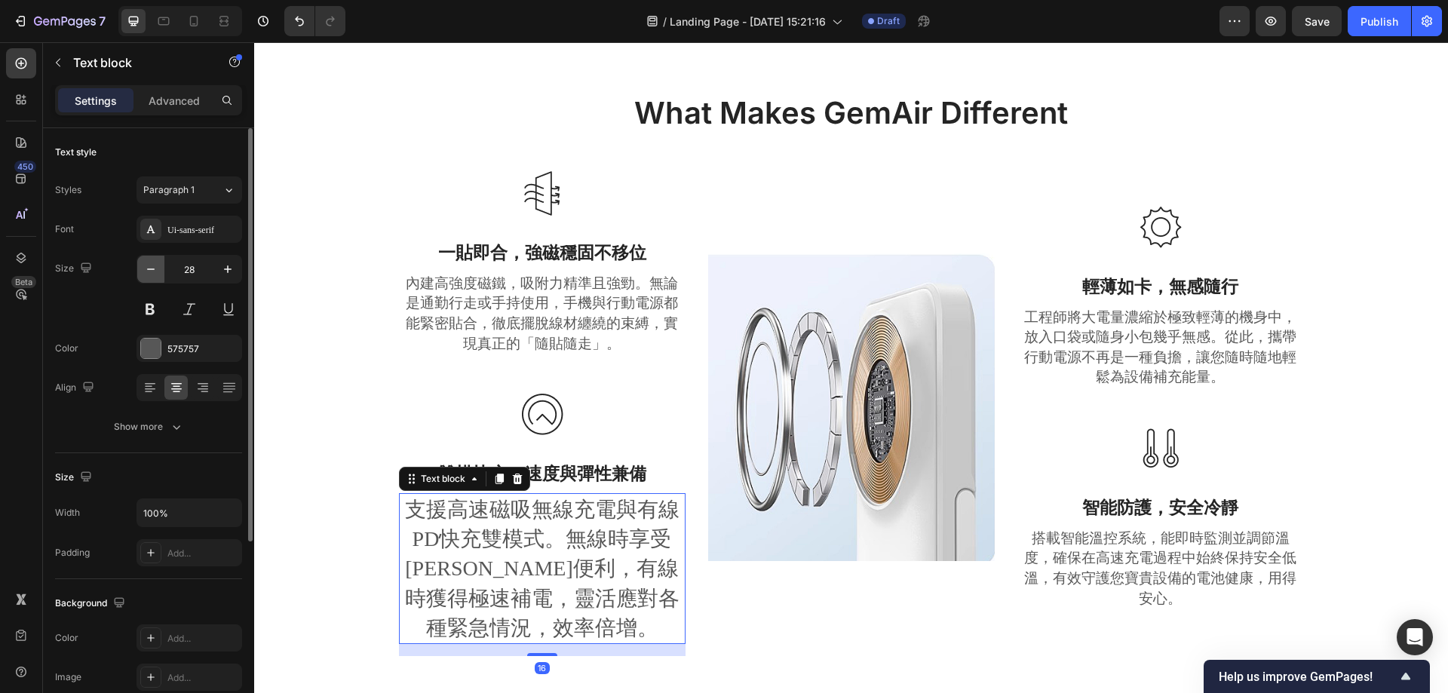
click at [139, 275] on button "button" at bounding box center [150, 269] width 27 height 27
click at [140, 275] on button "button" at bounding box center [150, 269] width 27 height 27
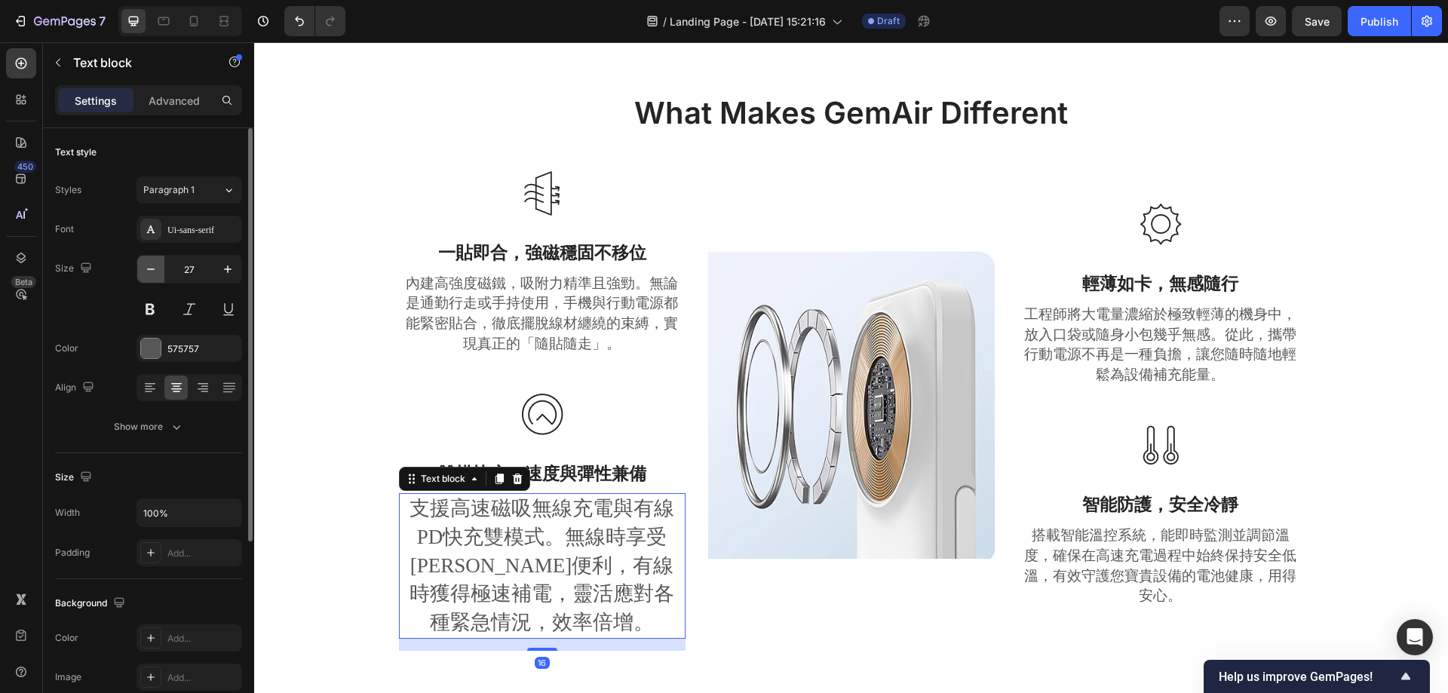
click at [140, 275] on button "button" at bounding box center [150, 269] width 27 height 27
click at [149, 273] on icon "button" at bounding box center [150, 269] width 15 height 15
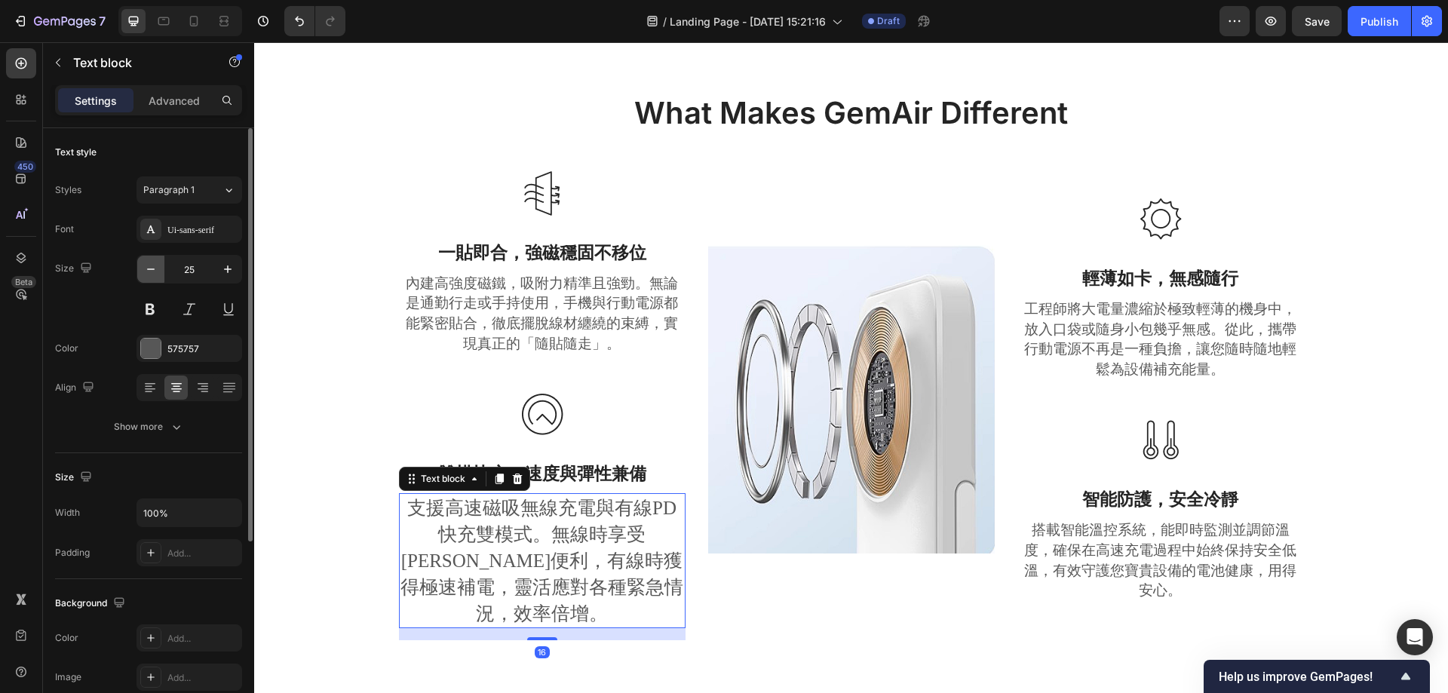
click at [149, 273] on icon "button" at bounding box center [150, 269] width 15 height 15
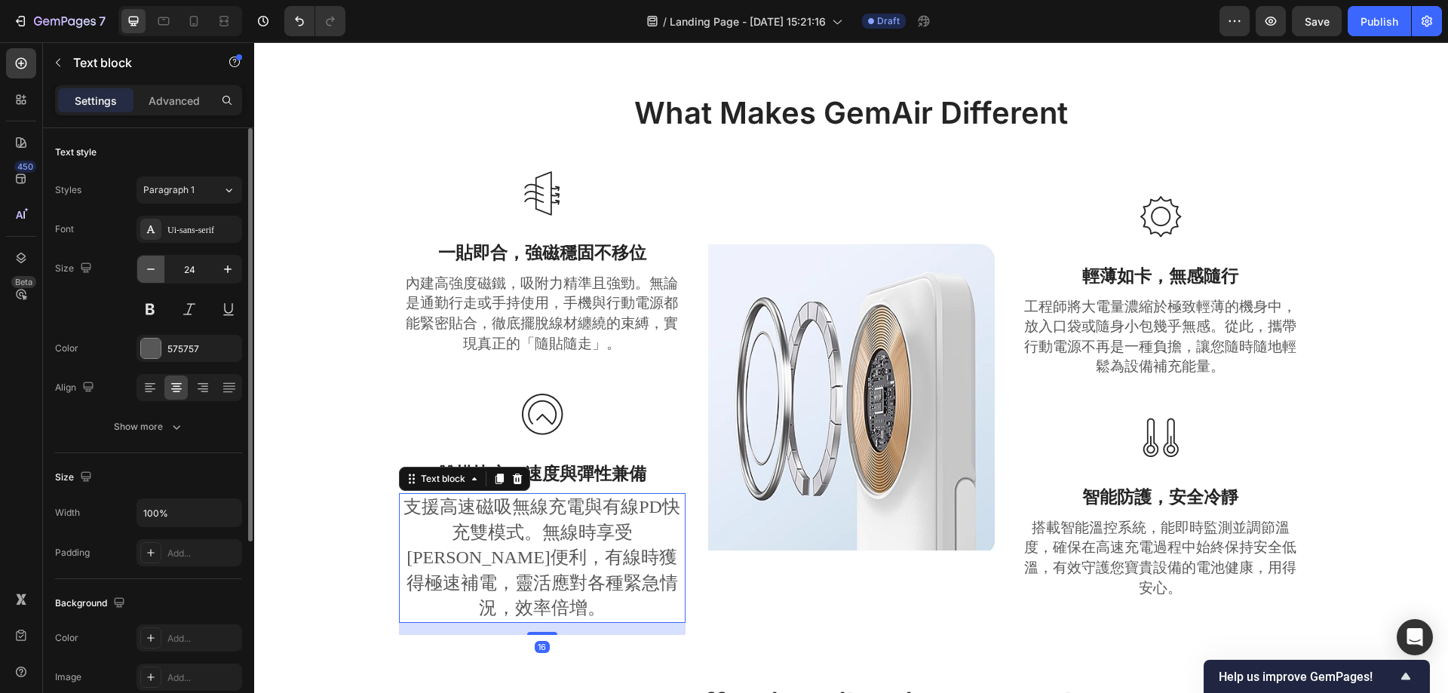
click at [149, 273] on icon "button" at bounding box center [150, 269] width 15 height 15
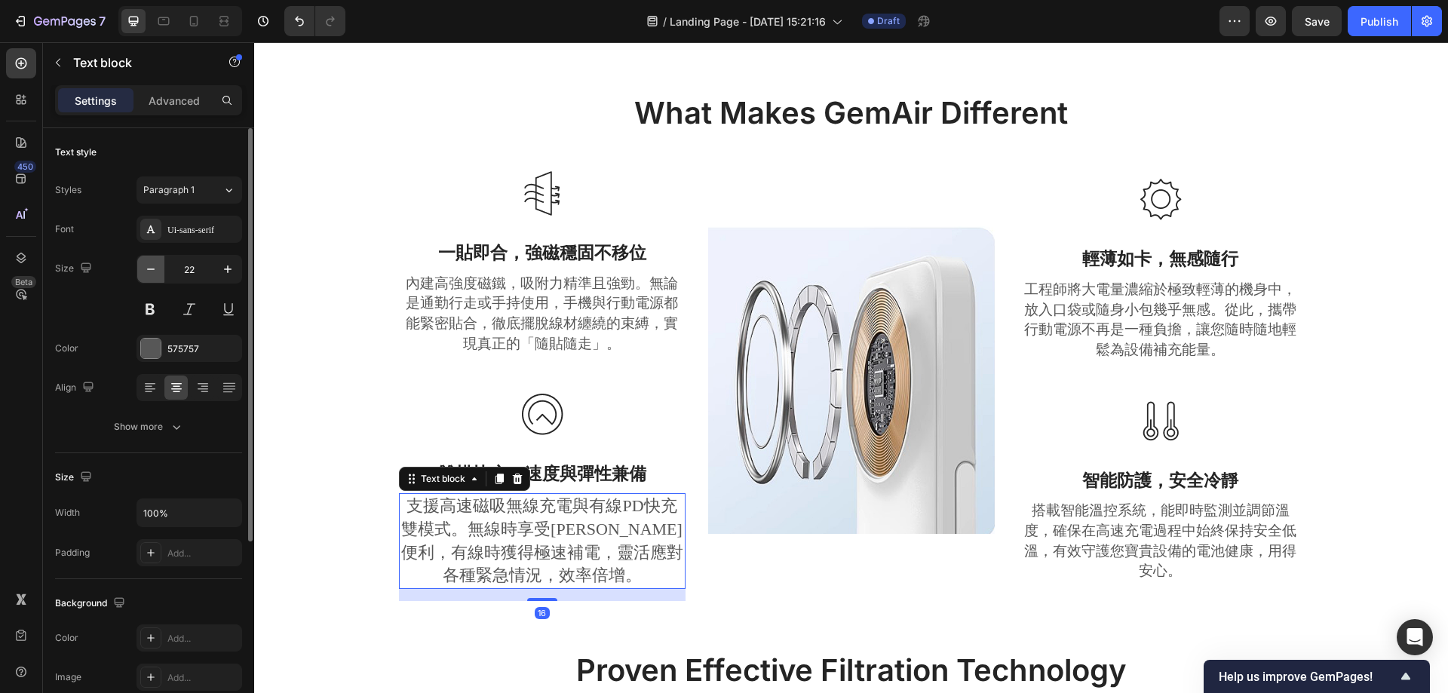
click at [148, 273] on icon "button" at bounding box center [150, 269] width 15 height 15
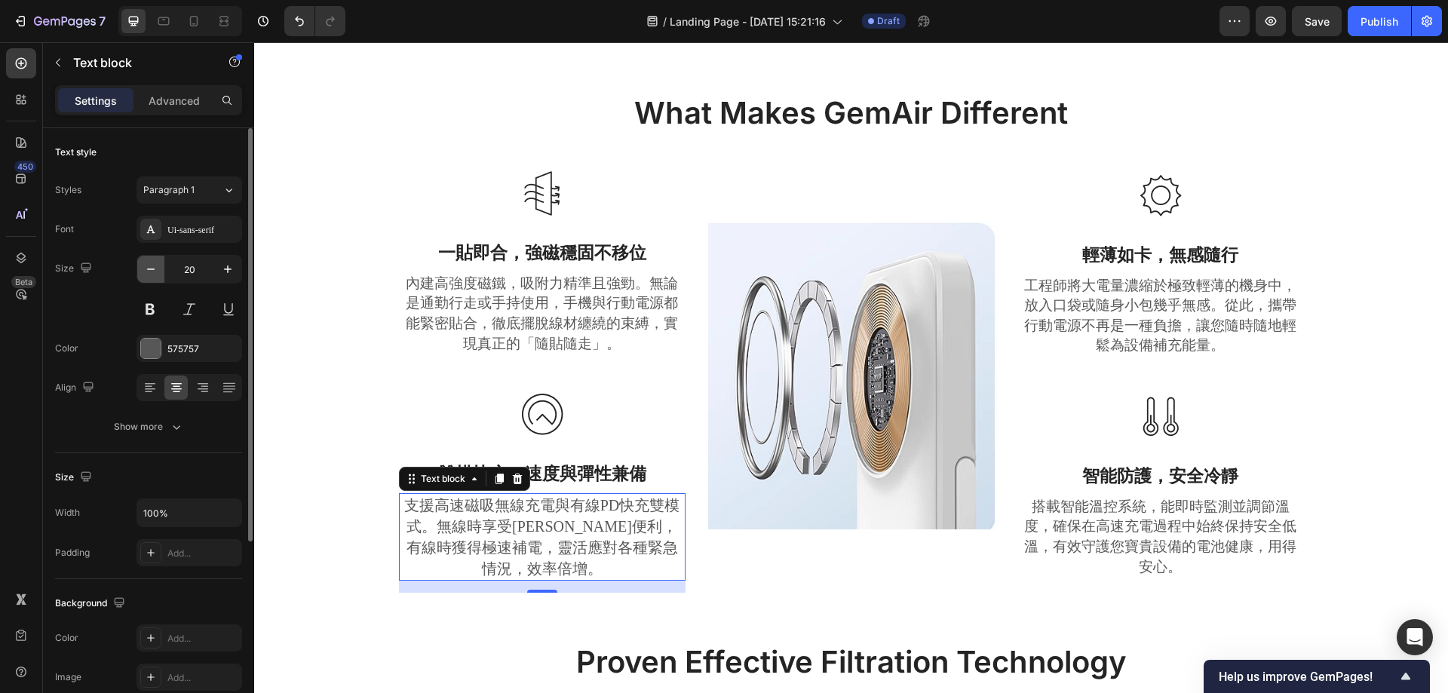
click at [148, 273] on icon "button" at bounding box center [150, 269] width 15 height 15
type input "19"
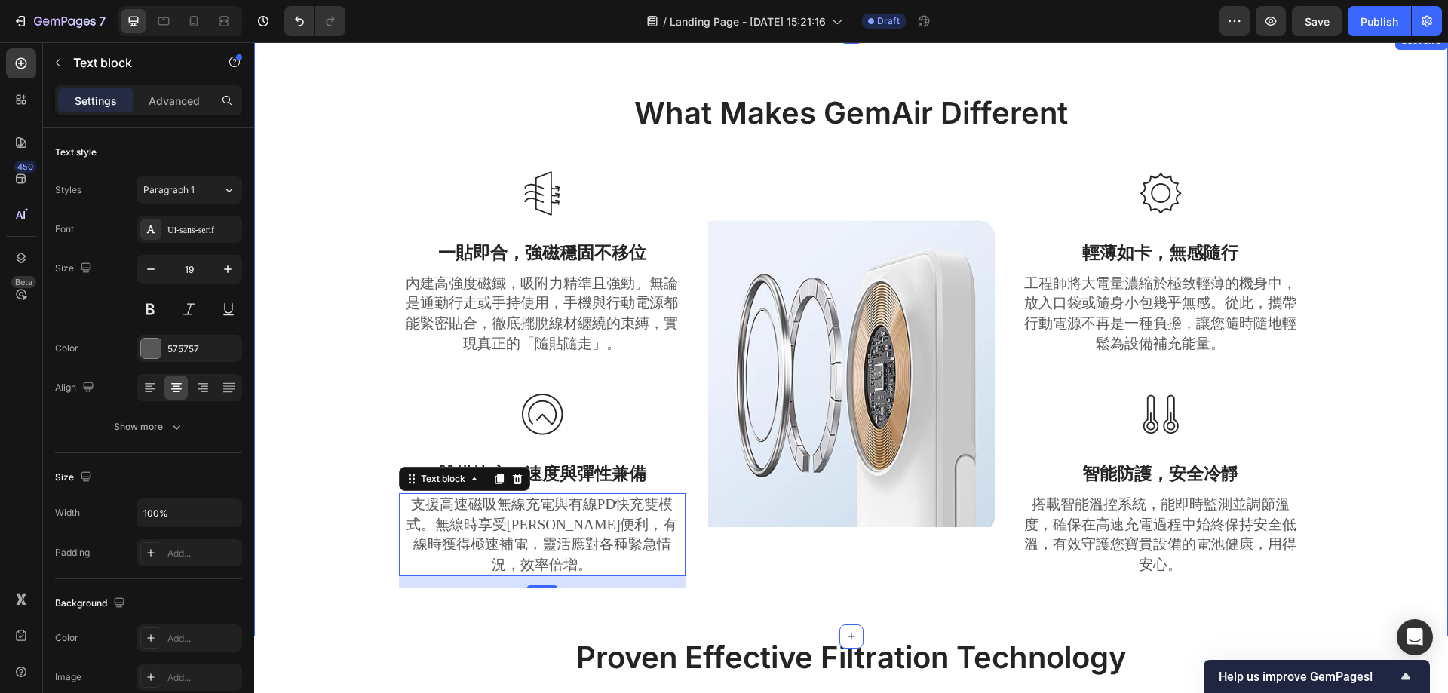
click at [357, 303] on div "What Makes GemAir Different Heading Row Image 一貼即合，強磁穩固不移位 Text block 內建高強度磁鐵，吸…" at bounding box center [850, 346] width 1171 height 509
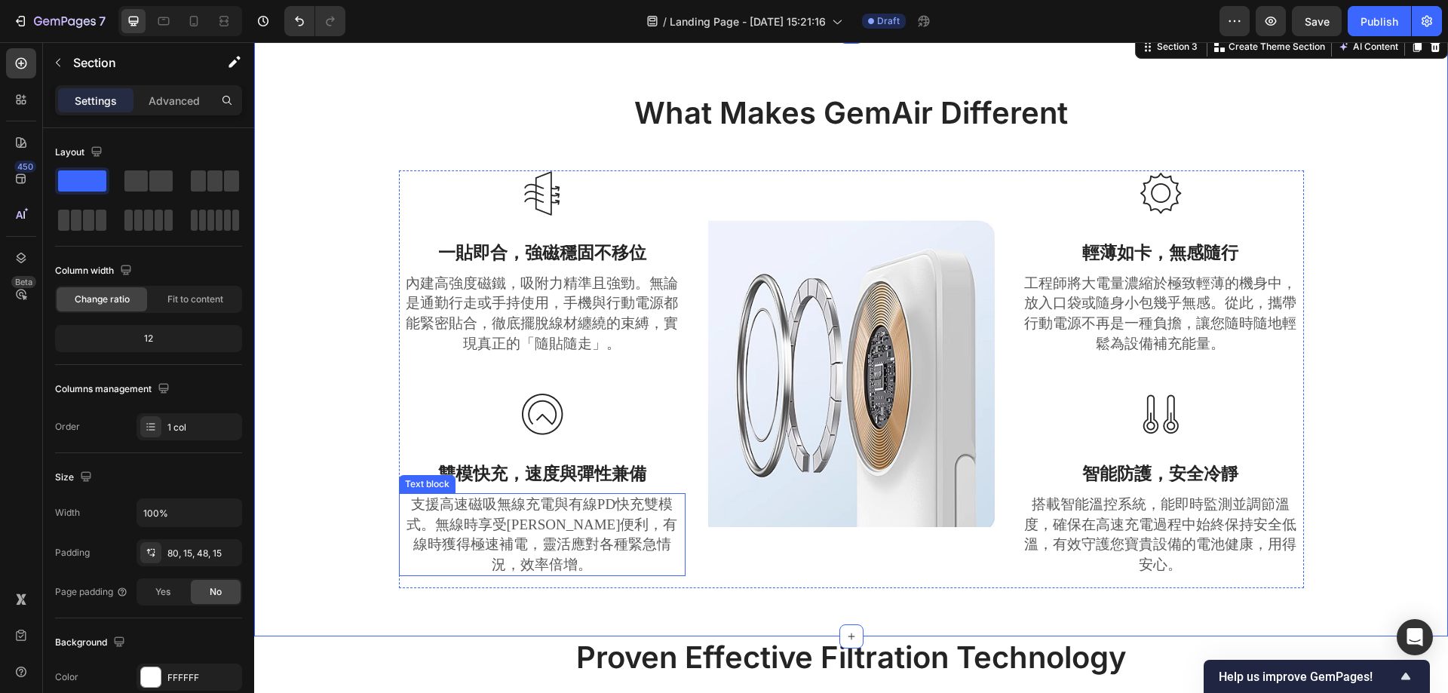
click at [532, 520] on p "支援高速磁吸無線充電與有線PD快充雙模式。無線時享受[PERSON_NAME]便利，有線時獲得極速補電，靈活應對各種緊急情況，效率倍增。" at bounding box center [542, 535] width 284 height 80
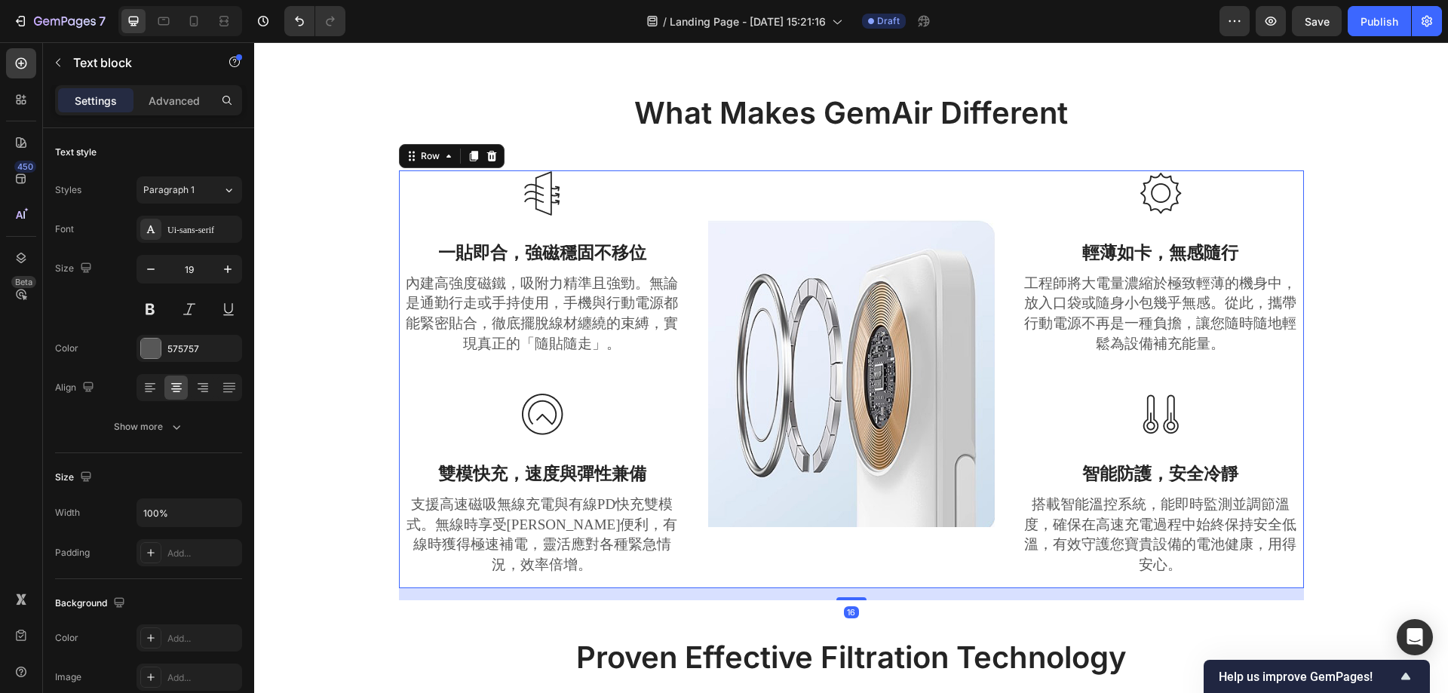
click at [572, 471] on div "Image 一貼即合，強磁穩固不移位 Text block 內建高強度磁鐵，吸附力精準且強勁。無論是通勤行走或手持使用，手機與行動電源都能緊密貼合，徹底擺脫線…" at bounding box center [542, 379] width 287 height 419
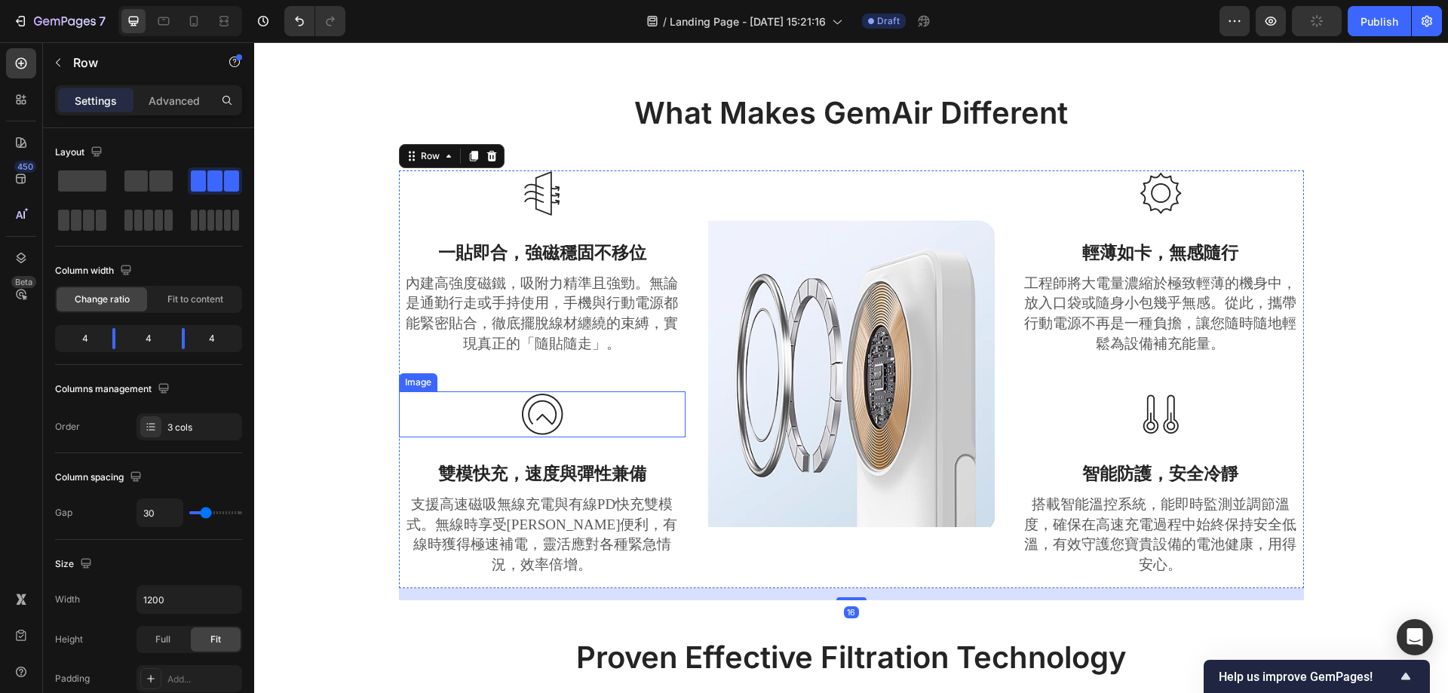
click at [508, 407] on div at bounding box center [542, 414] width 287 height 46
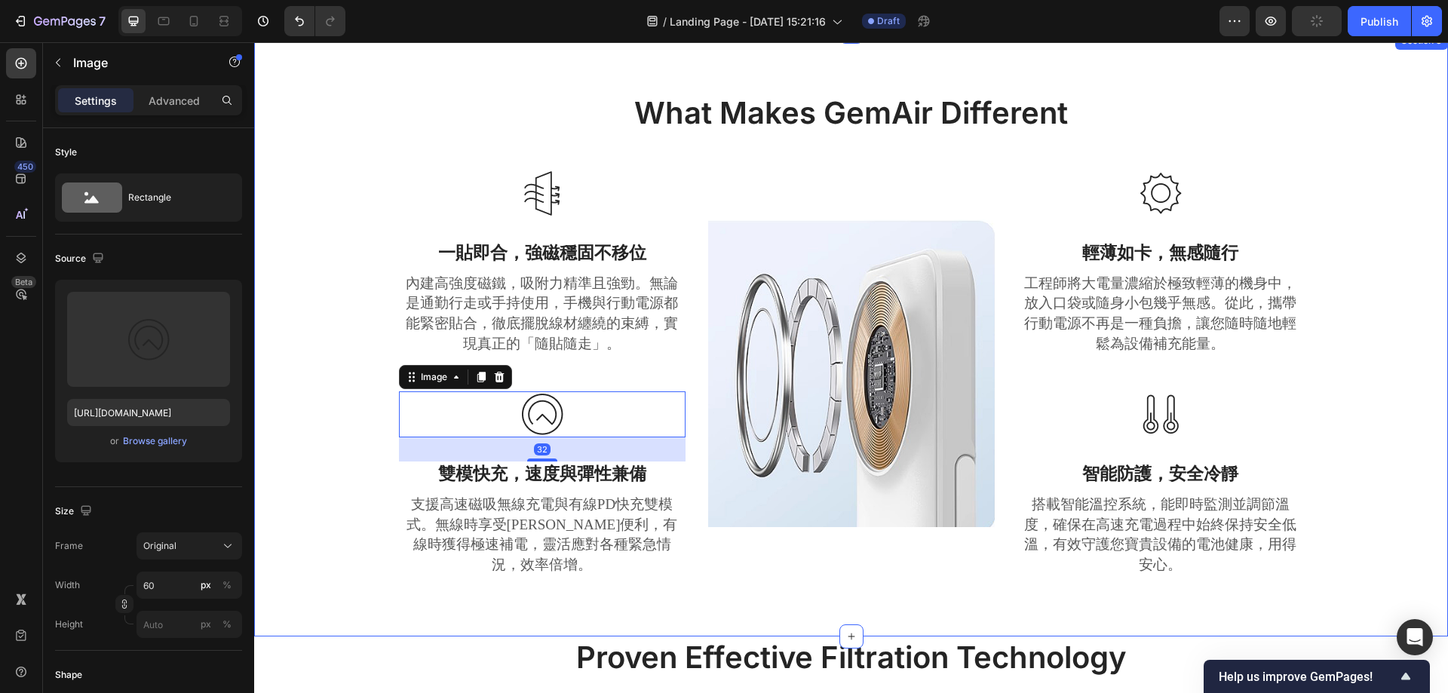
click at [331, 329] on div "What Makes GemAir Different Heading Row Image 一貼即合，強磁穩固不移位 Text block 內建高強度磁鐵，吸…" at bounding box center [850, 346] width 1171 height 509
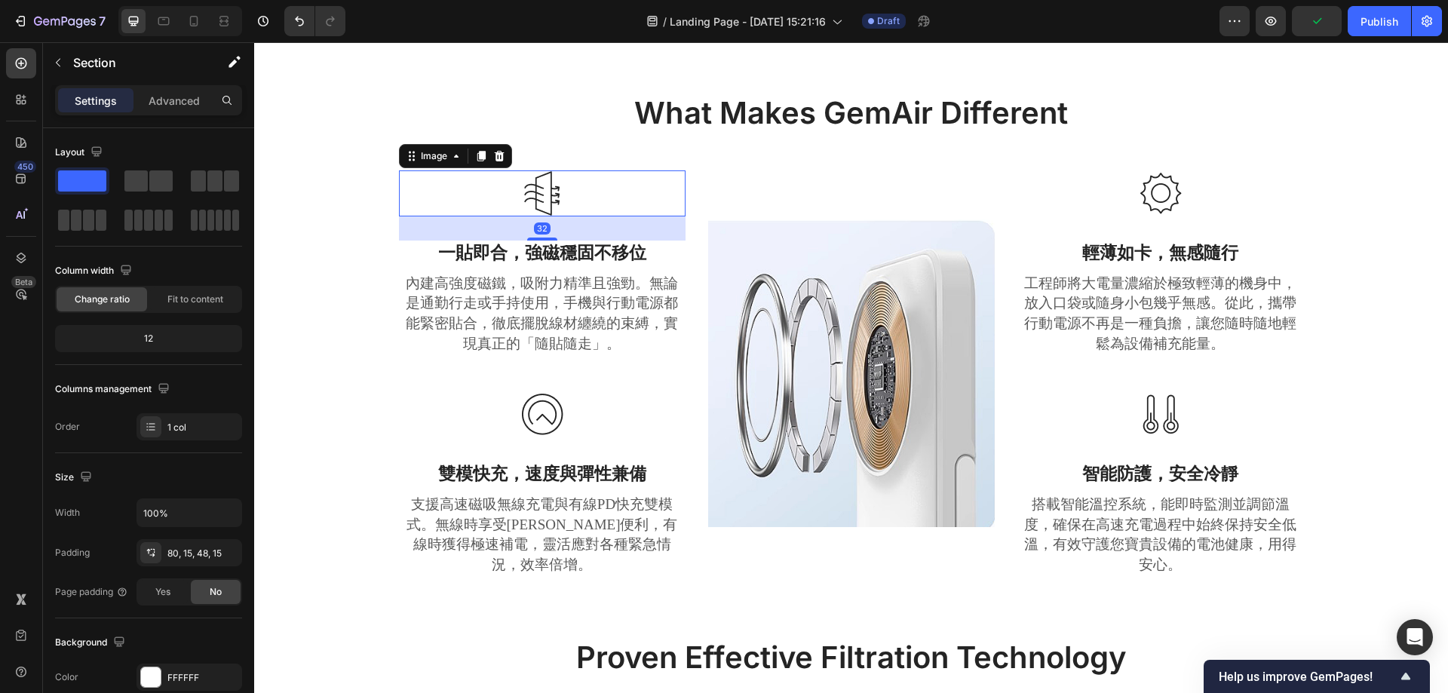
click at [532, 194] on img at bounding box center [542, 193] width 45 height 46
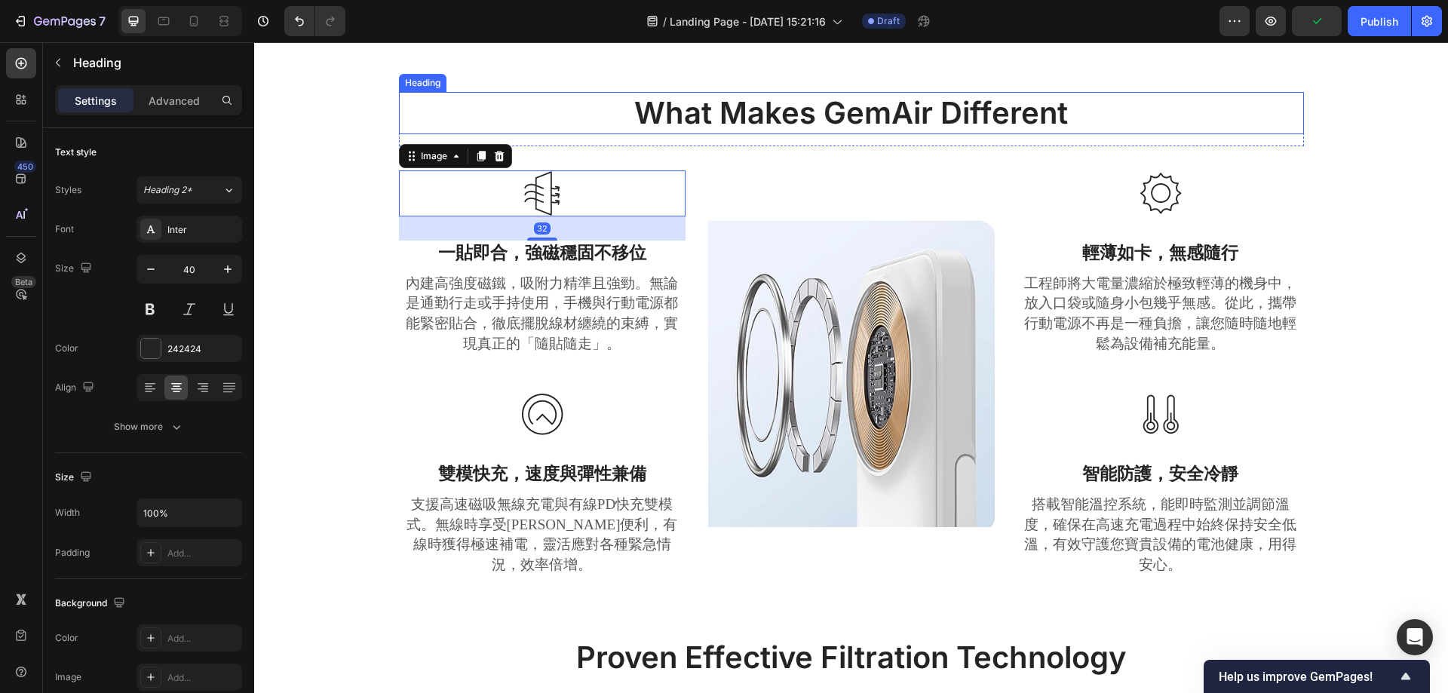
click at [516, 120] on p "What Makes GemAir Different" at bounding box center [851, 113] width 902 height 39
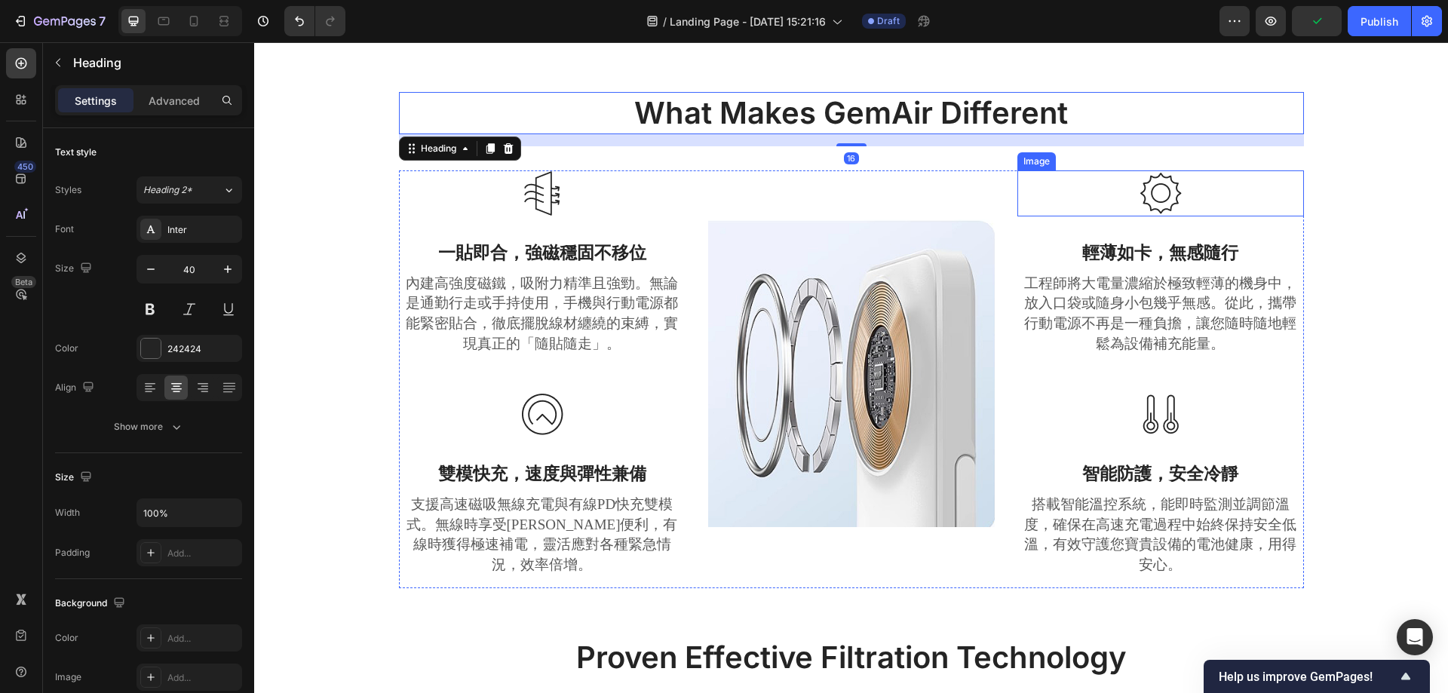
click at [1166, 198] on img at bounding box center [1160, 193] width 45 height 46
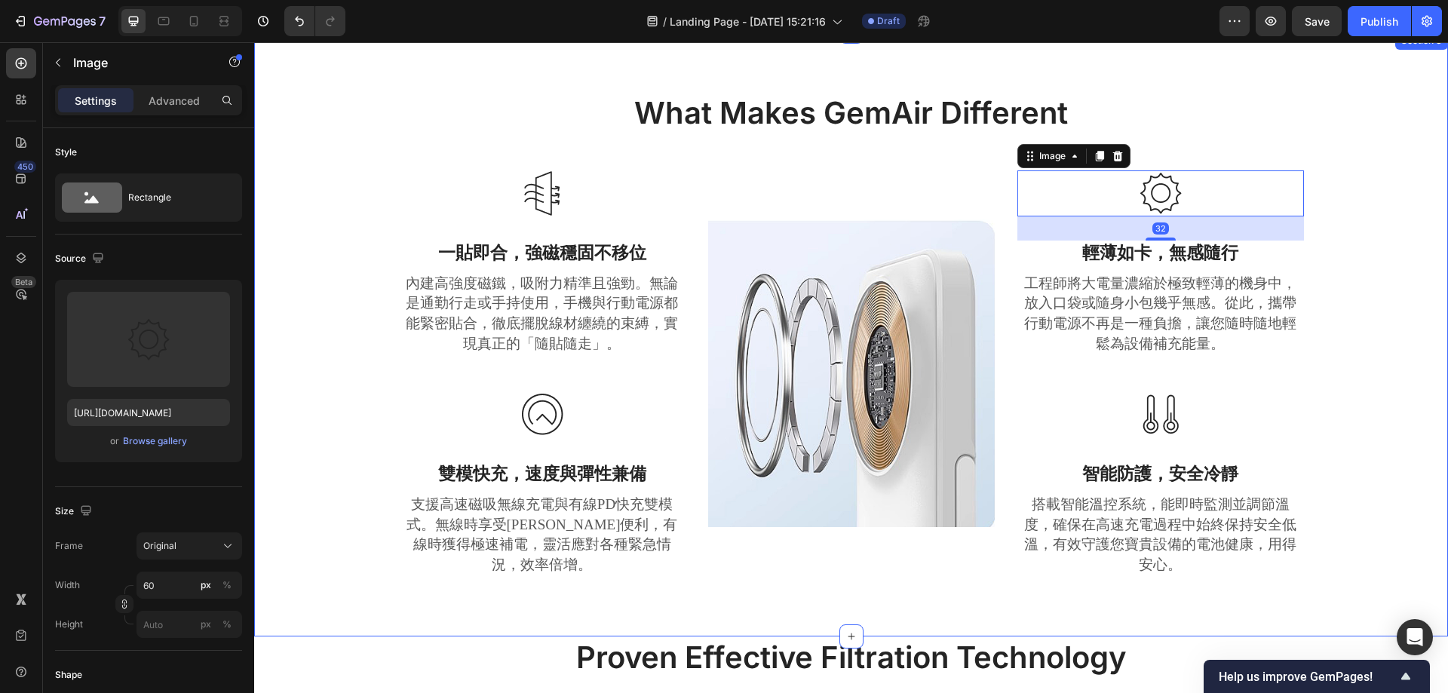
click at [1362, 192] on div "What Makes GemAir Different Heading Row Image 一貼即合，強磁穩固不移位 Text block 內建高強度磁鐵，吸…" at bounding box center [850, 346] width 1171 height 509
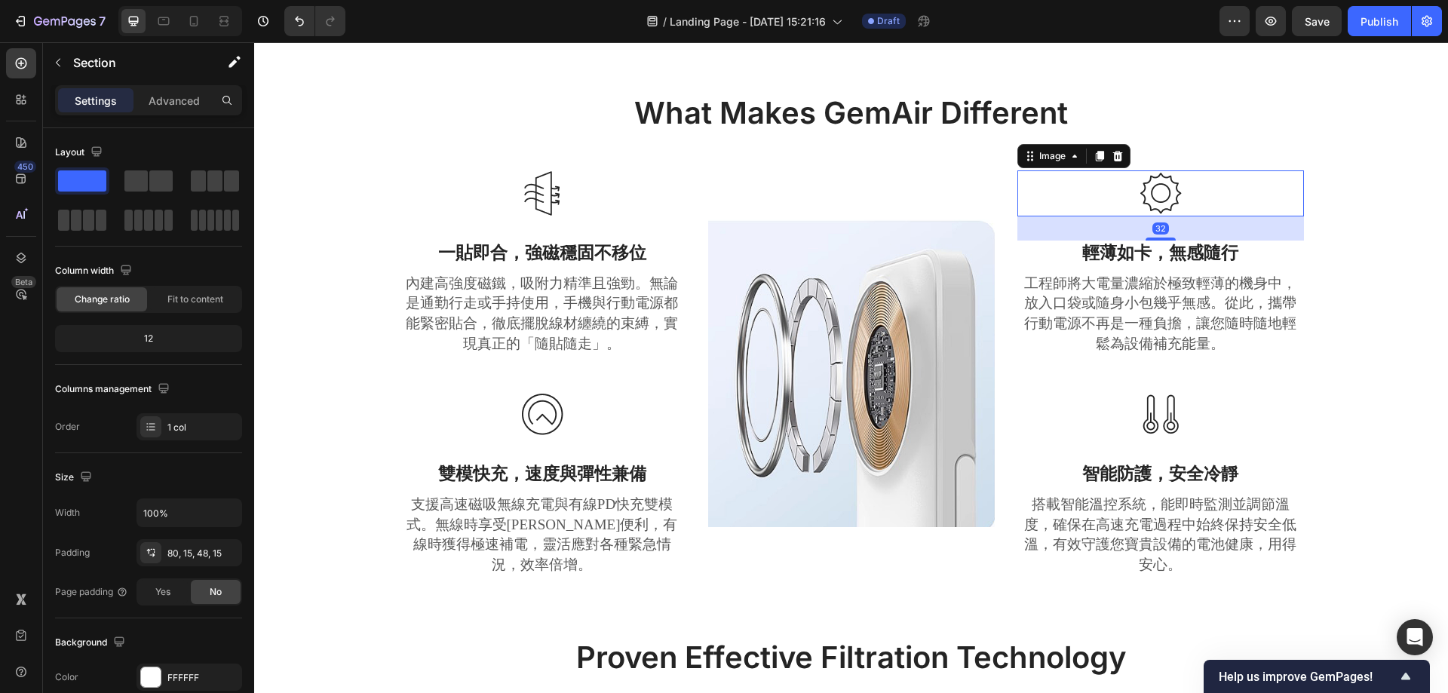
click at [1138, 192] on img at bounding box center [1160, 193] width 45 height 46
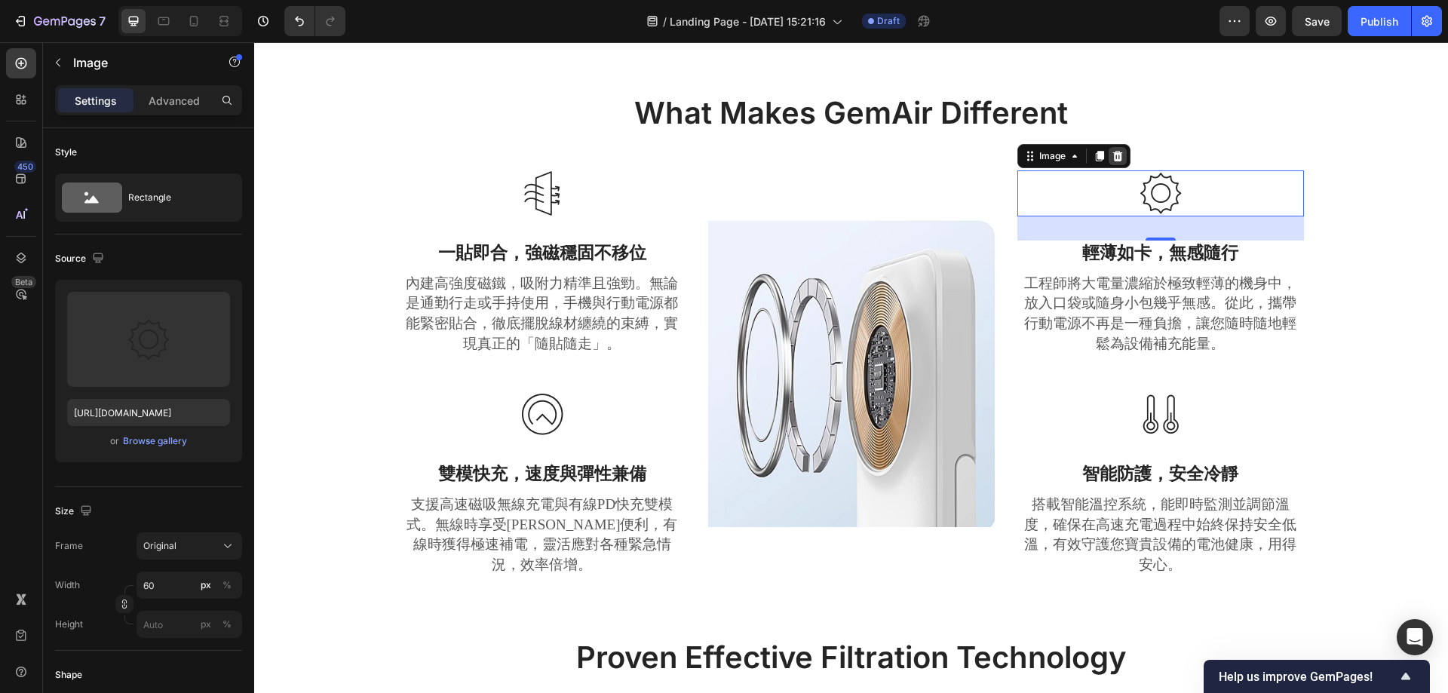
click at [1112, 150] on icon at bounding box center [1118, 156] width 12 height 12
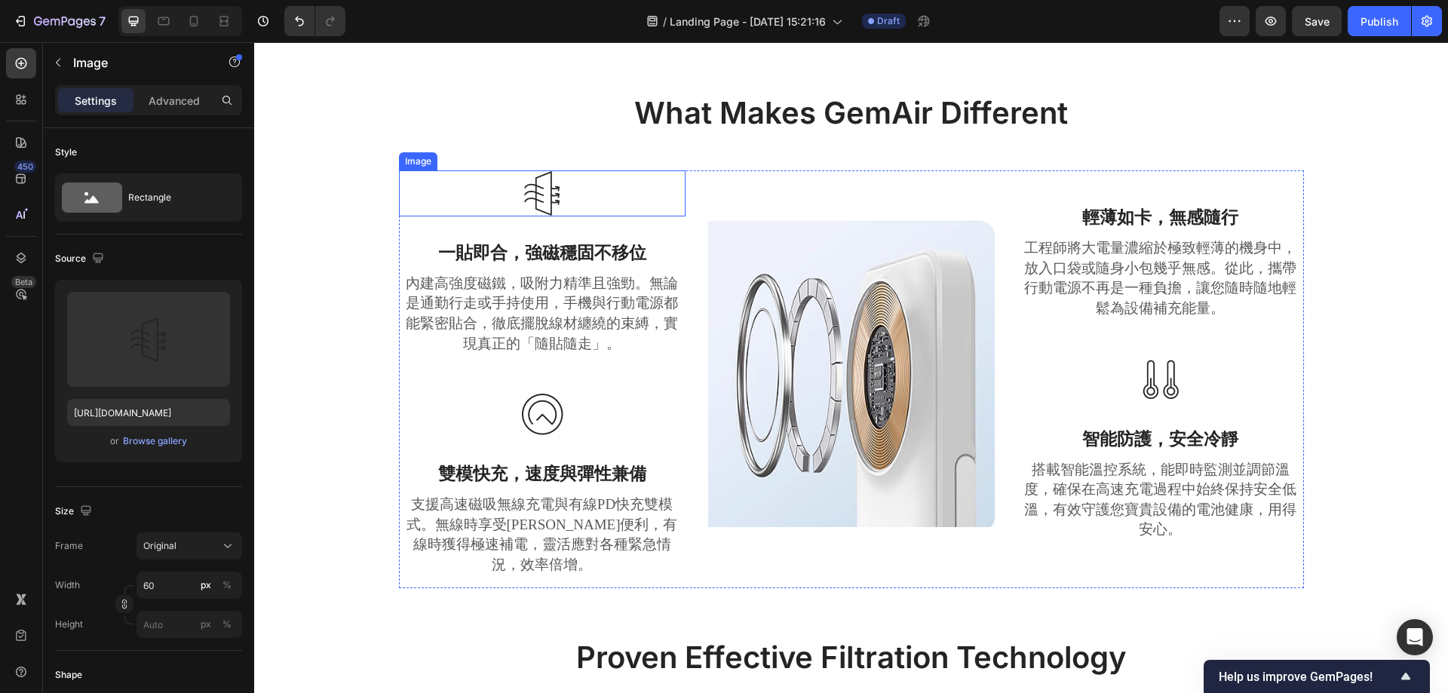
click at [530, 177] on img at bounding box center [542, 193] width 45 height 46
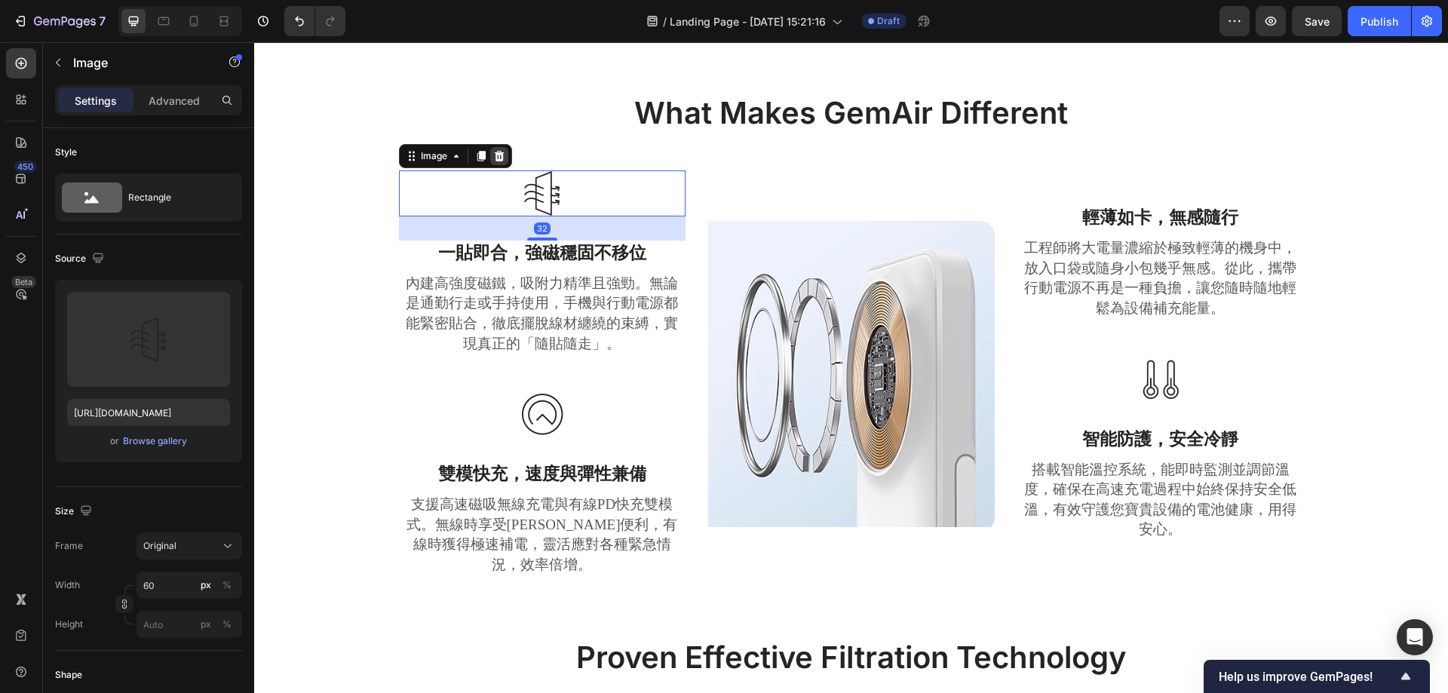
click at [490, 154] on div at bounding box center [499, 156] width 18 height 18
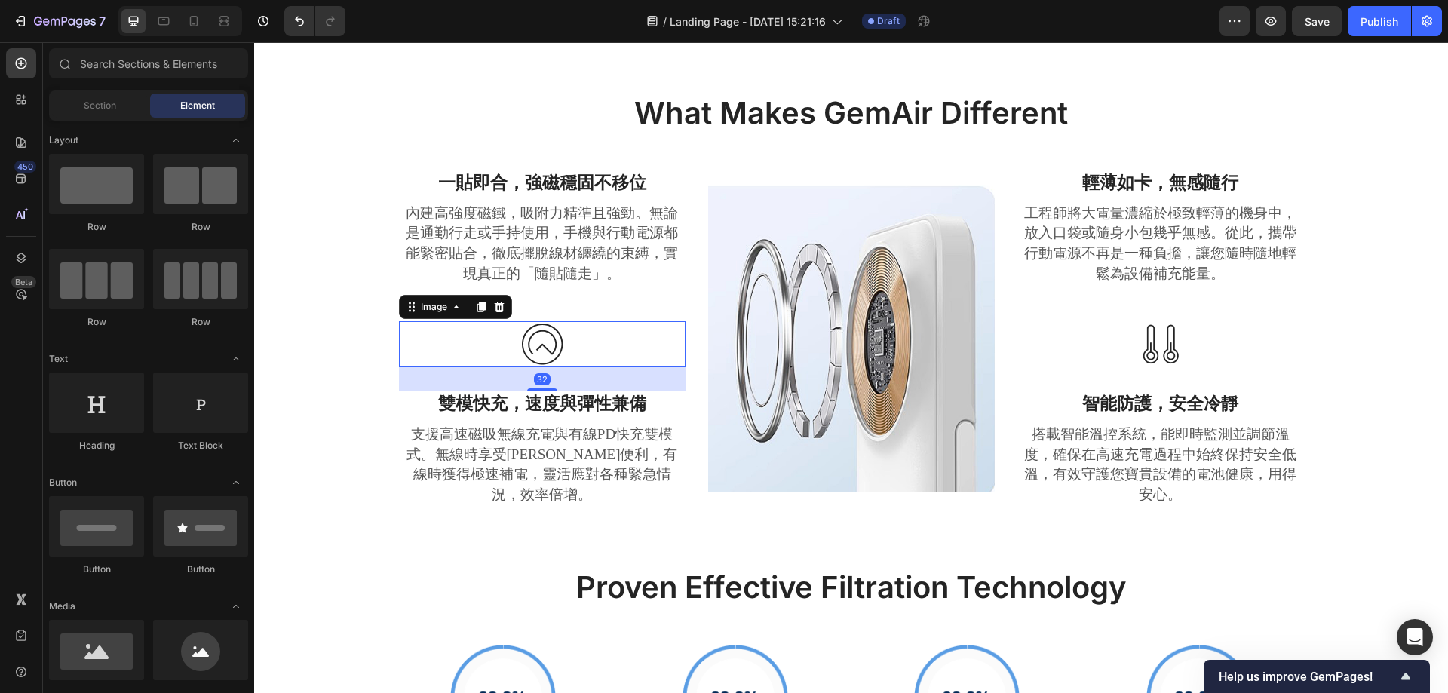
click at [557, 363] on img at bounding box center [542, 344] width 45 height 46
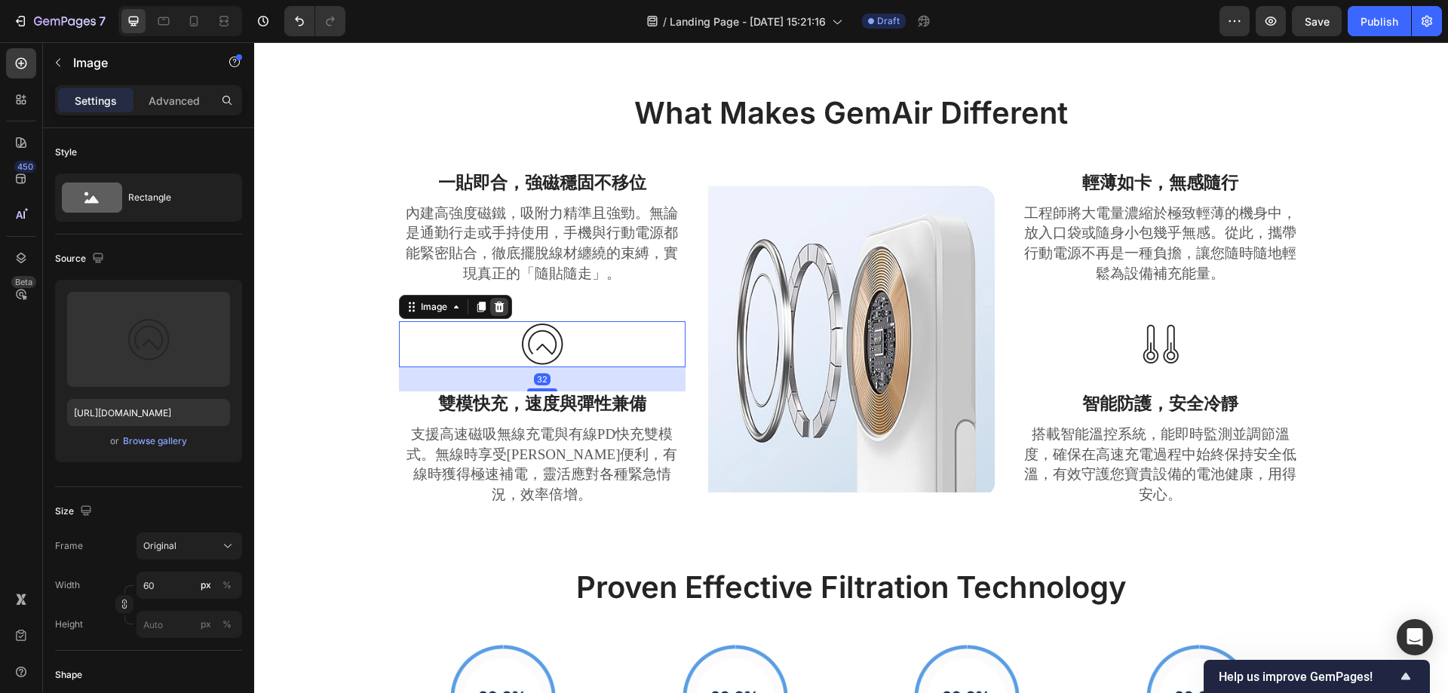
click at [494, 312] on icon at bounding box center [499, 307] width 10 height 11
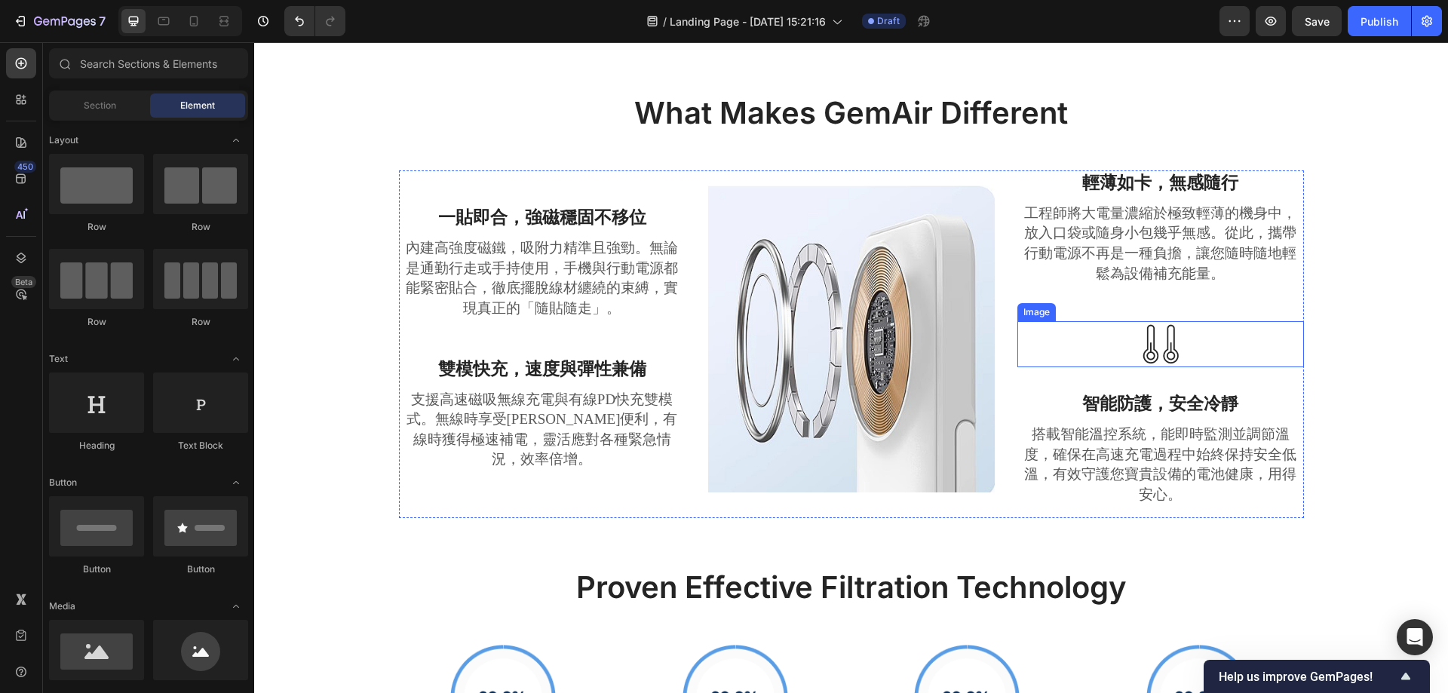
click at [1148, 350] on img at bounding box center [1160, 344] width 45 height 46
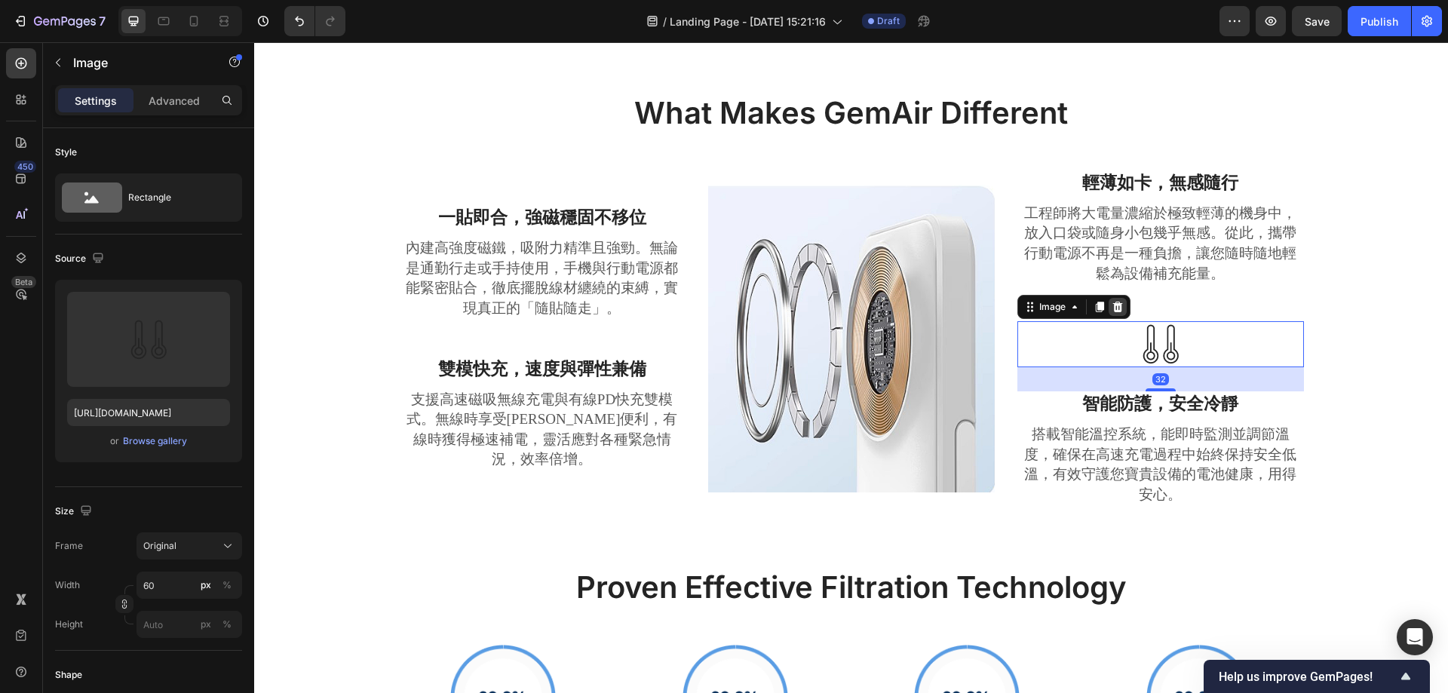
click at [1118, 304] on div at bounding box center [1118, 307] width 18 height 18
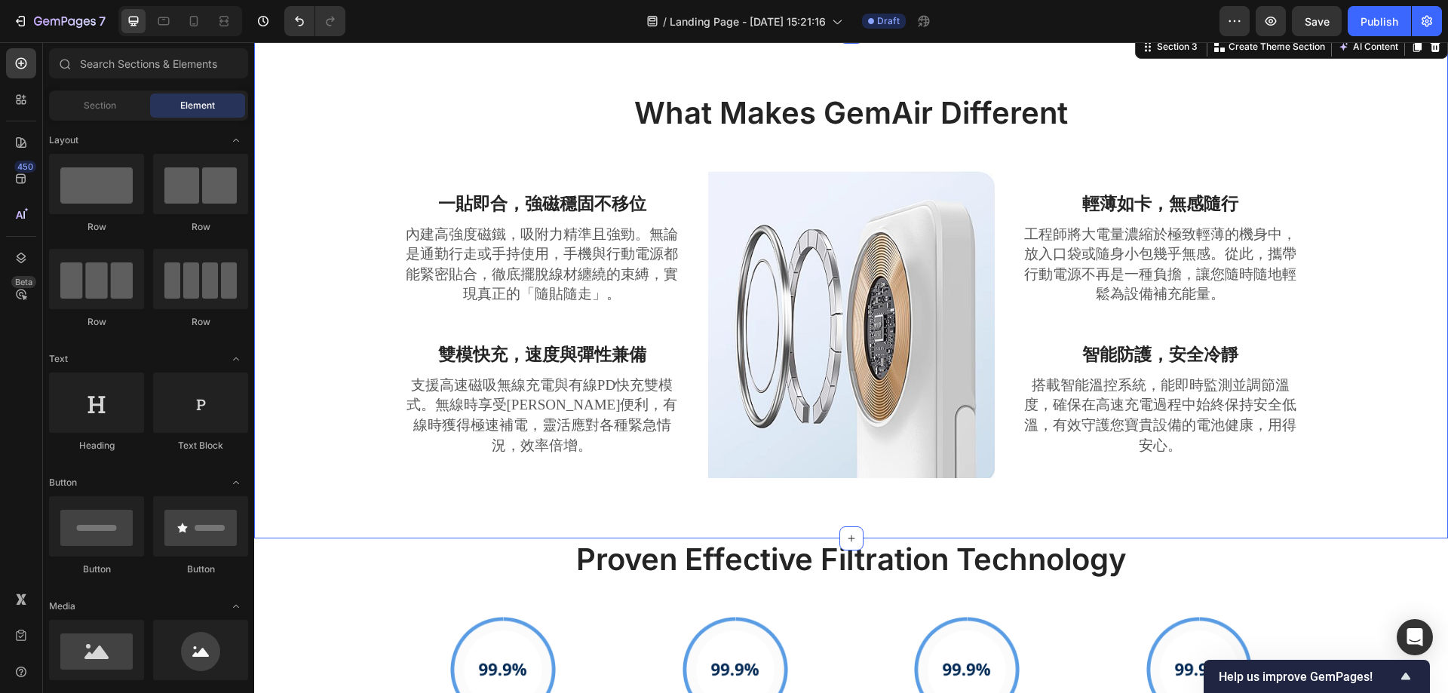
click at [1387, 278] on div "What Makes GemAir Different Heading Row 一貼即合，強磁穩固不移位 Text block 內建高強度磁鐵，吸附力精準且強…" at bounding box center [850, 297] width 1171 height 410
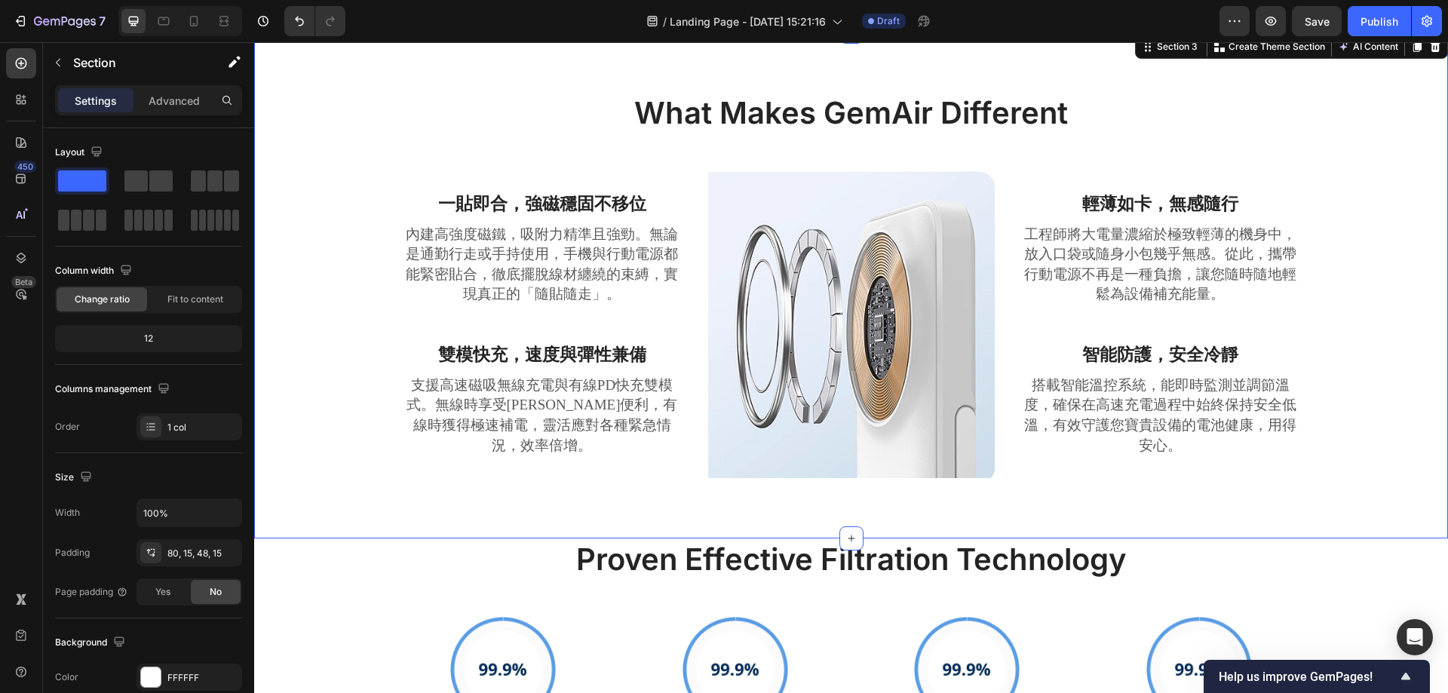
click at [1349, 287] on div "What Makes GemAir Different Heading Row 一貼即合，強磁穩固不移位 Text block 內建高強度磁鐵，吸附力精準且強…" at bounding box center [850, 297] width 1171 height 410
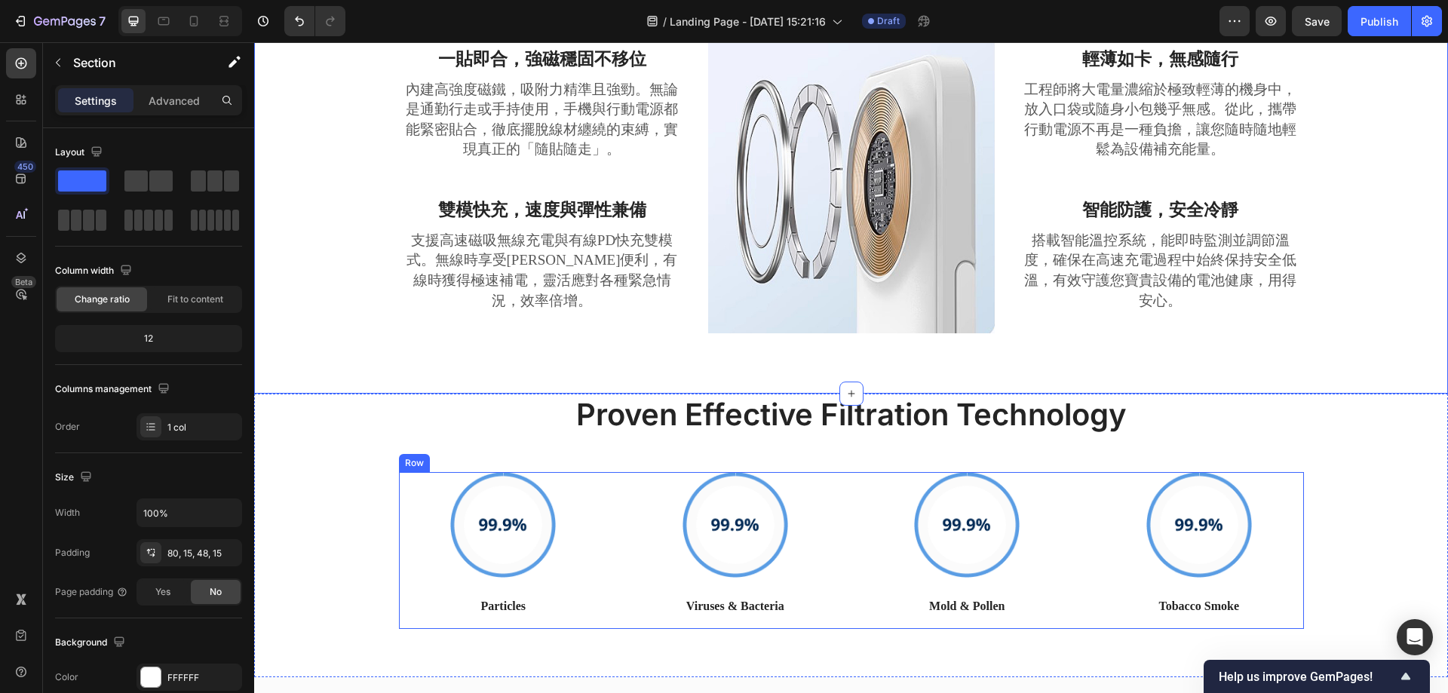
scroll to position [1131, 0]
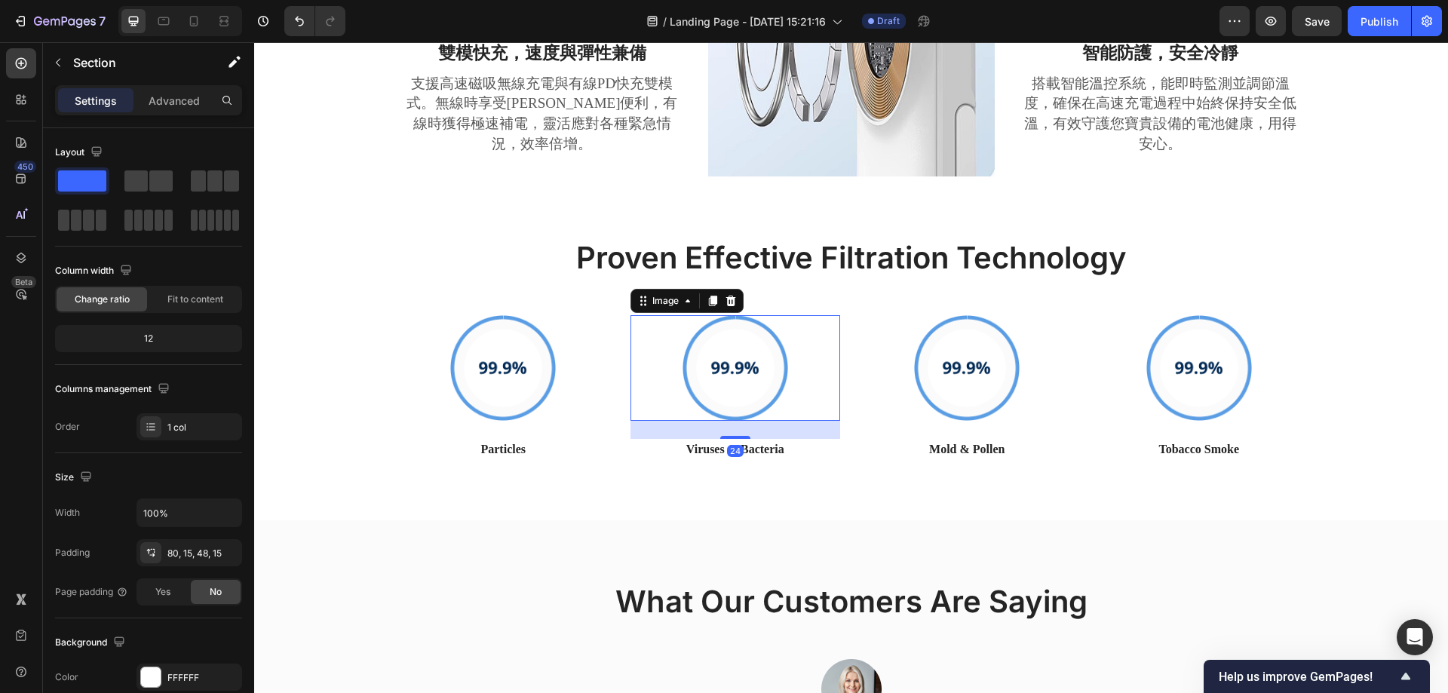
click at [722, 350] on img at bounding box center [736, 368] width 106 height 106
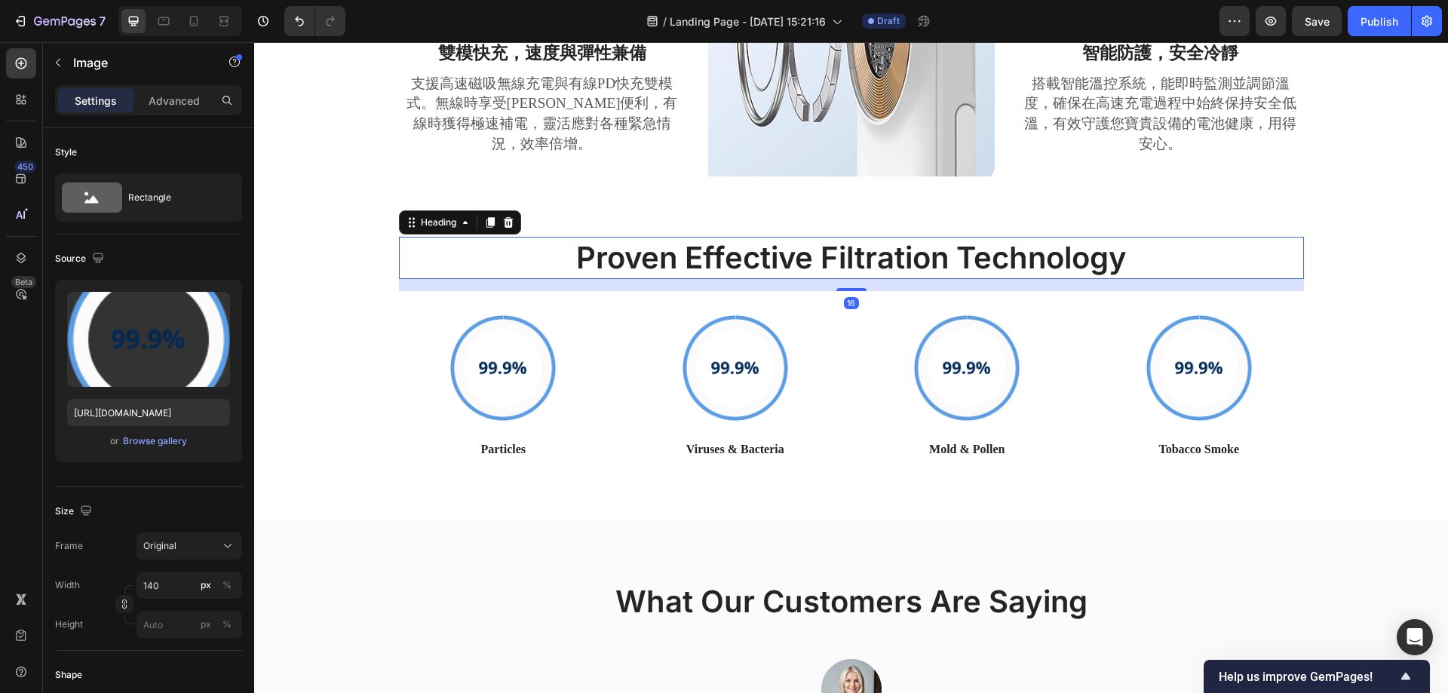
click at [750, 255] on p "Proven Effective Filtration Technology" at bounding box center [851, 257] width 902 height 39
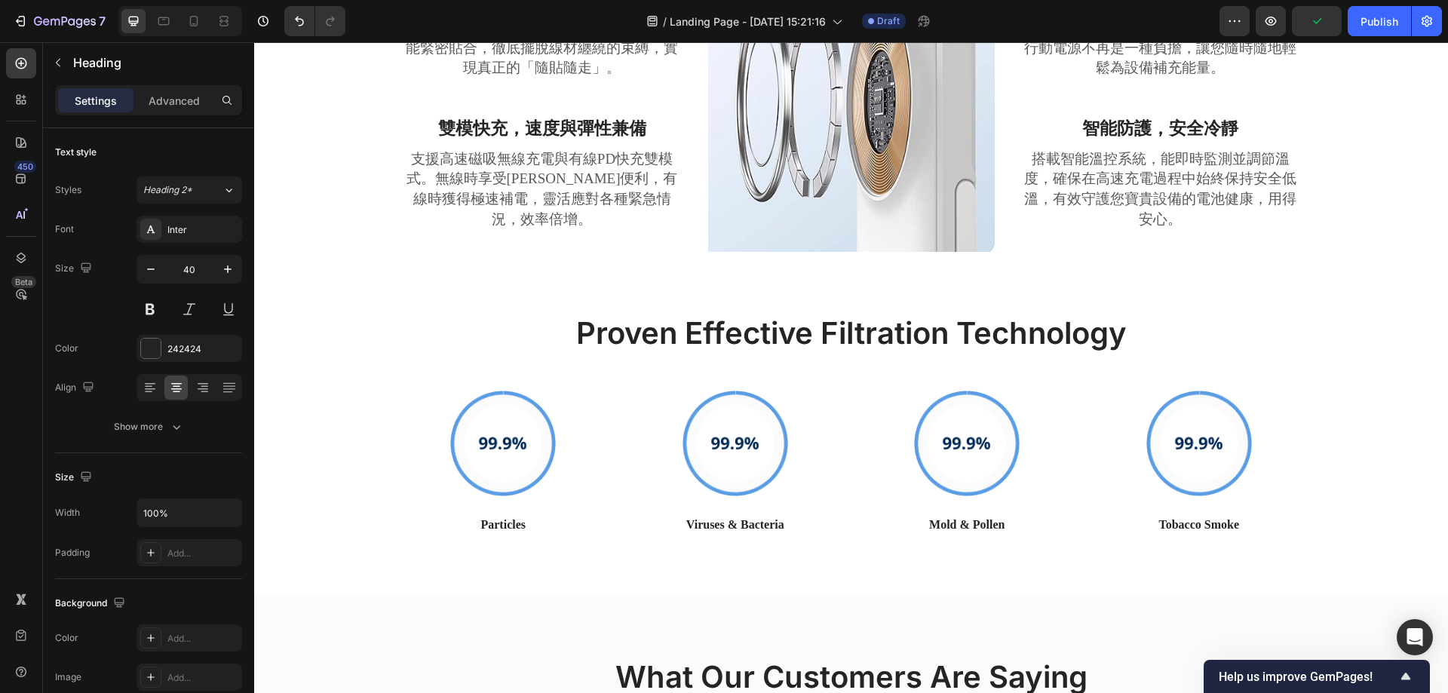
click at [833, 321] on p "Proven Effective Filtration Technology" at bounding box center [851, 333] width 902 height 39
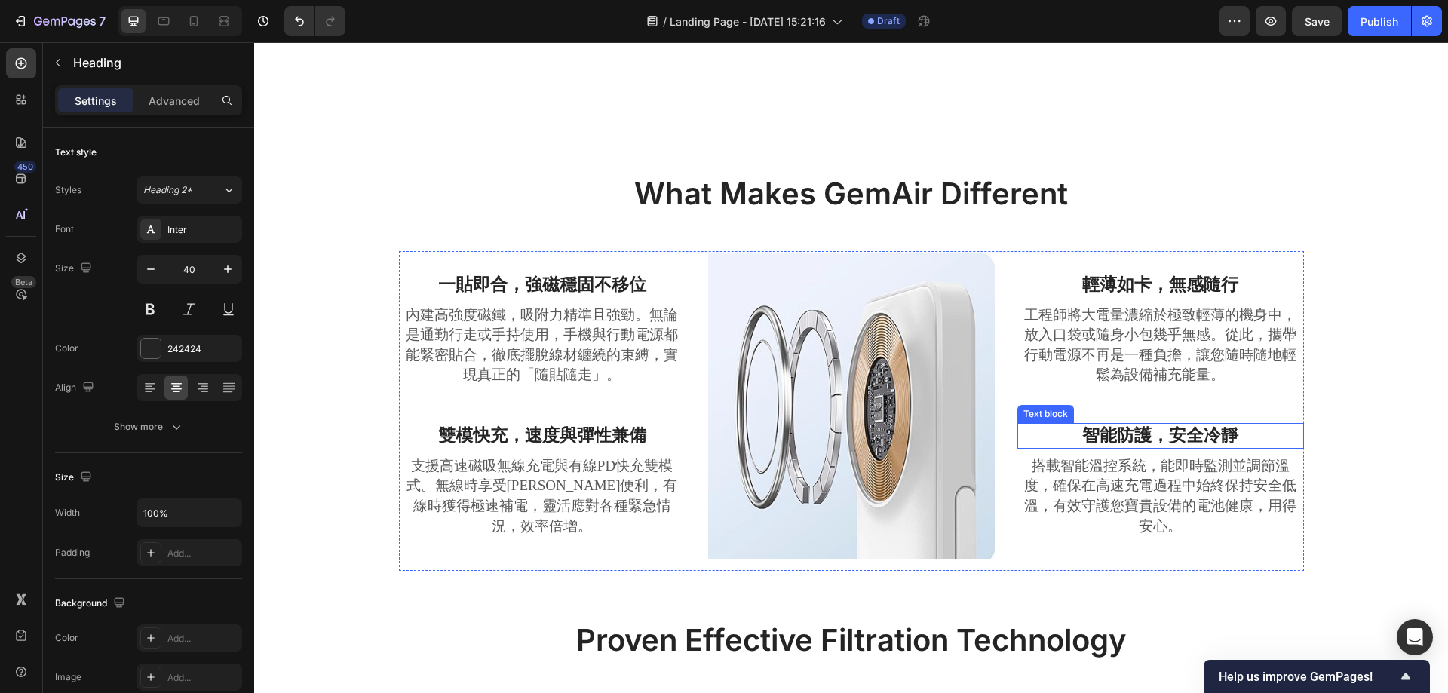
scroll to position [980, 0]
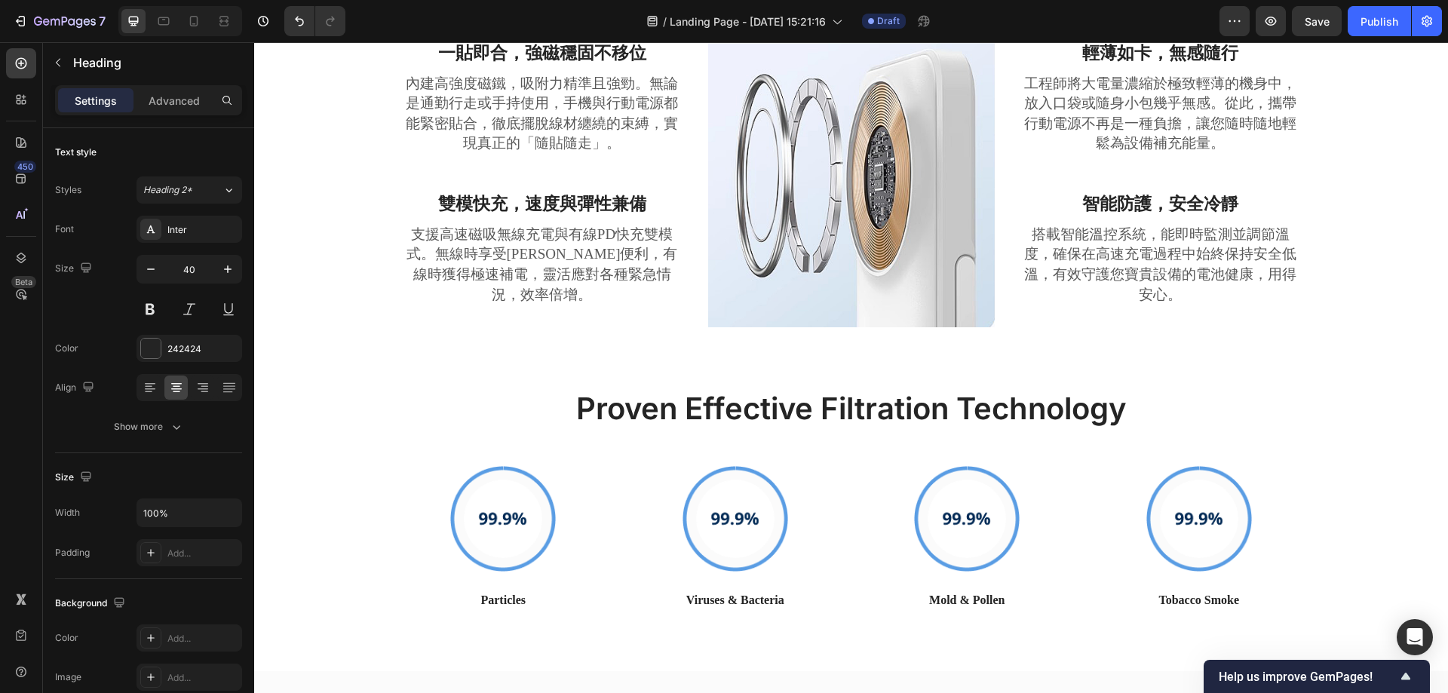
click at [1265, 351] on div "What Makes GemAir Different Heading Row 一貼即合，強磁穩固不移位 Text block 內建高強度磁鐵，吸附力精準且強…" at bounding box center [850, 146] width 1171 height 410
click at [1193, 388] on h2 "Proven Effective Filtration Technology" at bounding box center [851, 409] width 905 height 42
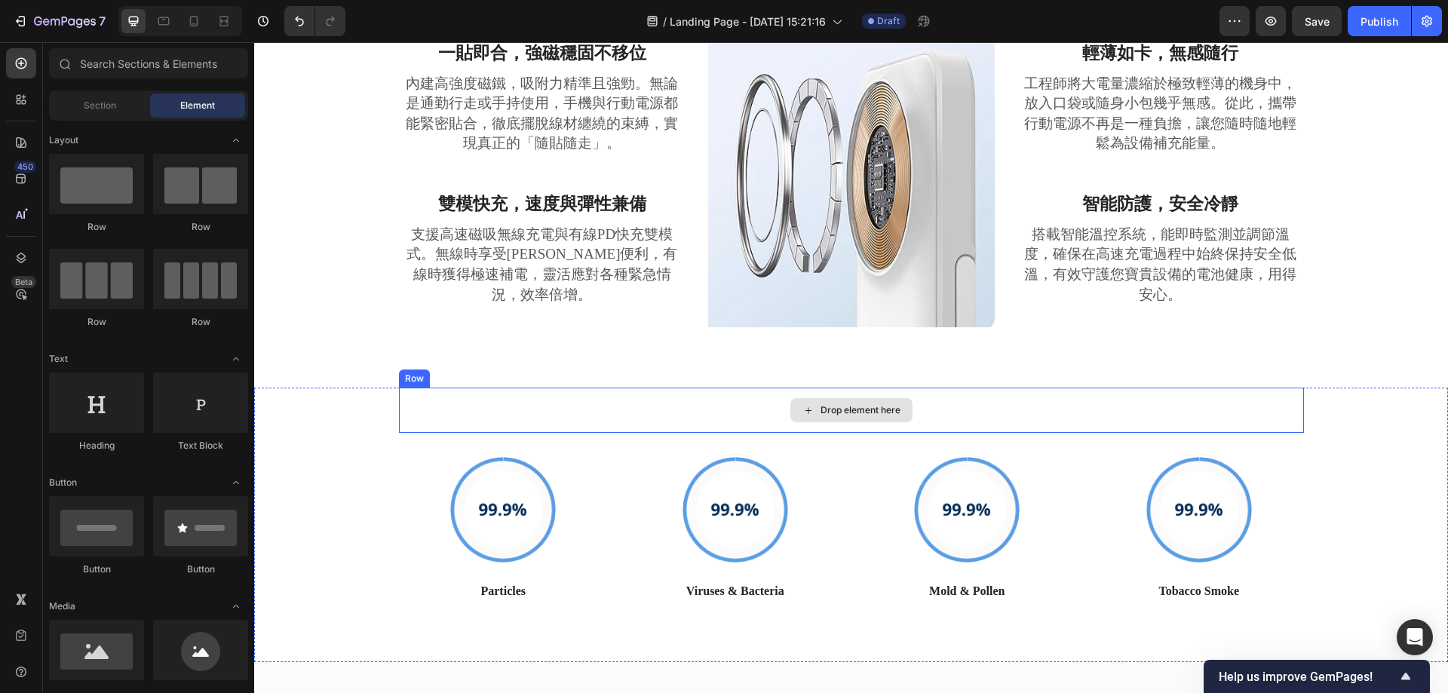
click at [1238, 419] on div "Drop element here" at bounding box center [851, 410] width 905 height 45
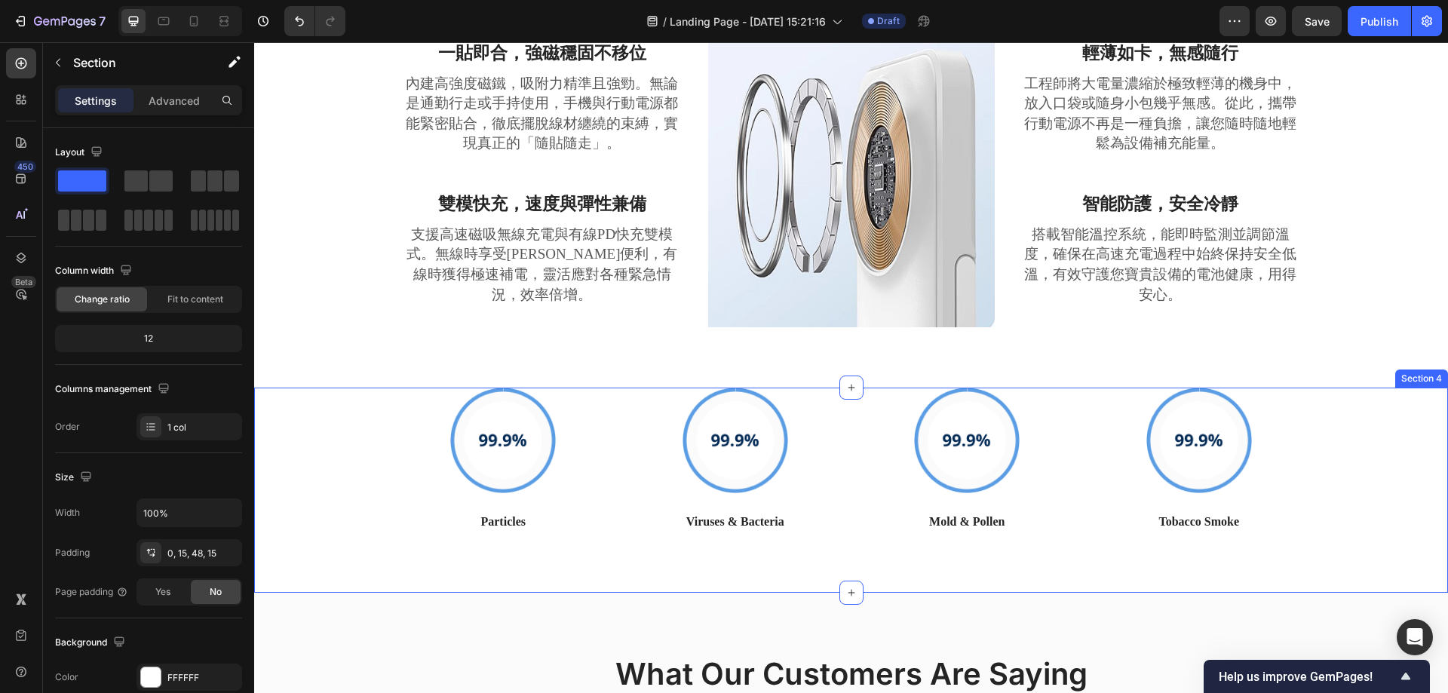
click at [1354, 394] on div "Image Particles Text block Image Viruses & Bacteria Text block Image Mold & Pol…" at bounding box center [850, 472] width 1171 height 169
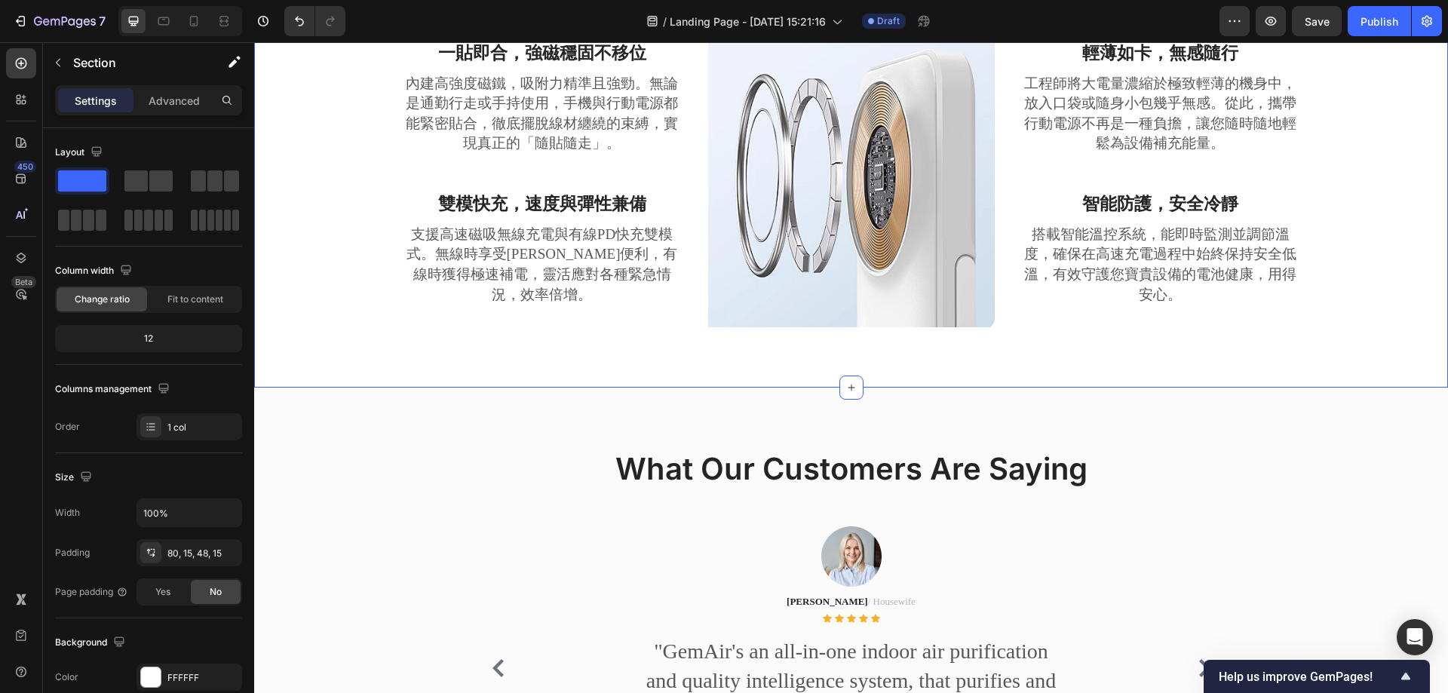
click at [1373, 377] on div "What Makes GemAir Different Heading Row 一貼即合，強磁穩固不移位 Text block 內建高強度磁鐵，吸附力精準且強…" at bounding box center [851, 134] width 1194 height 507
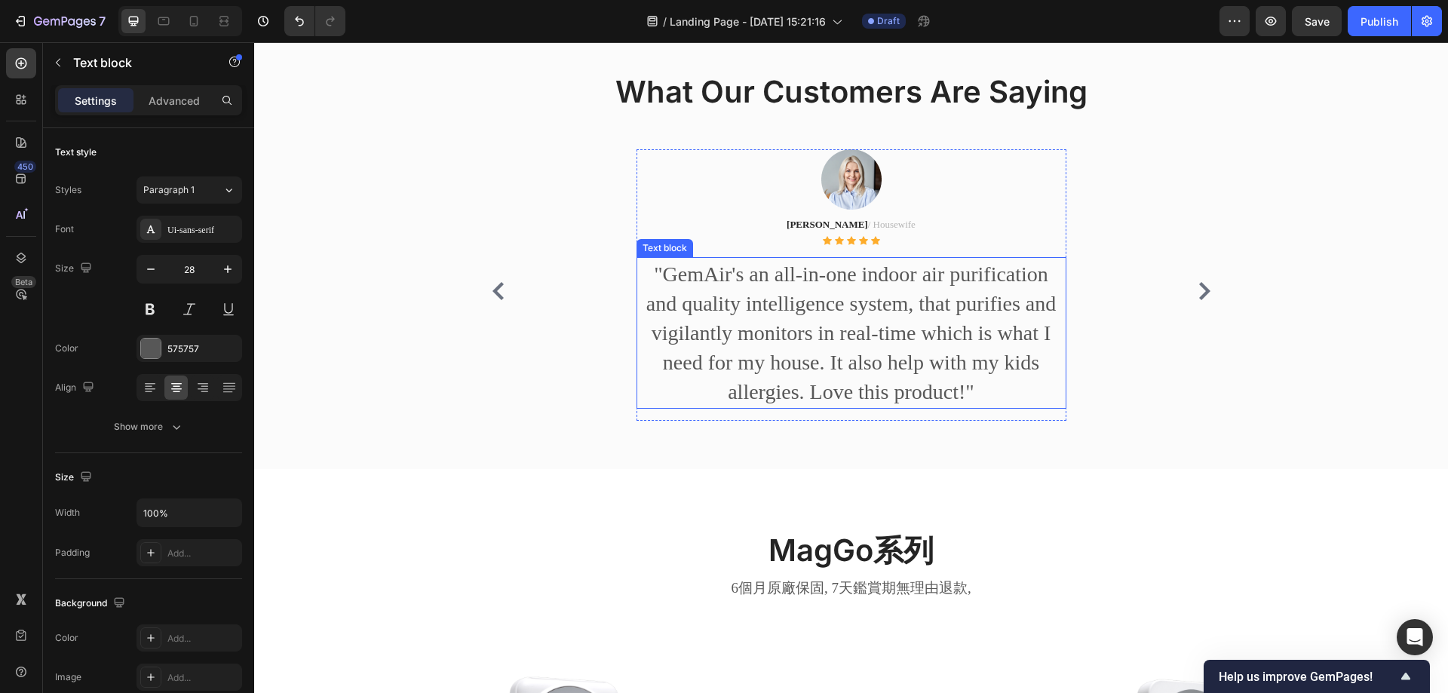
click at [802, 340] on p ""GemAir's an all-in-one indoor air purification and quality intelligence system…" at bounding box center [851, 333] width 427 height 148
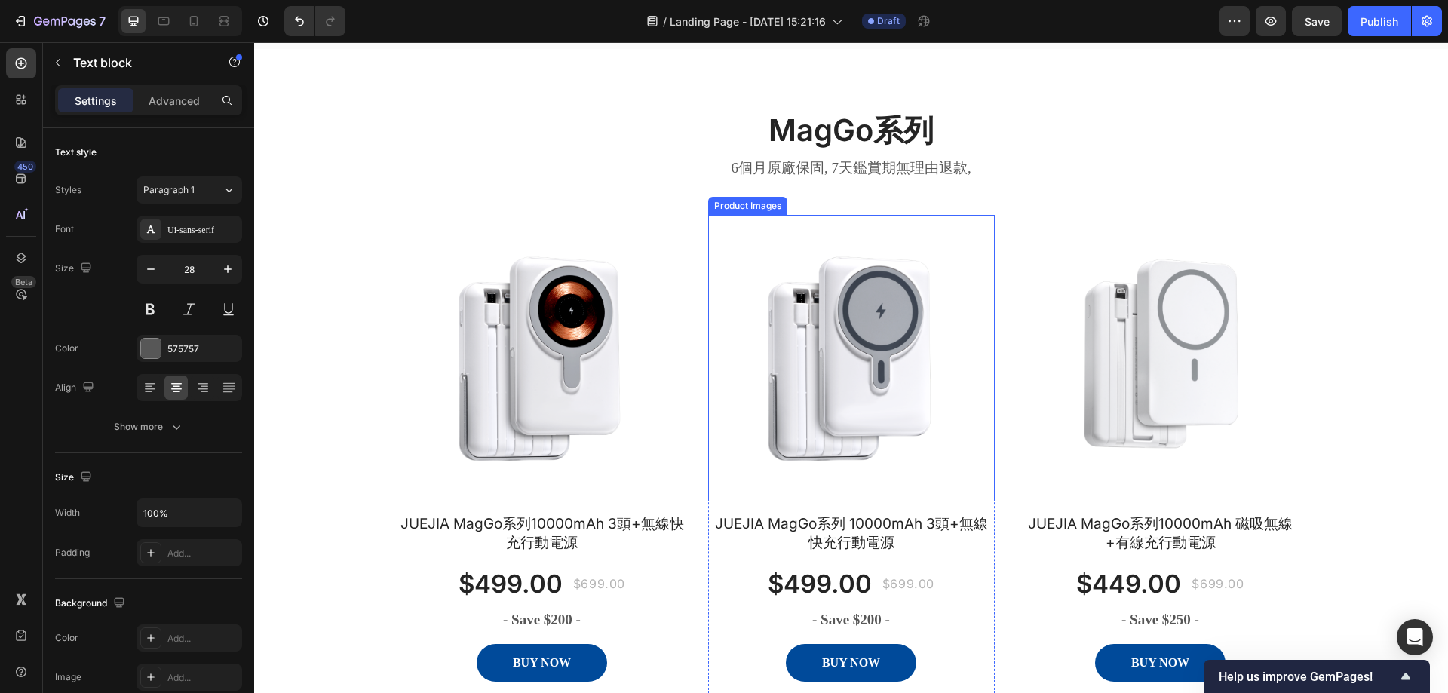
scroll to position [1810, 0]
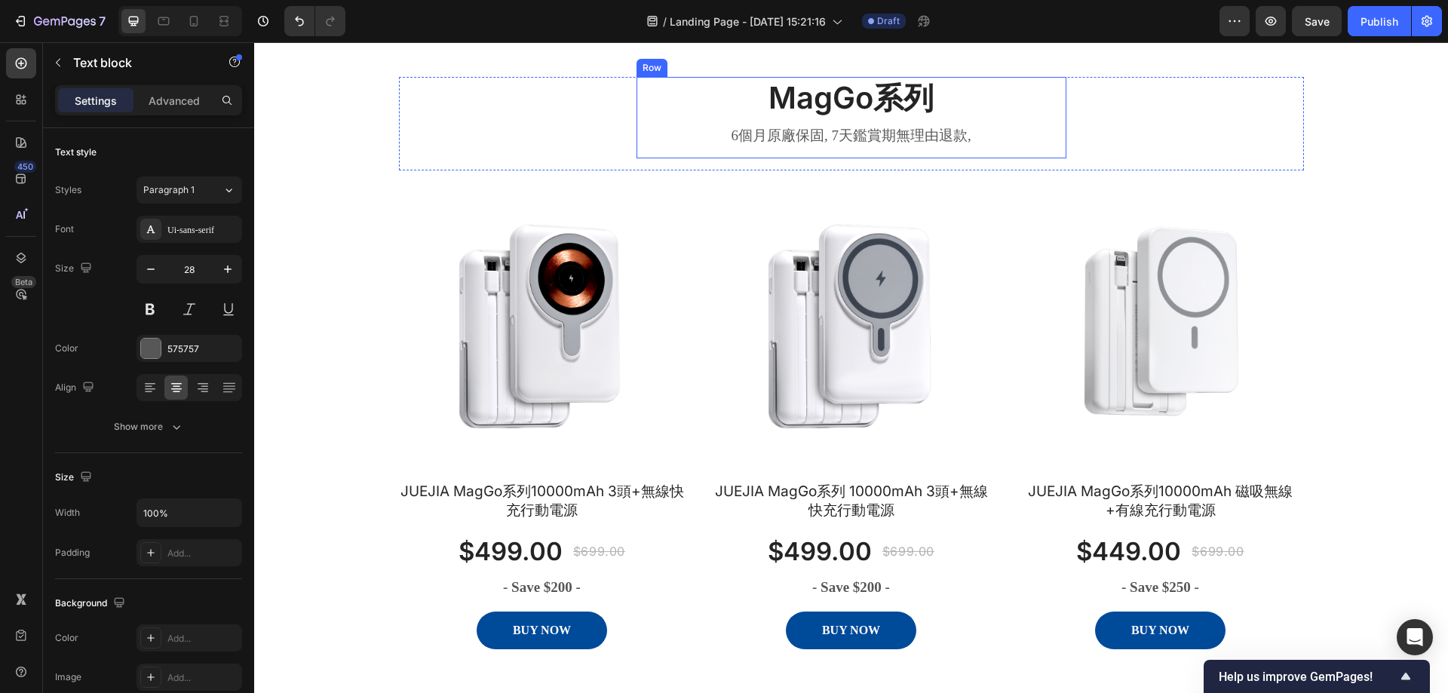
click at [811, 146] on p "6個月原廠保固, 7天鑑賞期無理由退款," at bounding box center [851, 136] width 427 height 19
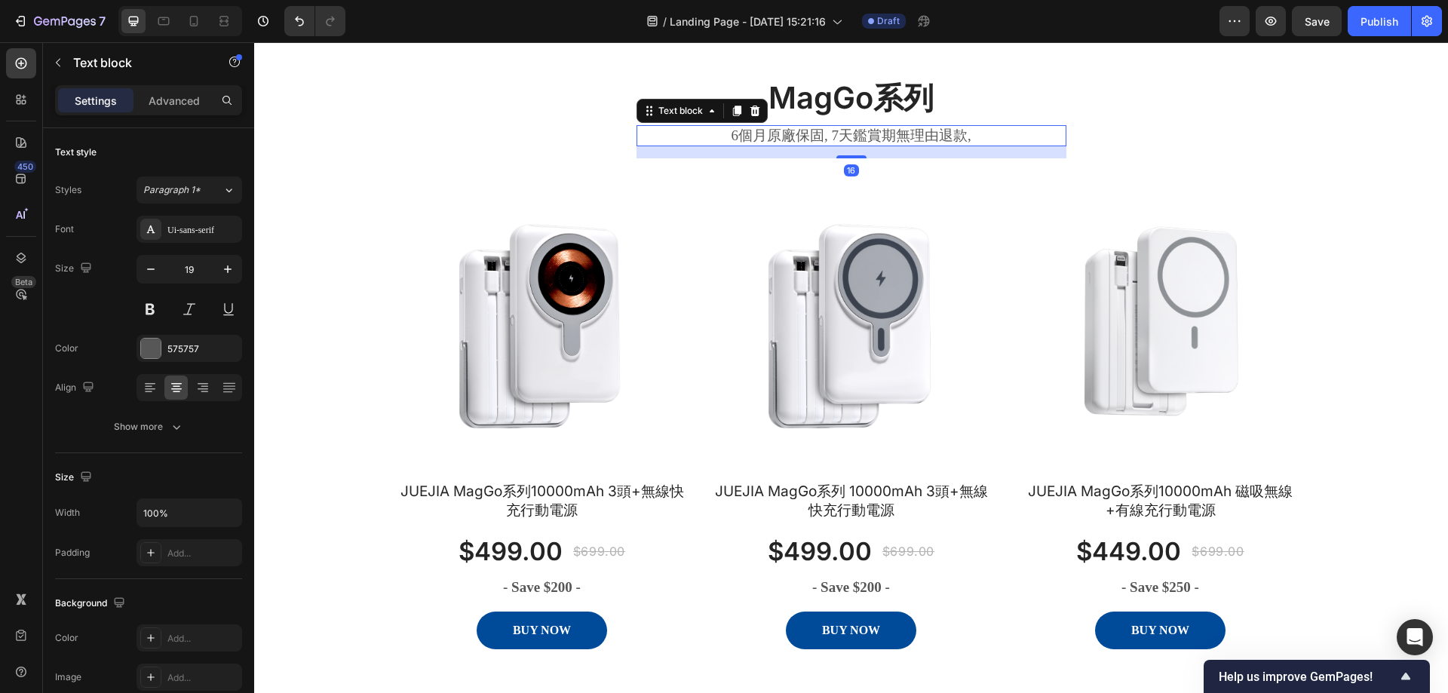
click at [845, 117] on h2 "MagGo系列" at bounding box center [852, 98] width 430 height 42
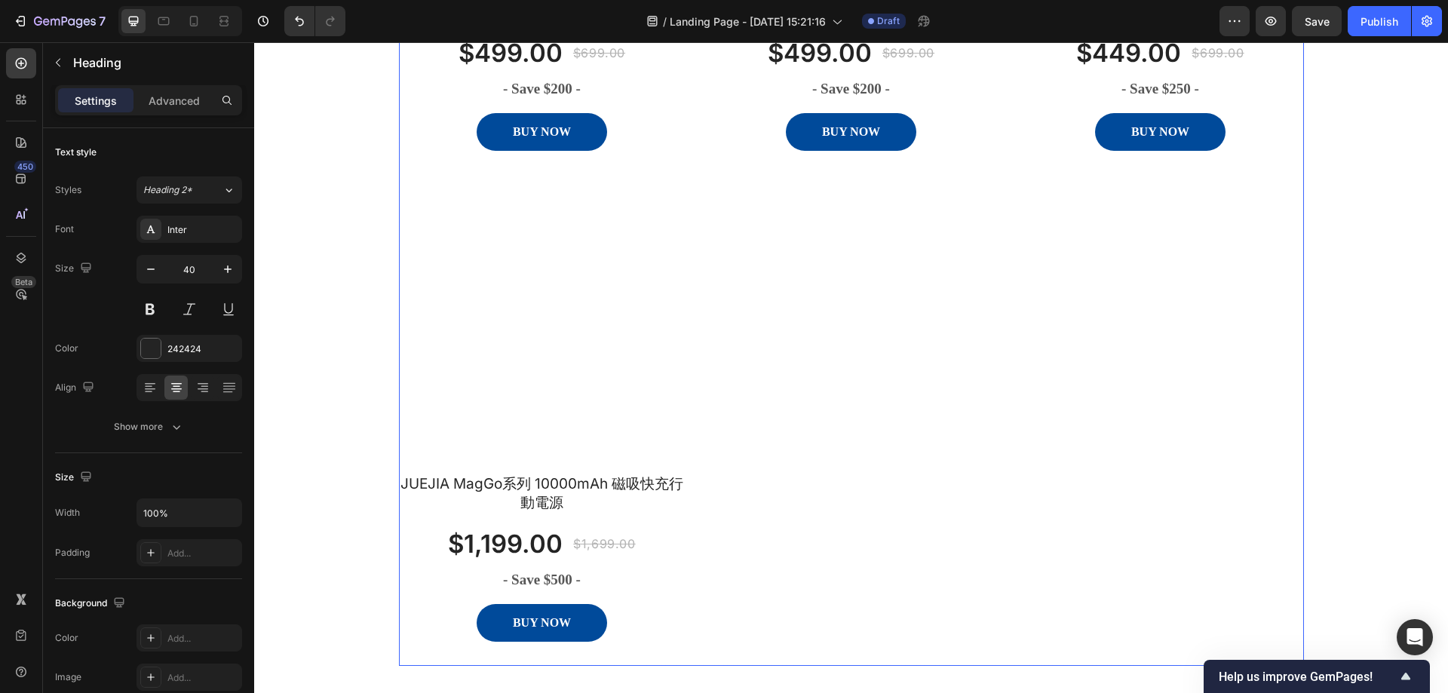
click at [1251, 445] on div "Product Images JUEJIA MagGo系列10000mAh 3頭+無線快充行動電源 Product Title $499.00 Product…" at bounding box center [851, 169] width 905 height 970
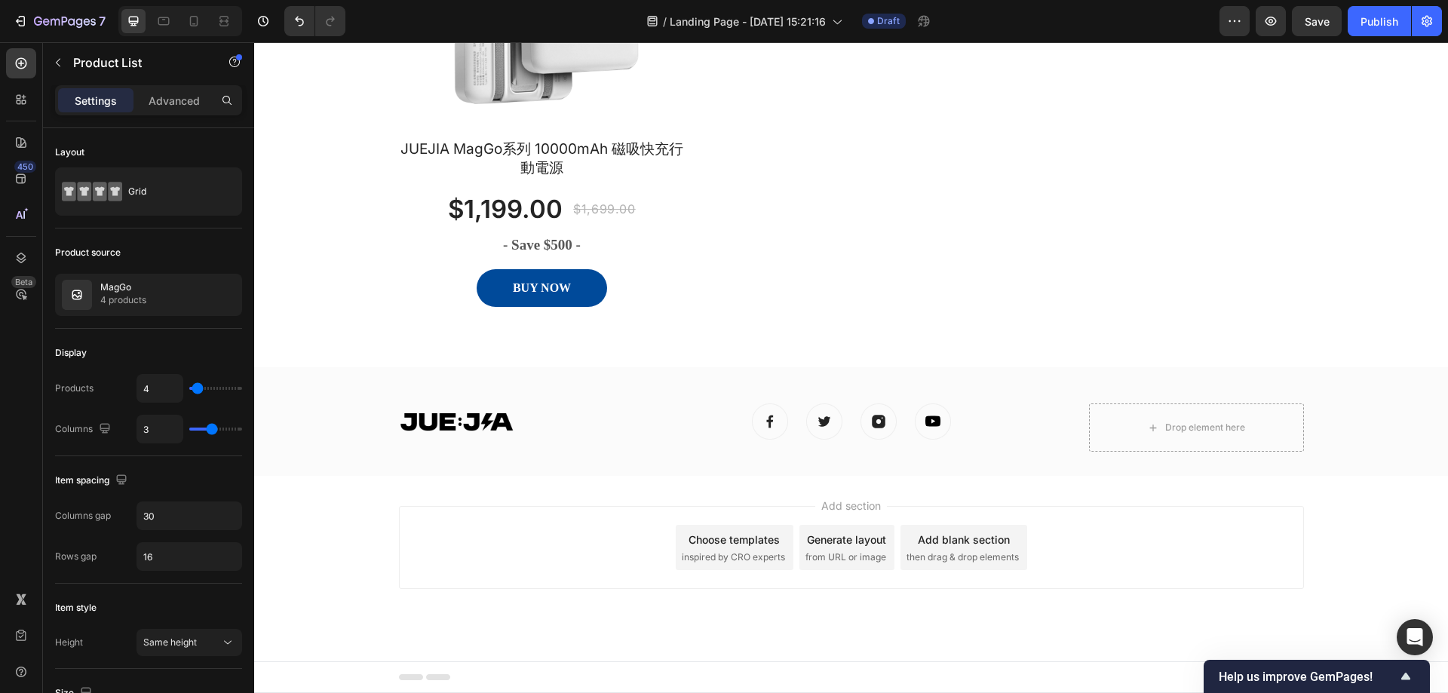
click at [1148, 624] on div "Add section Choose templates inspired by CRO experts Generate layout from URL o…" at bounding box center [851, 569] width 1194 height 186
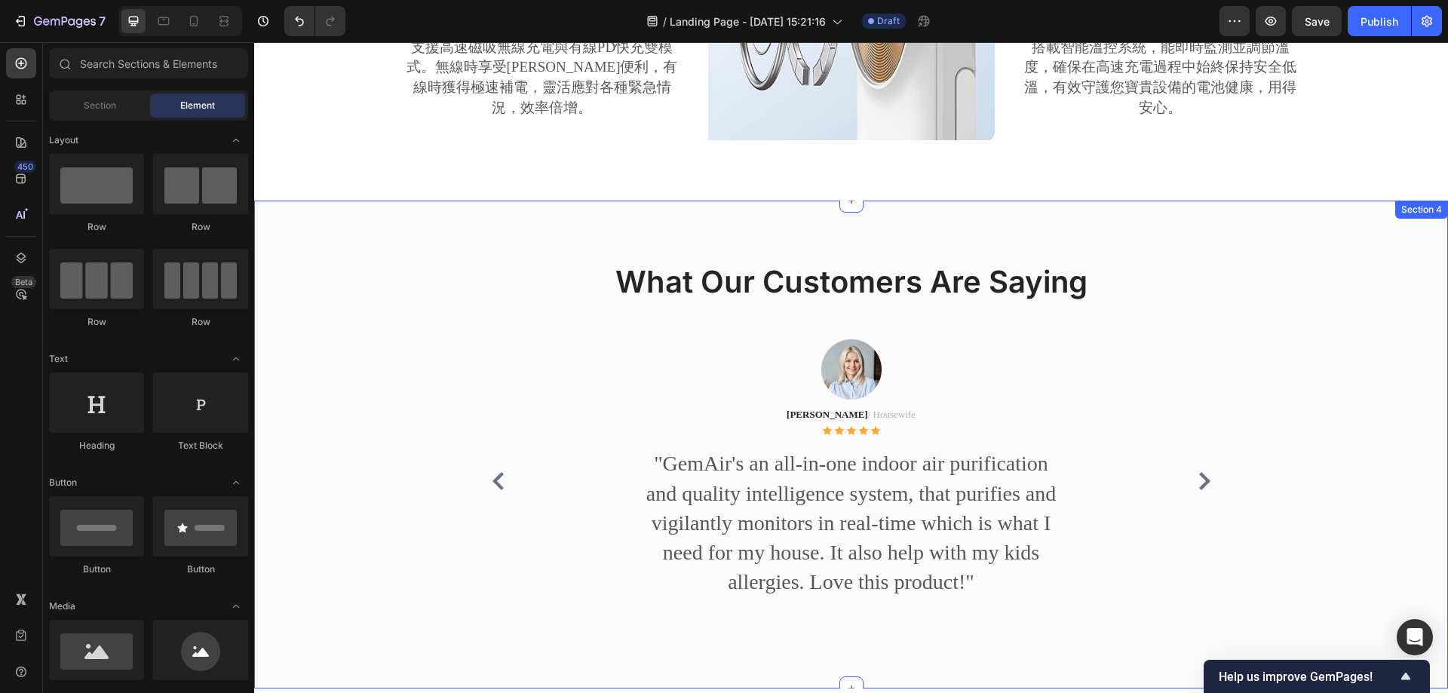
scroll to position [1164, 0]
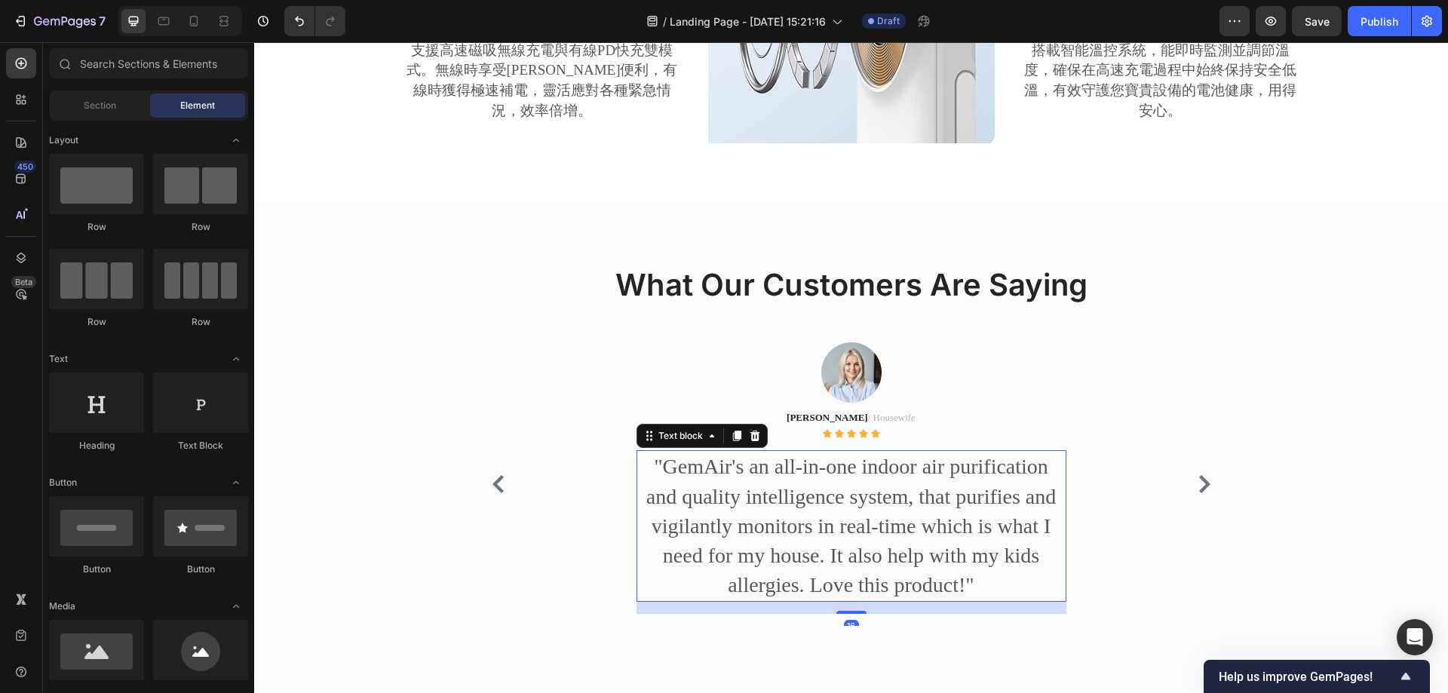
click at [780, 486] on p ""GemAir's an all-in-one indoor air purification and quality intelligence system…" at bounding box center [851, 526] width 427 height 148
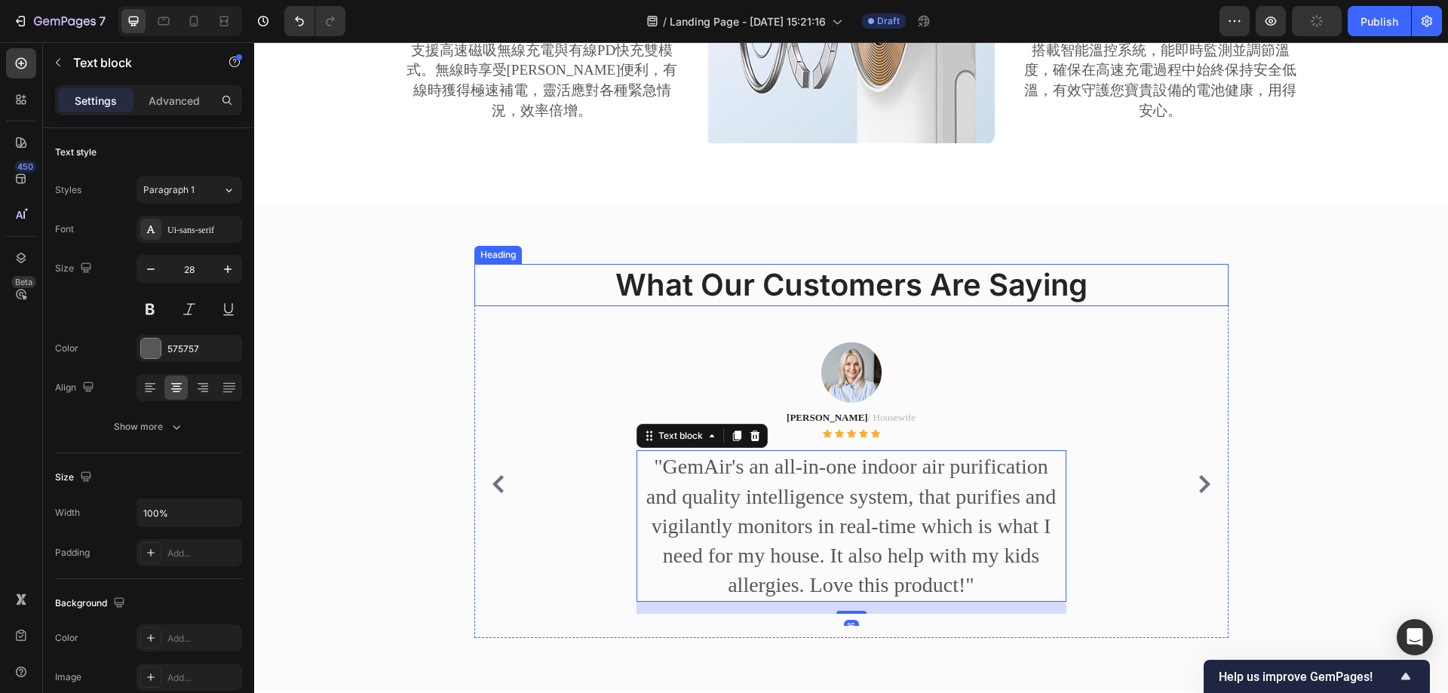
click at [811, 281] on p "What Our Customers Are Saying" at bounding box center [851, 284] width 751 height 39
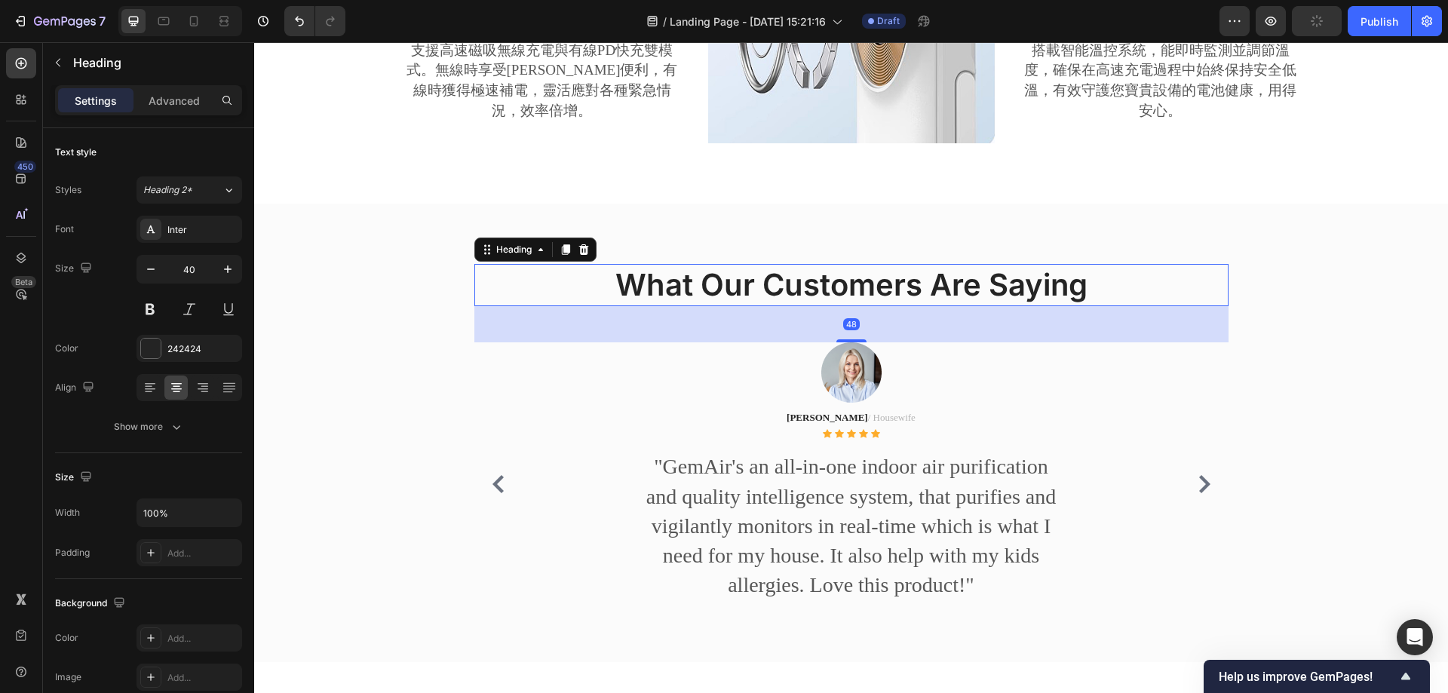
click at [910, 547] on p ""GemAir's an all-in-one indoor air purification and quality intelligence system…" at bounding box center [851, 526] width 427 height 148
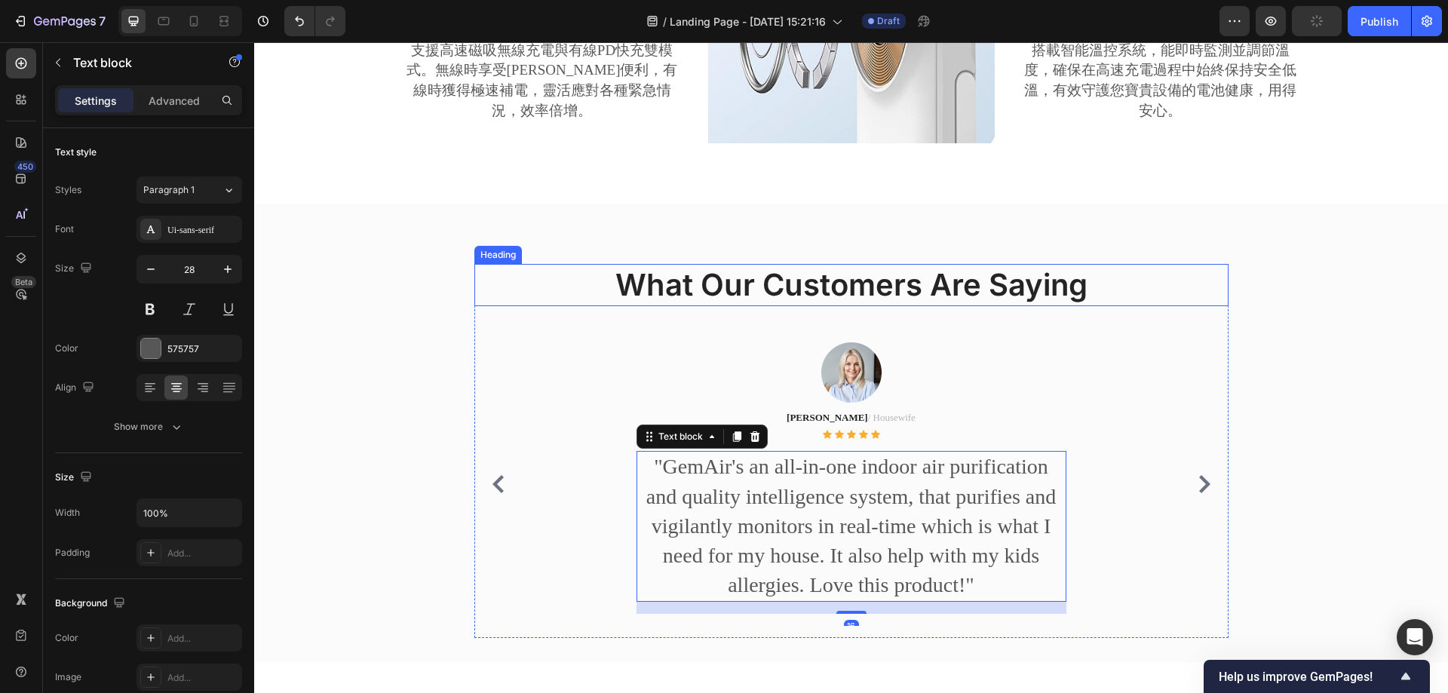
click at [892, 278] on p "What Our Customers Are Saying" at bounding box center [851, 284] width 751 height 39
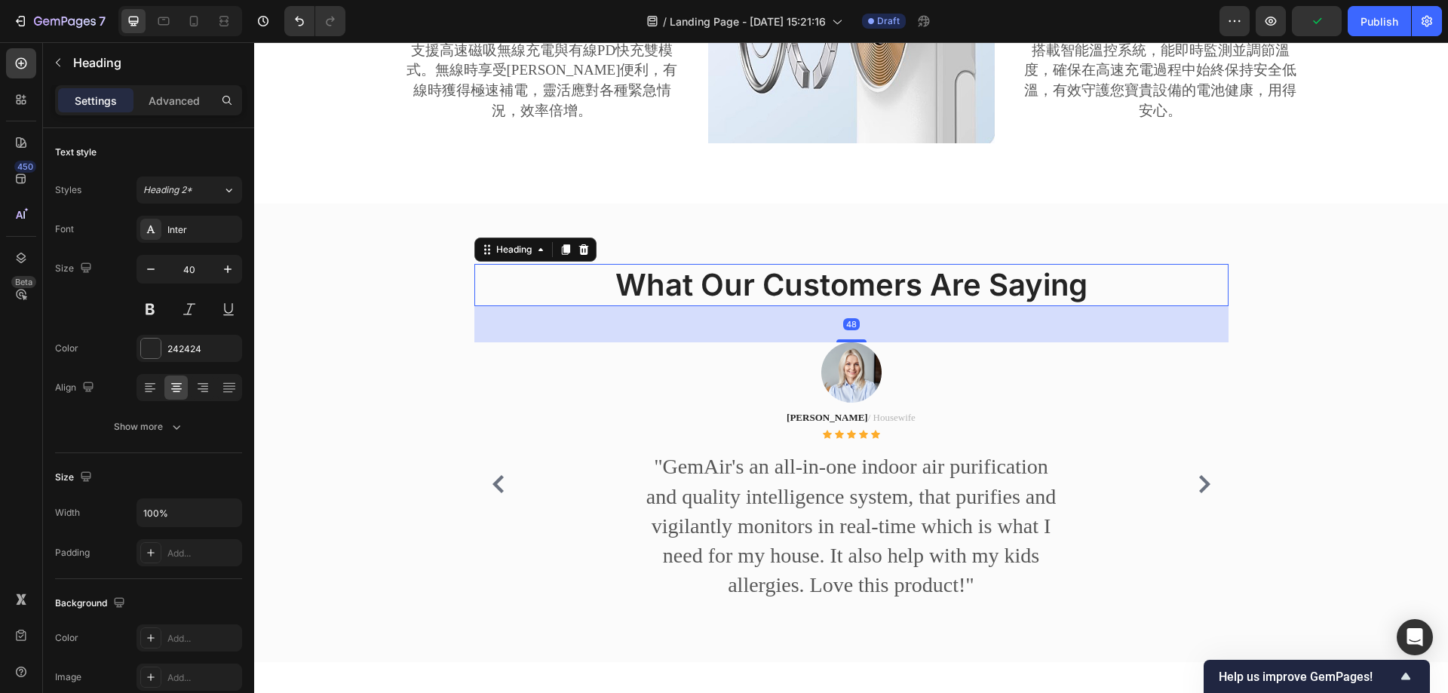
click at [732, 280] on p "What Our Customers Are Saying" at bounding box center [851, 284] width 751 height 39
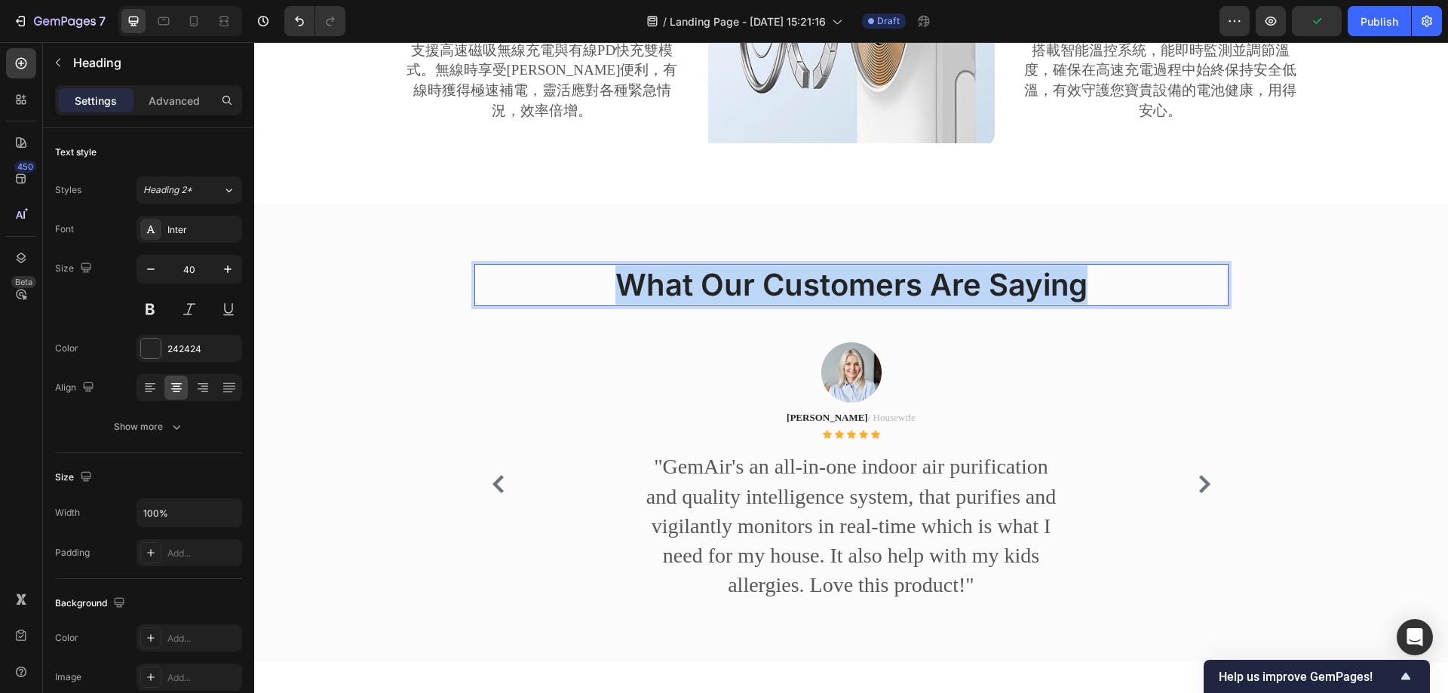
click at [732, 280] on p "What Our Customers Are Saying" at bounding box center [851, 284] width 751 height 39
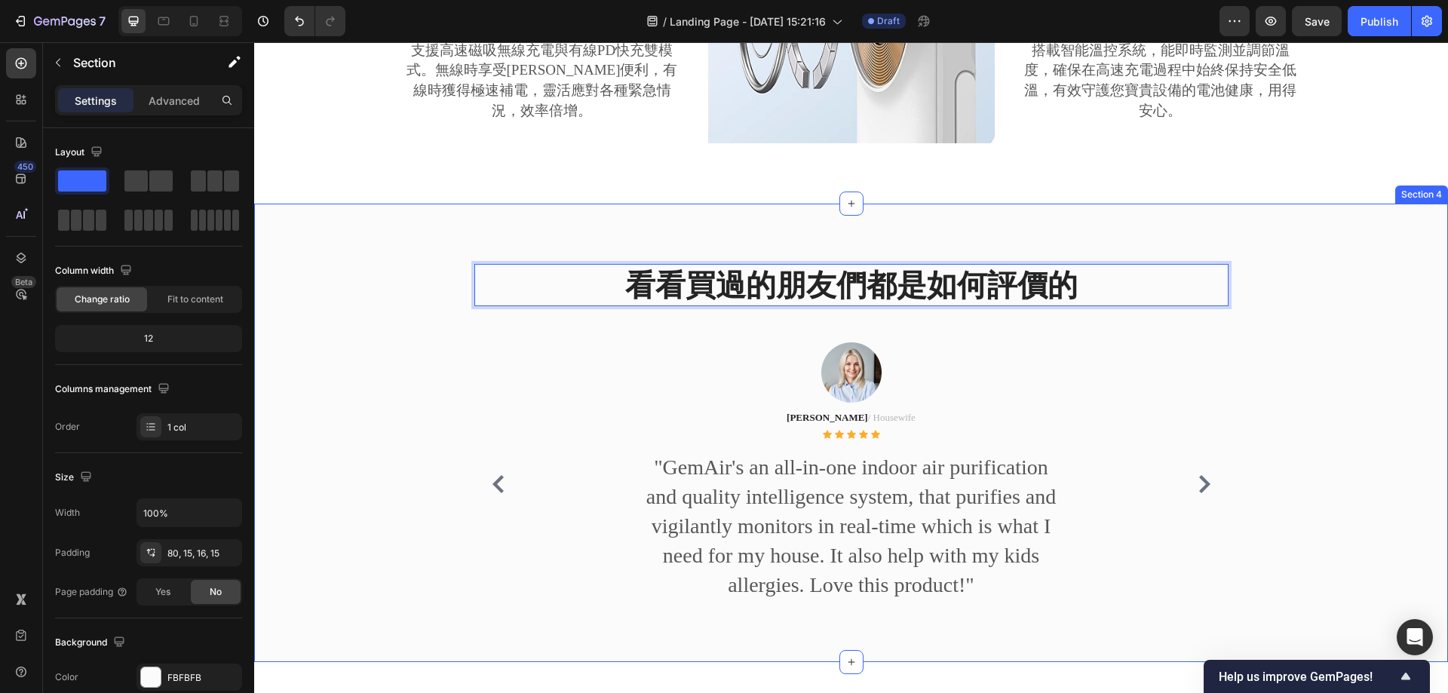
click at [1236, 240] on div "看看買過的朋友們都是如何評價的 Heading 48 Image [PERSON_NAME] / Housewife Text block Icon Icon…" at bounding box center [851, 433] width 1194 height 459
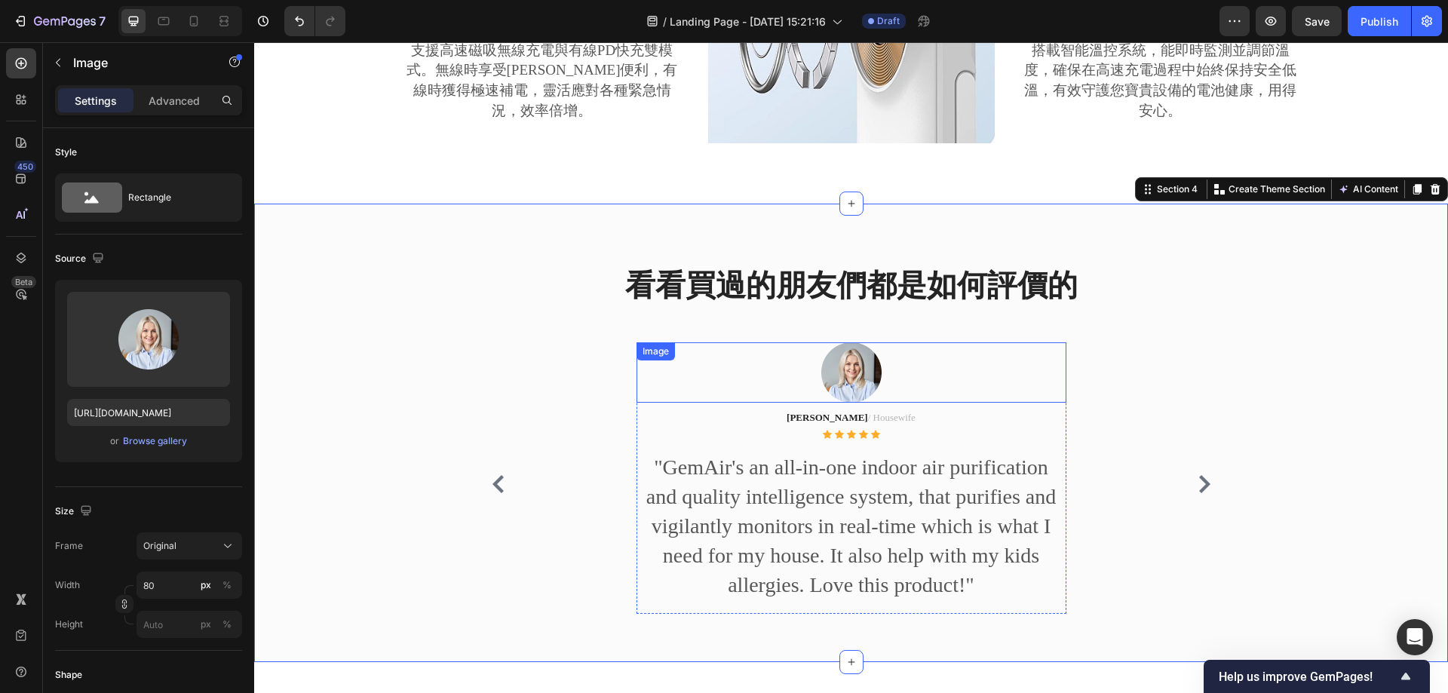
click at [881, 373] on div at bounding box center [852, 372] width 430 height 60
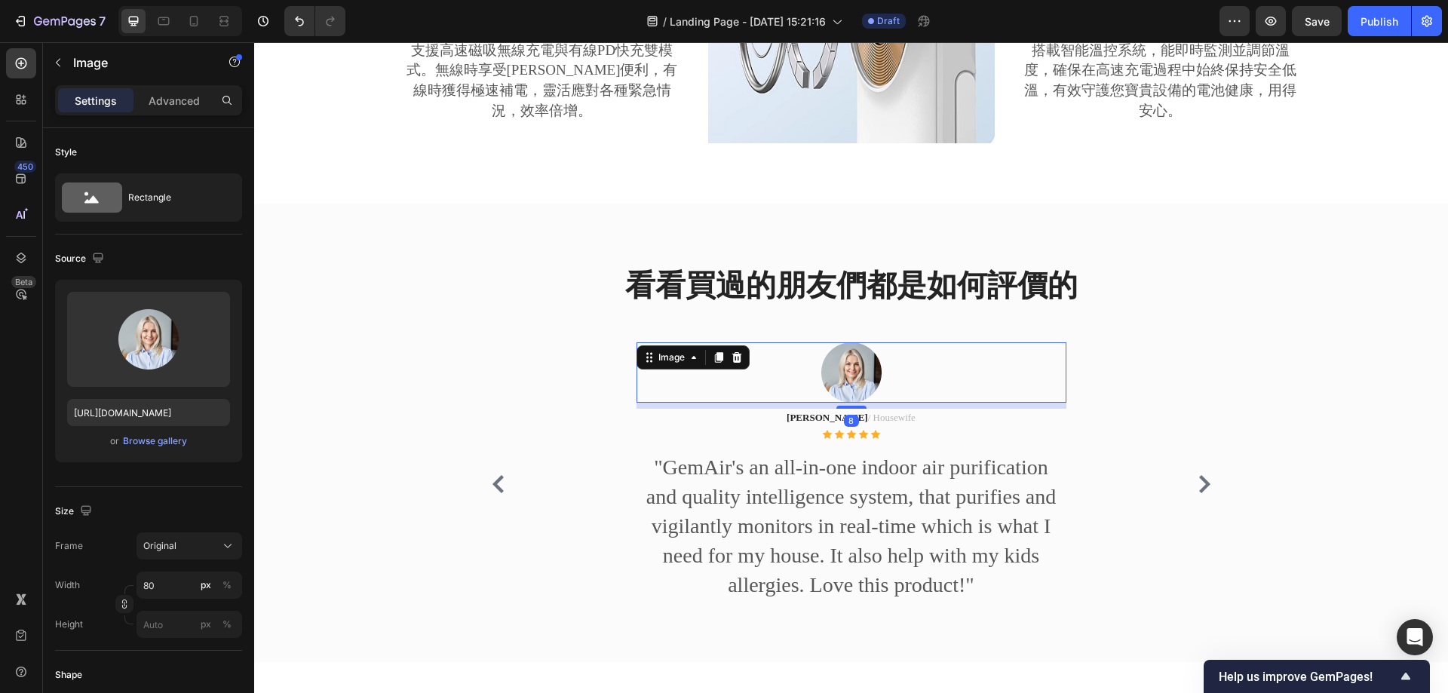
click at [834, 356] on img at bounding box center [851, 372] width 60 height 60
click at [732, 355] on icon at bounding box center [737, 357] width 10 height 11
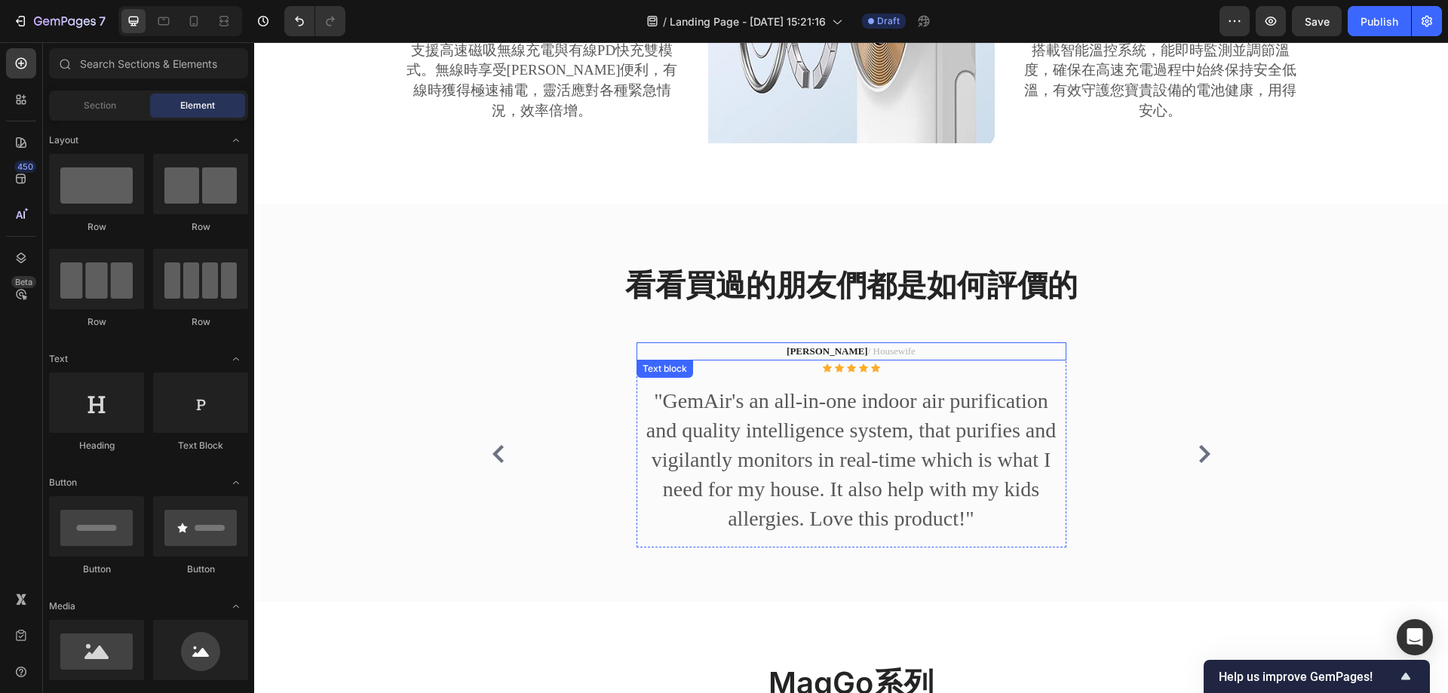
click at [1028, 342] on div "看看買過的朋友們都是如何評價的 Heading [PERSON_NAME] / Housewife Text block Icon Icon Icon Ico…" at bounding box center [851, 421] width 754 height 314
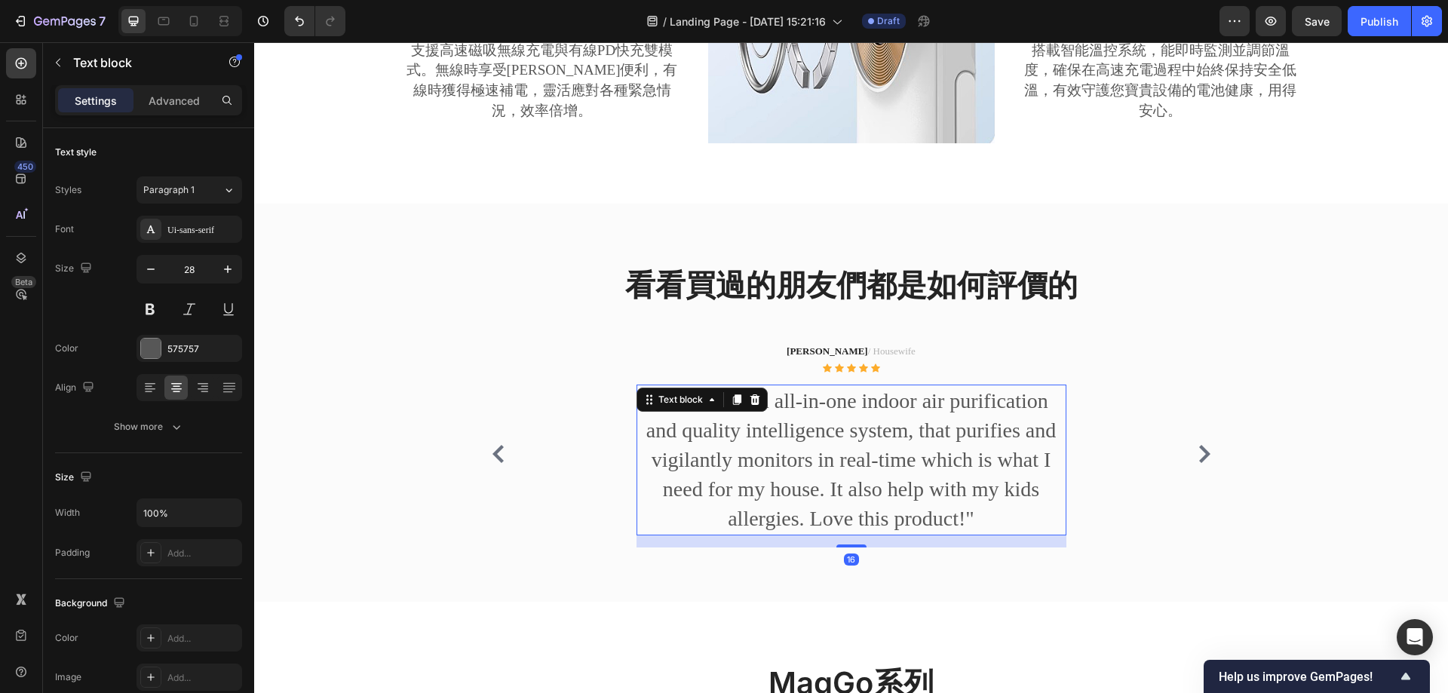
click at [852, 453] on p ""GemAir's an all-in-one indoor air purification and quality intelligence system…" at bounding box center [851, 460] width 427 height 148
click at [774, 465] on p ""GemAir's an all-in-one indoor air purification and quality intelligence system…" at bounding box center [851, 460] width 427 height 148
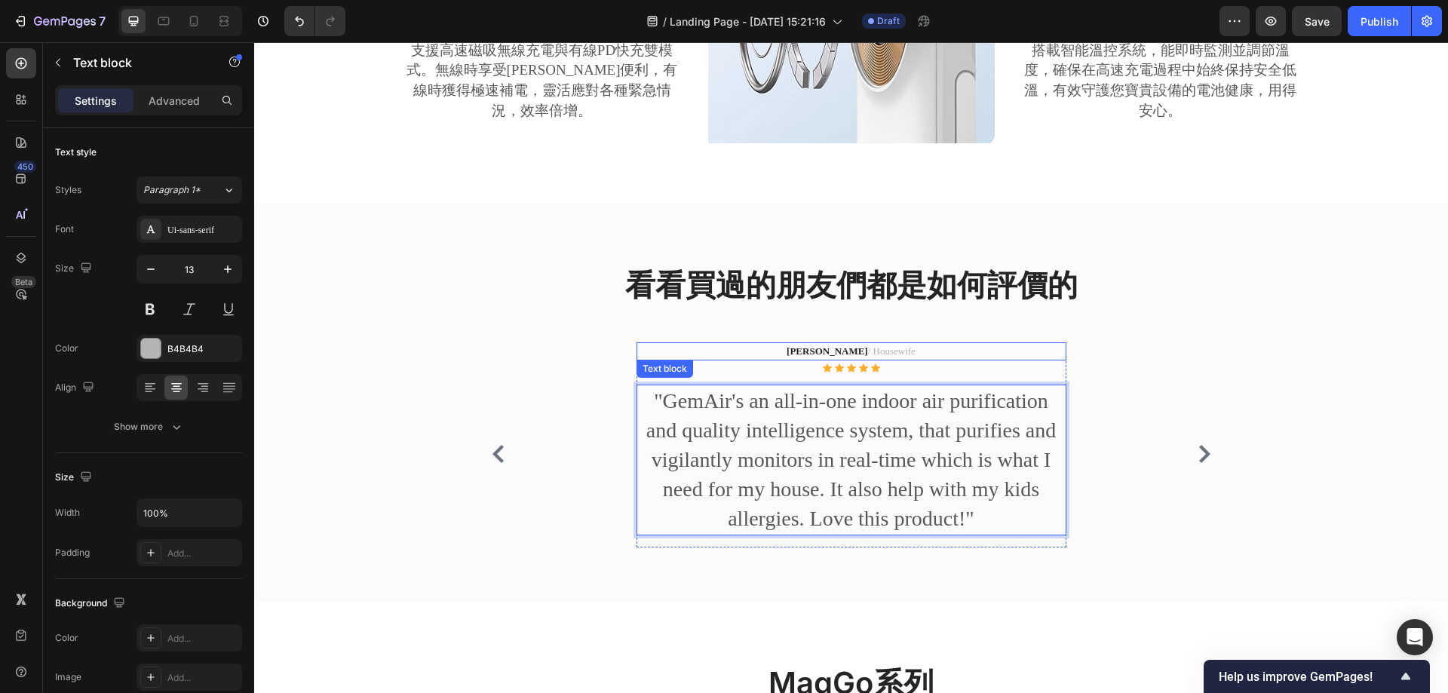
click at [826, 350] on strong "[PERSON_NAME]" at bounding box center [827, 350] width 81 height 11
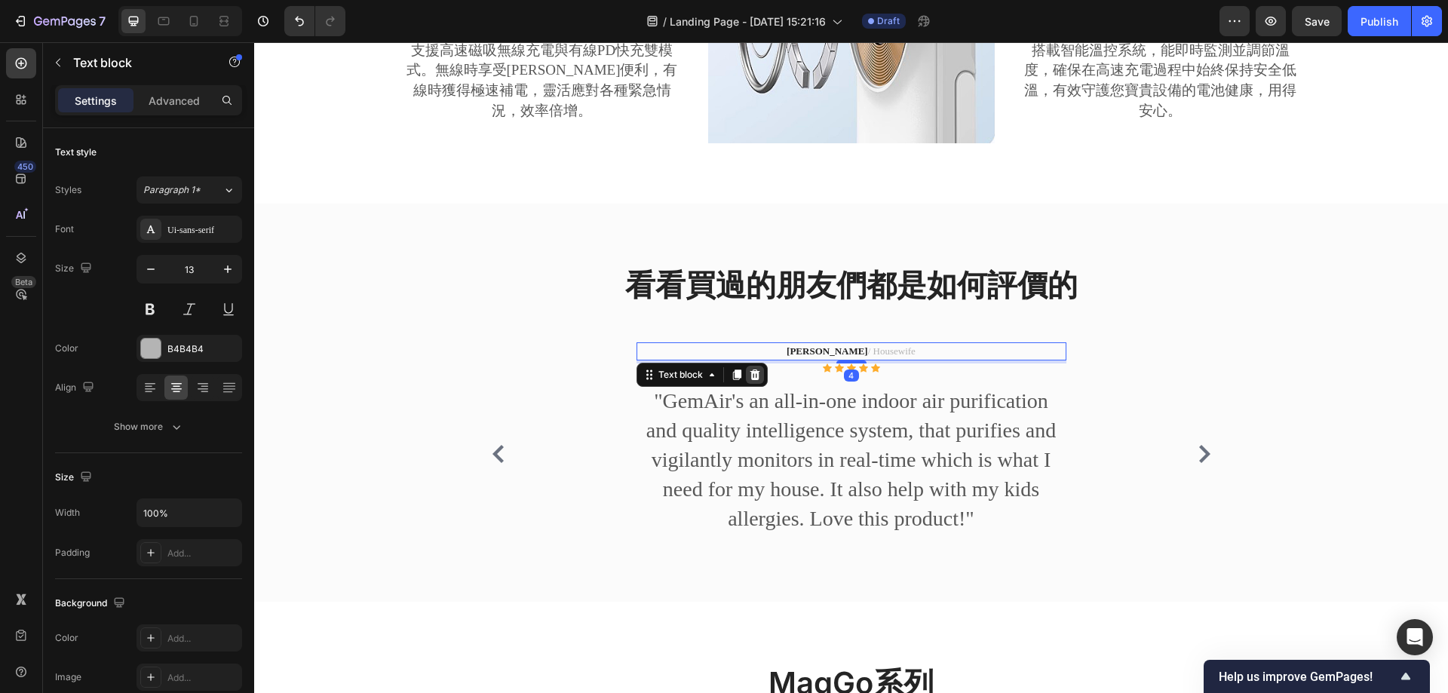
click at [753, 376] on icon at bounding box center [755, 375] width 12 height 12
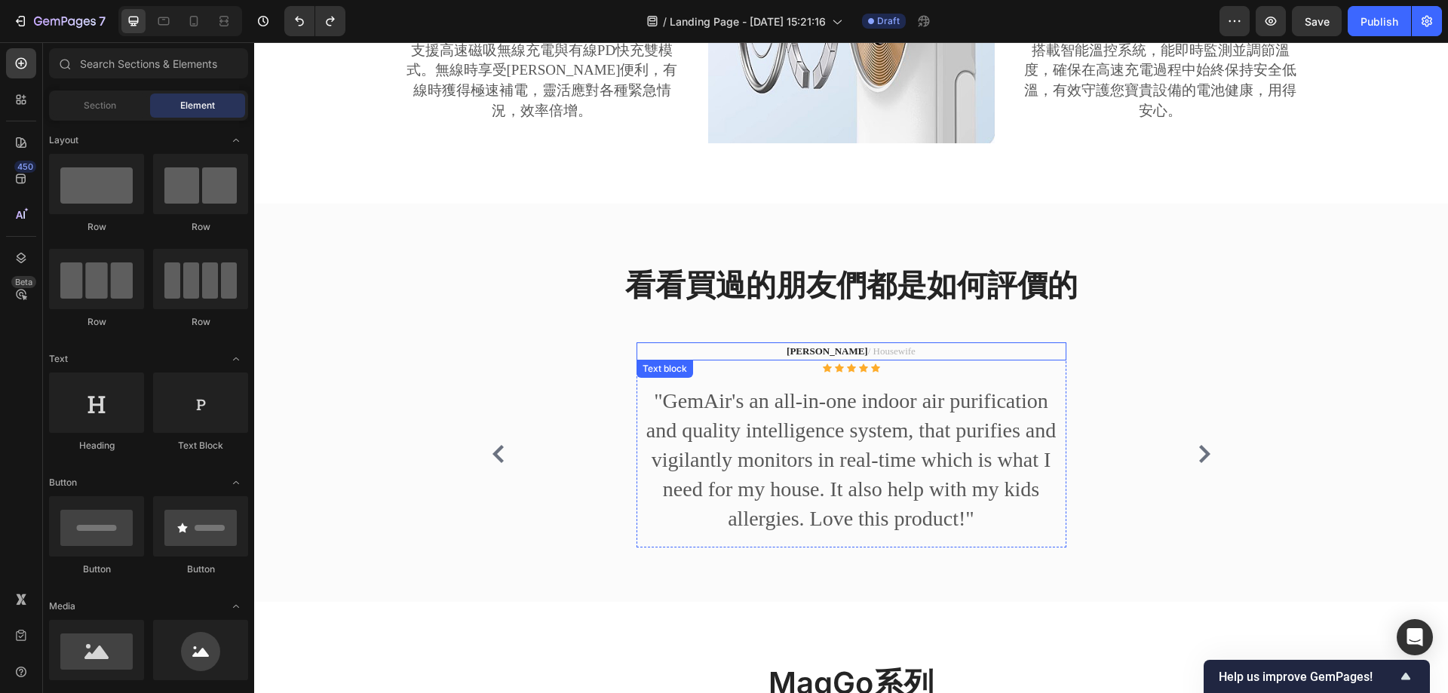
click at [870, 348] on p "[PERSON_NAME] / [GEOGRAPHIC_DATA]" at bounding box center [851, 351] width 427 height 15
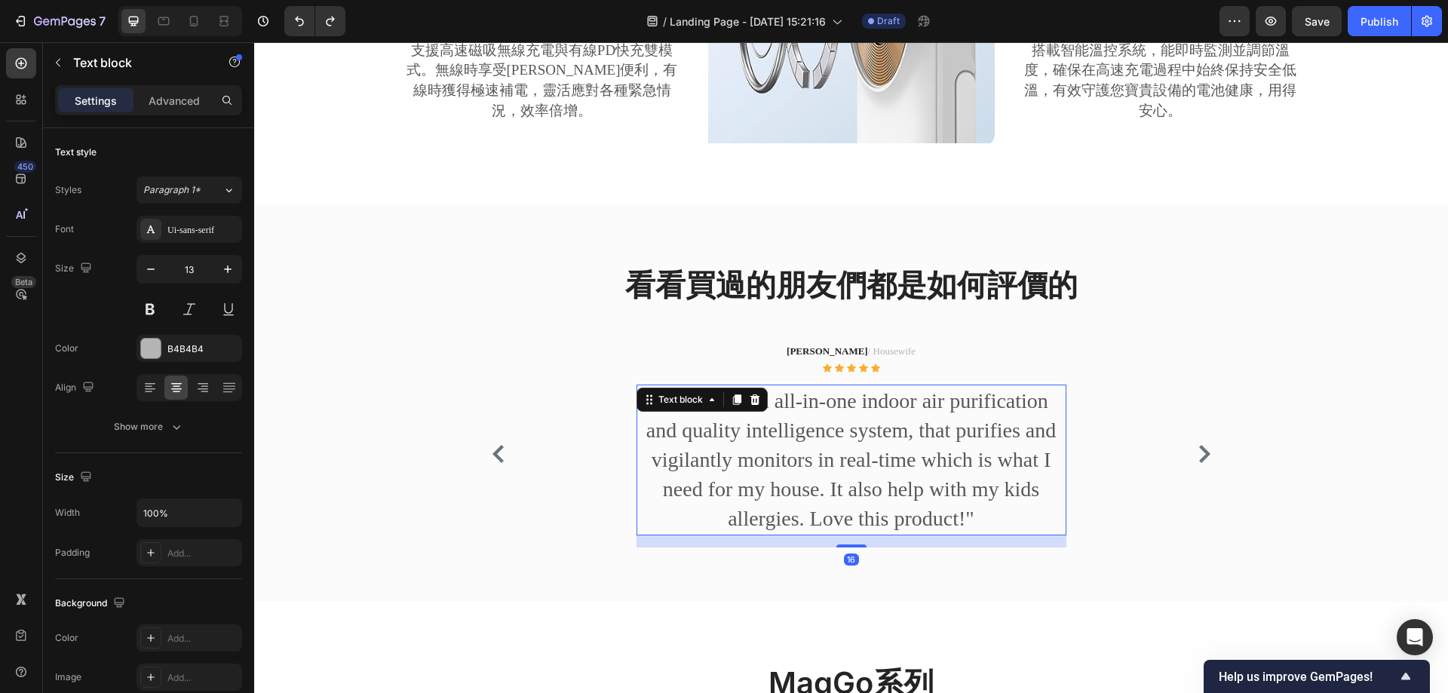
click at [880, 439] on p ""GemAir's an all-in-one indoor air purification and quality intelligence system…" at bounding box center [851, 460] width 427 height 148
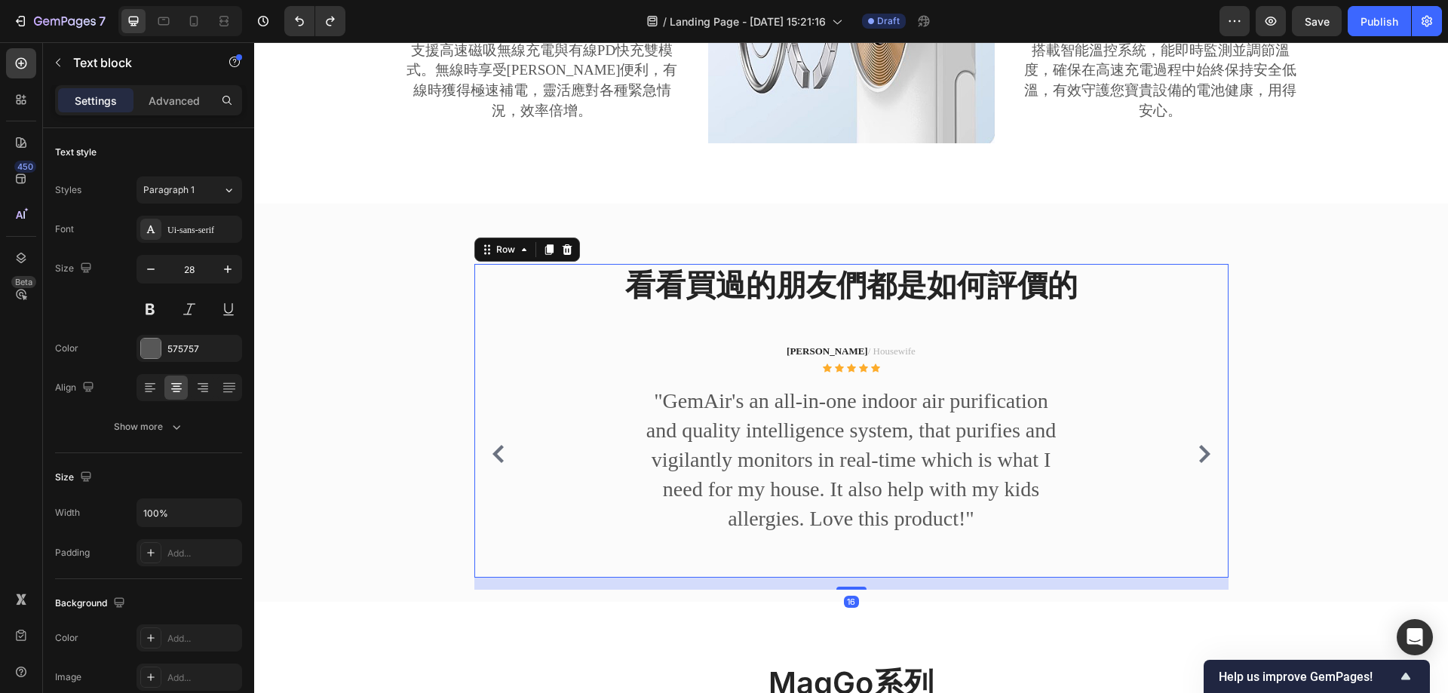
click at [890, 335] on div "看看買過的朋友們都是如何評價的 Heading [PERSON_NAME] / Housewife Text block Icon Icon Icon Ico…" at bounding box center [851, 421] width 754 height 314
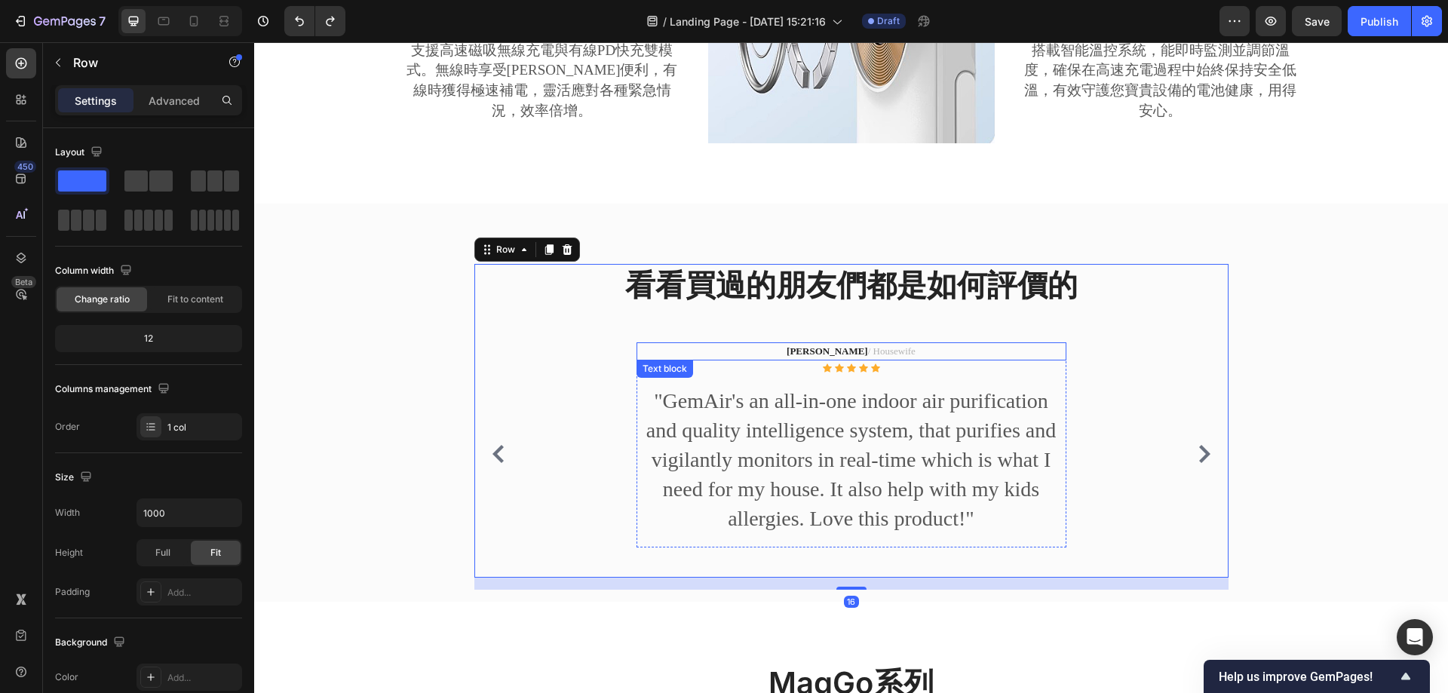
click at [874, 354] on p "[PERSON_NAME] / [GEOGRAPHIC_DATA]" at bounding box center [851, 351] width 427 height 15
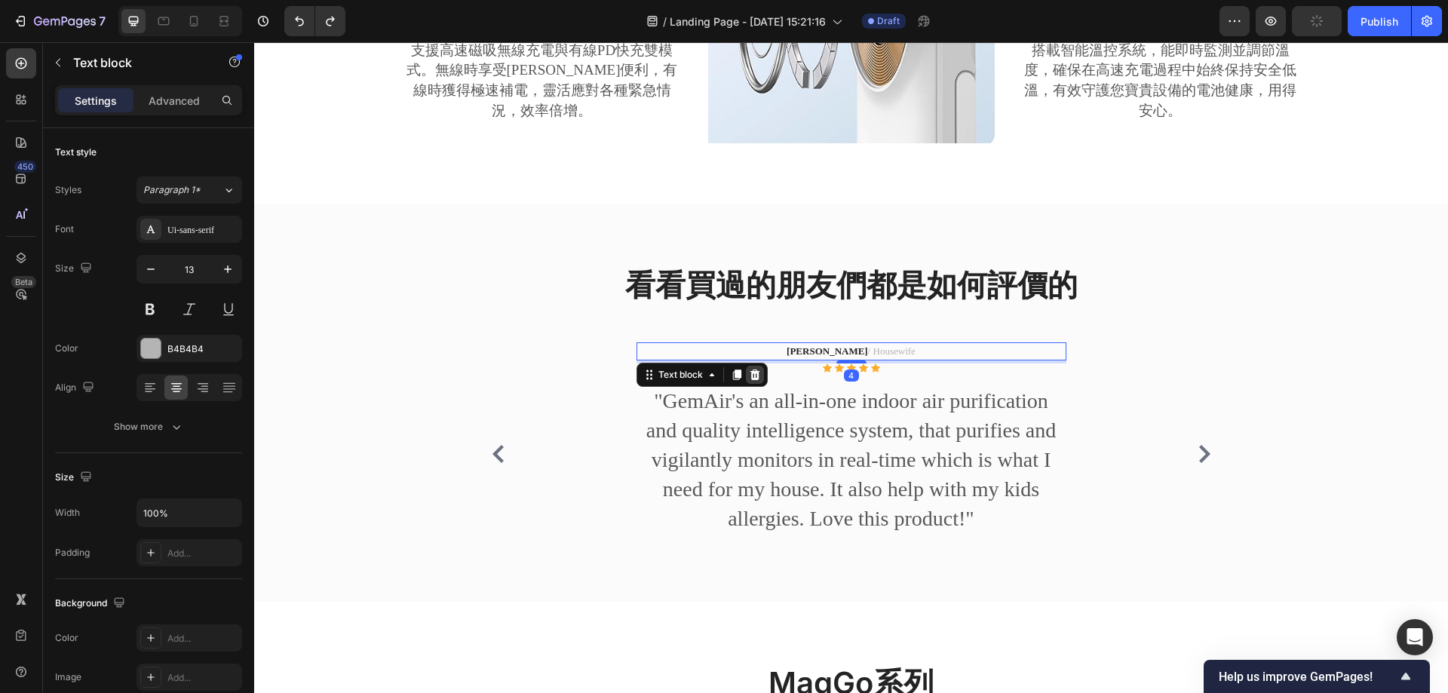
click at [750, 376] on icon at bounding box center [755, 374] width 10 height 11
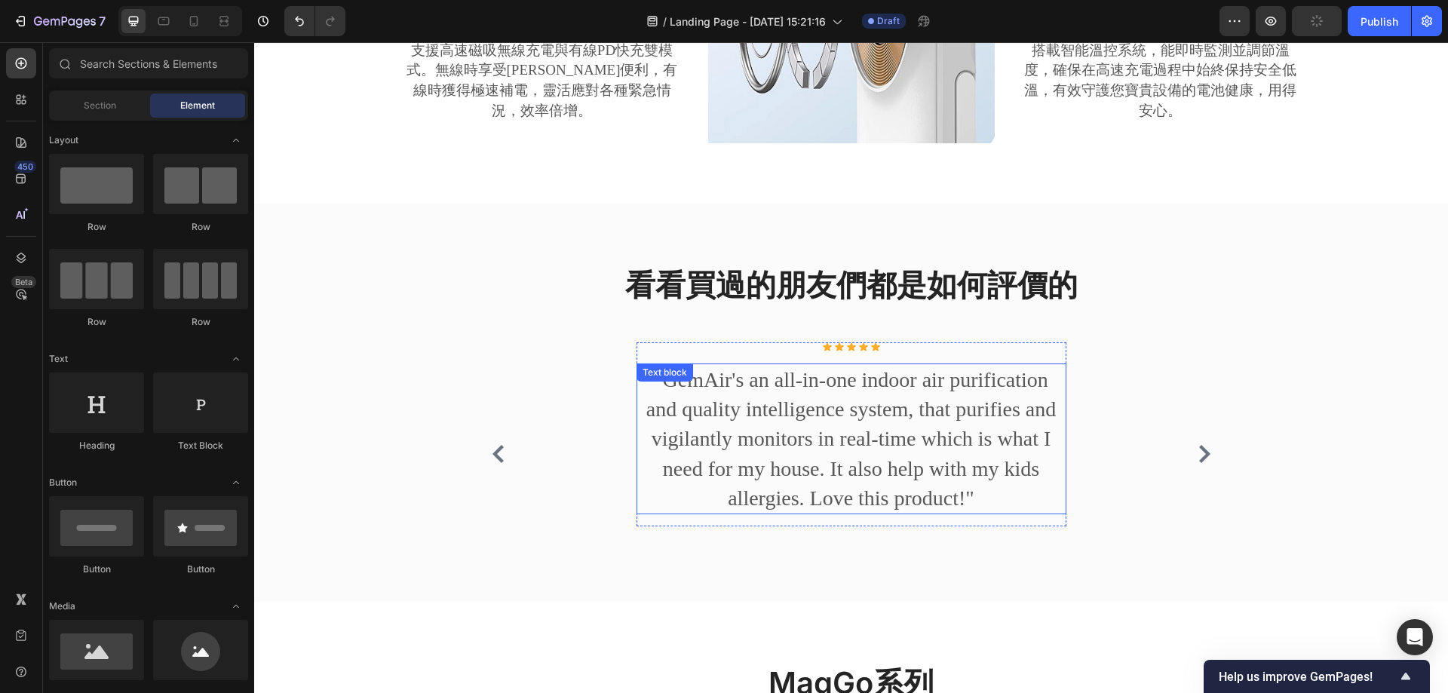
click at [895, 434] on p ""GemAir's an all-in-one indoor air purification and quality intelligence system…" at bounding box center [851, 439] width 427 height 148
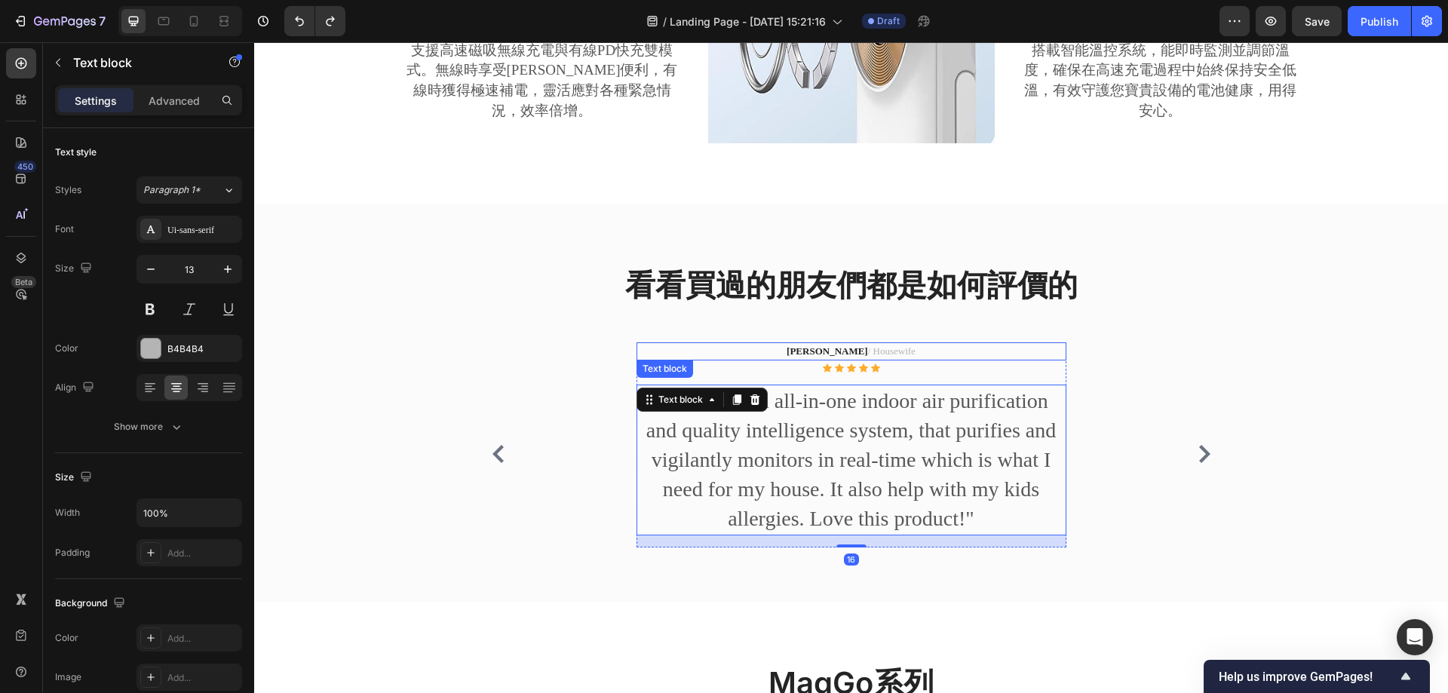
click at [840, 356] on p "[PERSON_NAME] / [GEOGRAPHIC_DATA]" at bounding box center [851, 351] width 427 height 15
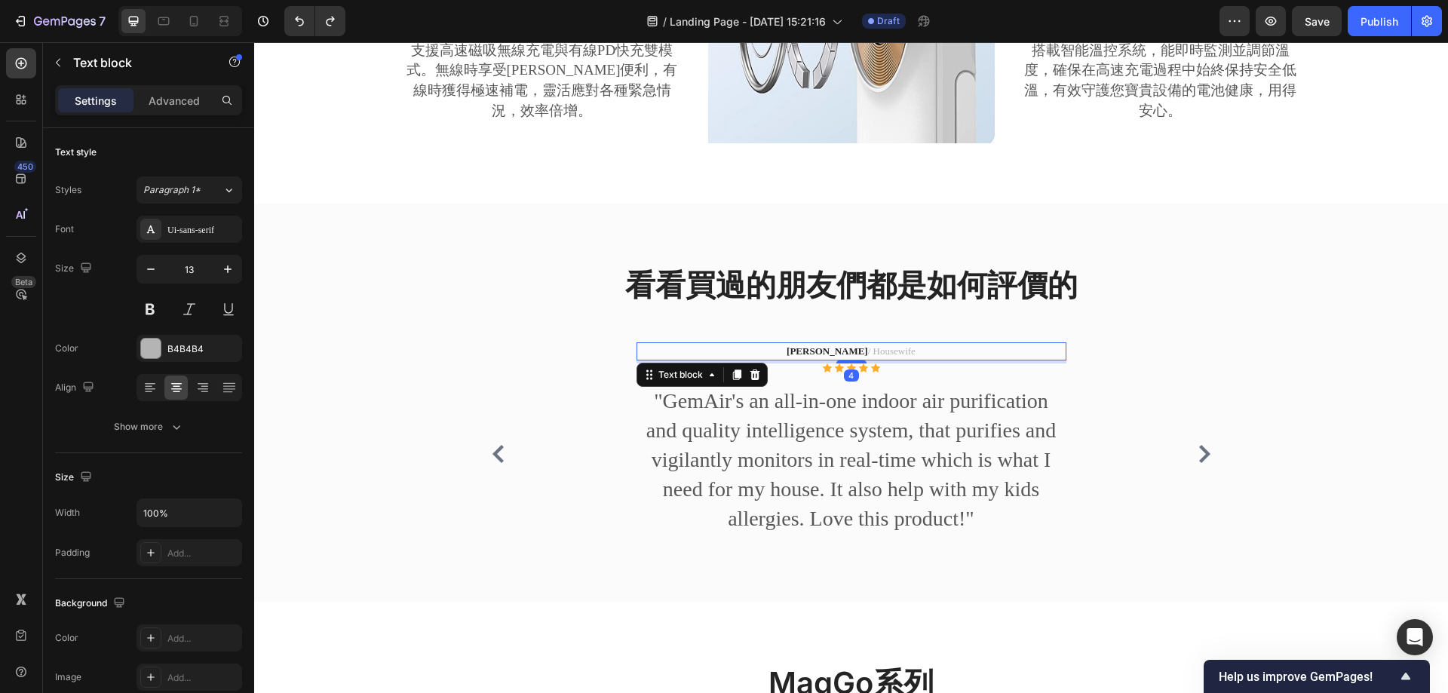
click at [749, 375] on icon at bounding box center [755, 375] width 12 height 12
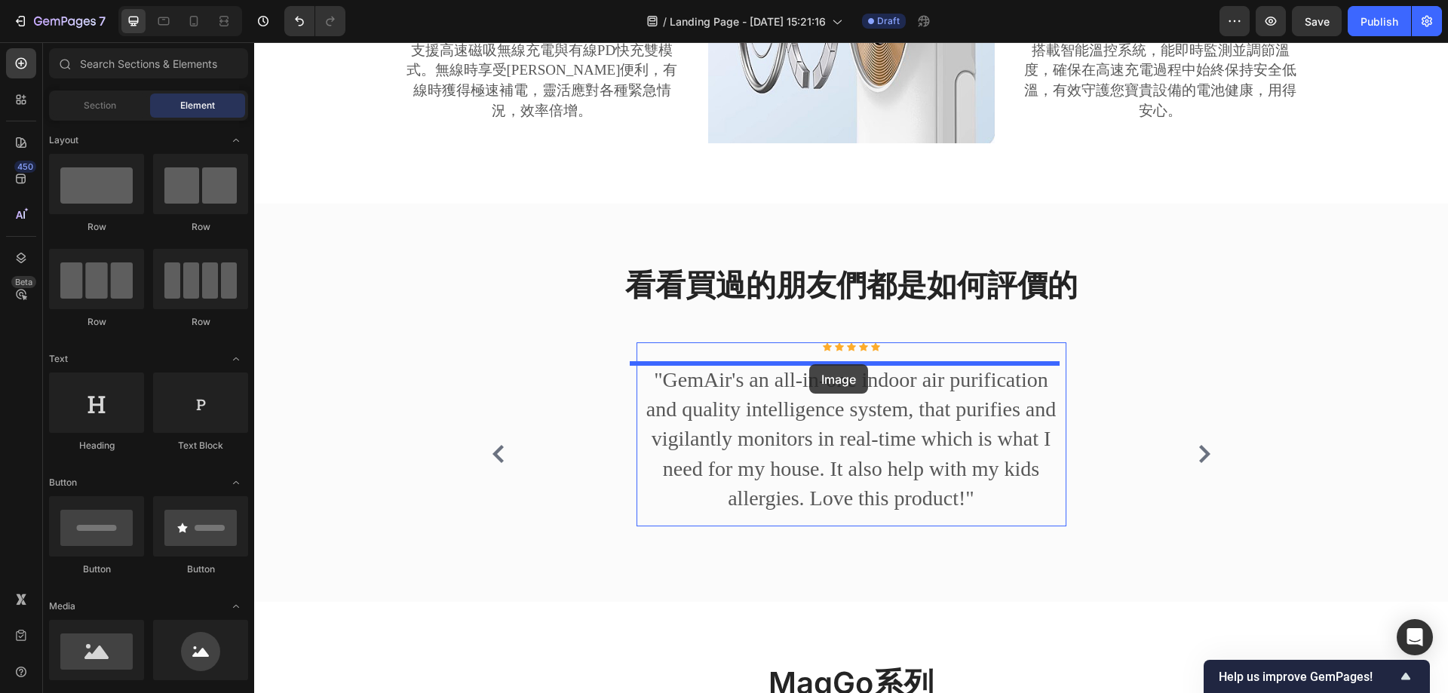
drag, startPoint x: 460, startPoint y: 639, endPoint x: 809, endPoint y: 364, distance: 444.2
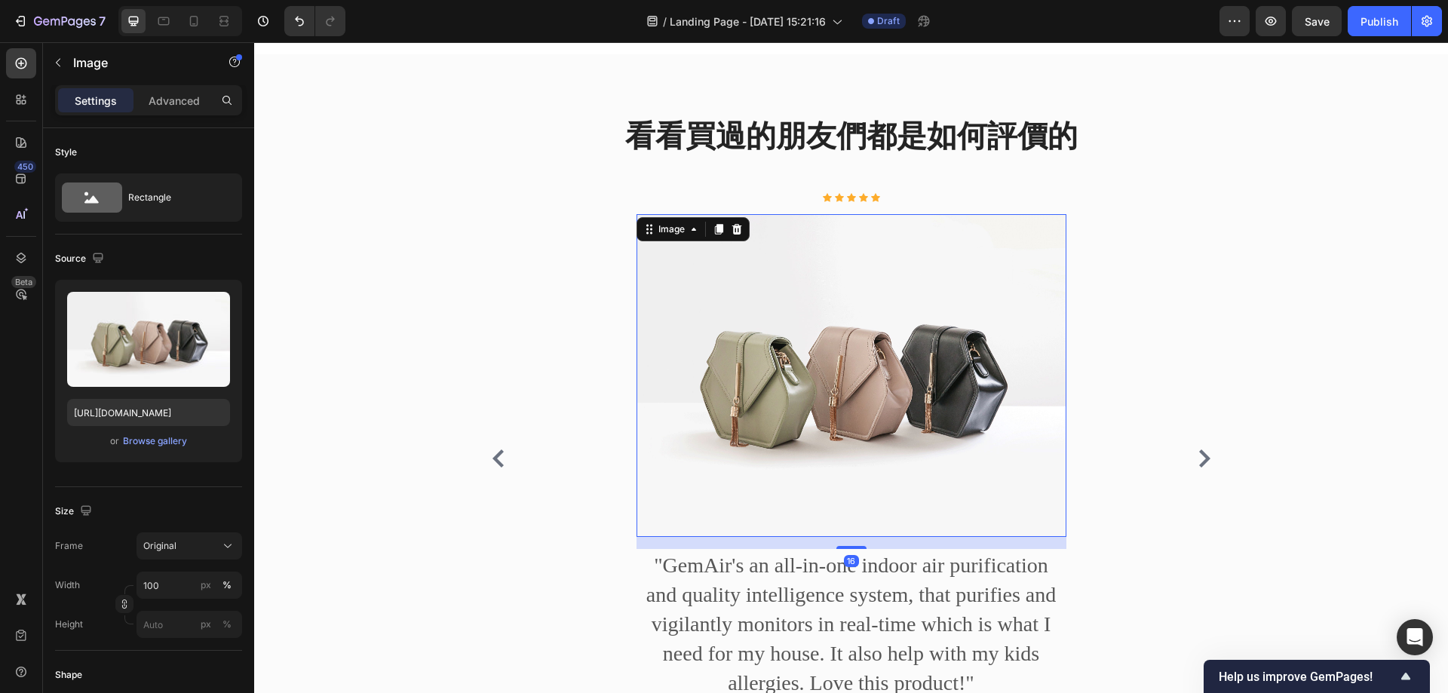
scroll to position [1315, 0]
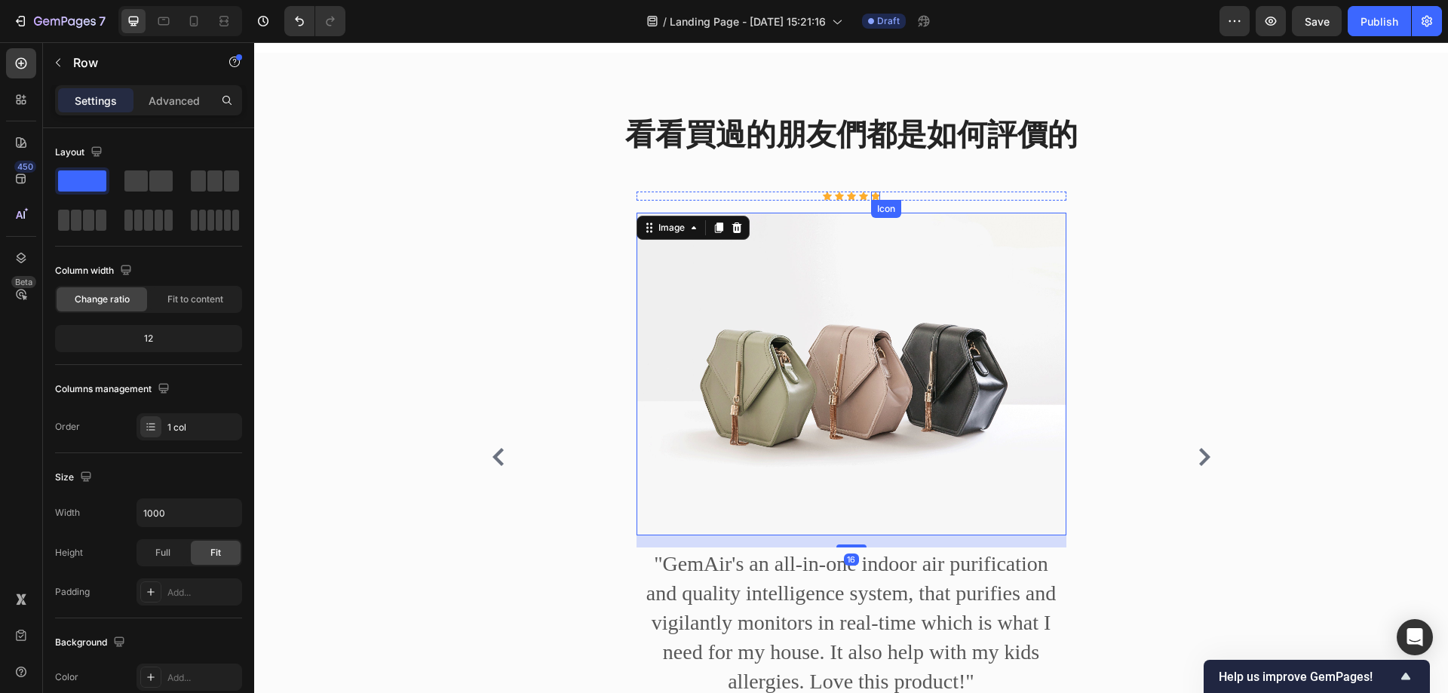
click at [862, 191] on div "看看買過的朋友們都是如何評價的 Heading Icon Icon Icon Icon Icon Icon List Hoz Image 16 "GemAir…" at bounding box center [851, 423] width 754 height 621
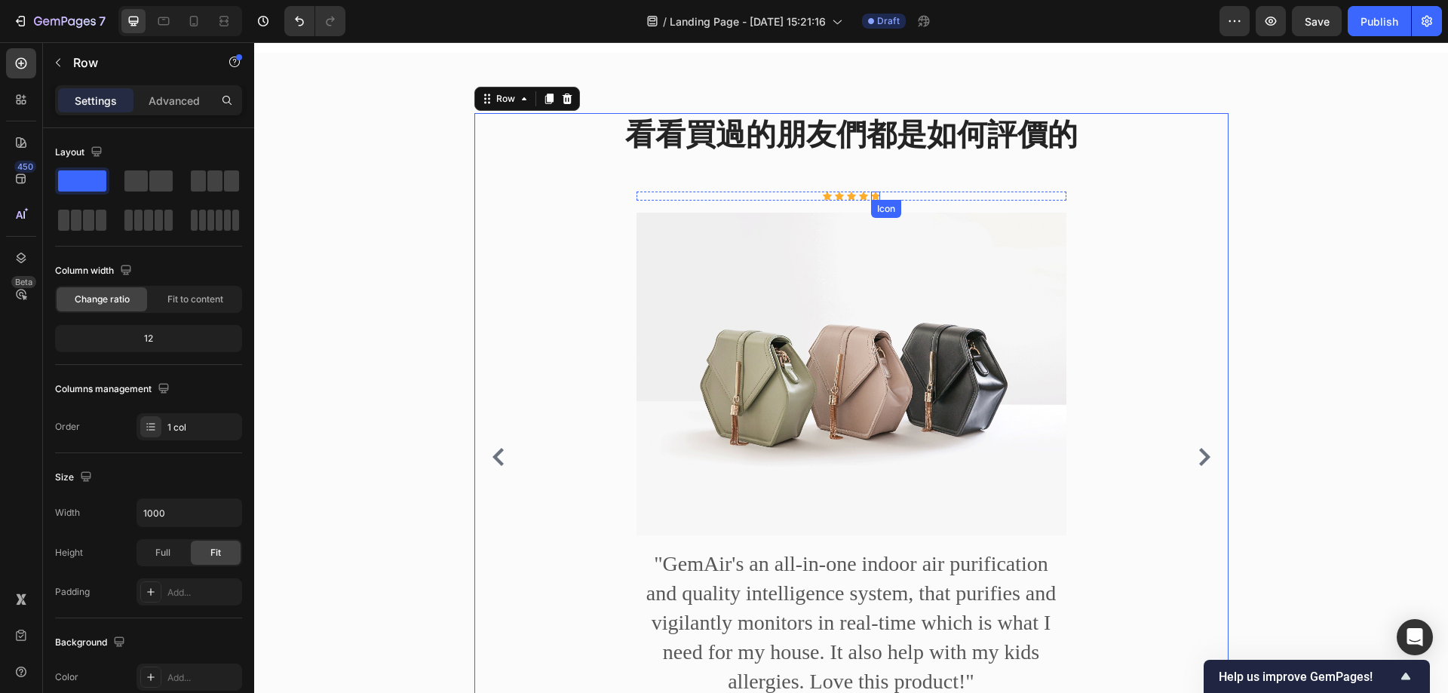
click at [873, 192] on icon at bounding box center [875, 196] width 9 height 9
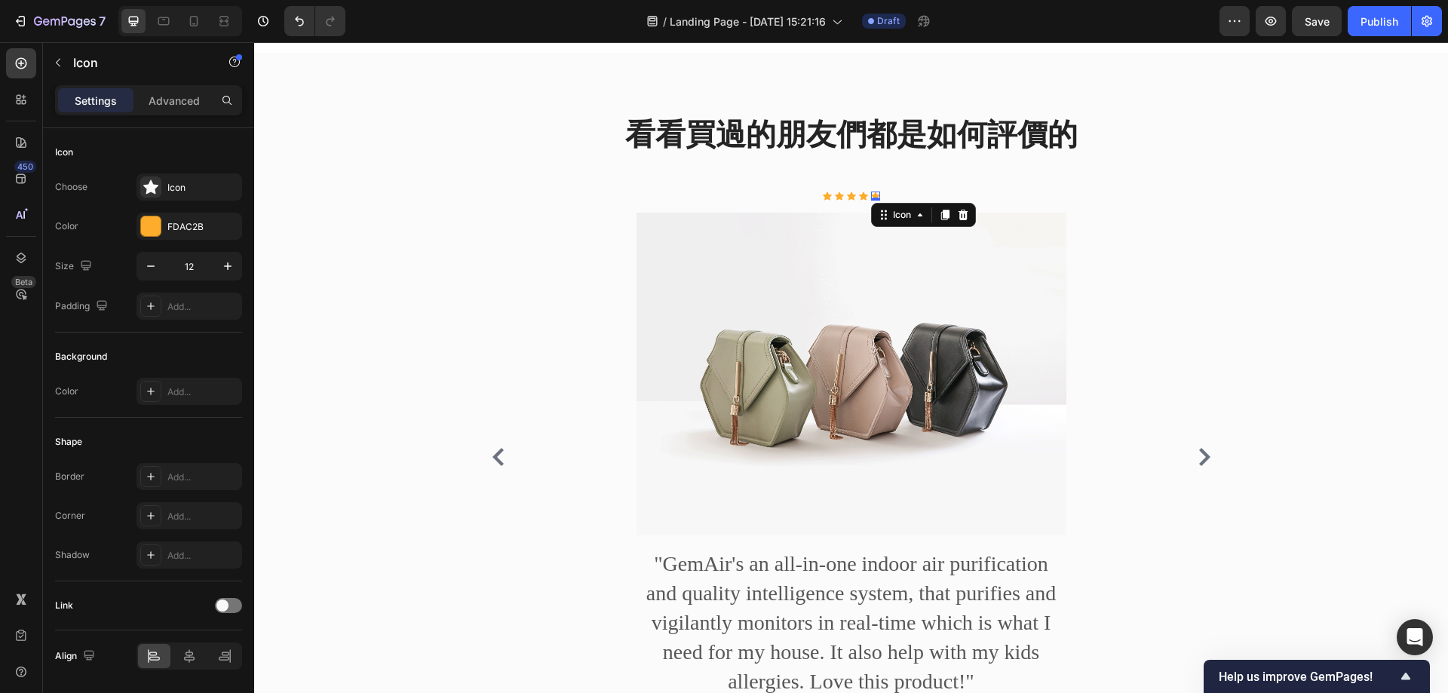
click at [871, 194] on icon at bounding box center [875, 196] width 9 height 9
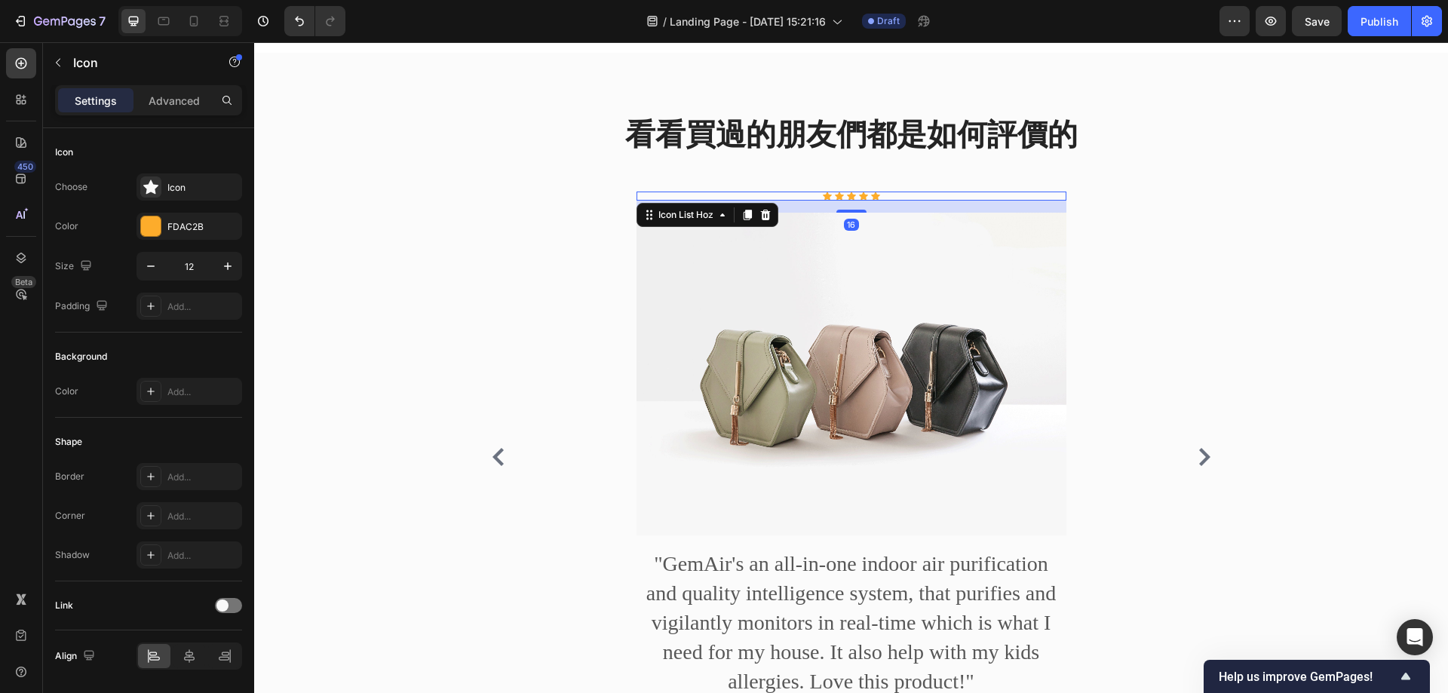
click at [782, 197] on div "Icon Icon Icon Icon Icon" at bounding box center [852, 196] width 430 height 9
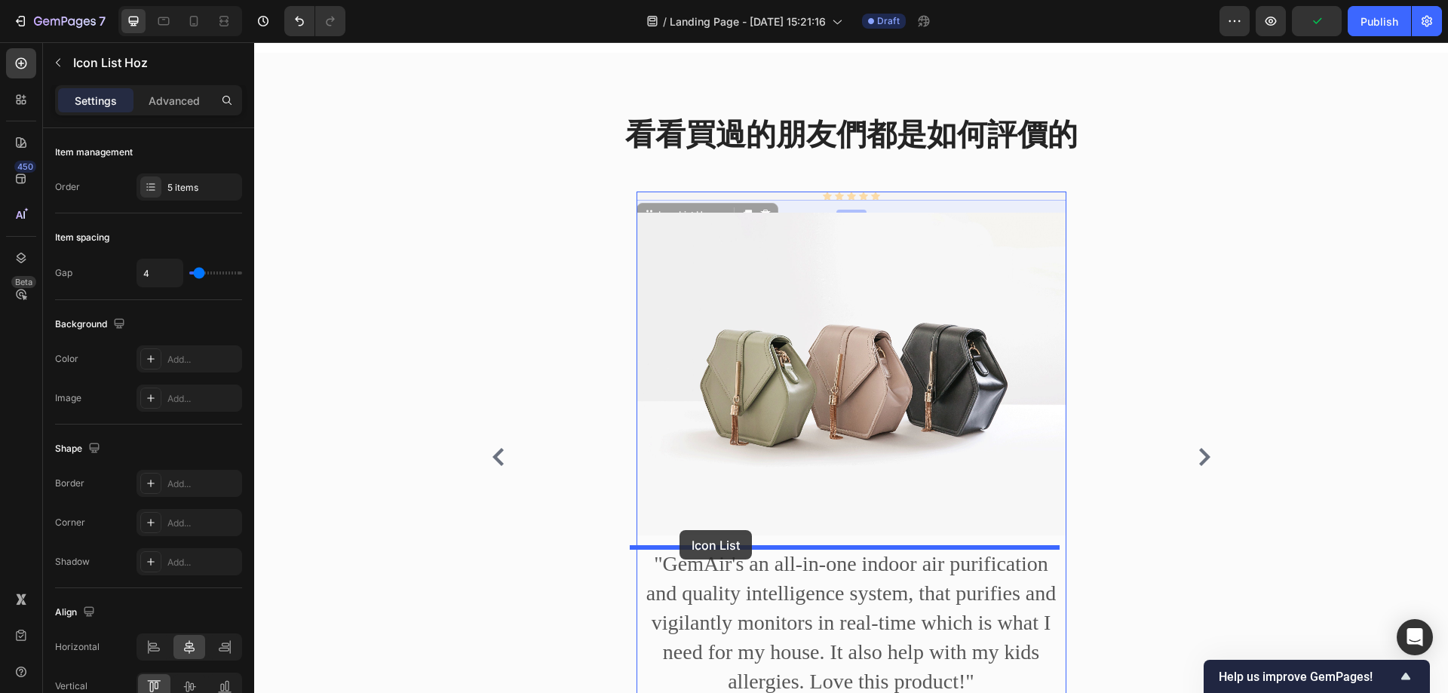
drag, startPoint x: 643, startPoint y: 213, endPoint x: 679, endPoint y: 530, distance: 318.9
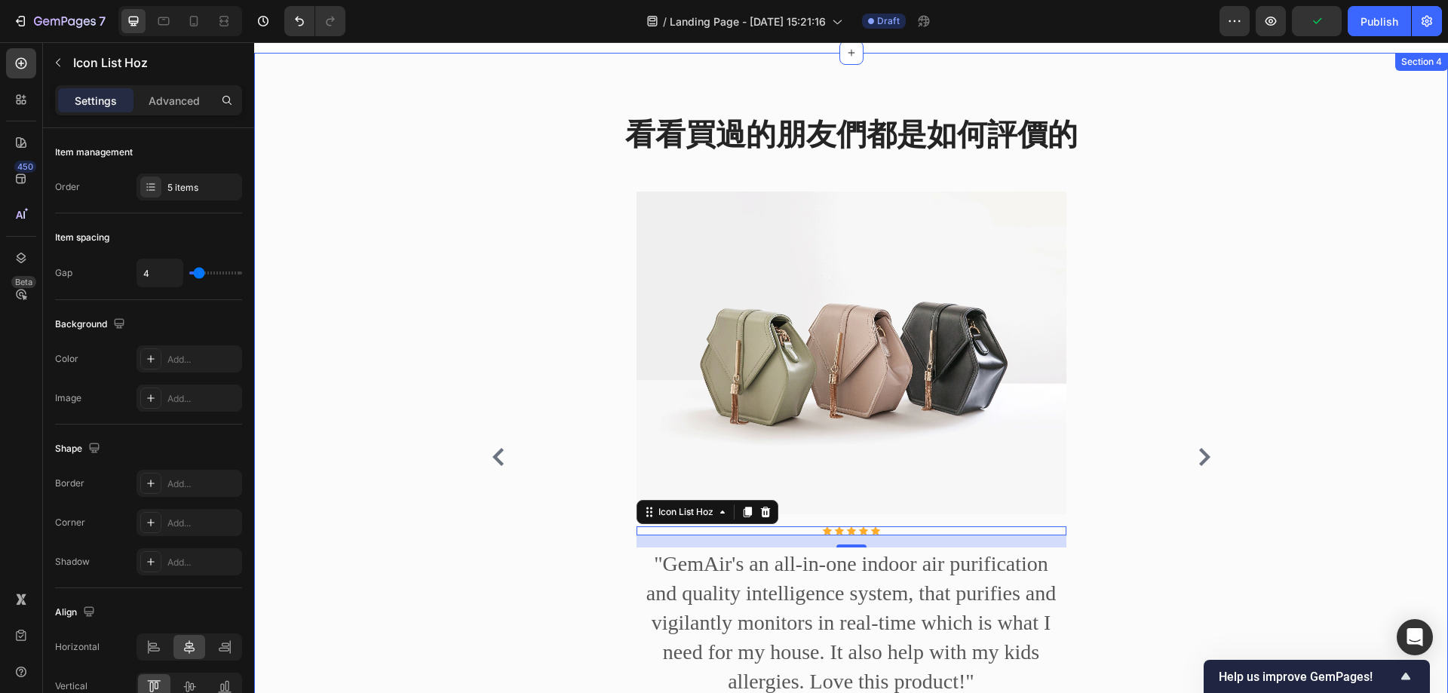
click at [456, 308] on div "看看買過的朋友們都是如何評價的 Heading Image Icon Icon Icon Icon Icon Icon List Hoz 16 "GemAir…" at bounding box center [850, 429] width 1171 height 633
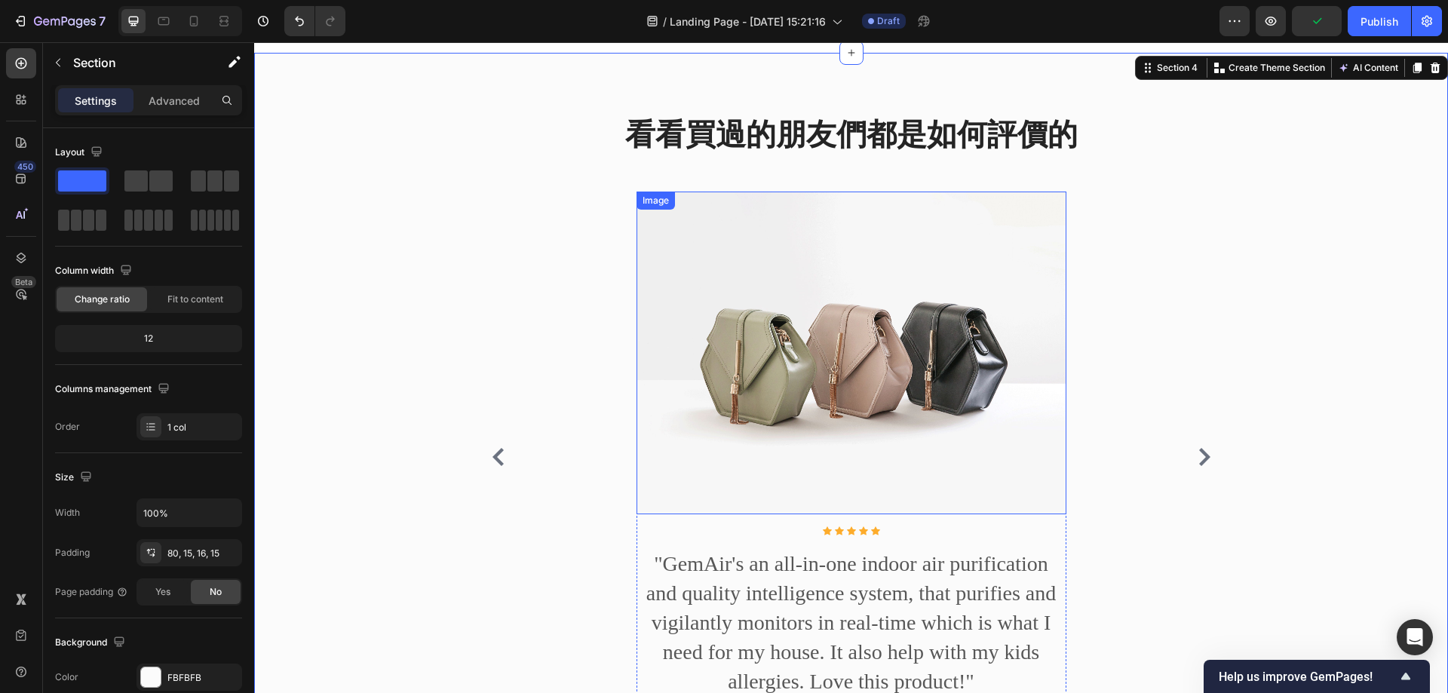
click at [833, 269] on img at bounding box center [852, 353] width 430 height 323
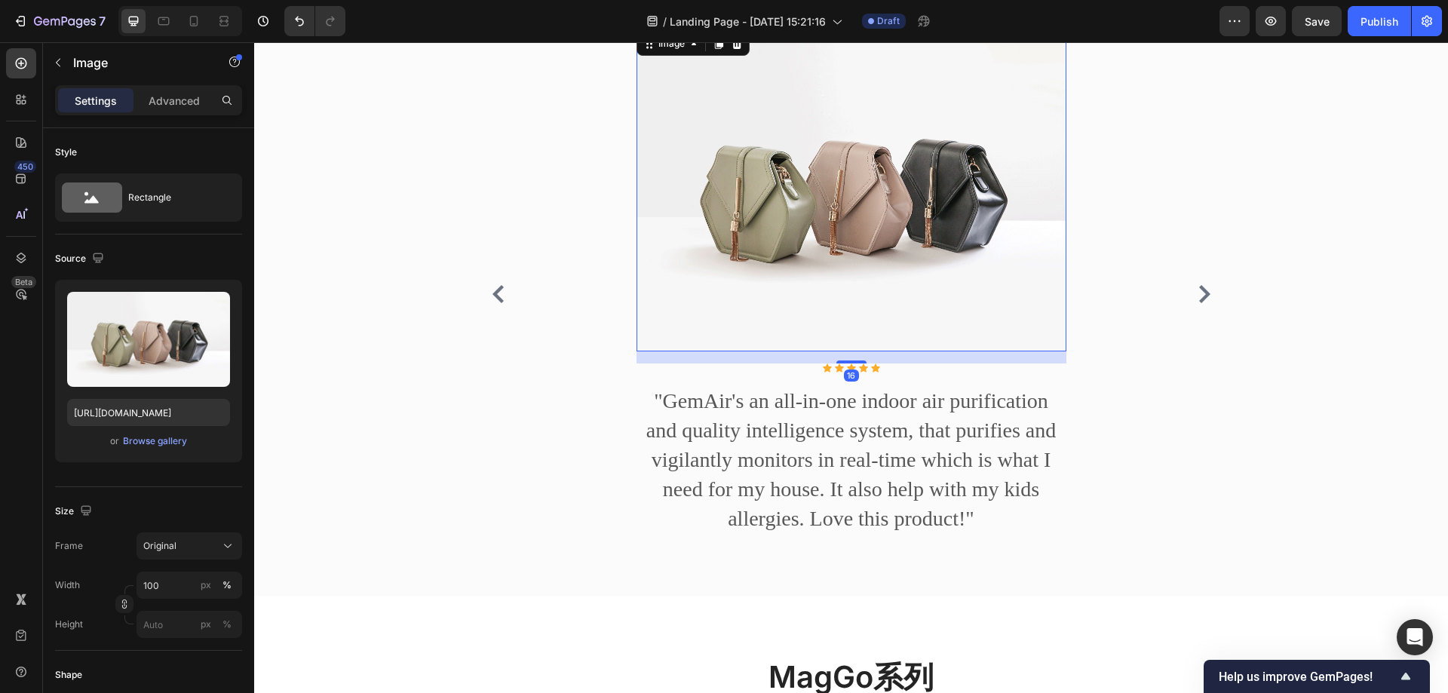
scroll to position [1391, 0]
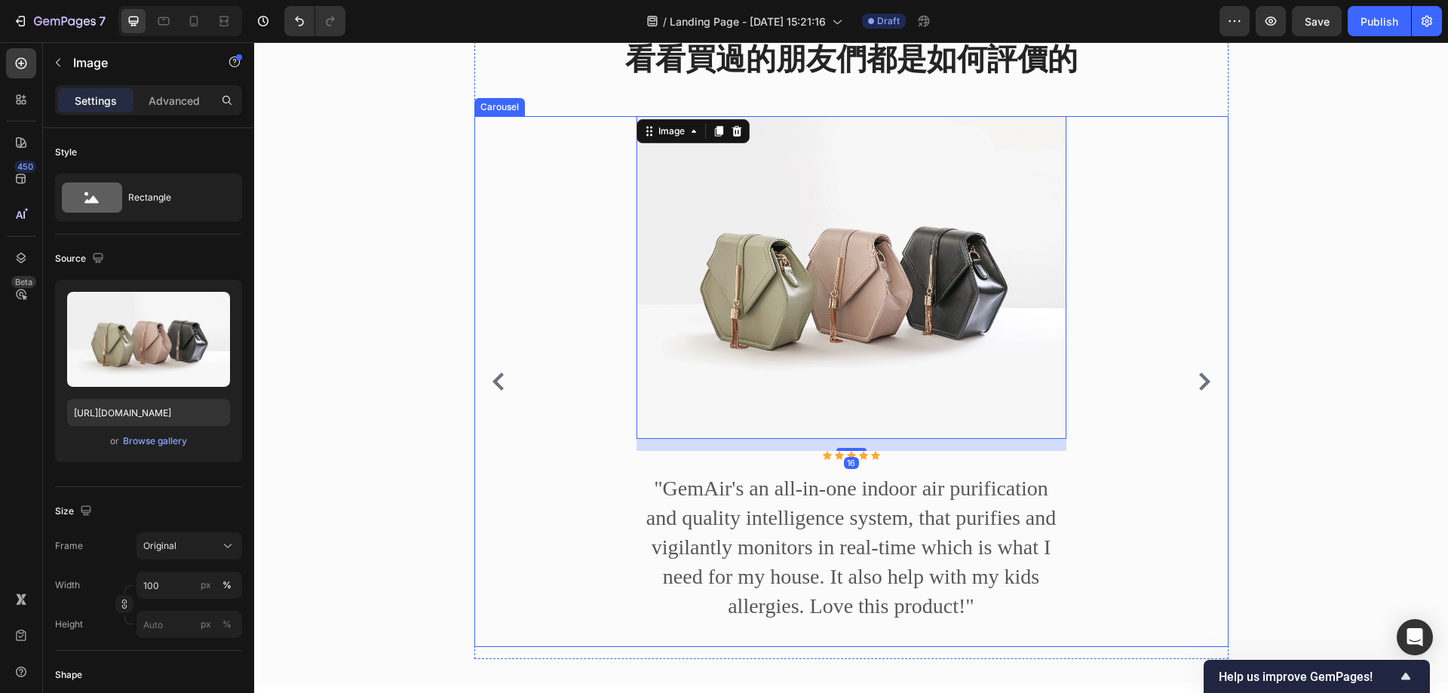
click at [1195, 391] on icon "Carousel Next Arrow" at bounding box center [1204, 382] width 18 height 18
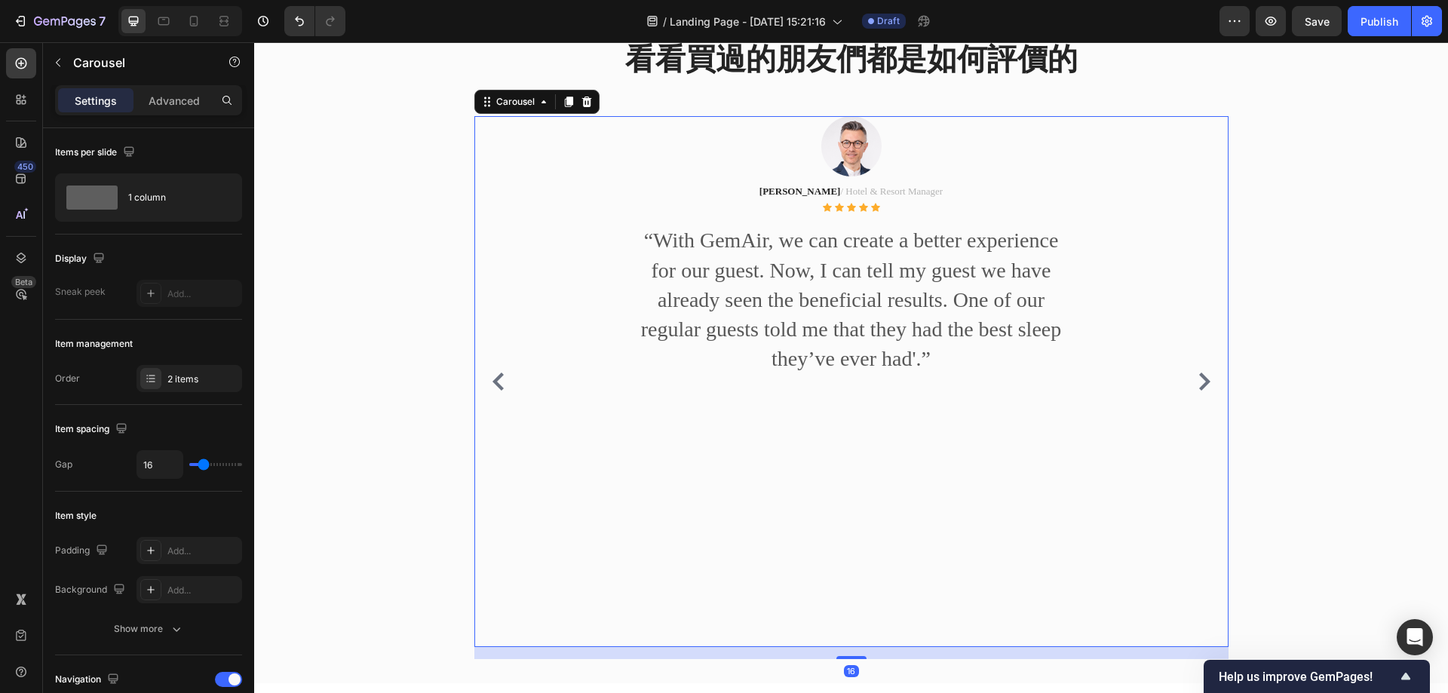
click at [492, 391] on icon "Carousel Back Arrow" at bounding box center [497, 382] width 11 height 18
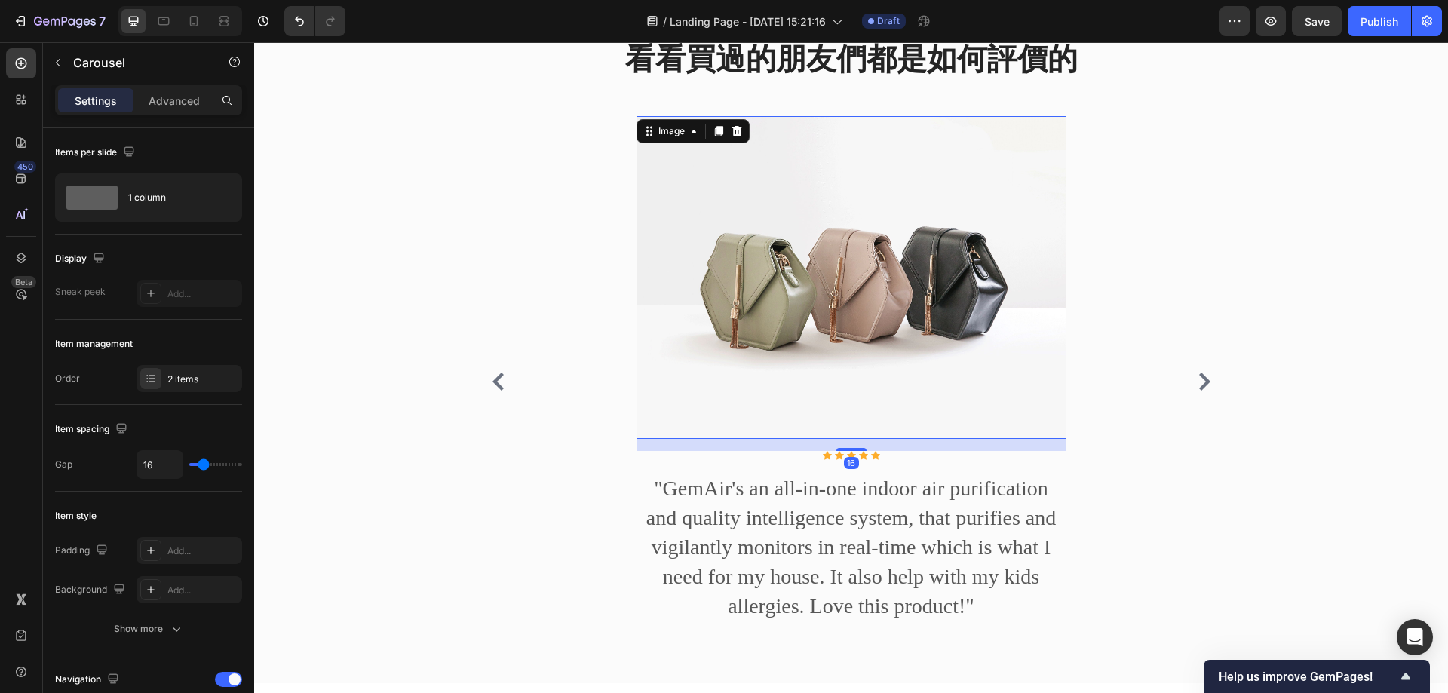
click at [973, 245] on img at bounding box center [852, 277] width 430 height 323
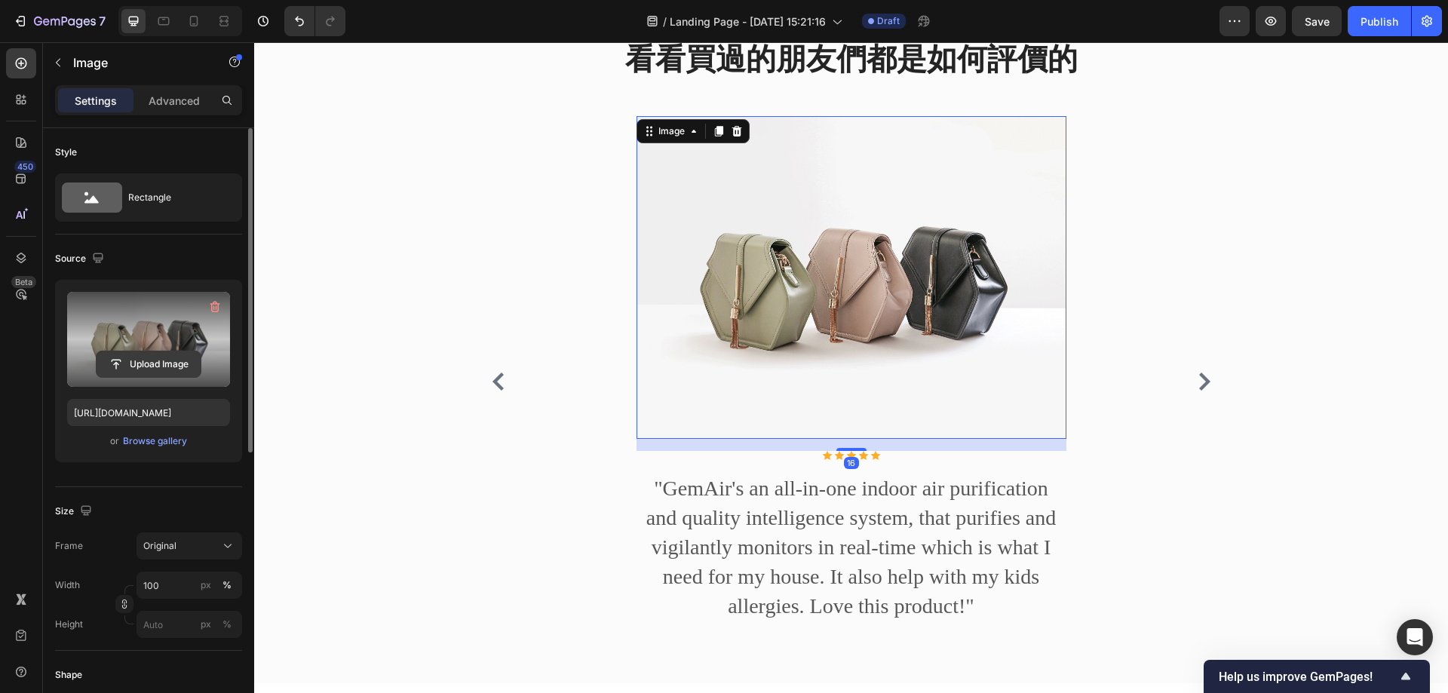
click at [153, 364] on input "file" at bounding box center [149, 364] width 104 height 26
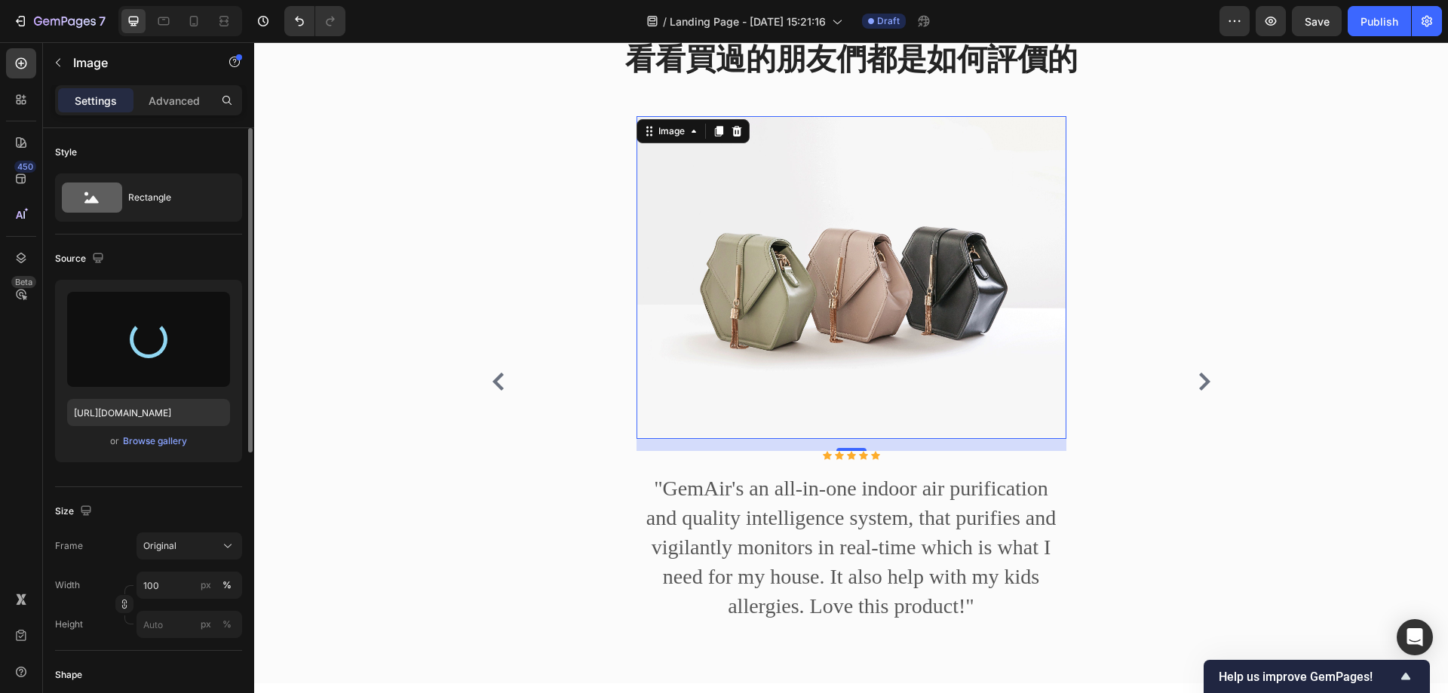
type input "[URL][DOMAIN_NAME]"
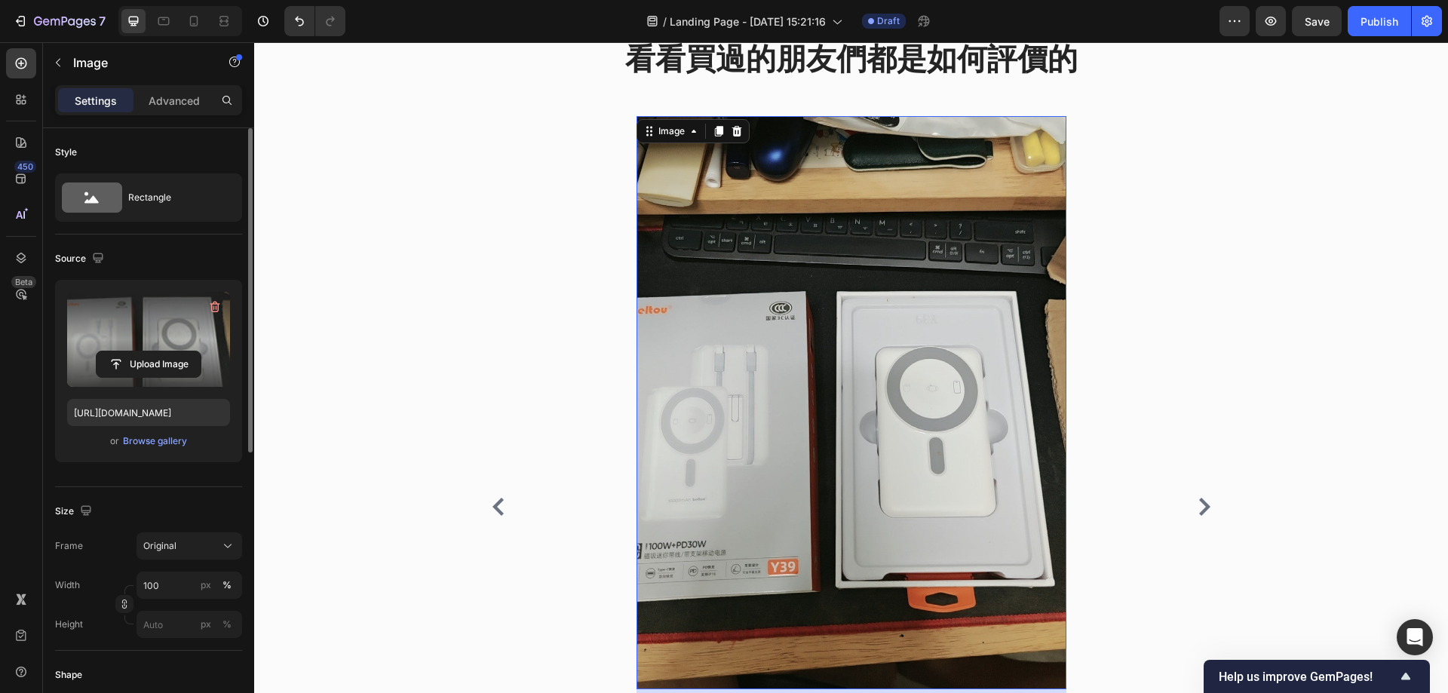
click at [847, 313] on img at bounding box center [852, 402] width 430 height 573
click at [719, 297] on img at bounding box center [852, 402] width 430 height 573
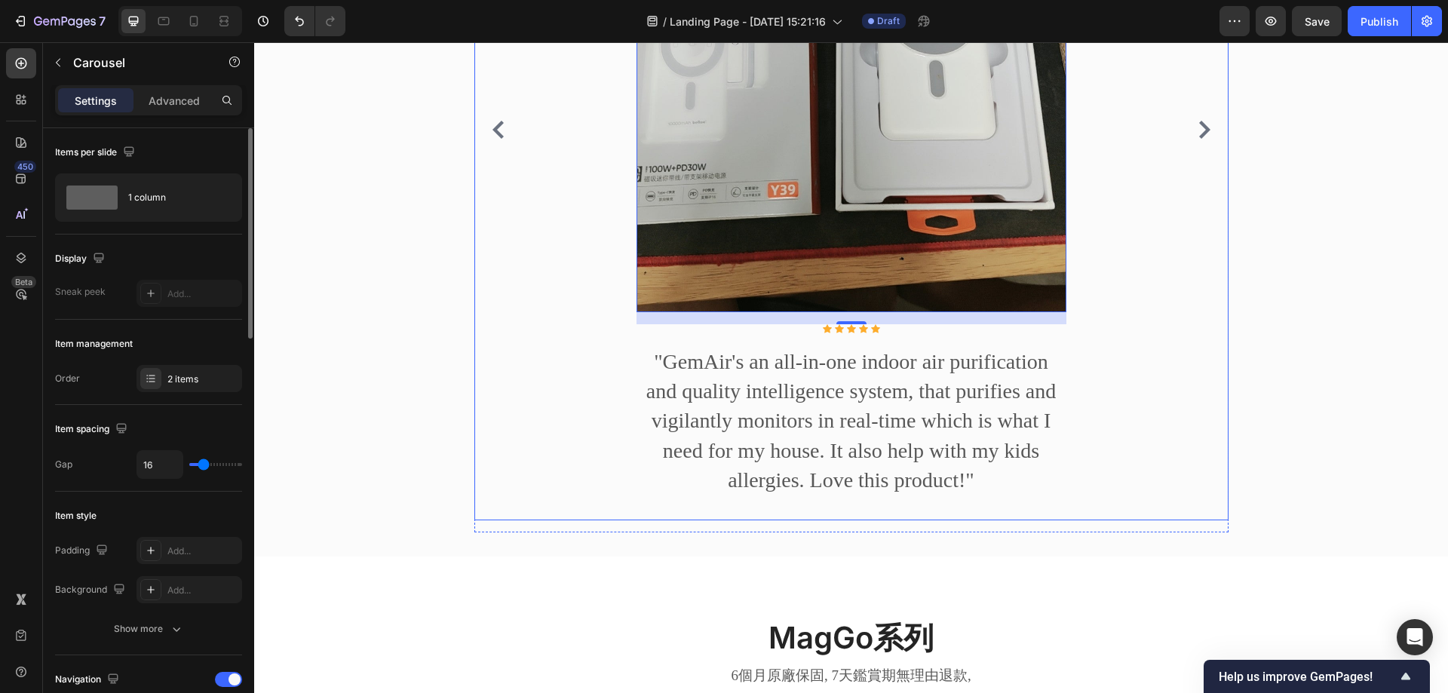
click at [1173, 243] on div "Image 16 Icon Icon Icon Icon Icon Icon List Hoz "GemAir's an all-in-one indoor …" at bounding box center [851, 129] width 754 height 781
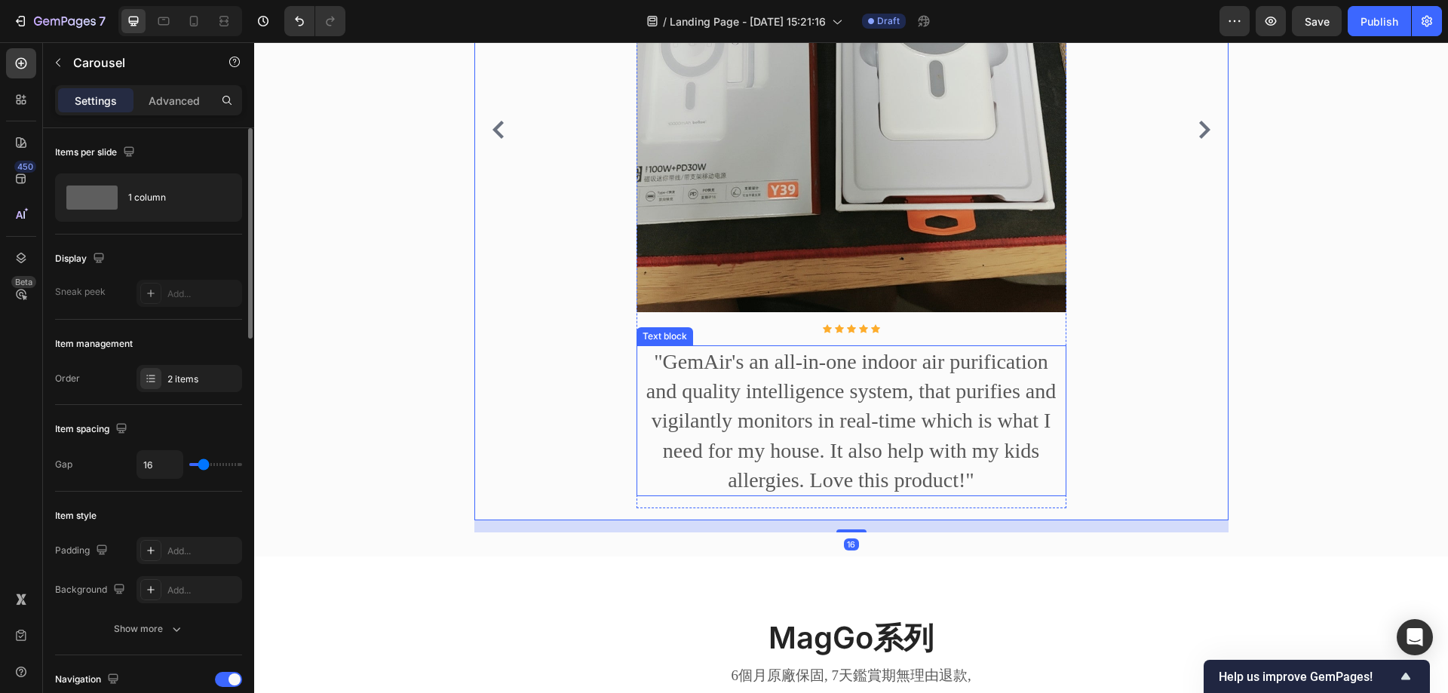
scroll to position [1617, 0]
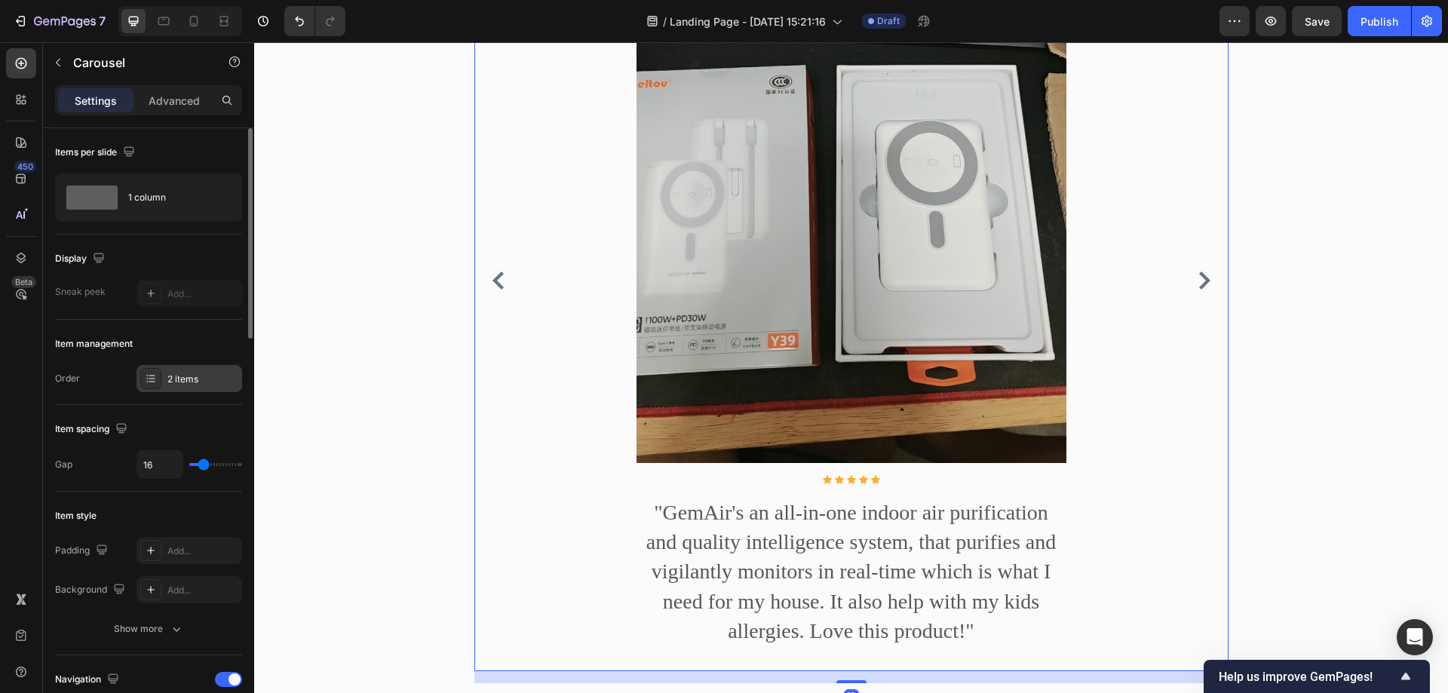
click at [189, 375] on div "2 items" at bounding box center [202, 380] width 71 height 14
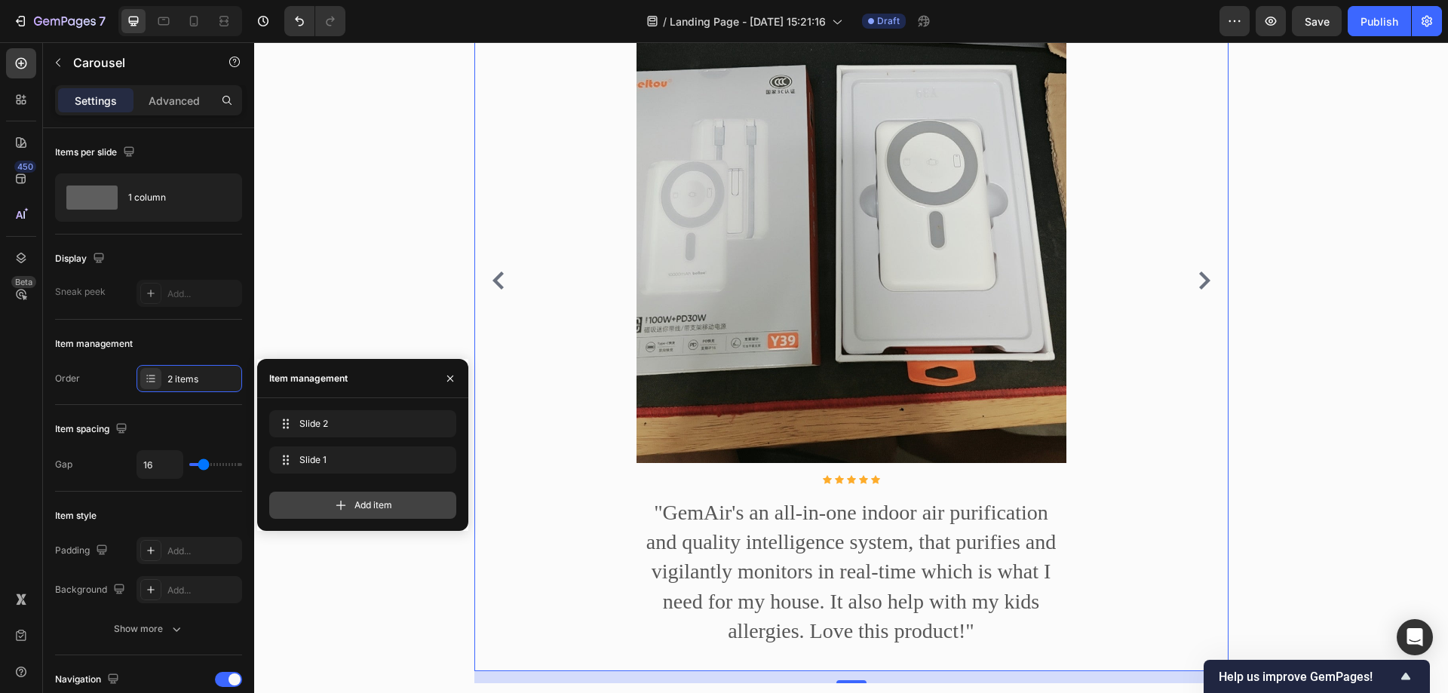
click at [359, 505] on span "Add item" at bounding box center [373, 505] width 38 height 14
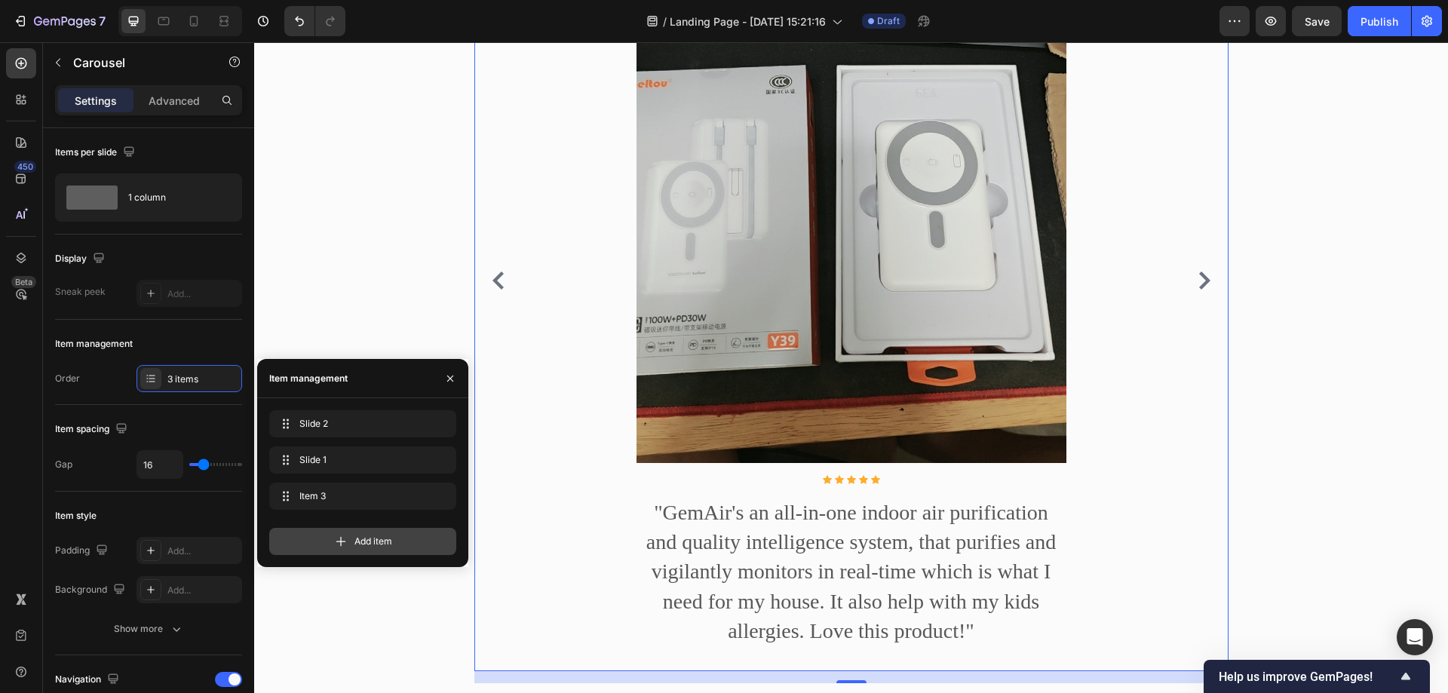
click at [352, 531] on div "Add item" at bounding box center [362, 541] width 187 height 27
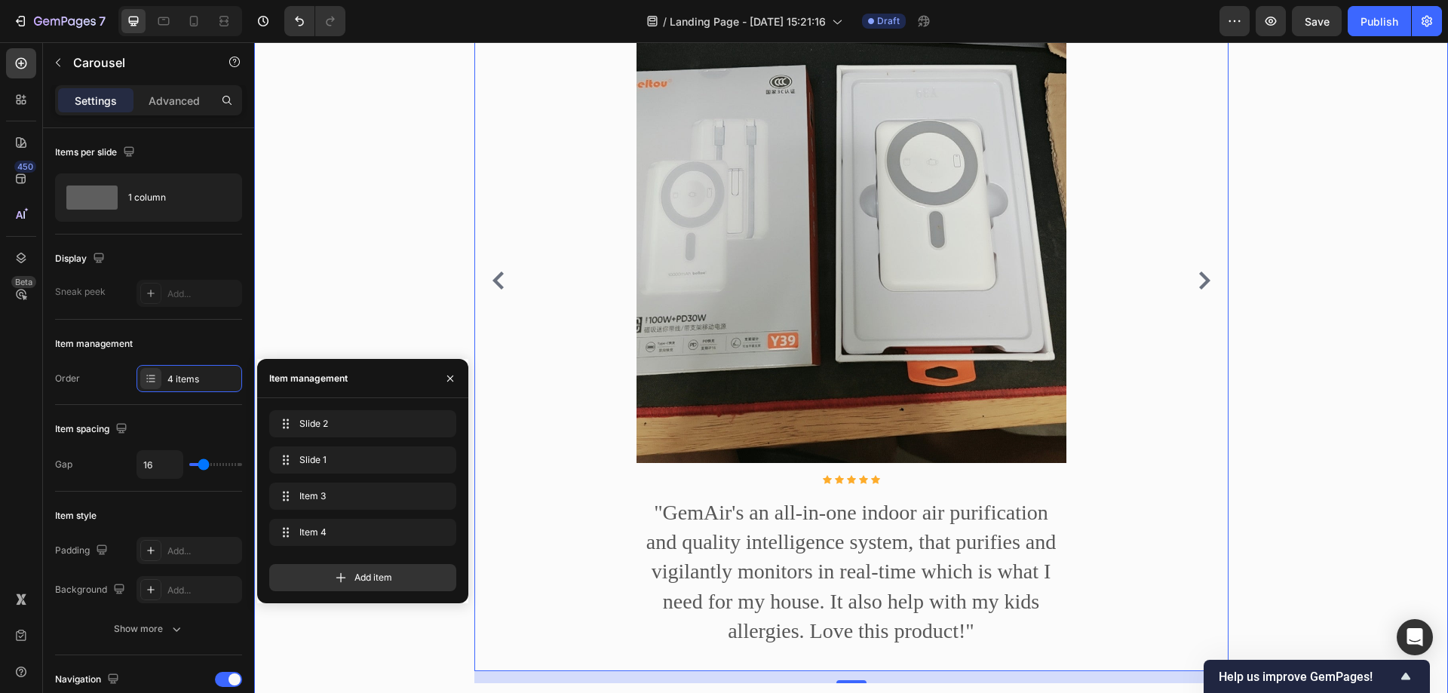
click at [1362, 379] on div "看看買過的朋友們都是如何評價的 Heading Image Icon Icon Icon Icon Icon Icon List Hoz "GemAir's …" at bounding box center [850, 253] width 1171 height 884
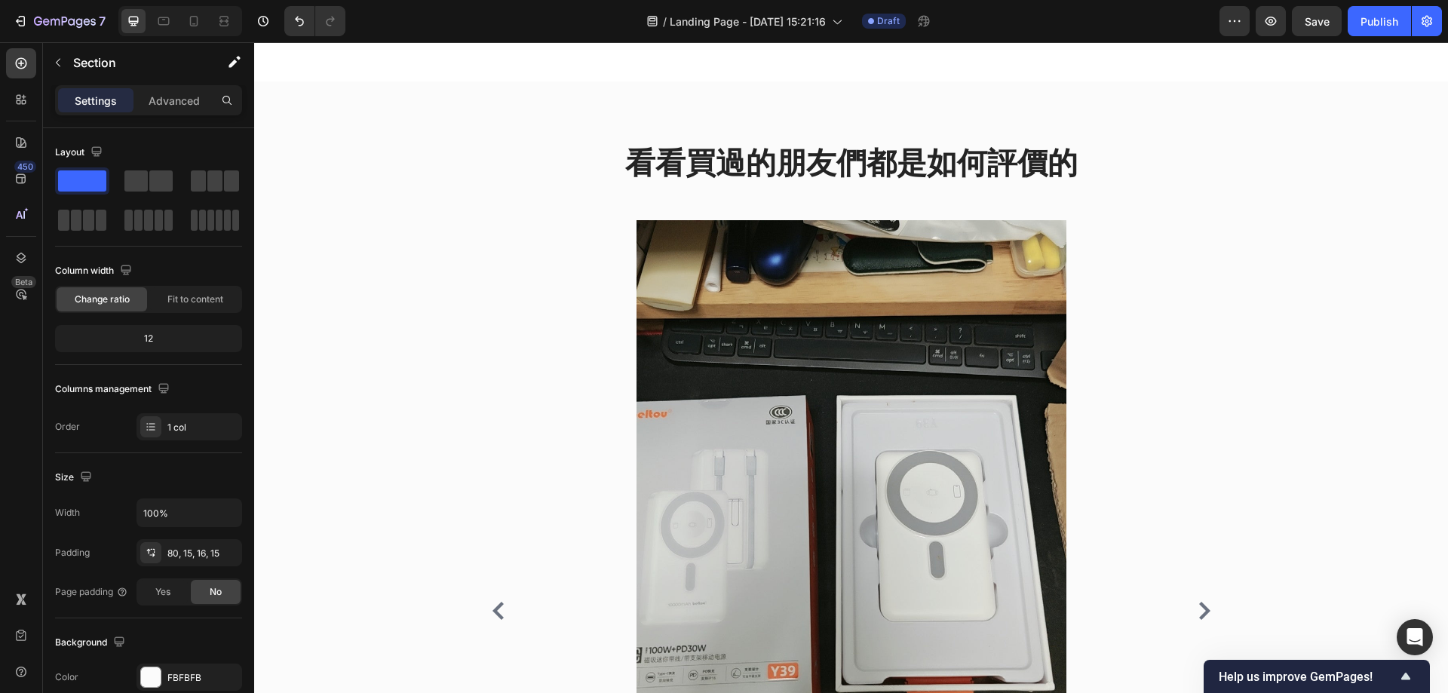
scroll to position [1286, 0]
click at [1252, 210] on div "看看買過的朋友們都是如何評價的 Heading Image Icon Icon Icon Icon Icon Icon List Hoz "GemAir's …" at bounding box center [850, 585] width 1171 height 884
click at [873, 419] on img at bounding box center [852, 507] width 430 height 573
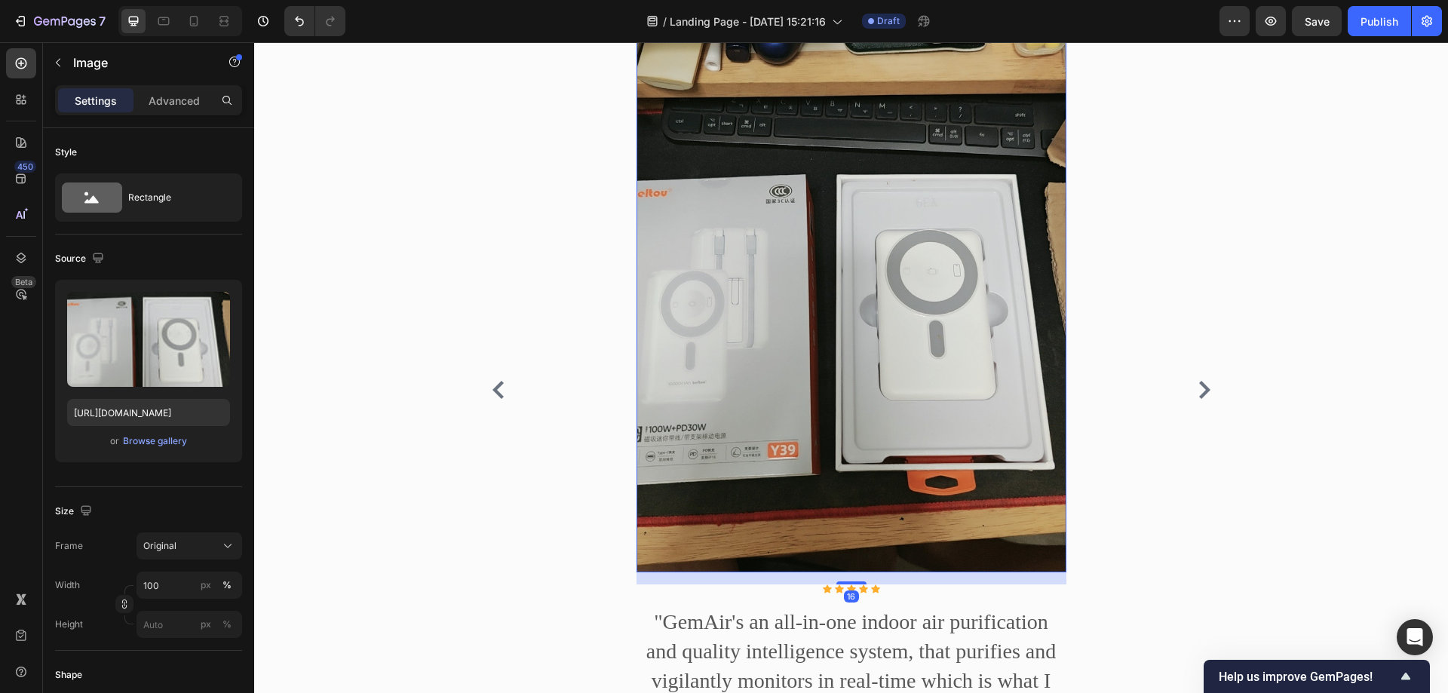
scroll to position [1437, 0]
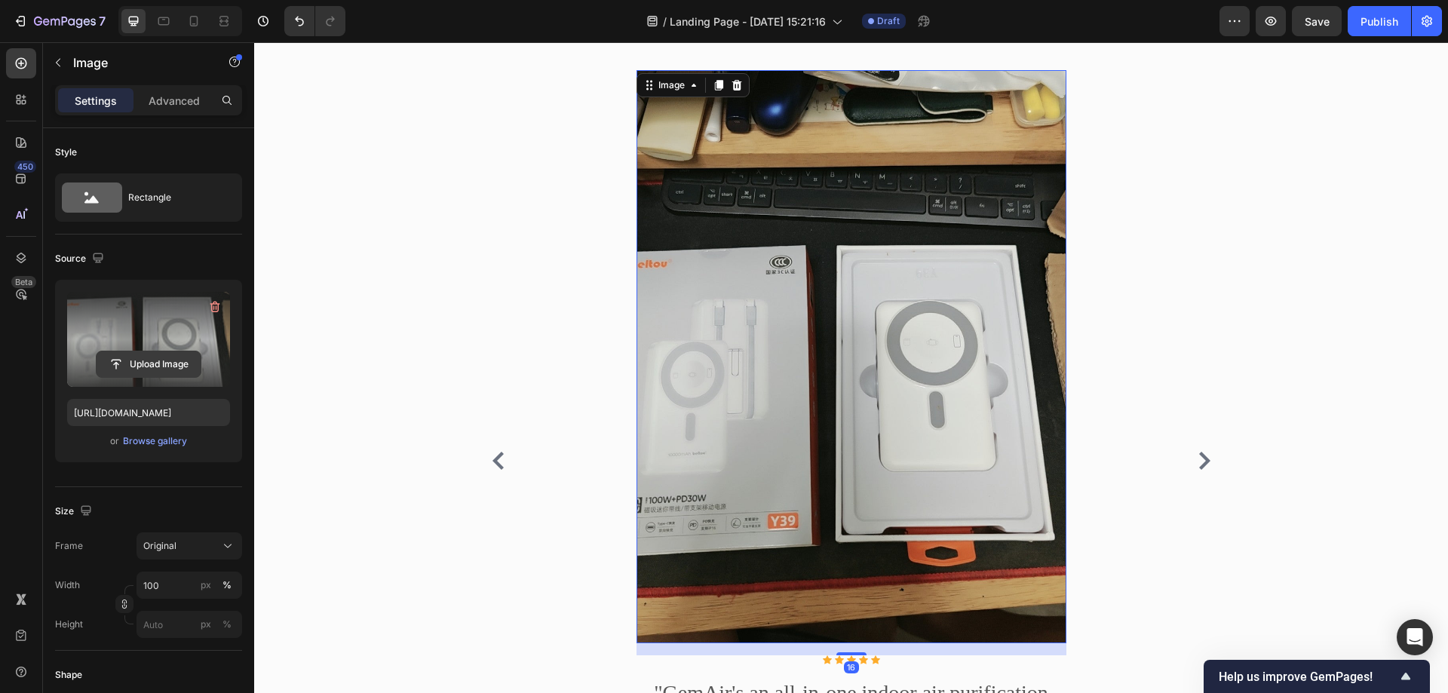
click at [154, 359] on input "file" at bounding box center [149, 364] width 104 height 26
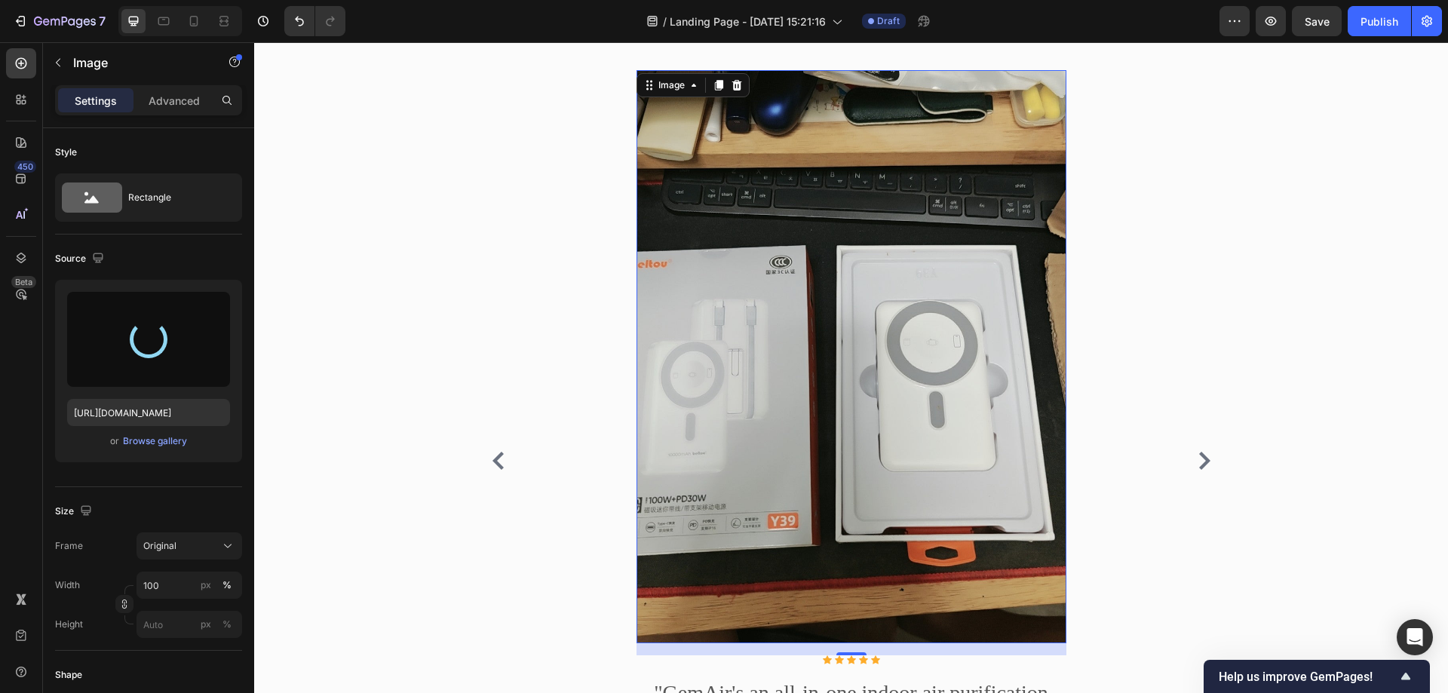
type input "[URL][DOMAIN_NAME]"
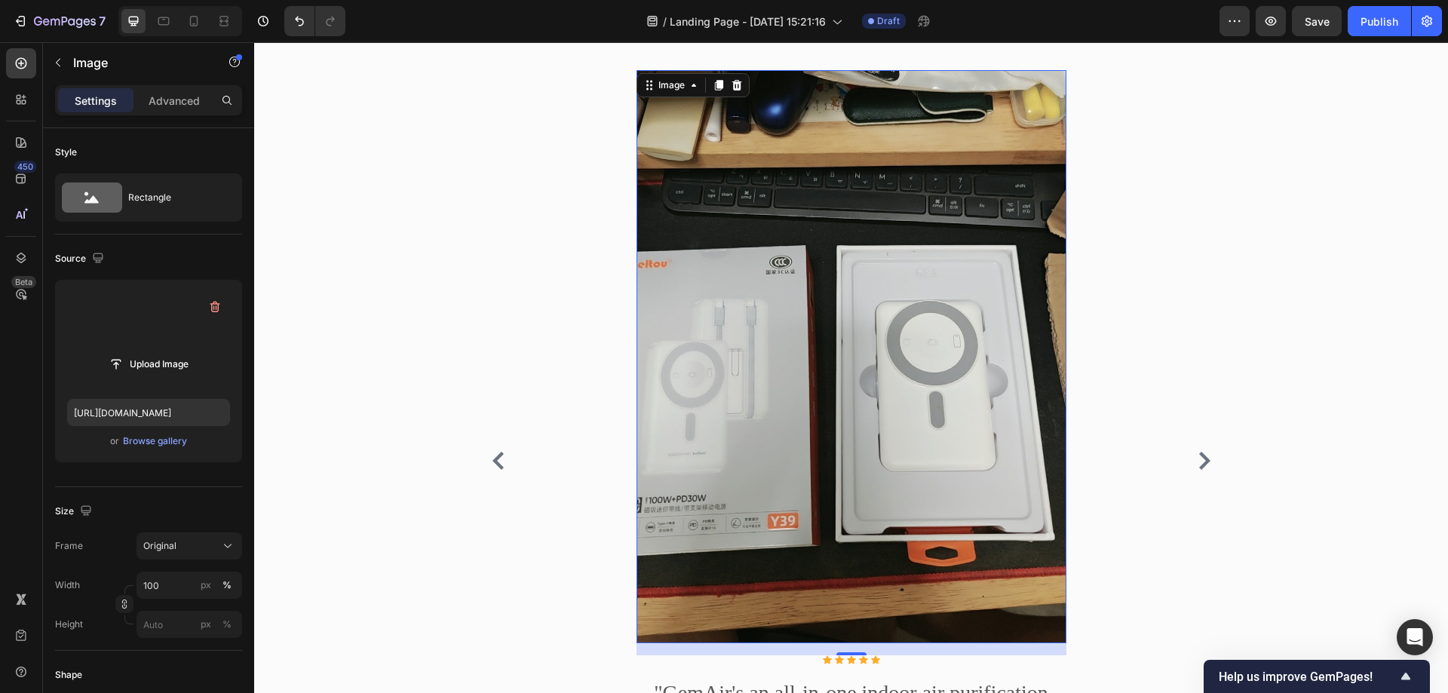
scroll to position [1365, 0]
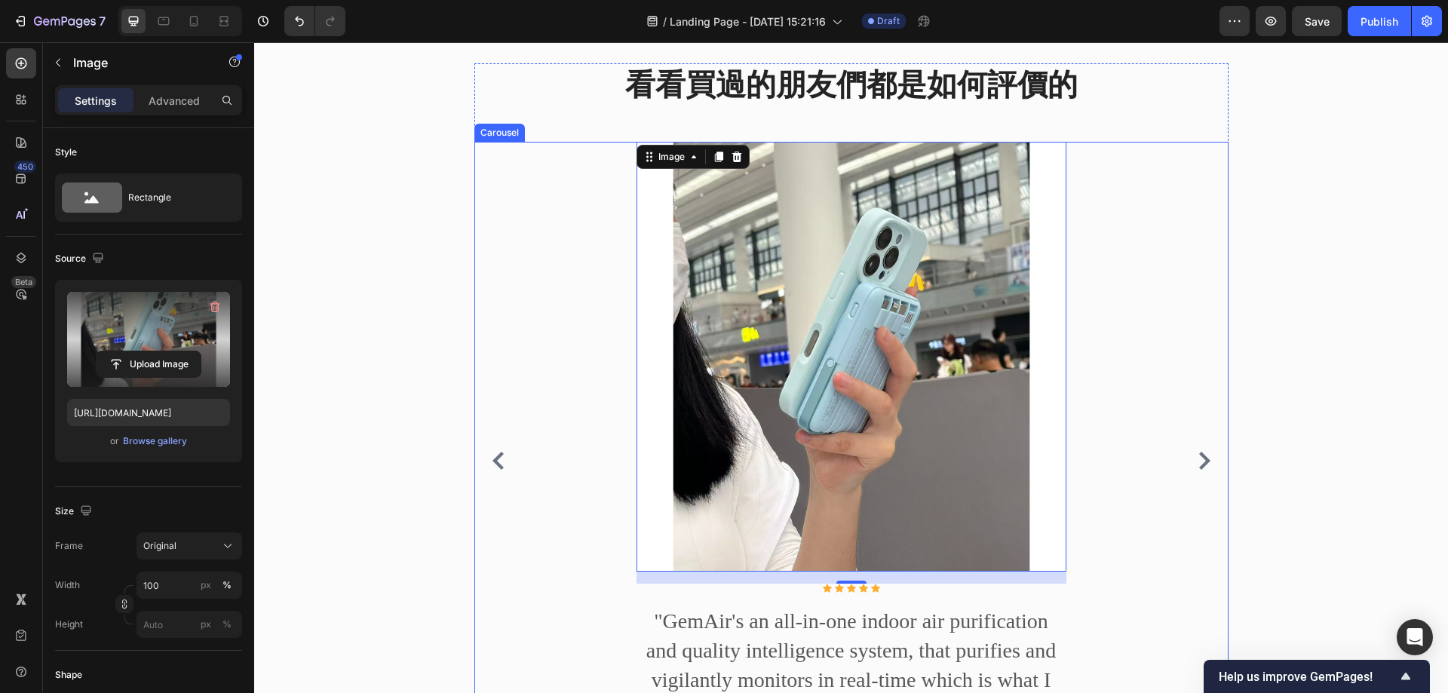
click at [1203, 470] on icon "Carousel Next Arrow" at bounding box center [1204, 461] width 18 height 18
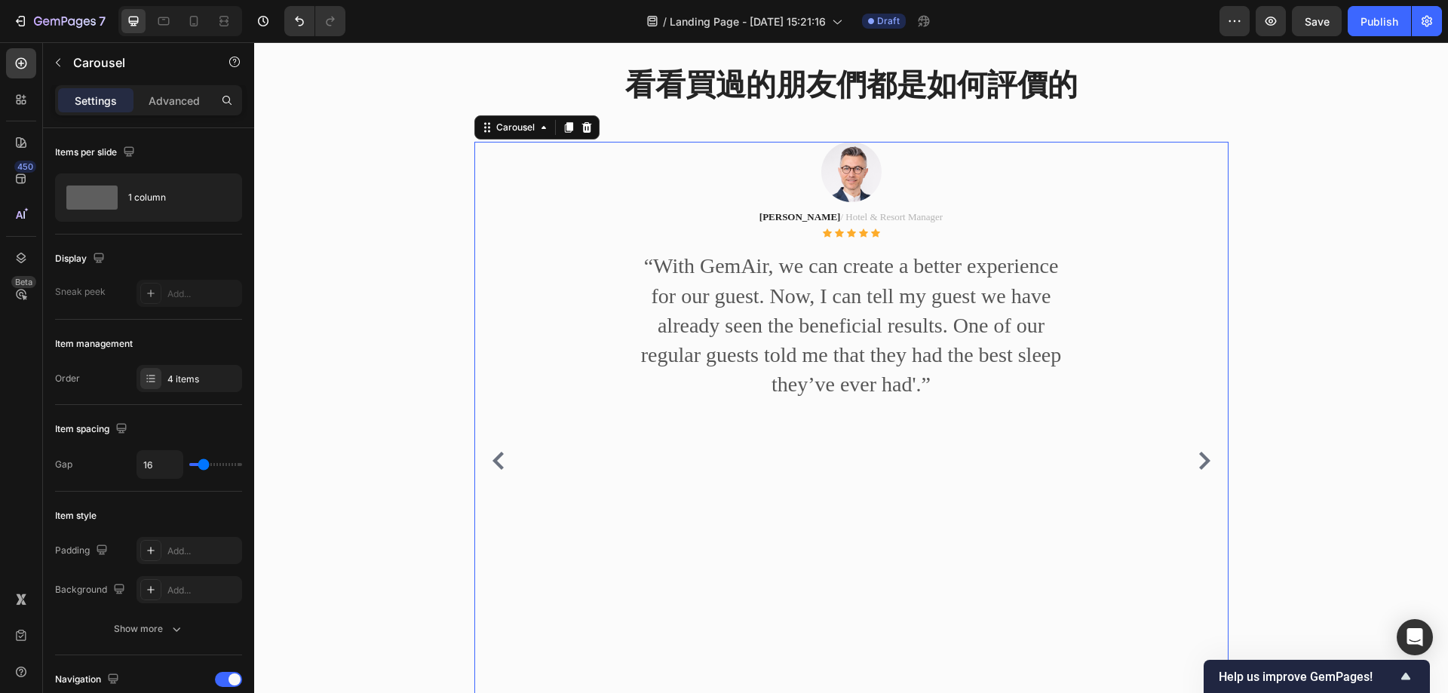
click at [486, 473] on button "Carousel Back Arrow" at bounding box center [498, 461] width 24 height 24
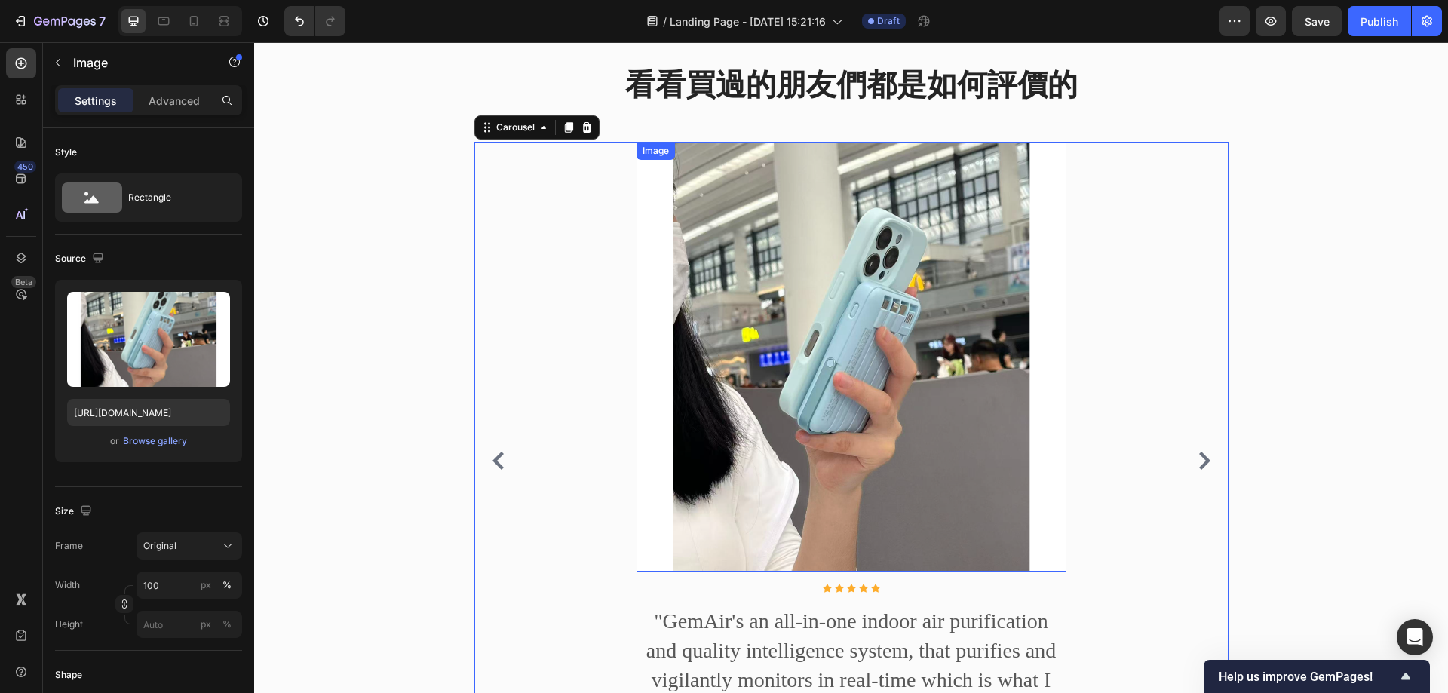
click at [851, 256] on img at bounding box center [852, 357] width 430 height 430
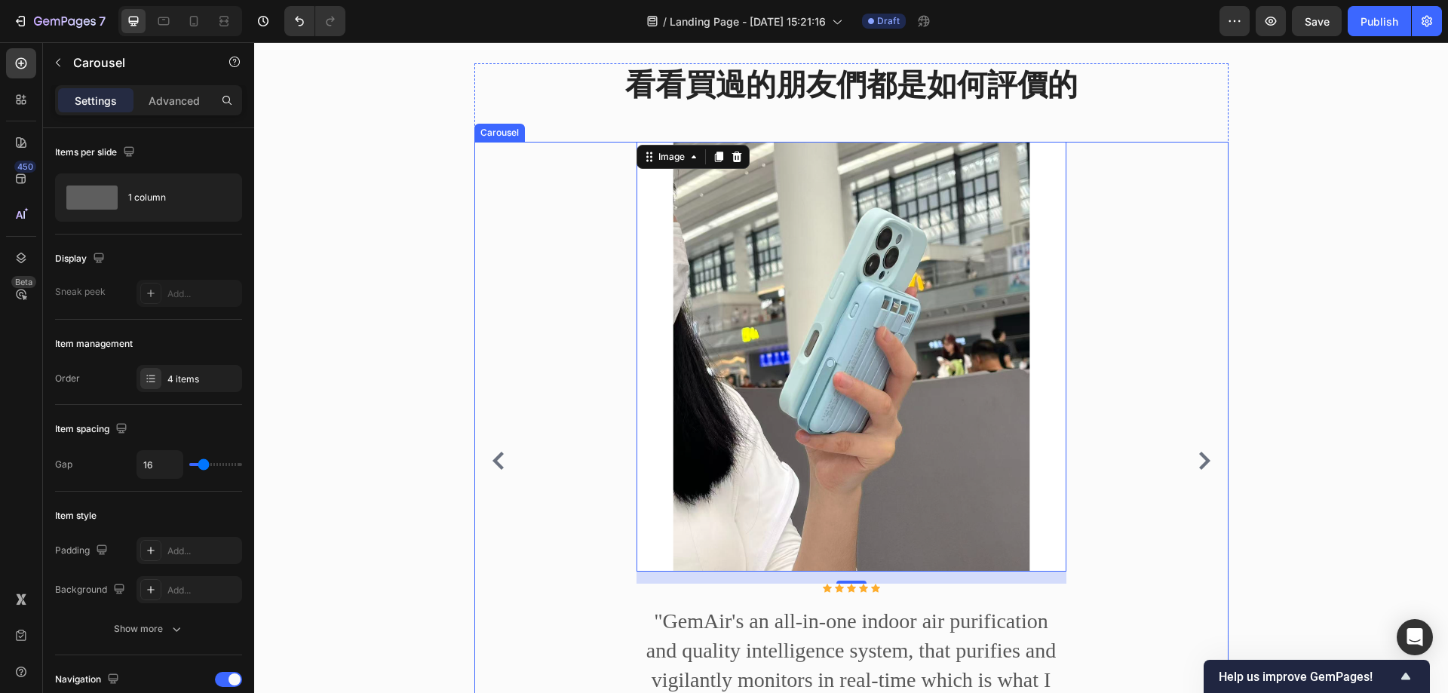
click at [1199, 470] on icon "Carousel Next Arrow" at bounding box center [1204, 461] width 11 height 18
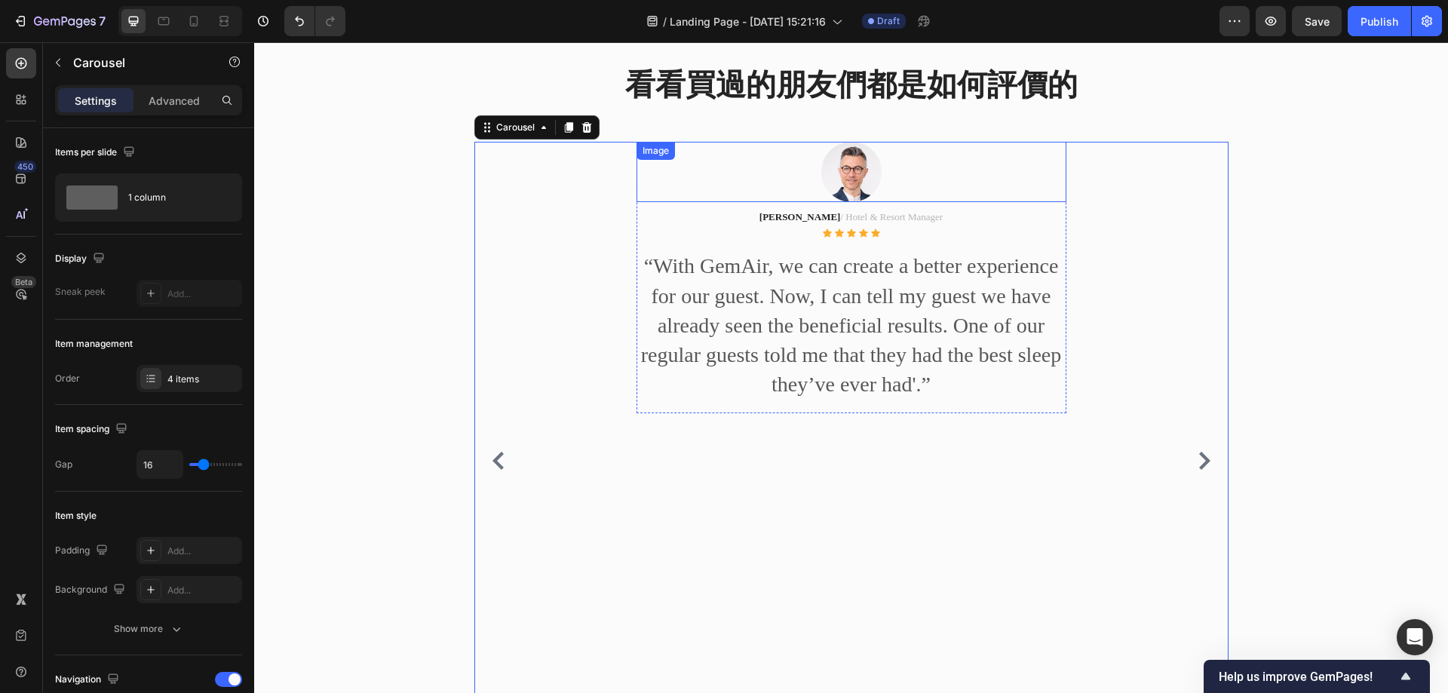
click at [836, 170] on img at bounding box center [851, 172] width 60 height 60
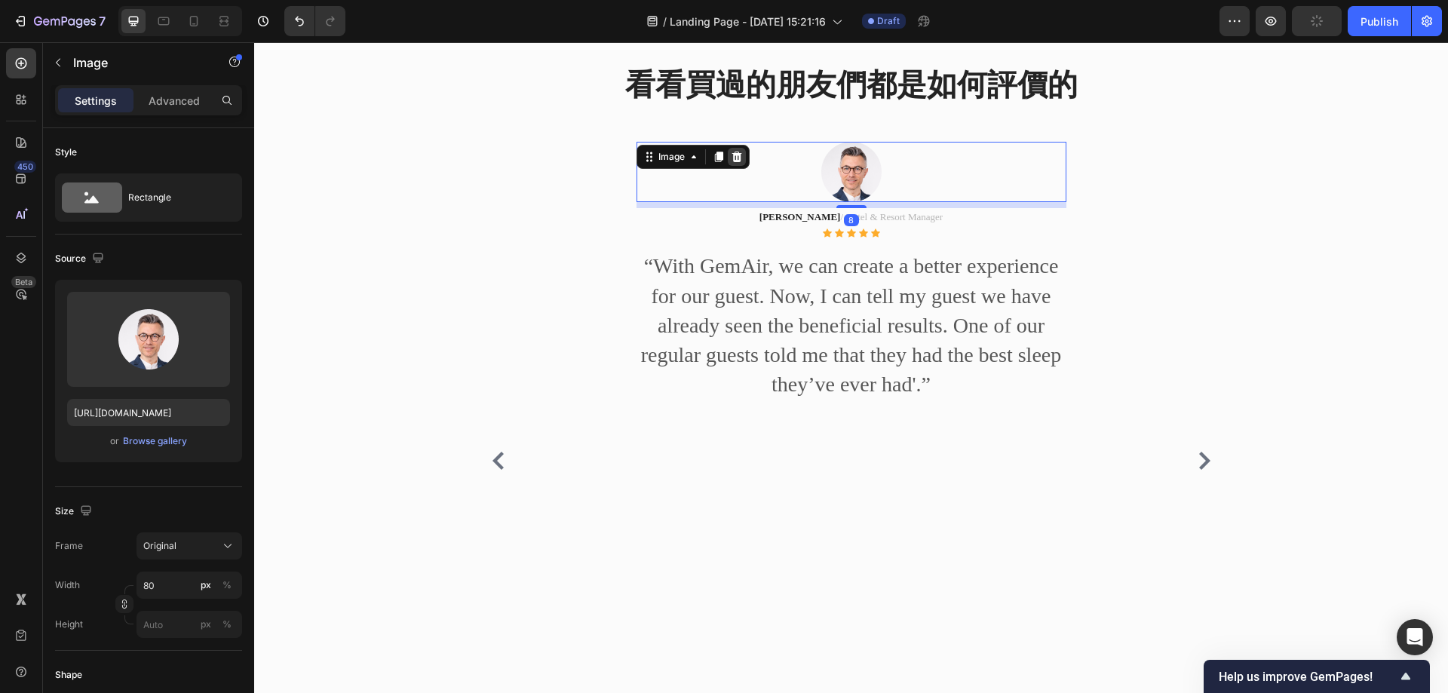
click at [735, 155] on icon at bounding box center [737, 157] width 12 height 12
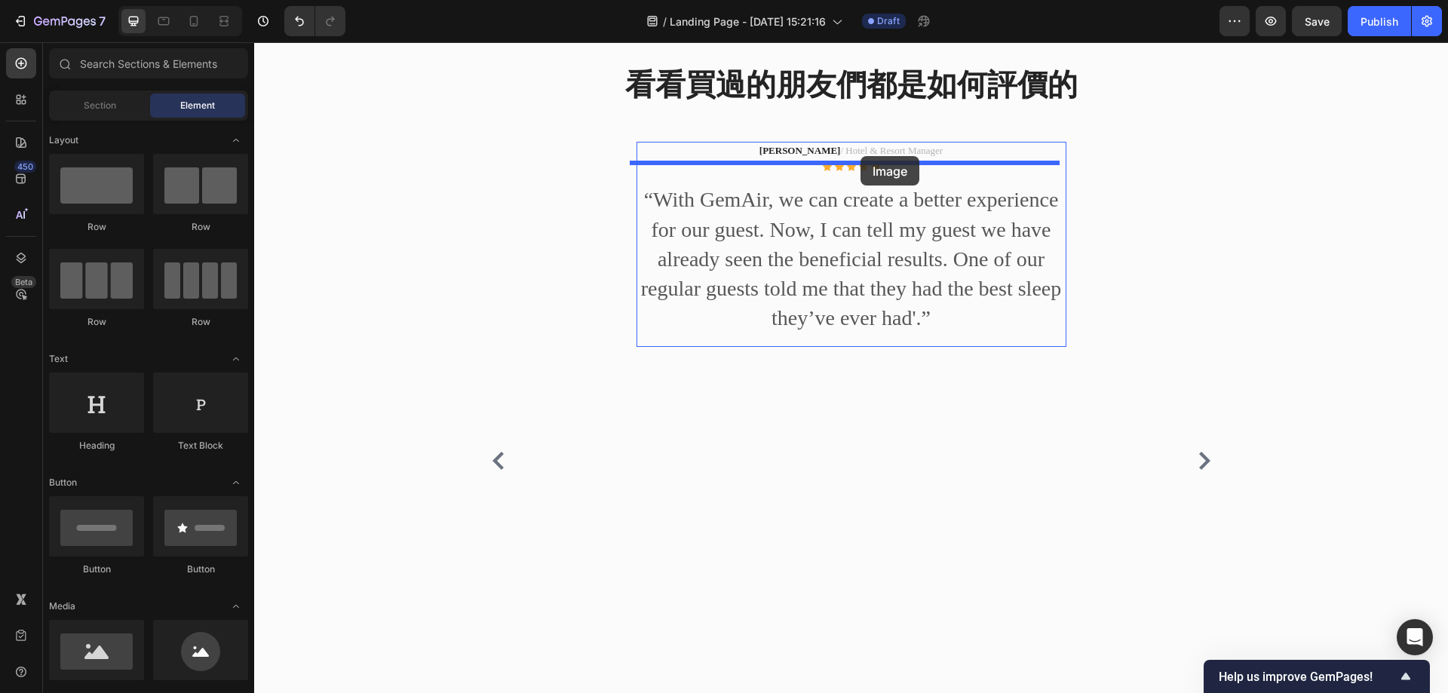
drag, startPoint x: 373, startPoint y: 695, endPoint x: 860, endPoint y: 156, distance: 726.7
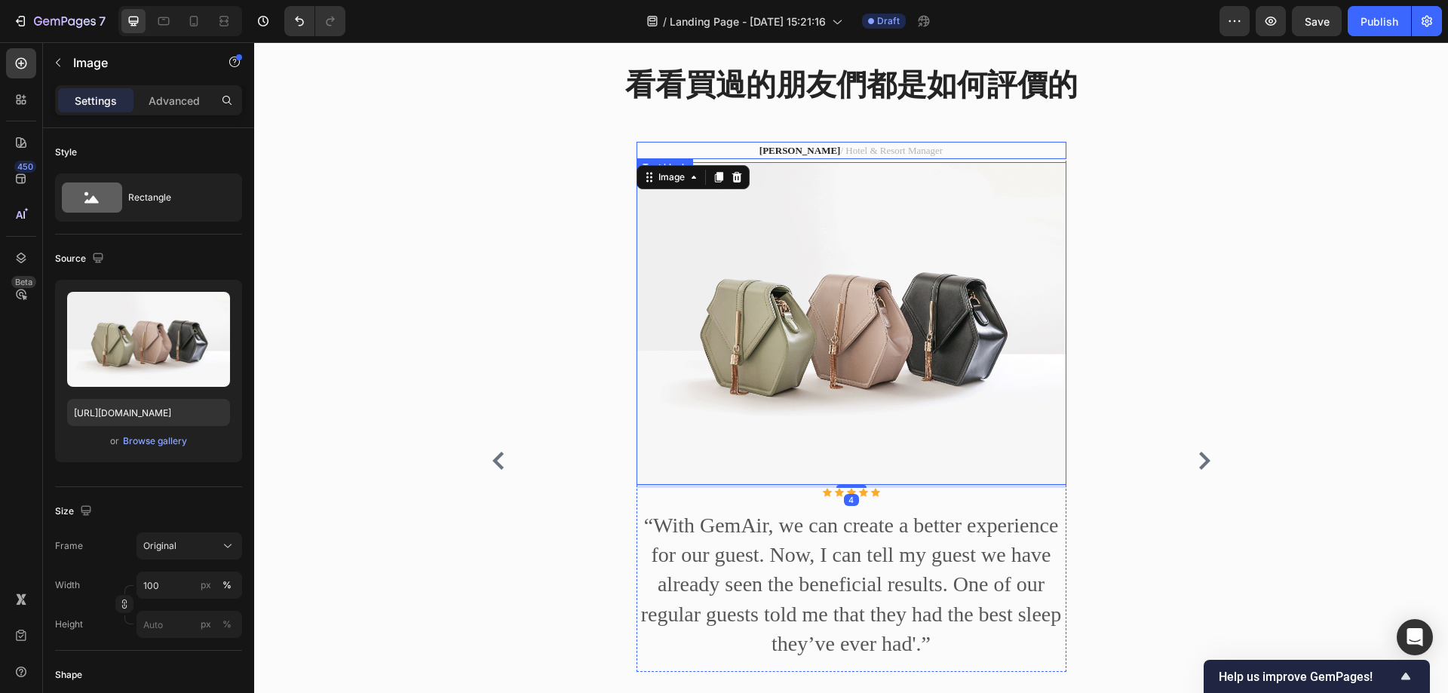
click at [945, 151] on p "[PERSON_NAME] / Hotel & Resort Manager" at bounding box center [851, 150] width 427 height 15
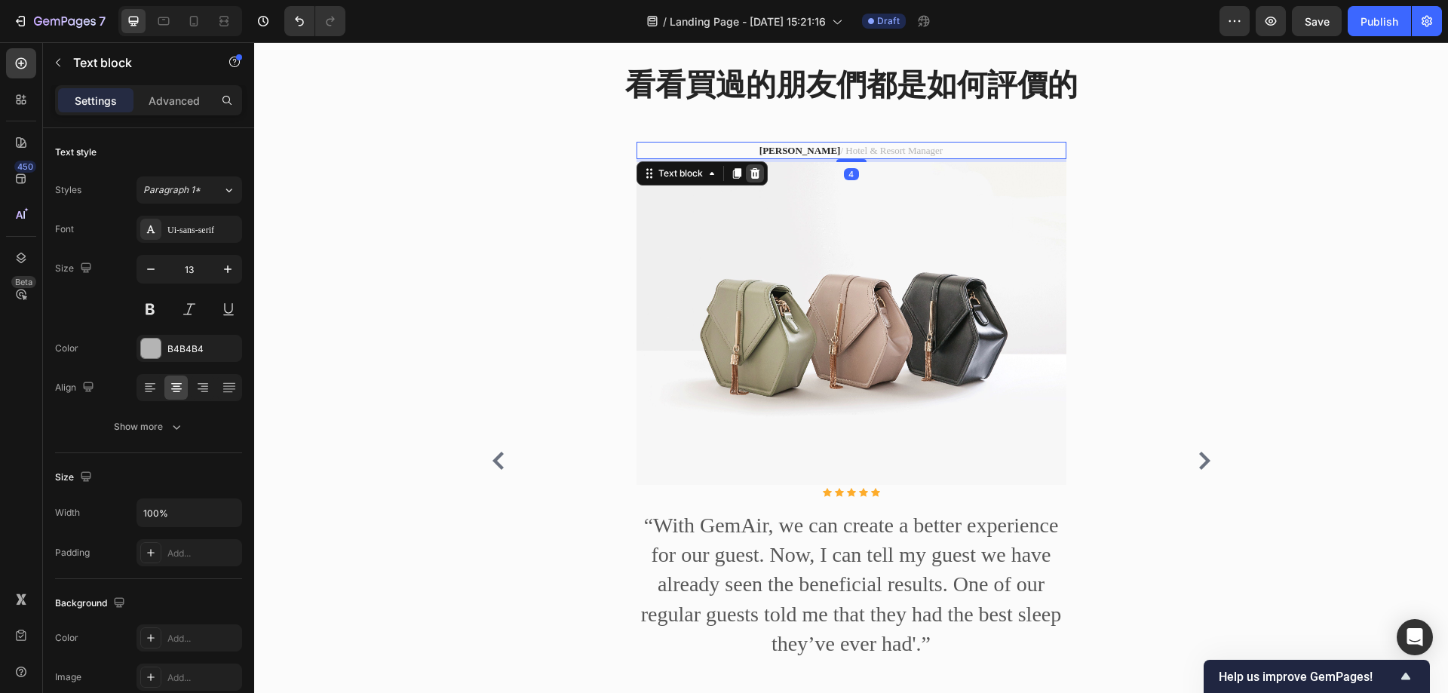
click at [750, 176] on icon at bounding box center [755, 173] width 10 height 11
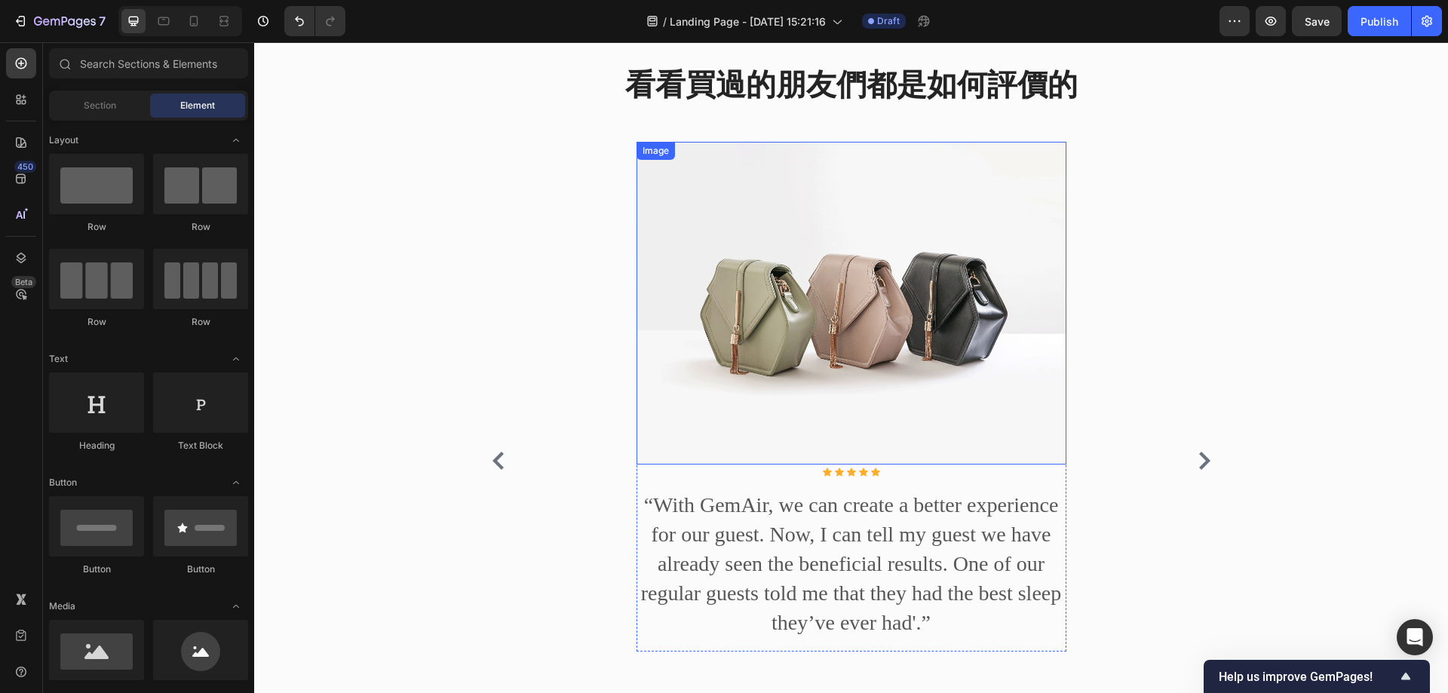
click at [876, 234] on img at bounding box center [852, 303] width 430 height 323
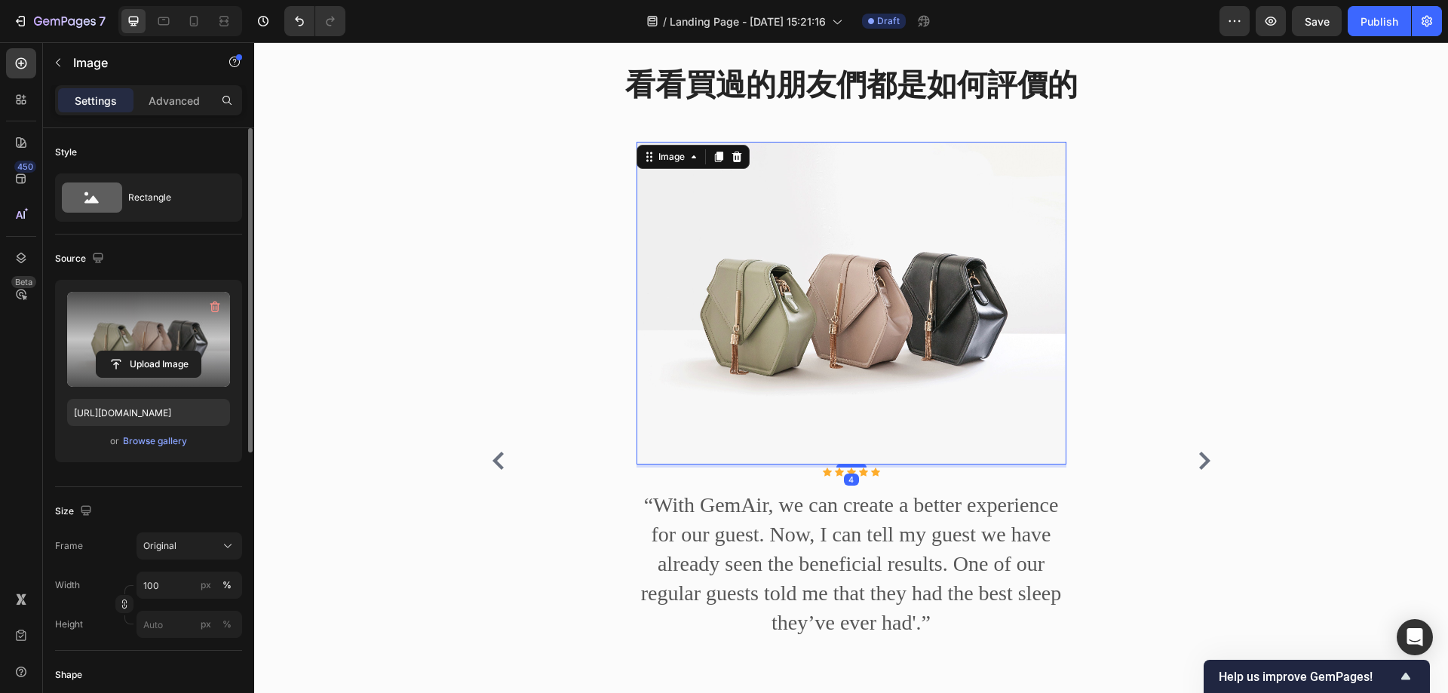
click at [158, 349] on label at bounding box center [148, 339] width 163 height 95
click at [158, 351] on input "file" at bounding box center [149, 364] width 104 height 26
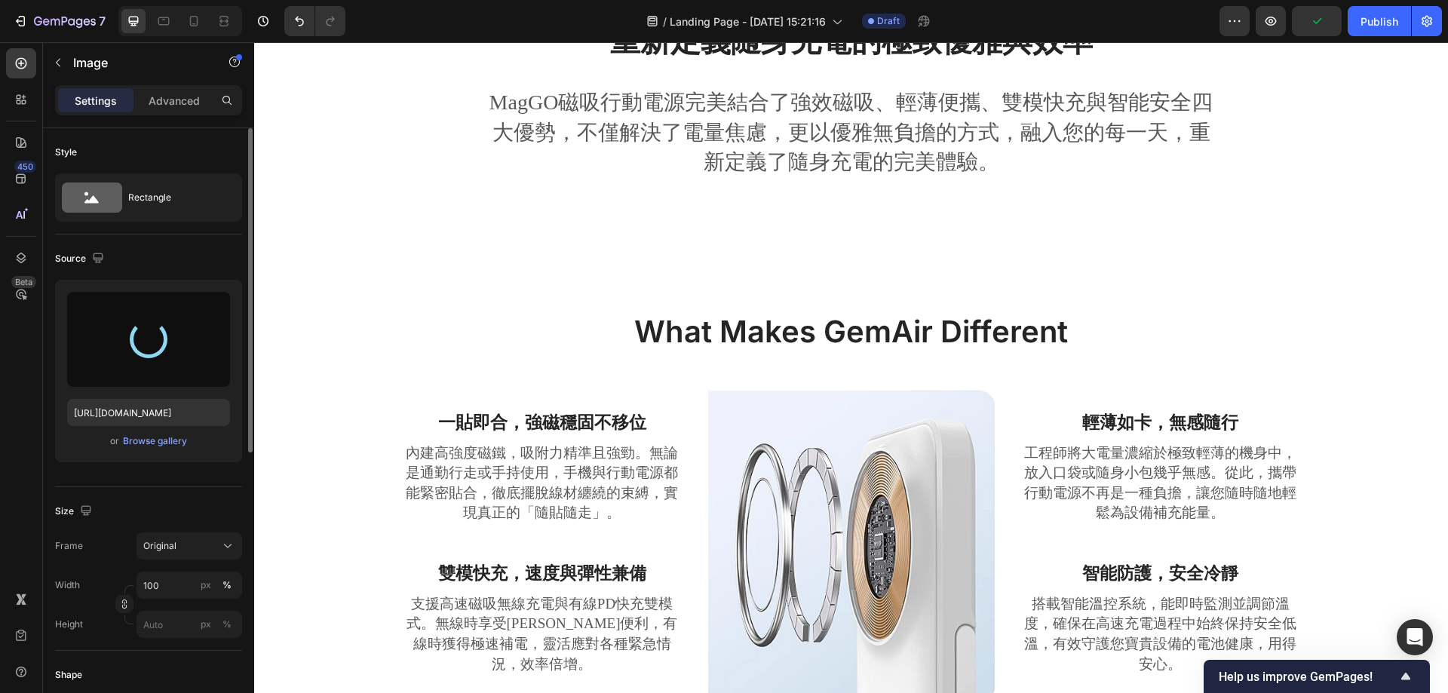
scroll to position [535, 0]
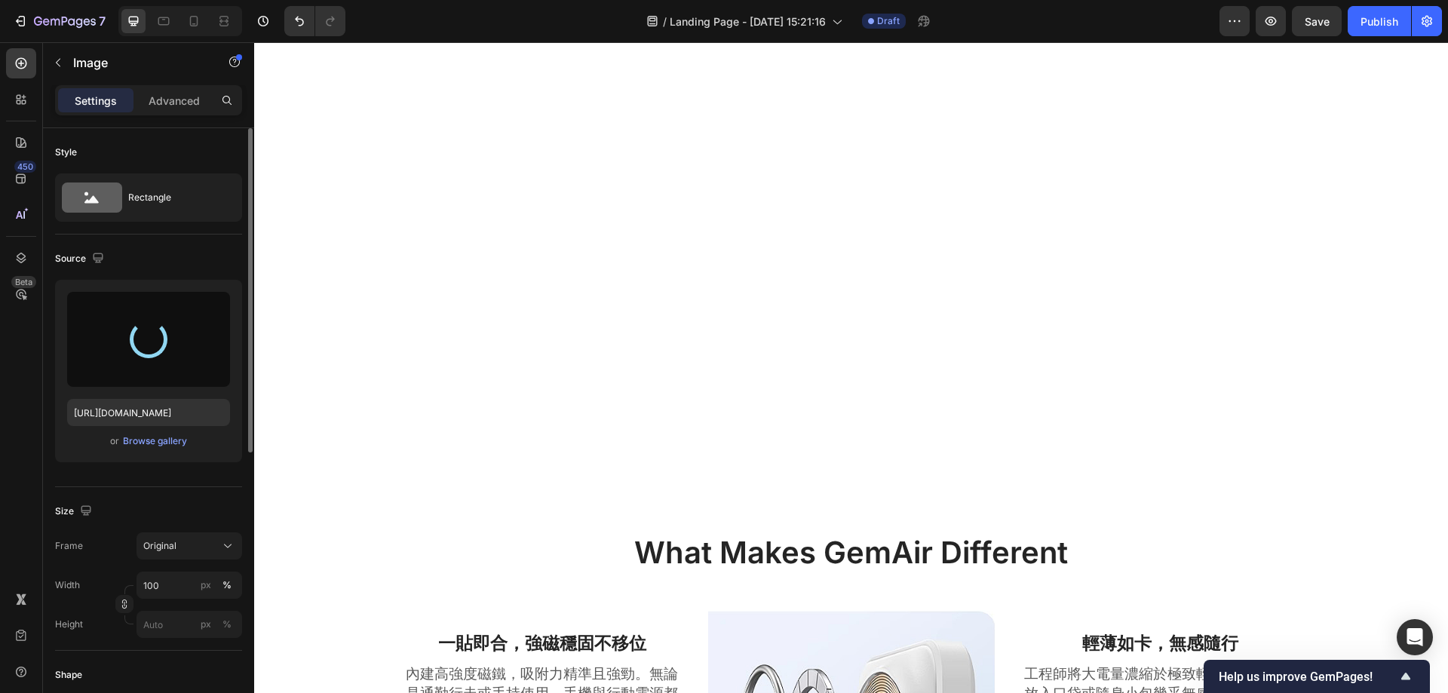
type input "[URL][DOMAIN_NAME]"
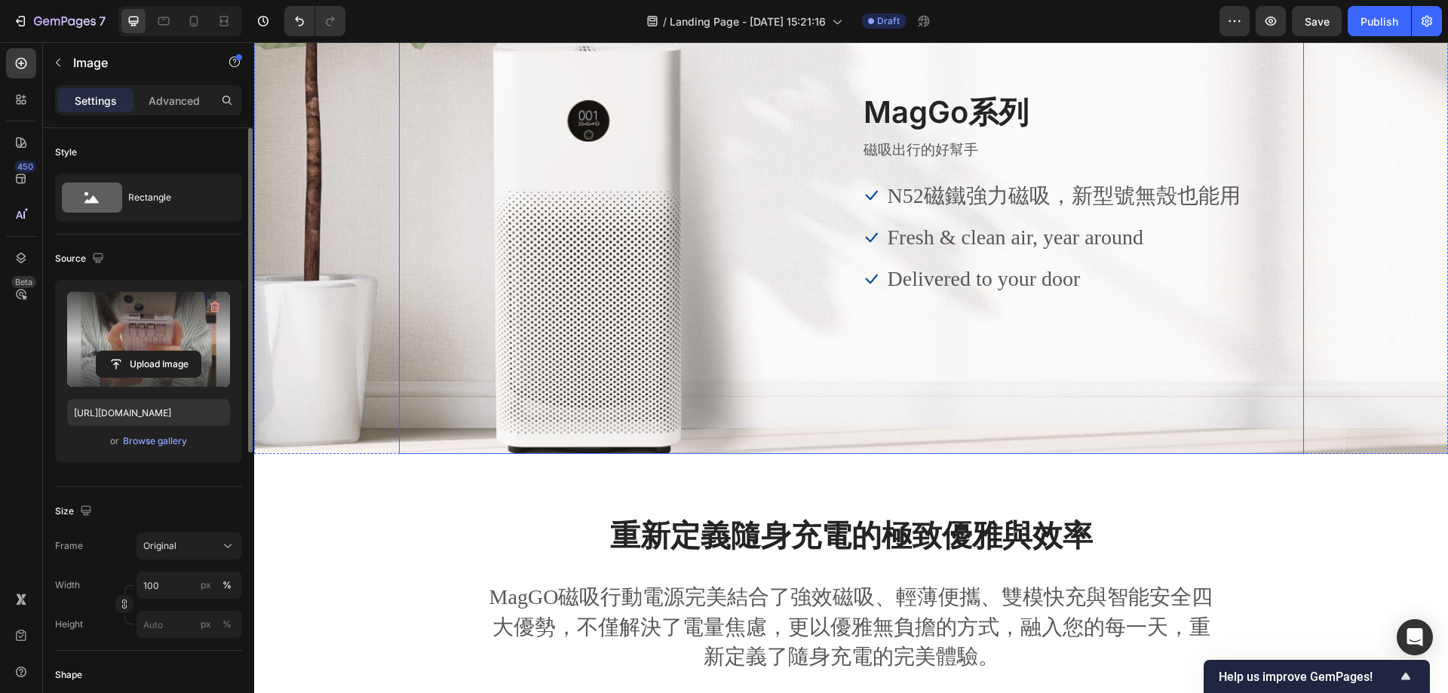
scroll to position [0, 0]
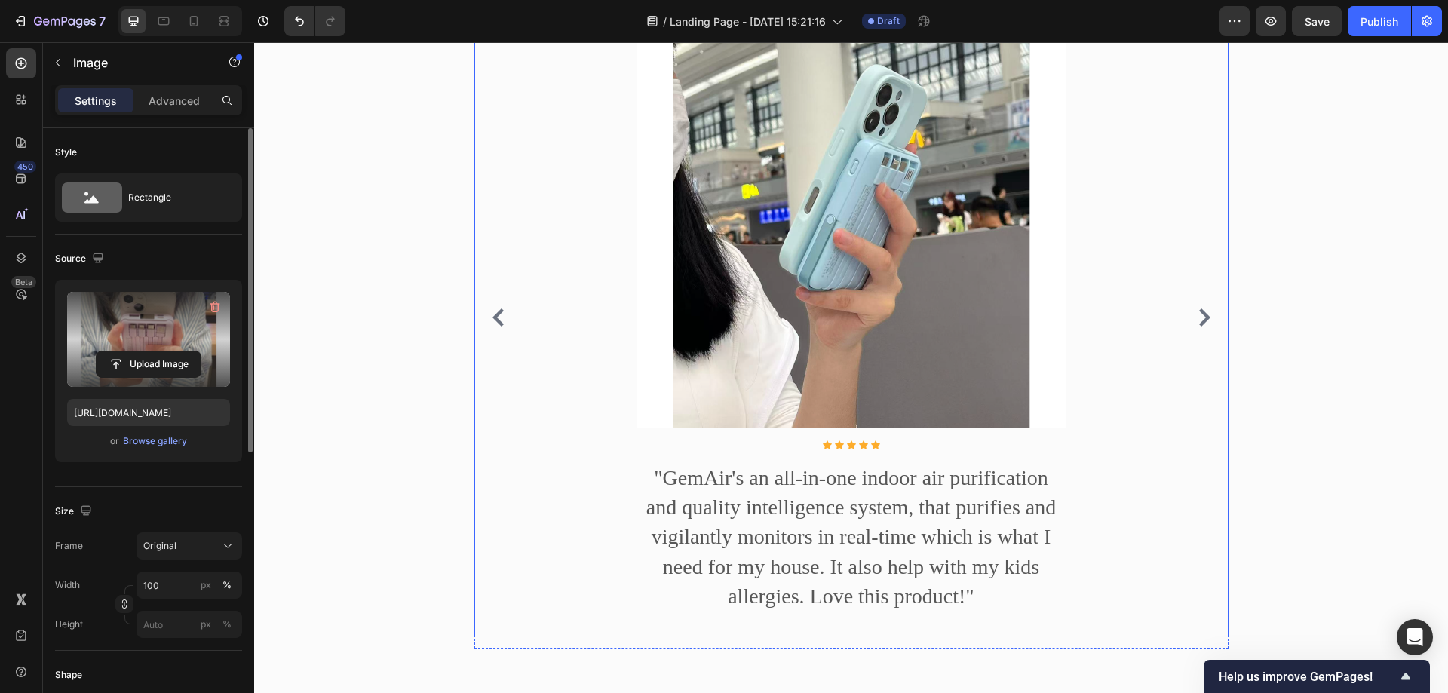
click at [1202, 327] on icon "Carousel Next Arrow" at bounding box center [1204, 317] width 18 height 18
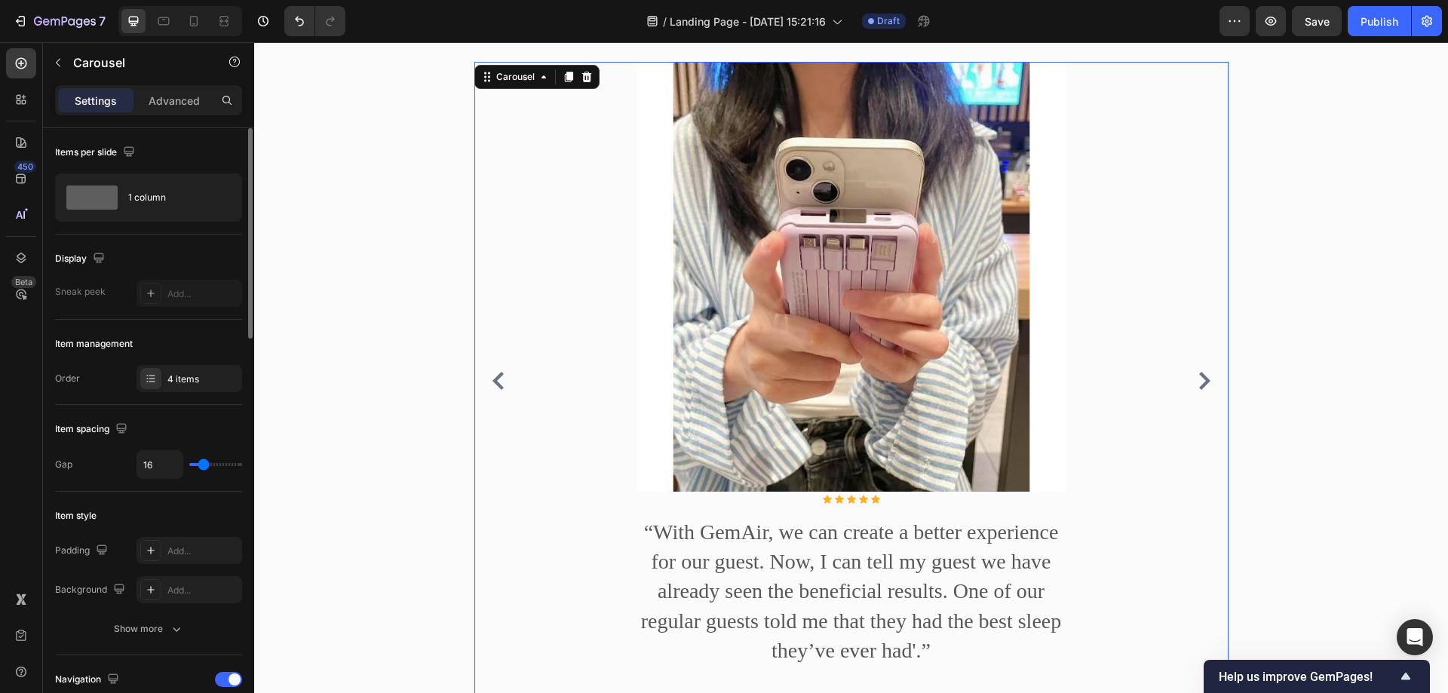
scroll to position [1357, 0]
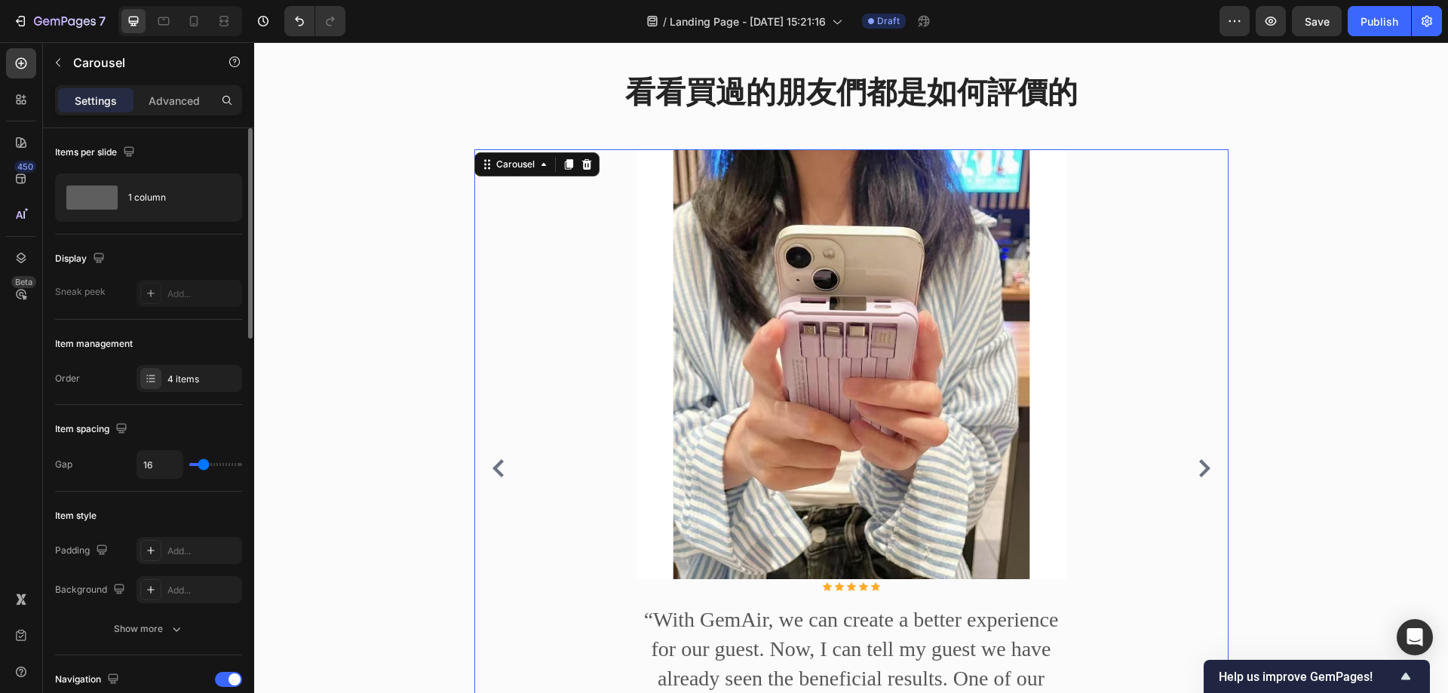
click at [1200, 466] on div "Image Icon Icon Icon Icon Icon Icon List Hoz “With GemAir, we can create a bett…" at bounding box center [851, 468] width 754 height 638
click at [1201, 477] on icon "Carousel Next Arrow" at bounding box center [1204, 468] width 11 height 18
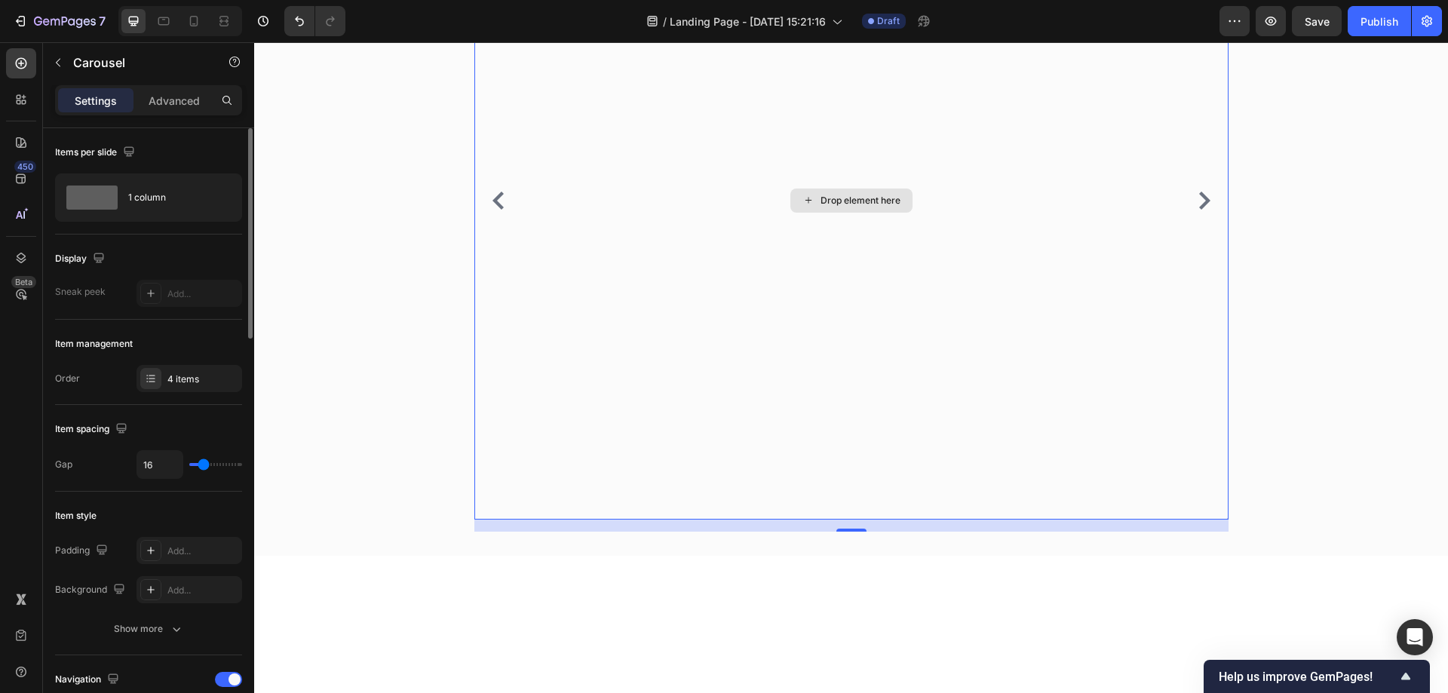
scroll to position [1659, 0]
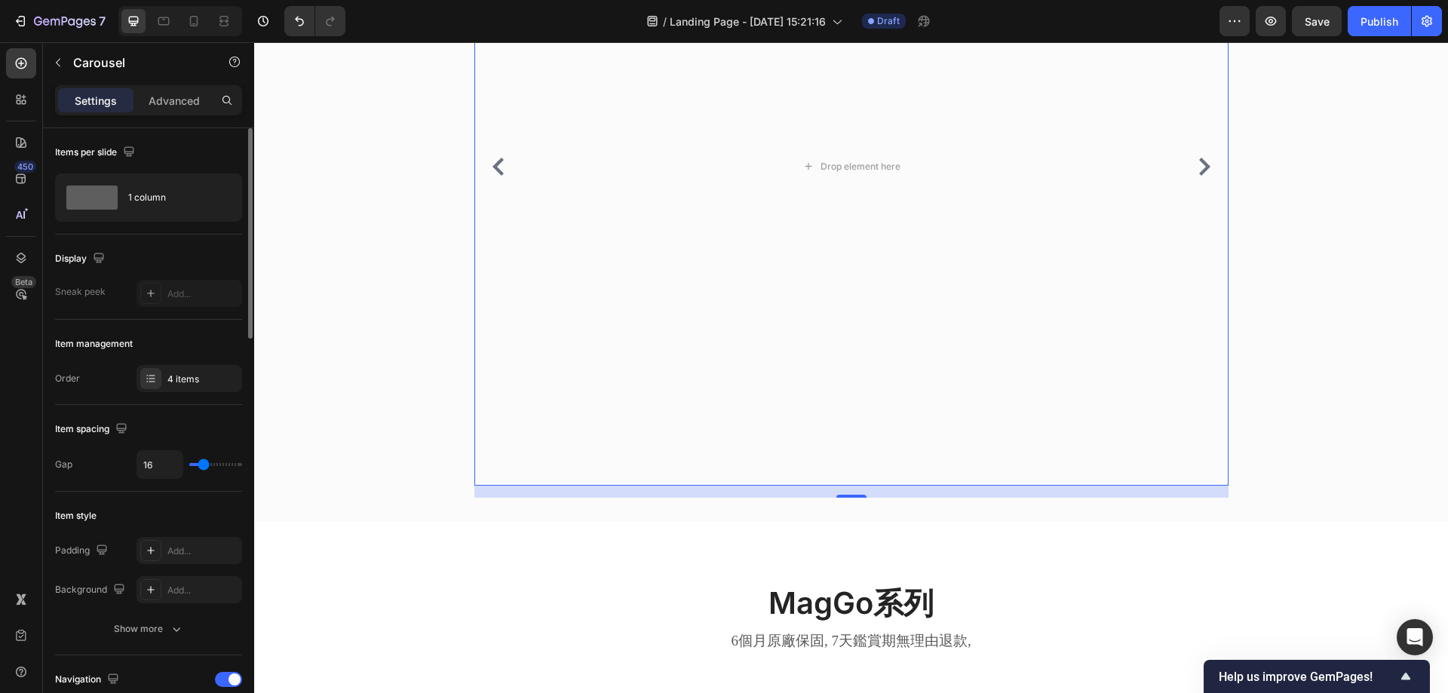
click at [492, 176] on icon "Carousel Back Arrow" at bounding box center [497, 167] width 11 height 18
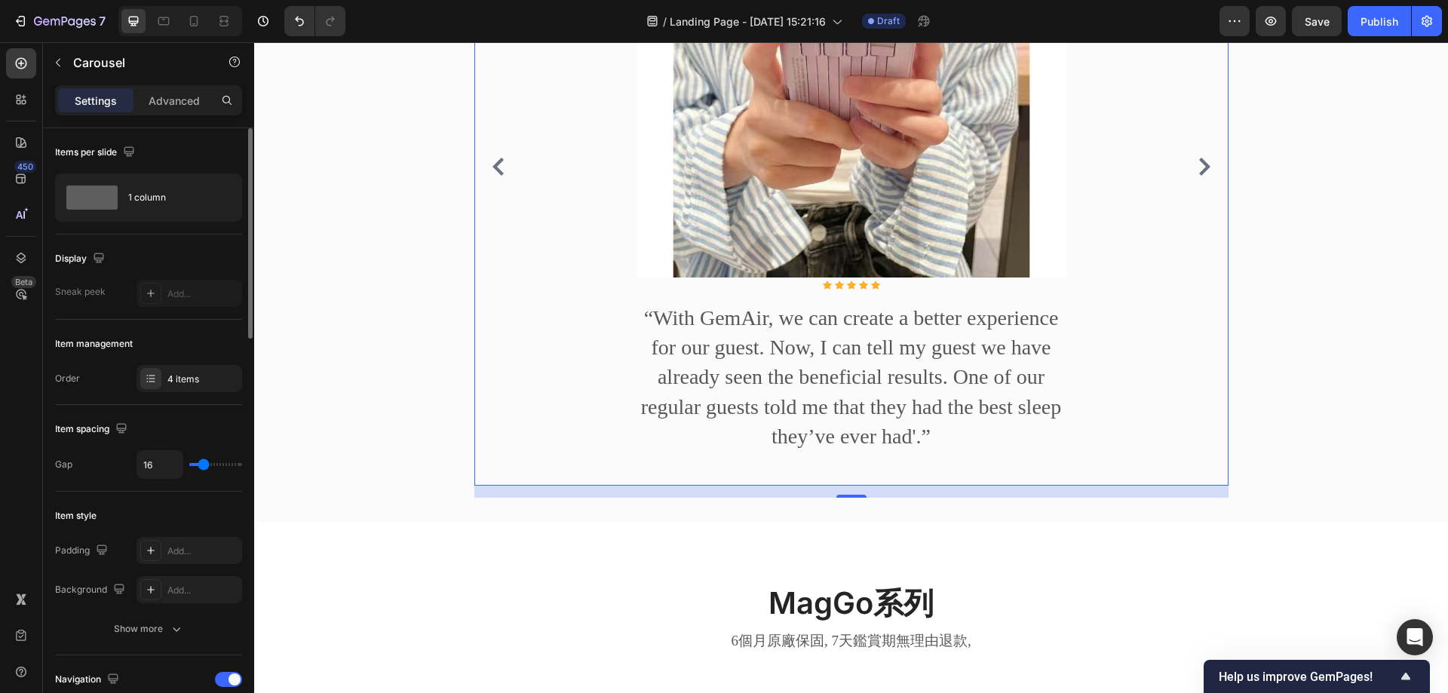
scroll to position [1433, 0]
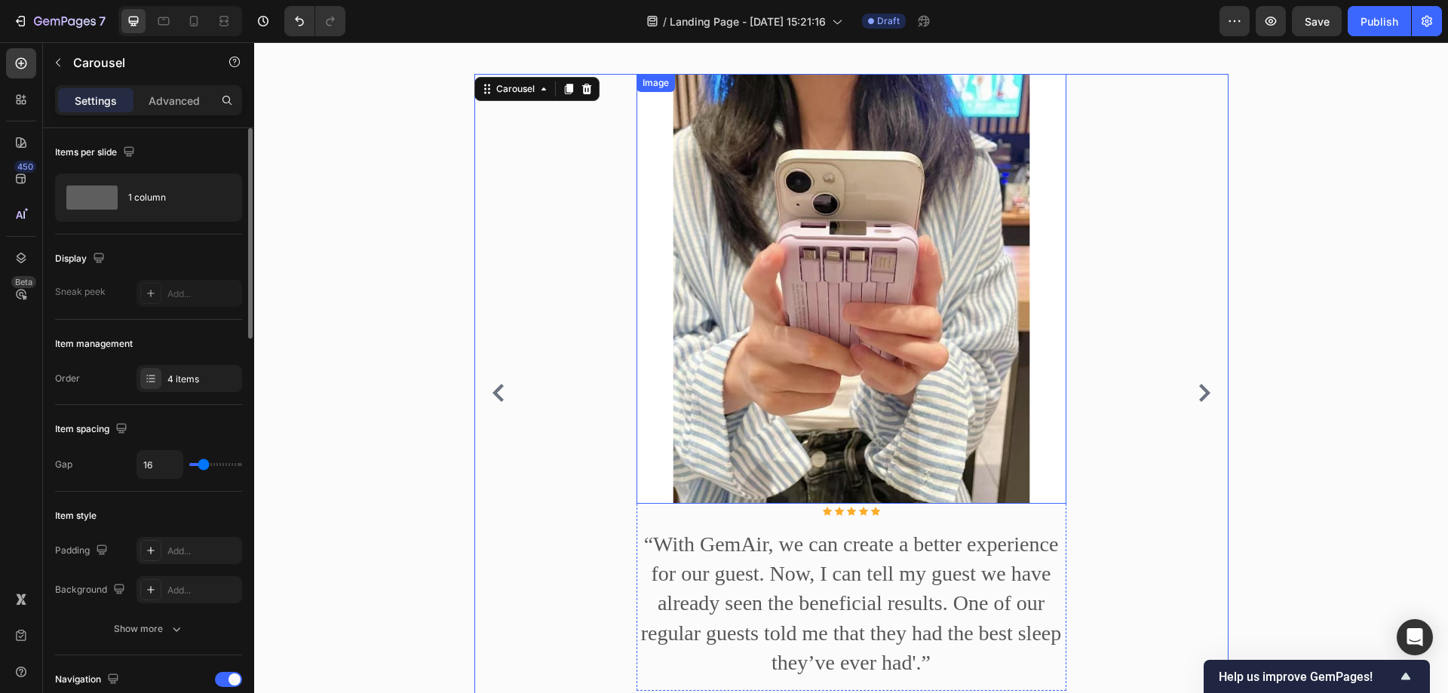
click at [538, 160] on div "Image Icon Icon Icon Icon Icon Icon List Hoz “With GemAir, we can create a bett…" at bounding box center [851, 393] width 754 height 638
click at [516, 93] on div "Carousel" at bounding box center [515, 89] width 44 height 14
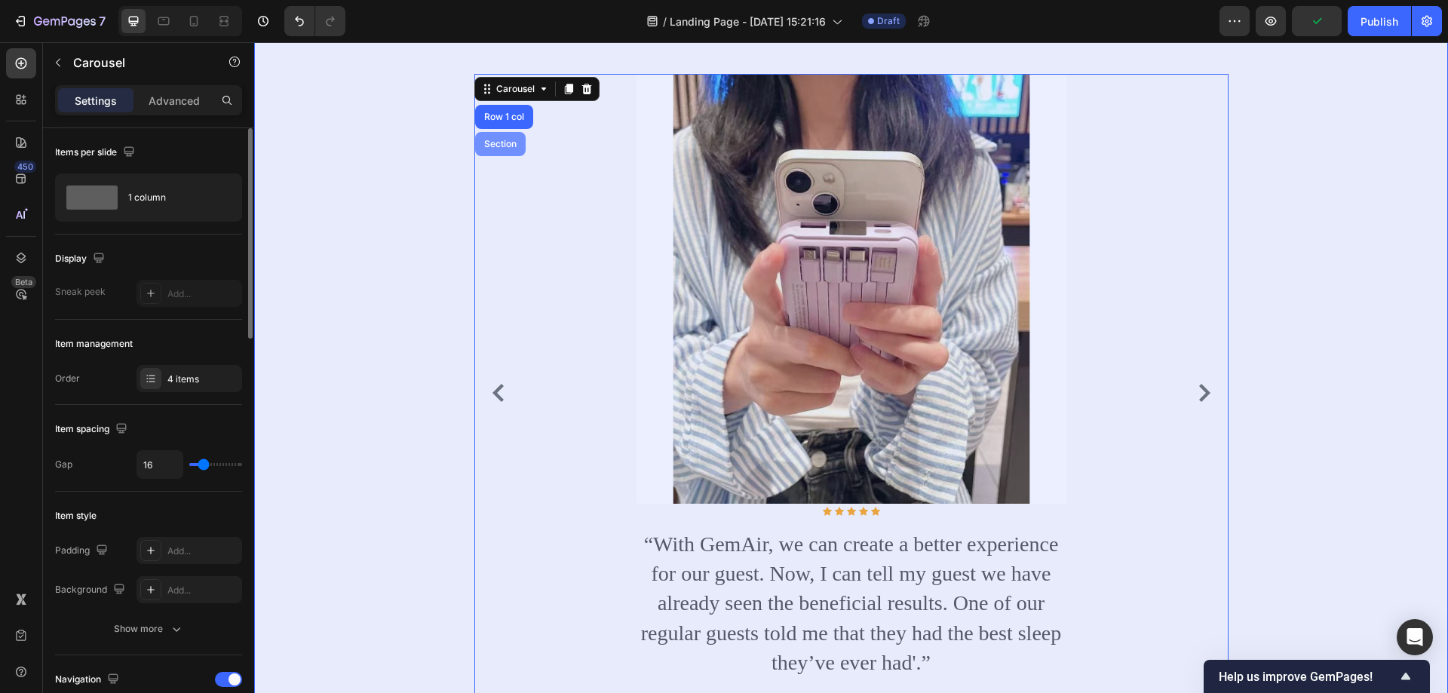
click at [495, 142] on div "Section" at bounding box center [500, 144] width 38 height 9
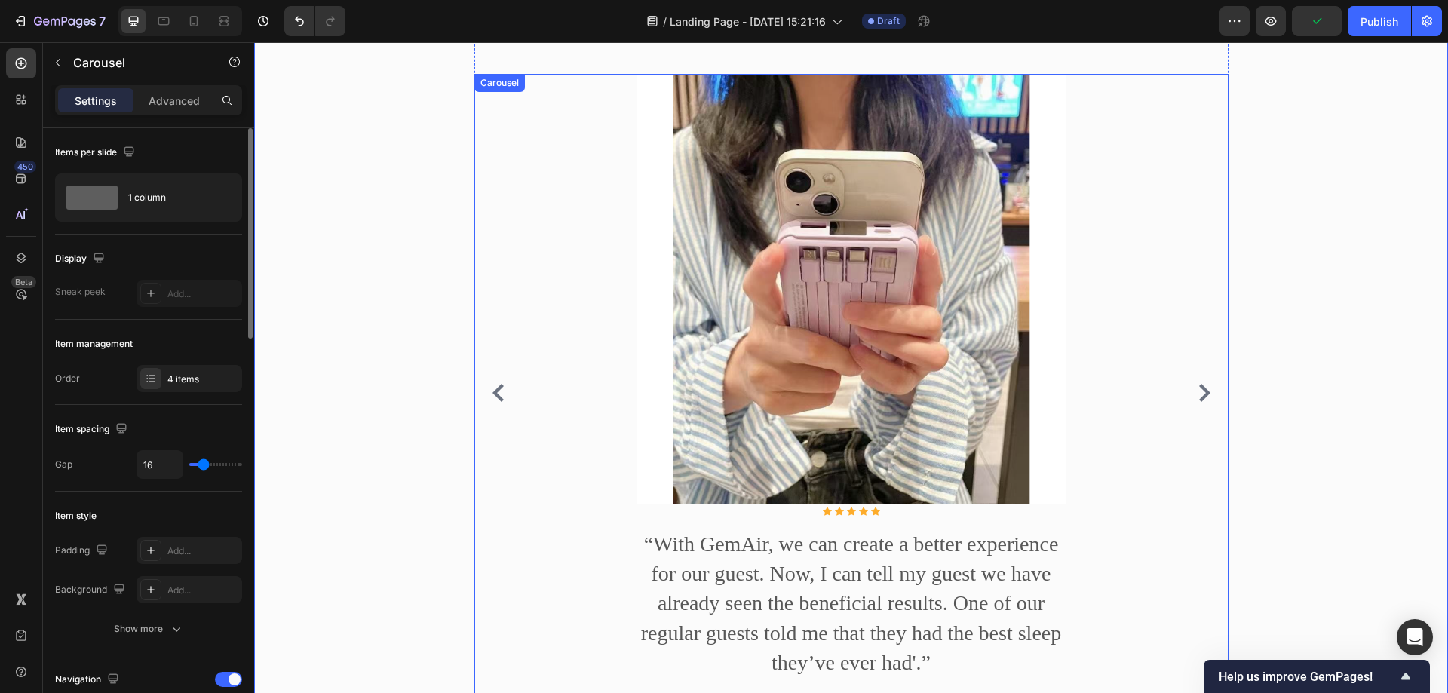
click at [580, 127] on div "Image Icon Icon Icon Icon Icon Icon List Hoz “With GemAir, we can create a bett…" at bounding box center [851, 393] width 754 height 638
click at [512, 87] on div "Carousel" at bounding box center [515, 89] width 44 height 14
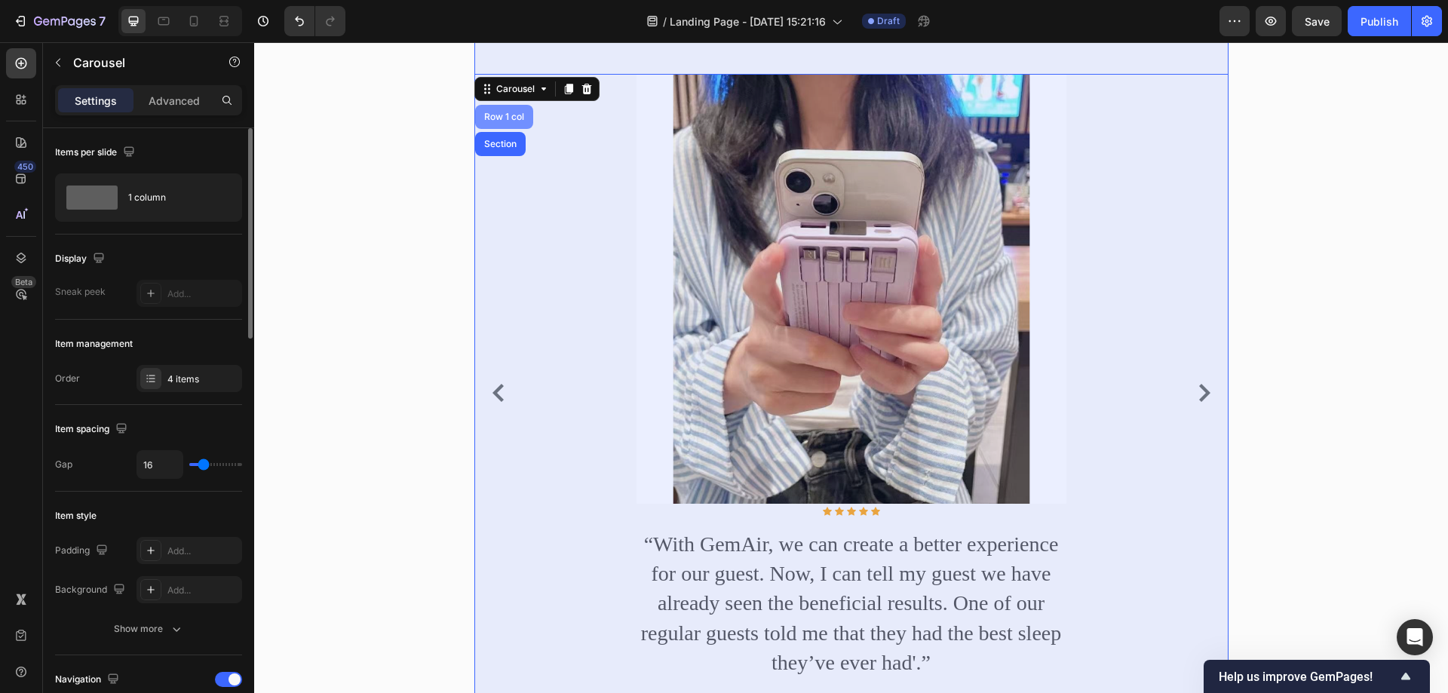
click at [511, 113] on div "Row 1 col" at bounding box center [504, 116] width 46 height 9
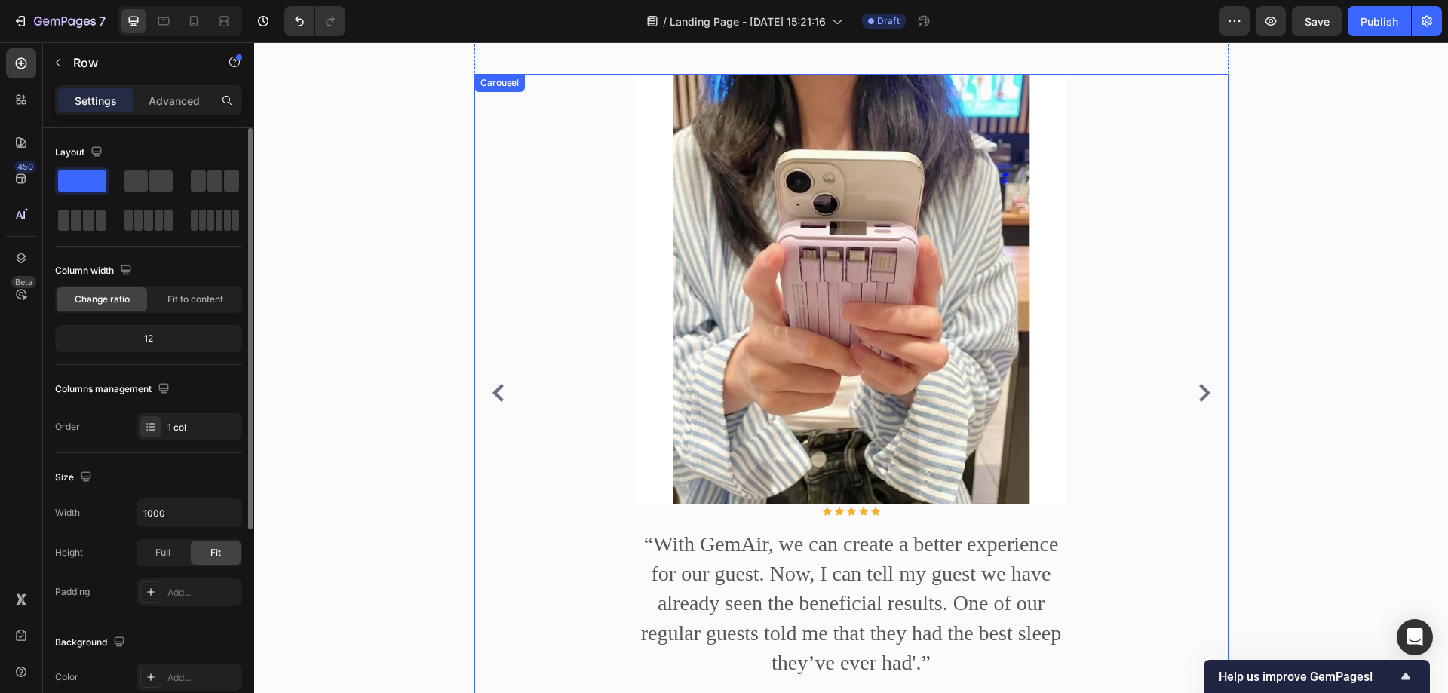
click at [637, 130] on img at bounding box center [852, 289] width 430 height 430
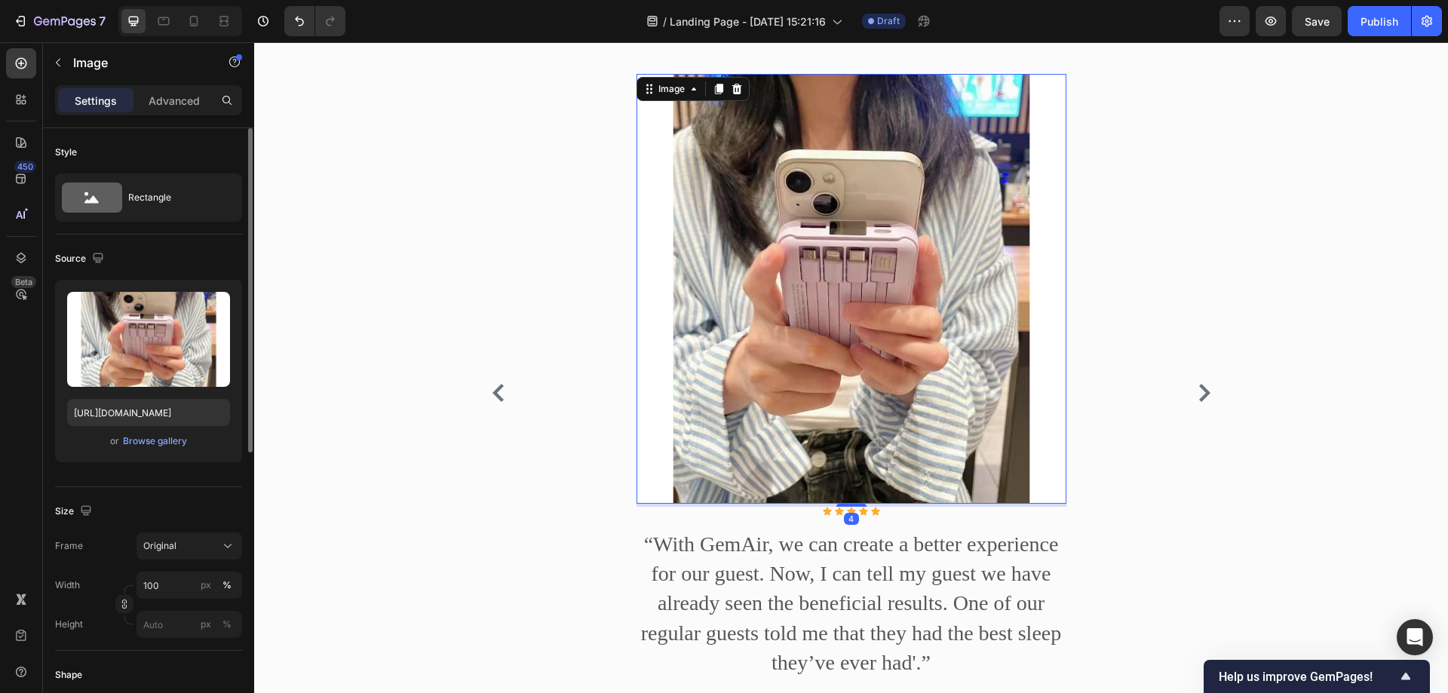
click at [585, 143] on div "Image 4 Icon Icon Icon Icon Icon Icon List Hoz “With GemAir, we can create a be…" at bounding box center [851, 393] width 754 height 638
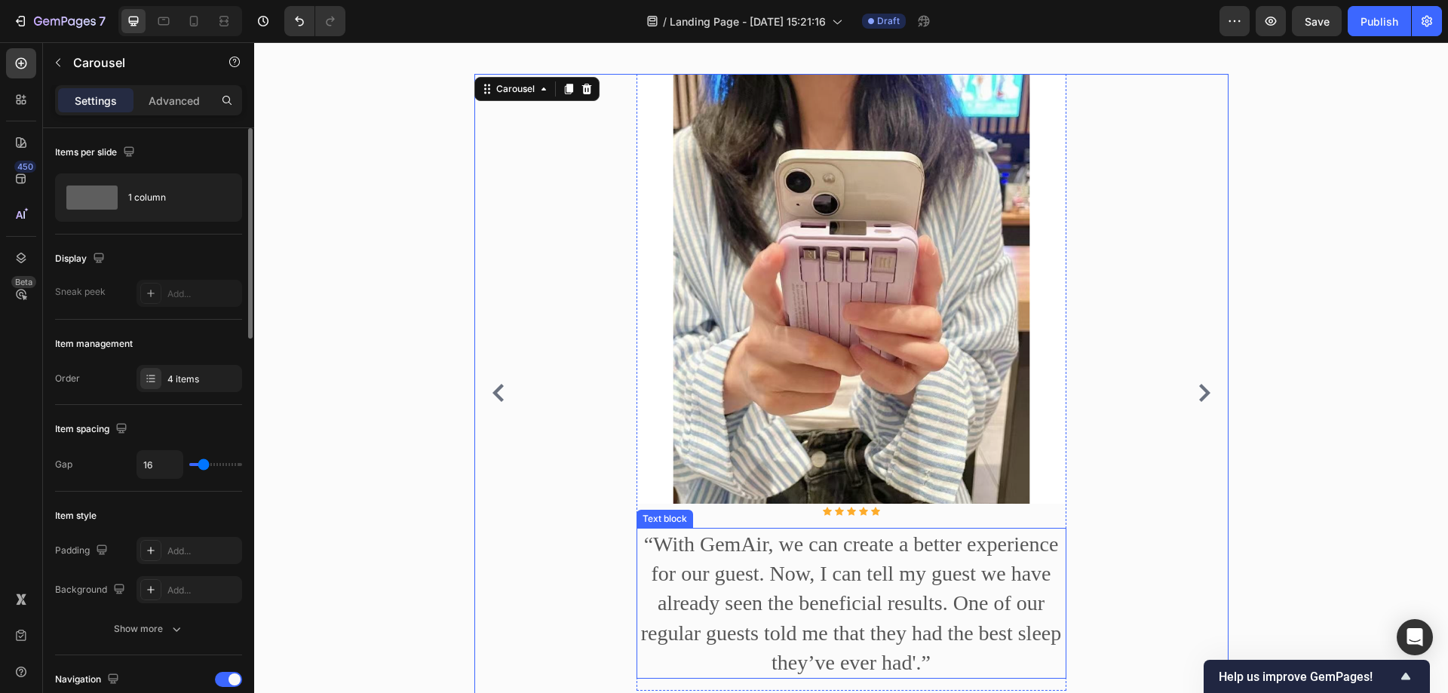
click at [692, 563] on p "“With GemAir, we can create a better experience for our guest. Now, I can tell …" at bounding box center [851, 603] width 427 height 148
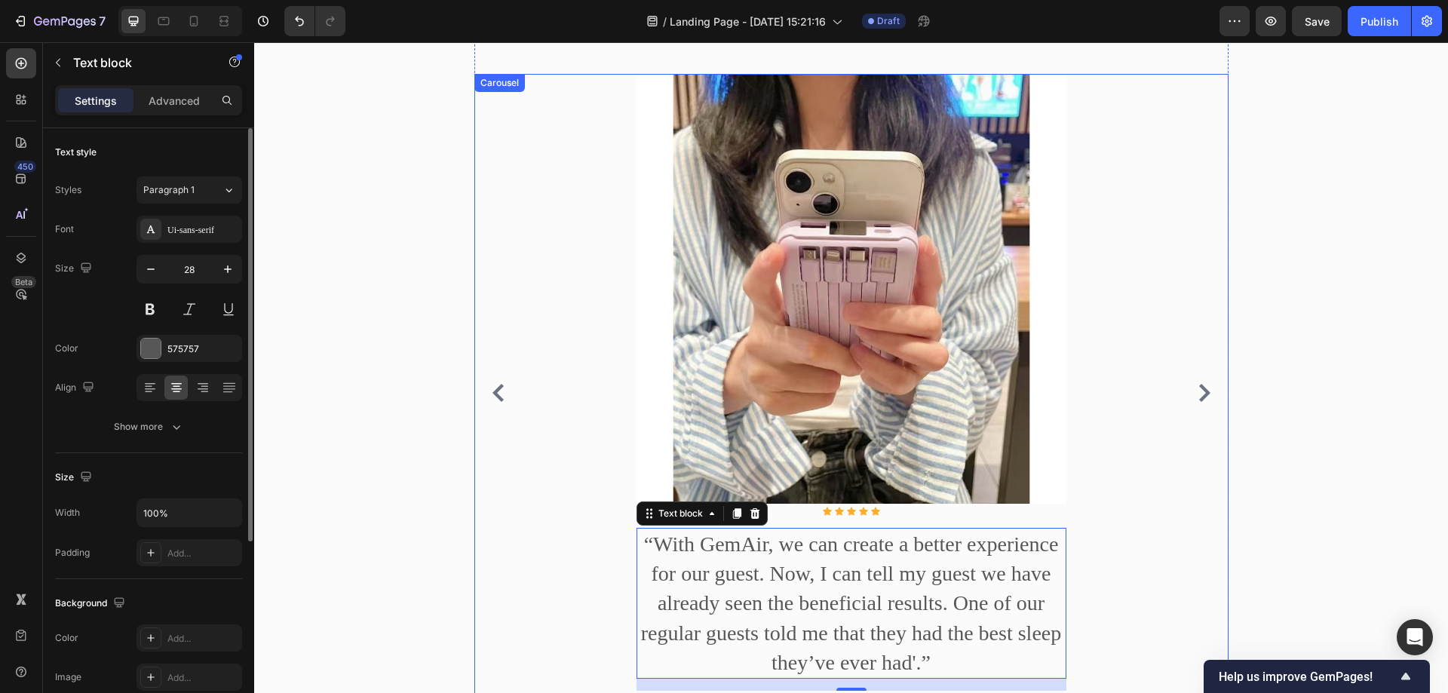
click at [609, 308] on div "Image Icon Icon Icon Icon Icon Icon List Hoz “With GemAir, we can create a bett…" at bounding box center [851, 393] width 754 height 638
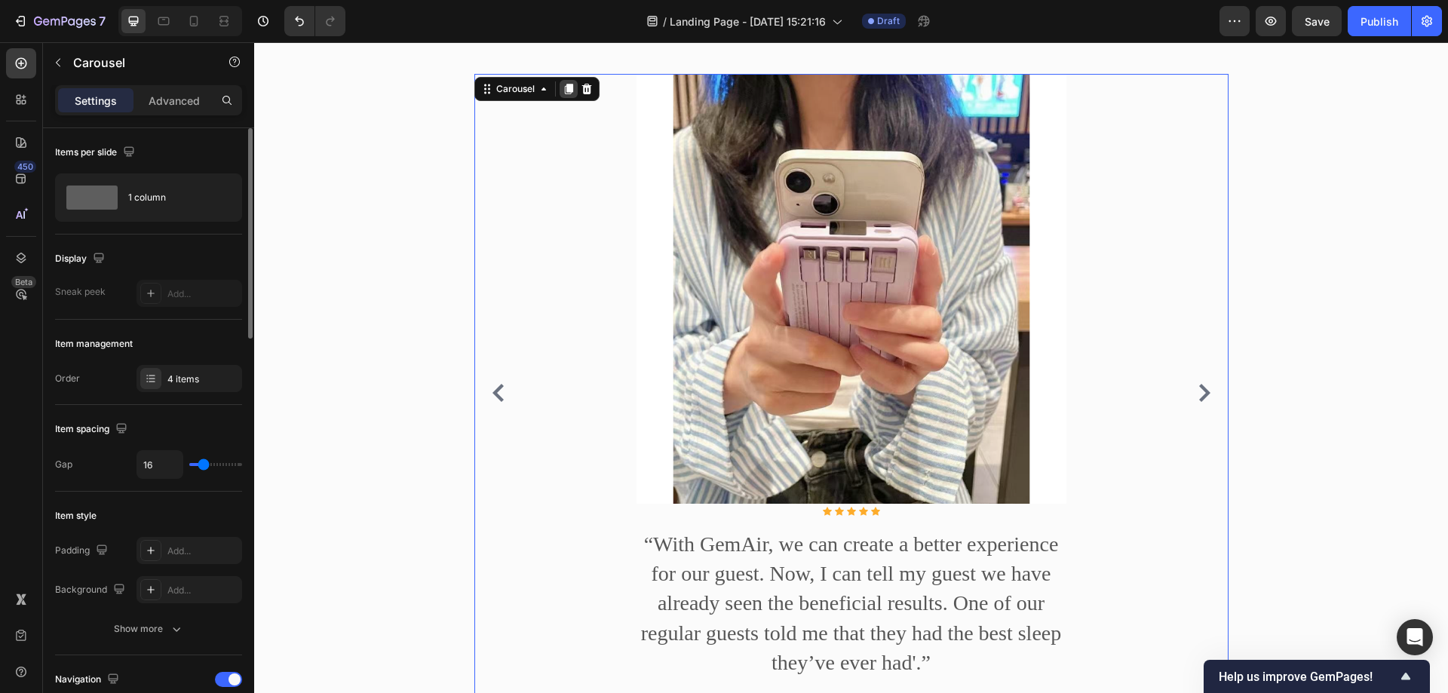
click at [564, 90] on icon at bounding box center [568, 89] width 8 height 11
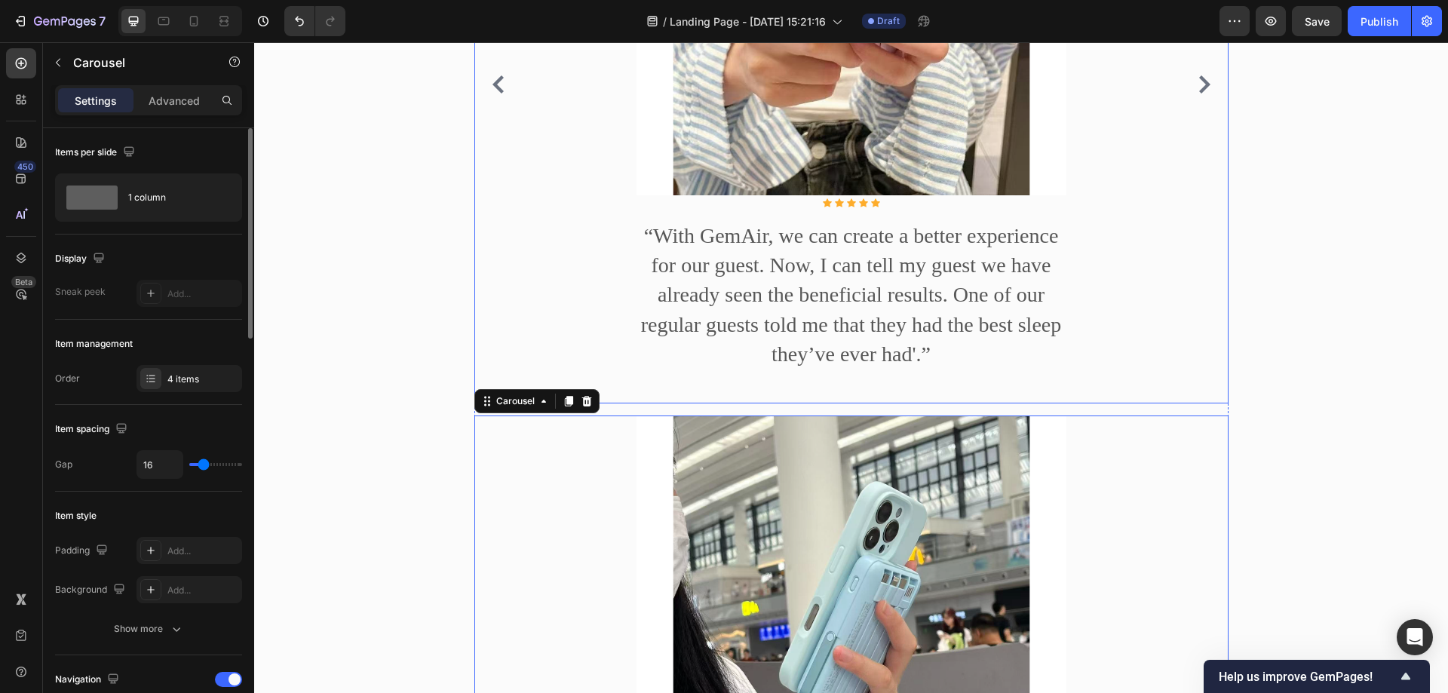
scroll to position [1714, 0]
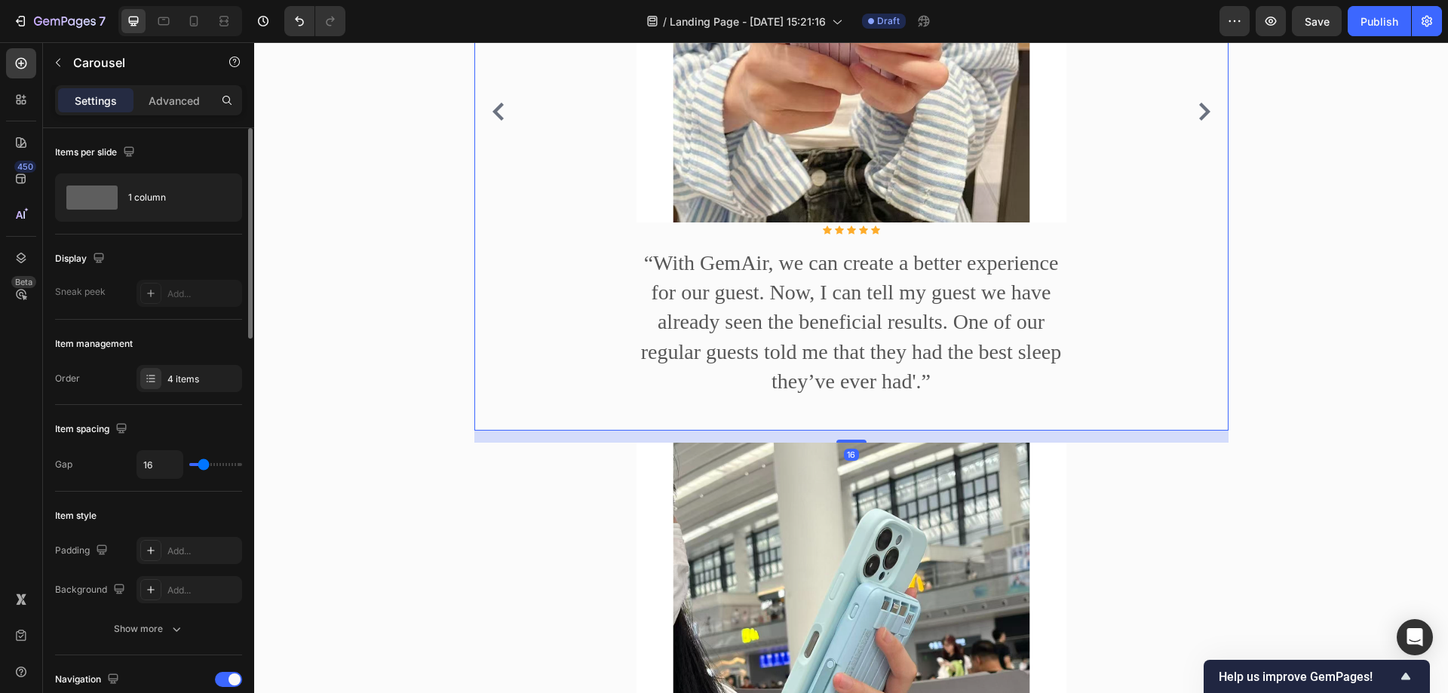
click at [1195, 121] on icon "Carousel Next Arrow" at bounding box center [1204, 112] width 18 height 18
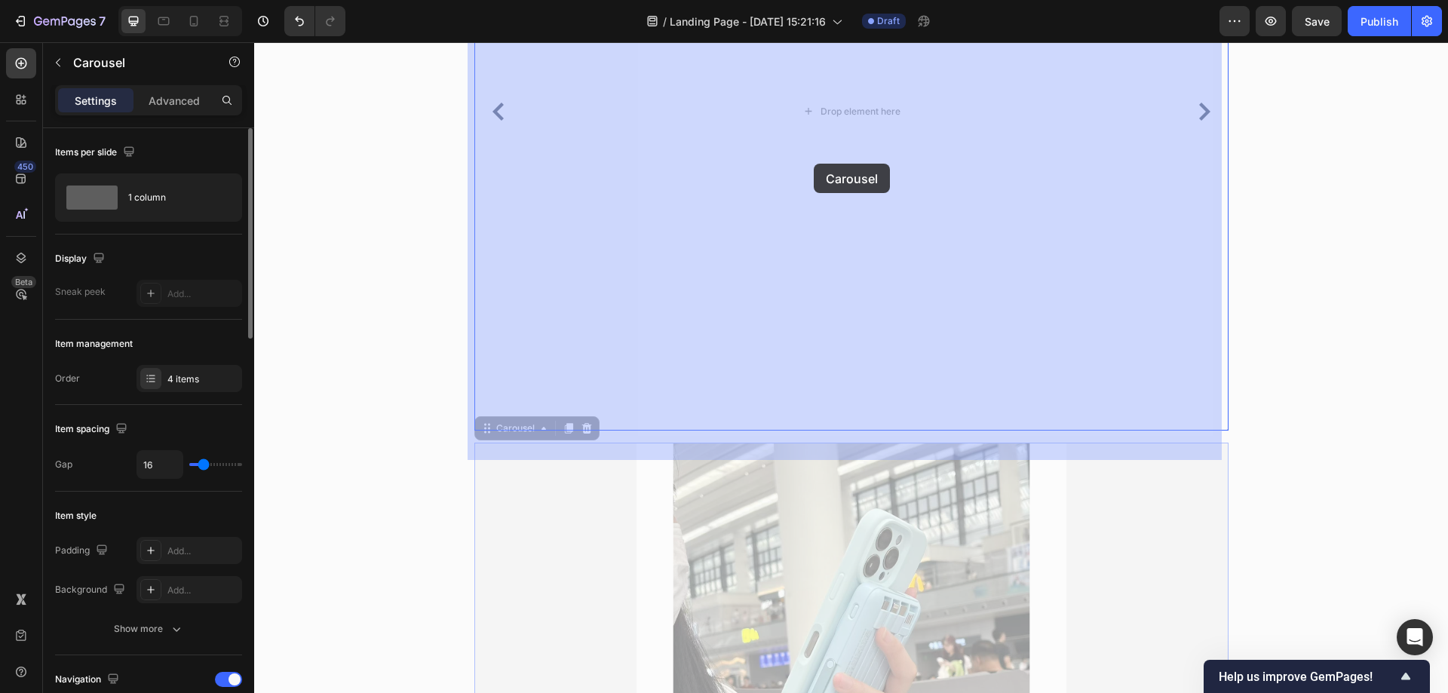
drag, startPoint x: 483, startPoint y: 460, endPoint x: 814, endPoint y: 164, distance: 443.8
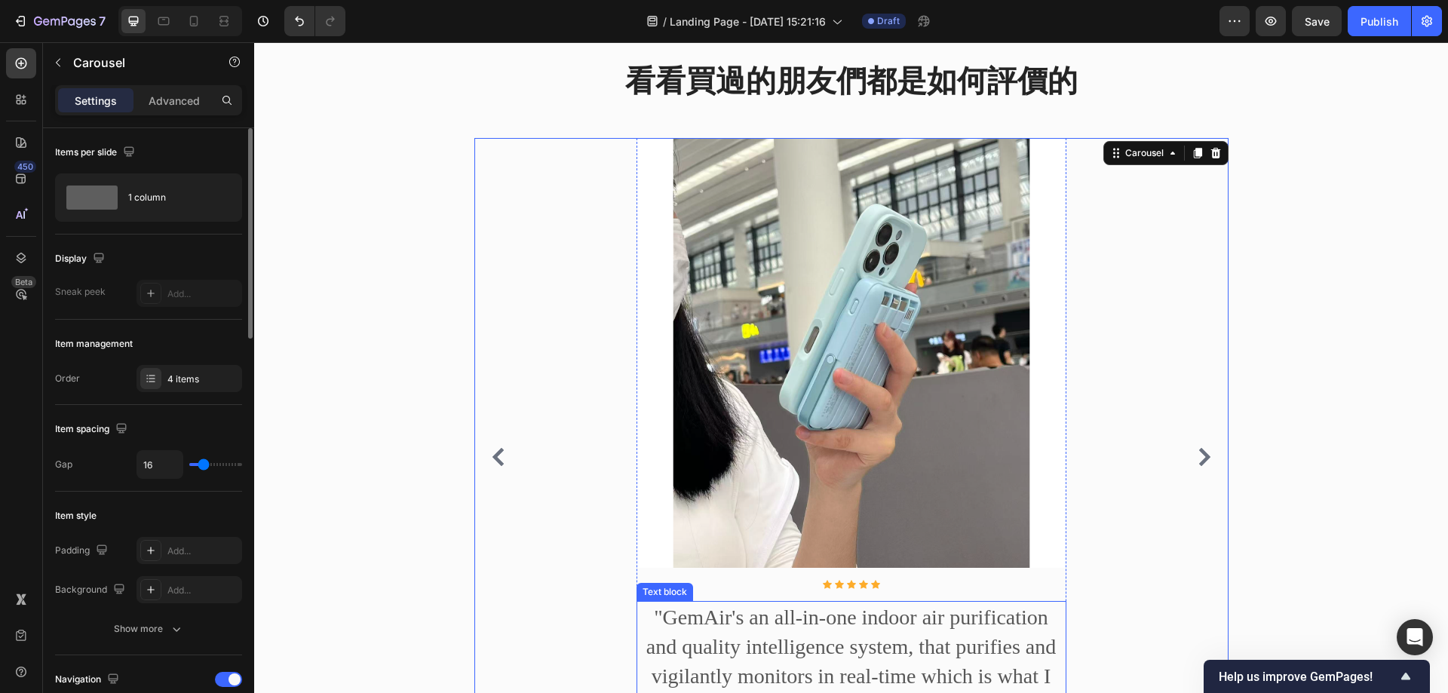
scroll to position [1262, 0]
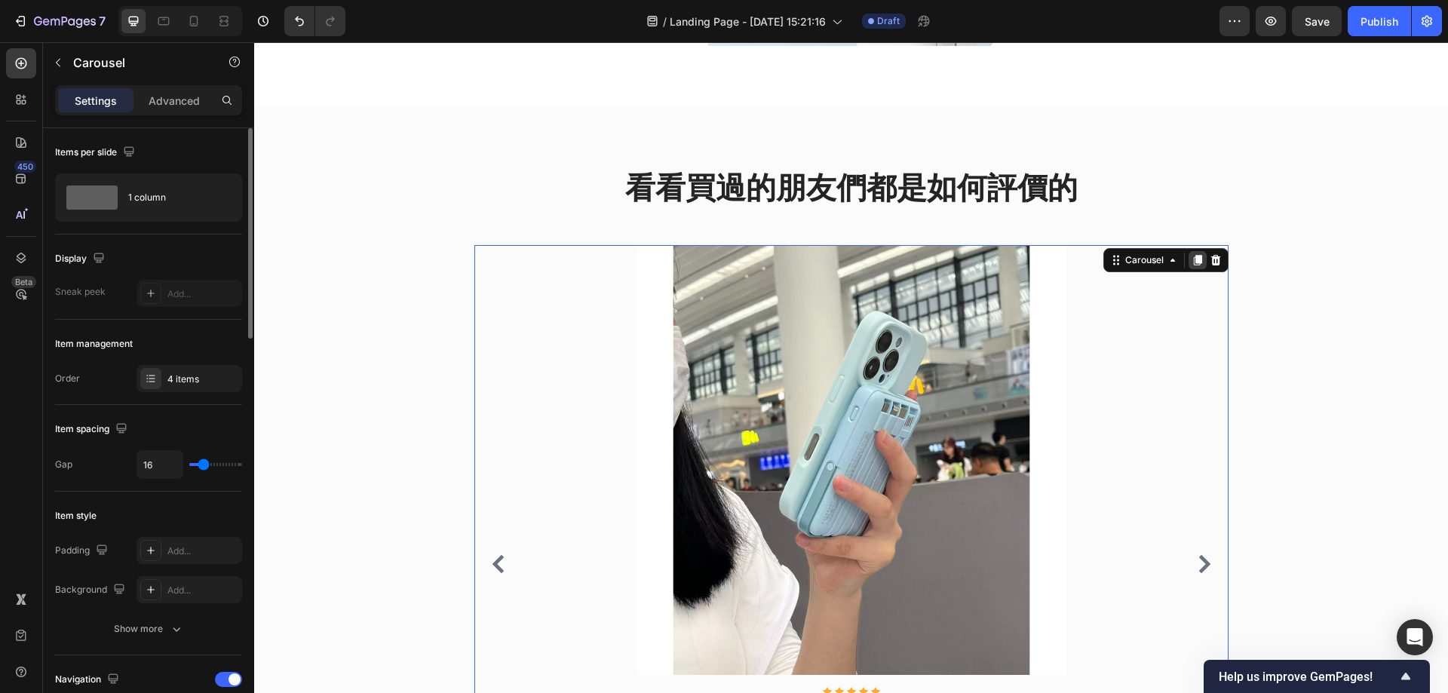
click at [1195, 265] on icon at bounding box center [1198, 260] width 12 height 12
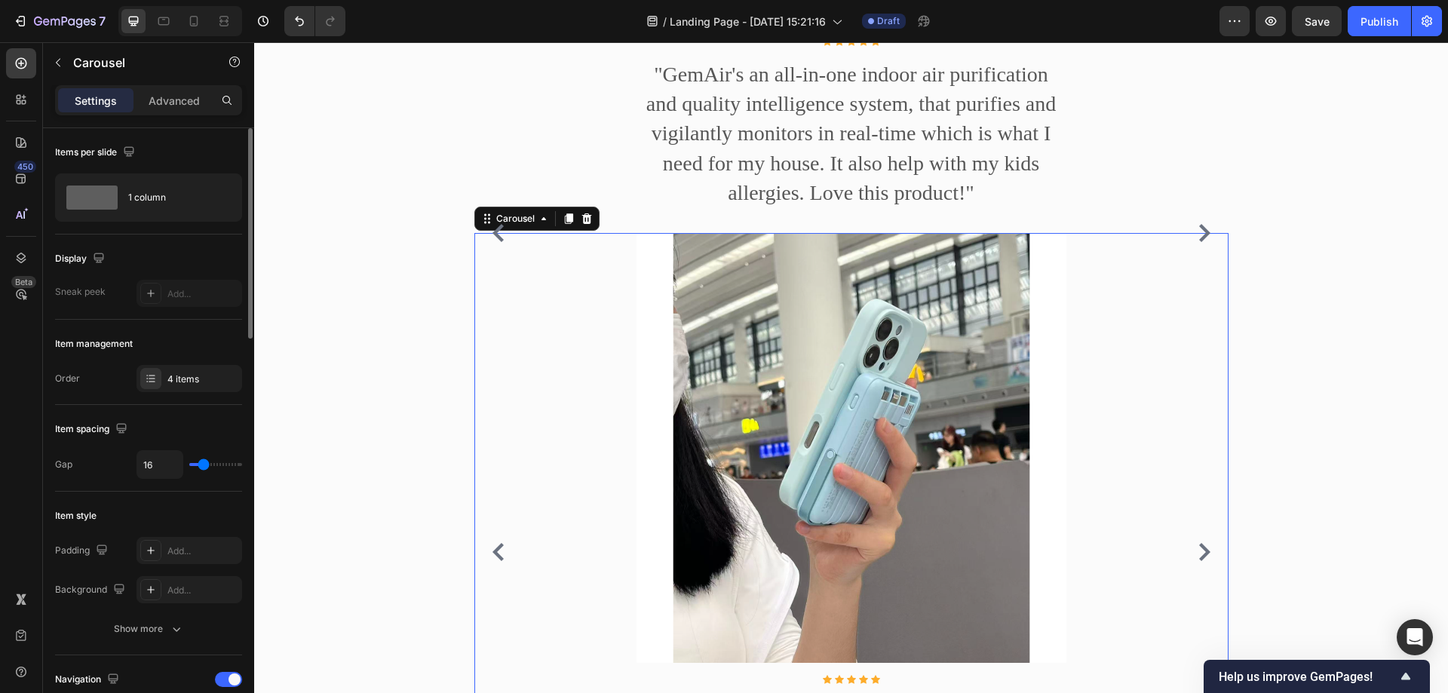
scroll to position [1702, 0]
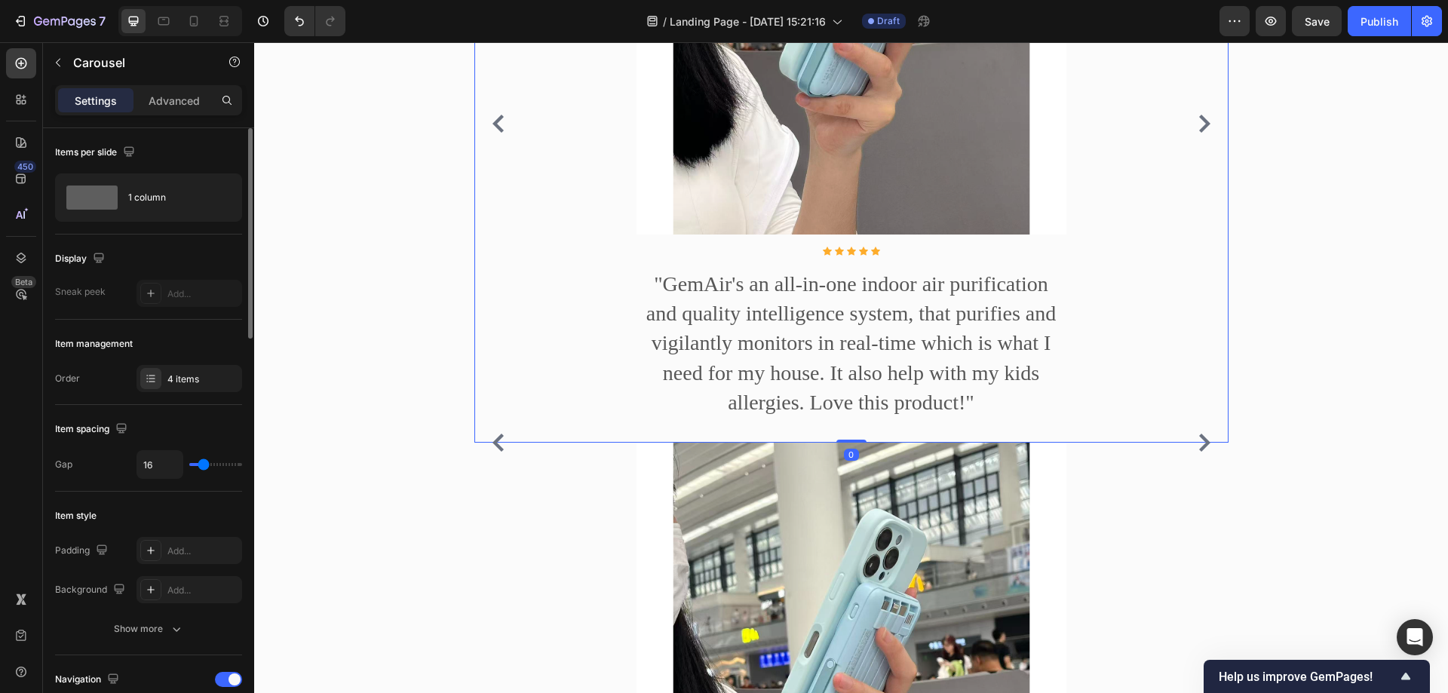
click at [1203, 121] on div "Image Icon Icon Icon Icon Icon Icon List Hoz "GemAir's an all-in-one indoor air…" at bounding box center [851, 124] width 754 height 638
click at [1195, 133] on icon "Carousel Next Arrow" at bounding box center [1204, 124] width 18 height 18
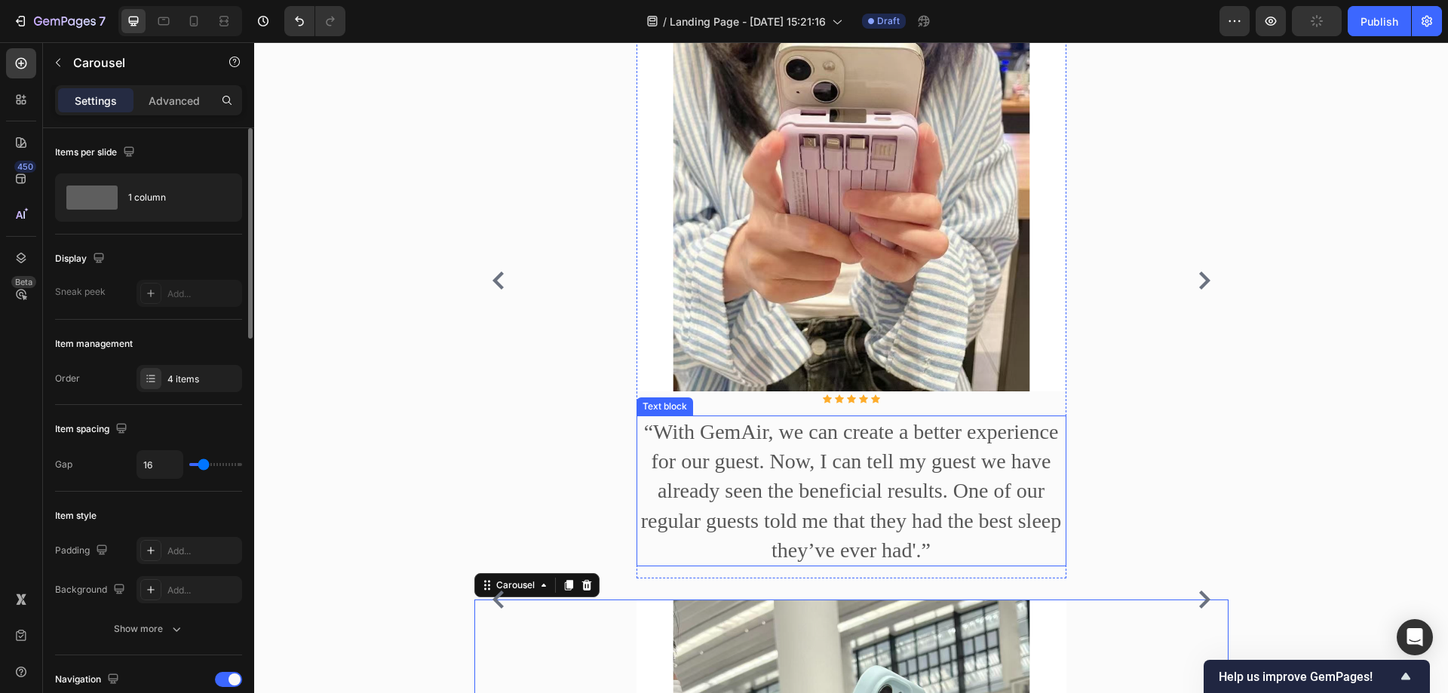
scroll to position [1400, 0]
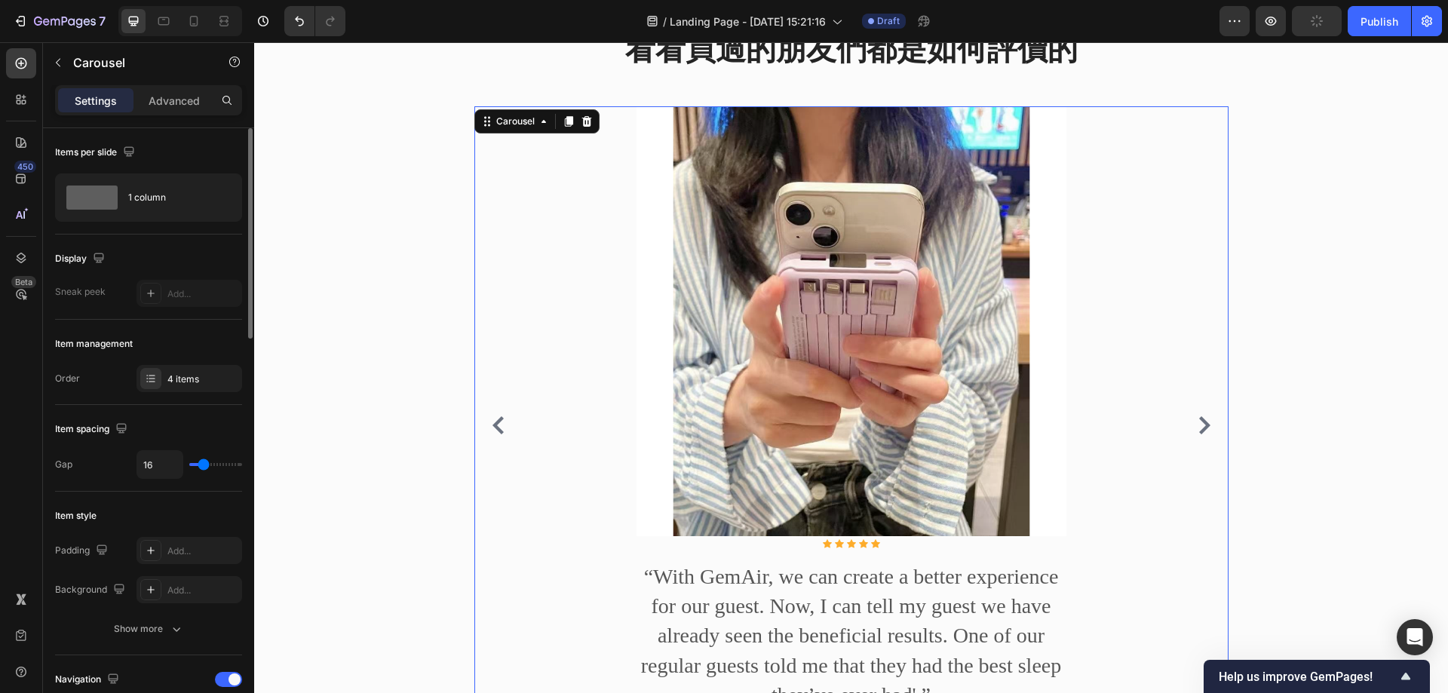
click at [1195, 434] on icon "Carousel Next Arrow" at bounding box center [1204, 425] width 18 height 18
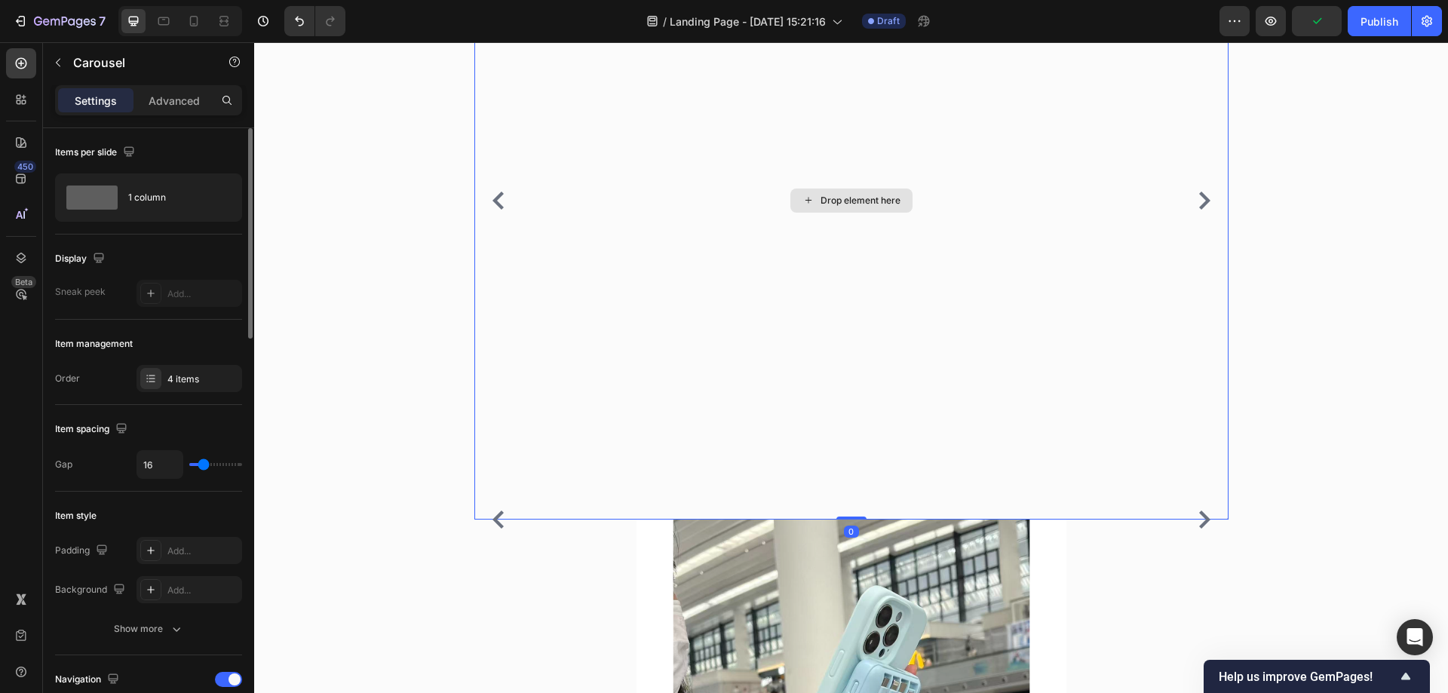
scroll to position [1627, 0]
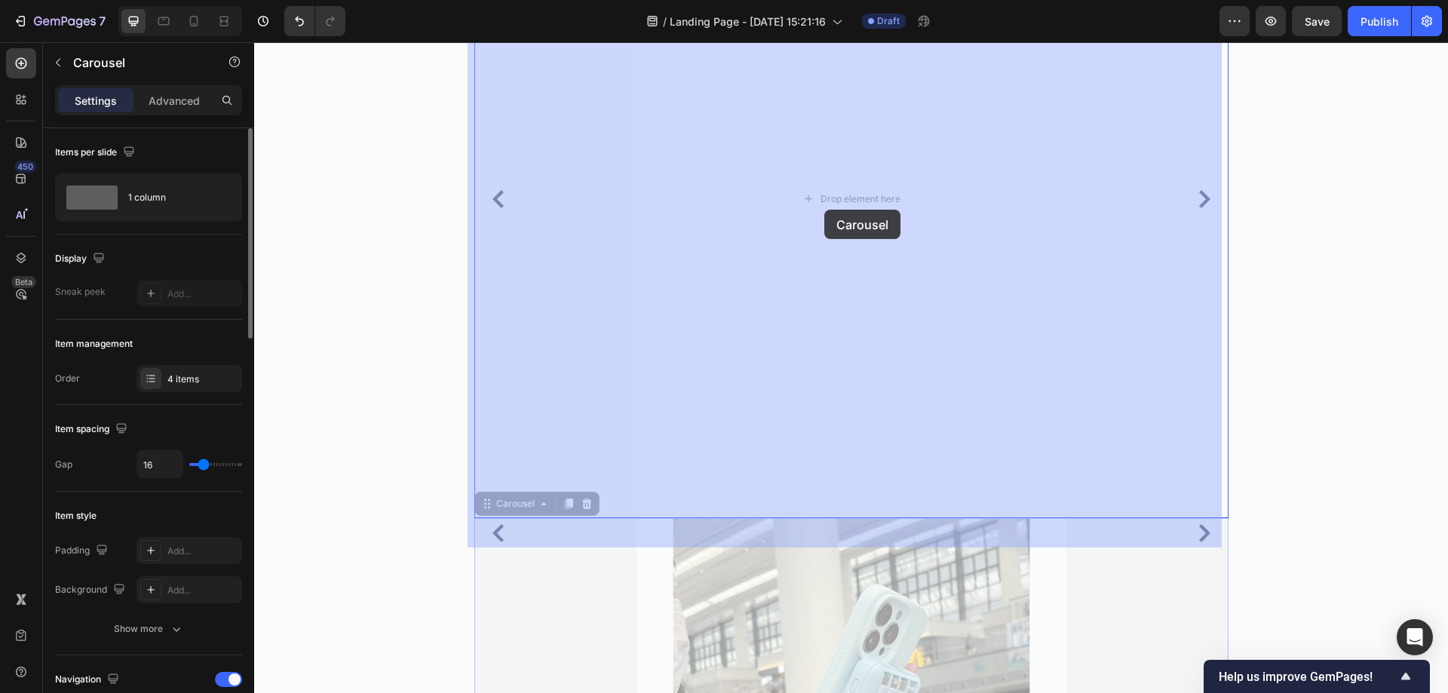
drag, startPoint x: 485, startPoint y: 533, endPoint x: 824, endPoint y: 210, distance: 468.9
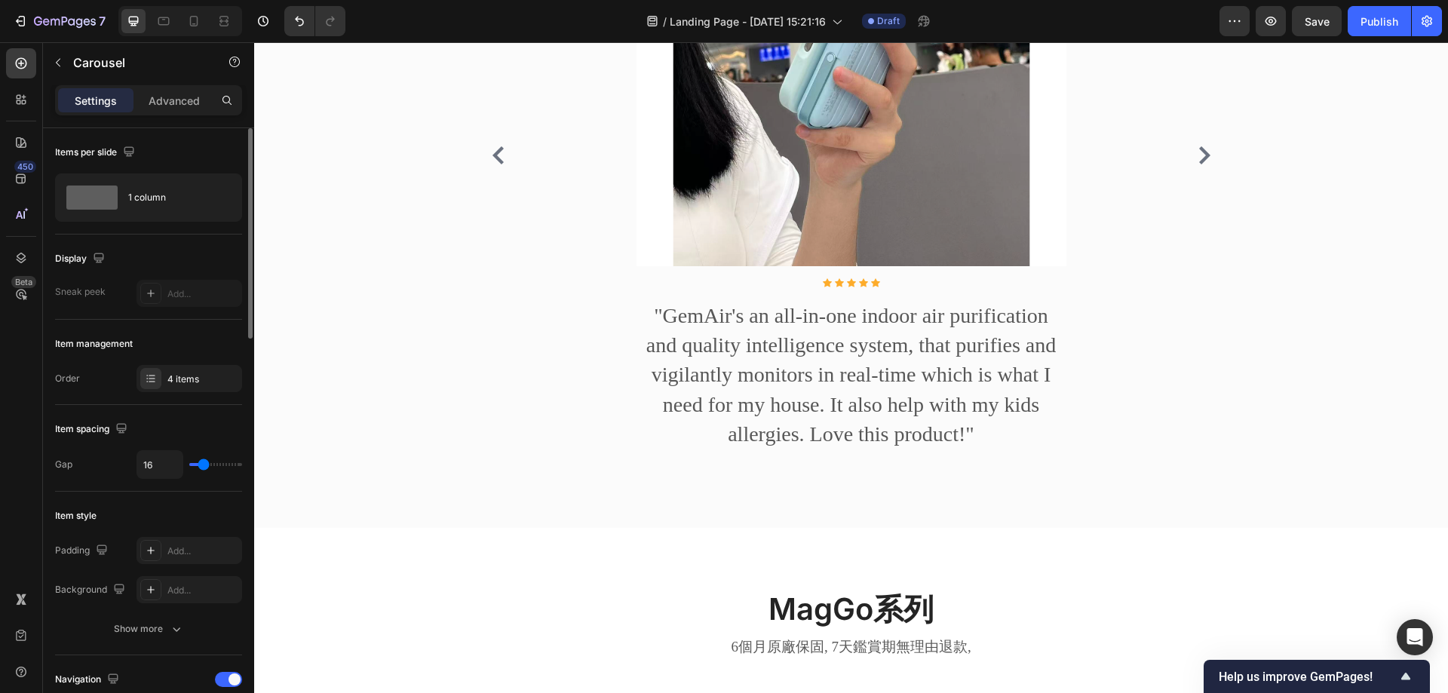
scroll to position [1595, 0]
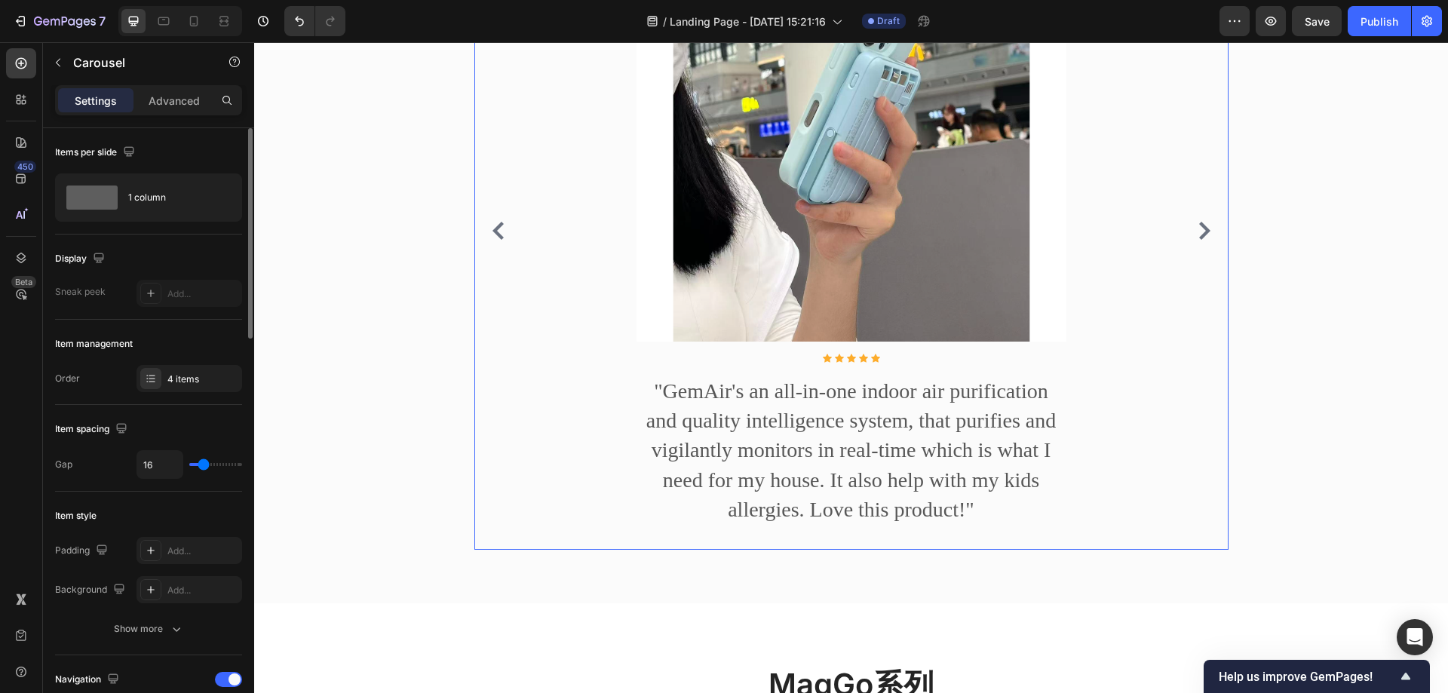
click at [1195, 240] on icon "Carousel Next Arrow" at bounding box center [1204, 231] width 18 height 18
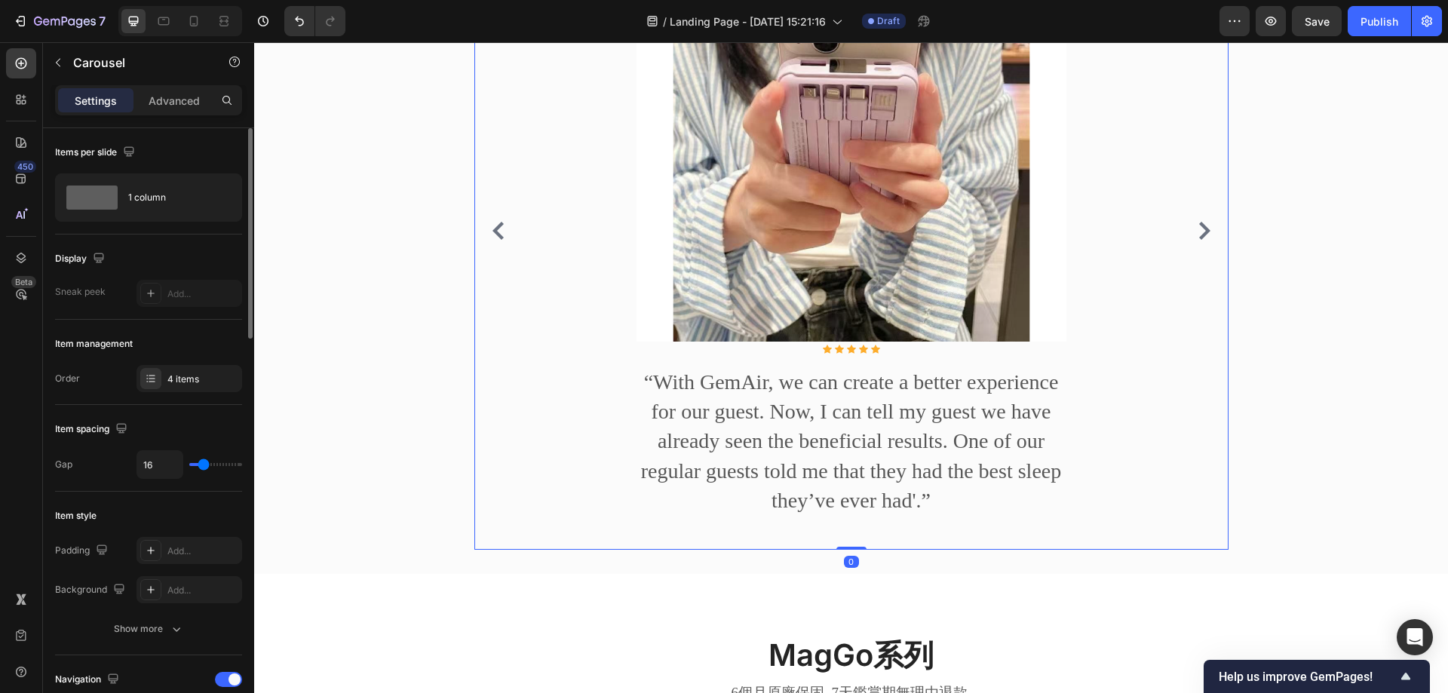
click at [1195, 240] on icon "Carousel Next Arrow" at bounding box center [1204, 231] width 18 height 18
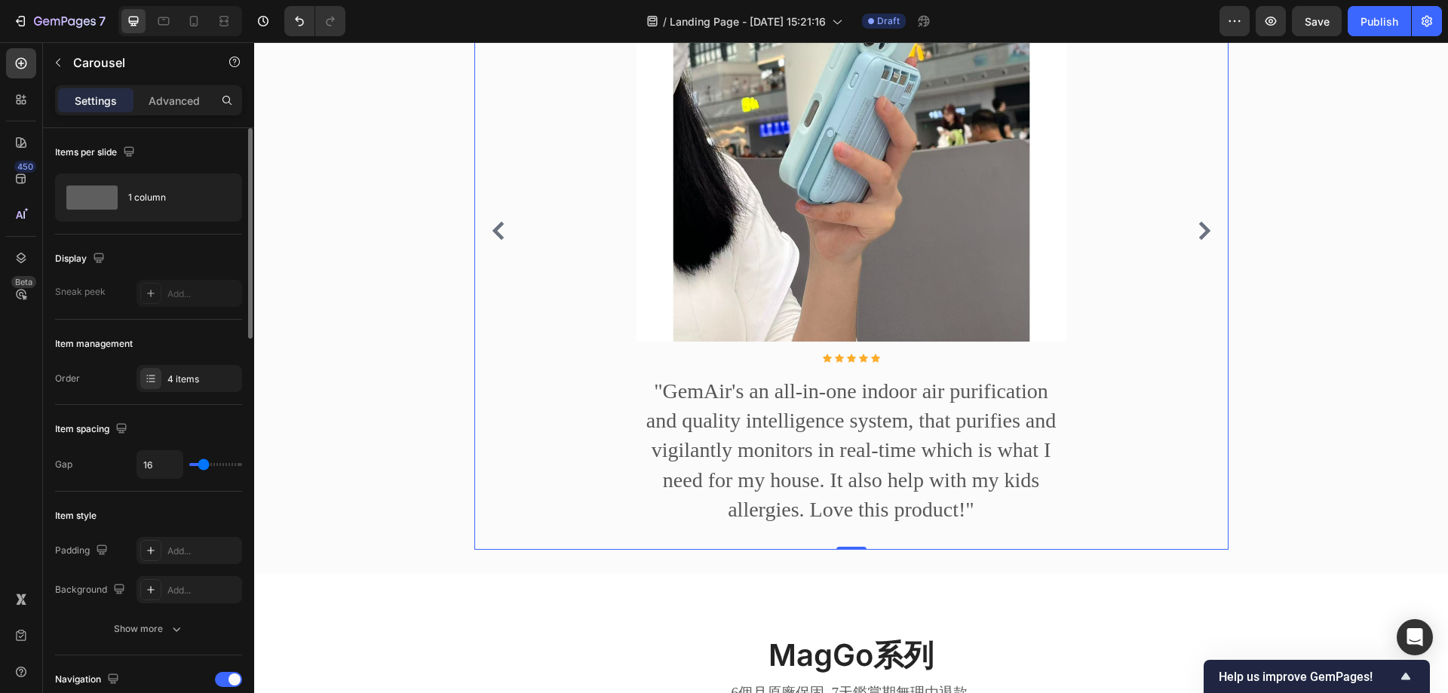
click at [1195, 240] on icon "Carousel Next Arrow" at bounding box center [1204, 231] width 18 height 18
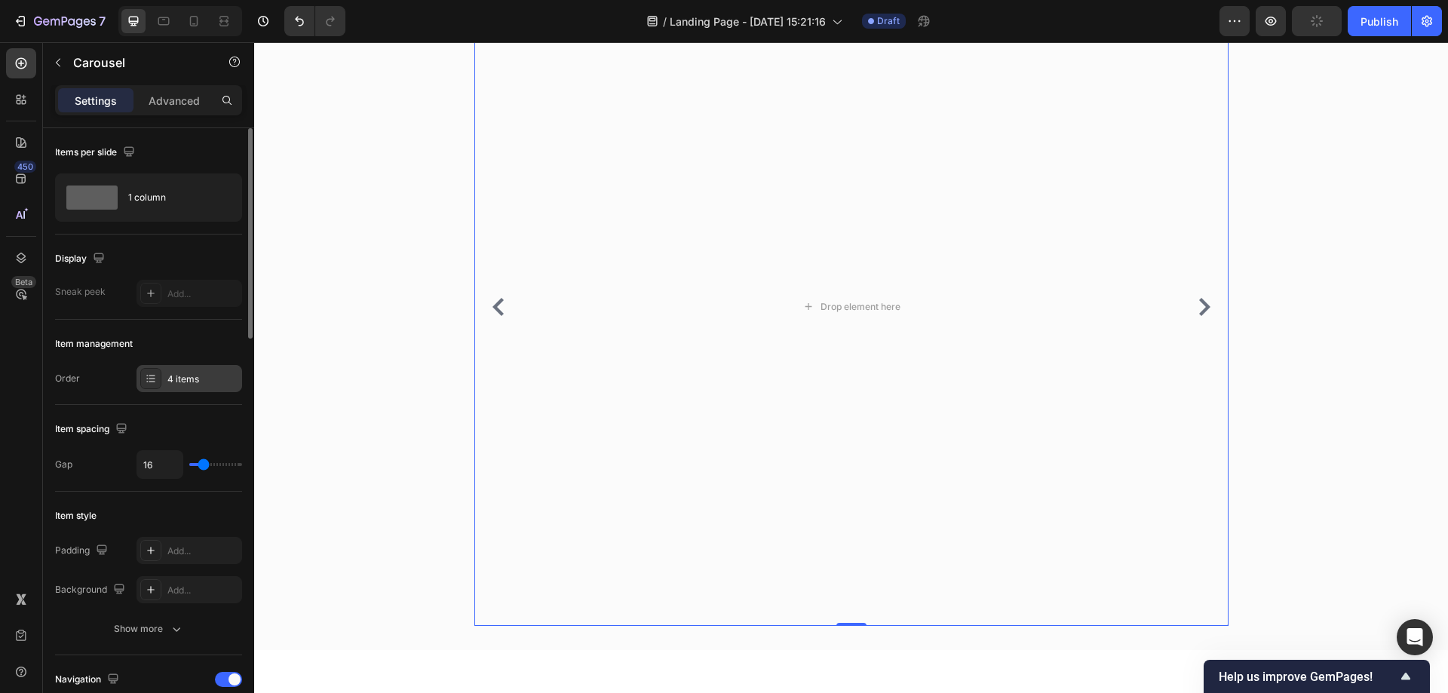
scroll to position [1520, 0]
click at [198, 373] on div "4 items" at bounding box center [202, 380] width 71 height 14
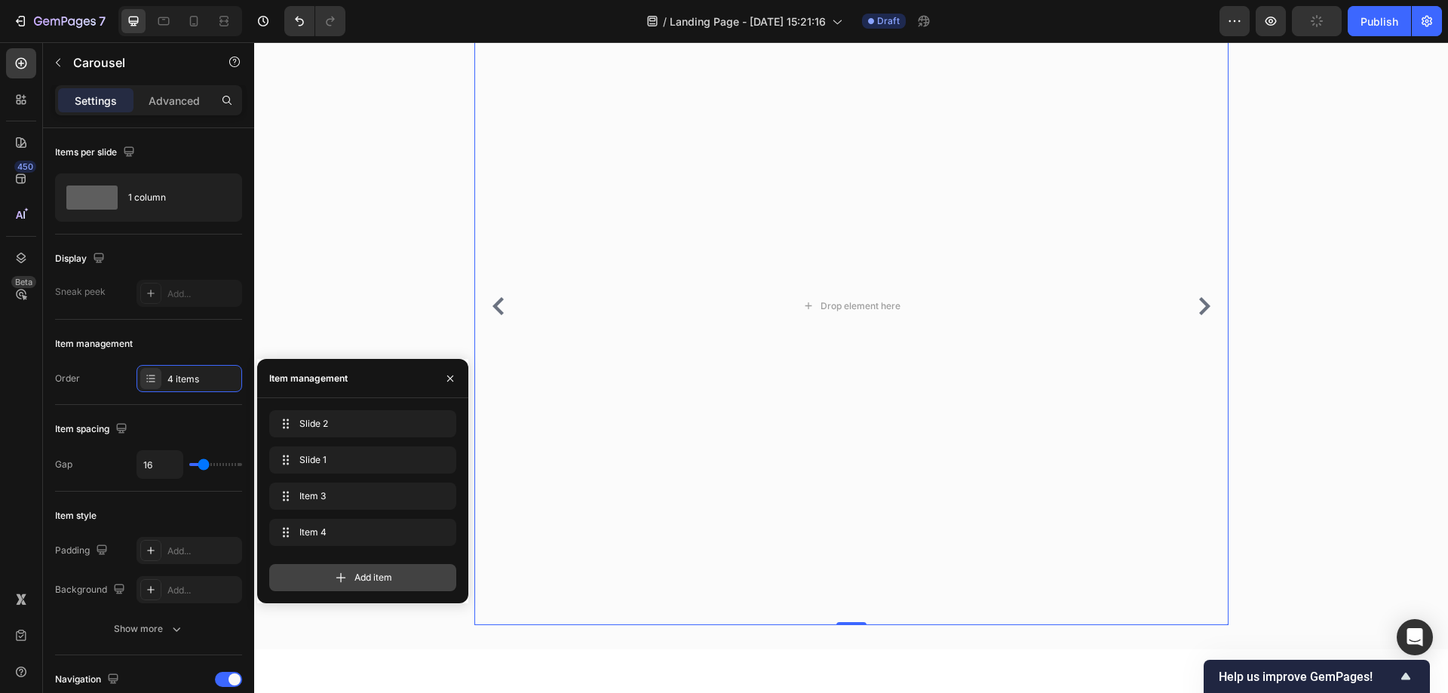
click at [355, 578] on span "Add item" at bounding box center [373, 578] width 38 height 14
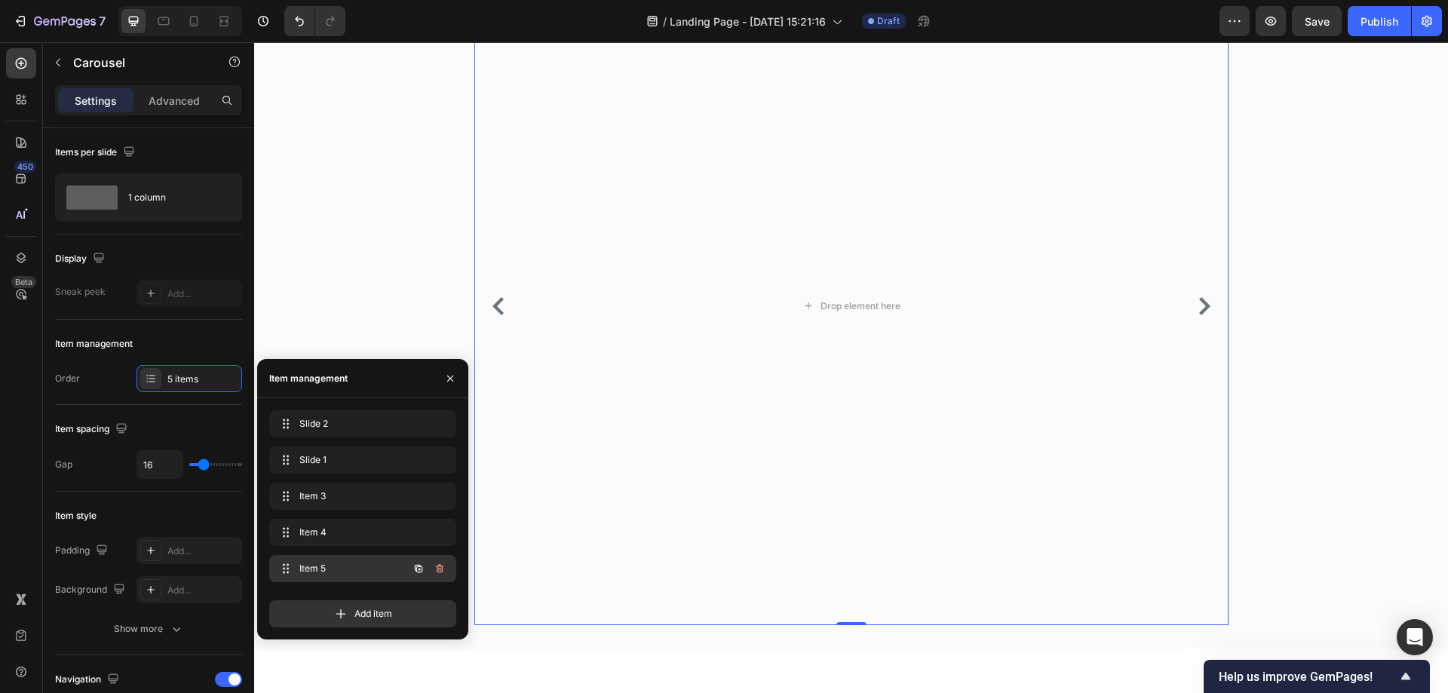
click at [346, 581] on div "Item 5 Item 5" at bounding box center [362, 568] width 187 height 27
click at [352, 615] on div "Add item" at bounding box center [362, 613] width 187 height 27
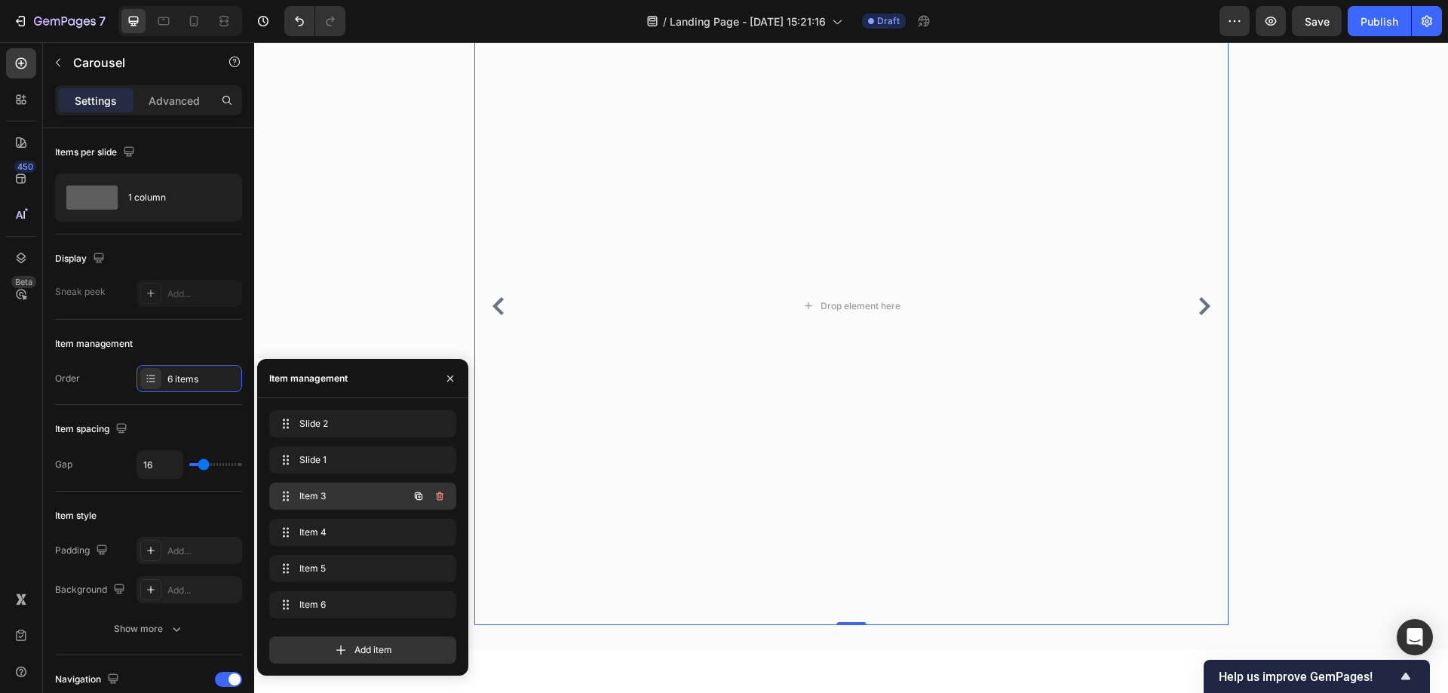
click at [353, 492] on span "Item 3" at bounding box center [341, 496] width 85 height 14
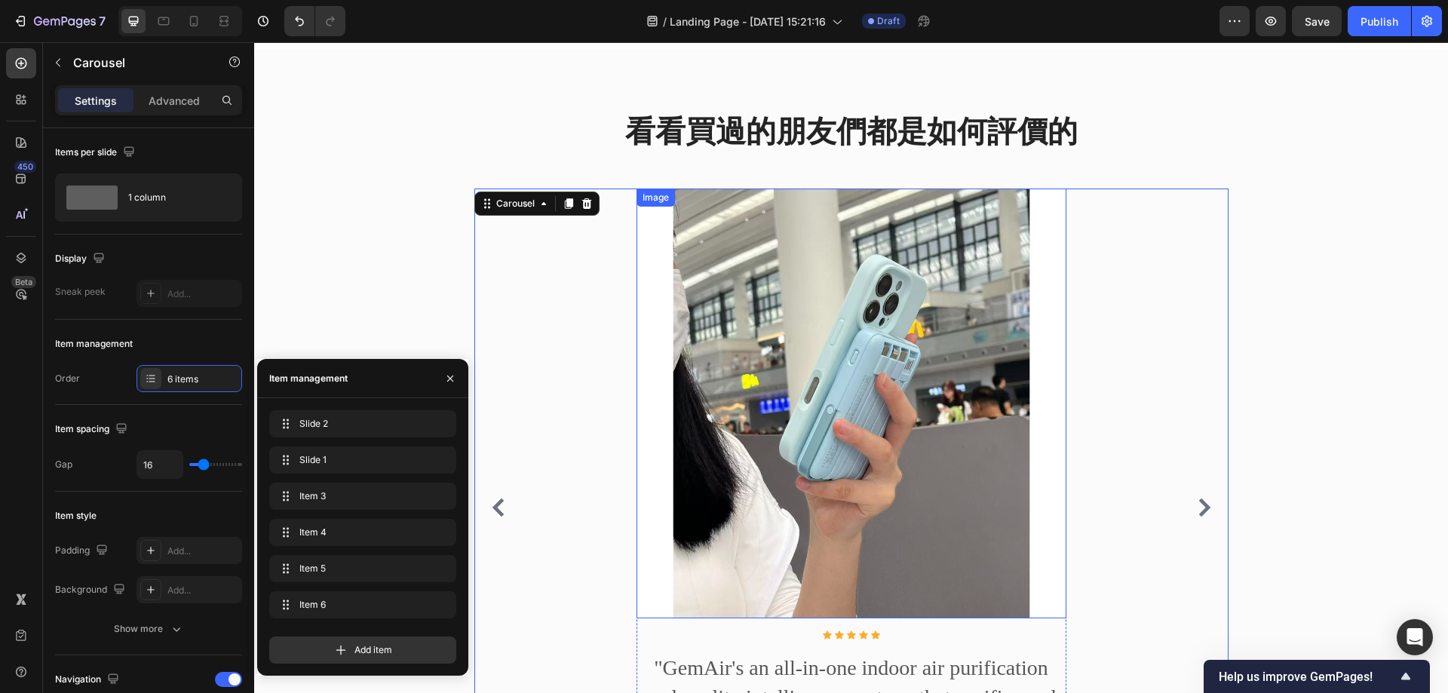
scroll to position [1218, 0]
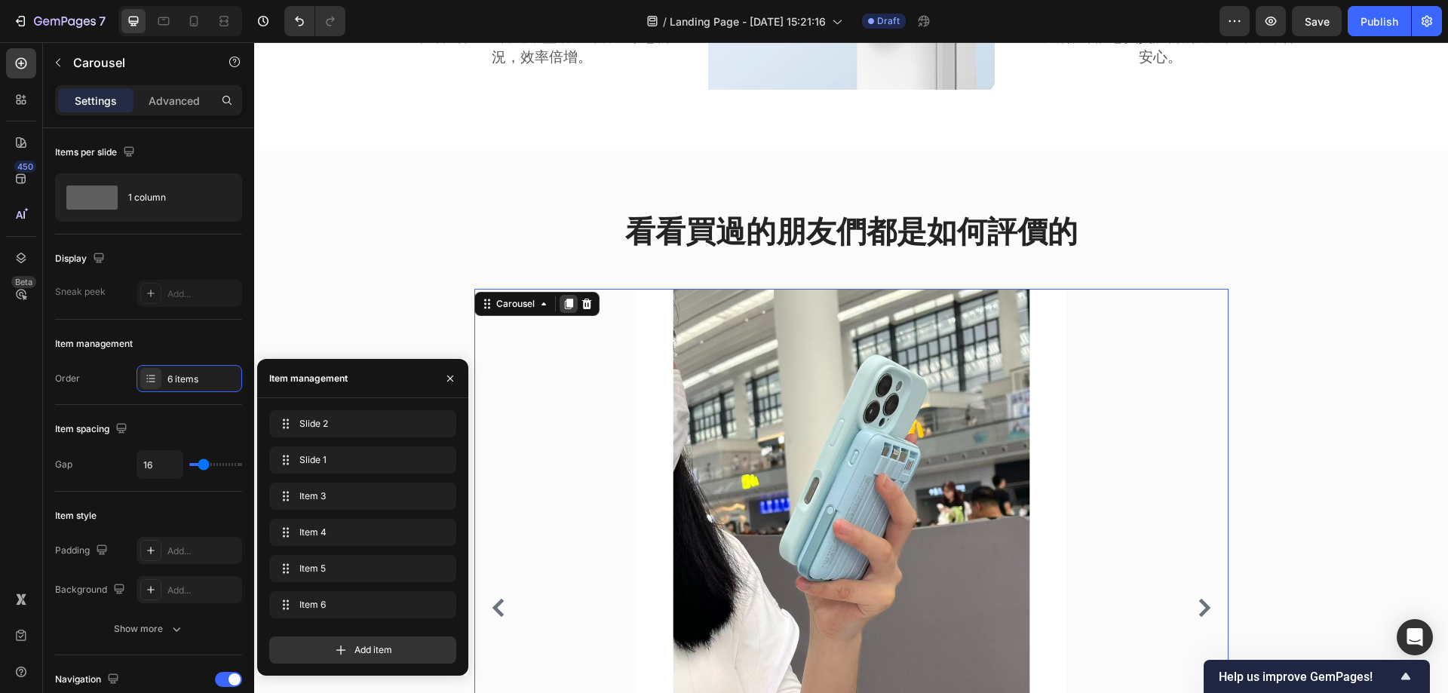
click at [564, 308] on icon at bounding box center [568, 304] width 8 height 11
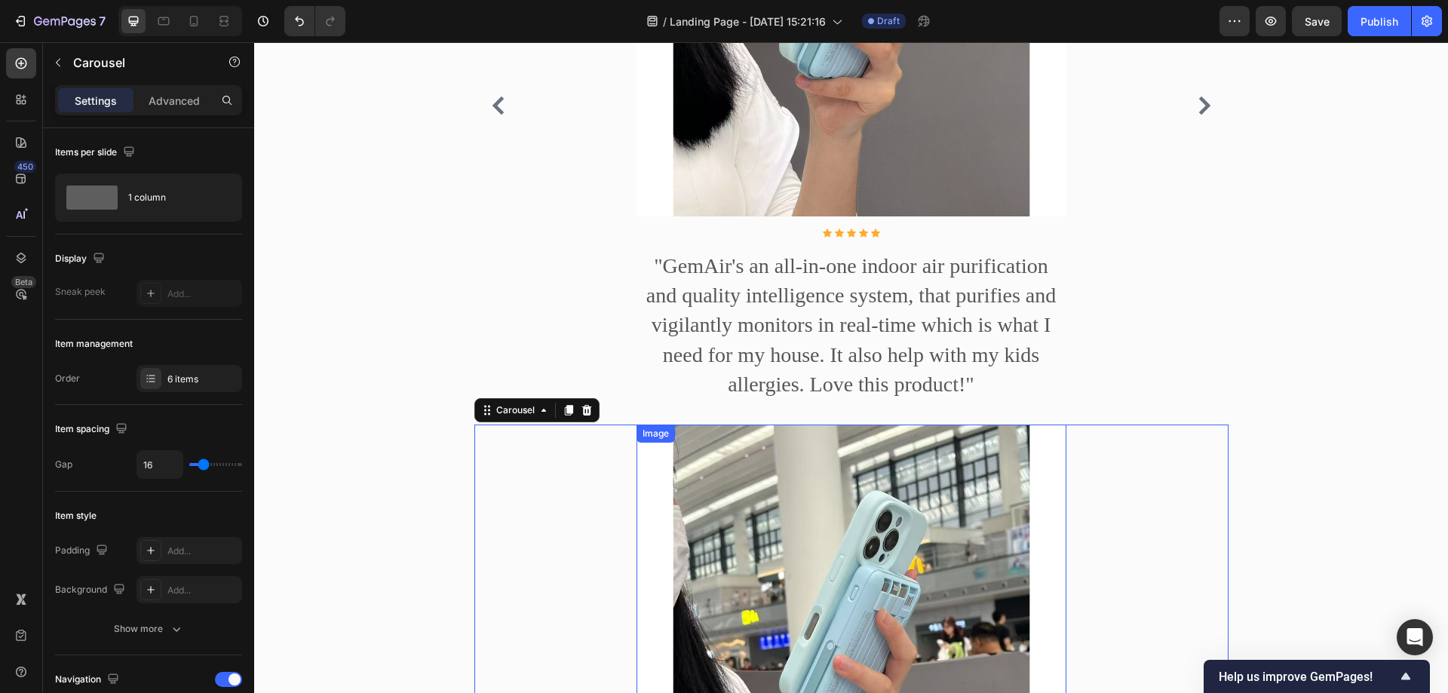
scroll to position [1702, 0]
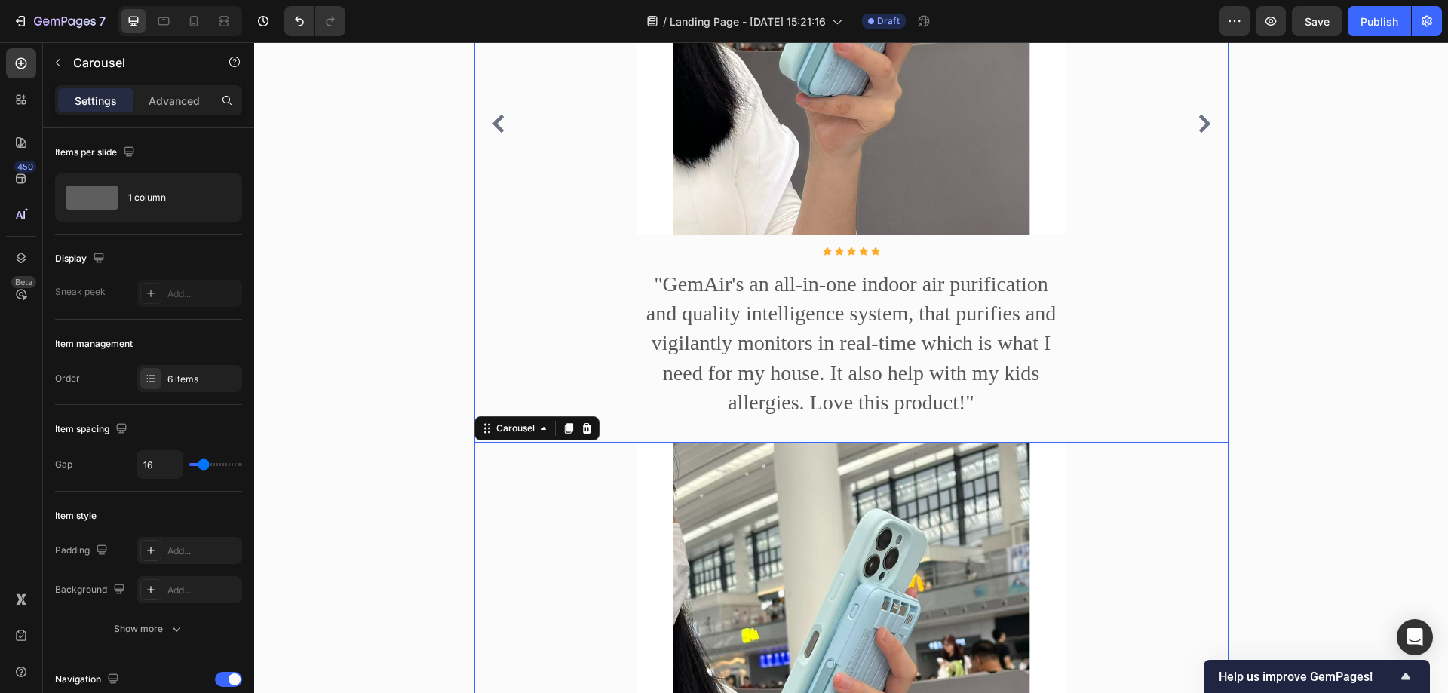
click at [1201, 155] on div "Image Icon Icon Icon Icon Icon Icon List Hoz "GemAir's an all-in-one indoor air…" at bounding box center [851, 124] width 754 height 638
click at [1199, 133] on icon "Carousel Next Arrow" at bounding box center [1204, 124] width 18 height 18
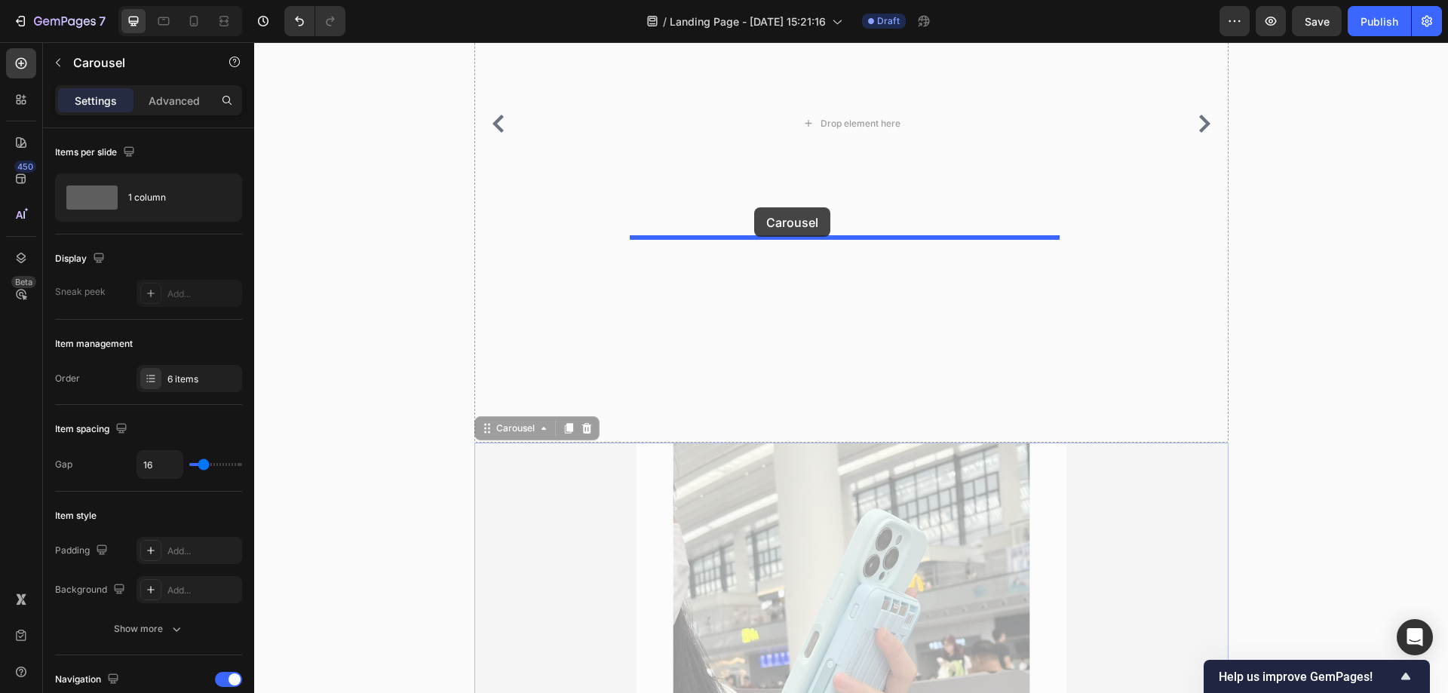
drag, startPoint x: 483, startPoint y: 460, endPoint x: 754, endPoint y: 207, distance: 370.3
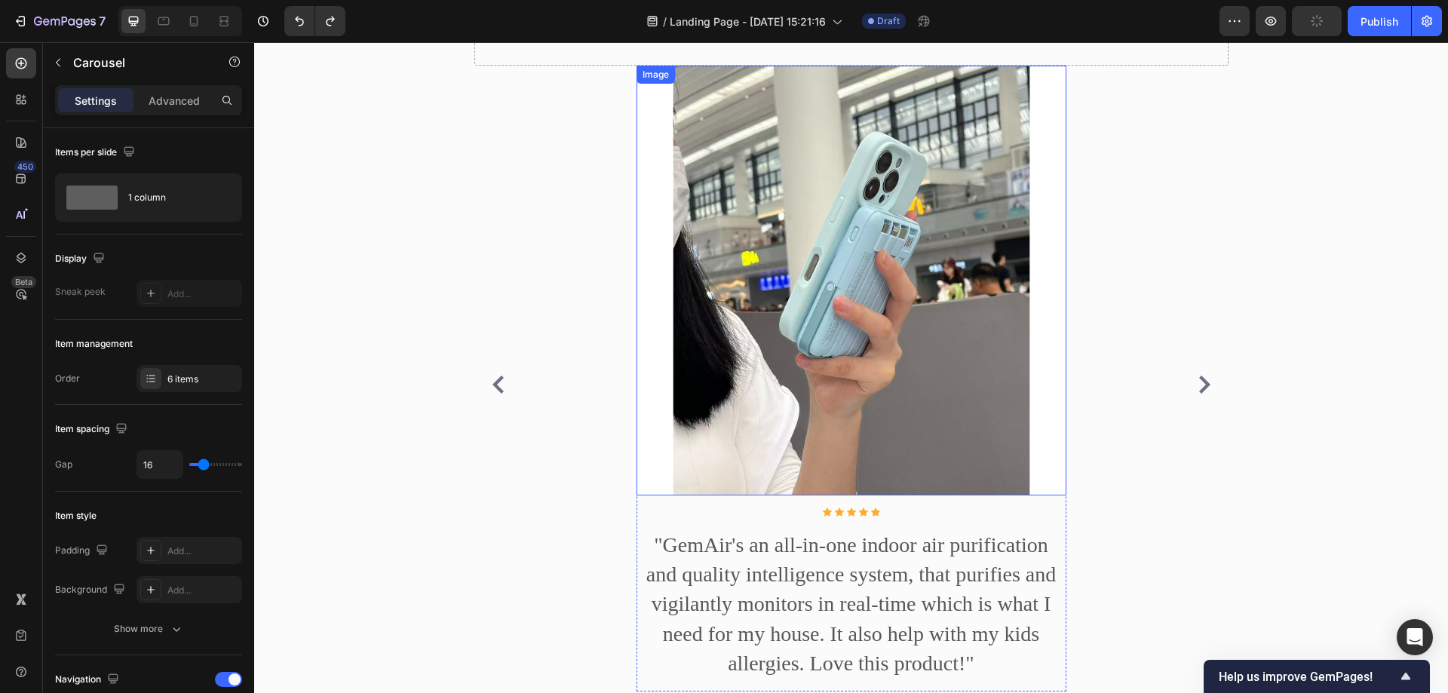
click at [525, 334] on div "Image Icon Icon Icon Icon Icon Icon List Hoz "GemAir's an all-in-one indoor air…" at bounding box center [851, 385] width 754 height 638
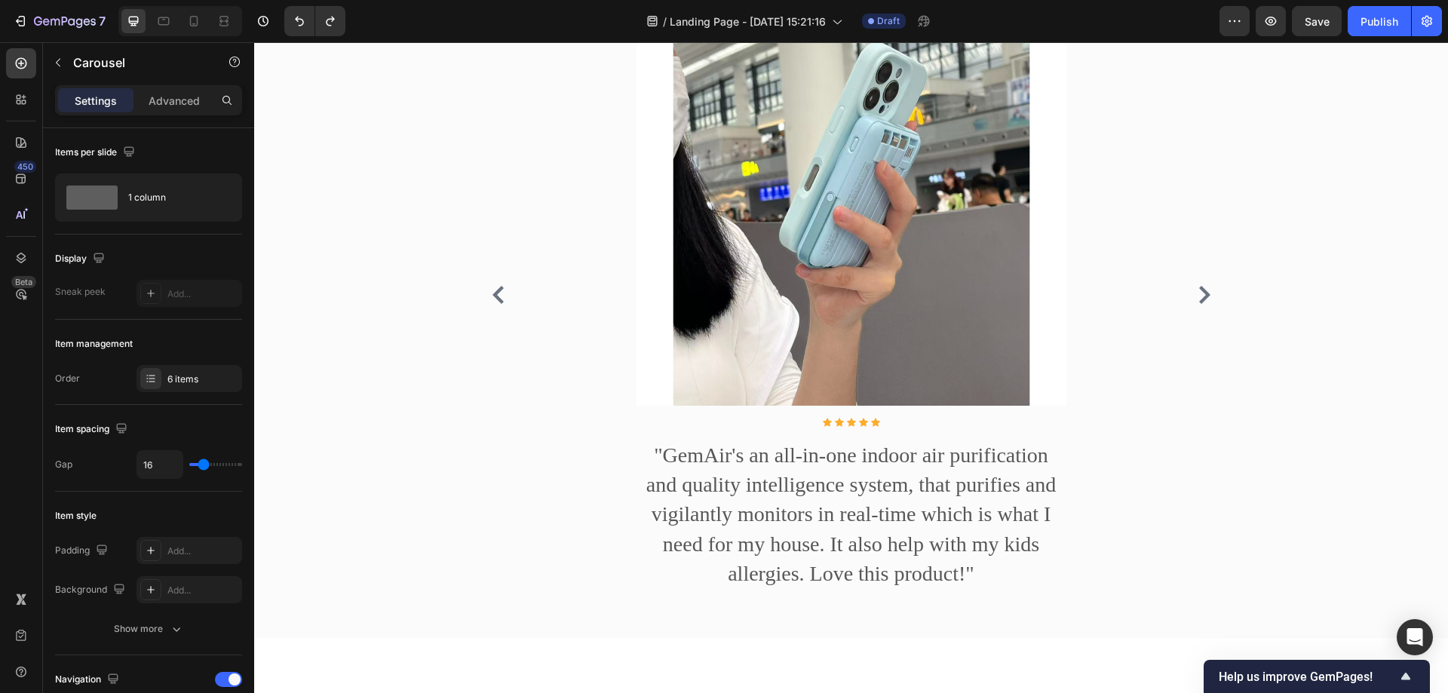
scroll to position [2456, 0]
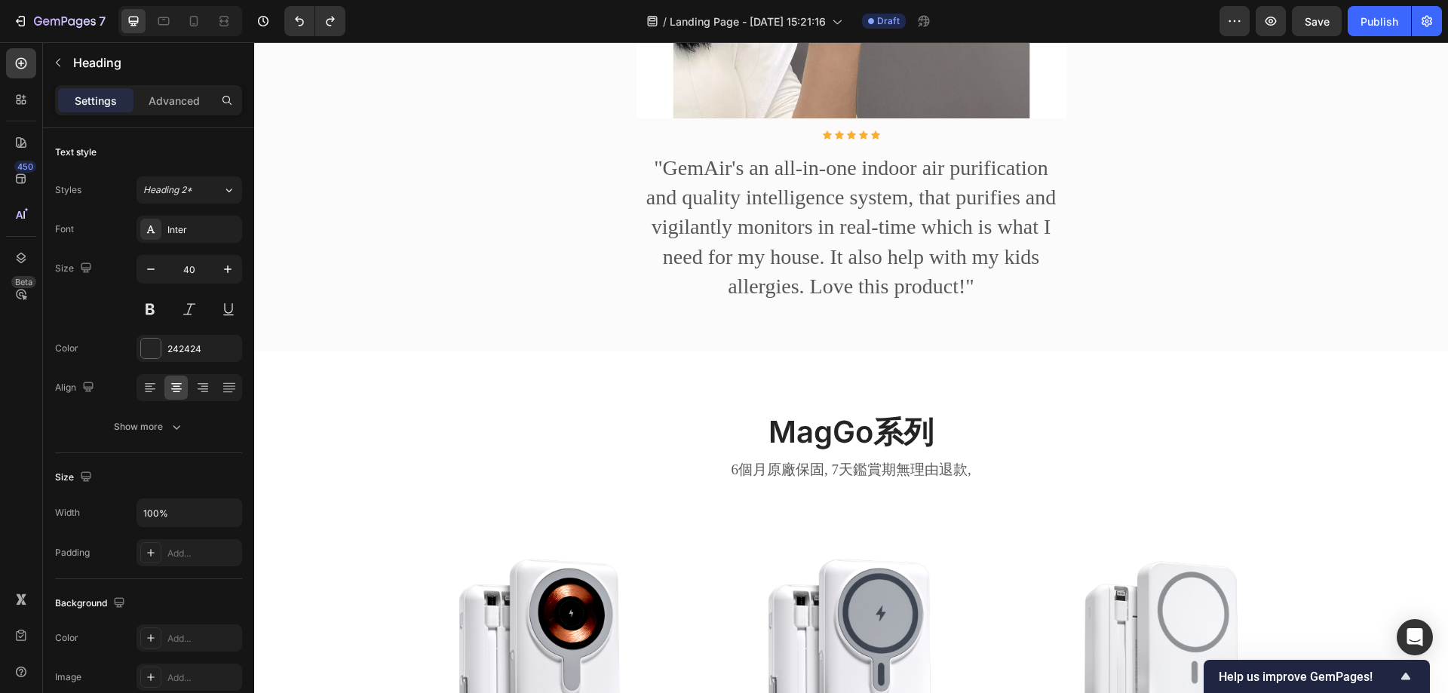
click at [637, 453] on h2 "MagGo系列" at bounding box center [852, 432] width 430 height 42
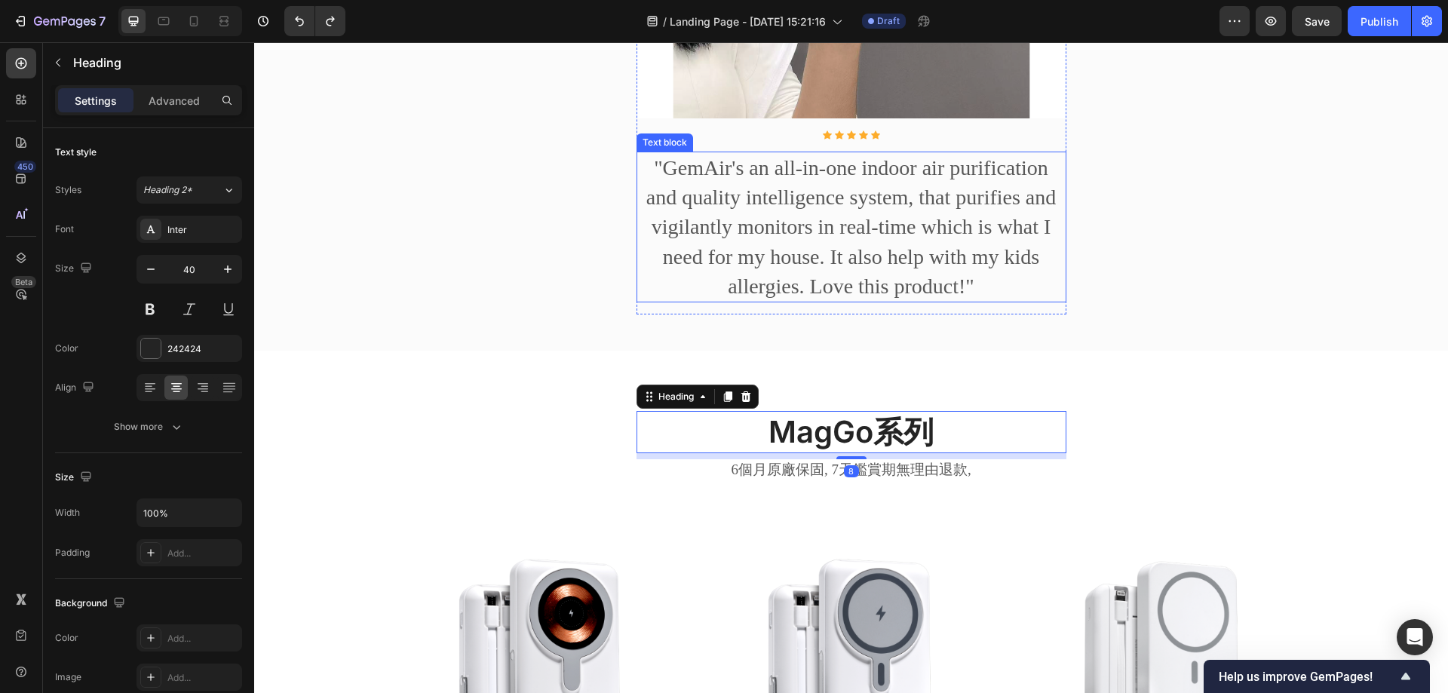
click at [1130, 327] on div "Image Icon Icon Icon Icon Icon Icon List Hoz "GemAir's an all-in-one indoor air…" at bounding box center [851, 8] width 754 height 638
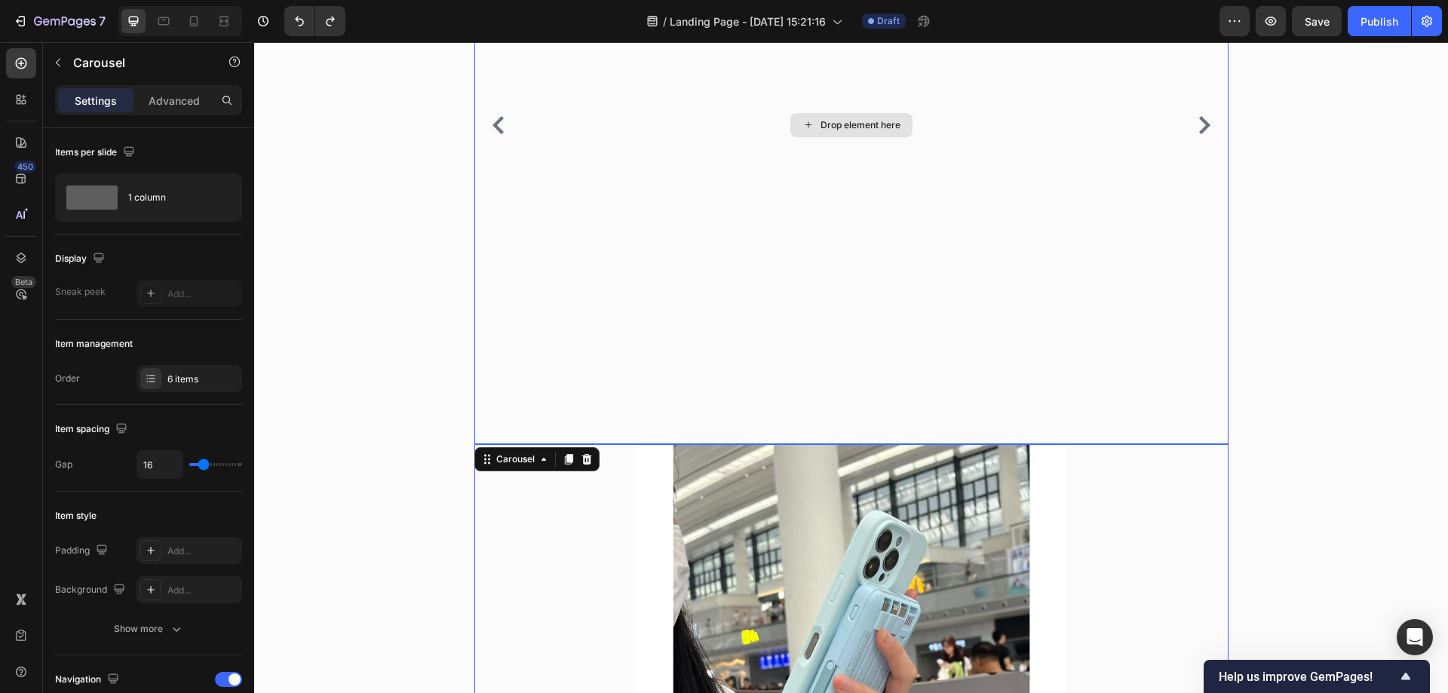
scroll to position [1627, 0]
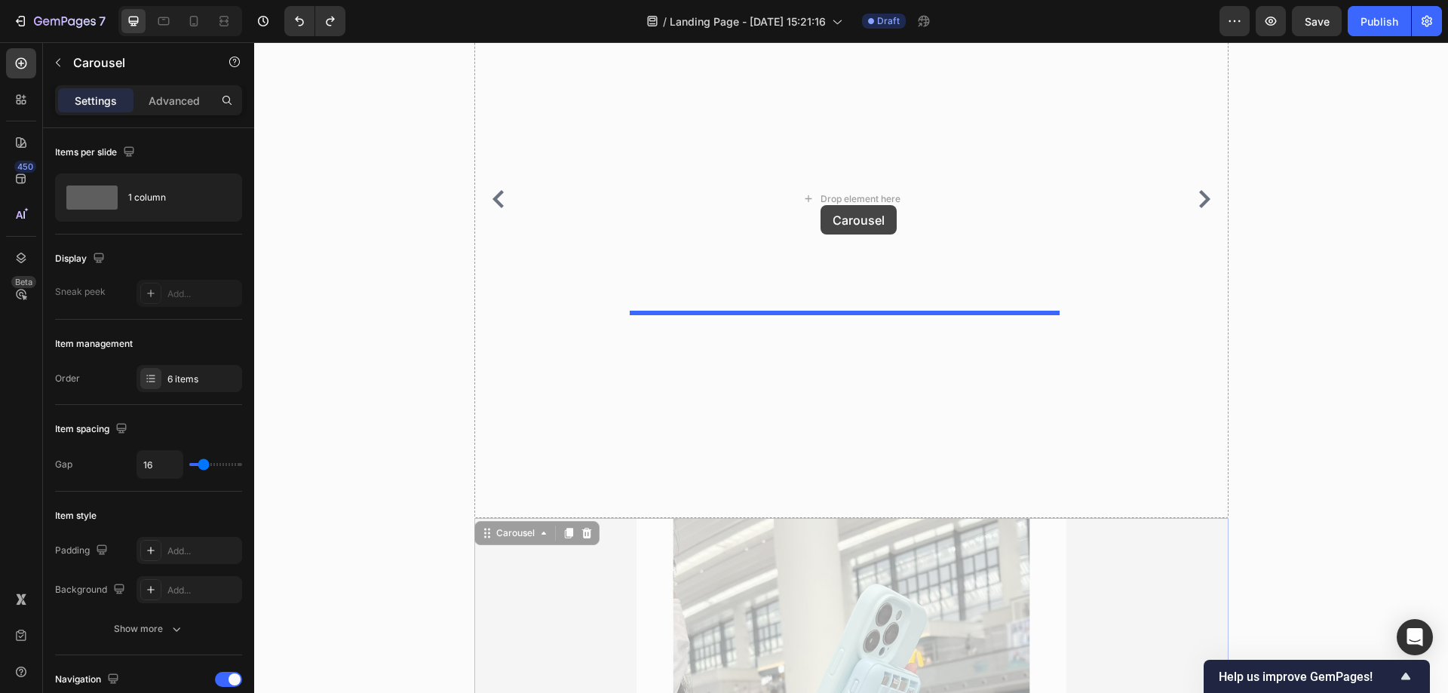
drag, startPoint x: 485, startPoint y: 560, endPoint x: 821, endPoint y: 204, distance: 489.7
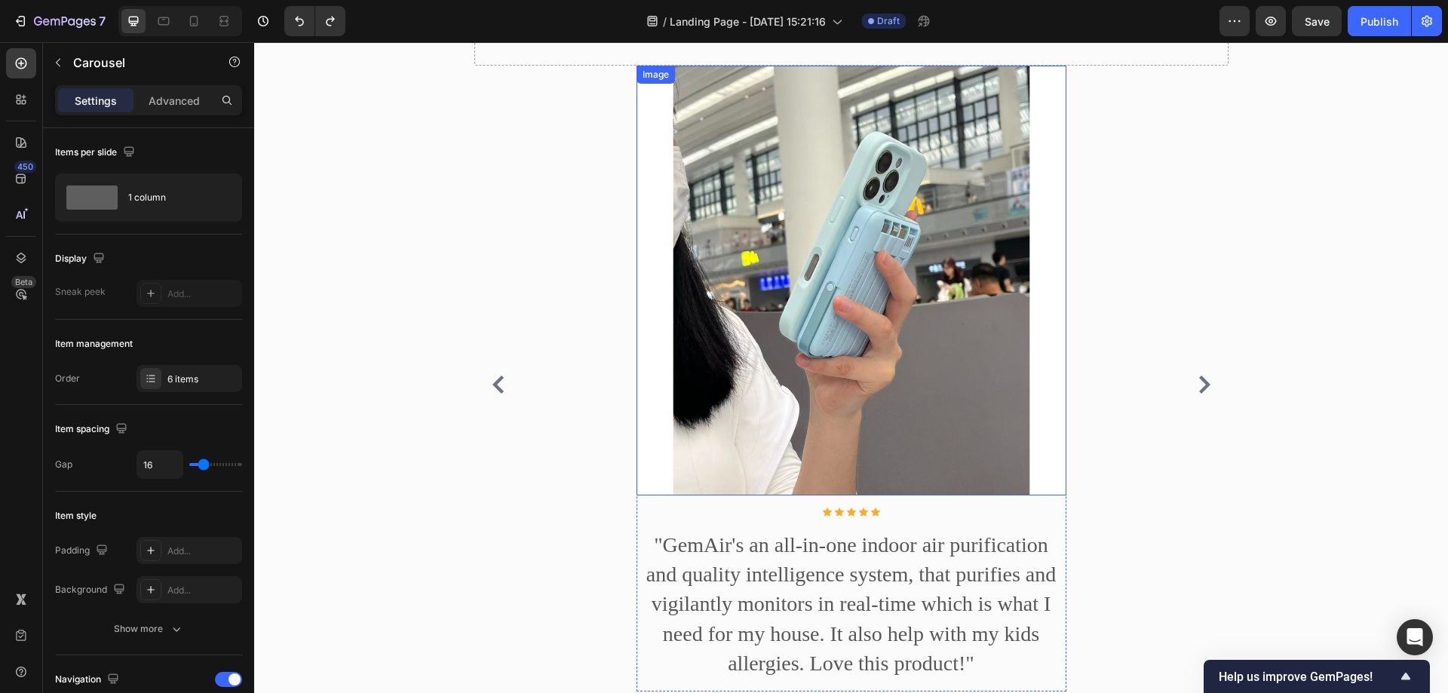
click at [1129, 410] on div "Image Icon Icon Icon Icon Icon Icon List Hoz "GemAir's an all-in-one indoor air…" at bounding box center [851, 385] width 754 height 638
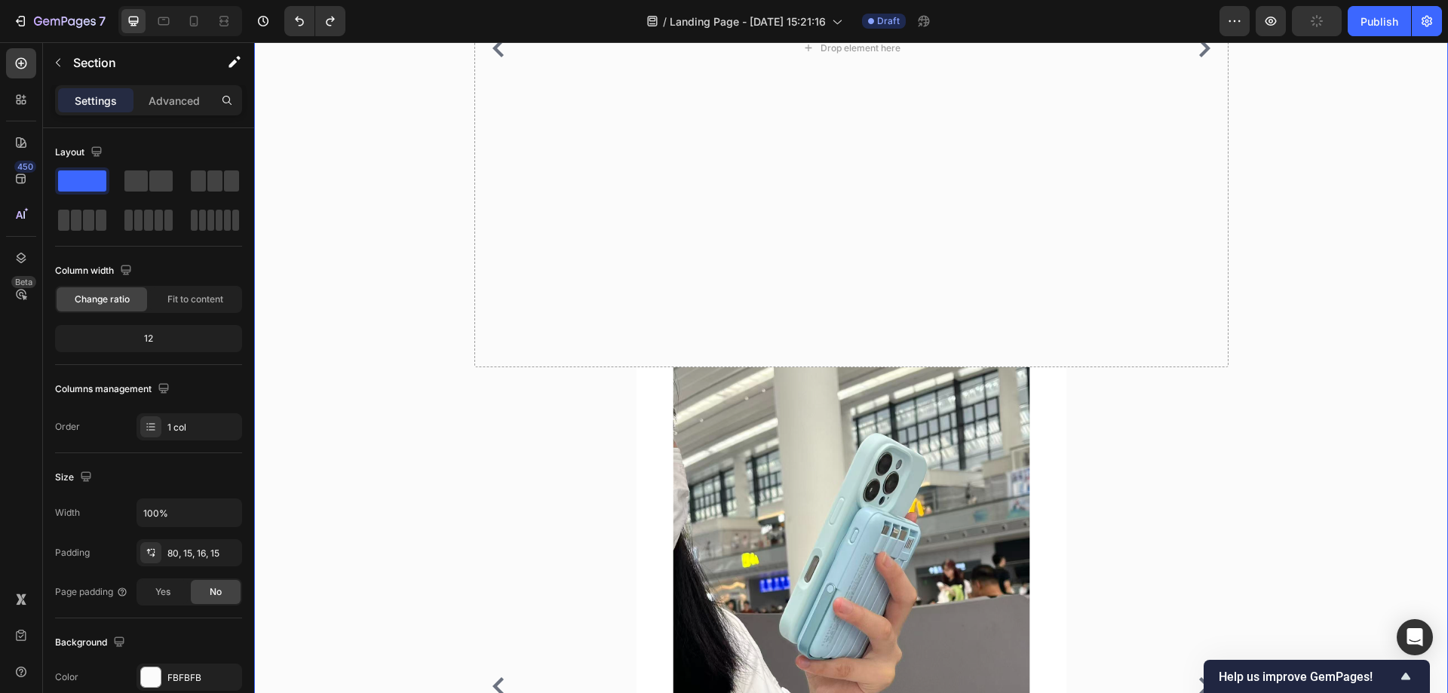
click at [1292, 419] on div "看看買過的朋友們都是如何評價的 Heading Image Icon Icon Icon Icon Icon Icon List Hoz "GemAir's …" at bounding box center [850, 334] width 1171 height 1367
click at [1184, 453] on div "Image Icon Icon Icon Icon Icon Icon List Hoz "GemAir's an all-in-one indoor air…" at bounding box center [851, 686] width 754 height 638
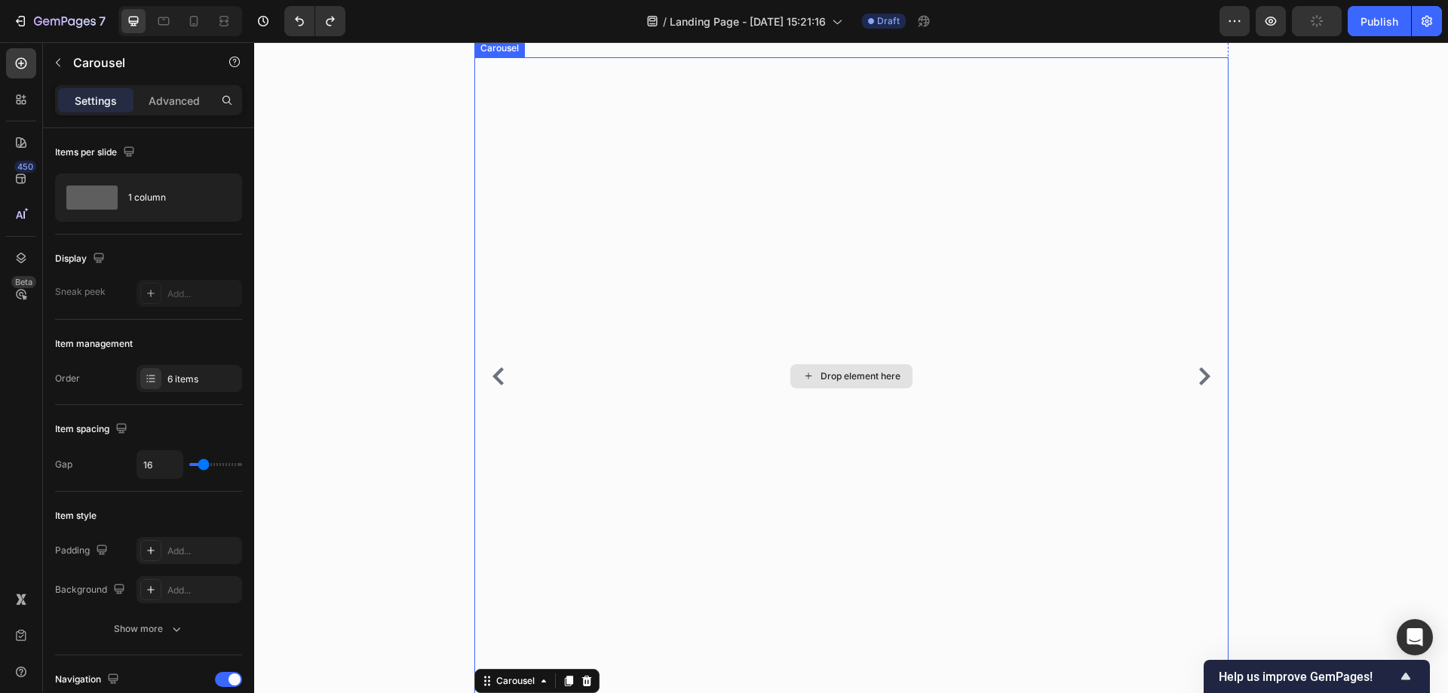
scroll to position [1476, 0]
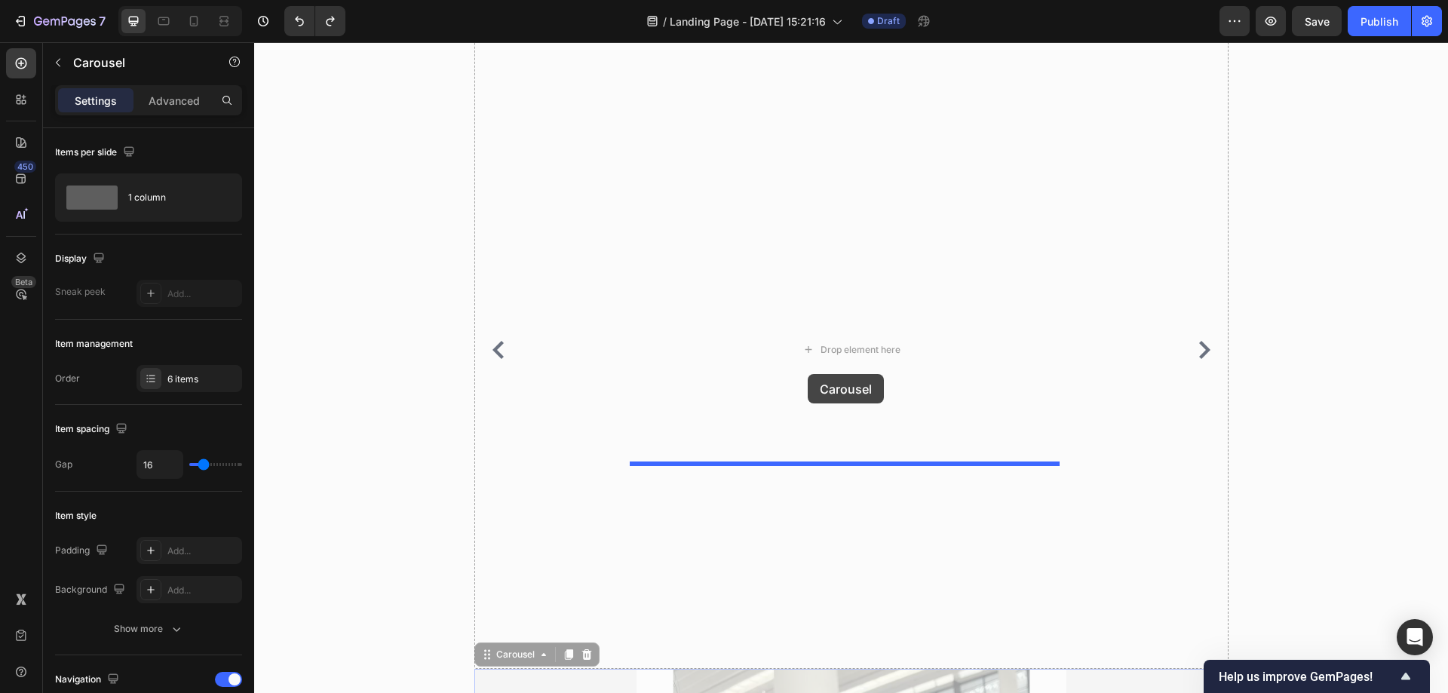
drag, startPoint x: 482, startPoint y: 677, endPoint x: 809, endPoint y: 371, distance: 448.2
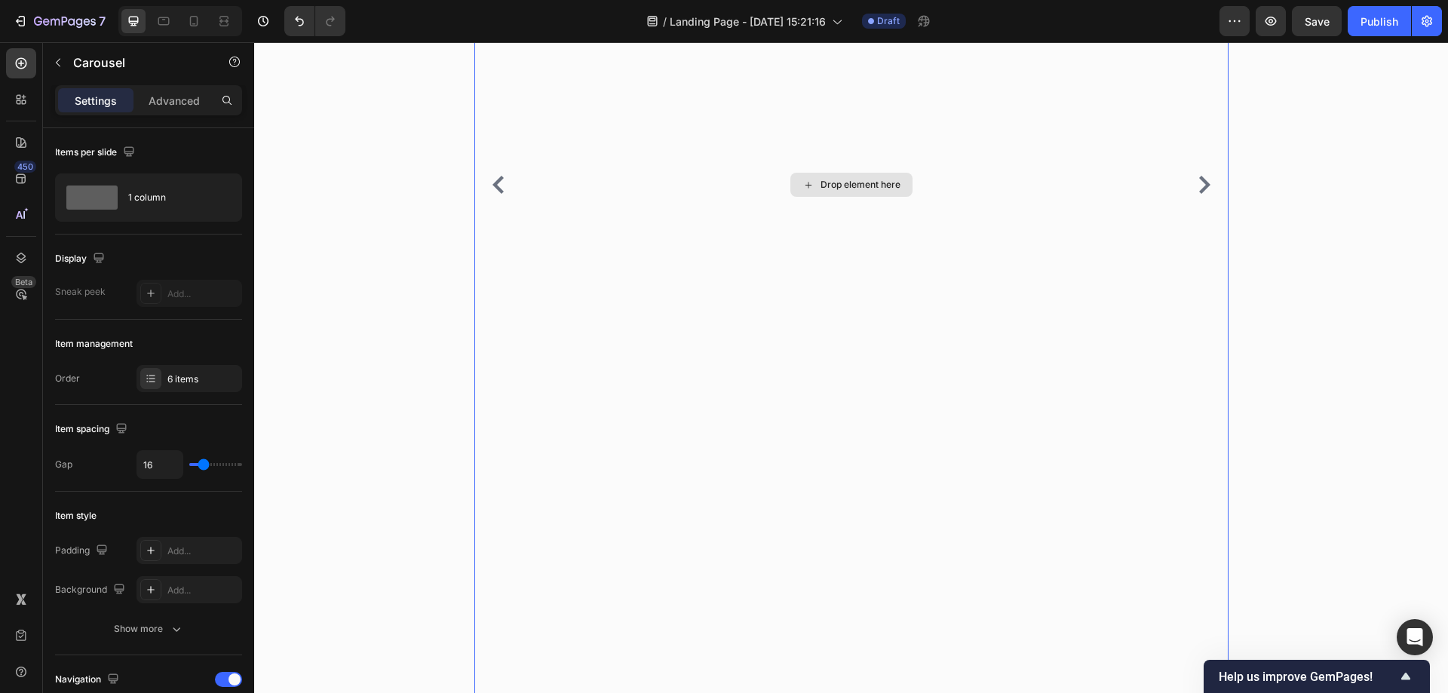
click at [816, 197] on div "Drop element here" at bounding box center [851, 185] width 754 height 1270
click at [498, 498] on button "Carousel Back Arrow" at bounding box center [498, 486] width 24 height 24
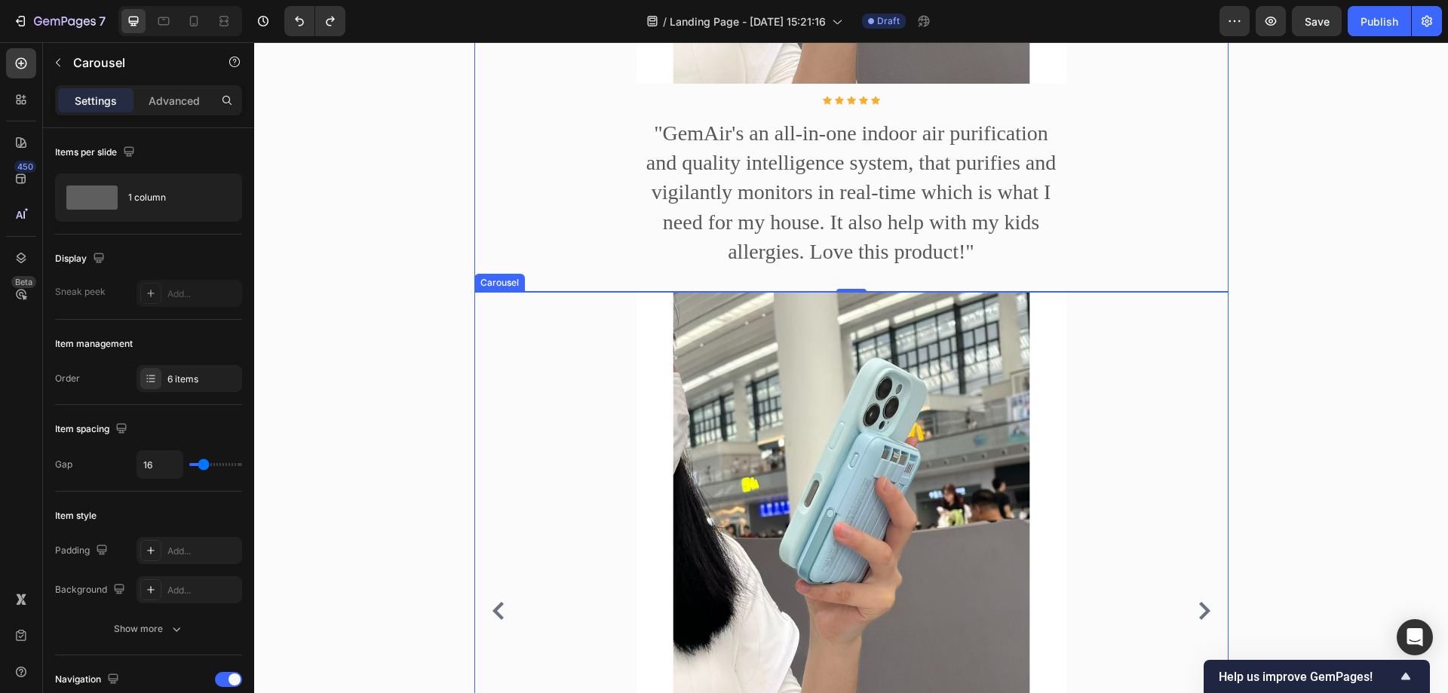
click at [1168, 443] on div "Image Icon Icon Icon Icon Icon Icon List Hoz "GemAir's an all-in-one indoor air…" at bounding box center [851, 611] width 754 height 638
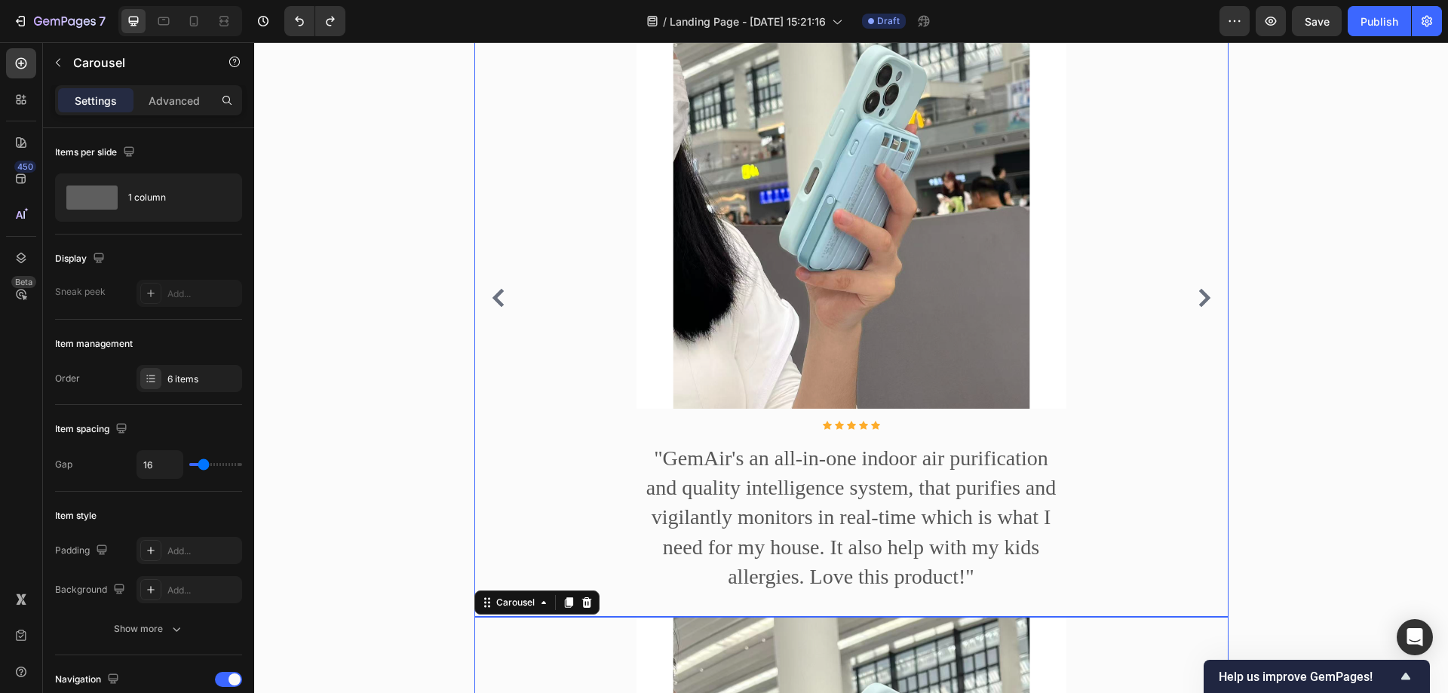
scroll to position [1476, 0]
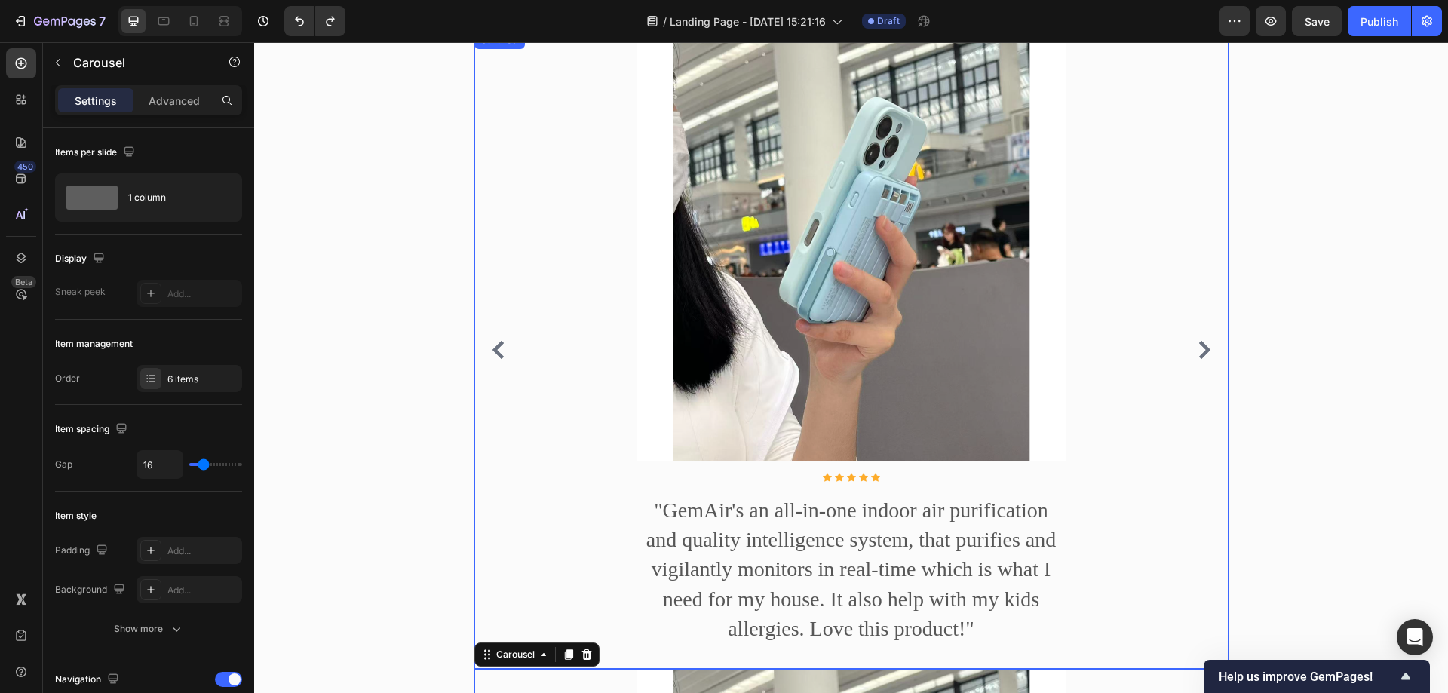
click at [1195, 359] on icon "Carousel Next Arrow" at bounding box center [1204, 350] width 18 height 18
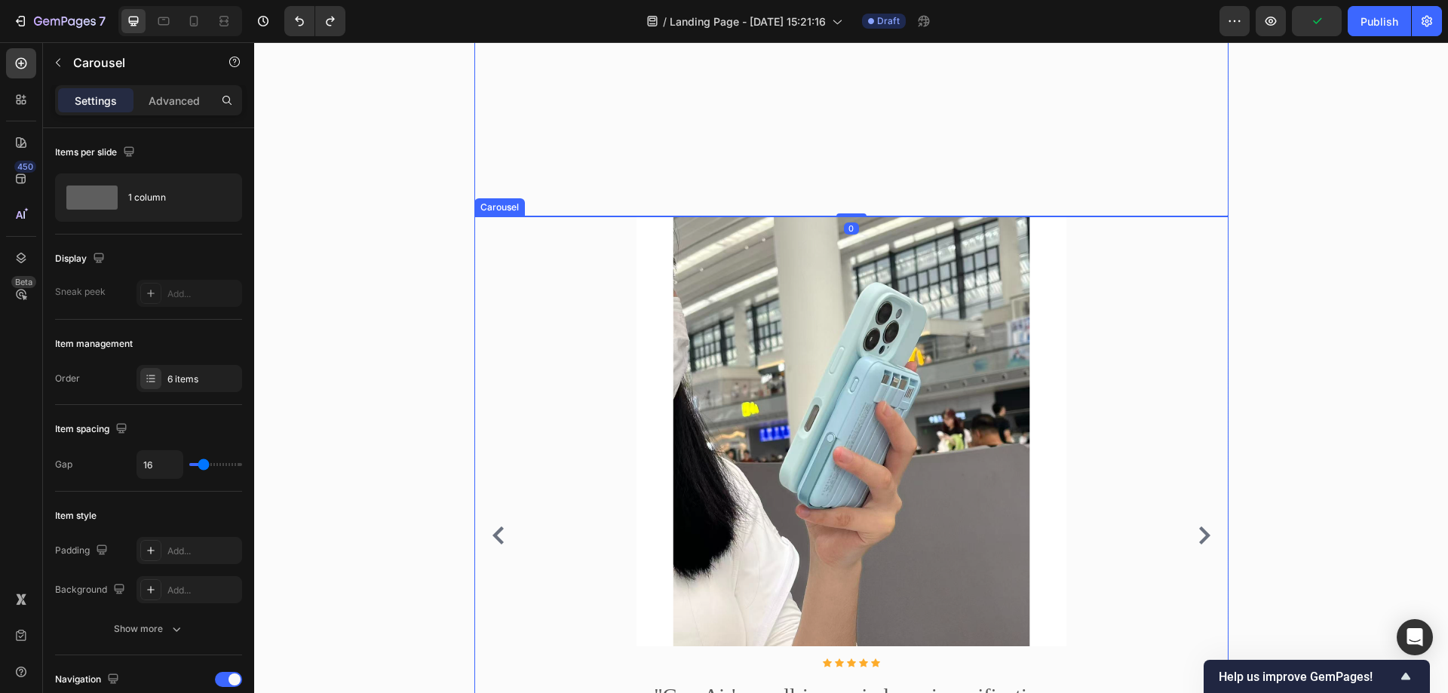
click at [514, 386] on div "Image Icon Icon Icon Icon Icon Icon List Hoz "GemAir's an all-in-one indoor air…" at bounding box center [851, 535] width 754 height 638
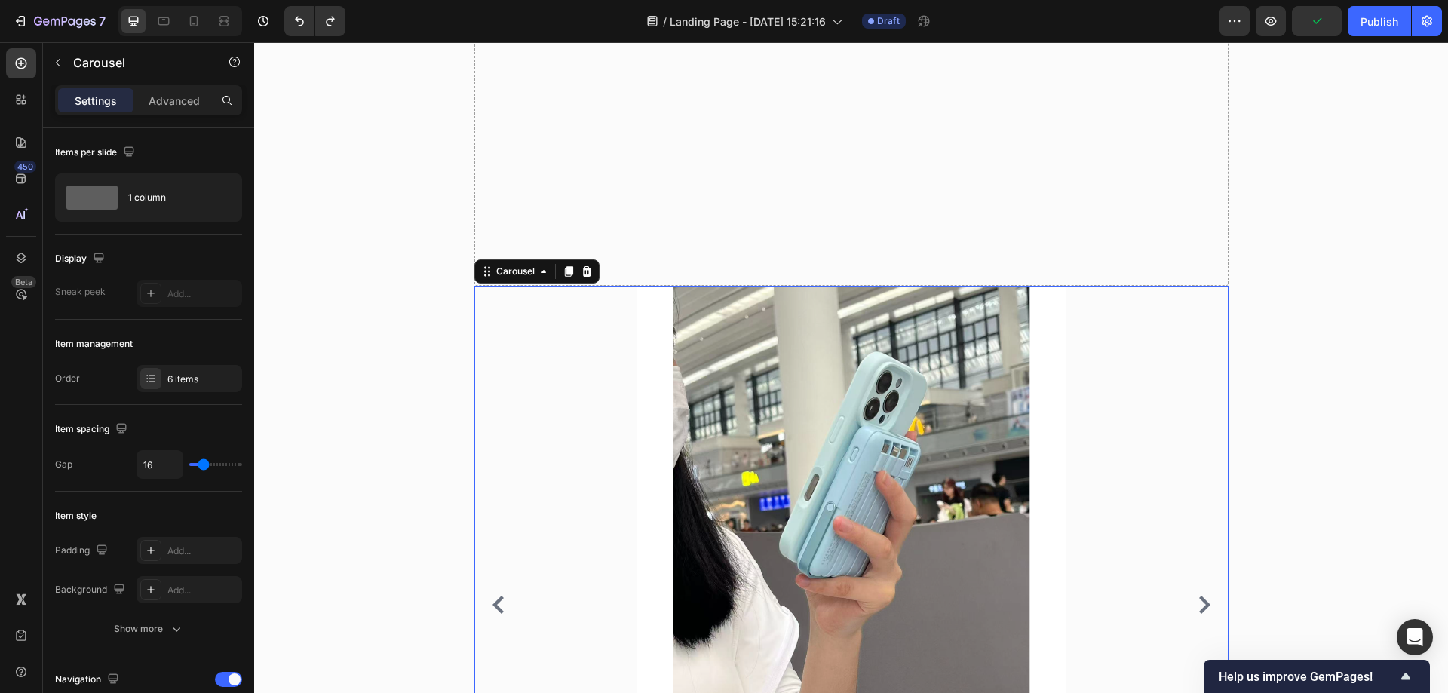
scroll to position [1551, 0]
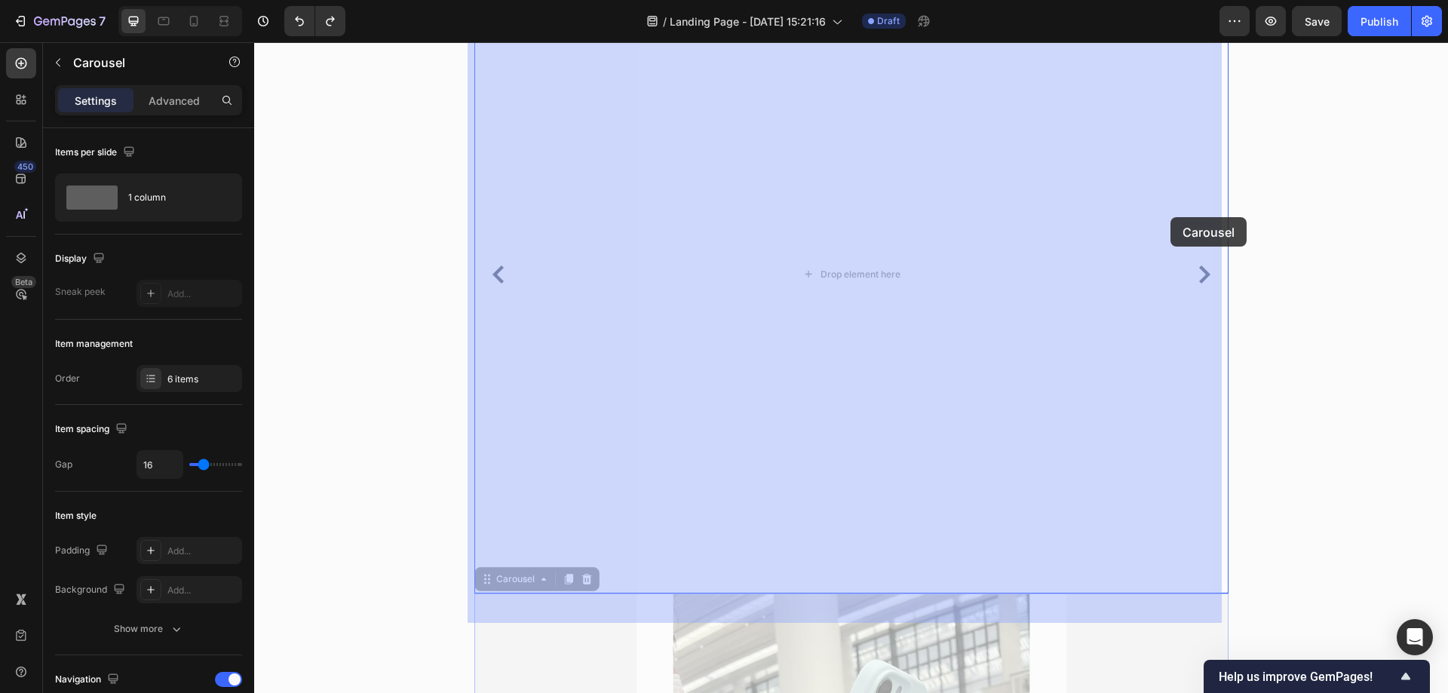
drag, startPoint x: 483, startPoint y: 606, endPoint x: 1170, endPoint y: 217, distance: 789.2
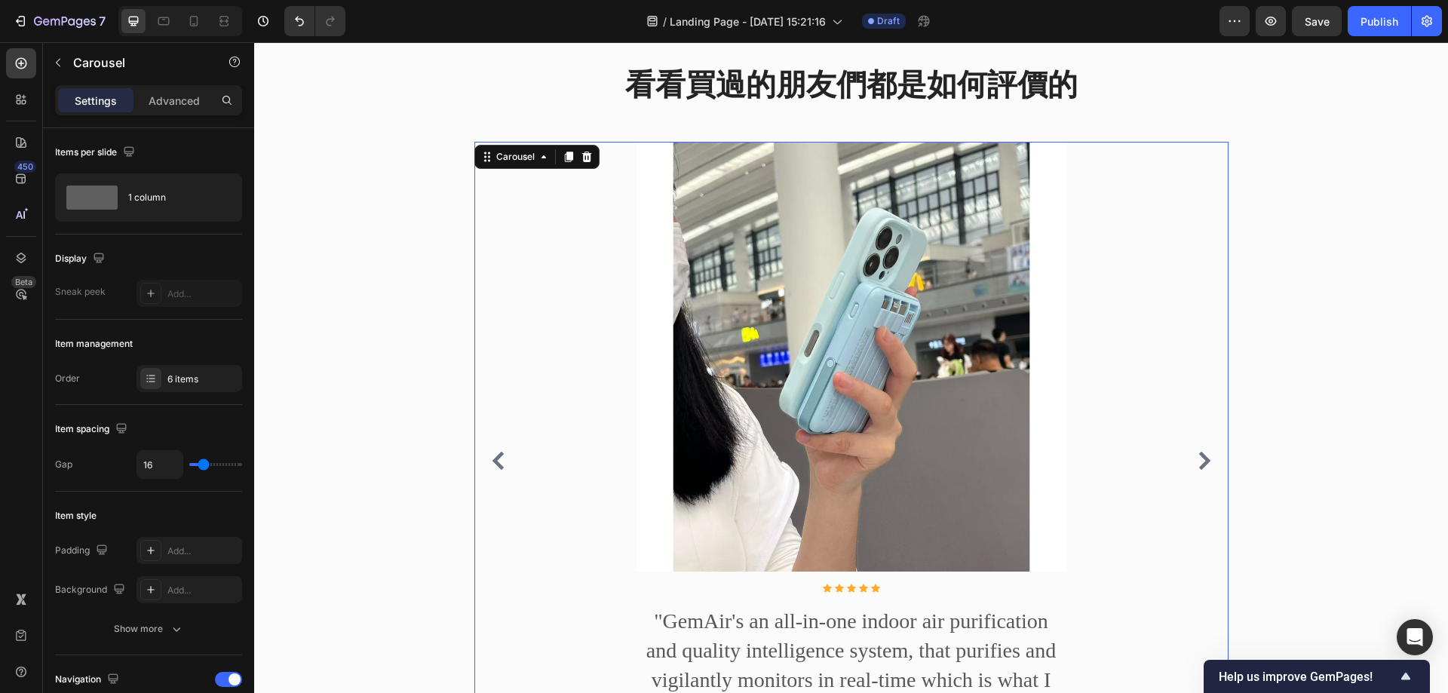
scroll to position [1250, 0]
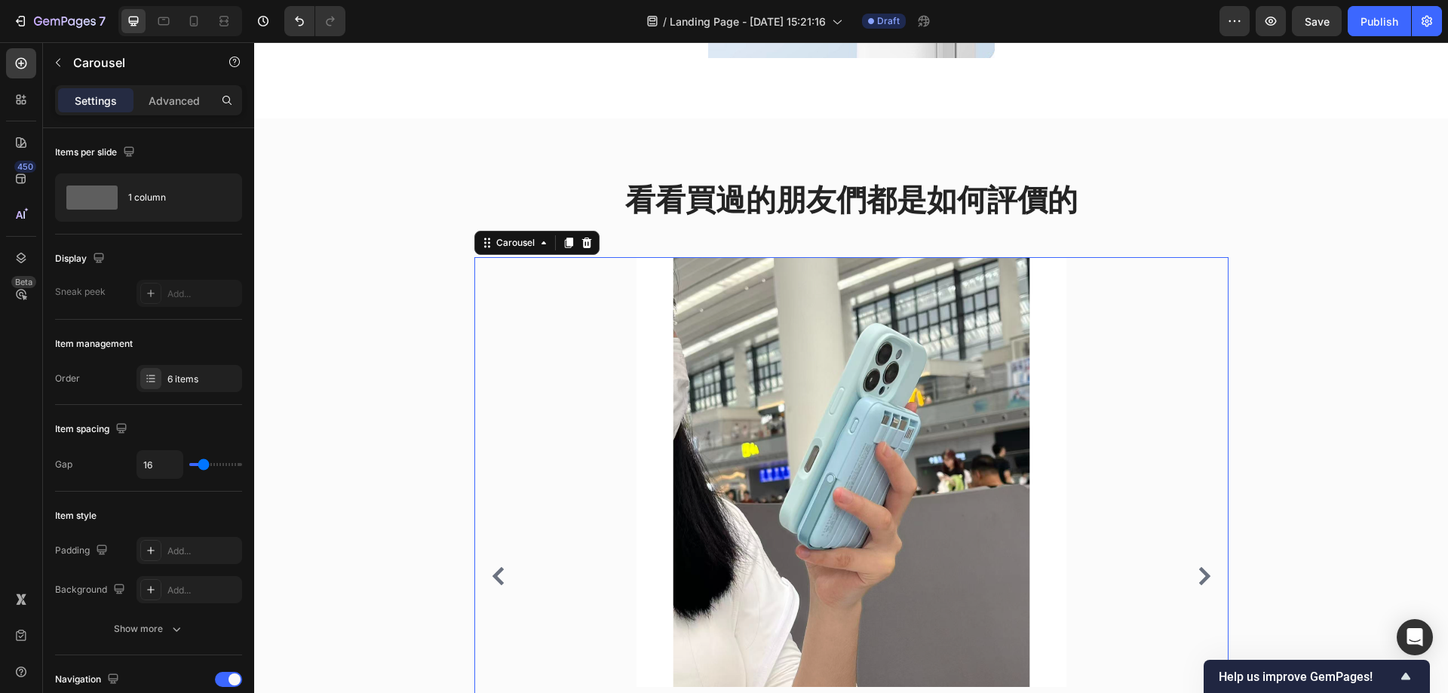
click at [1195, 588] on button "Carousel Next Arrow" at bounding box center [1204, 576] width 24 height 24
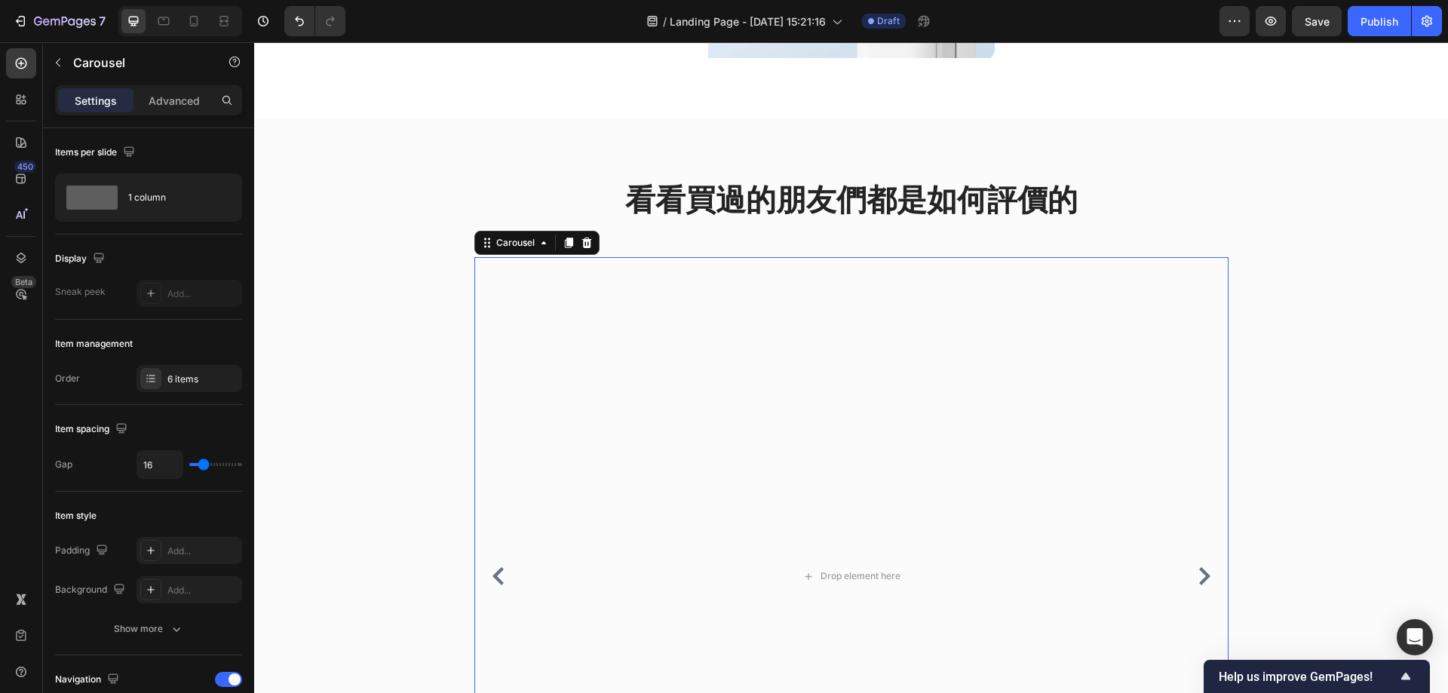
click at [495, 584] on icon "Carousel Back Arrow" at bounding box center [497, 576] width 11 height 18
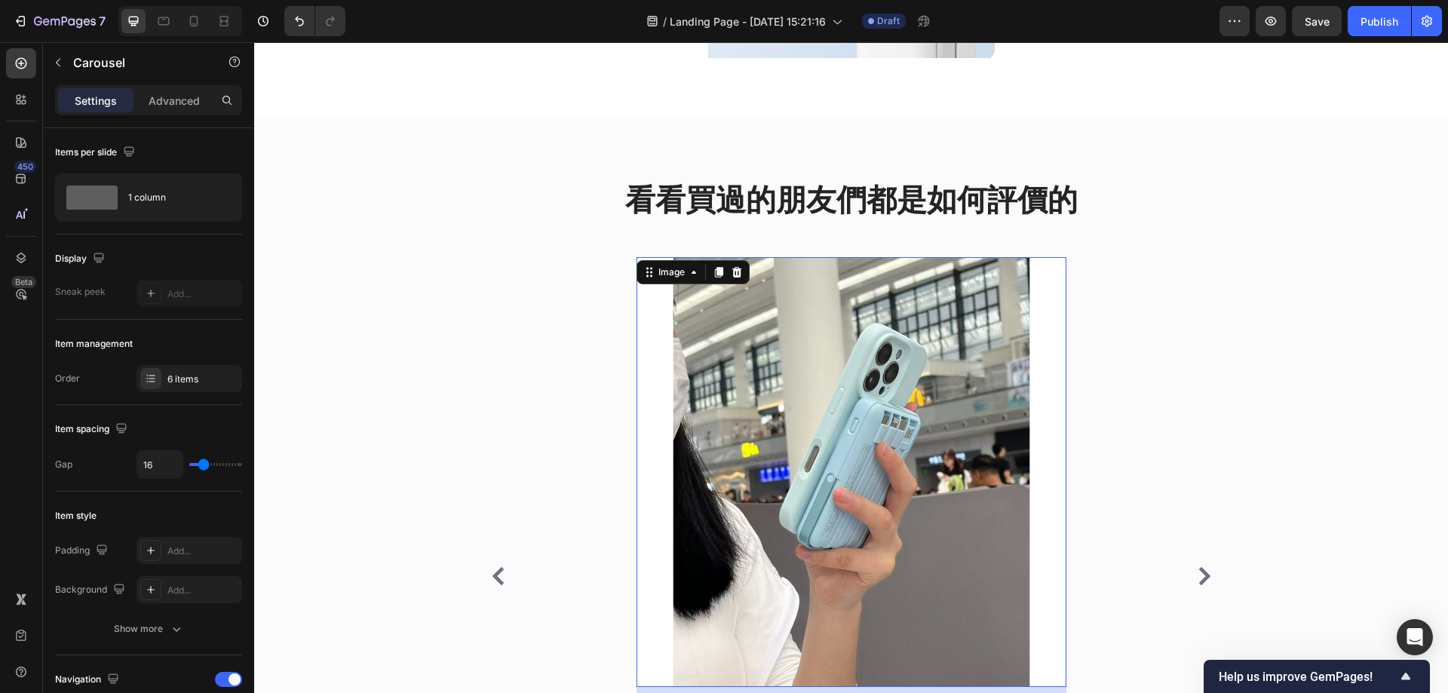
click at [672, 306] on img at bounding box center [852, 472] width 430 height 430
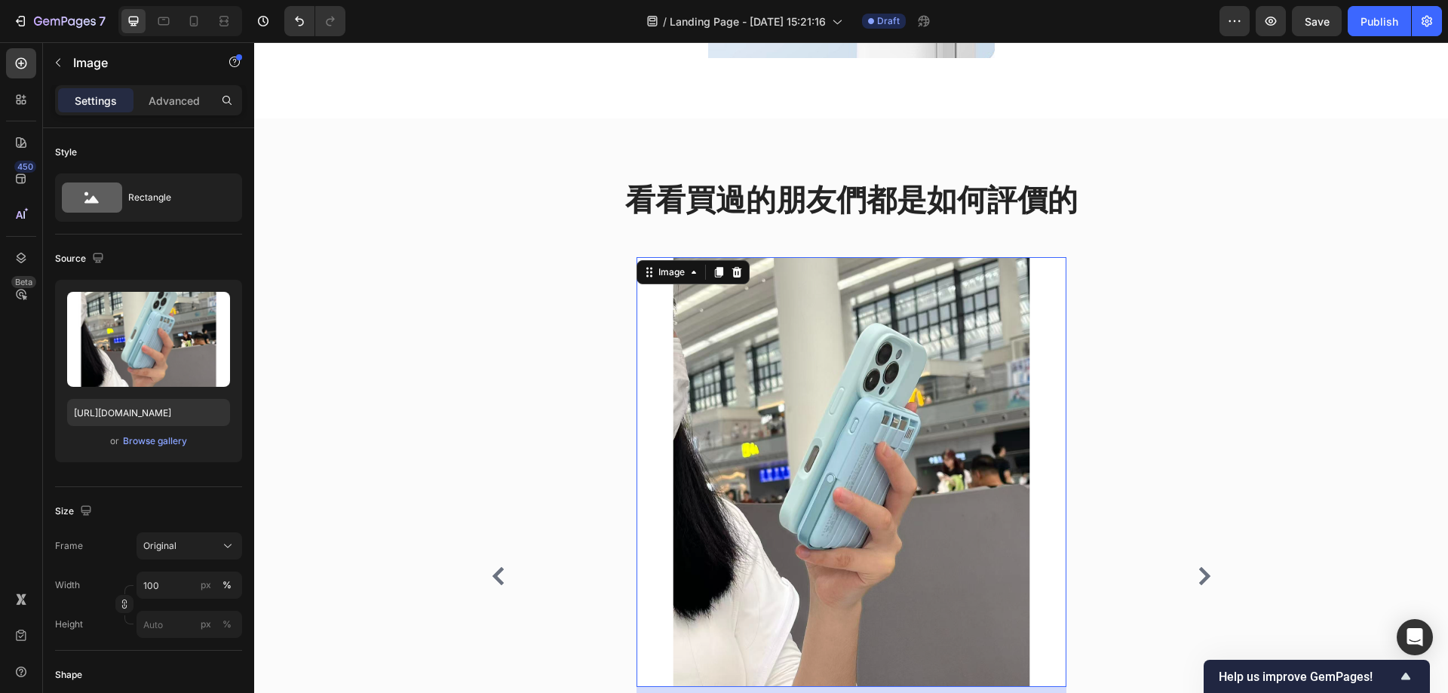
click at [643, 363] on img at bounding box center [852, 472] width 430 height 430
click at [587, 349] on div "Image 16 Icon Icon Icon Icon Icon Icon List Hoz "GemAir's an all-in-one indoor …" at bounding box center [851, 576] width 754 height 638
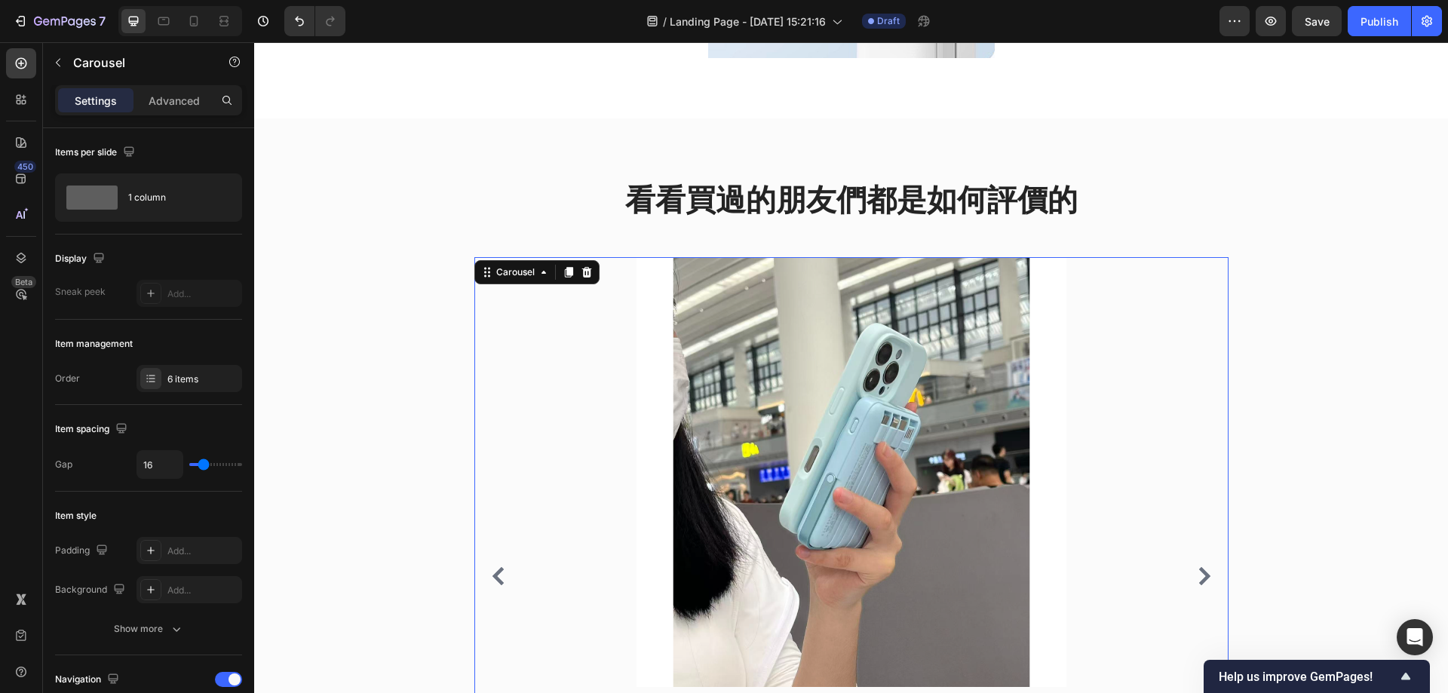
click at [564, 268] on icon at bounding box center [568, 272] width 8 height 11
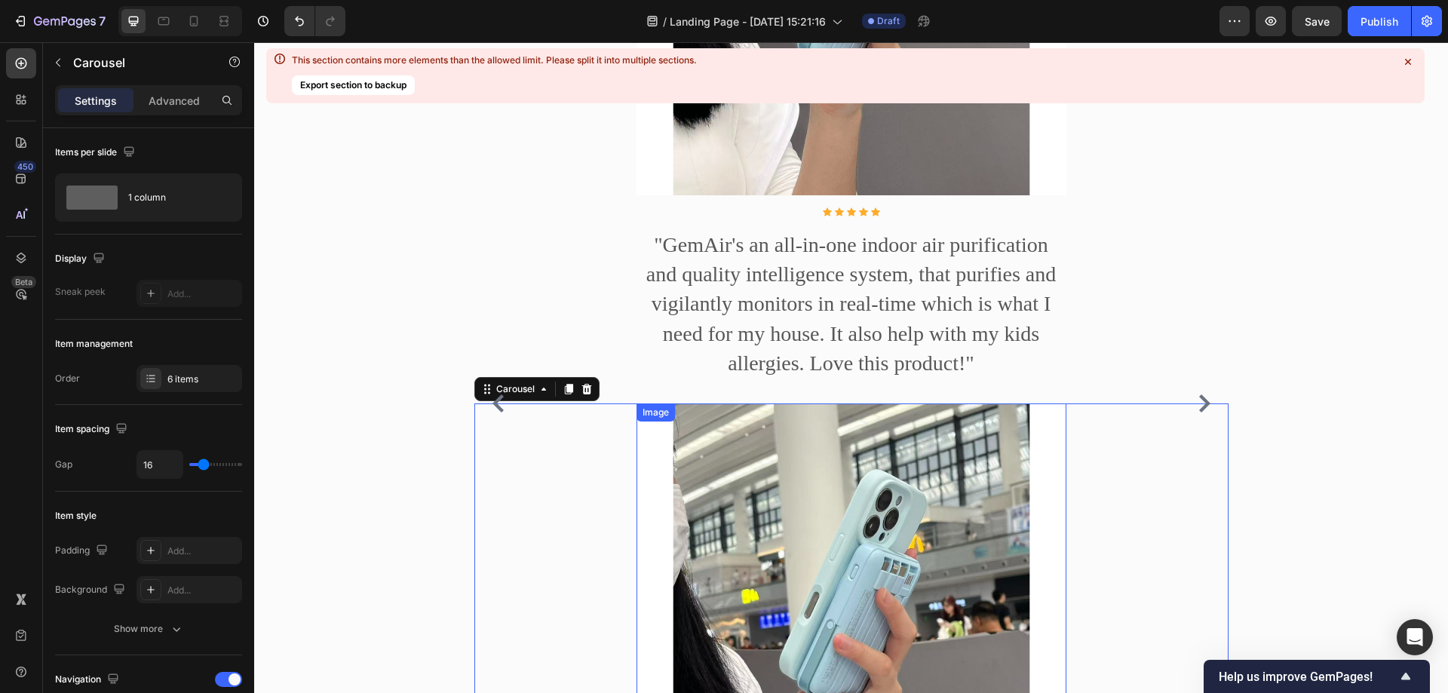
scroll to position [1702, 0]
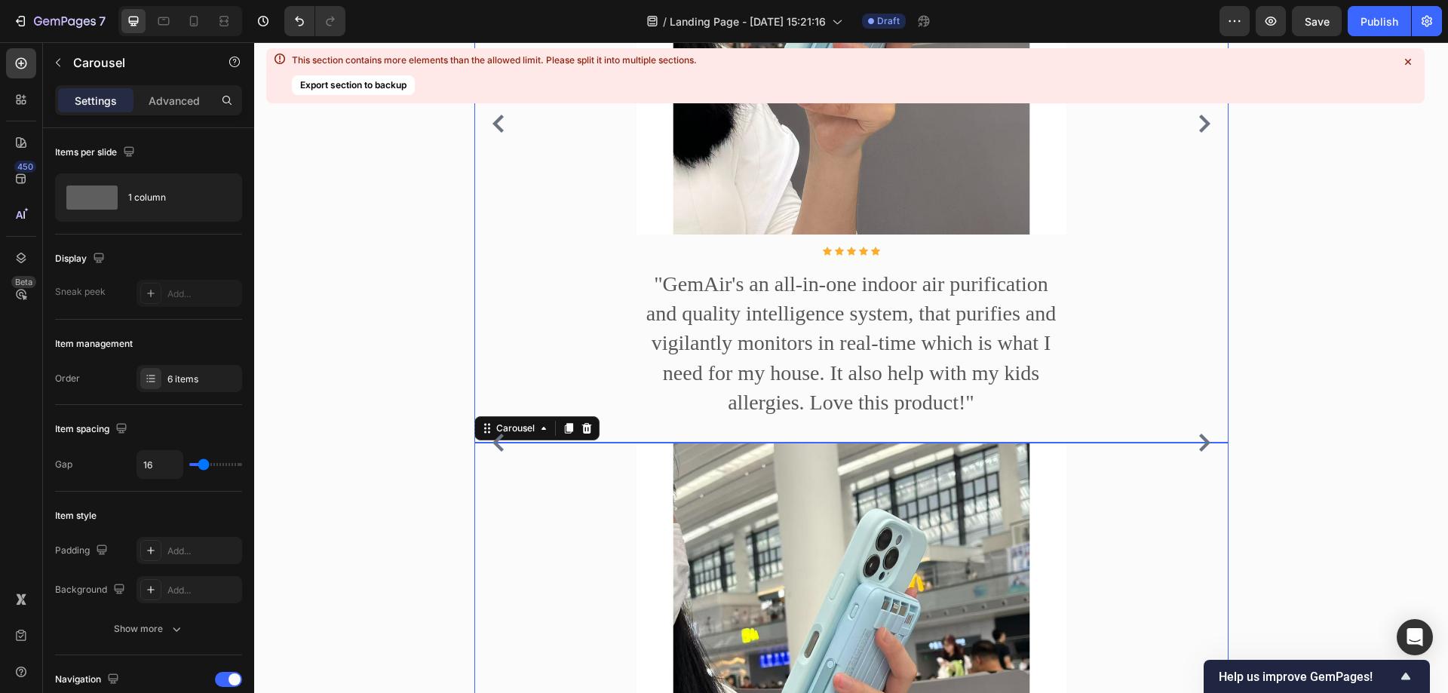
click at [1195, 133] on icon "Carousel Next Arrow" at bounding box center [1204, 124] width 18 height 18
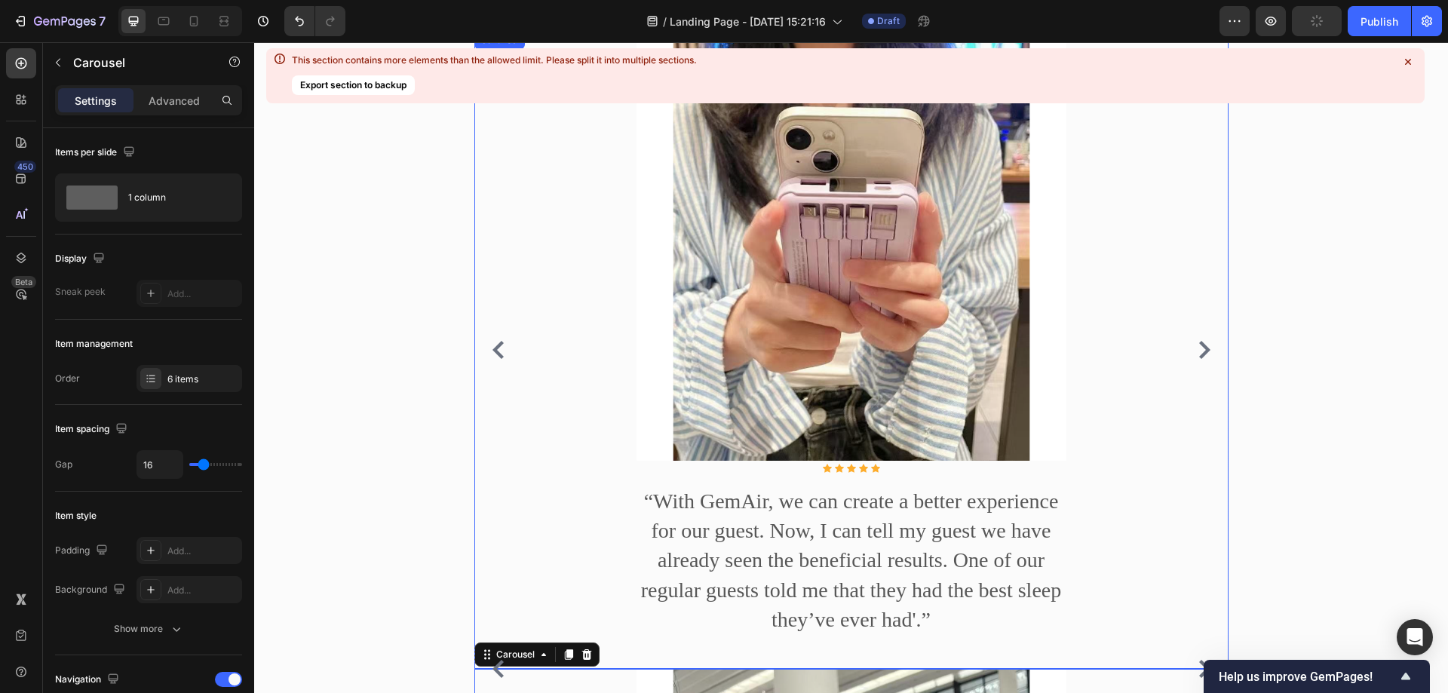
click at [1200, 362] on button "Carousel Next Arrow" at bounding box center [1204, 350] width 24 height 24
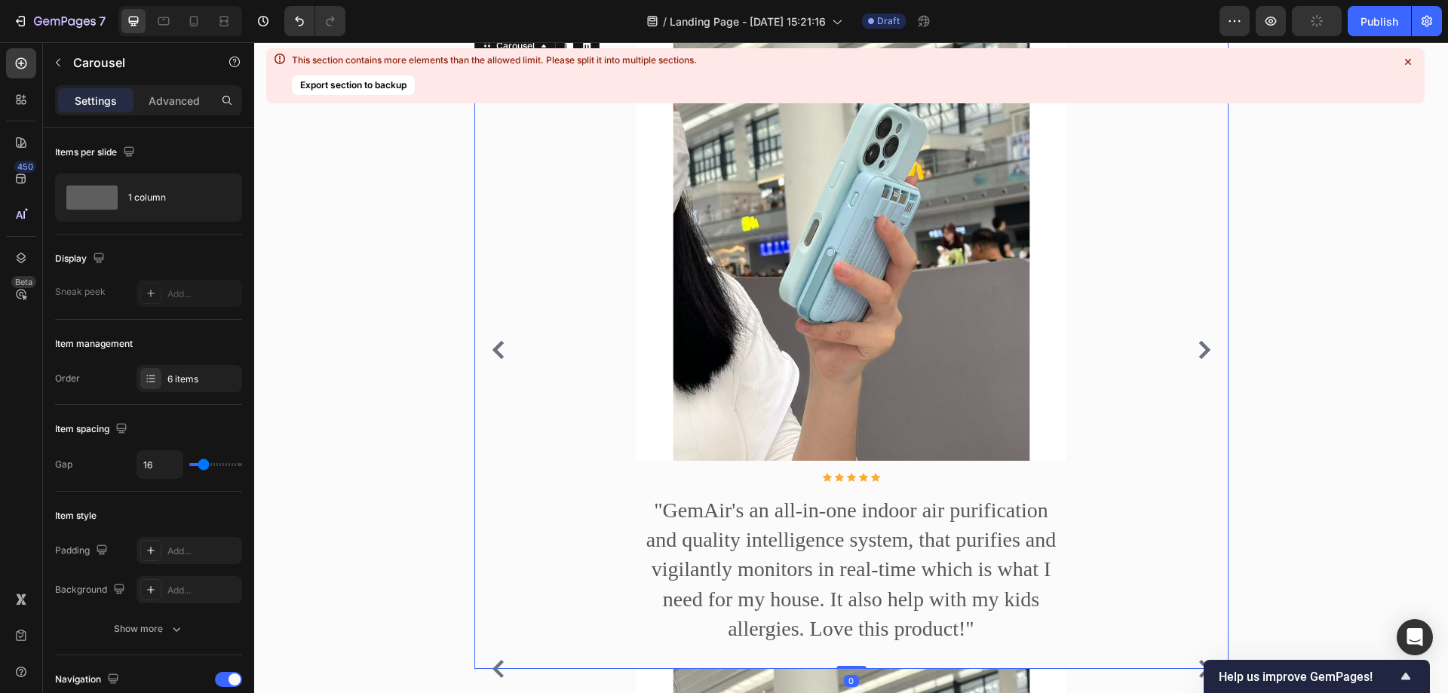
click at [1202, 359] on icon "Carousel Next Arrow" at bounding box center [1204, 350] width 11 height 18
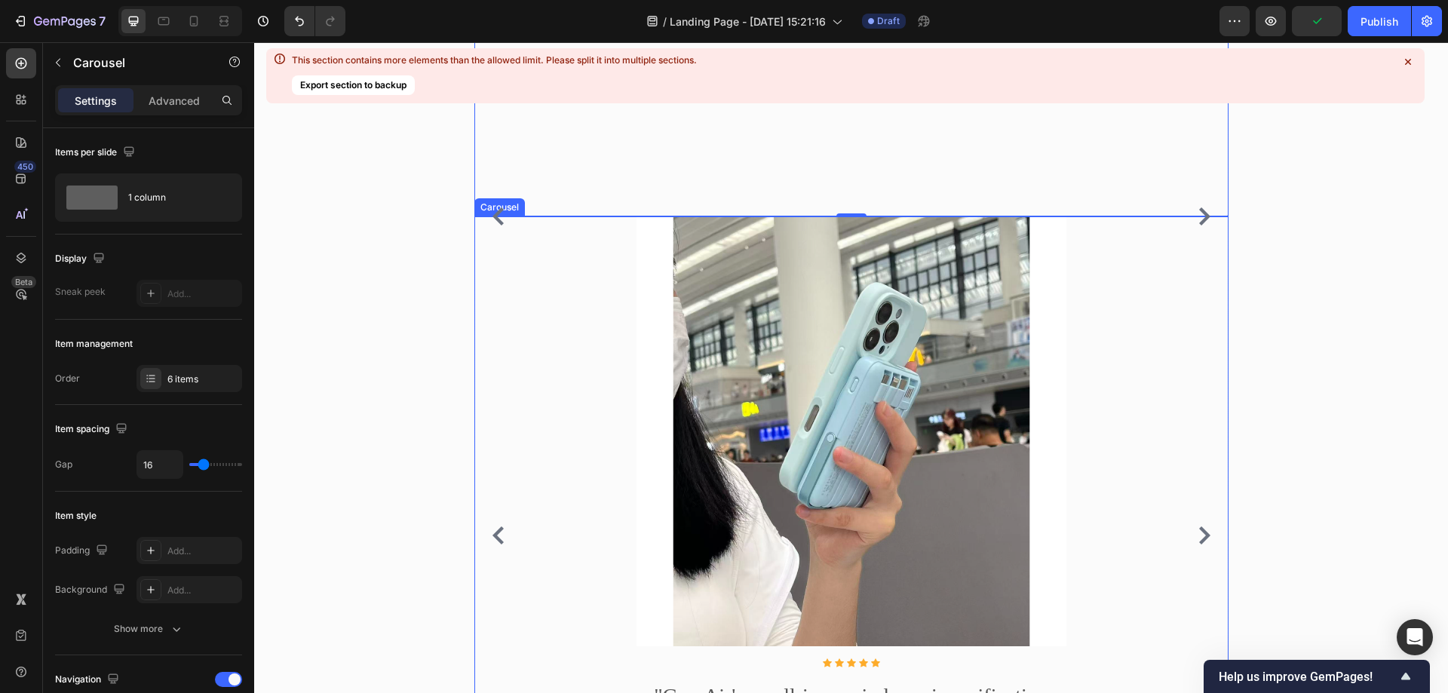
click at [535, 452] on div "Image Icon Icon Icon Icon Icon Icon List Hoz "GemAir's an all-in-one indoor air…" at bounding box center [851, 535] width 754 height 638
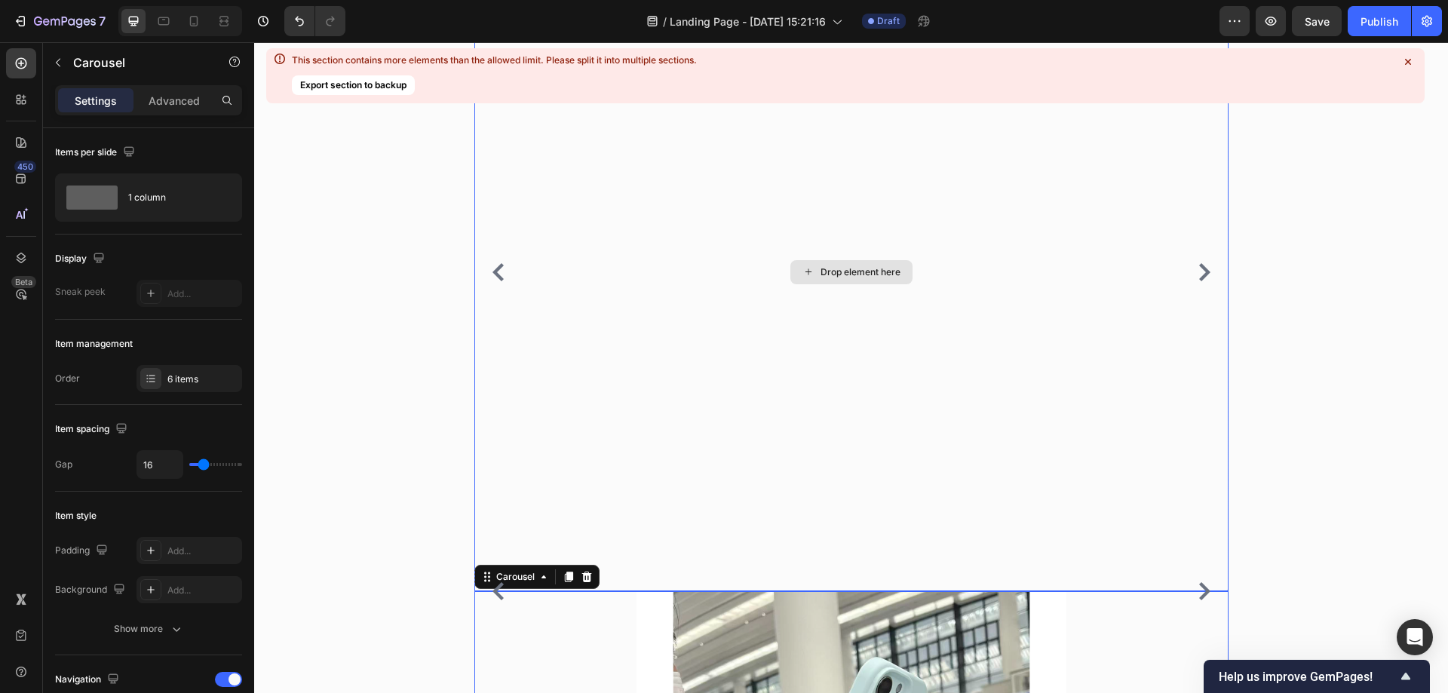
scroll to position [1551, 0]
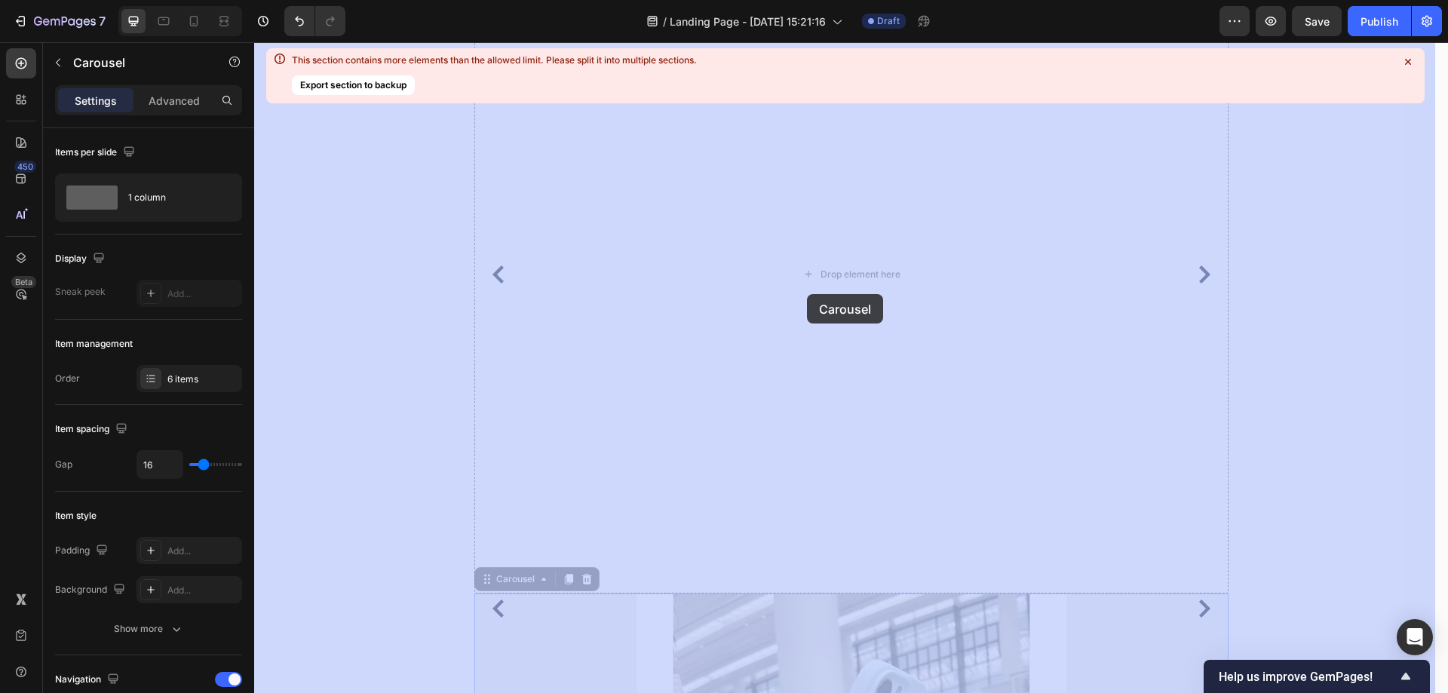
drag, startPoint x: 481, startPoint y: 604, endPoint x: 811, endPoint y: 290, distance: 455.0
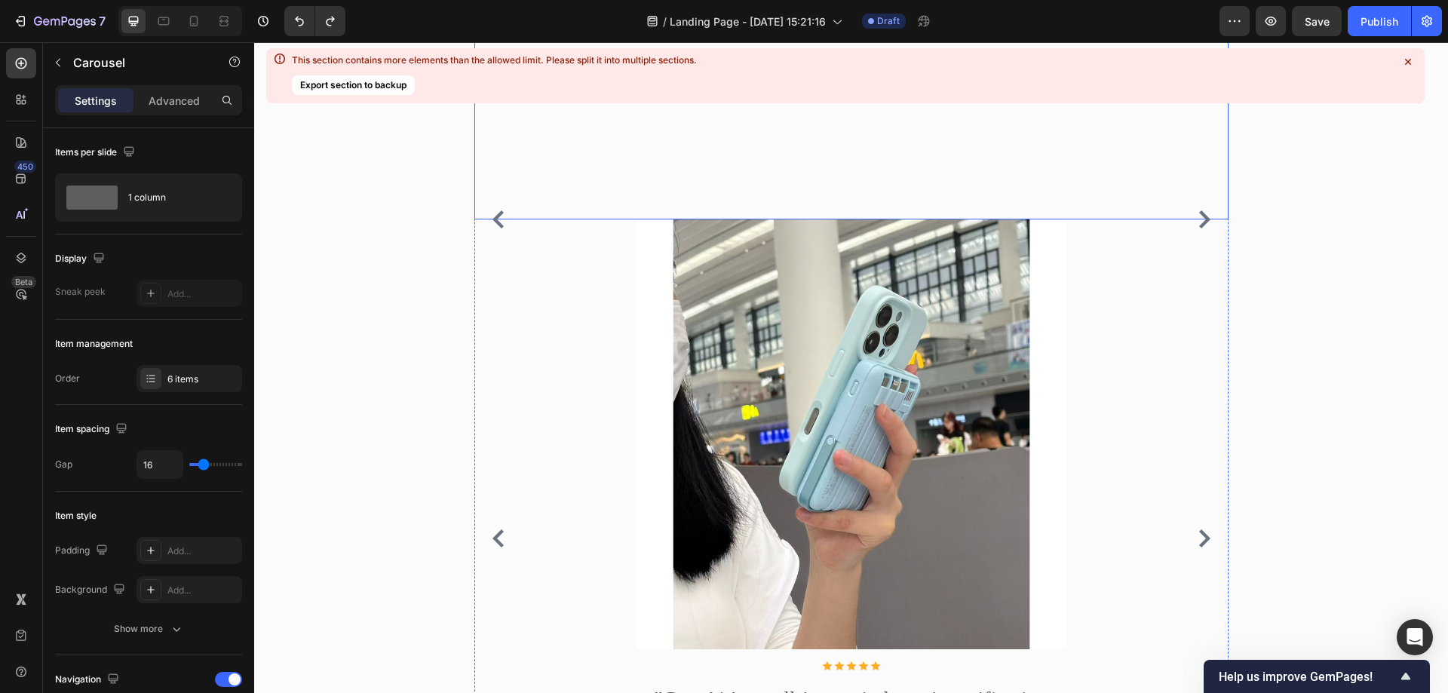
scroll to position [1928, 0]
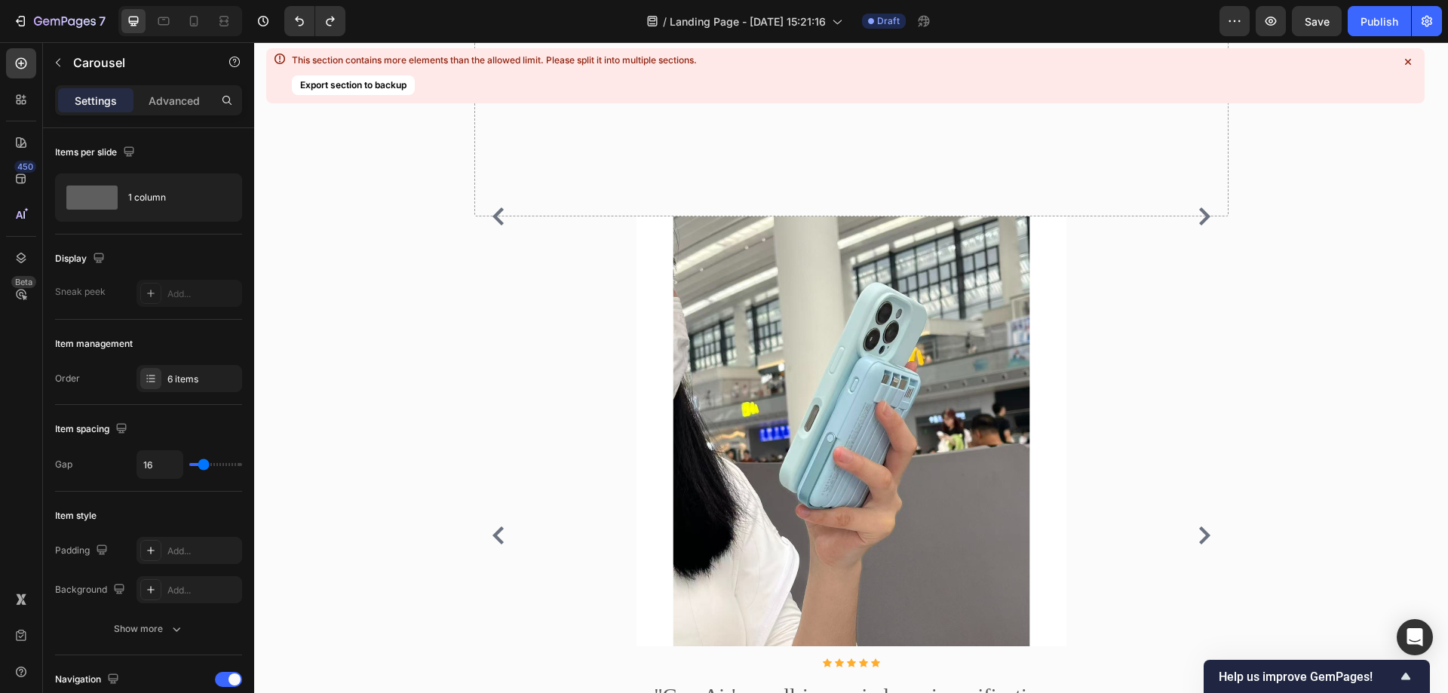
click at [507, 261] on div "Image Icon Icon Icon Icon Icon Icon List Hoz "GemAir's an all-in-one indoor air…" at bounding box center [851, 535] width 754 height 638
click at [503, 320] on div "Image Icon Icon Icon Icon Icon Icon List Hoz "GemAir's an all-in-one indoor air…" at bounding box center [851, 535] width 754 height 638
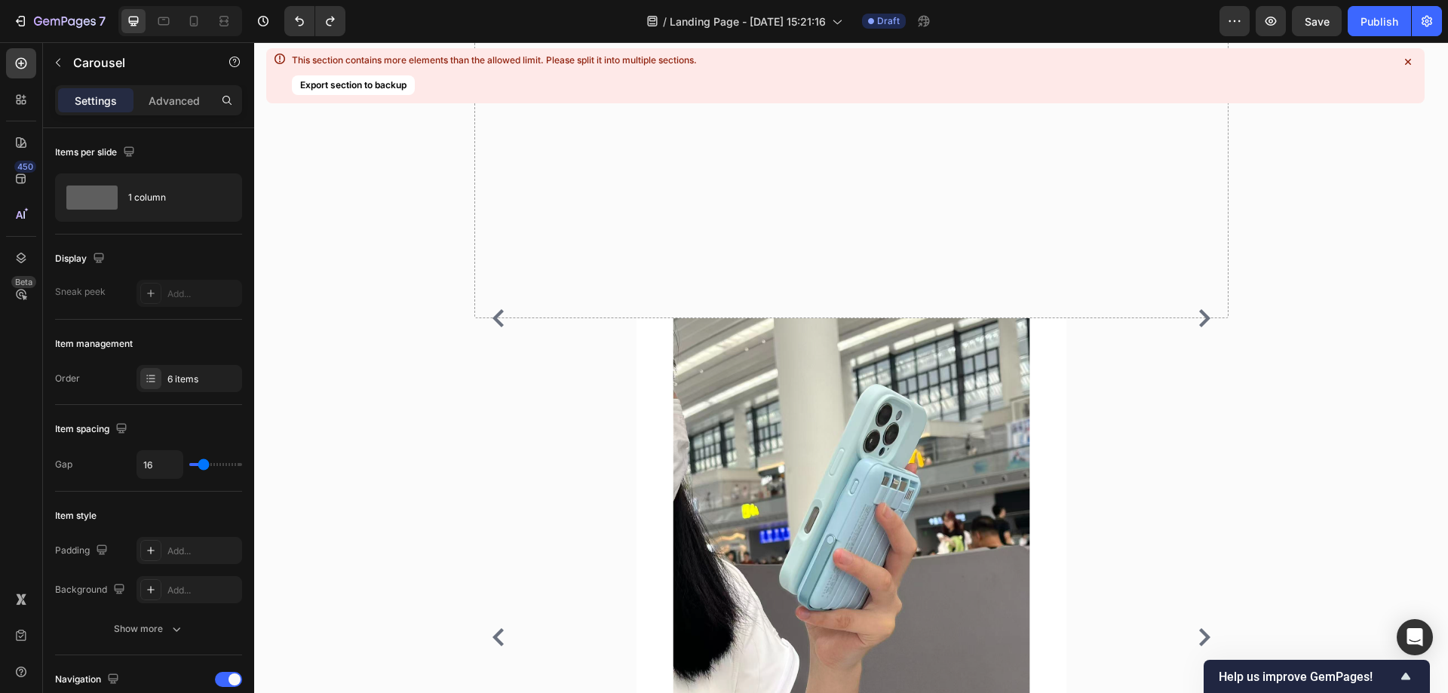
scroll to position [1551, 0]
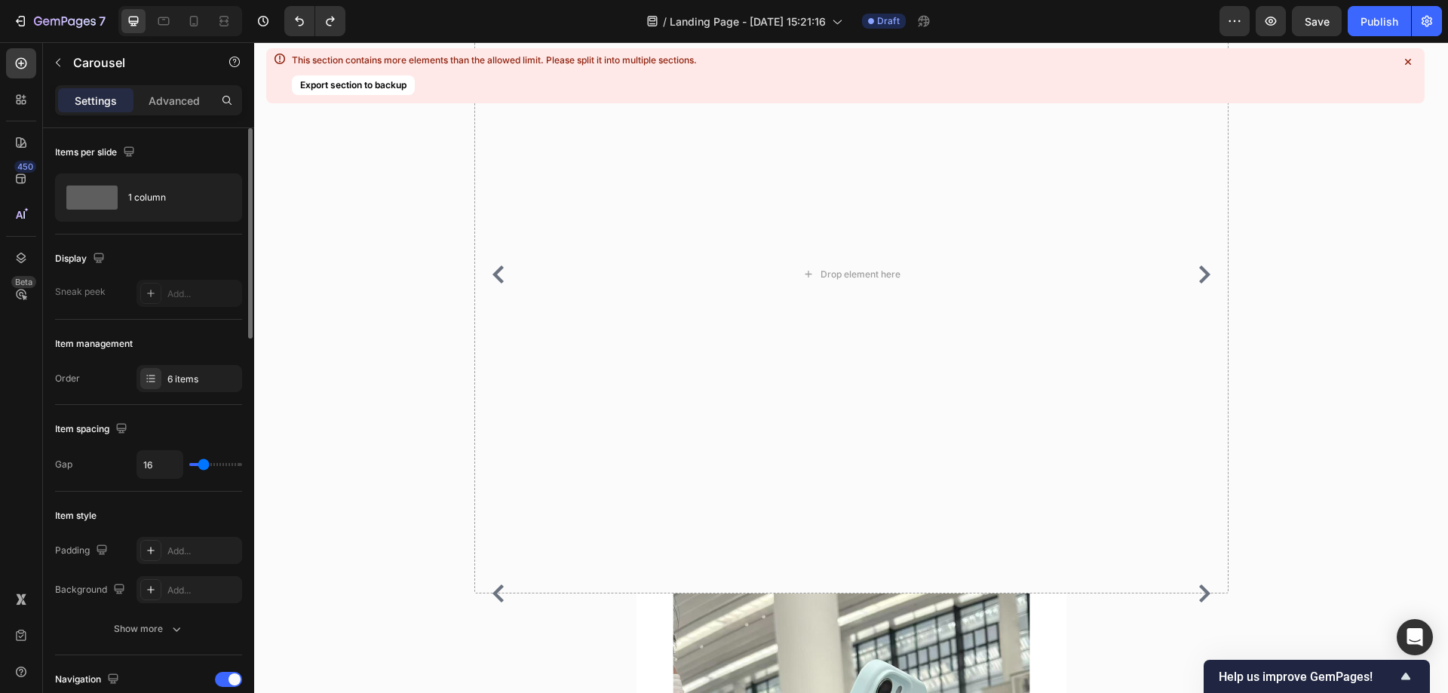
click at [159, 398] on div "Item management Order 6 items" at bounding box center [148, 362] width 187 height 85
click at [179, 371] on div "6 items" at bounding box center [190, 378] width 106 height 27
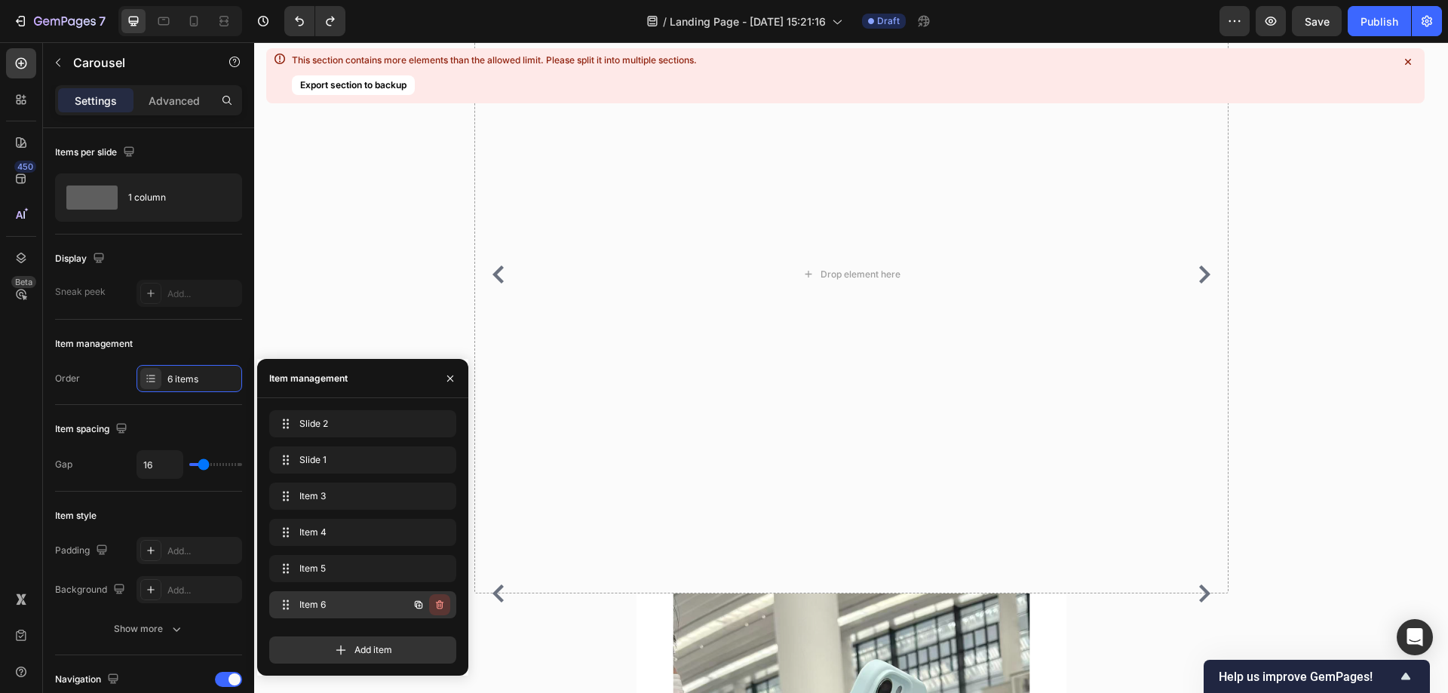
click at [443, 604] on icon "button" at bounding box center [440, 605] width 12 height 12
click at [437, 611] on div "Delete" at bounding box center [430, 605] width 28 height 14
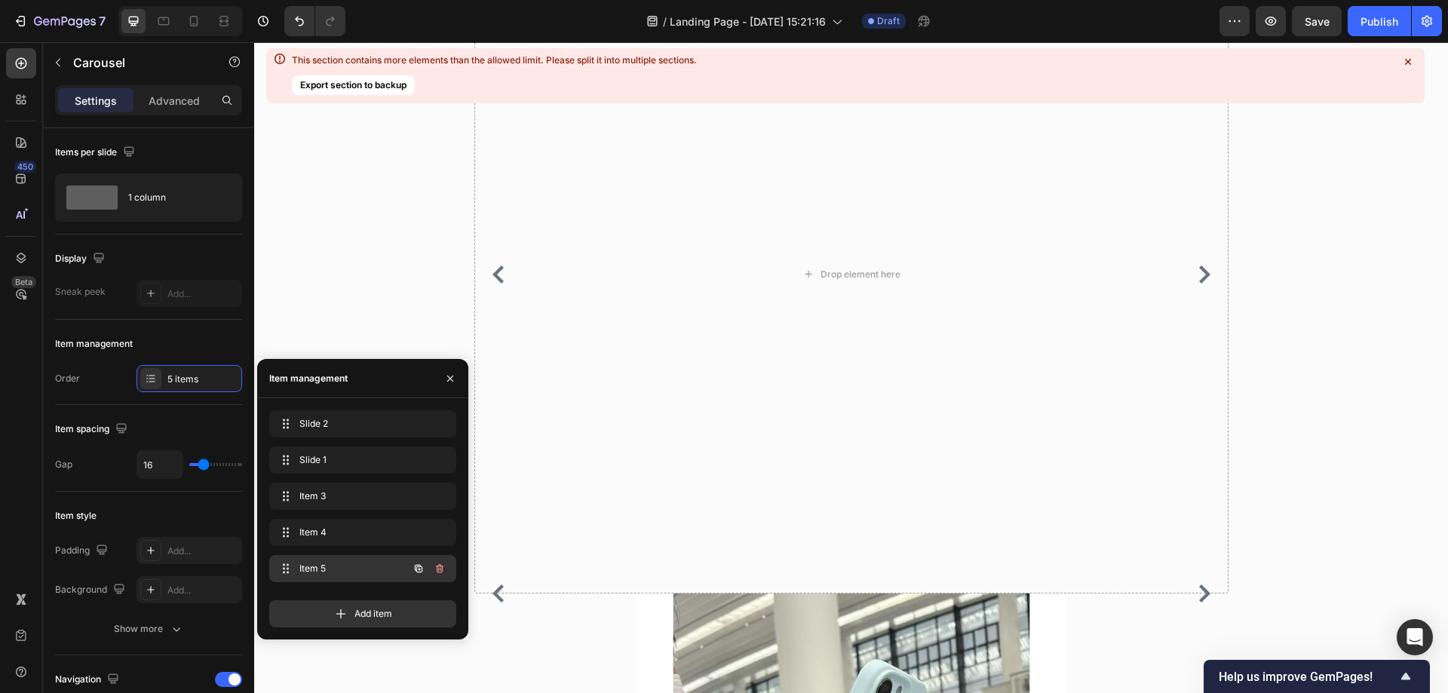
click at [357, 572] on span "Item 5" at bounding box center [341, 569] width 85 height 14
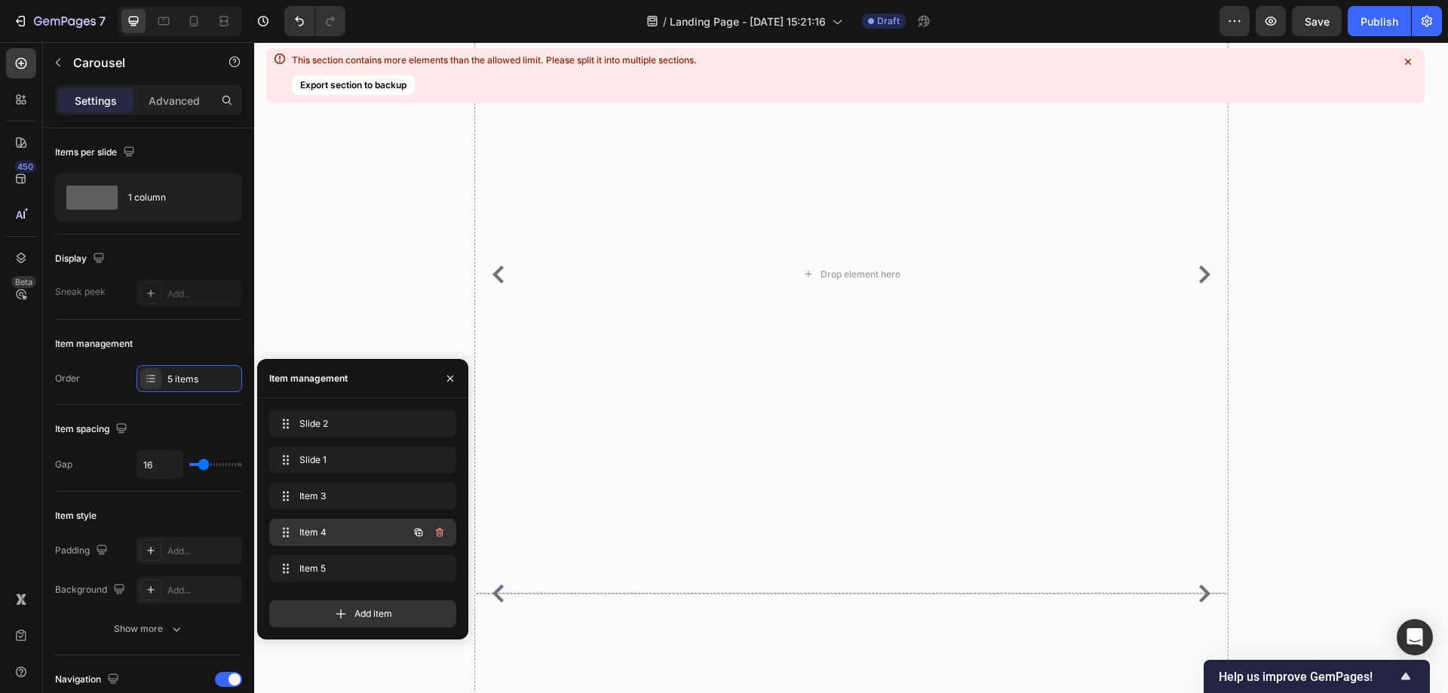
click at [318, 532] on span "Item 4" at bounding box center [341, 533] width 85 height 14
click at [789, 329] on div "Drop element here" at bounding box center [851, 275] width 754 height 638
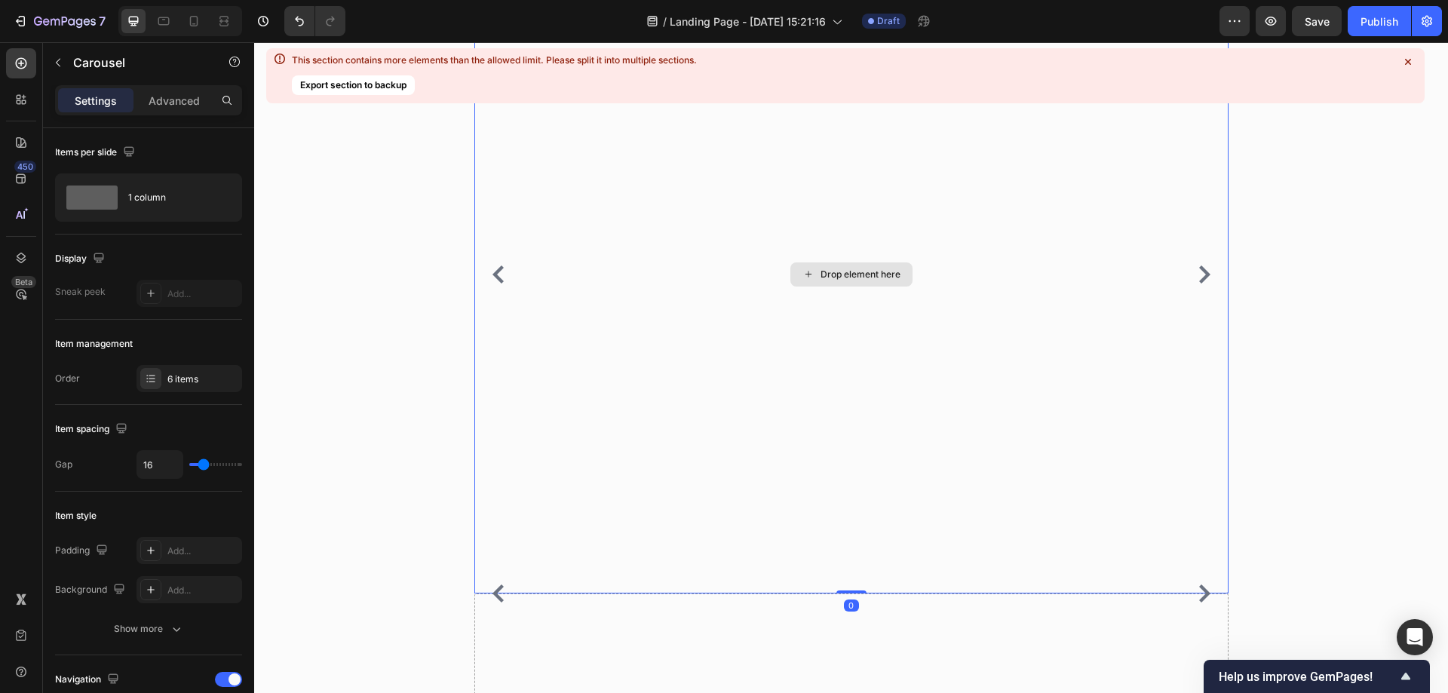
click at [489, 379] on div "Drop element here" at bounding box center [851, 275] width 754 height 638
click at [159, 391] on div "6 items" at bounding box center [190, 378] width 106 height 27
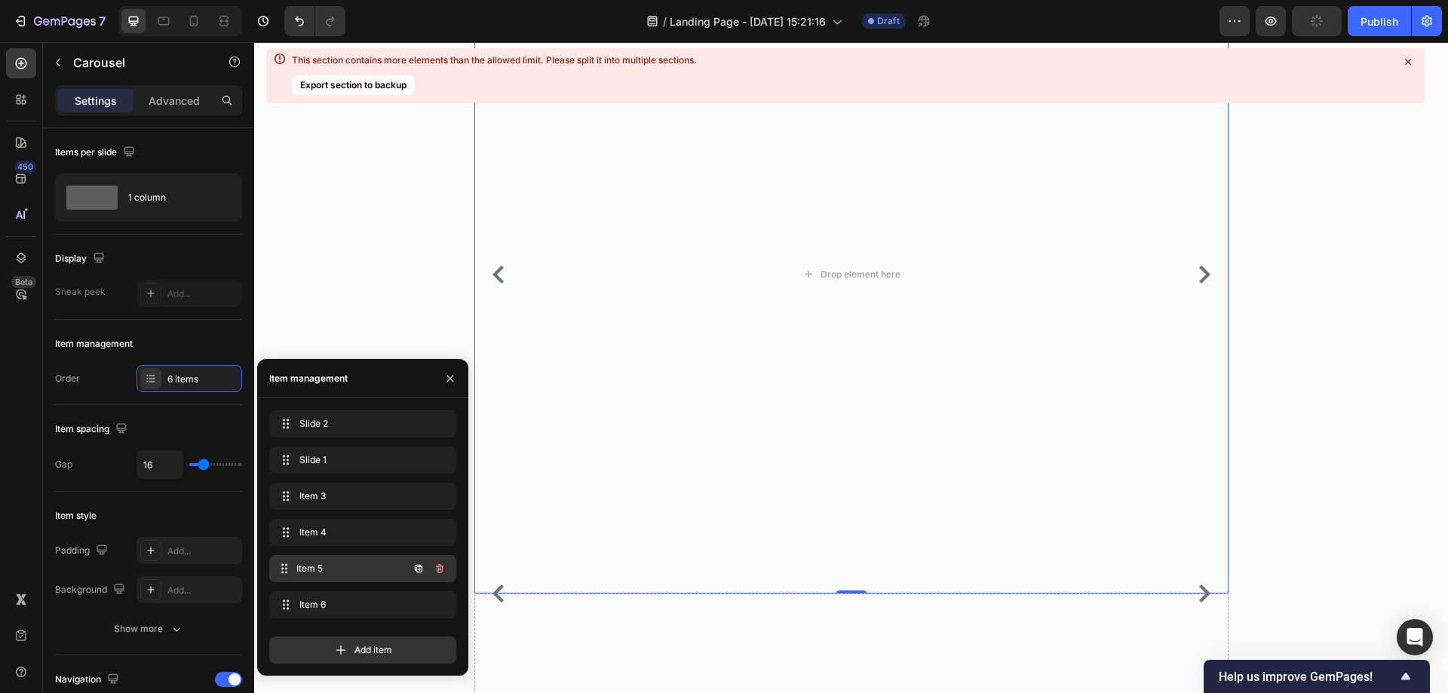
click at [344, 577] on div "Item 5 Item 5" at bounding box center [341, 568] width 133 height 21
click at [326, 526] on span "Item 4" at bounding box center [341, 533] width 85 height 14
click at [325, 491] on span "Item 3" at bounding box center [352, 496] width 112 height 14
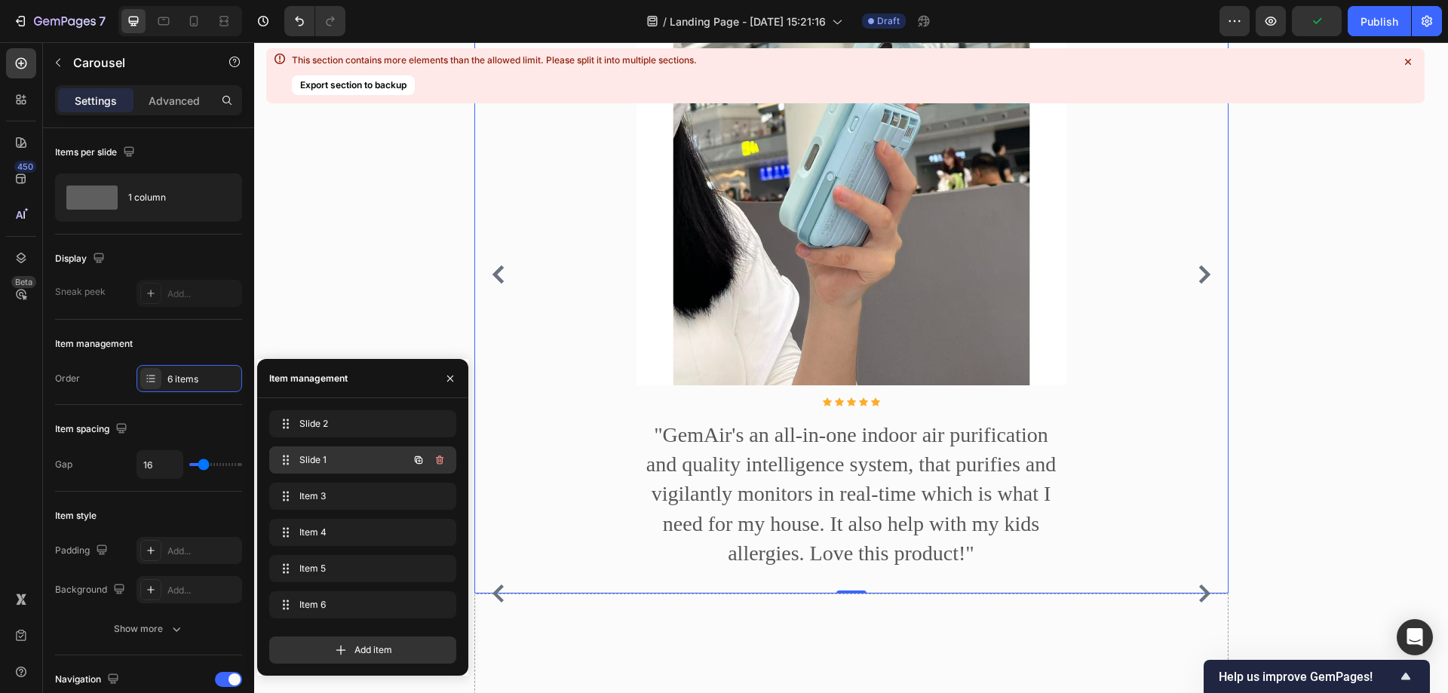
click at [327, 458] on span "Slide 1" at bounding box center [341, 460] width 85 height 14
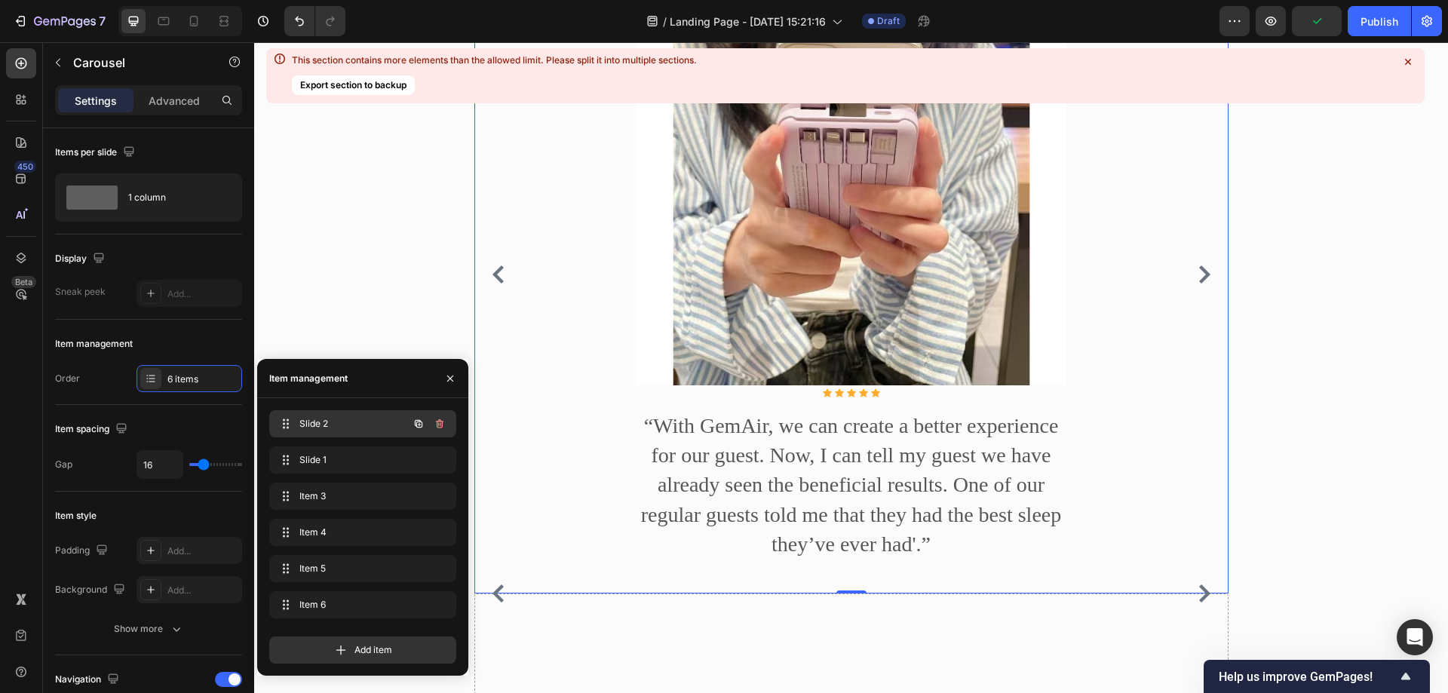
click at [327, 416] on div "Slide 2 Slide 2" at bounding box center [341, 423] width 133 height 21
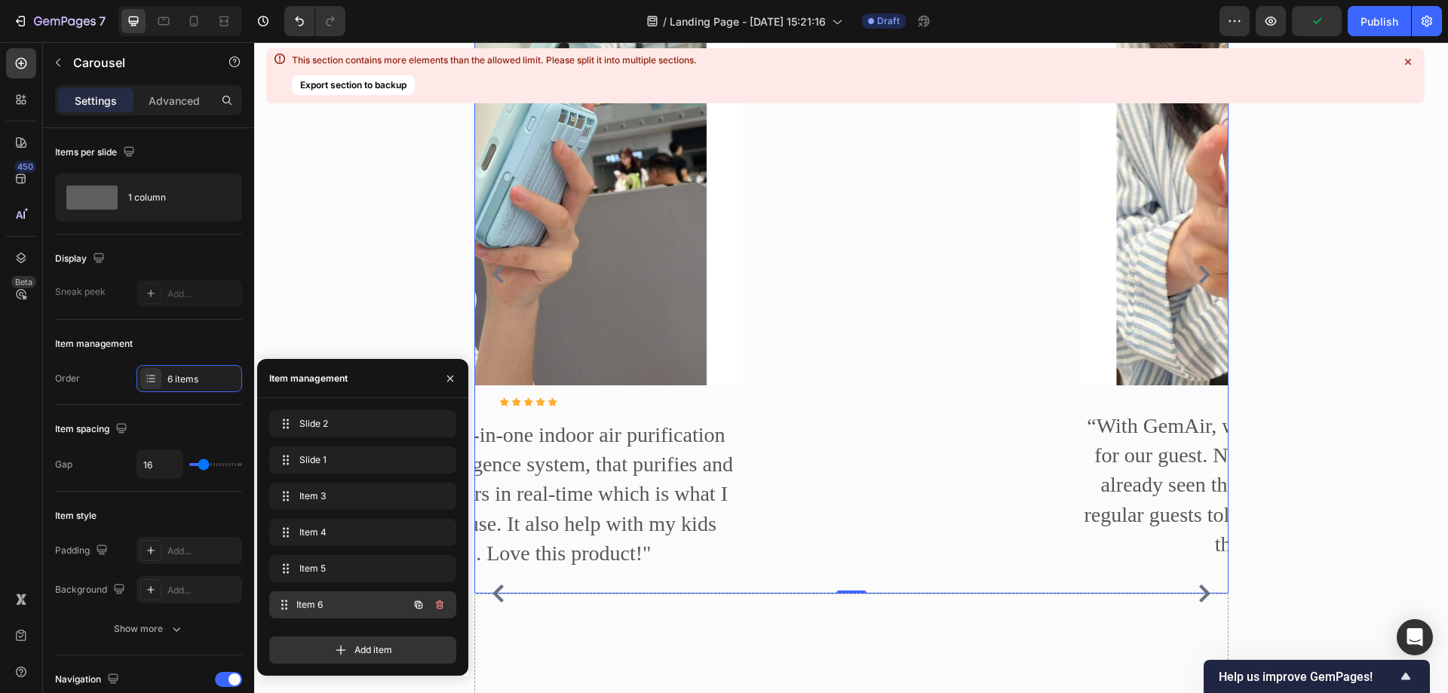
click at [325, 606] on span "Item 6" at bounding box center [352, 605] width 112 height 14
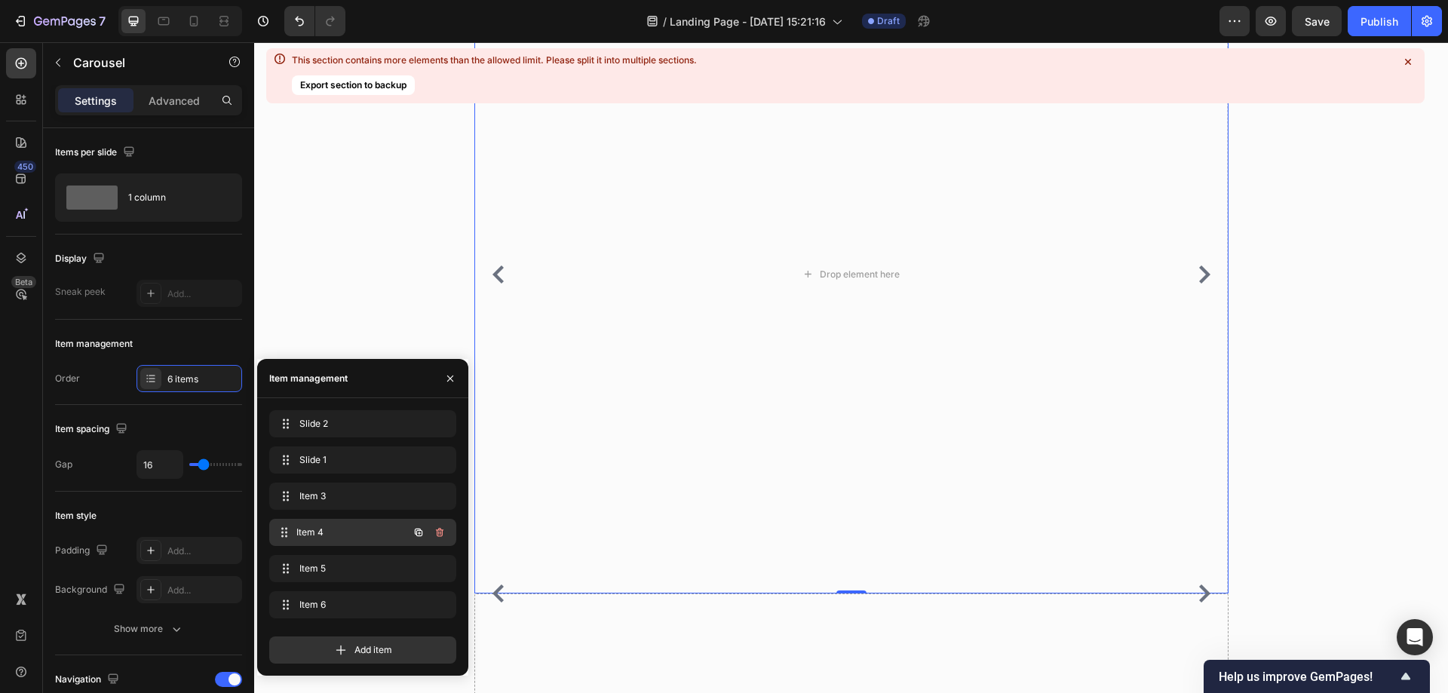
click at [324, 523] on div "Item 4 Item 4" at bounding box center [341, 532] width 133 height 21
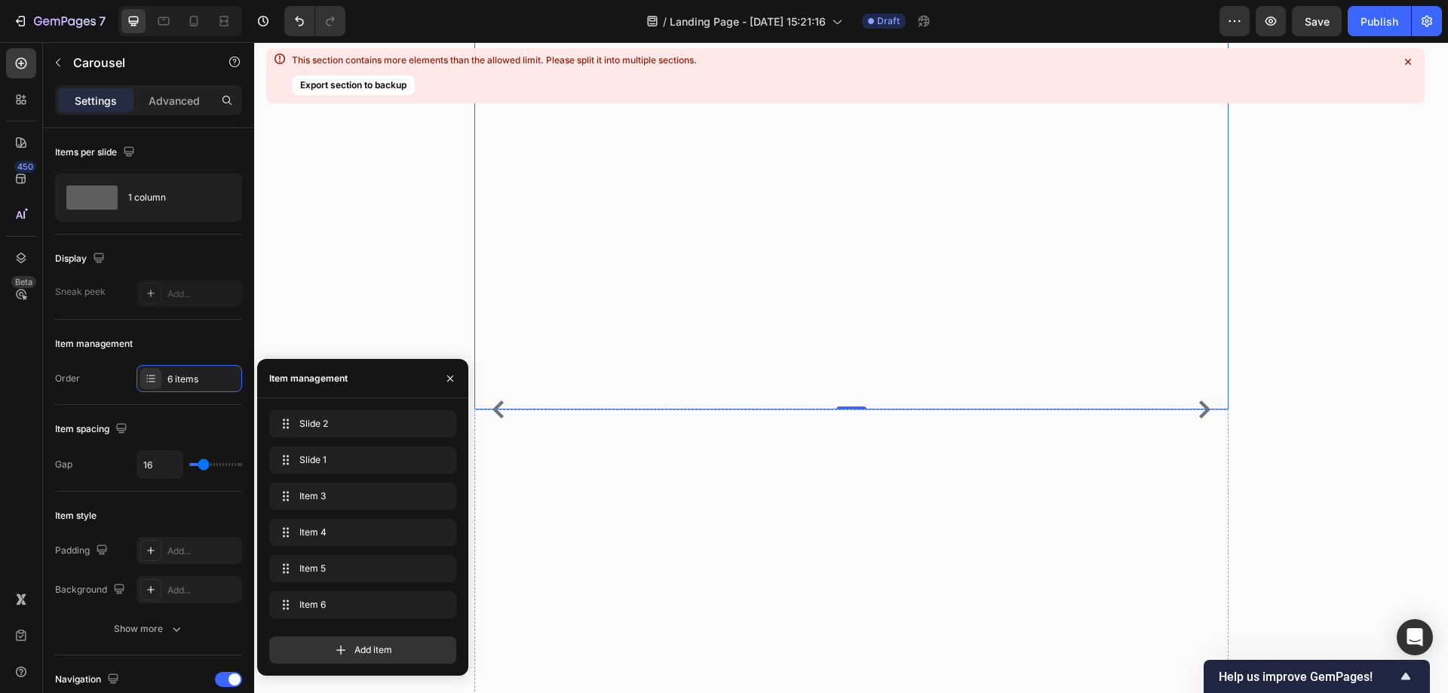
scroll to position [1778, 0]
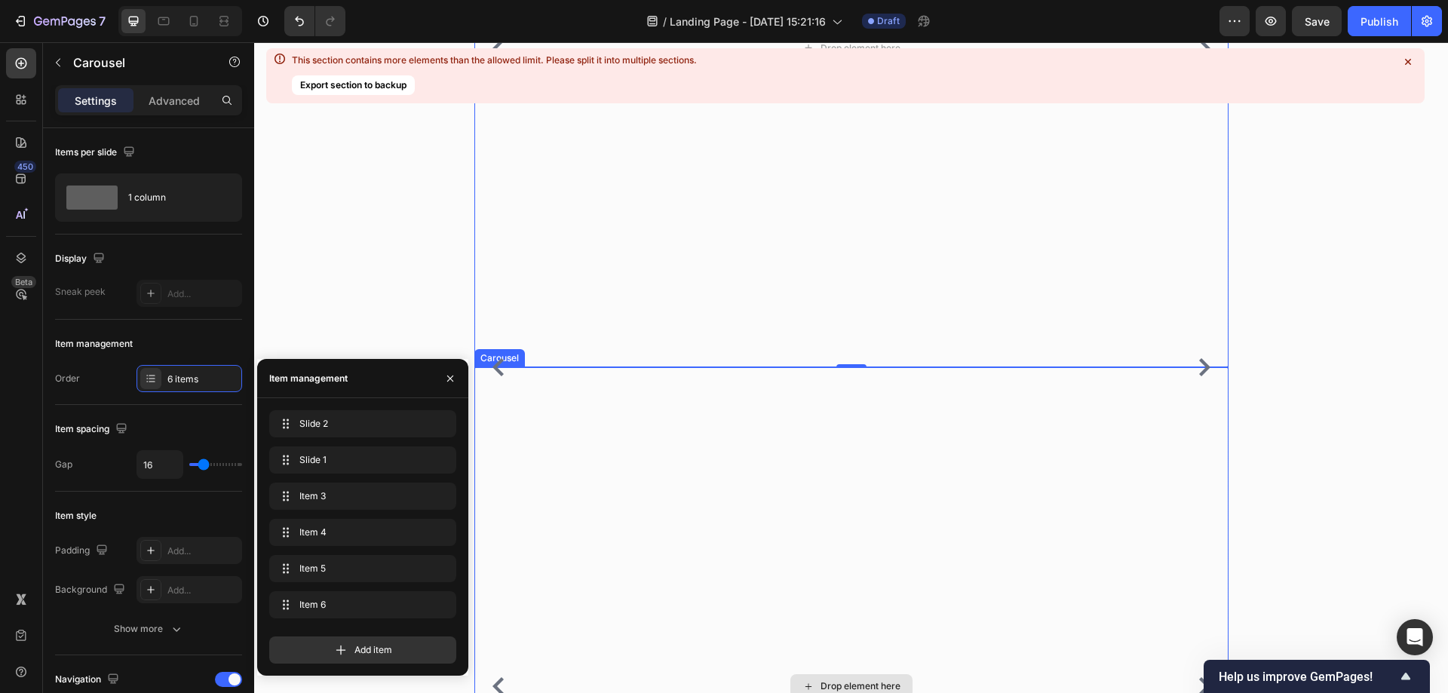
click at [532, 509] on div "Drop element here" at bounding box center [851, 686] width 754 height 638
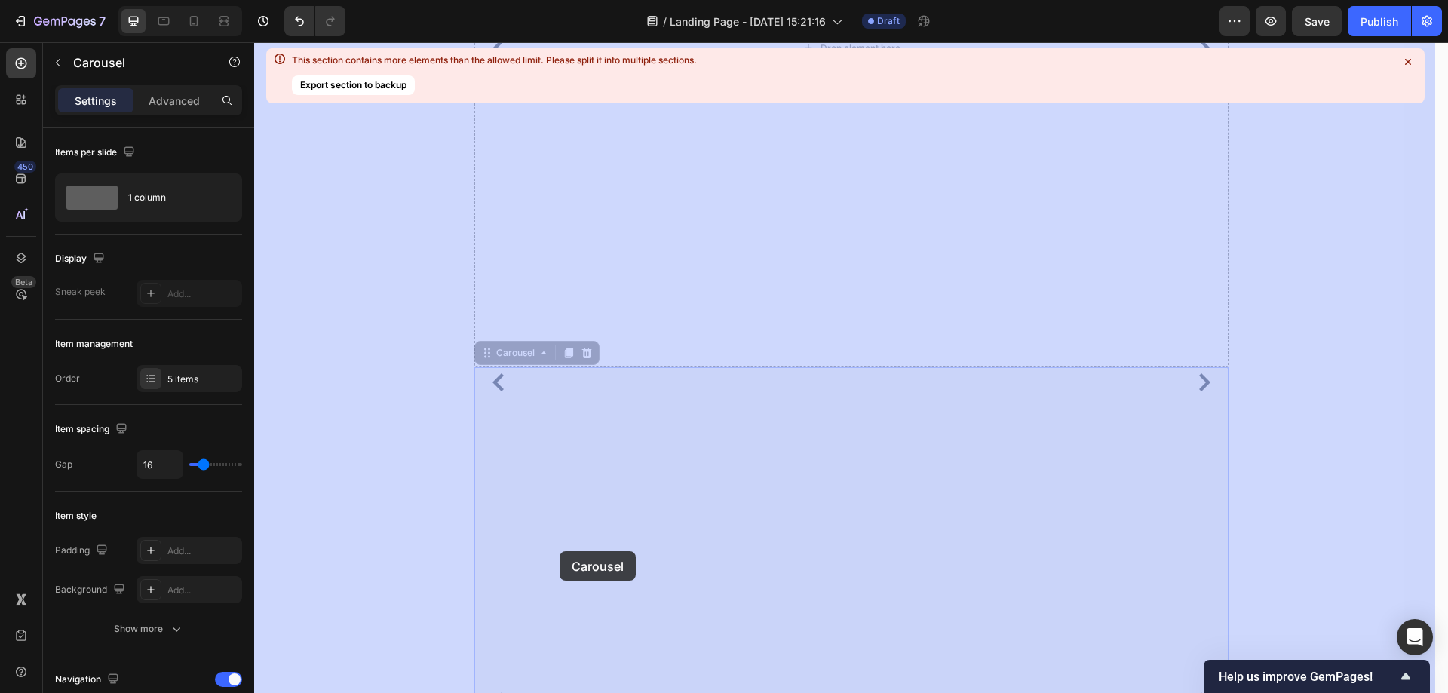
drag, startPoint x: 479, startPoint y: 379, endPoint x: 539, endPoint y: 487, distance: 124.2
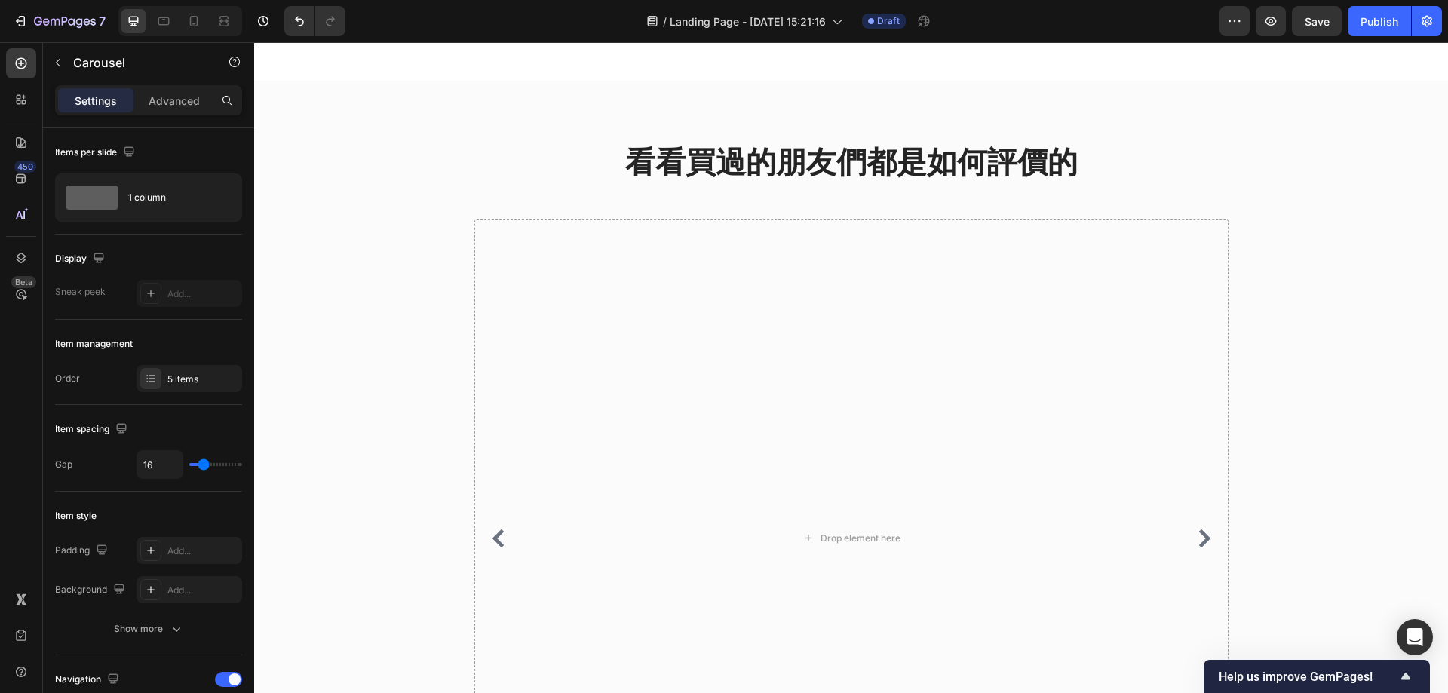
scroll to position [1746, 0]
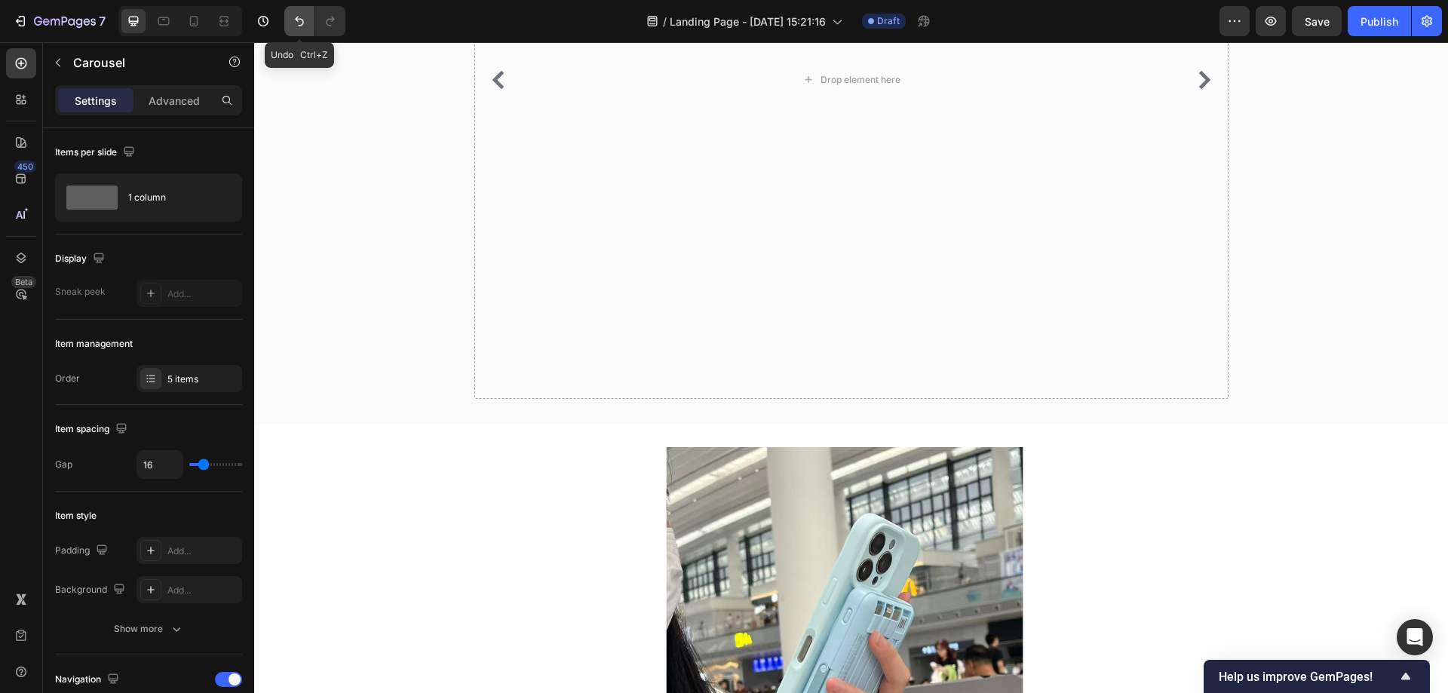
click at [303, 20] on icon "Undo/Redo" at bounding box center [299, 22] width 9 height 10
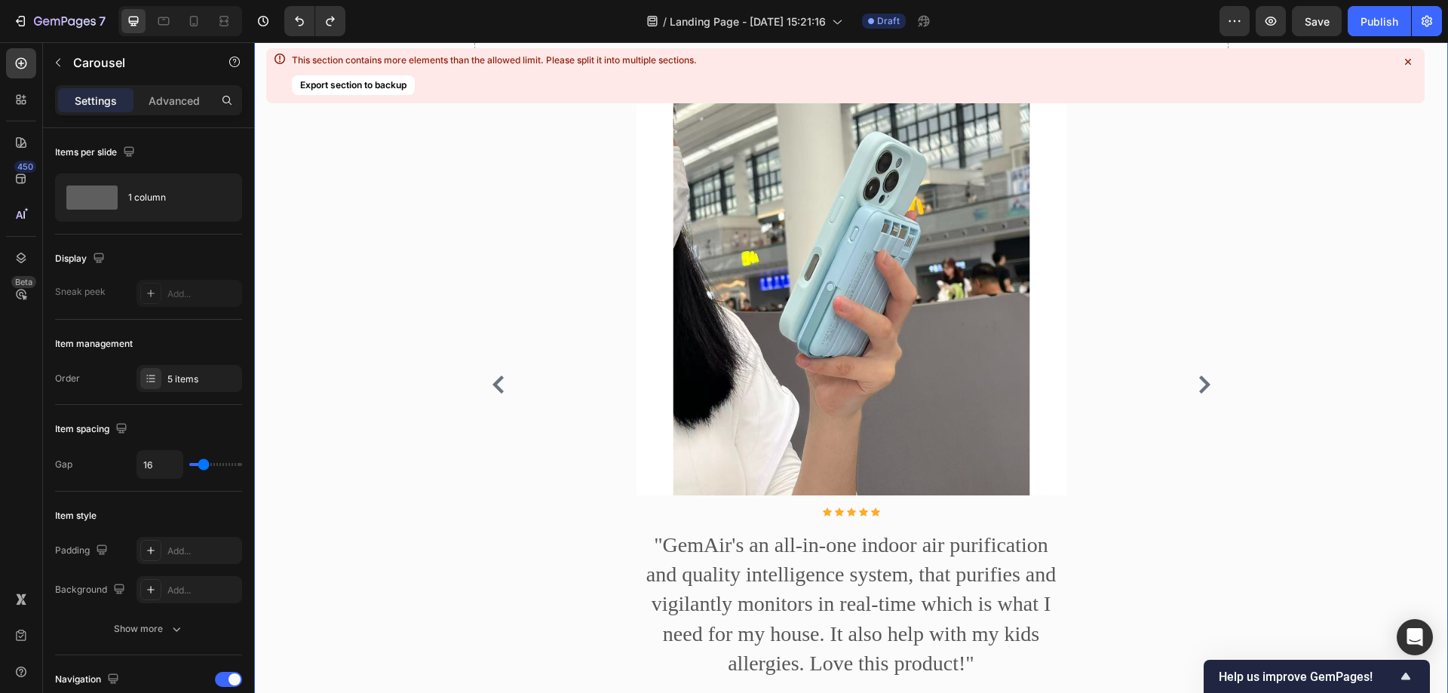
click at [409, 413] on div "看看買過的朋友們都是如何評價的 Heading Image Icon Icon Icon Icon Icon Icon List Hoz "GemAir's …" at bounding box center [850, 32] width 1171 height 1367
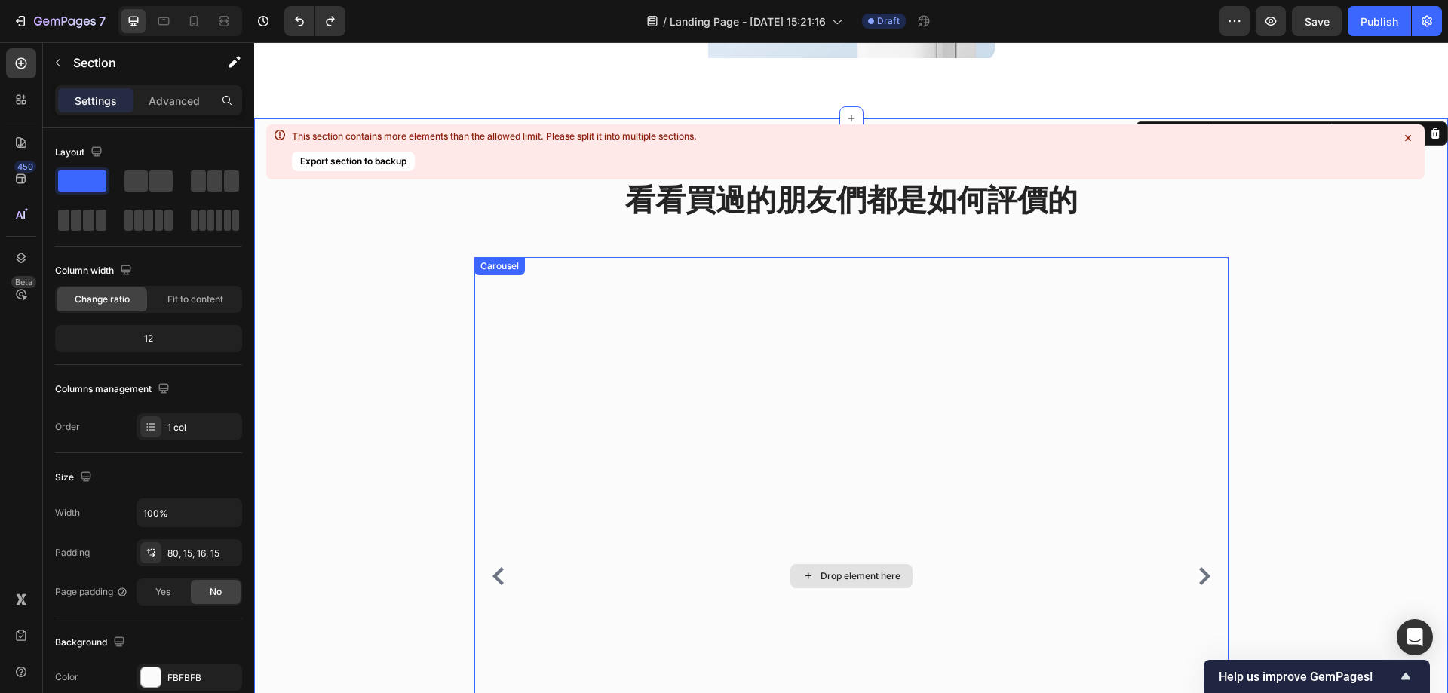
click at [629, 425] on div "Drop element here" at bounding box center [851, 576] width 754 height 638
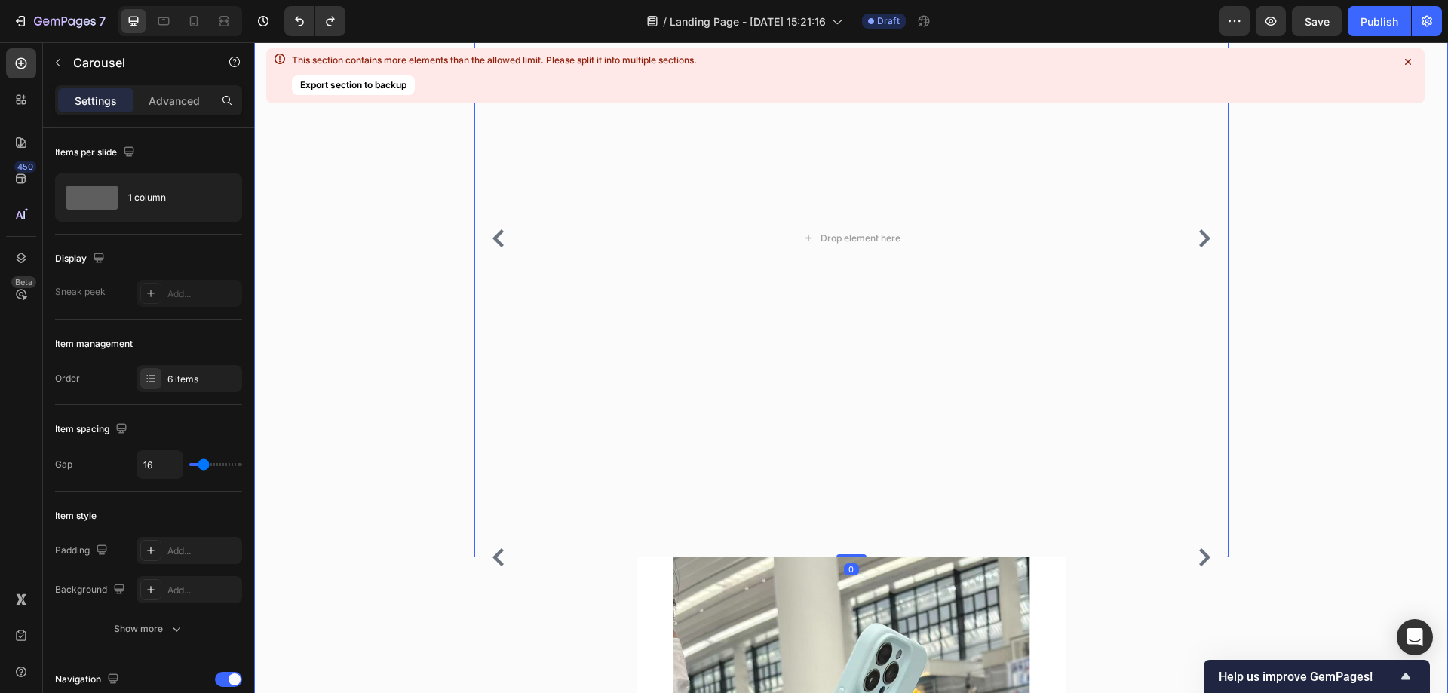
scroll to position [1702, 0]
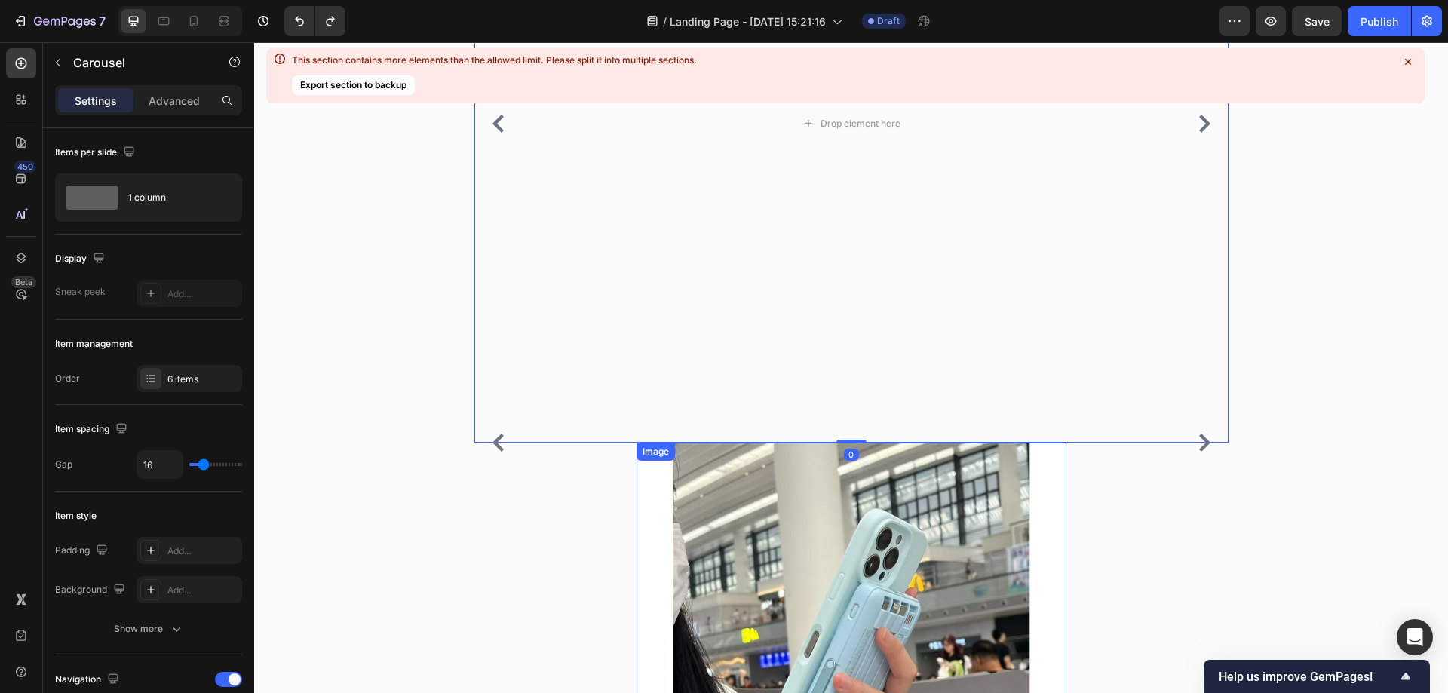
click at [637, 531] on img at bounding box center [852, 658] width 430 height 430
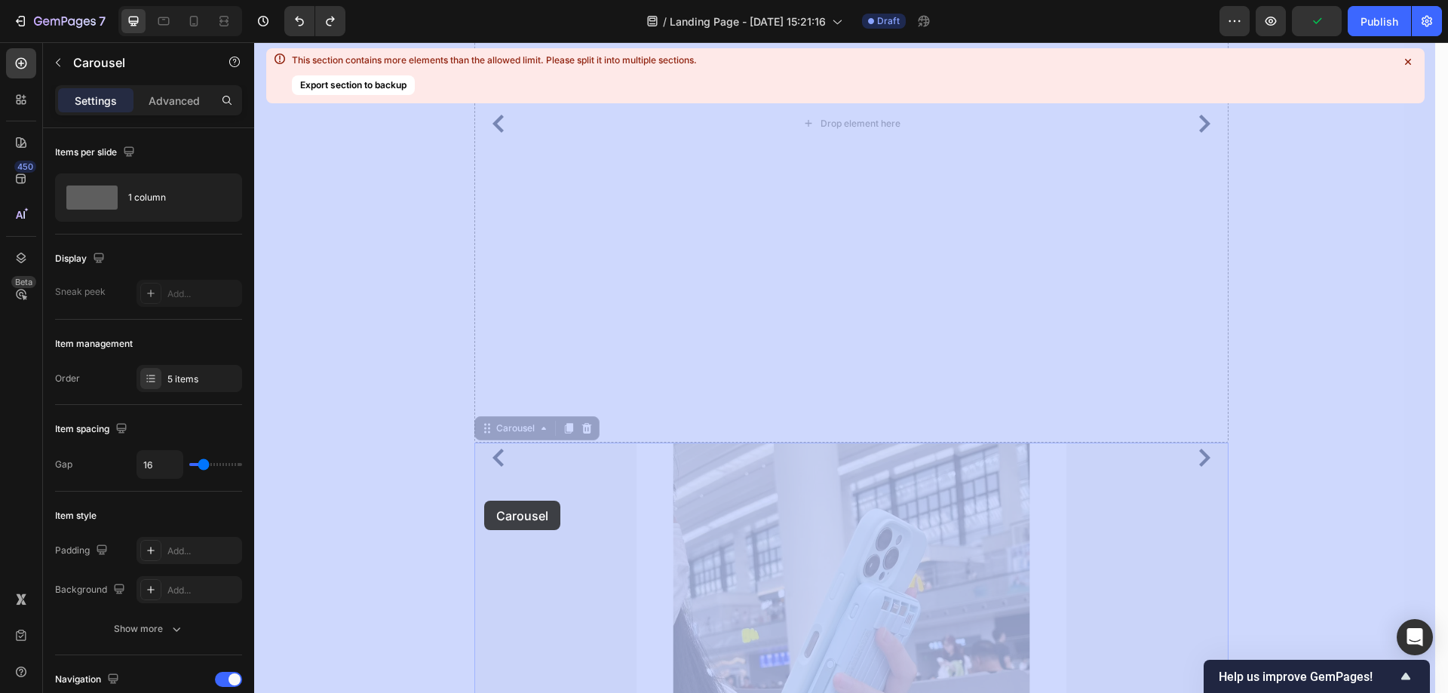
drag, startPoint x: 480, startPoint y: 459, endPoint x: 484, endPoint y: 501, distance: 41.6
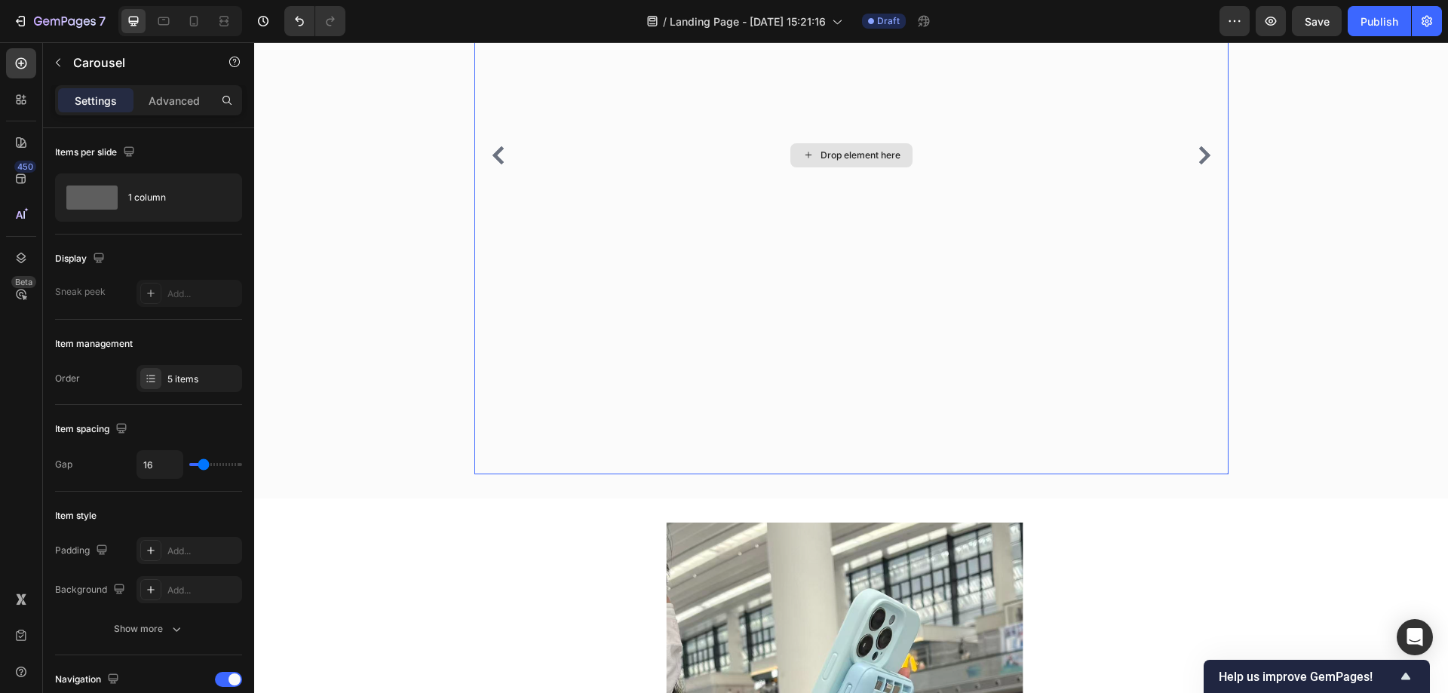
click at [410, 296] on div "看看買過的朋友們都是如何評價的 Heading Image Icon Icon Icon Icon Icon Icon List Hoz "GemAir's …" at bounding box center [850, 122] width 1171 height 729
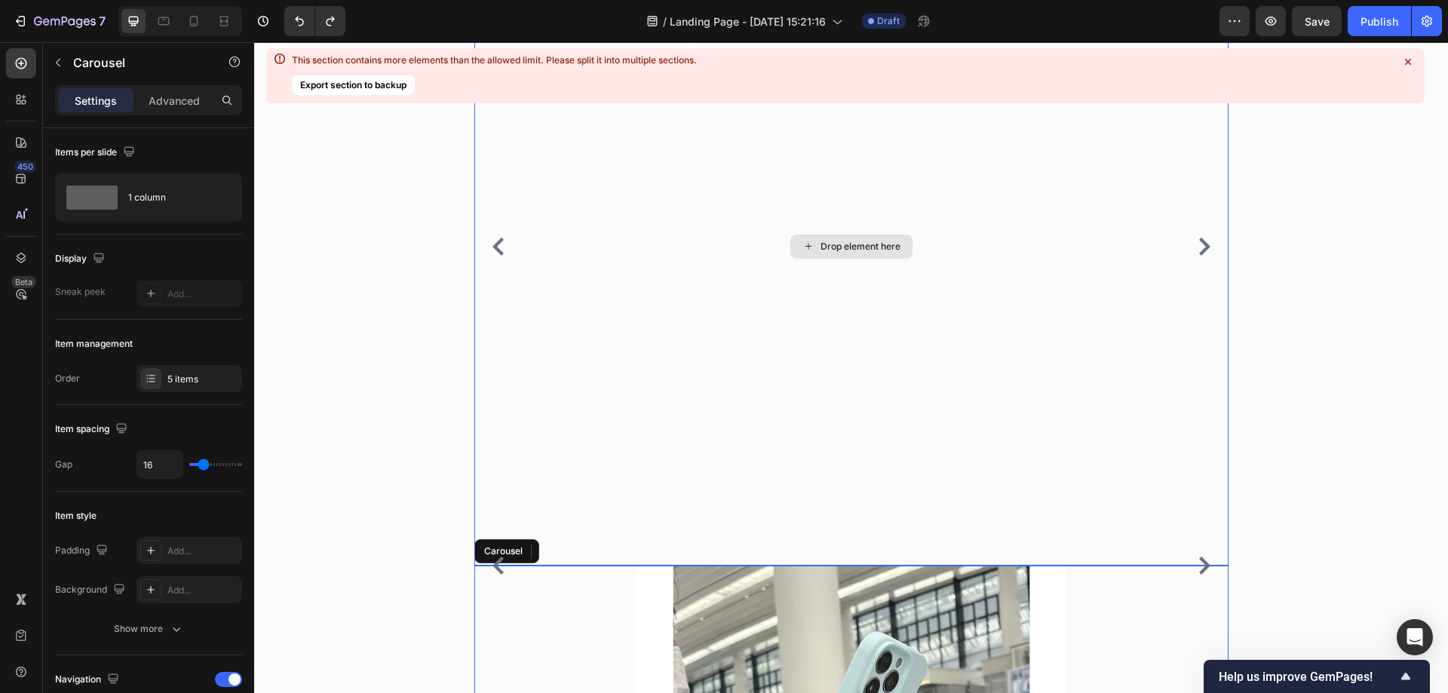
scroll to position [1520, 0]
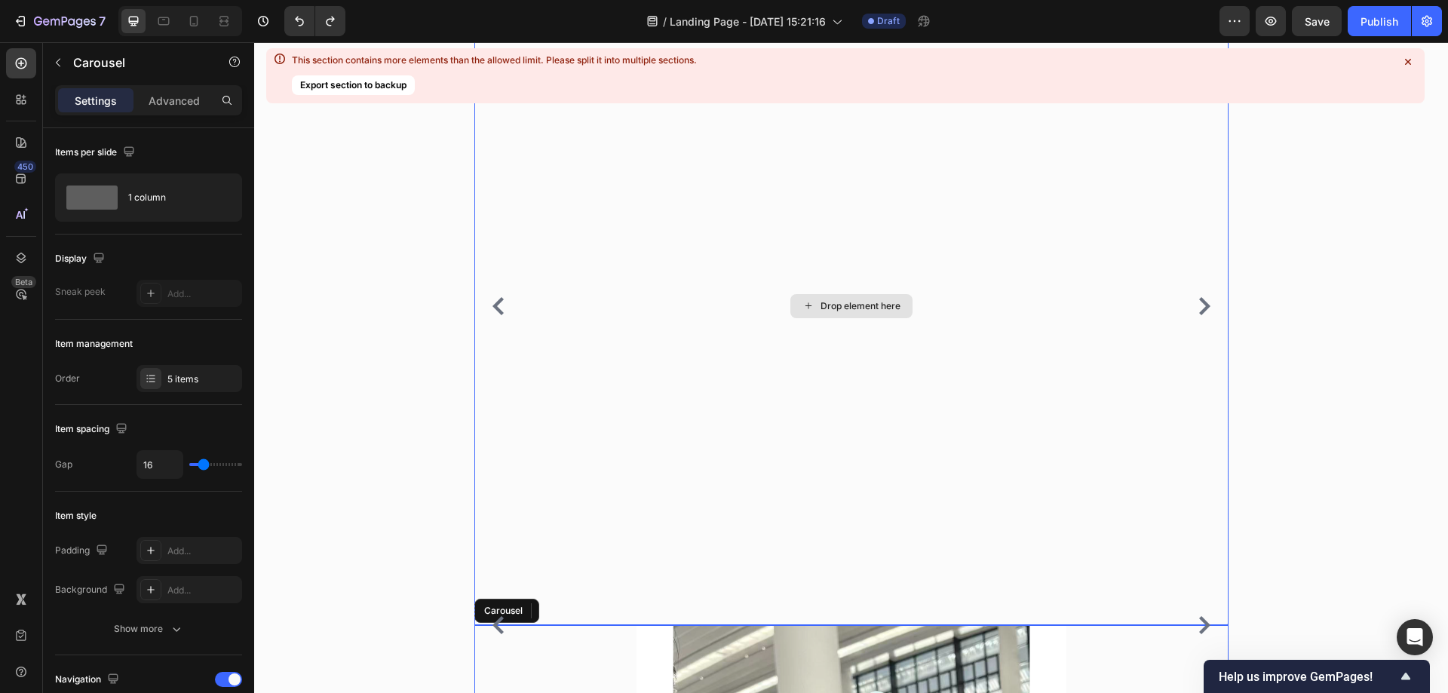
click at [741, 315] on div "Drop element here" at bounding box center [851, 306] width 754 height 638
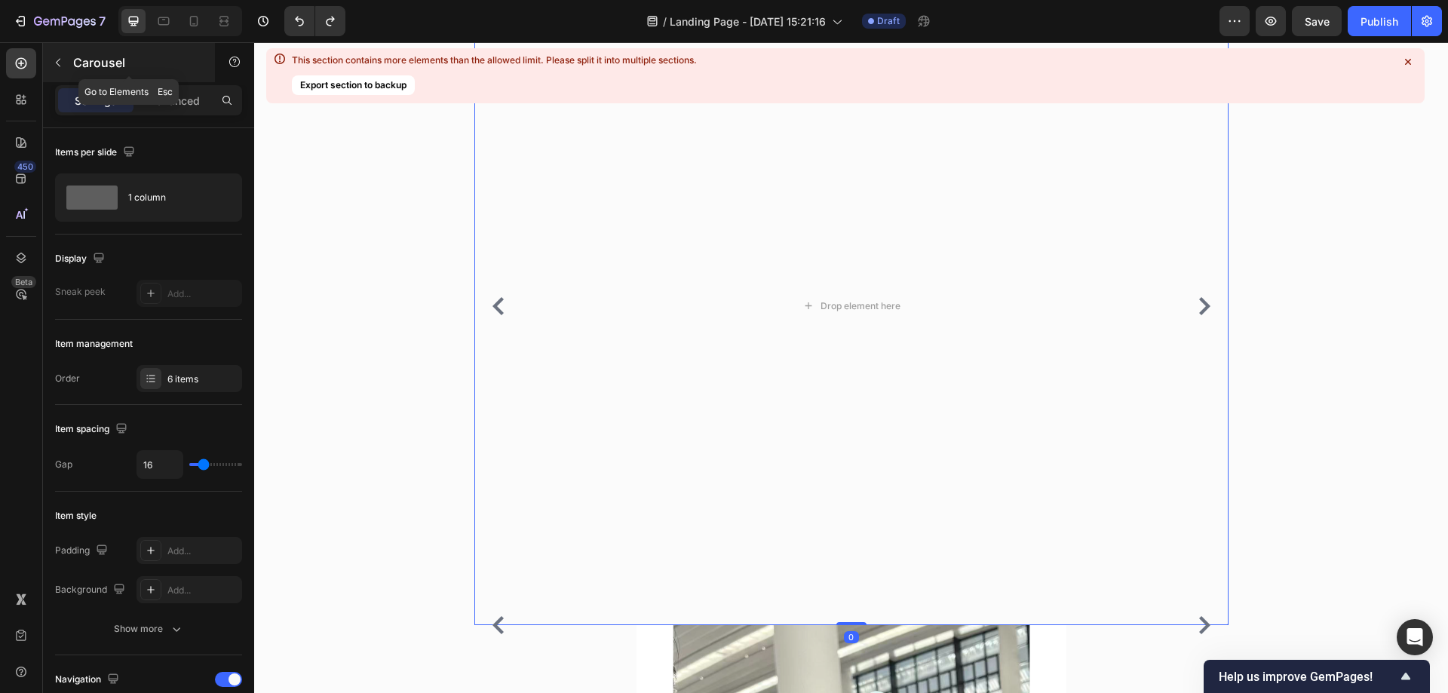
click at [64, 63] on button "button" at bounding box center [58, 63] width 24 height 24
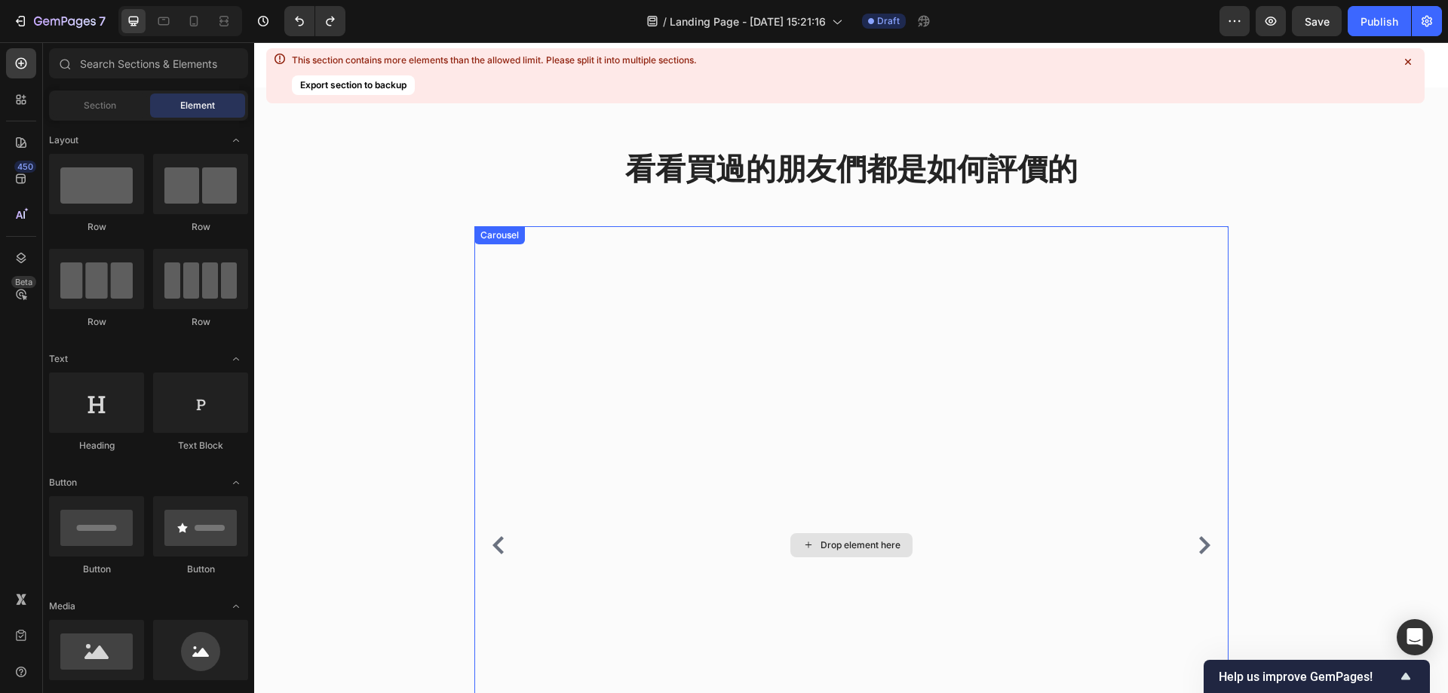
scroll to position [1444, 0]
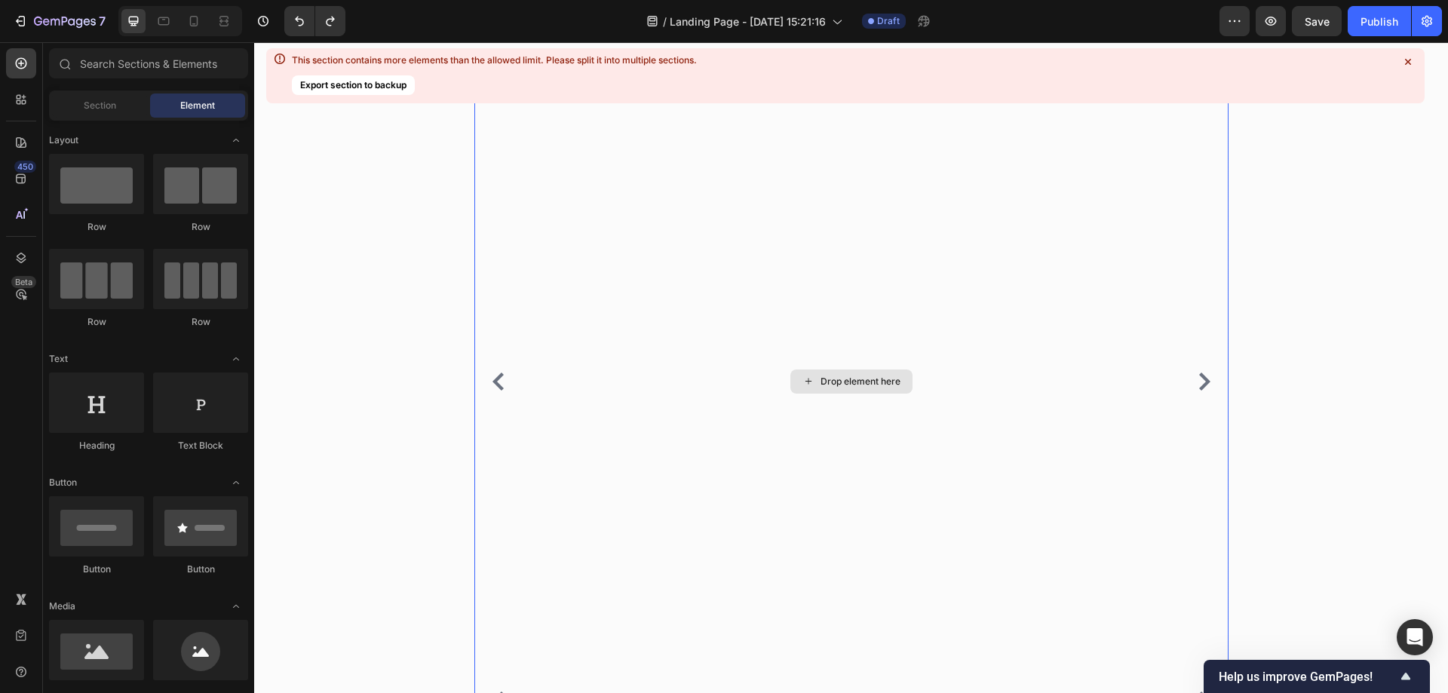
click at [505, 382] on div "Drop element here" at bounding box center [851, 382] width 754 height 638
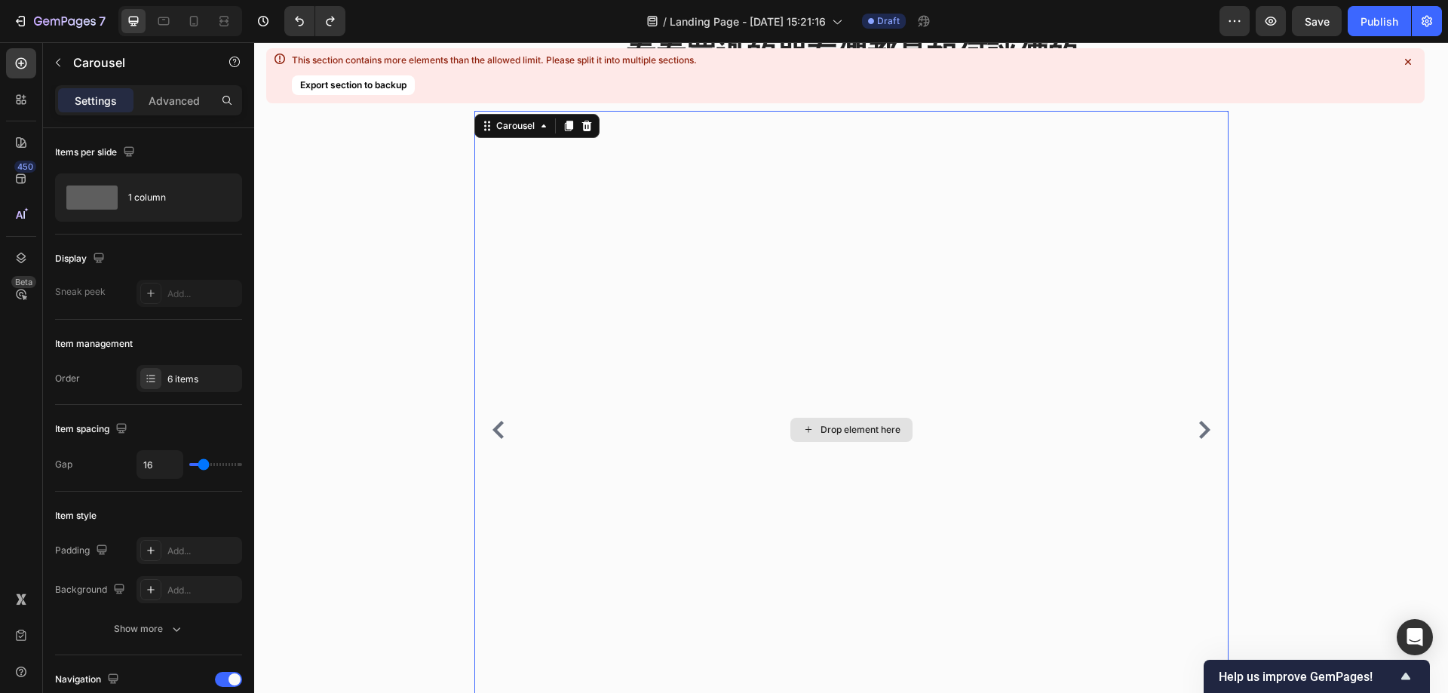
scroll to position [1369, 0]
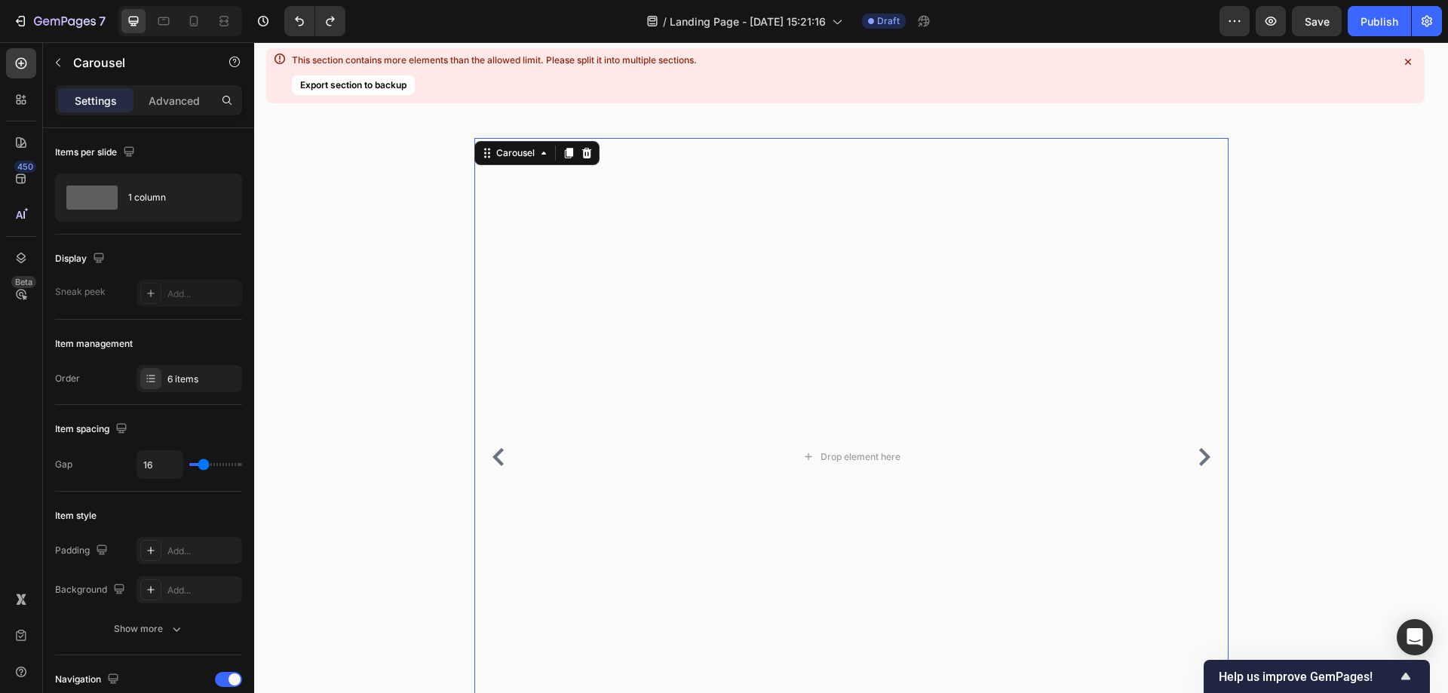
click at [486, 488] on div "Drop element here" at bounding box center [851, 457] width 754 height 638
click at [492, 466] on icon "Carousel Back Arrow" at bounding box center [497, 457] width 11 height 18
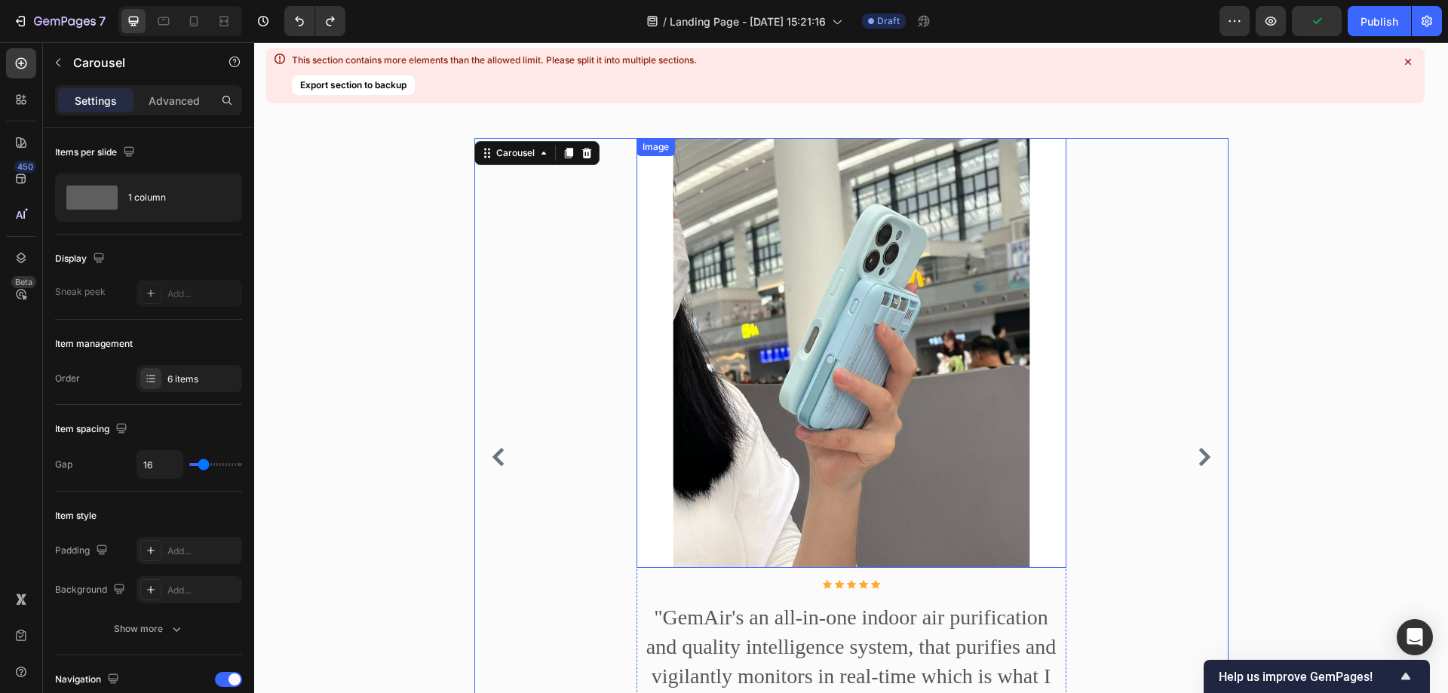
click at [658, 213] on img at bounding box center [852, 353] width 430 height 430
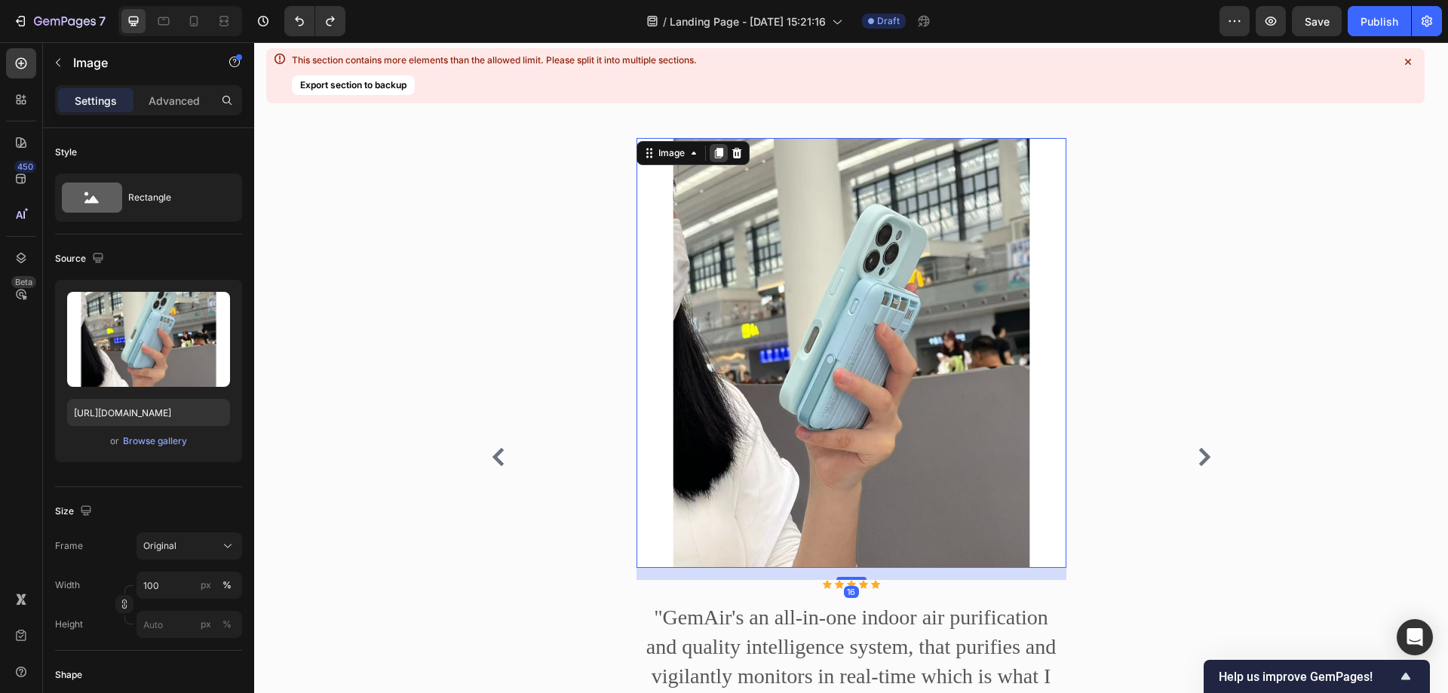
click at [714, 152] on icon at bounding box center [718, 153] width 8 height 11
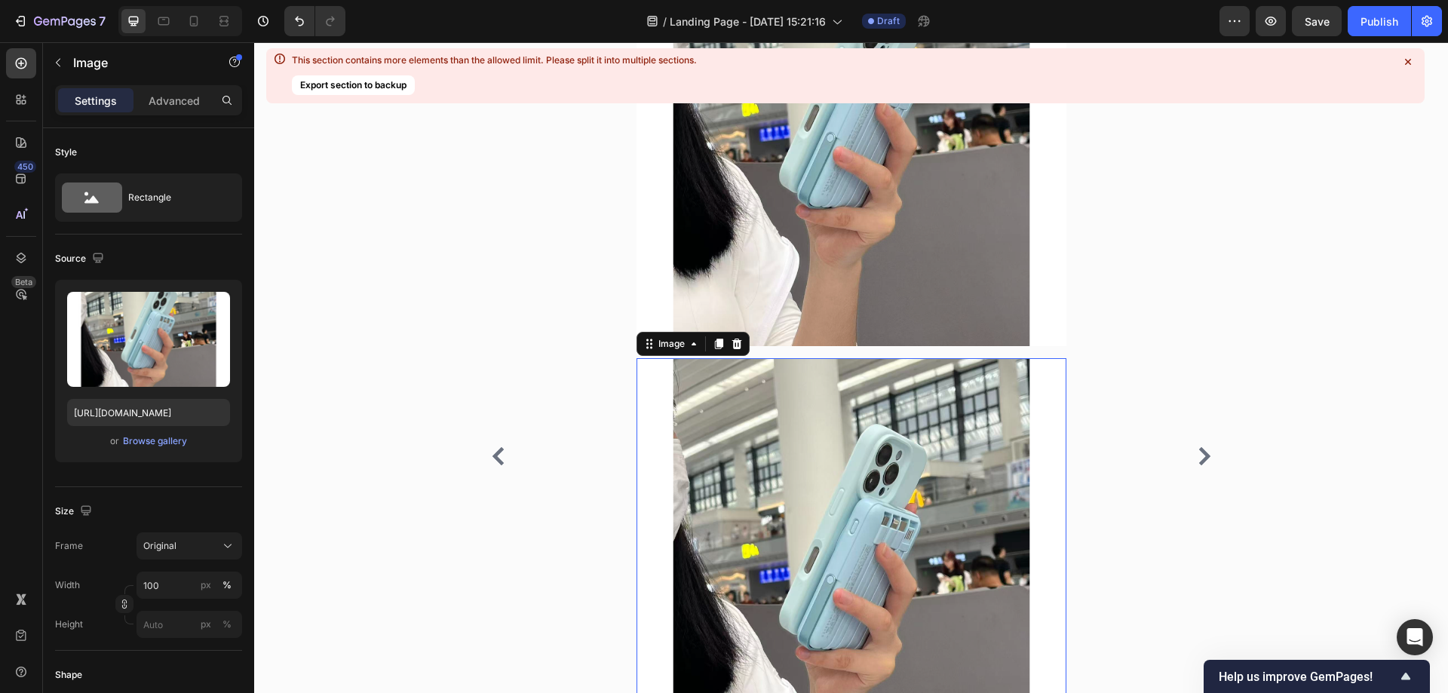
scroll to position [1552, 0]
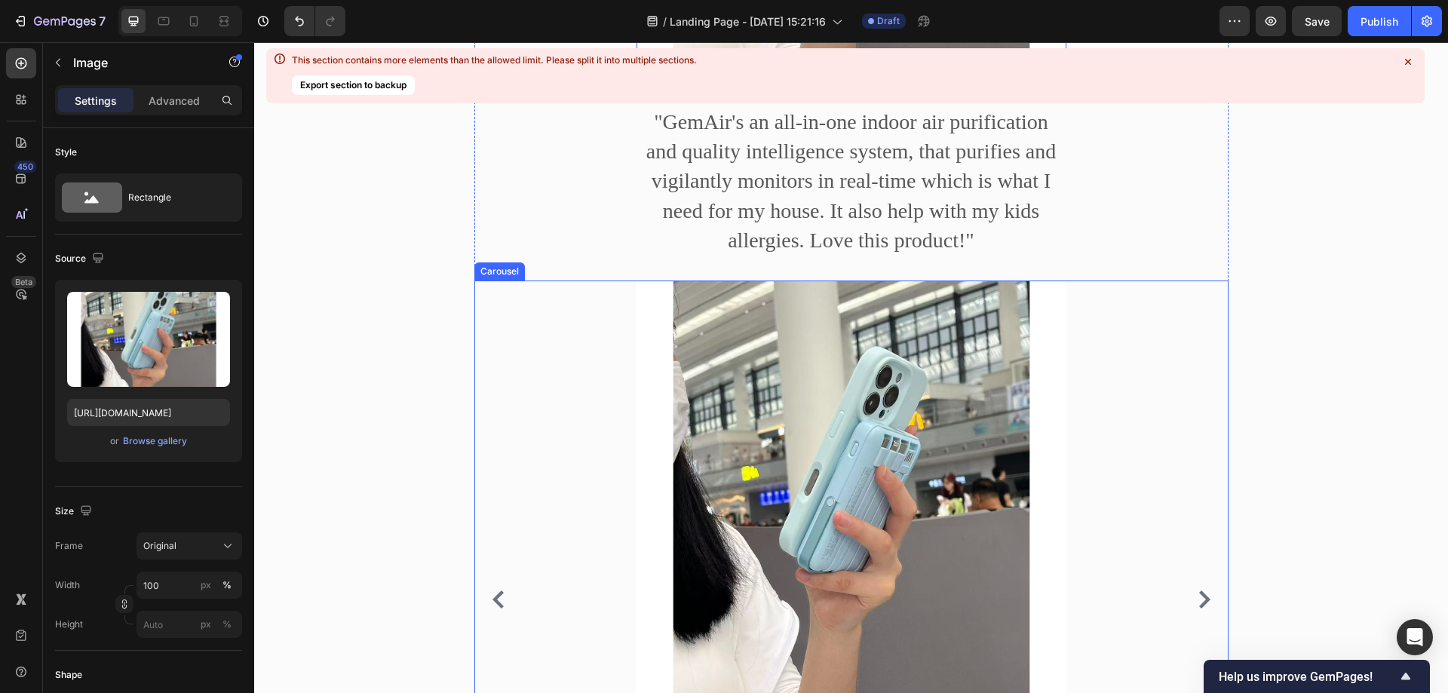
click at [541, 349] on div "Image Icon Icon Icon Icon Icon Icon List Hoz "GemAir's an all-in-one indoor air…" at bounding box center [851, 600] width 754 height 638
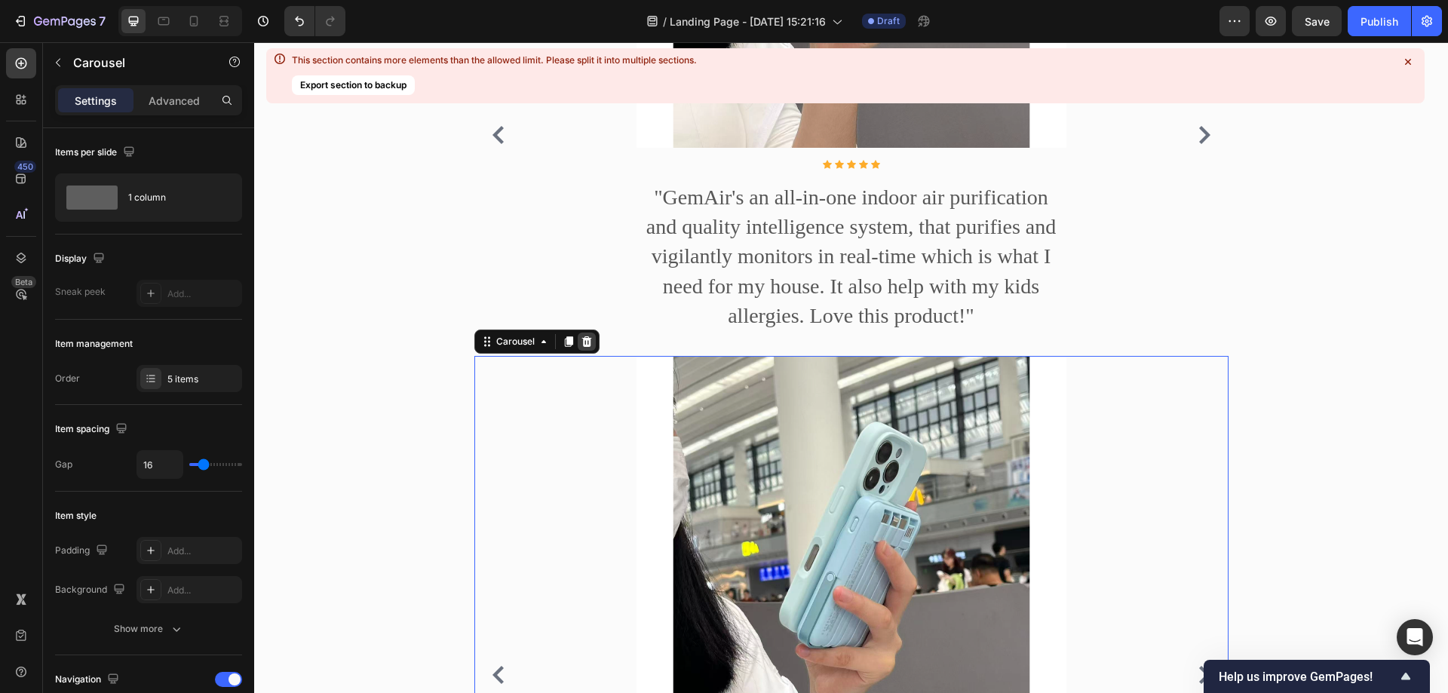
click at [581, 347] on icon at bounding box center [586, 341] width 10 height 11
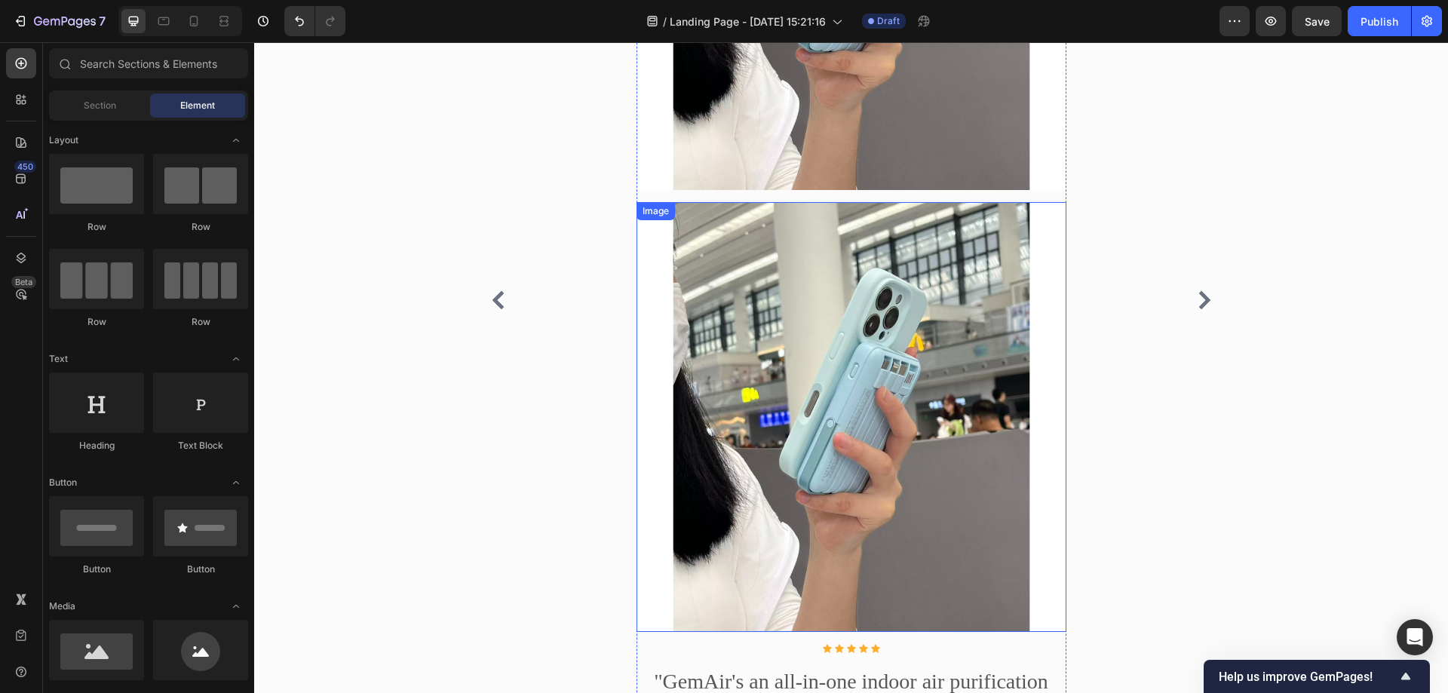
click at [745, 262] on img at bounding box center [852, 417] width 430 height 430
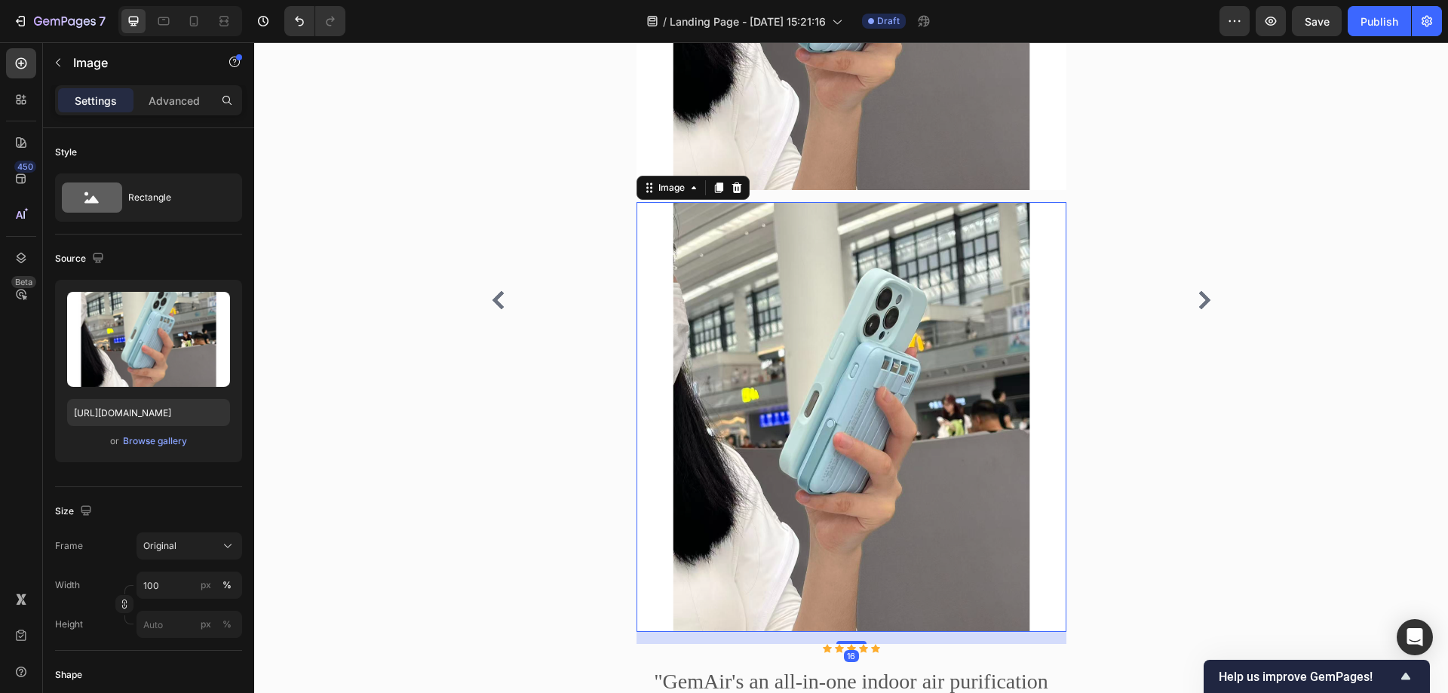
scroll to position [1370, 0]
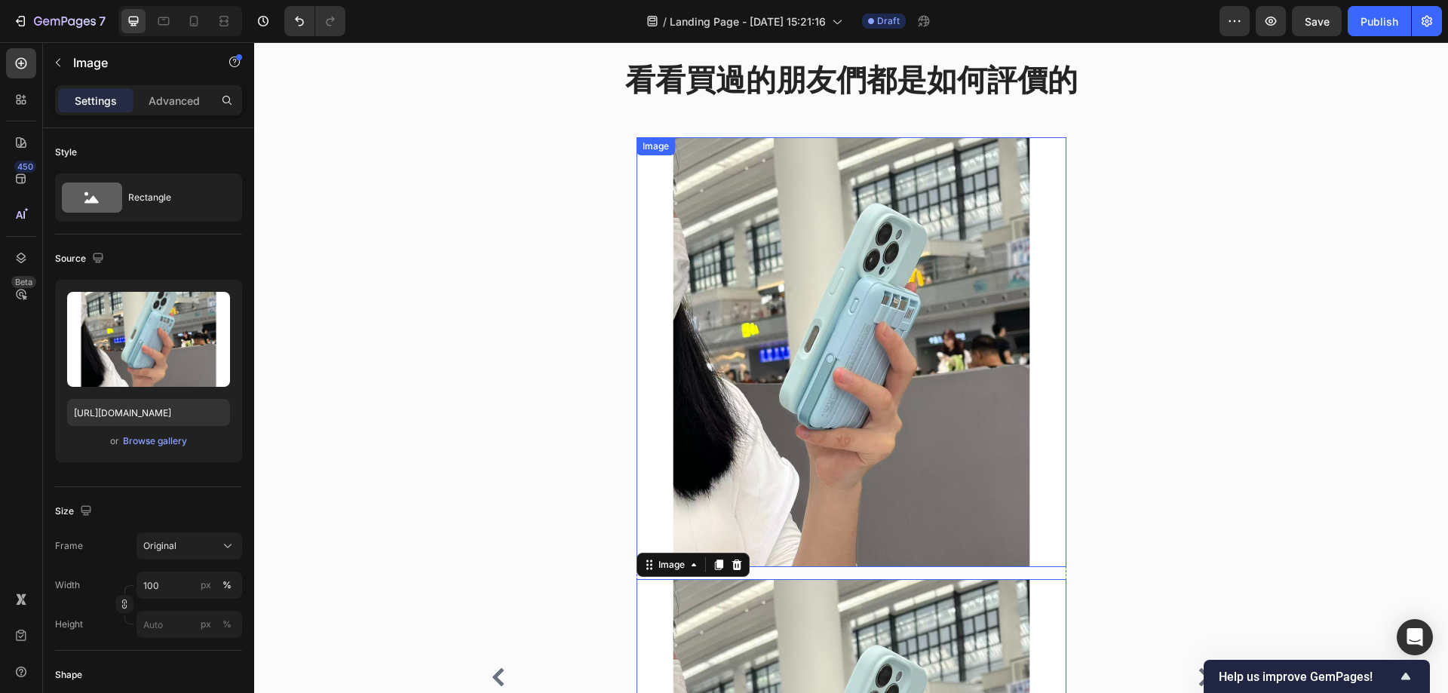
click at [735, 259] on img at bounding box center [852, 352] width 430 height 430
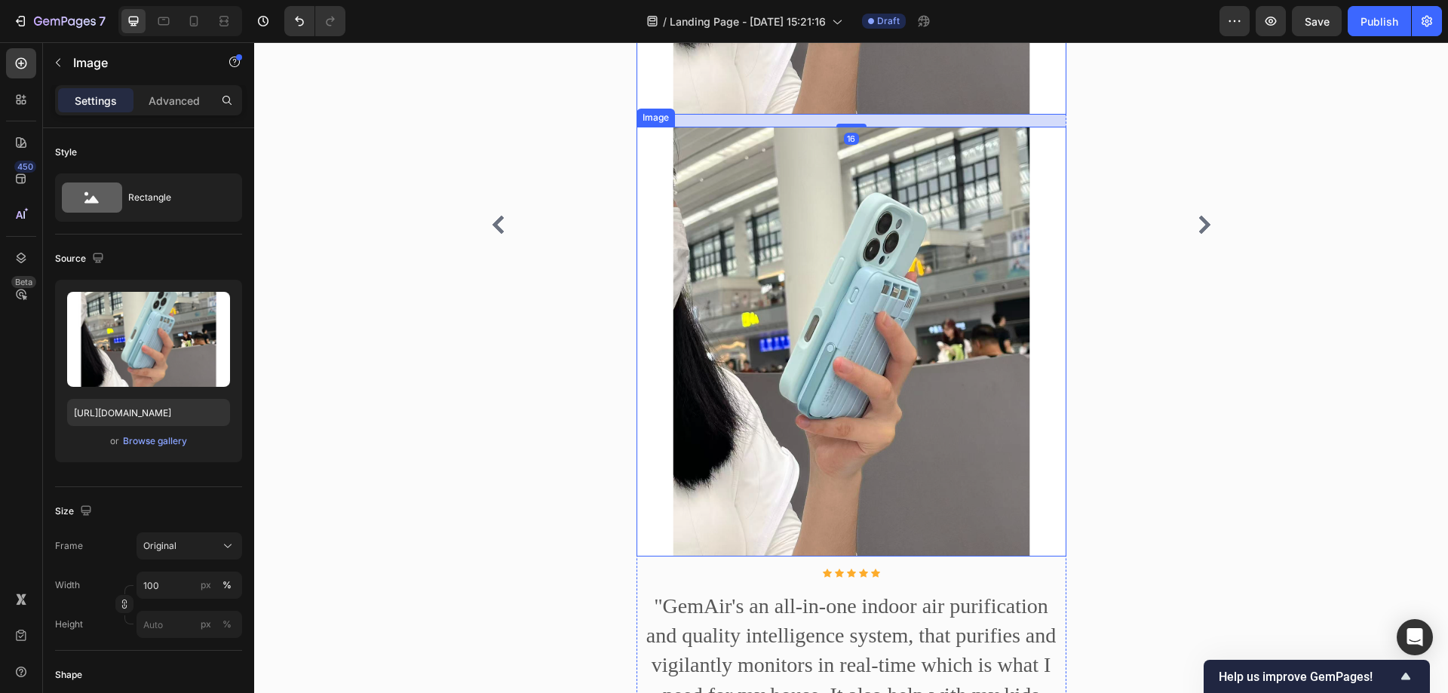
click at [709, 266] on img at bounding box center [852, 342] width 430 height 430
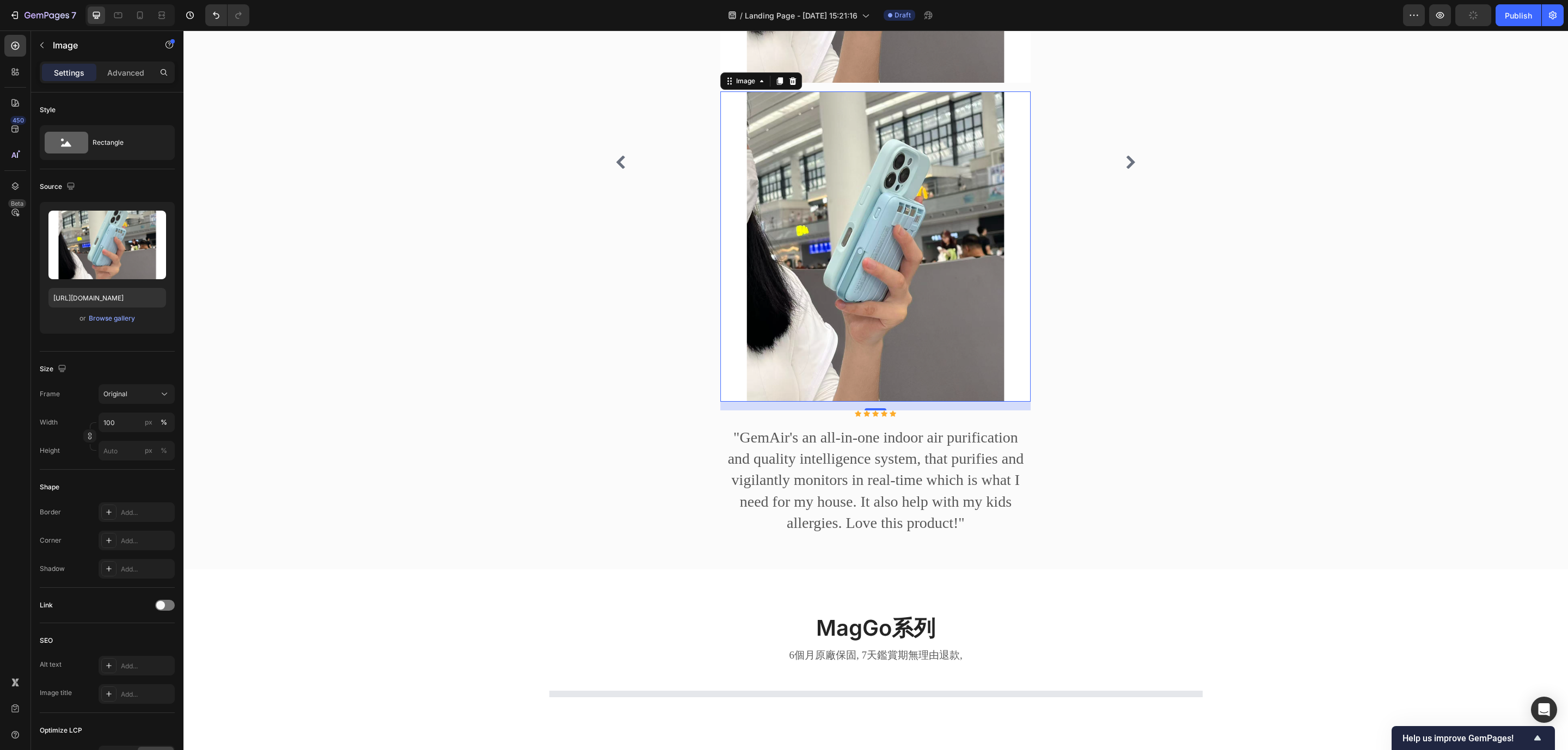
scroll to position [1314, 0]
drag, startPoint x: 772, startPoint y: 82, endPoint x: 778, endPoint y: 580, distance: 498.0
click at [778, 500] on div "看看買過的朋友們都是如何評價的 Heading Image Icon Icon Icon Icon Icon Icon List Hoz "GemAir's …" at bounding box center [875, 140] width 1368 height 845
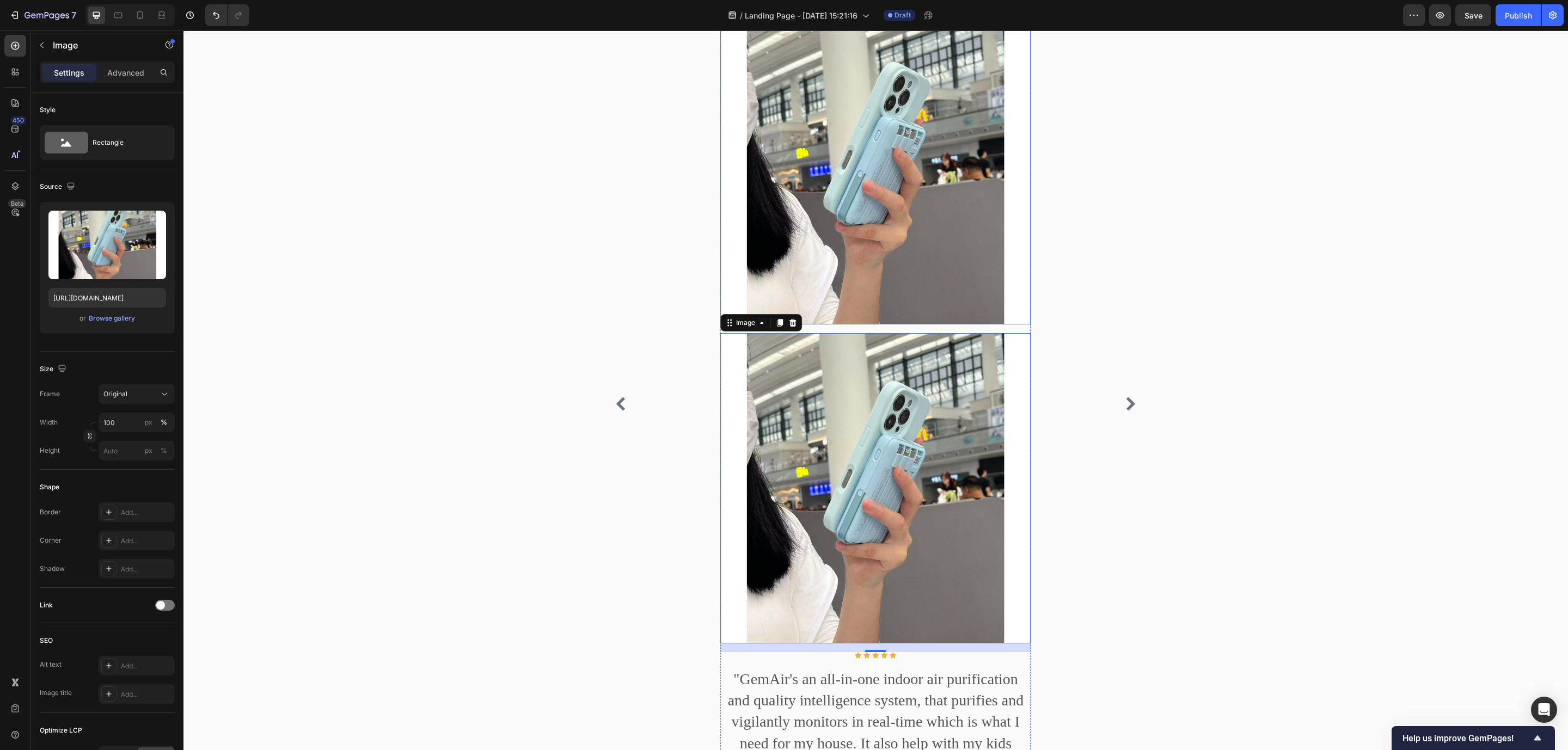
scroll to position [1068, 0]
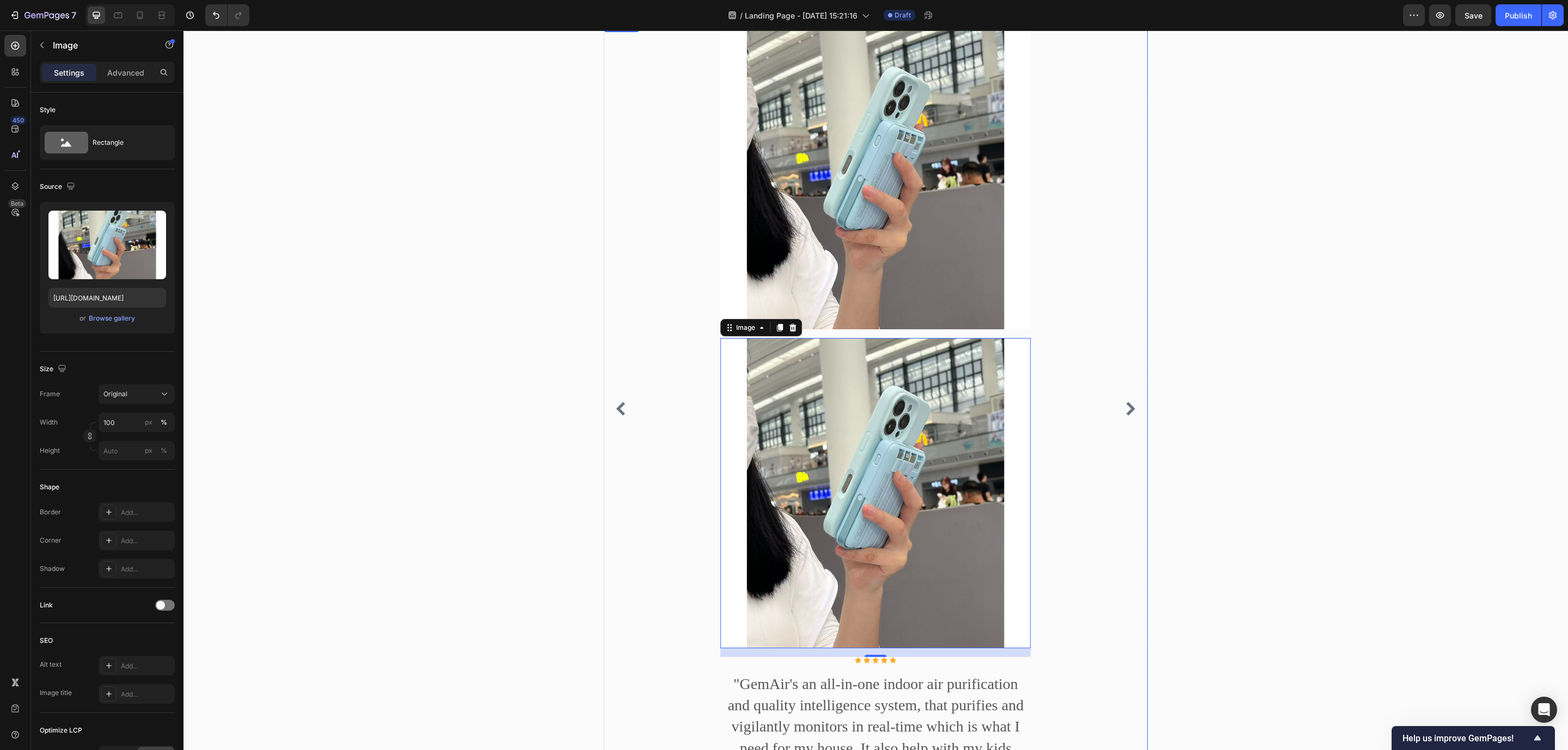
drag, startPoint x: 775, startPoint y: 329, endPoint x: 1111, endPoint y: 508, distance: 380.7
click at [1045, 500] on div "Image Image 16 Icon Icon Icon Icon Icon Icon List Hoz "GemAir's an all-in-one i…" at bounding box center [876, 409] width 544 height 780
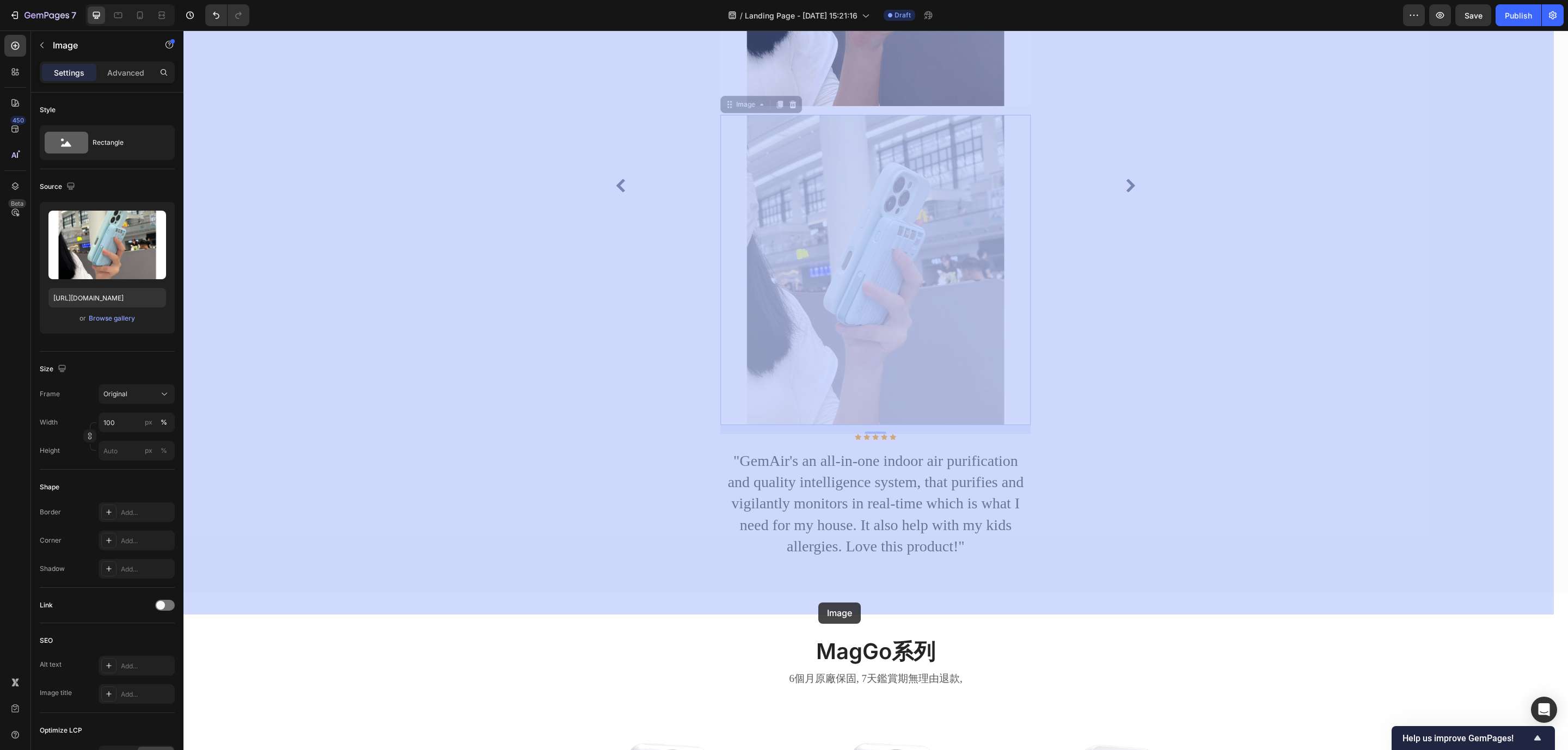
scroll to position [1314, 0]
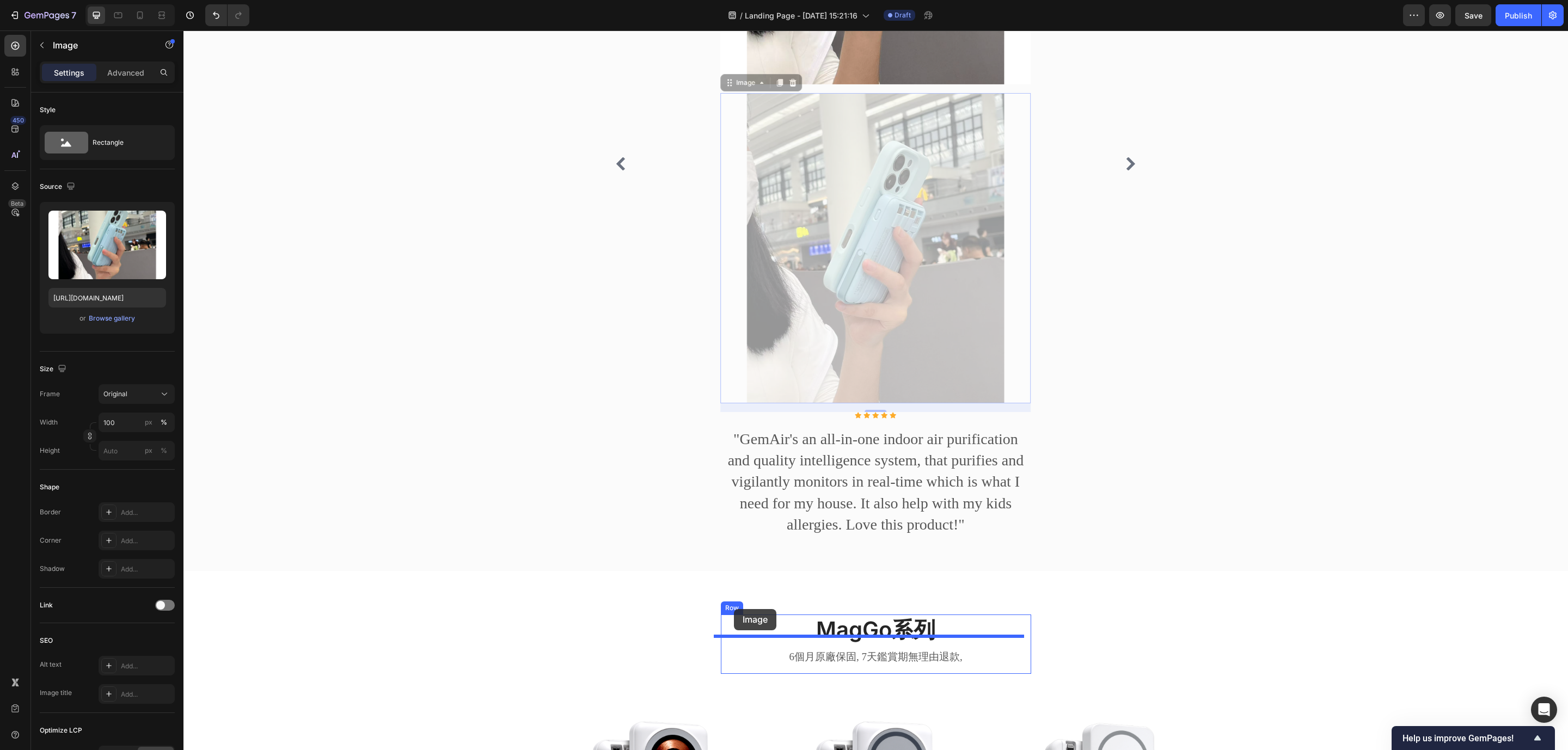
drag, startPoint x: 726, startPoint y: 331, endPoint x: 734, endPoint y: 609, distance: 278.1
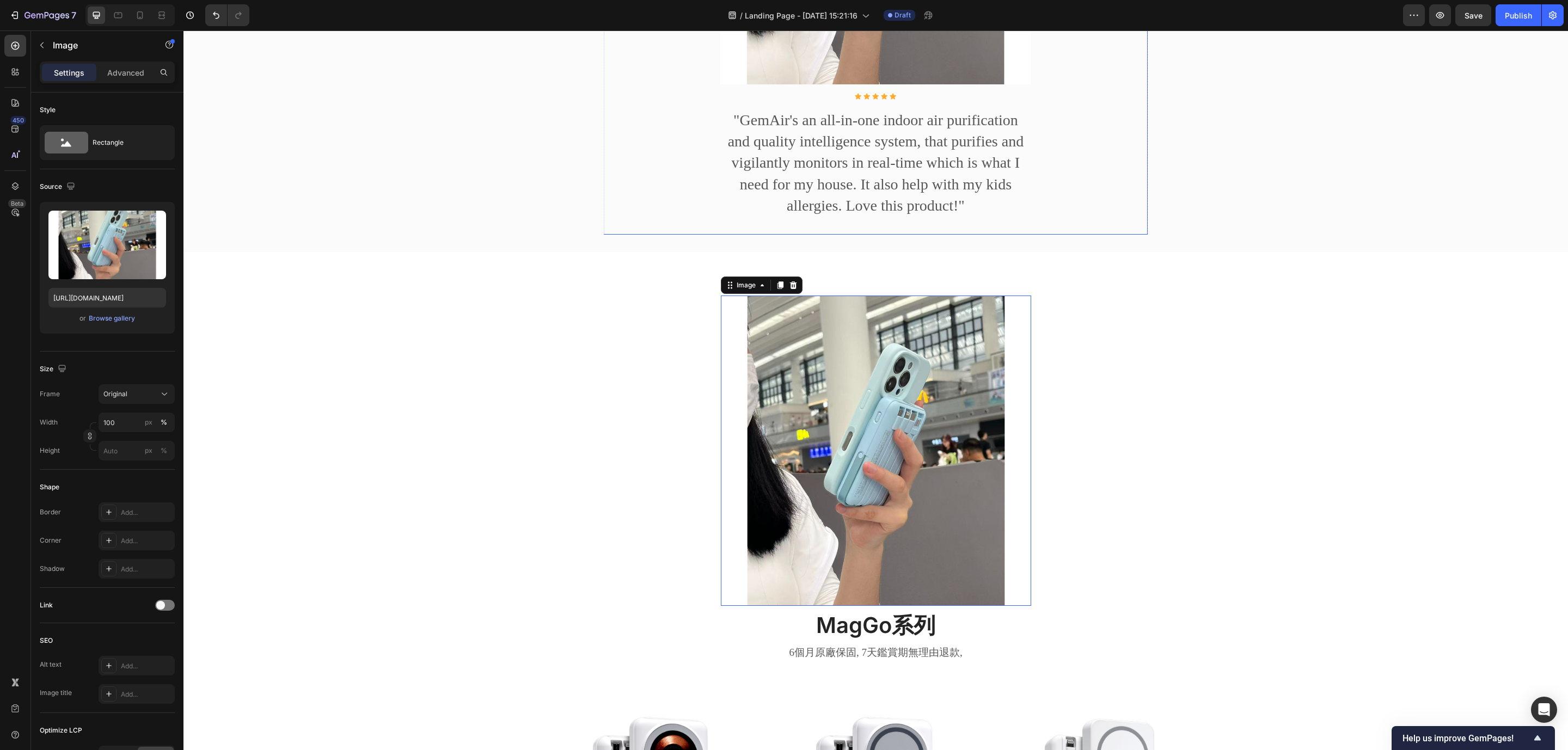
scroll to position [1154, 0]
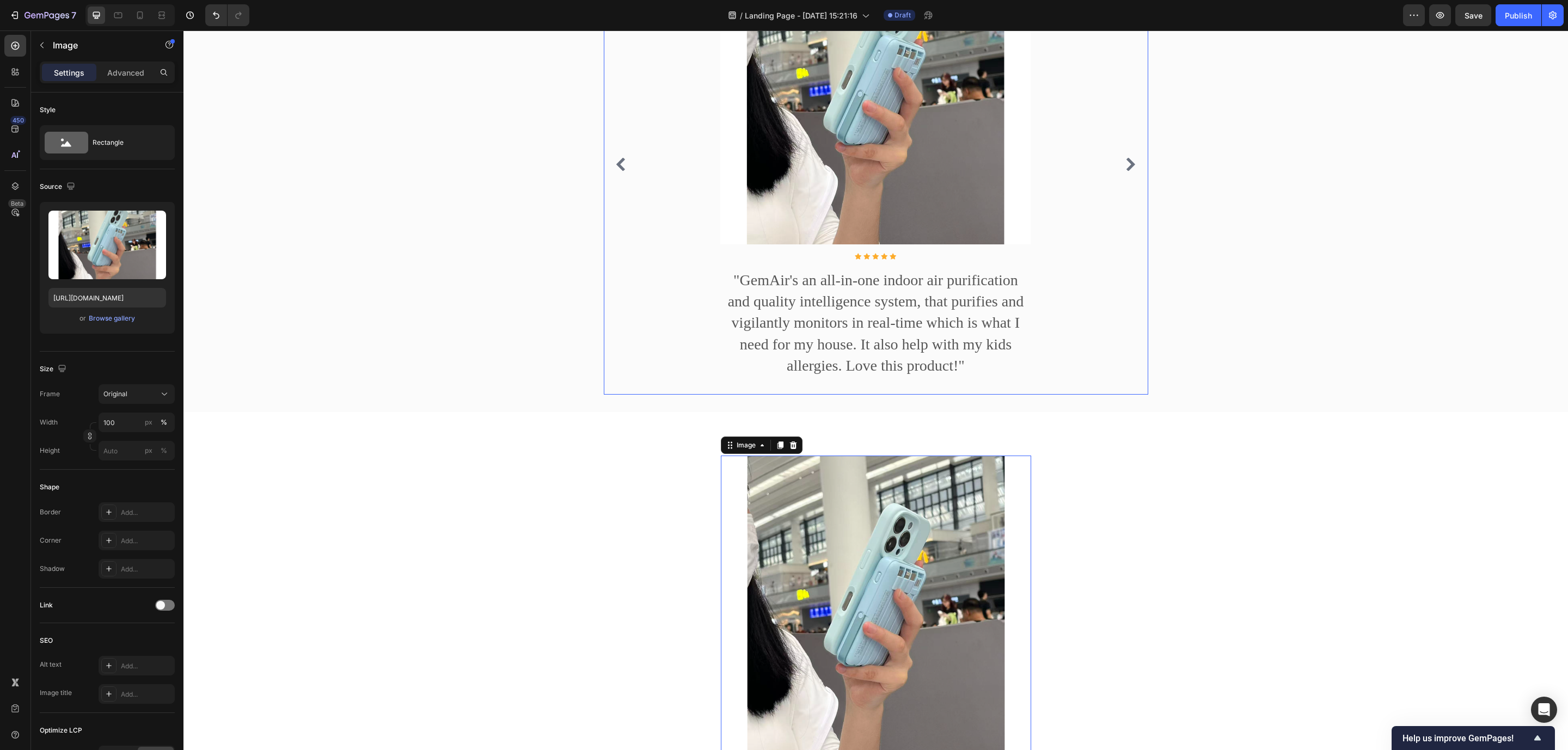
click at [1045, 170] on button "Carousel Next Arrow" at bounding box center [1131, 165] width 17 height 17
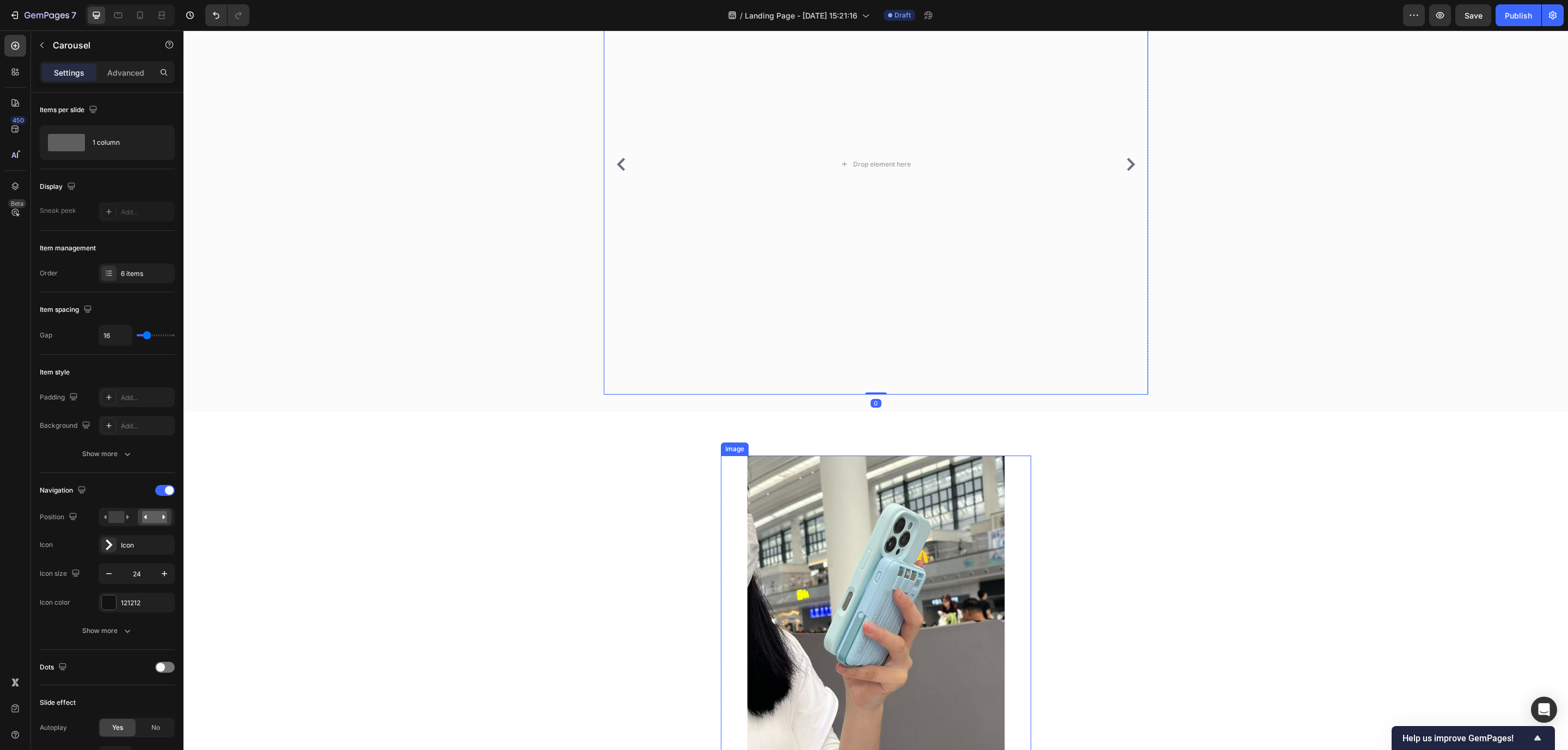
click at [721, 492] on img at bounding box center [876, 611] width 310 height 310
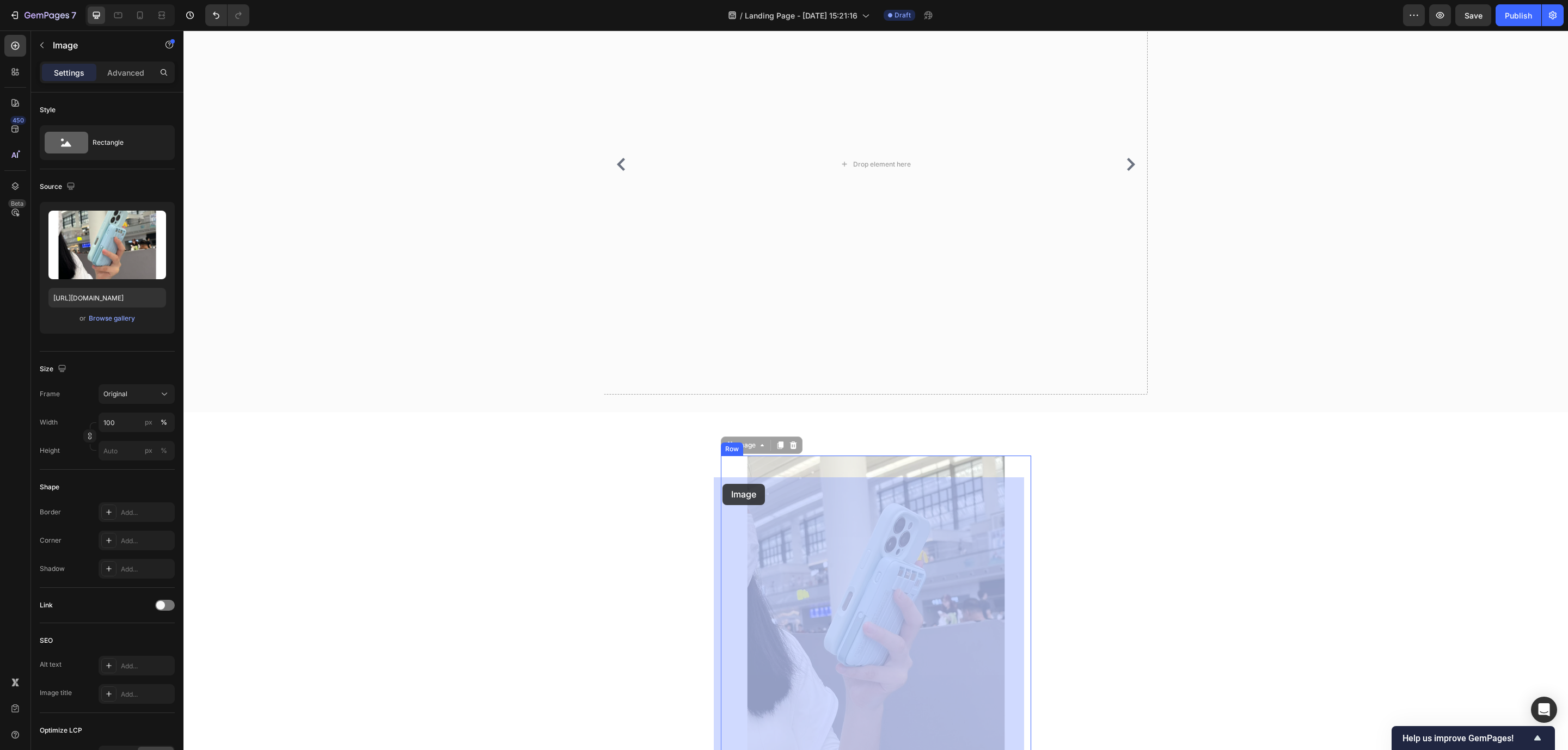
drag, startPoint x: 728, startPoint y: 466, endPoint x: 723, endPoint y: 484, distance: 18.7
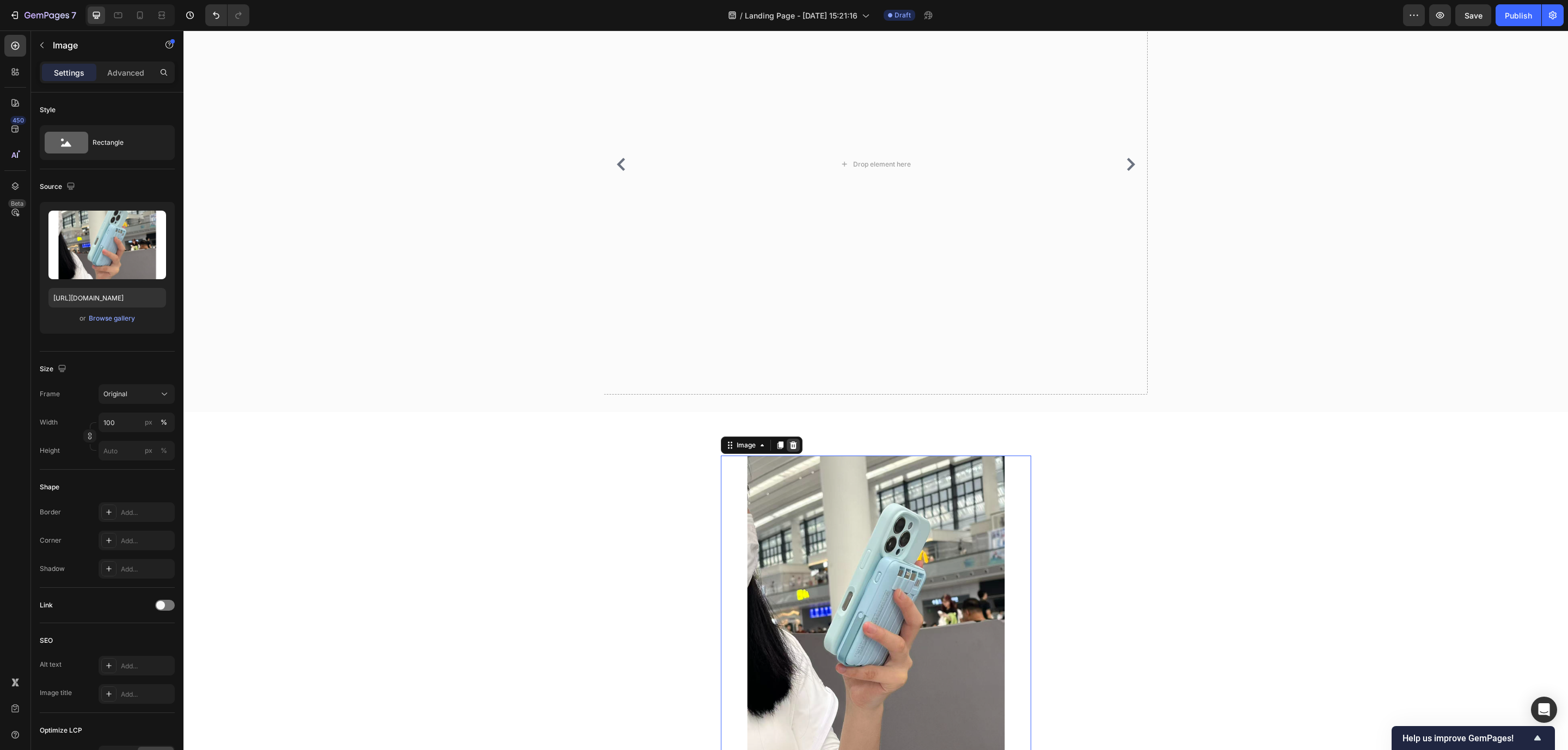
click at [789, 450] on icon at bounding box center [793, 445] width 9 height 9
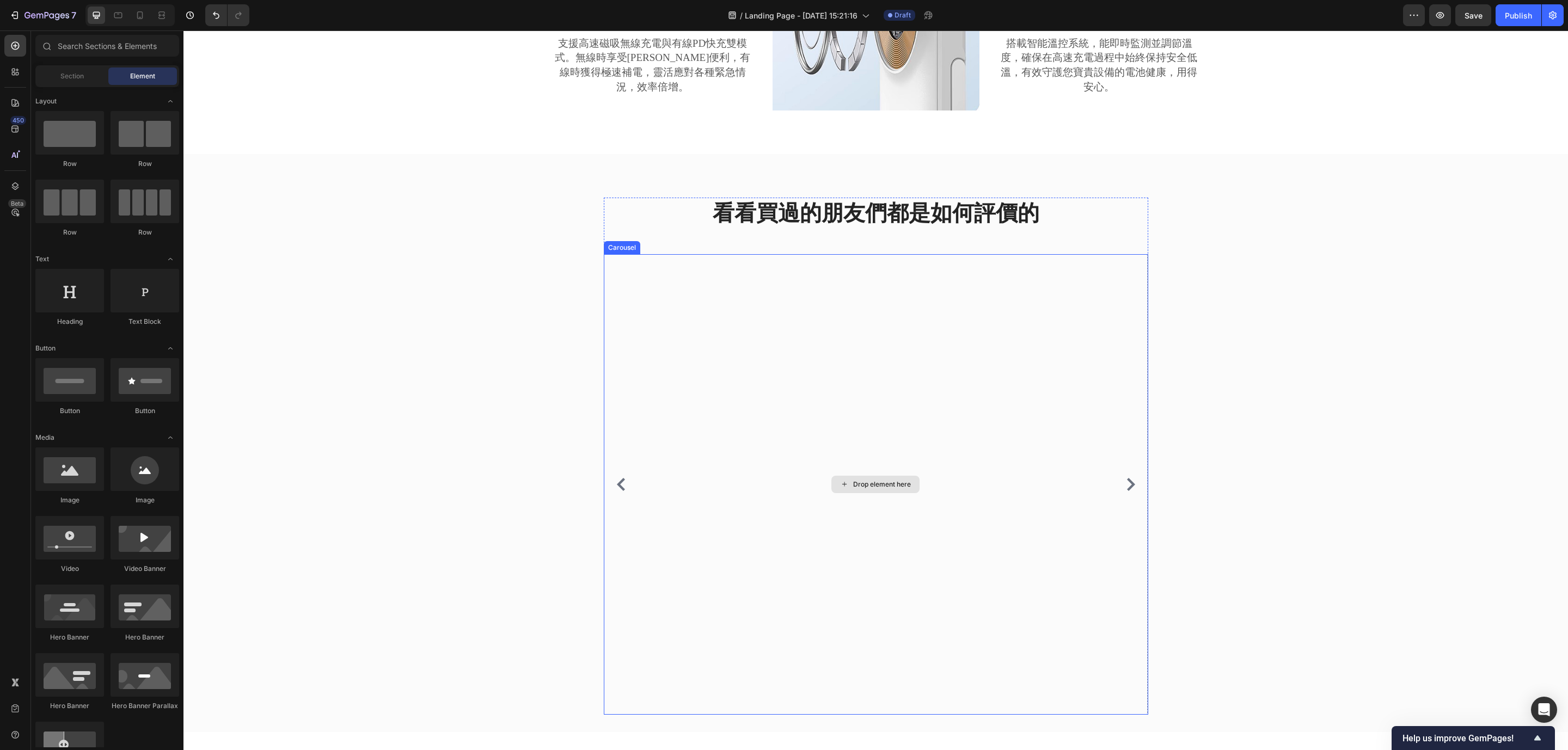
scroll to position [827, 0]
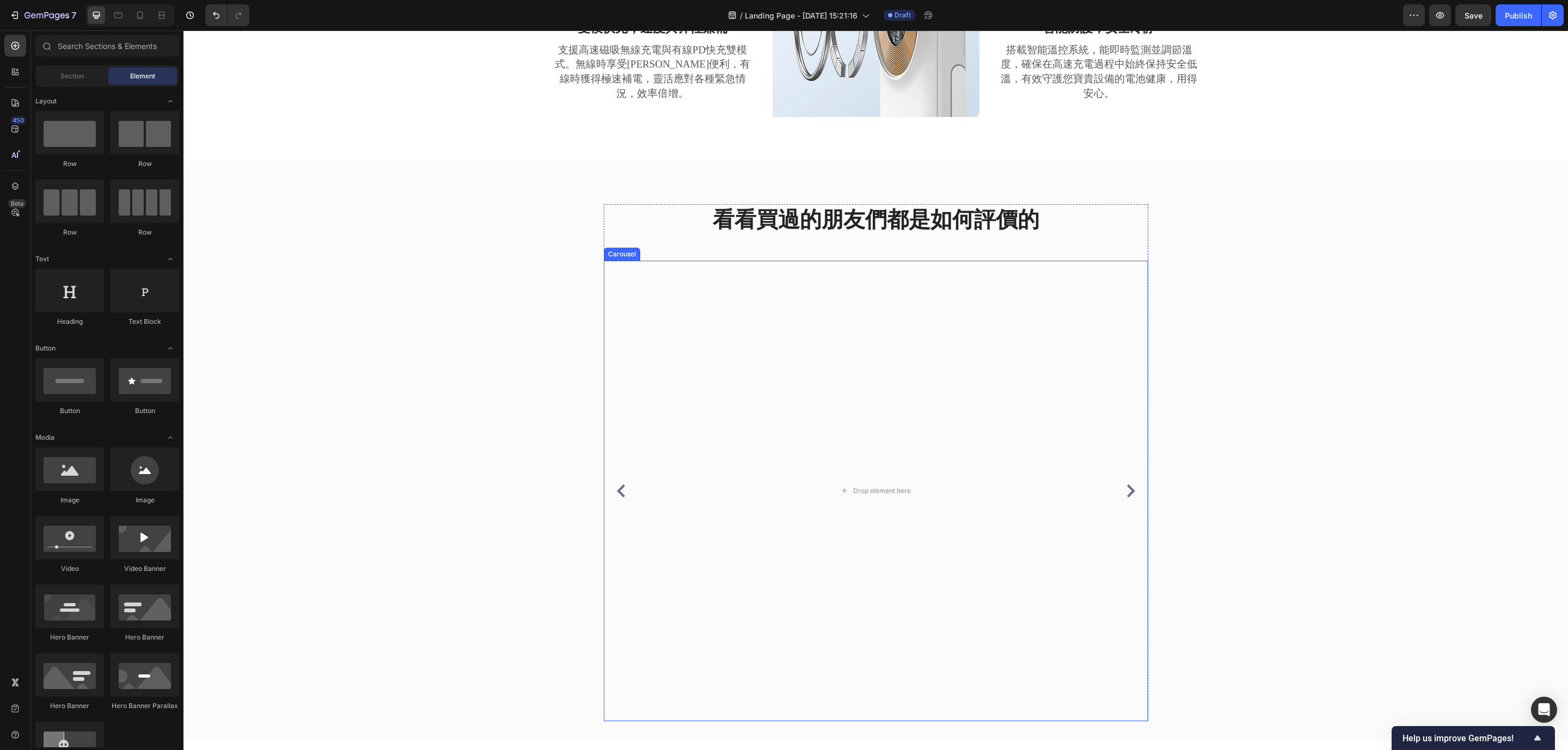
click at [614, 497] on icon "Carousel Back Arrow" at bounding box center [621, 491] width 13 height 13
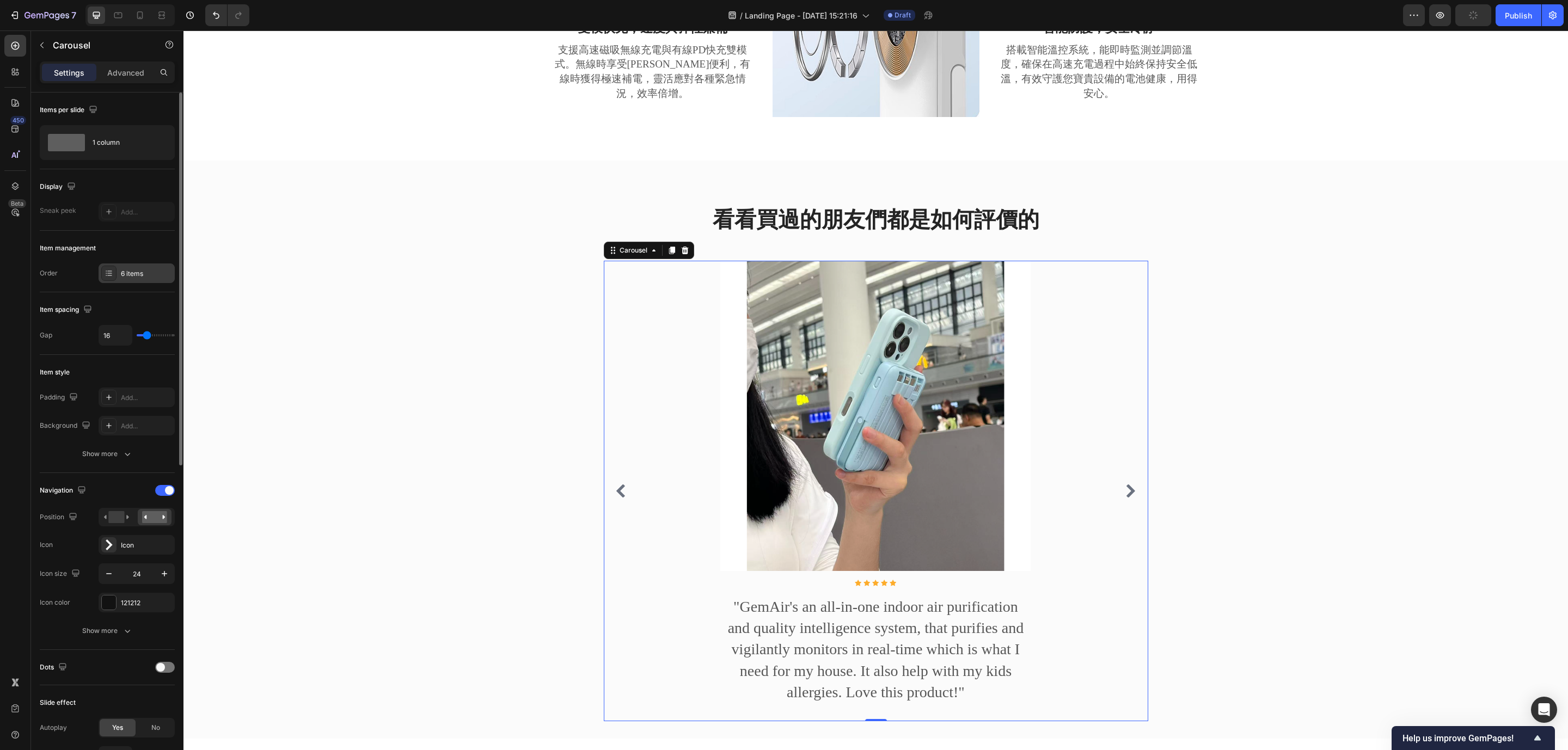
click at [111, 271] on icon at bounding box center [110, 271] width 4 height 1
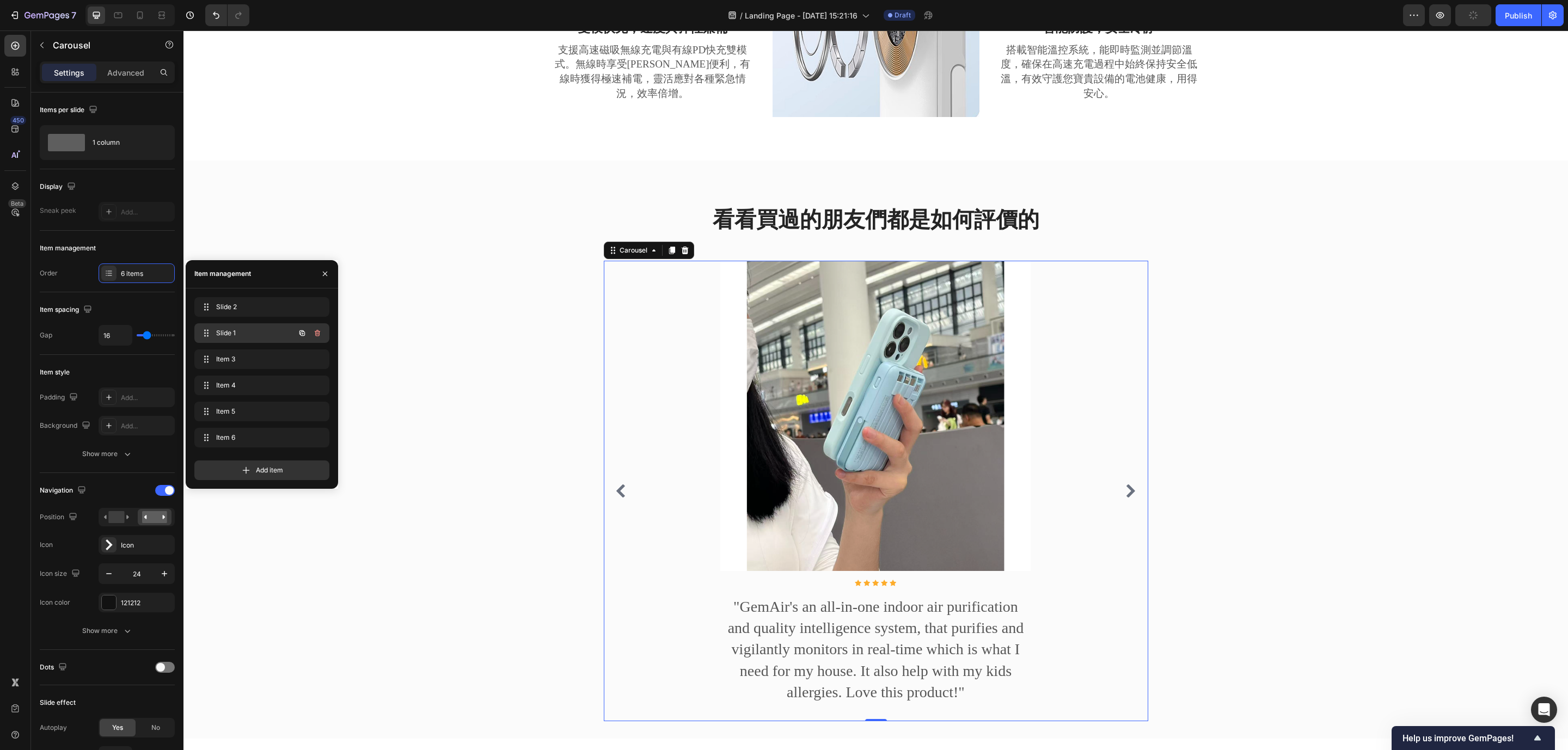
click at [231, 340] on div "Slide 1 Slide 1" at bounding box center [246, 333] width 96 height 15
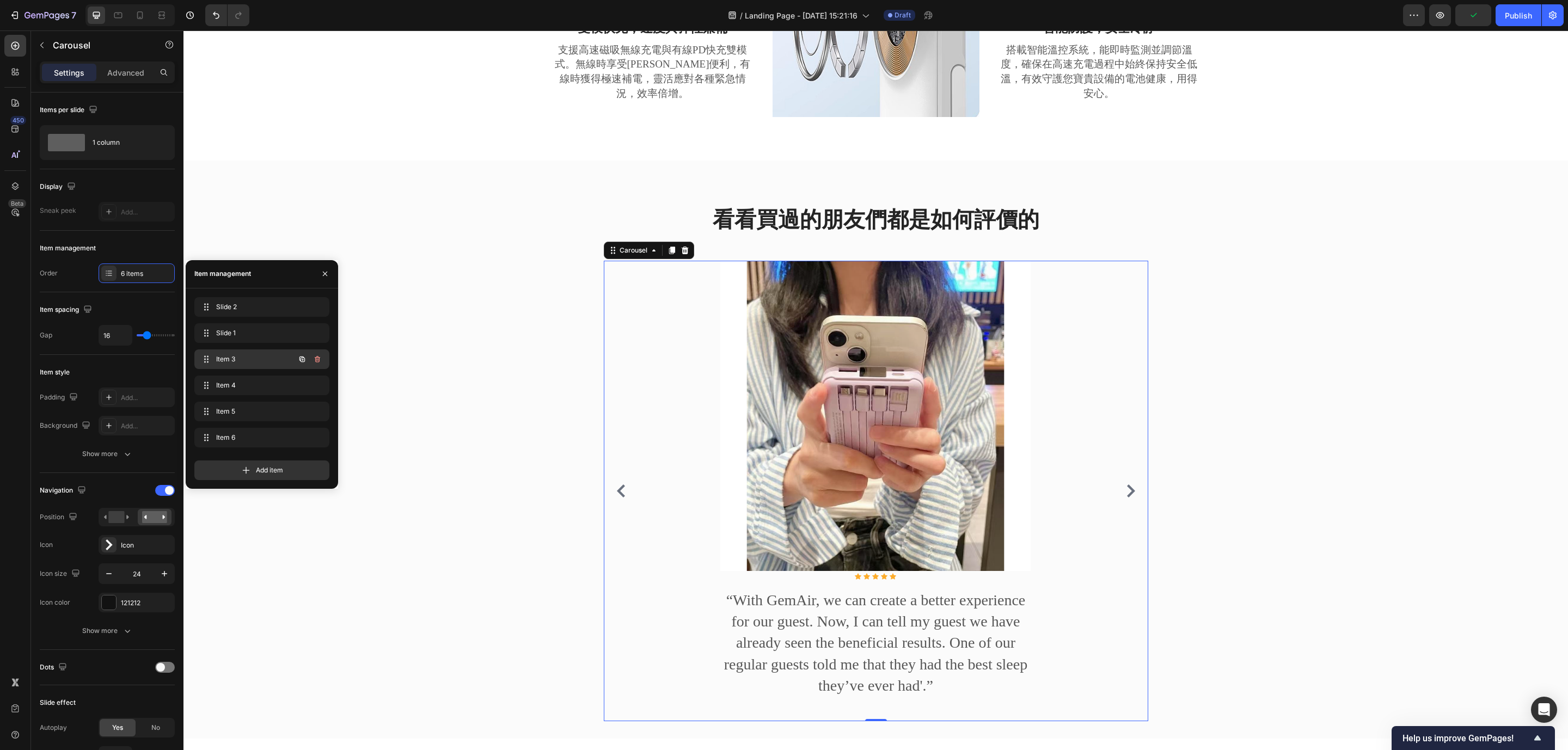
click at [273, 357] on span "Item 3" at bounding box center [246, 359] width 61 height 10
click at [270, 386] on span "Item 4" at bounding box center [246, 385] width 61 height 10
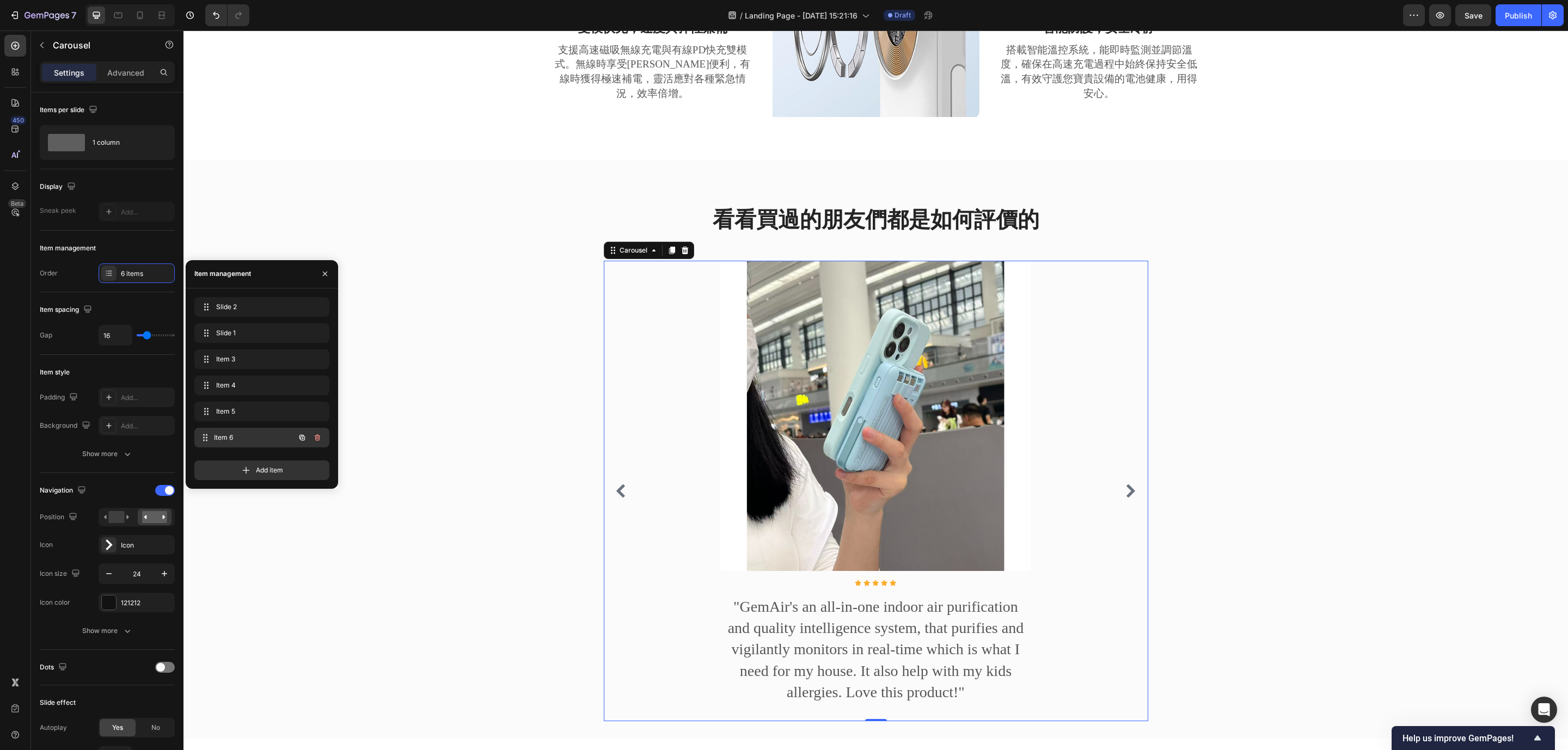
click at [258, 442] on div "Item 6 Item 6" at bounding box center [246, 437] width 96 height 15
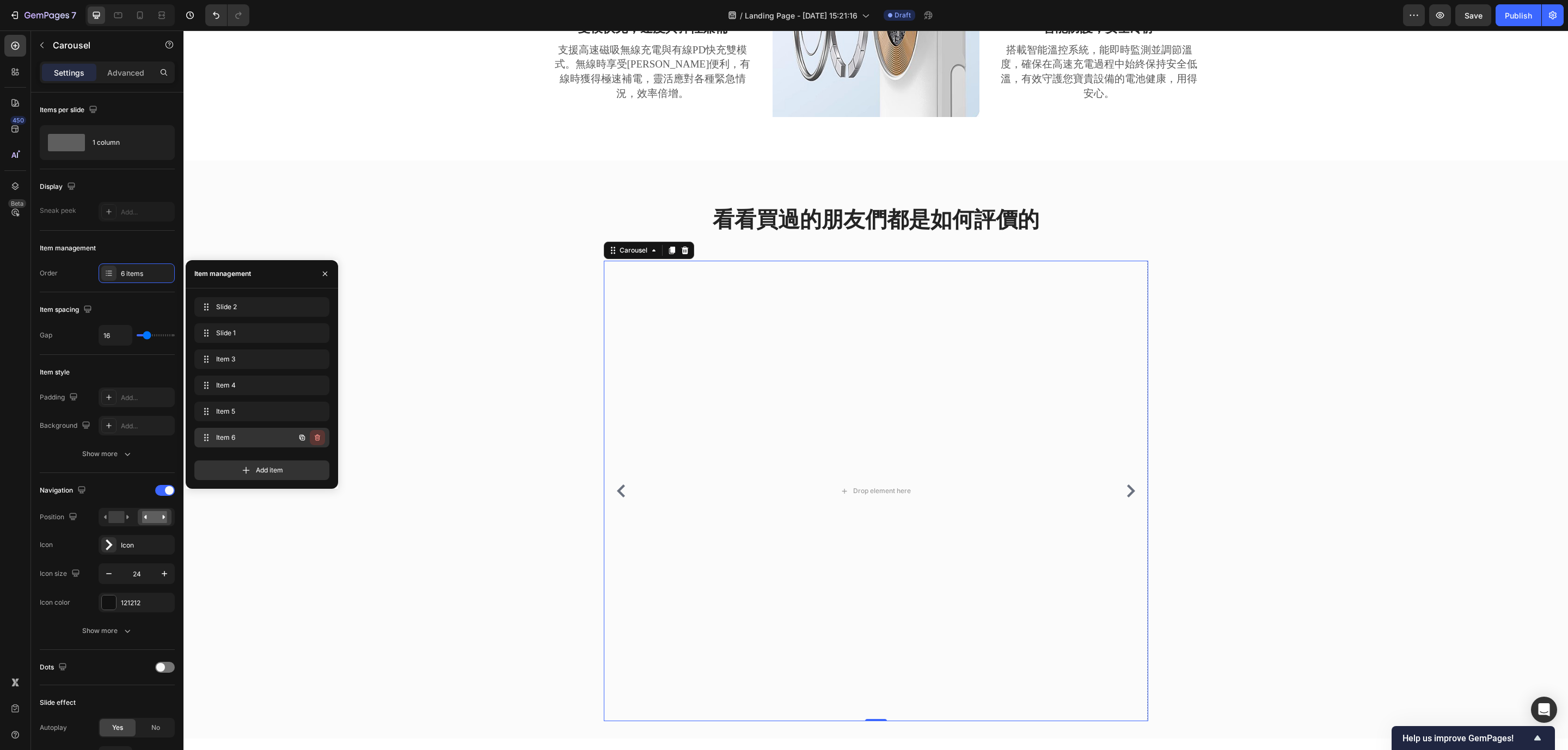
click at [317, 435] on icon "button" at bounding box center [318, 437] width 6 height 6
click at [311, 435] on div "Delete" at bounding box center [310, 438] width 20 height 10
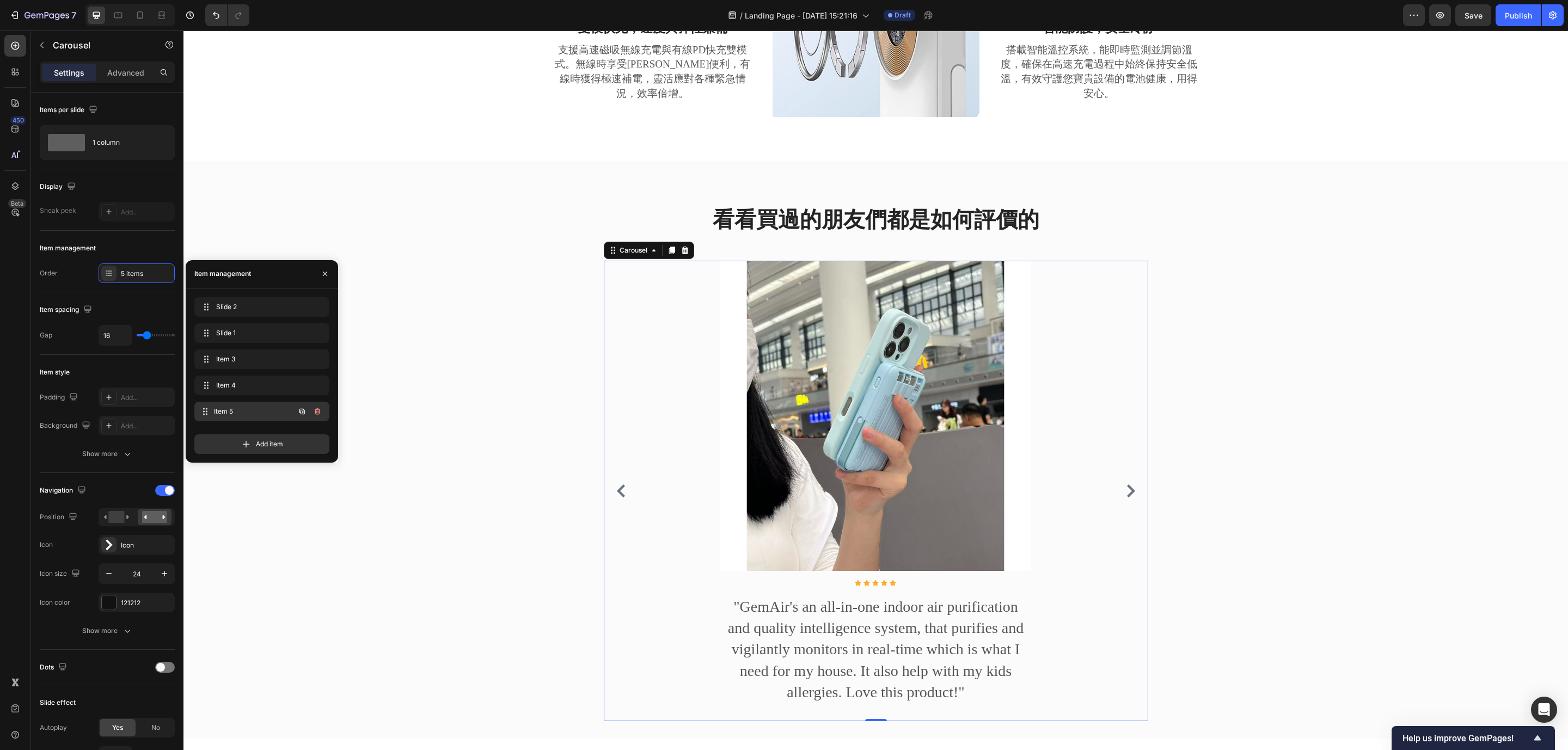
click at [263, 413] on span "Item 5" at bounding box center [254, 411] width 81 height 10
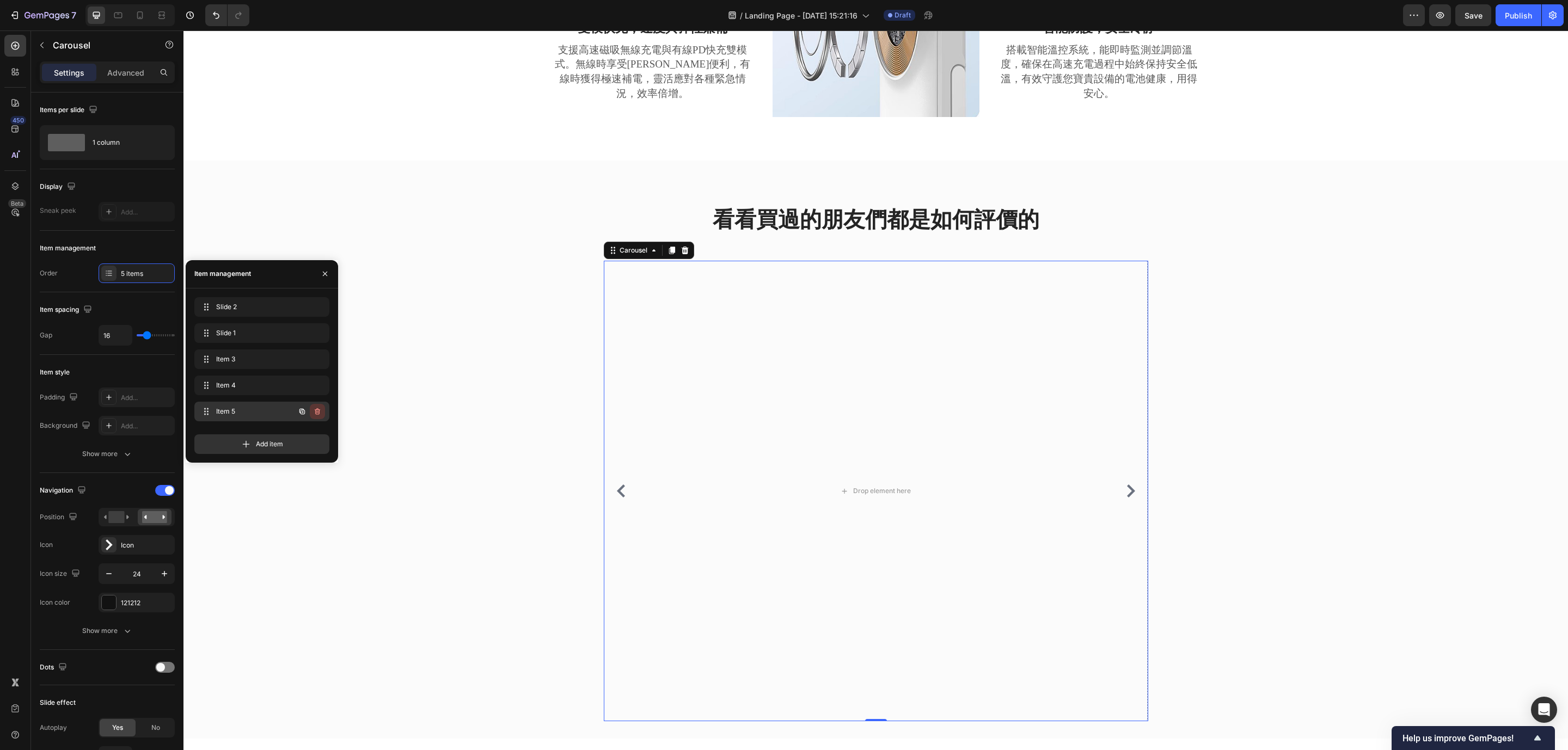
click at [320, 407] on icon "button" at bounding box center [318, 411] width 9 height 9
click at [312, 411] on div "Delete" at bounding box center [310, 411] width 20 height 10
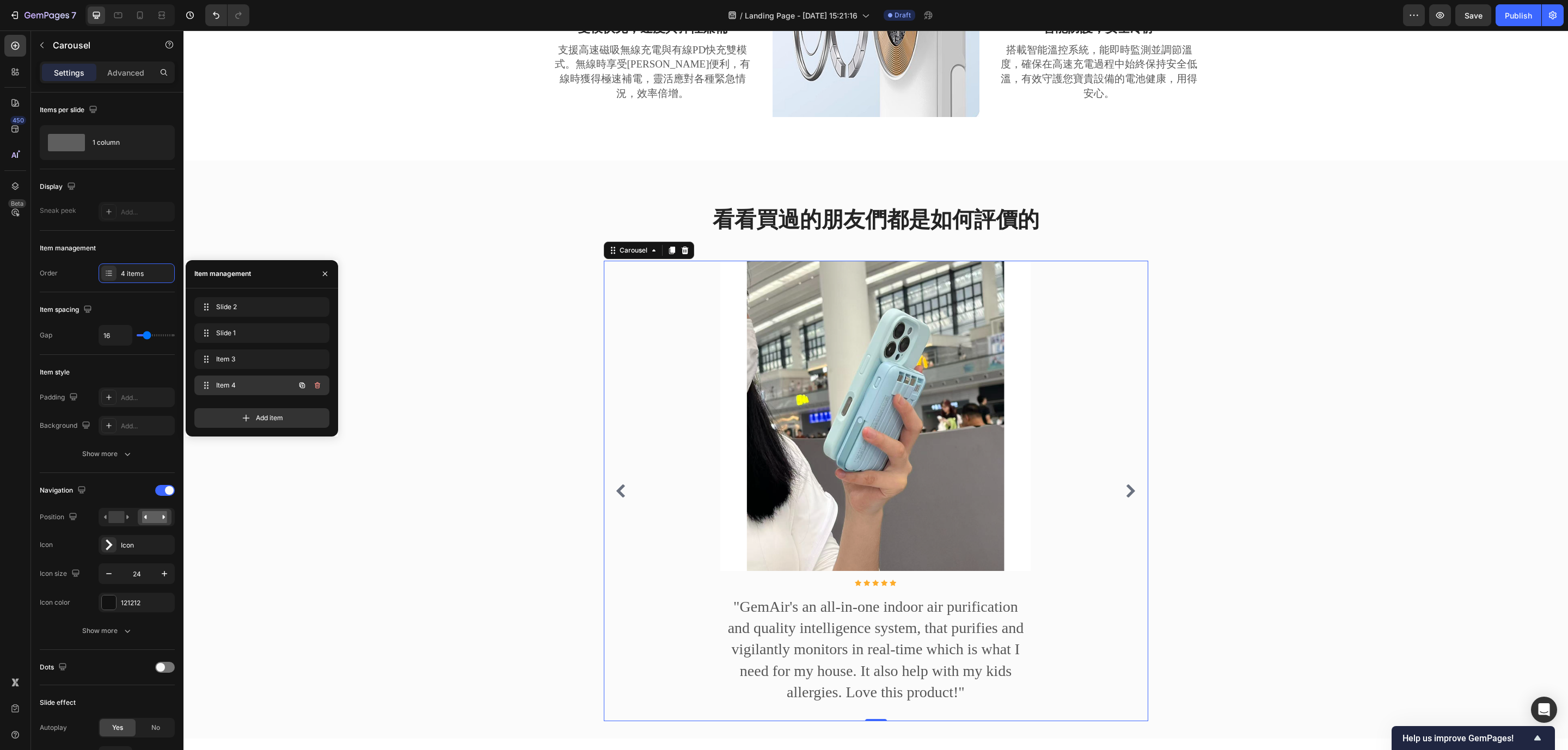
click at [249, 384] on span "Item 4" at bounding box center [246, 385] width 61 height 10
click at [273, 362] on span "Item 3" at bounding box center [246, 359] width 61 height 10
click at [248, 333] on span "Slide 1" at bounding box center [254, 333] width 81 height 10
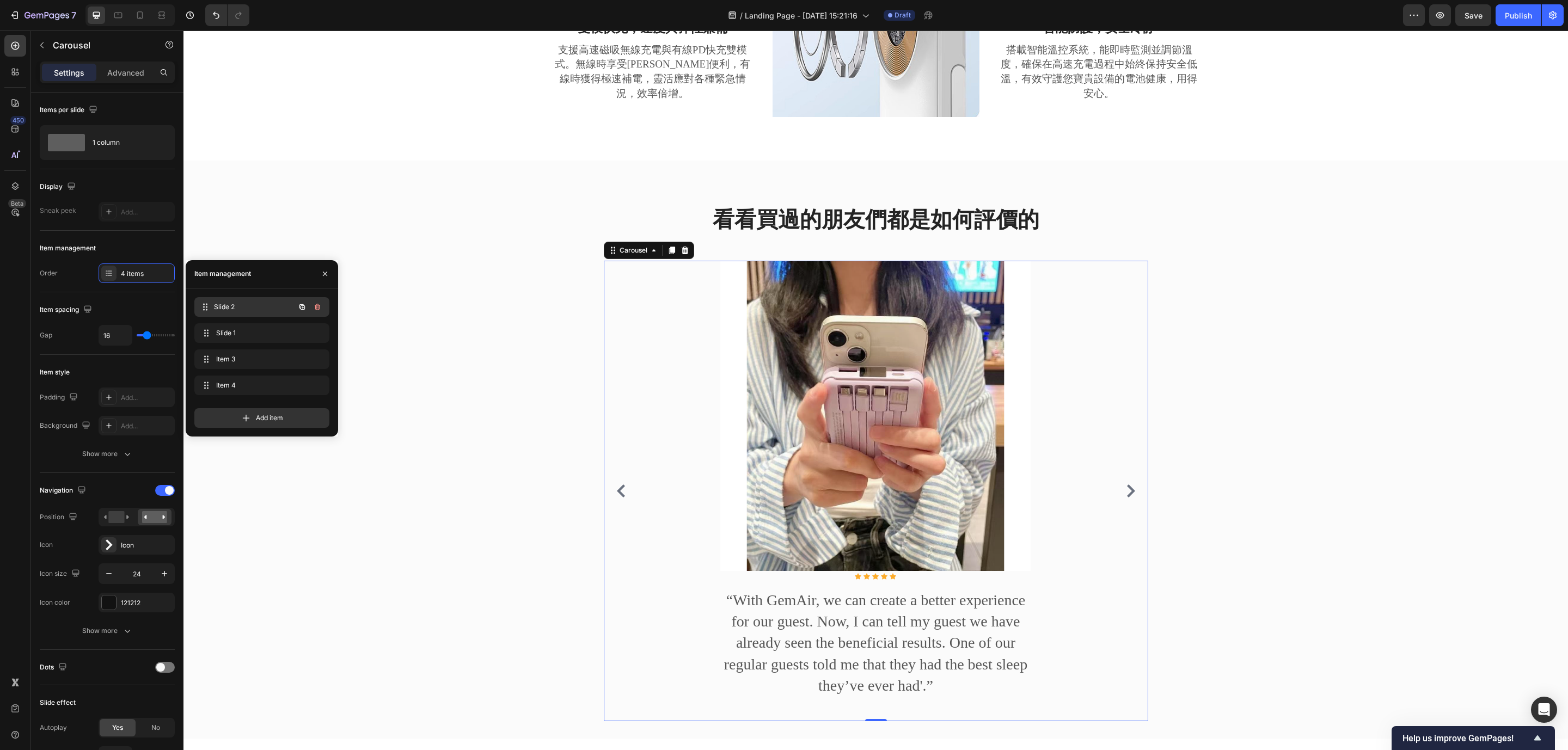
click at [253, 309] on span "Slide 2" at bounding box center [254, 308] width 81 height 10
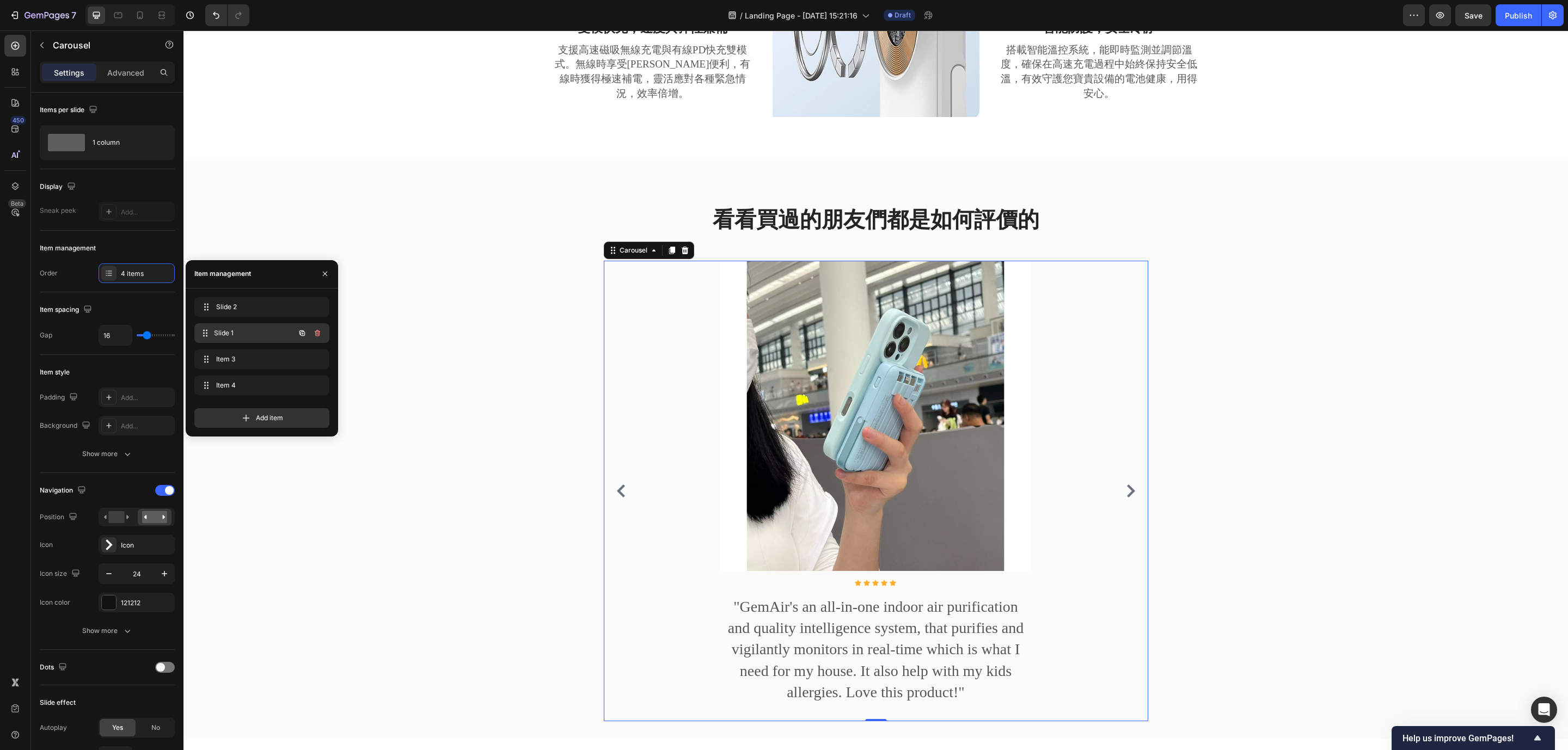
click at [257, 328] on span "Slide 1" at bounding box center [254, 333] width 81 height 10
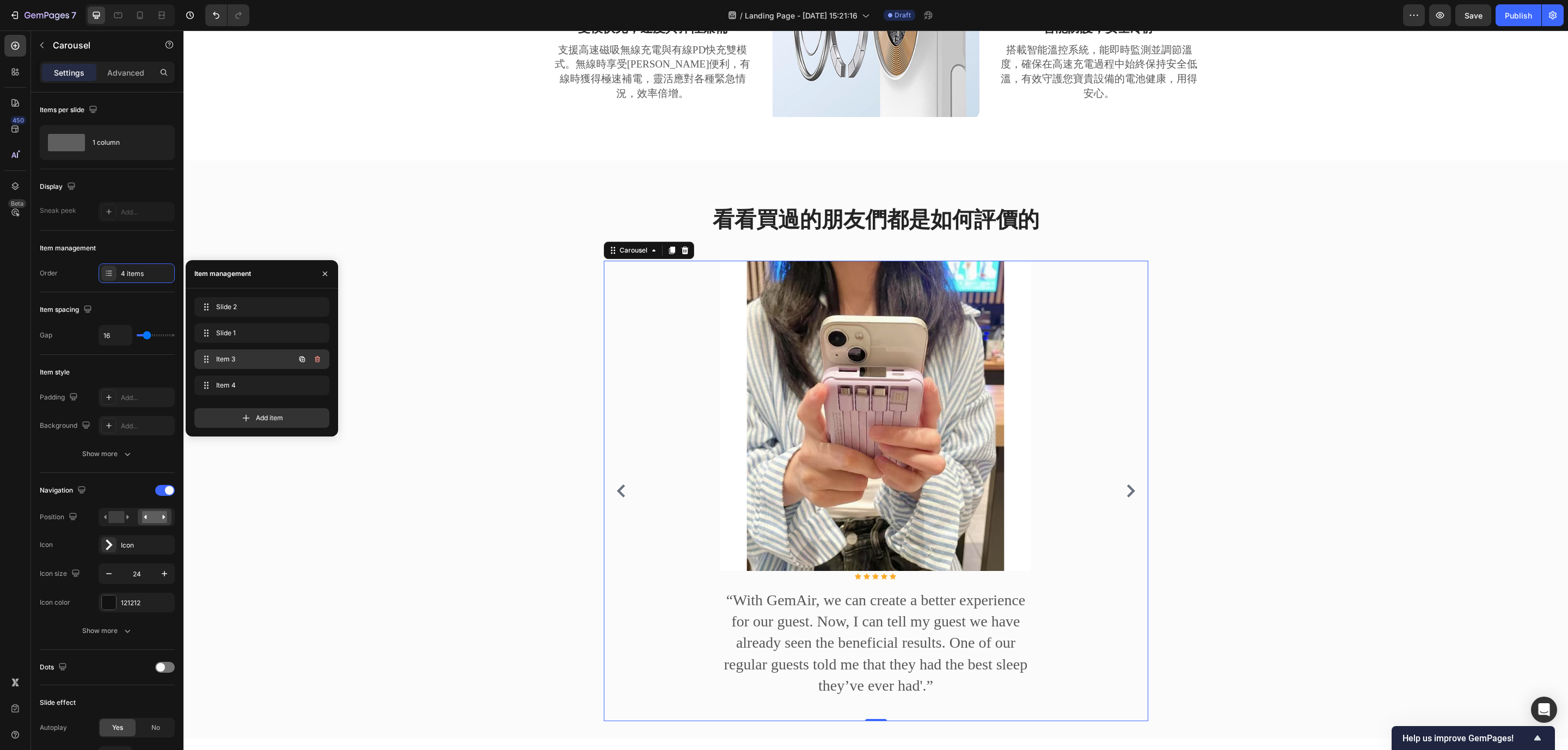
click at [258, 358] on span "Item 3" at bounding box center [246, 359] width 61 height 10
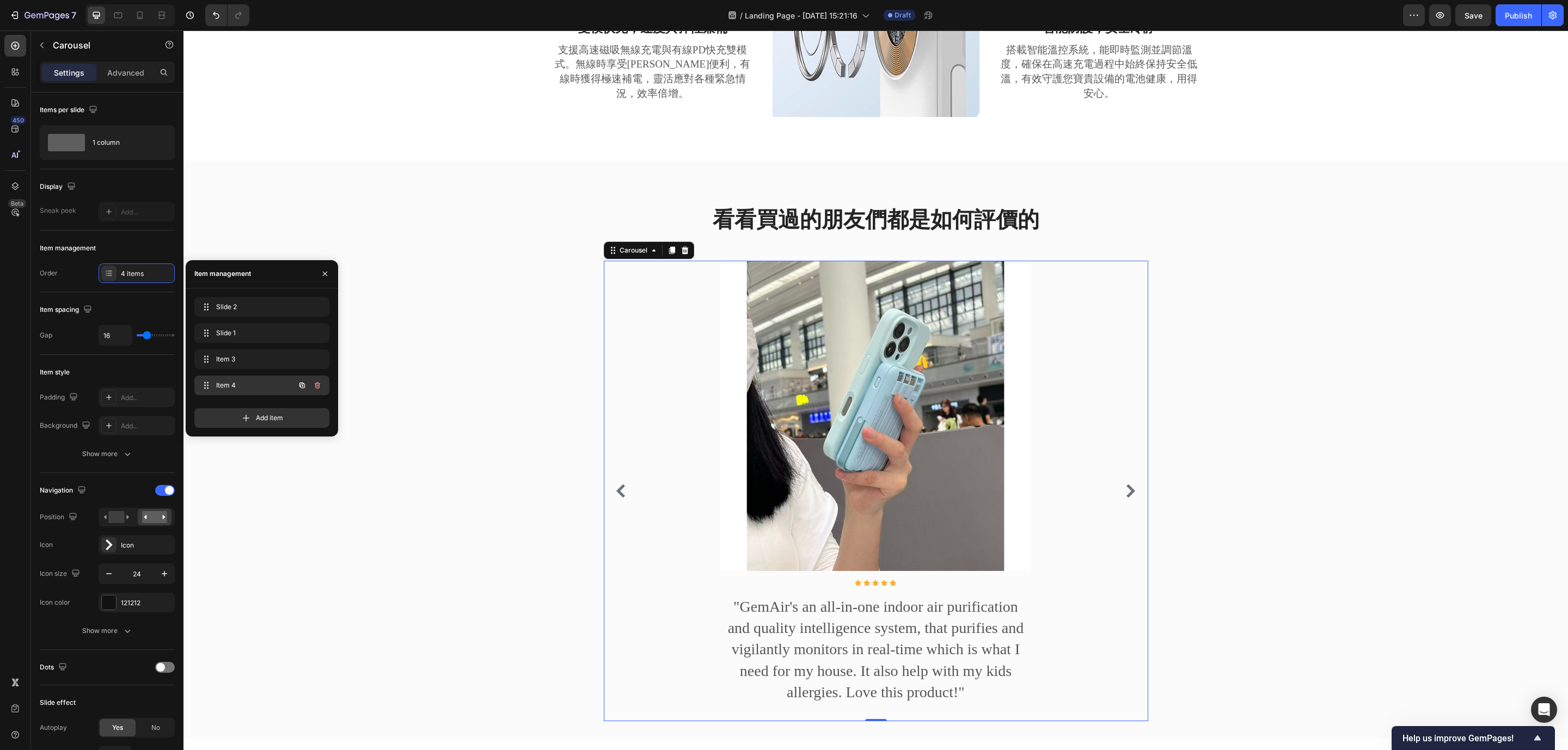
click at [258, 380] on span "Item 4" at bounding box center [246, 385] width 61 height 10
click at [300, 381] on icon "button" at bounding box center [302, 385] width 9 height 9
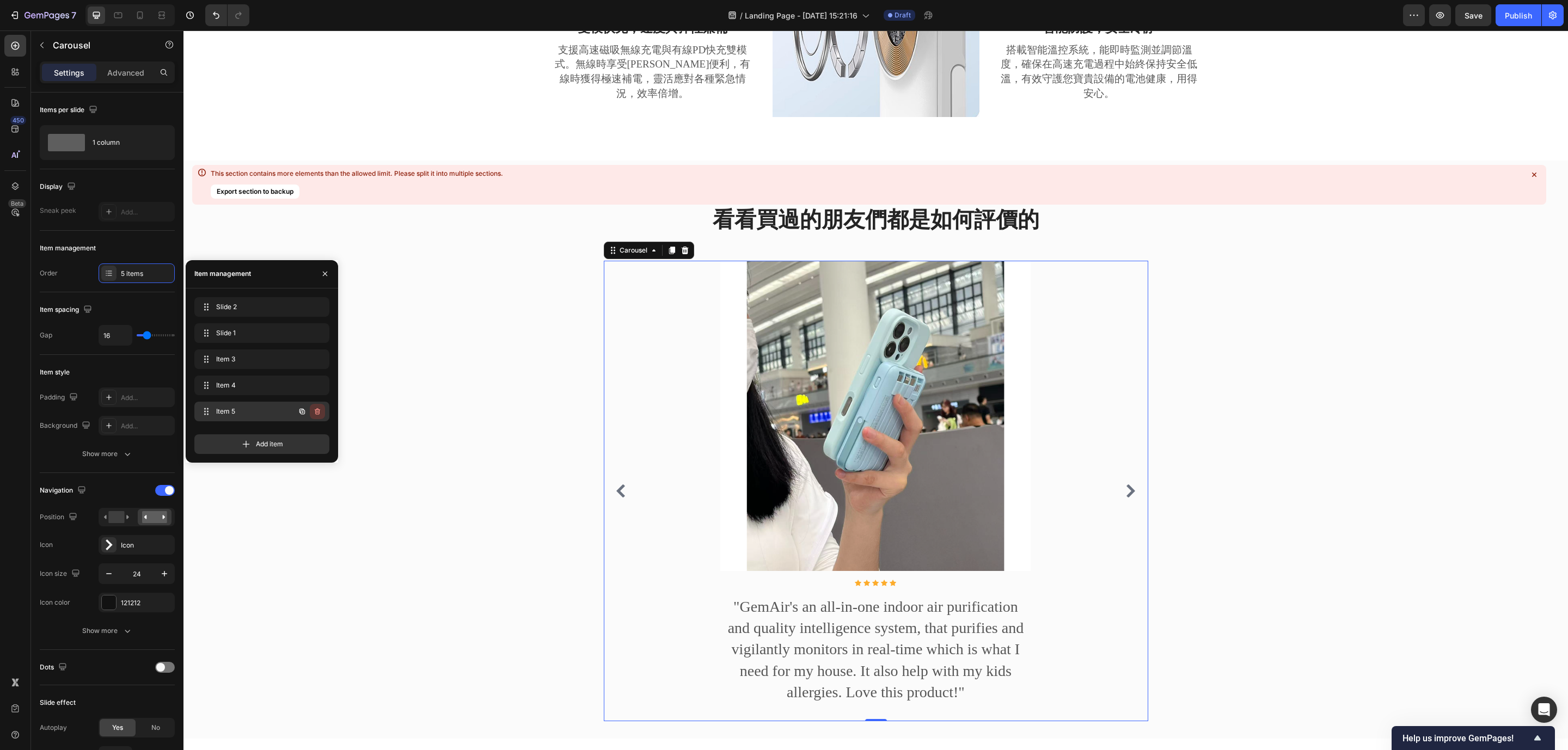
click at [319, 411] on icon "button" at bounding box center [318, 411] width 6 height 6
click at [308, 406] on div "Delete" at bounding box center [310, 411] width 20 height 10
click at [263, 365] on div "Item 3 Item 3" at bounding box center [246, 359] width 96 height 15
click at [240, 380] on span "Item 4" at bounding box center [254, 385] width 81 height 10
click at [243, 357] on span "Item 3" at bounding box center [246, 359] width 61 height 10
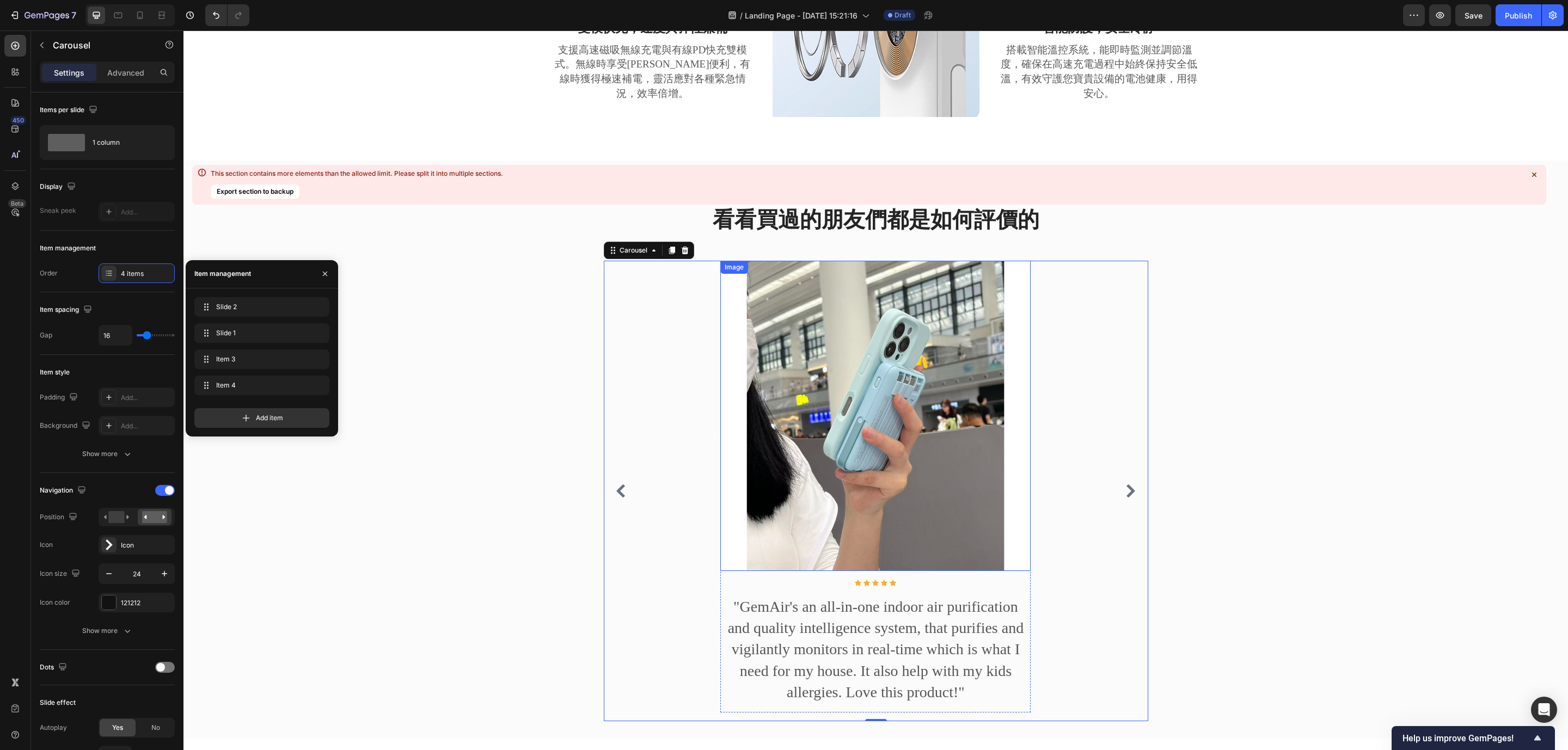
click at [832, 414] on img at bounding box center [876, 416] width 310 height 310
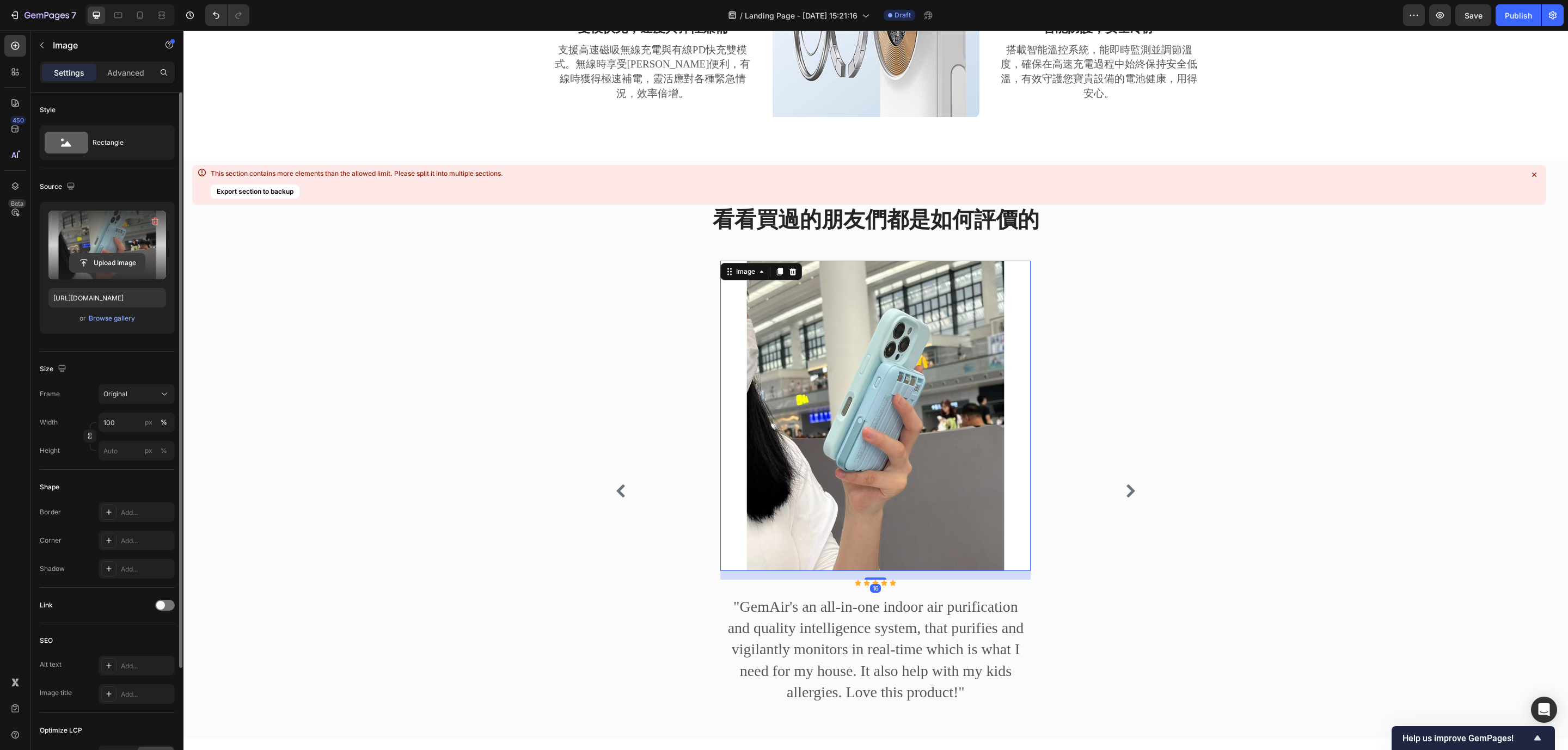
click at [120, 260] on input "file" at bounding box center [108, 263] width 75 height 19
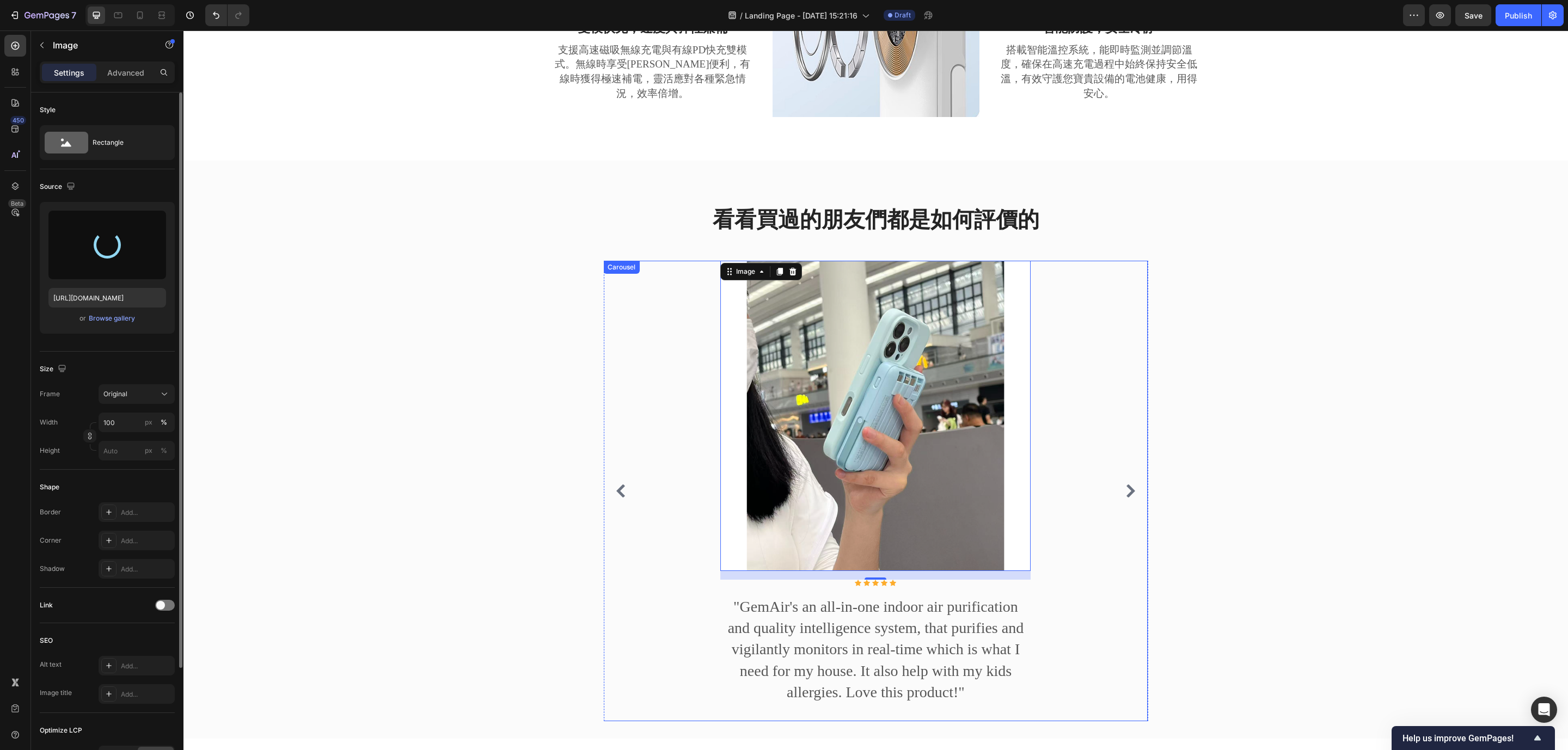
type input "[URL][DOMAIN_NAME]"
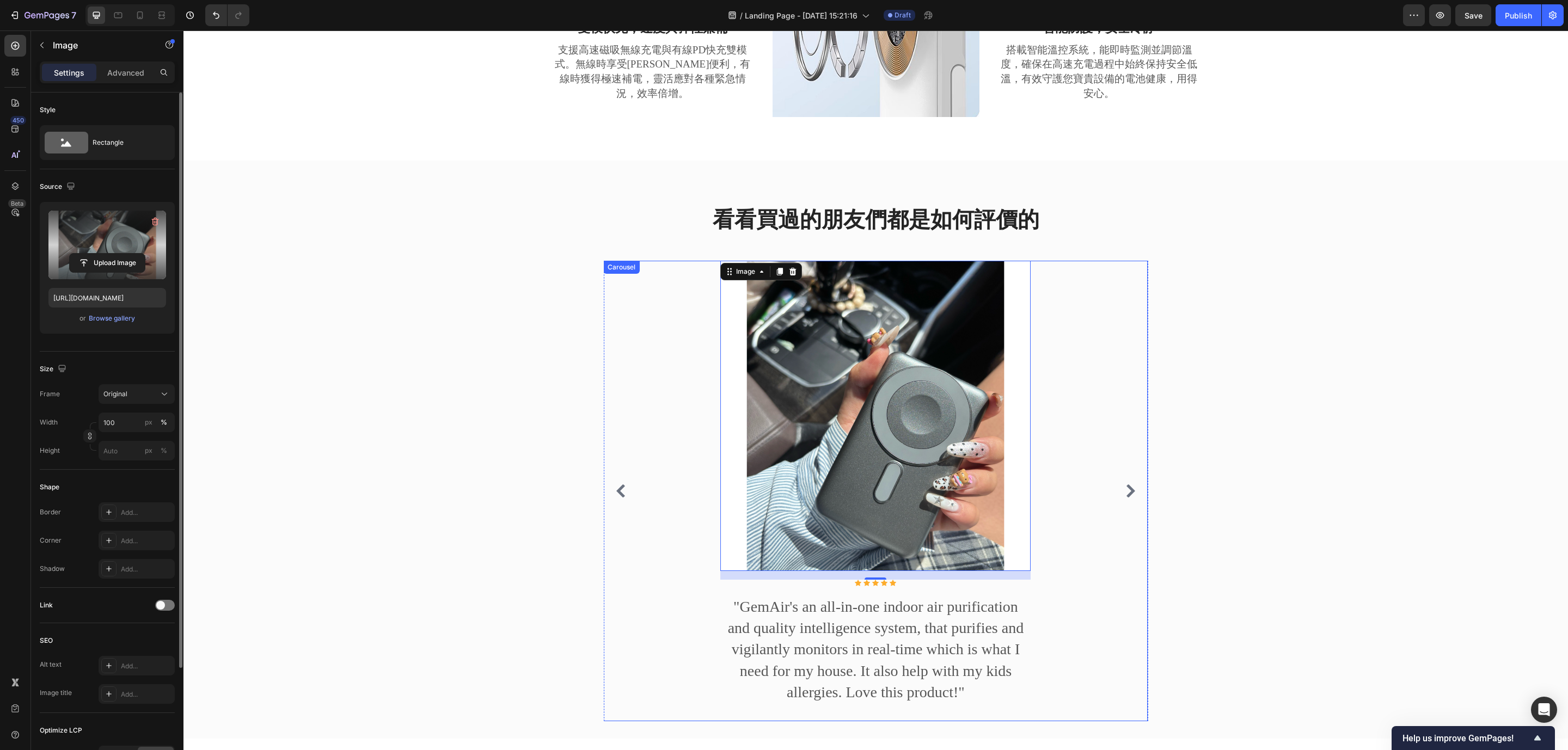
click at [1045, 497] on icon "Carousel Next Arrow" at bounding box center [1131, 491] width 13 height 13
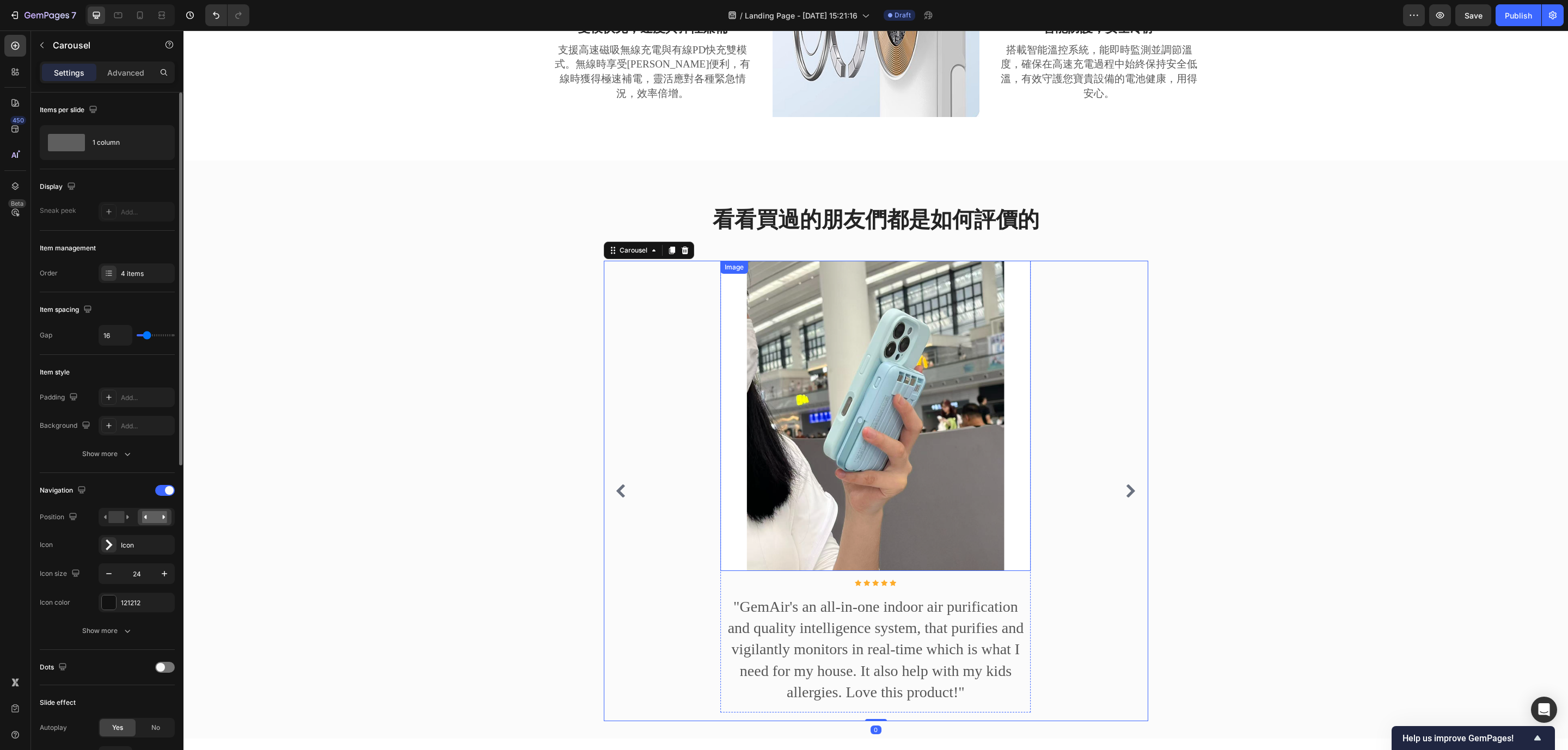
click at [816, 456] on img at bounding box center [876, 416] width 310 height 310
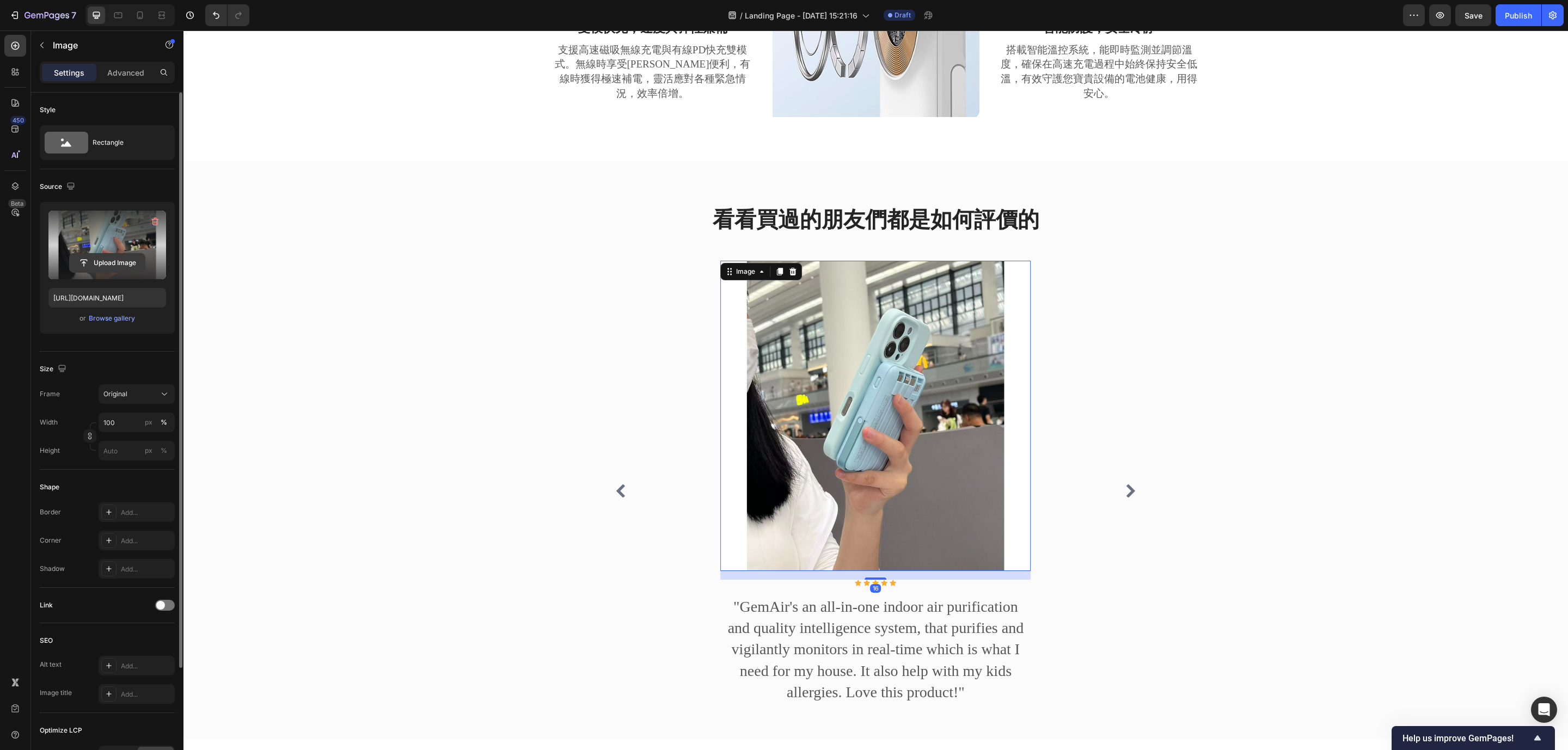
click at [116, 258] on input "file" at bounding box center [108, 263] width 75 height 19
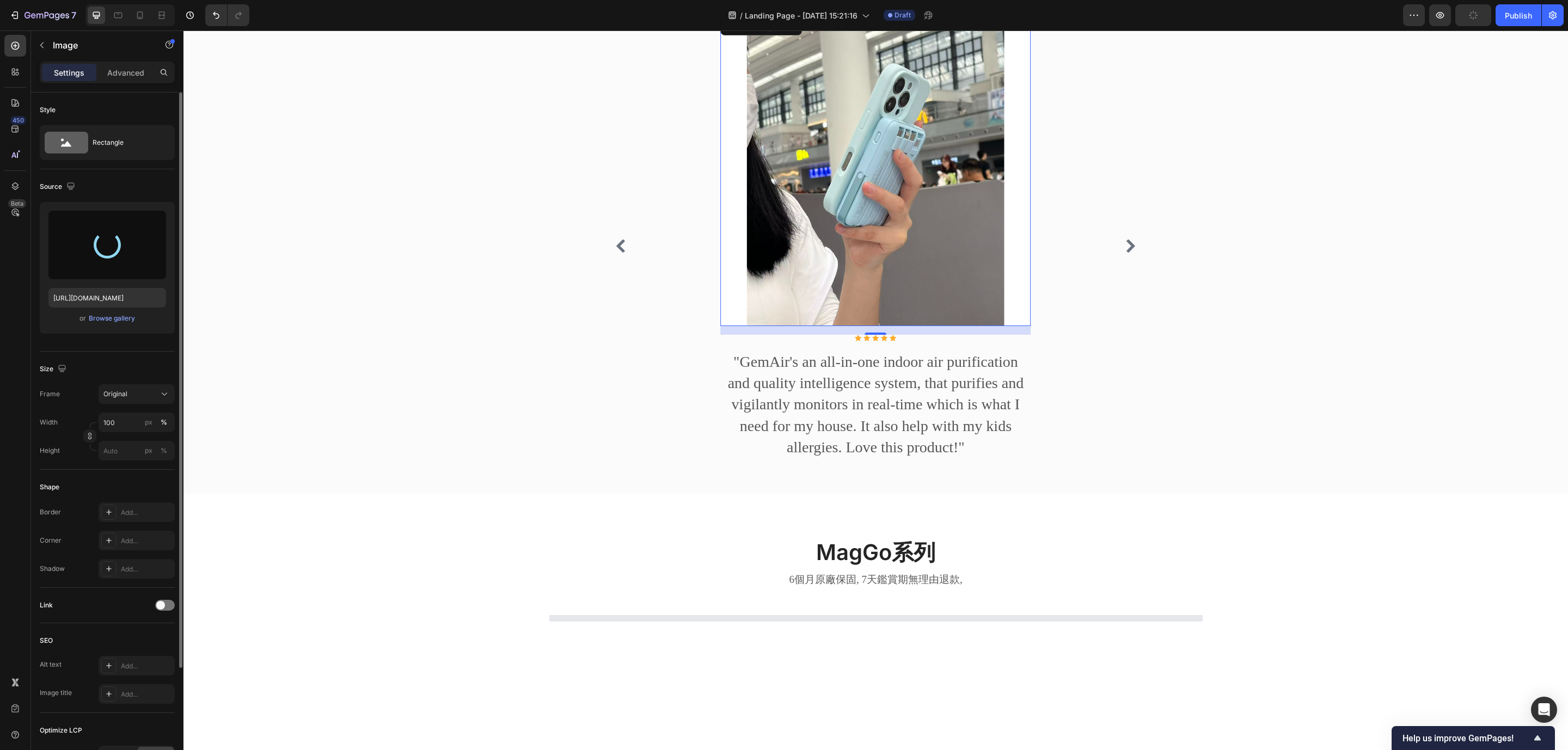
scroll to position [909, 0]
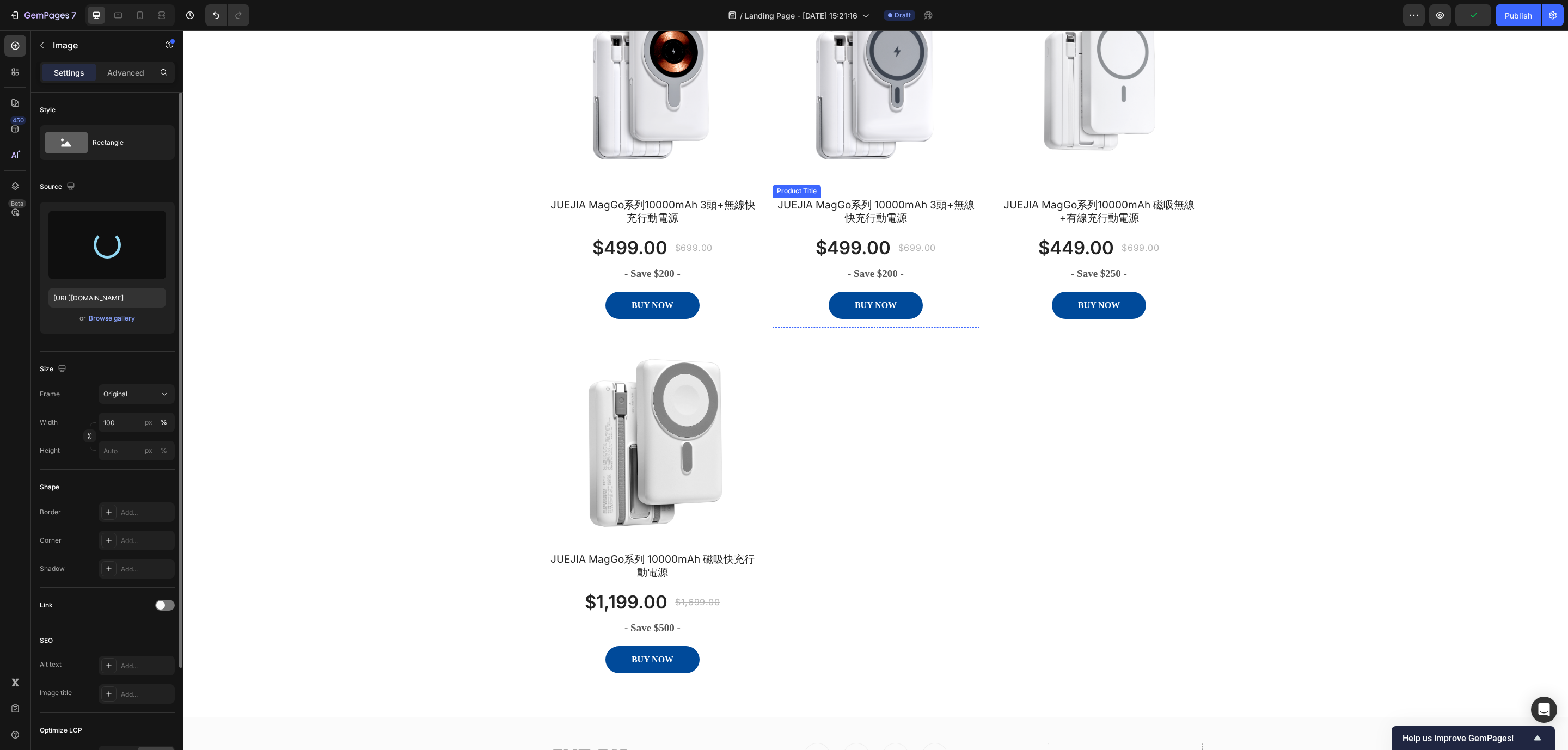
type input "[URL][DOMAIN_NAME]"
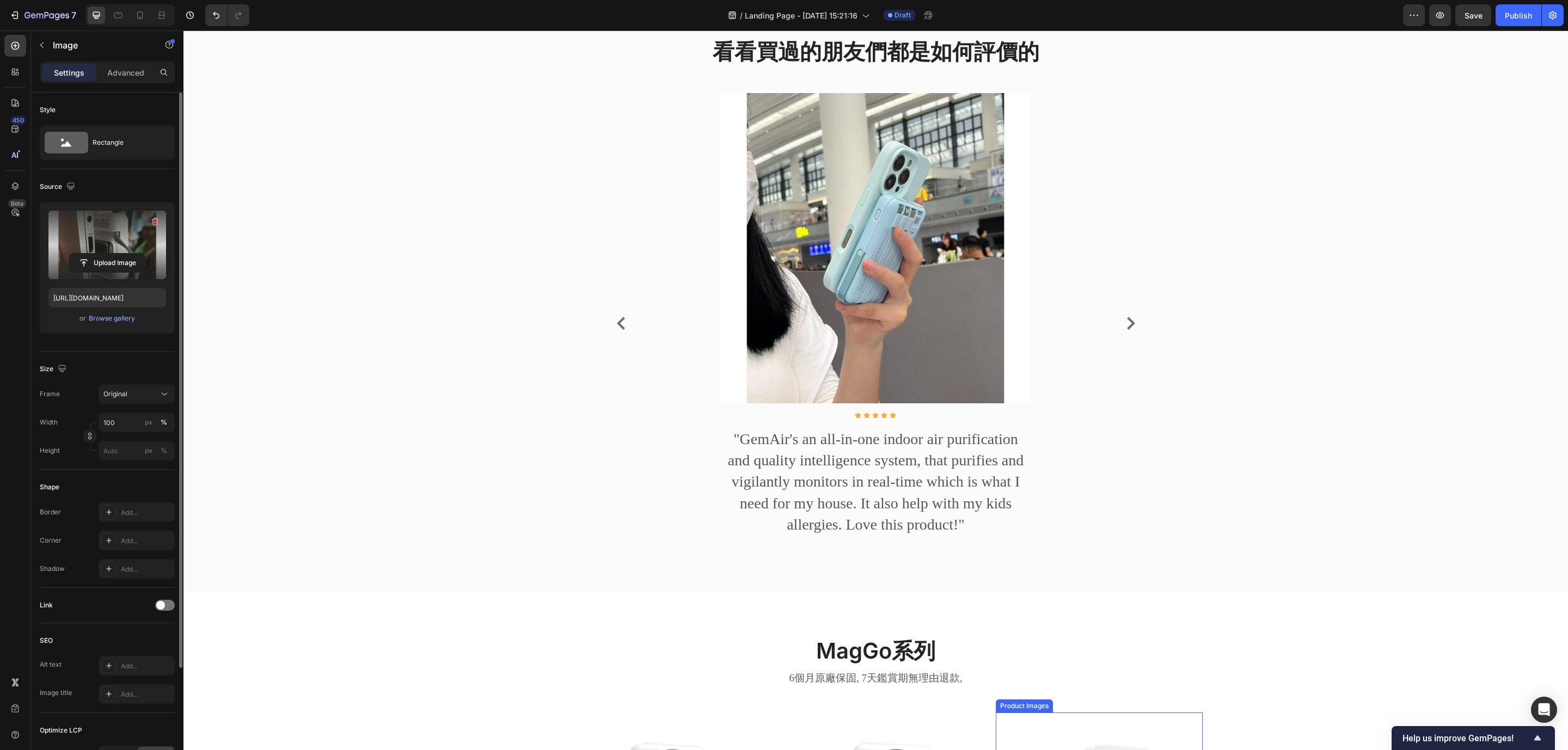
scroll to position [827, 0]
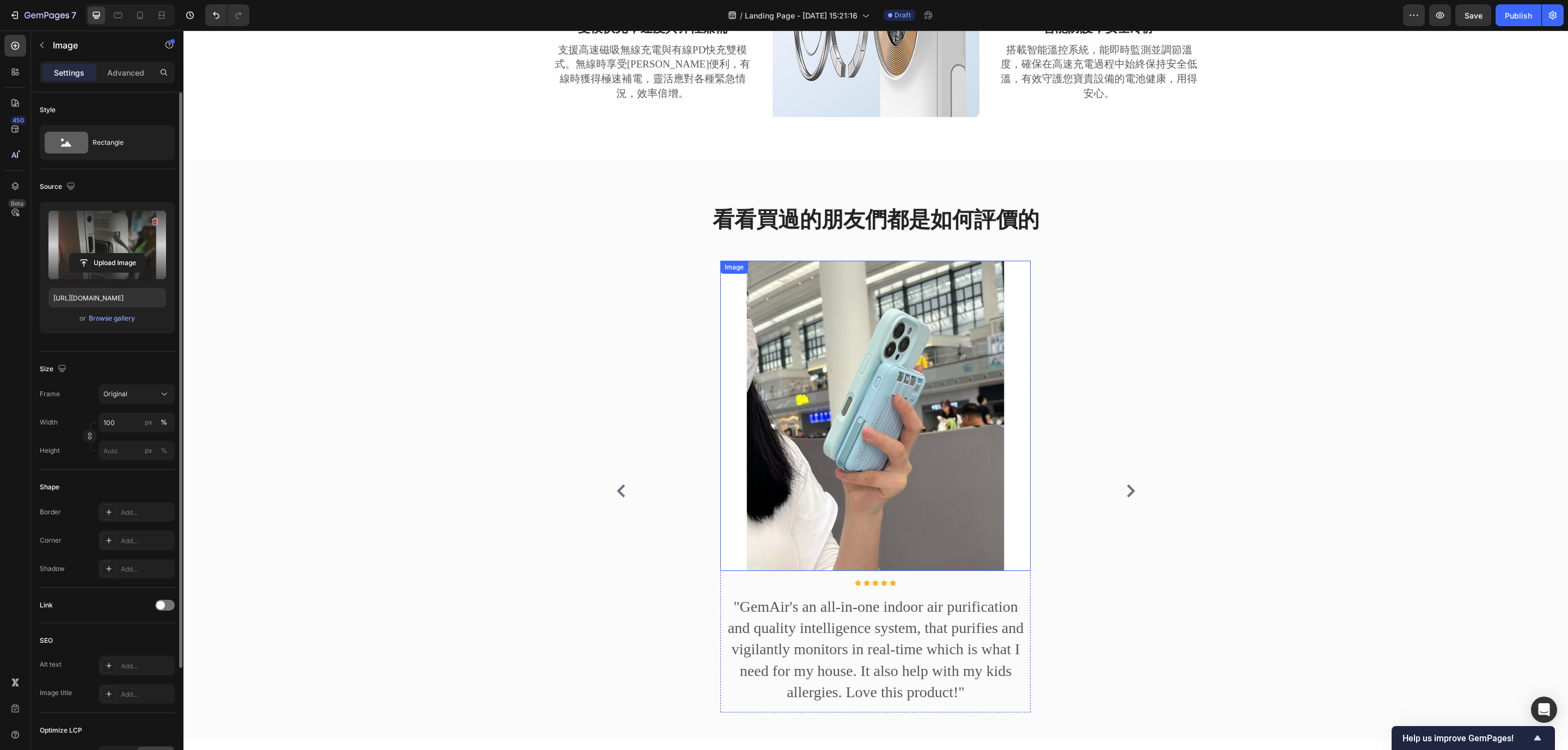
click at [890, 446] on img at bounding box center [876, 416] width 310 height 310
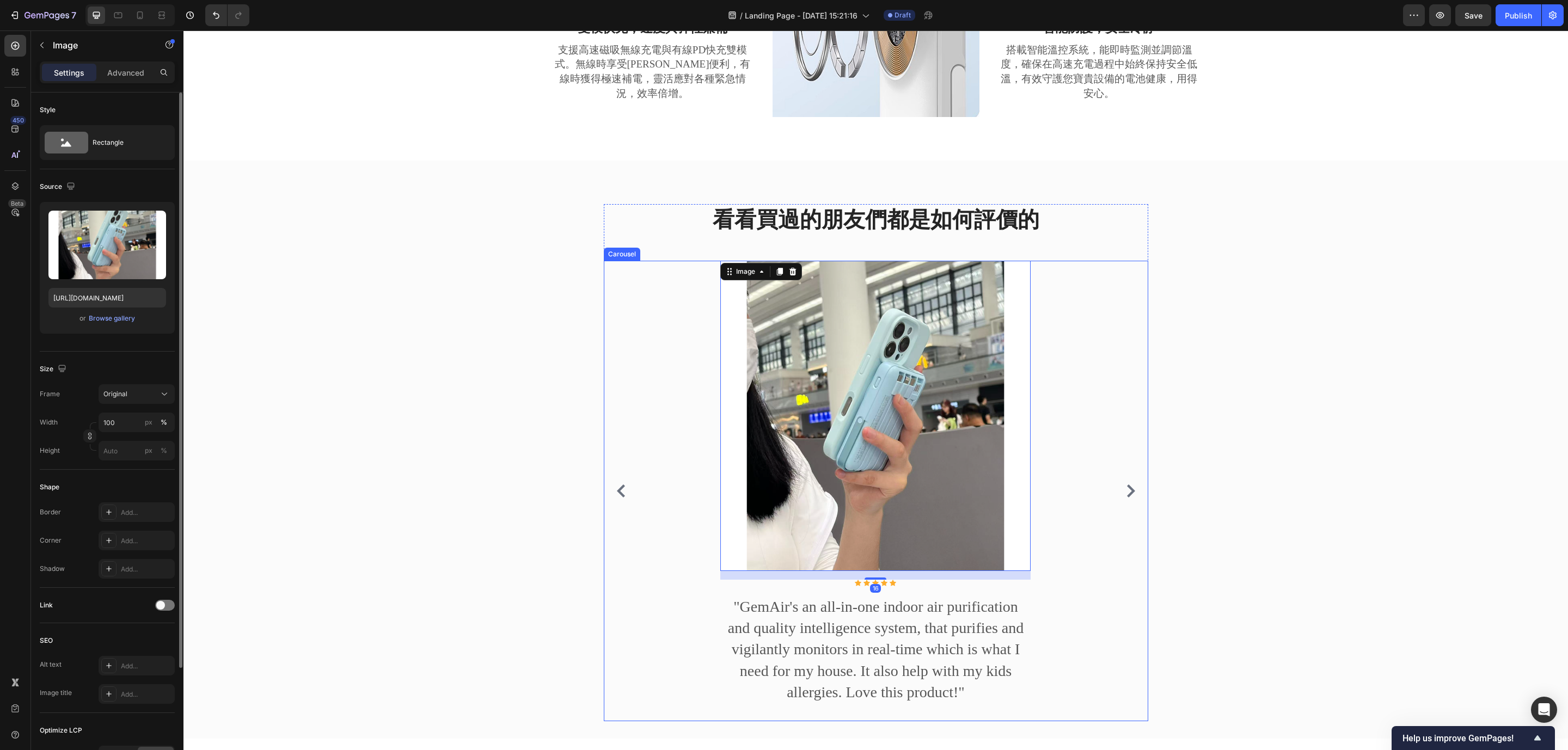
click at [1045, 497] on icon "Carousel Next Arrow" at bounding box center [1131, 491] width 13 height 13
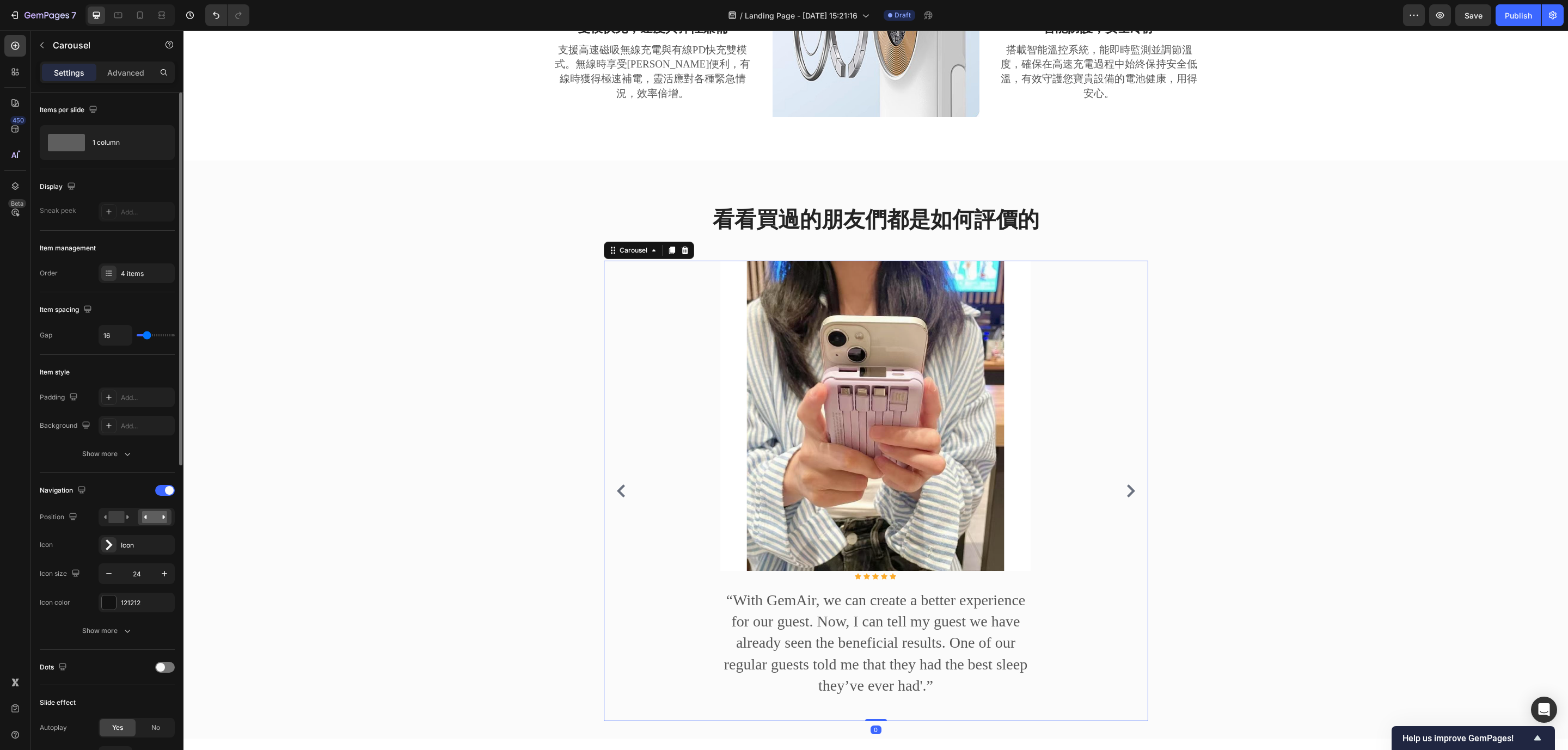
click at [619, 494] on button "Carousel Back Arrow" at bounding box center [621, 491] width 17 height 17
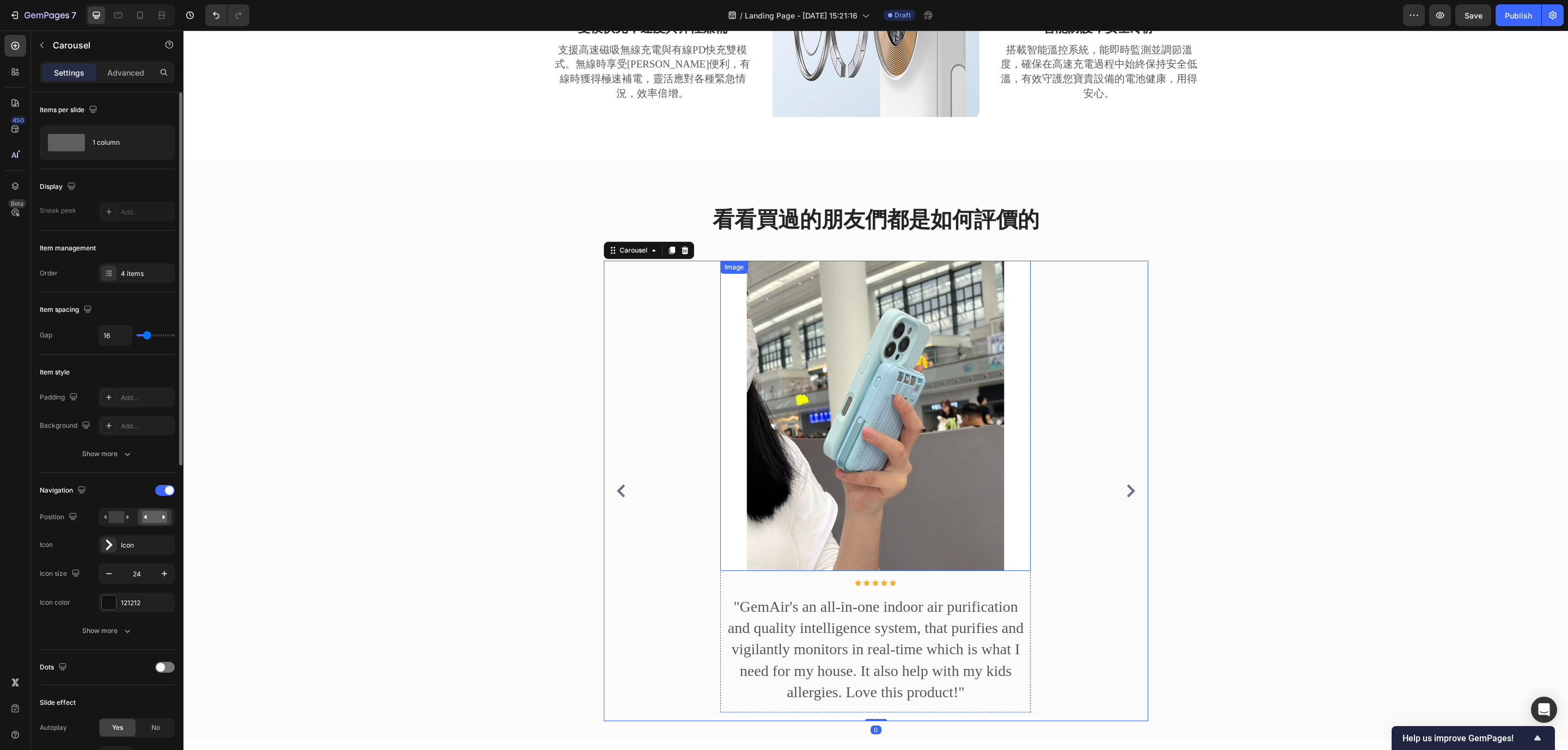
click at [969, 437] on img at bounding box center [876, 416] width 310 height 310
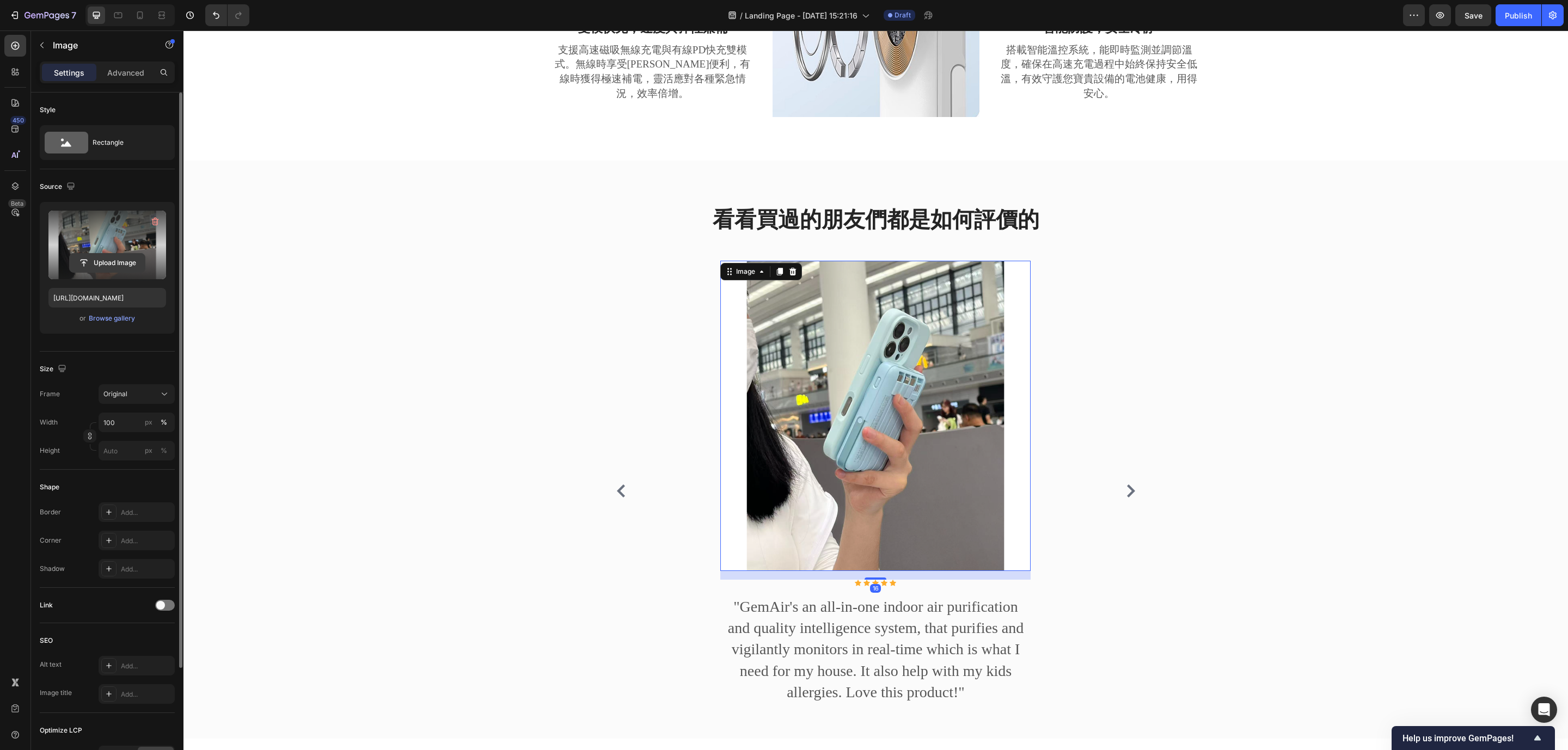
click at [113, 260] on input "file" at bounding box center [108, 263] width 75 height 19
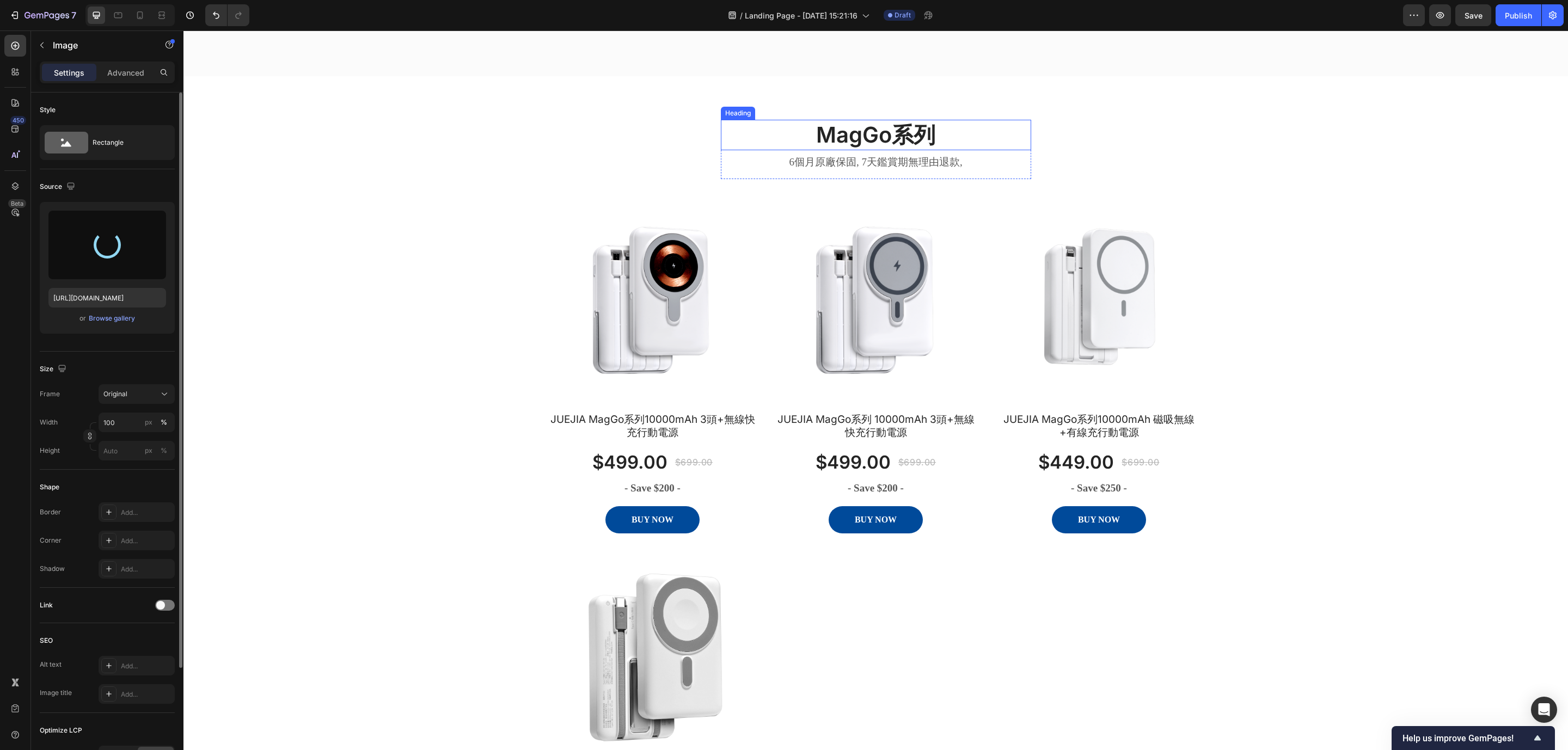
scroll to position [1317, 0]
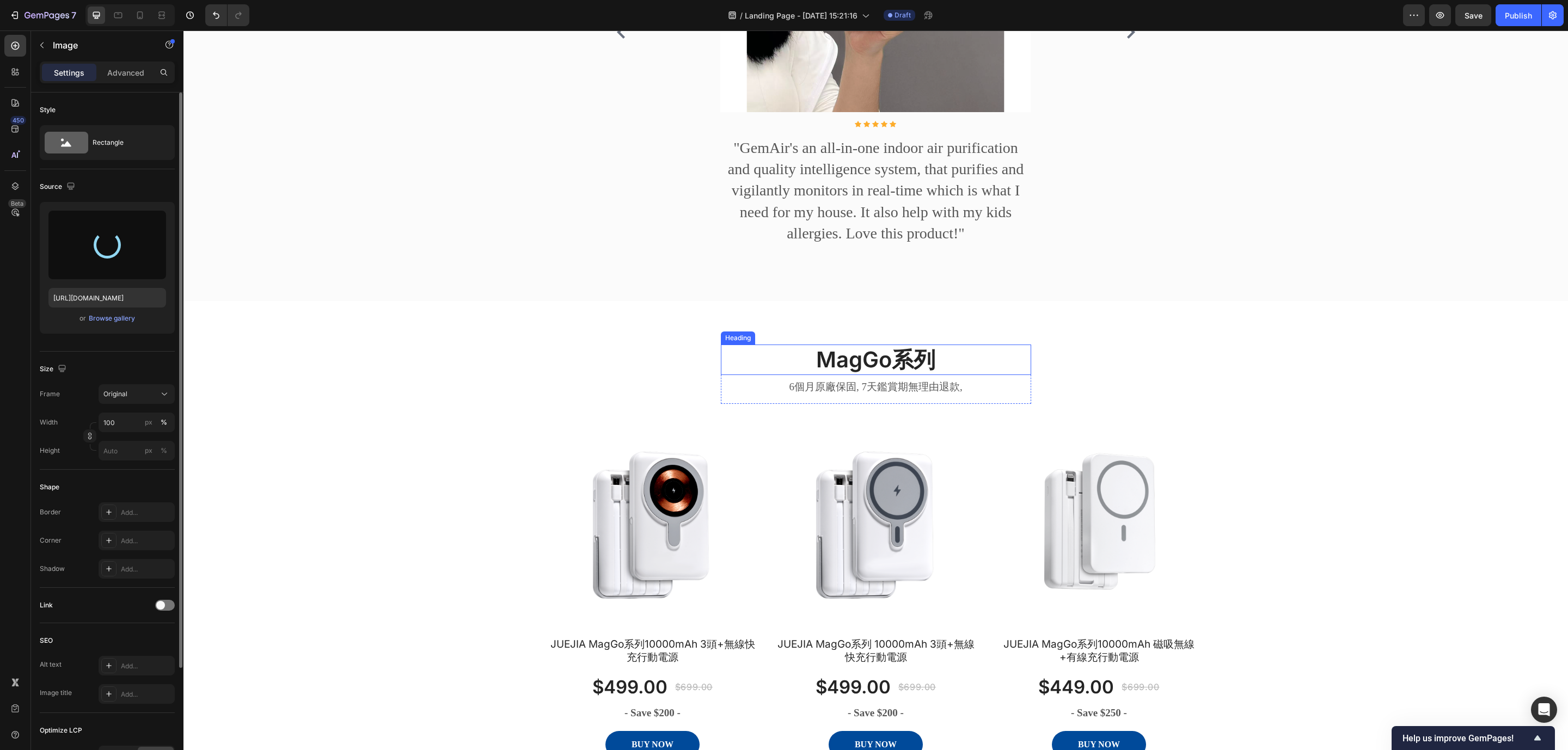
type input "[URL][DOMAIN_NAME]"
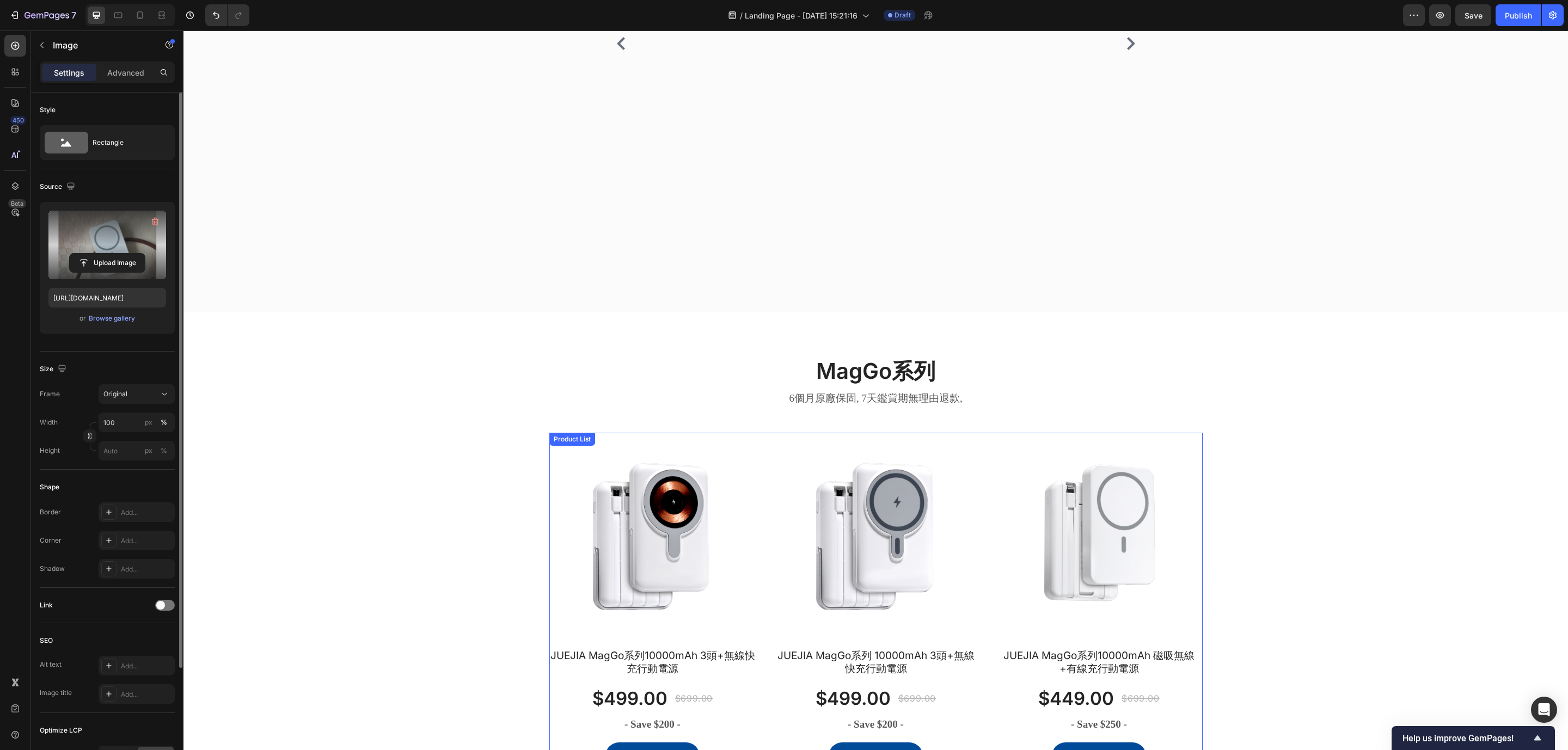
scroll to position [948, 0]
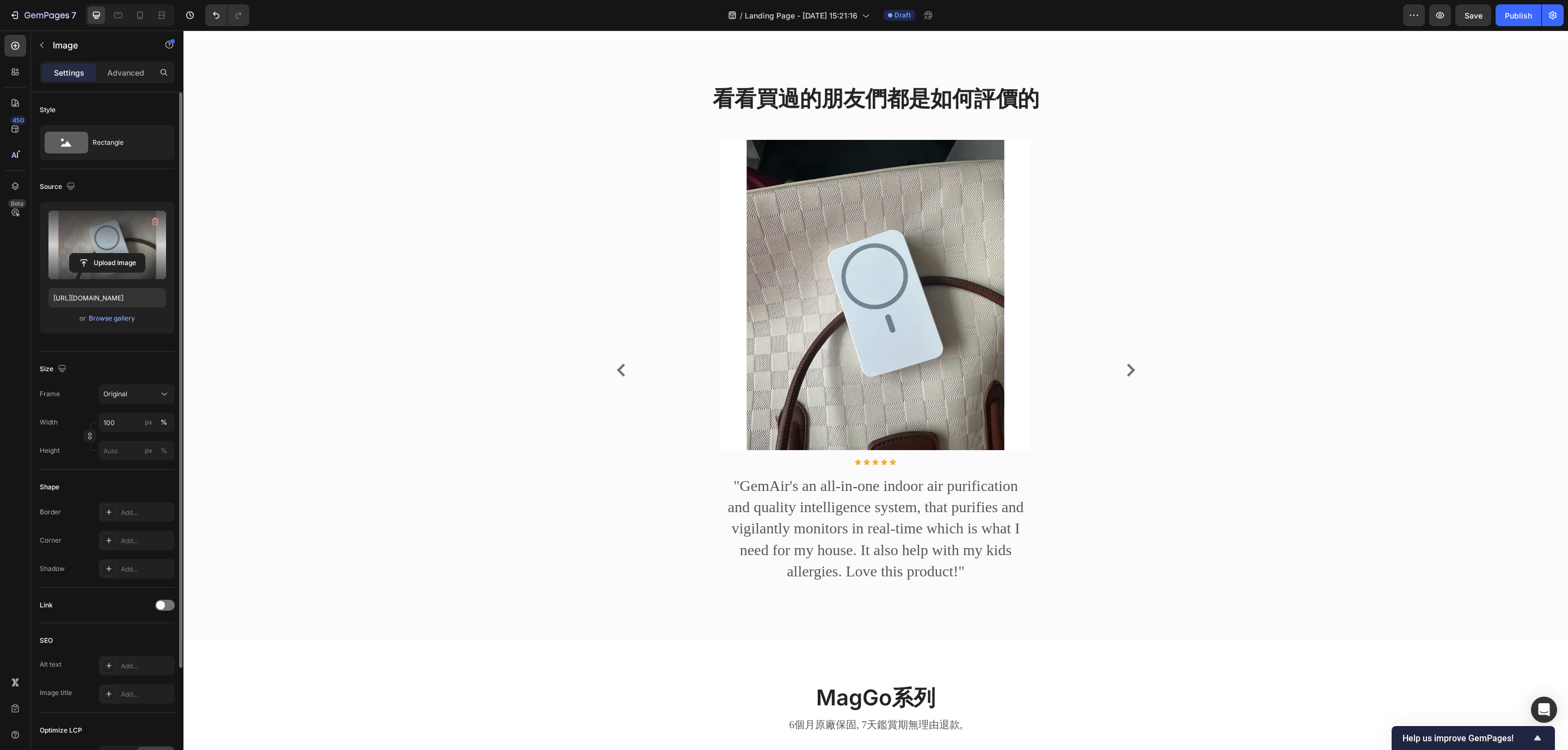
click at [887, 344] on img at bounding box center [876, 295] width 310 height 310
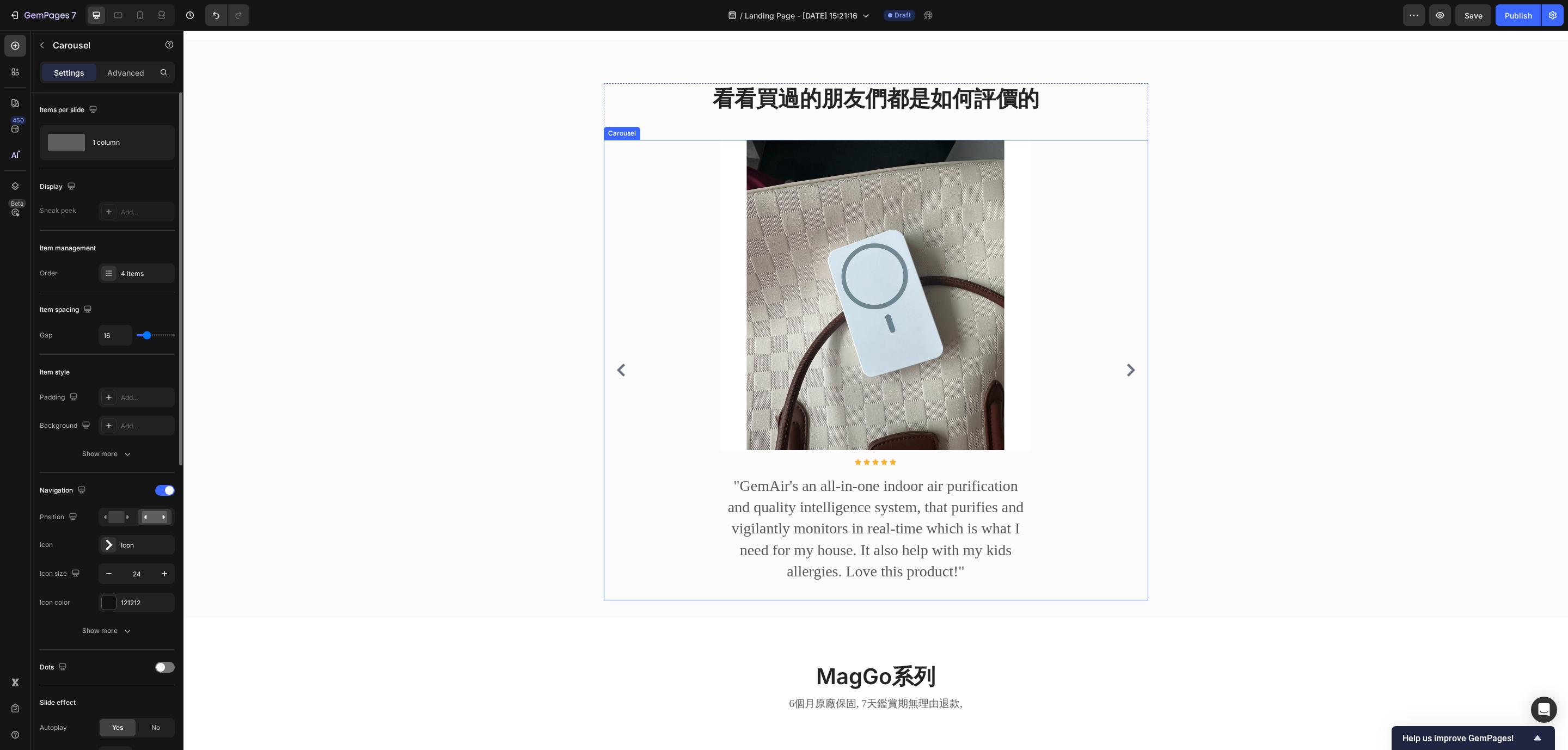
click at [617, 377] on icon "Carousel Back Arrow" at bounding box center [621, 370] width 13 height 13
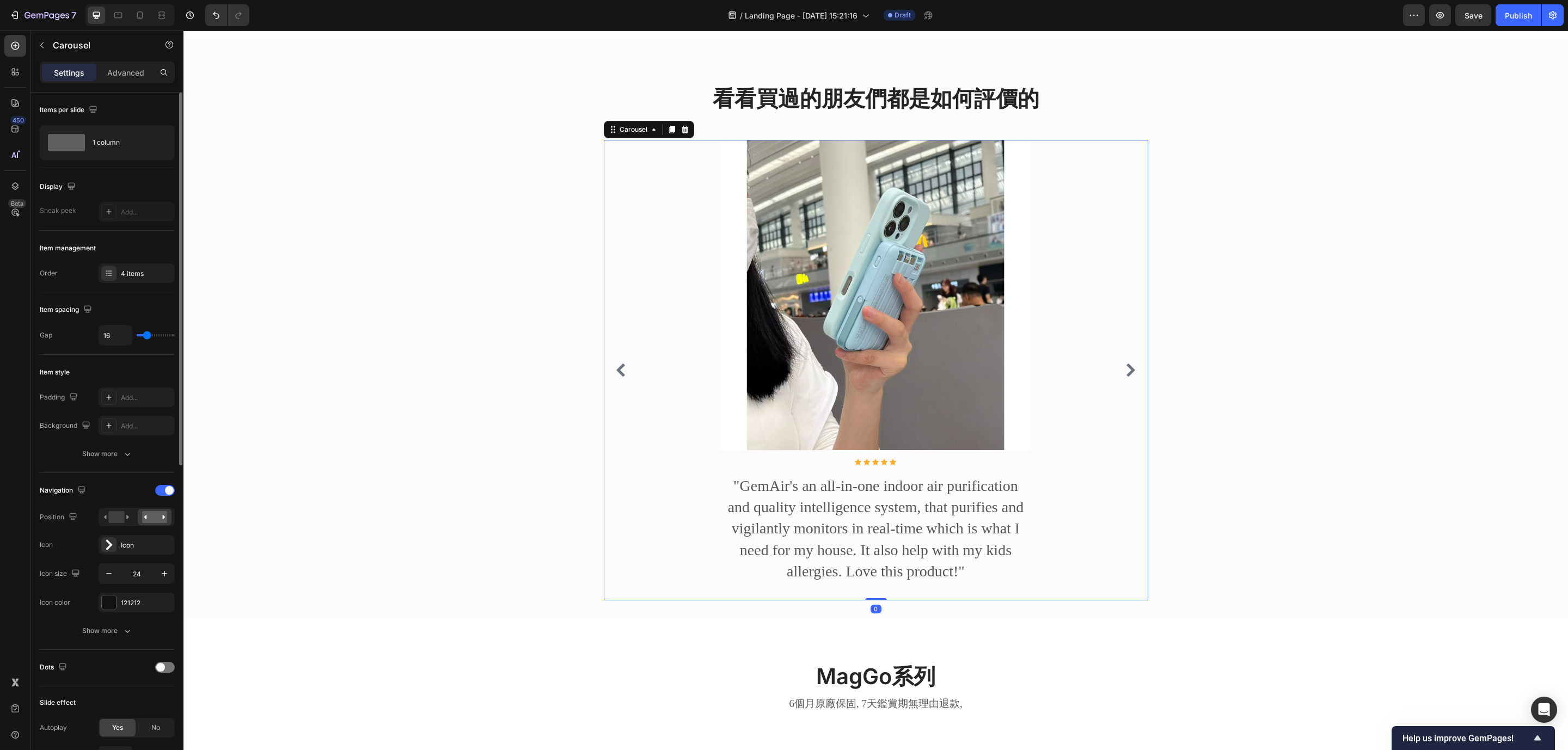
click at [617, 377] on icon "Carousel Back Arrow" at bounding box center [621, 370] width 13 height 13
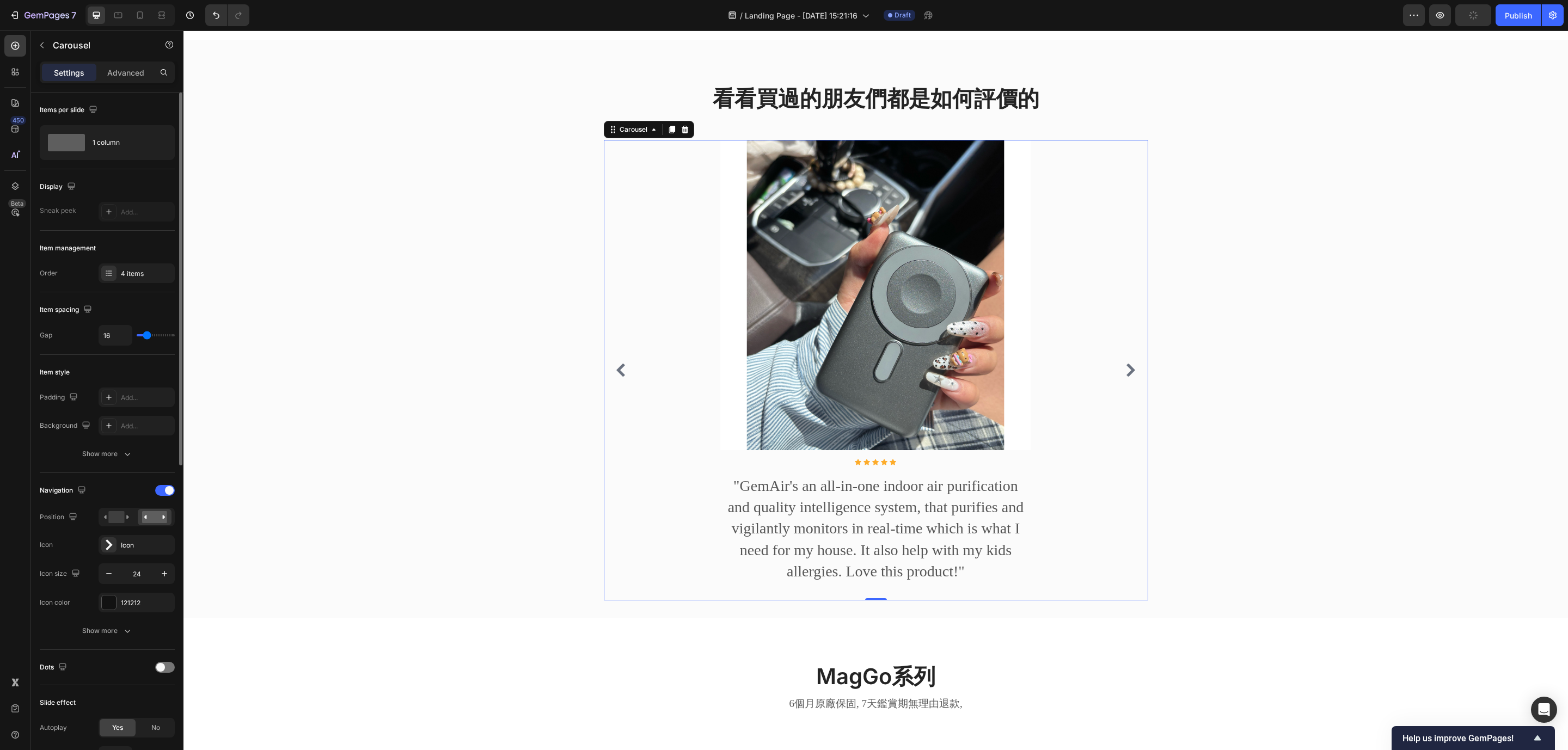
click at [617, 377] on icon "Carousel Back Arrow" at bounding box center [621, 370] width 13 height 13
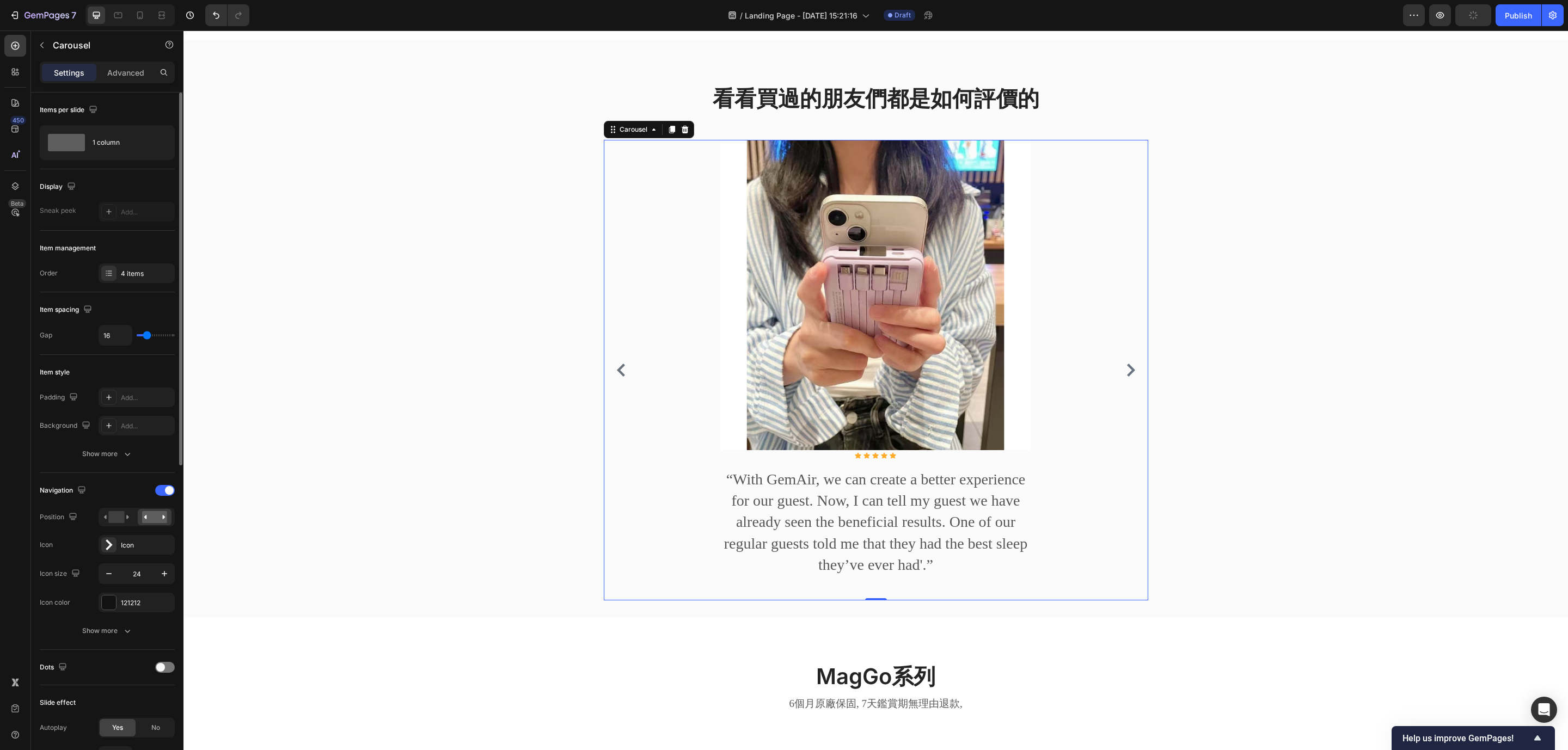
click at [617, 377] on icon "Carousel Back Arrow" at bounding box center [621, 370] width 13 height 13
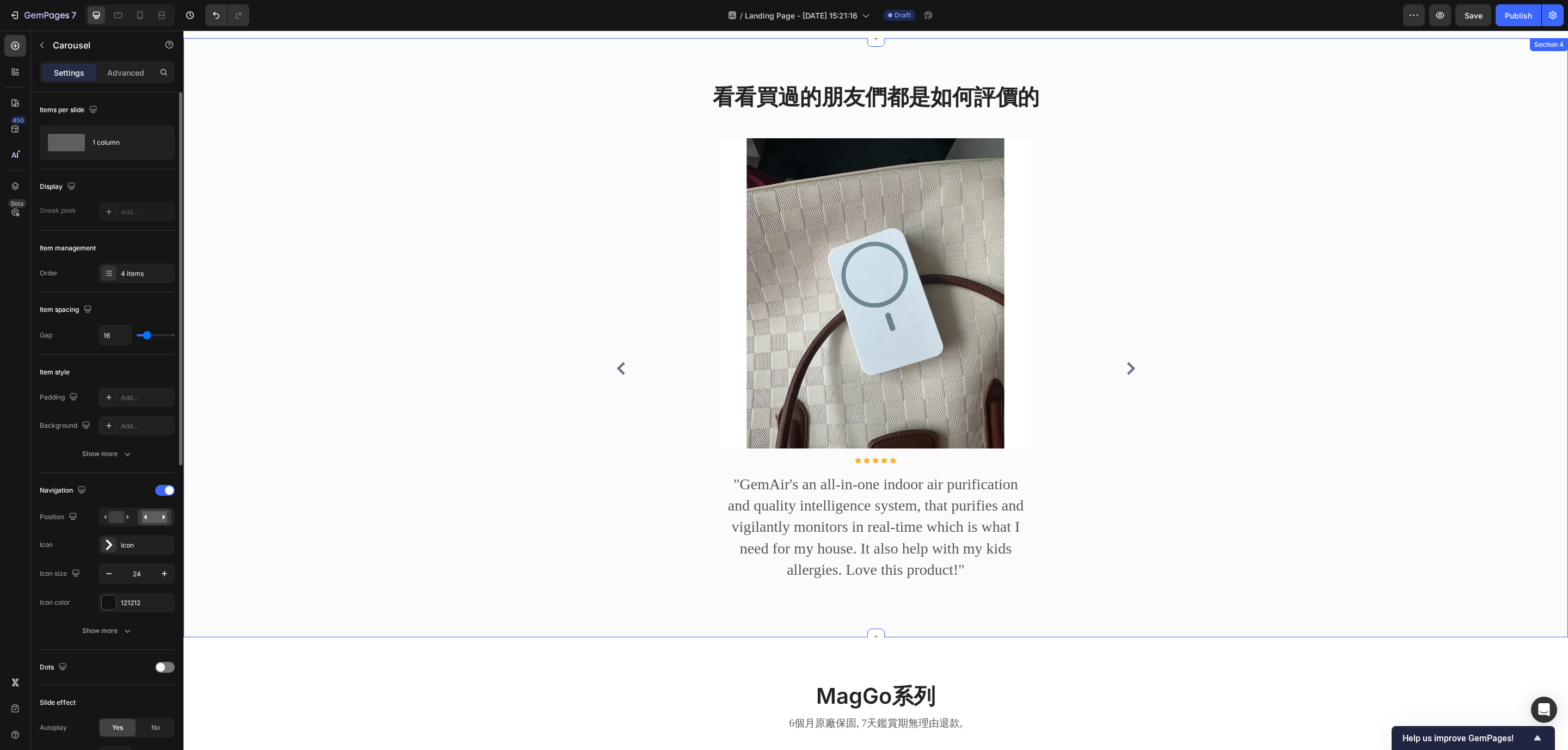
scroll to position [785, 0]
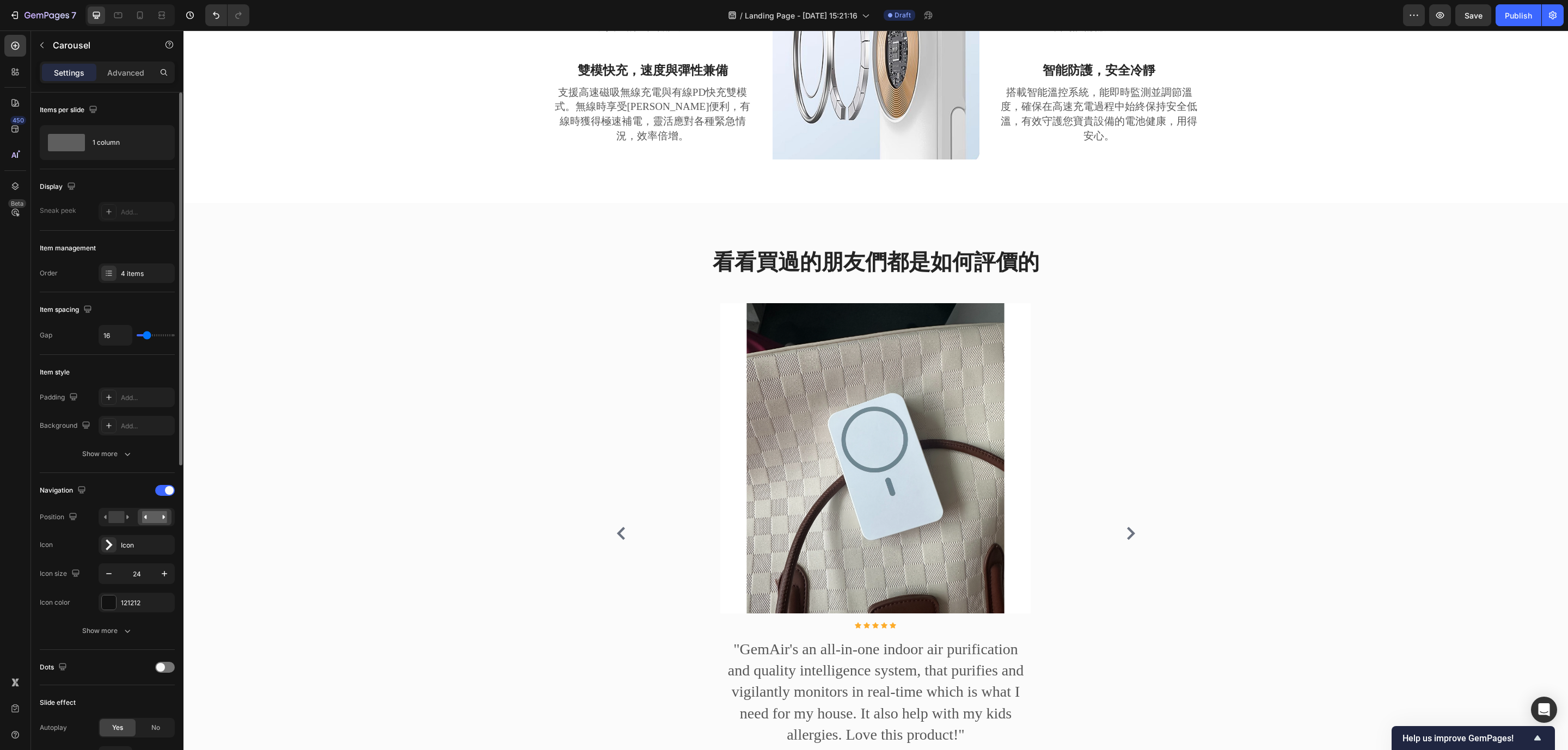
click at [614, 500] on icon "Carousel Back Arrow" at bounding box center [621, 533] width 13 height 13
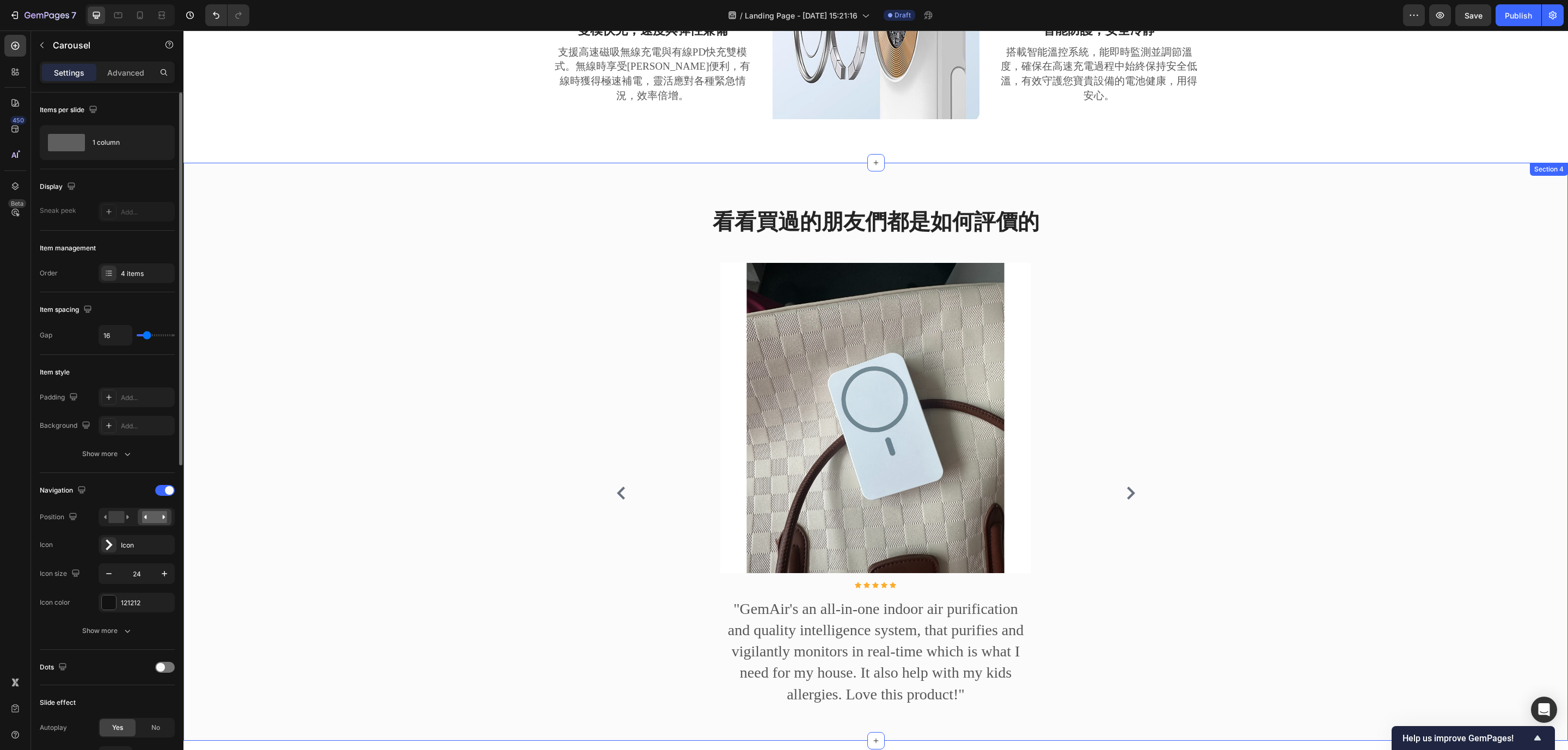
scroll to position [865, 0]
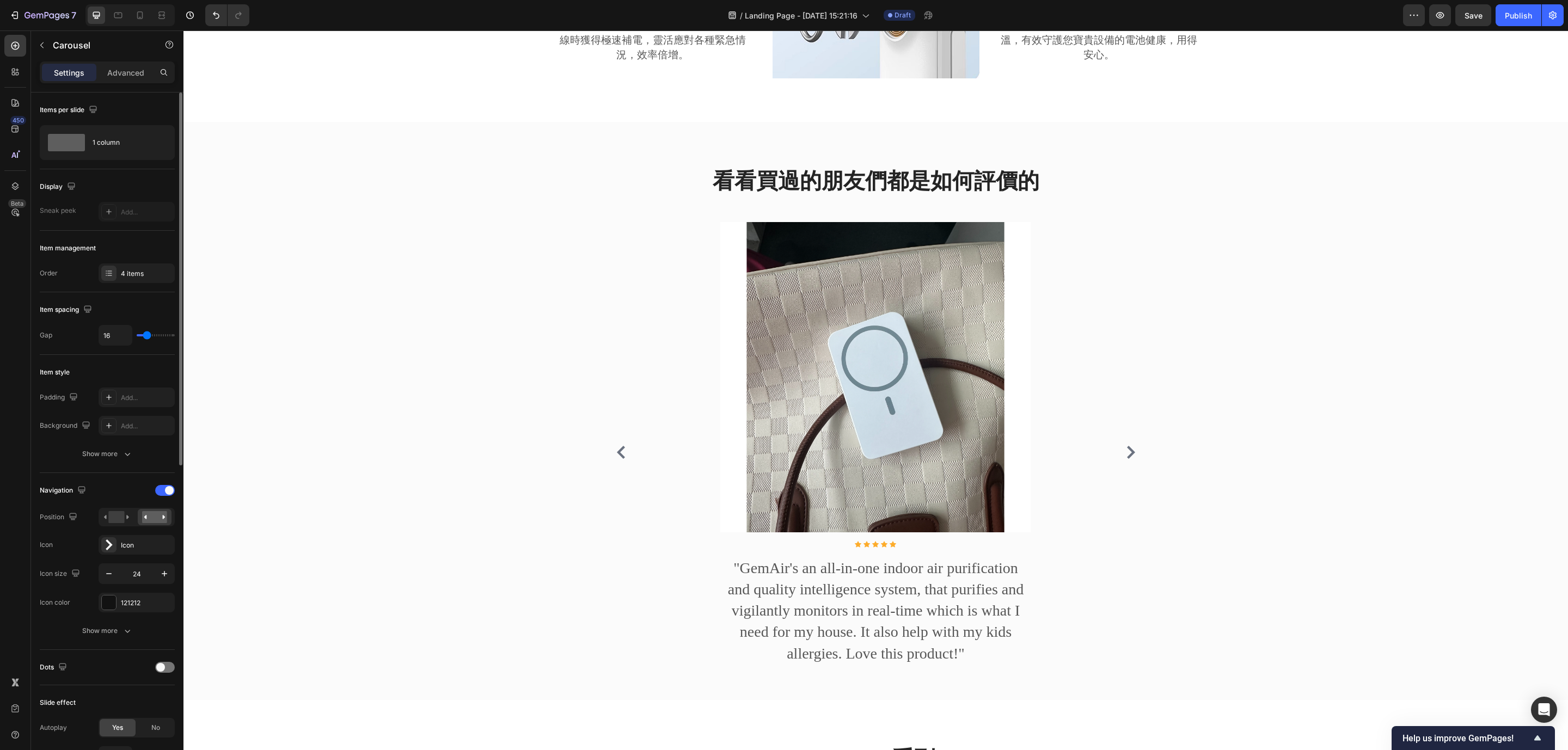
click at [619, 459] on icon "Carousel Back Arrow" at bounding box center [621, 453] width 13 height 13
